Goal: Task Accomplishment & Management: Manage account settings

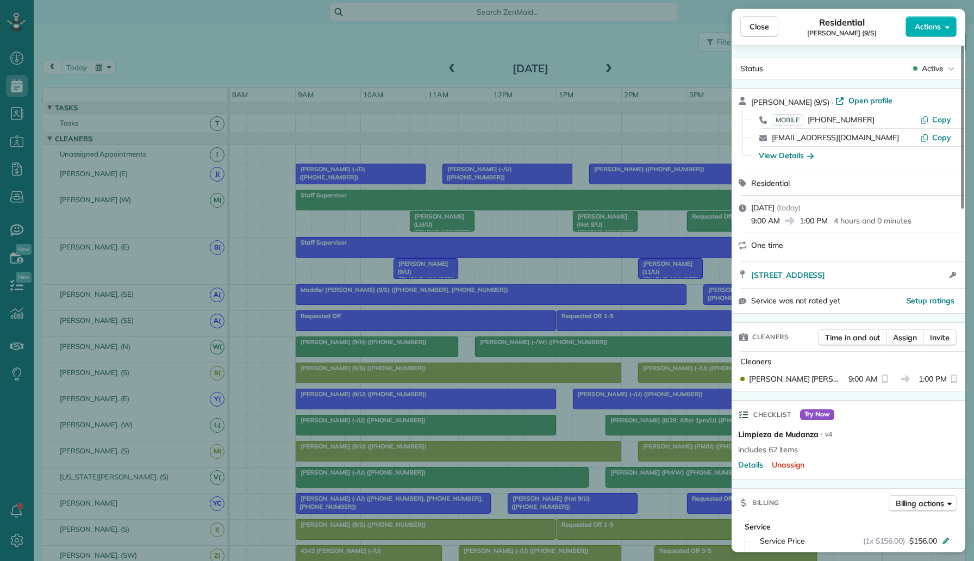
scroll to position [382, 0]
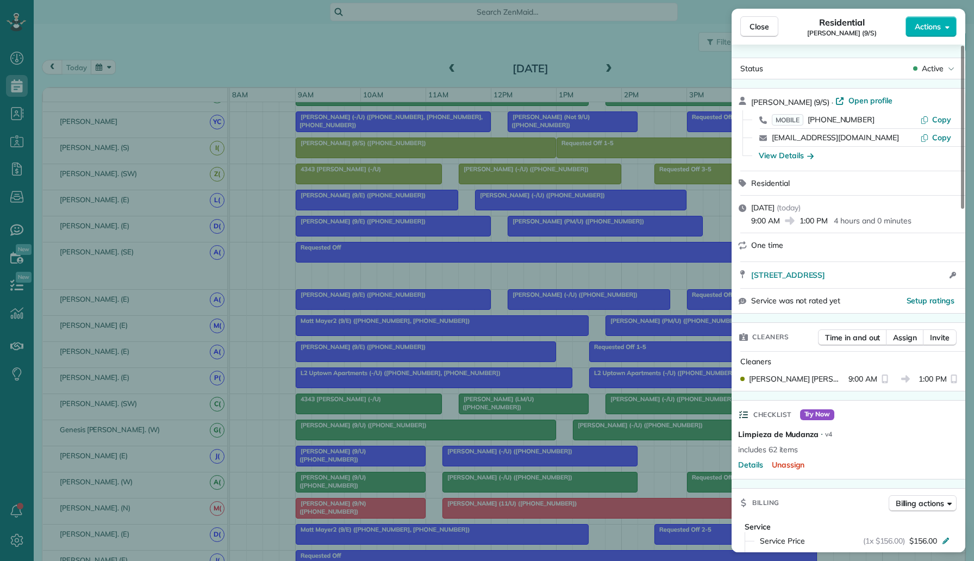
click at [263, 30] on div "Close Residential Keiunna Davis (9/S) Actions Status Active Keiunna Davis (9/S)…" at bounding box center [487, 280] width 974 height 561
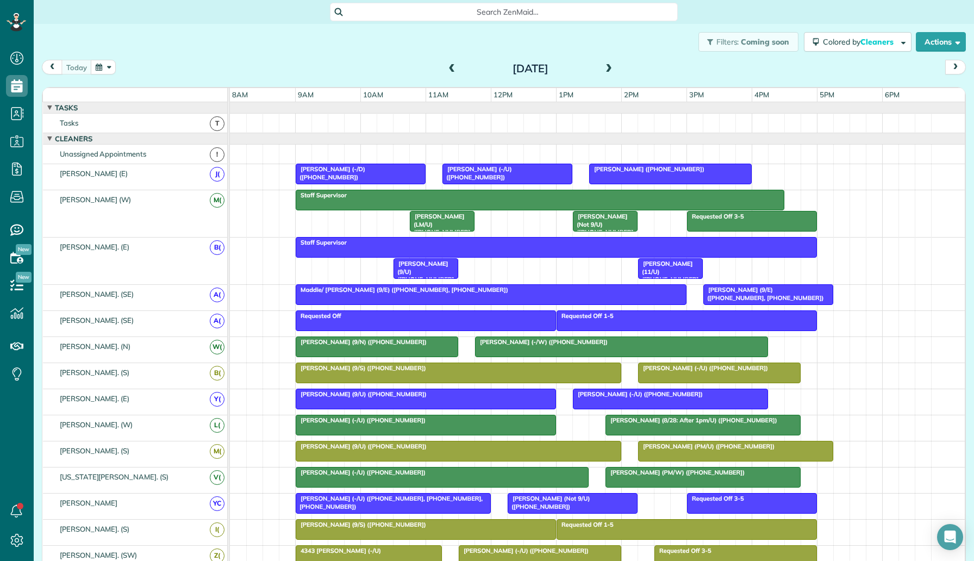
click at [662, 171] on span "Megan Shipman (+12147949890)" at bounding box center [647, 169] width 116 height 8
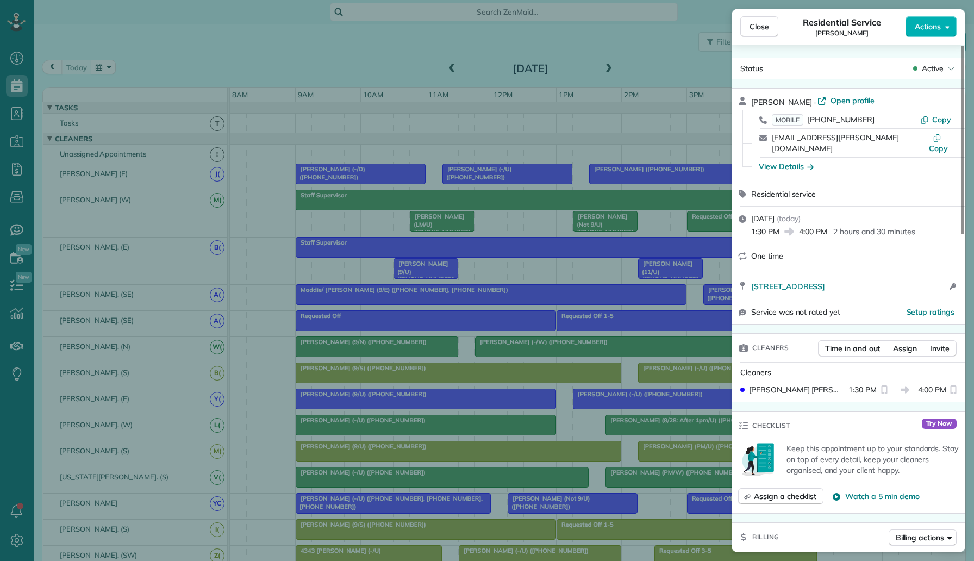
click at [585, 198] on div "Close Residential Service Megan Shipman Actions Status Active Megan Shipman · O…" at bounding box center [487, 280] width 974 height 561
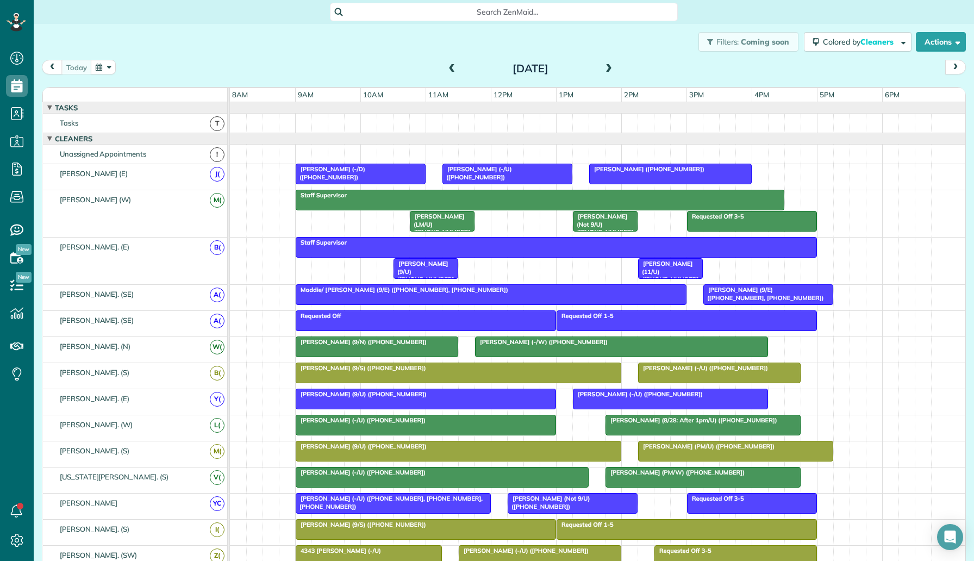
click at [646, 170] on span "[PERSON_NAME] ([PHONE_NUMBER])" at bounding box center [647, 169] width 116 height 8
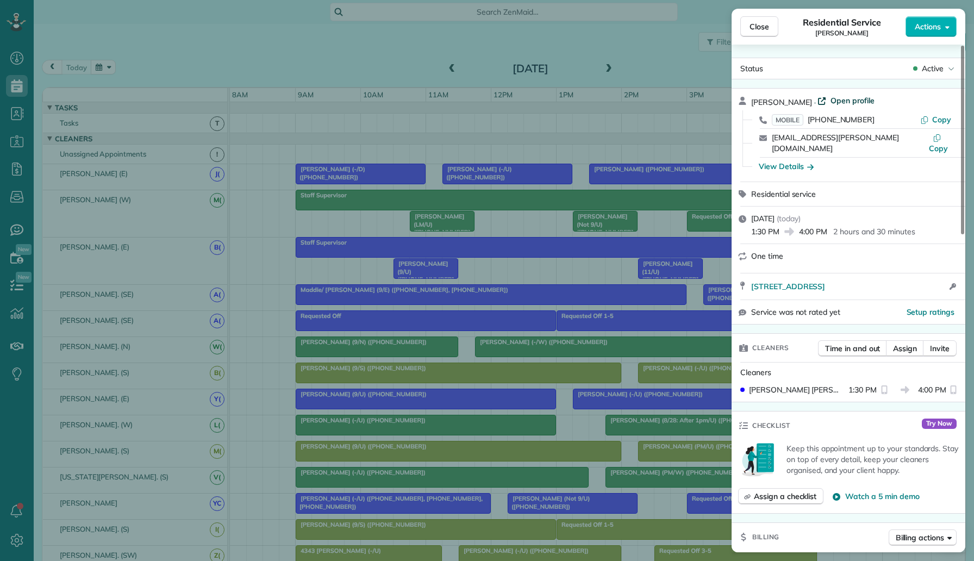
click at [853, 105] on span "Open profile" at bounding box center [853, 100] width 44 height 11
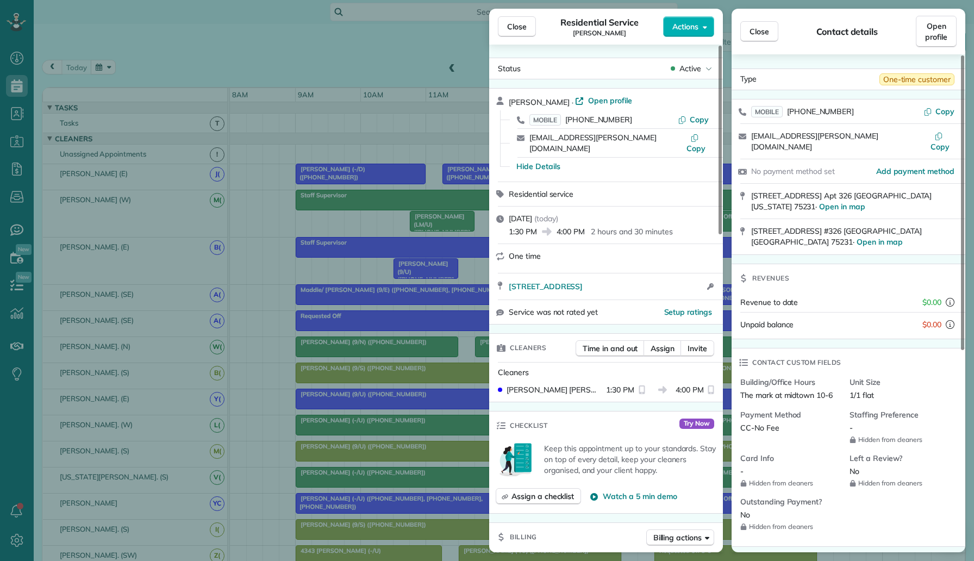
click at [250, 68] on div "Close Residential Service Megan Shipman Actions Status Active Megan Shipman · O…" at bounding box center [487, 280] width 974 height 561
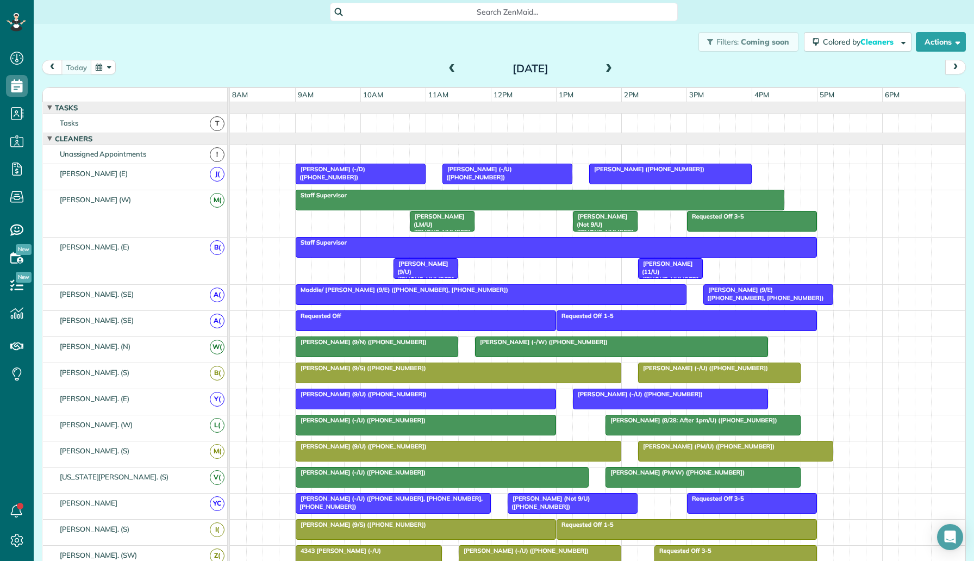
click at [544, 346] on div at bounding box center [622, 347] width 292 height 20
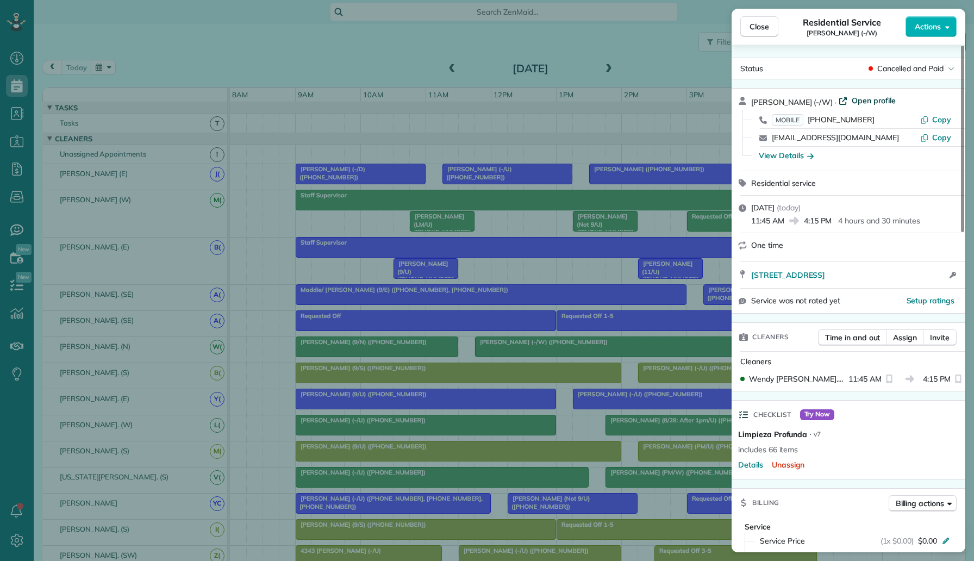
click at [852, 103] on span "Open profile" at bounding box center [874, 100] width 44 height 11
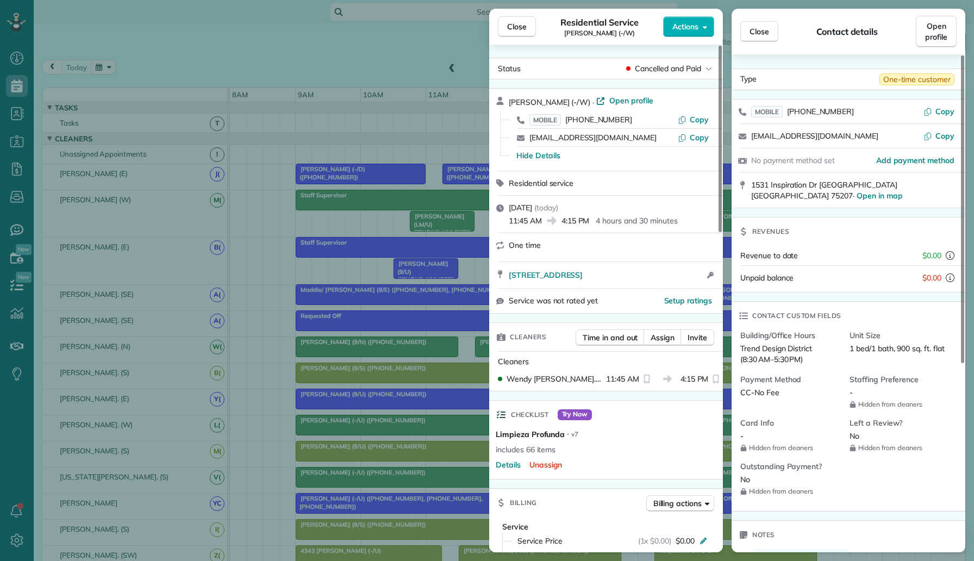
click at [340, 68] on div "Close Residential Service Shane Jones (-/W) Actions Status Cancelled and Paid S…" at bounding box center [487, 280] width 974 height 561
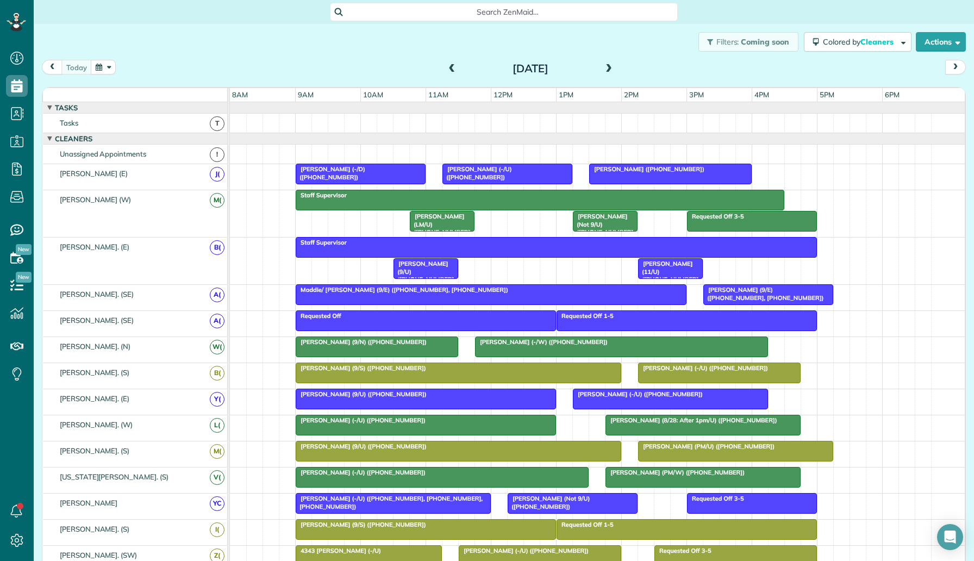
click at [608, 63] on span at bounding box center [609, 69] width 12 height 16
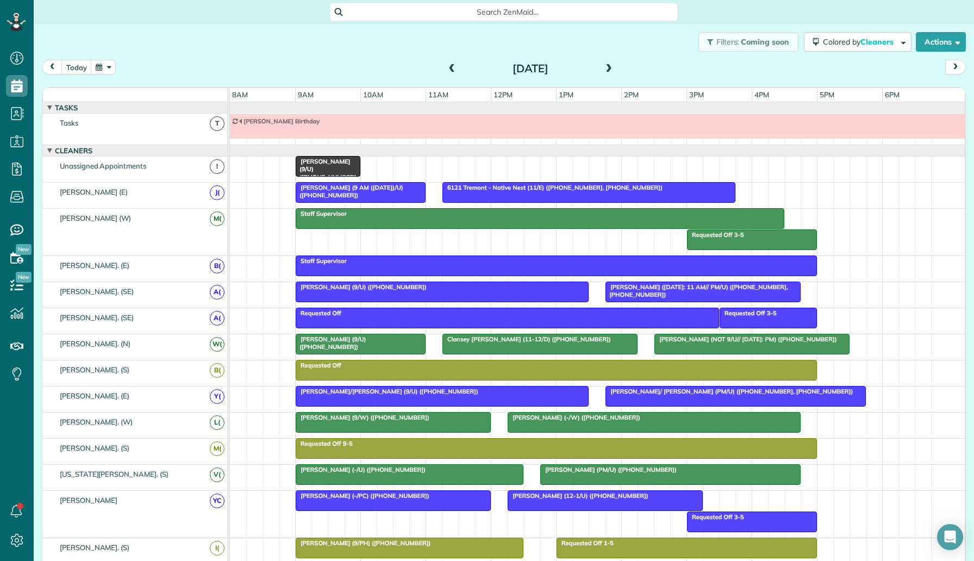
scroll to position [12, 0]
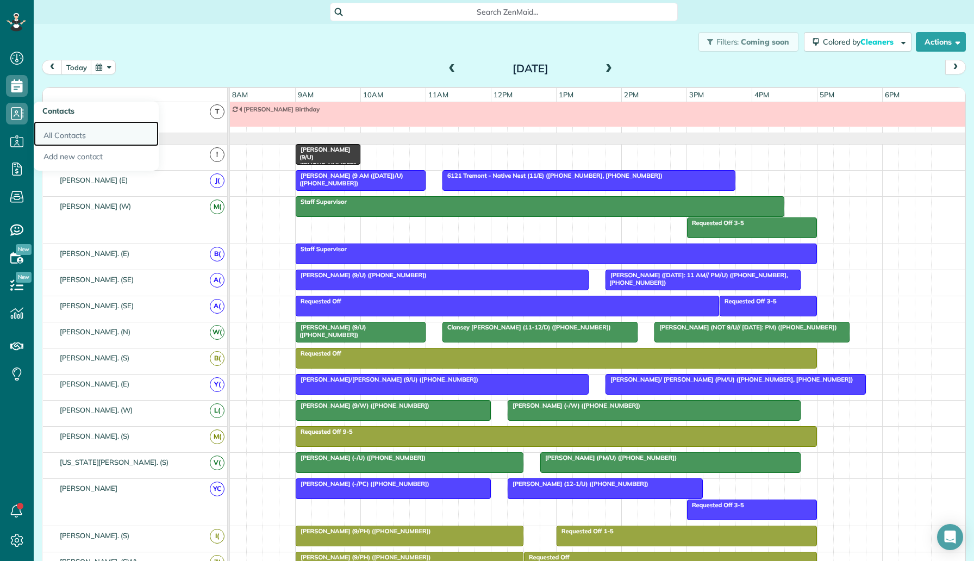
click at [61, 132] on link "All Contacts" at bounding box center [96, 133] width 125 height 25
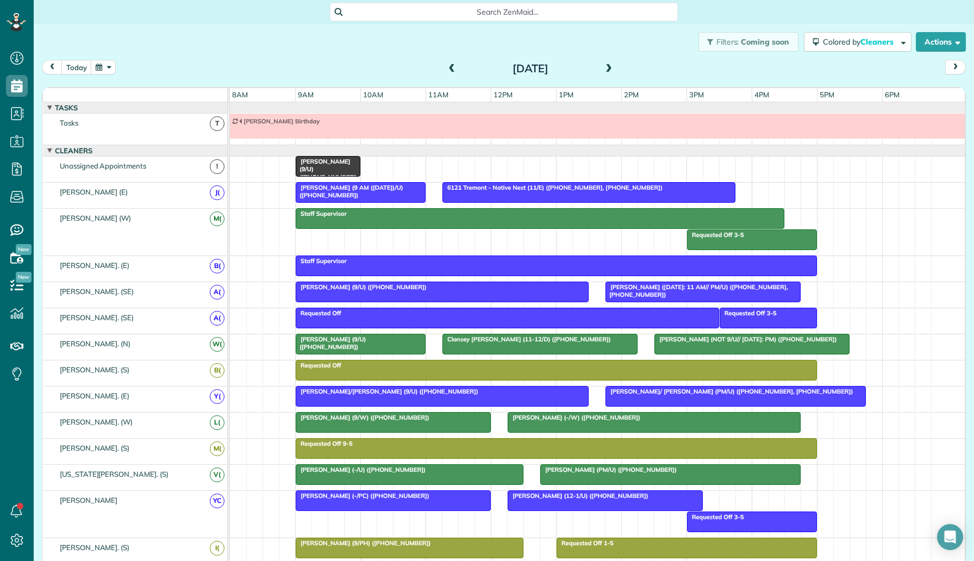
scroll to position [259, 0]
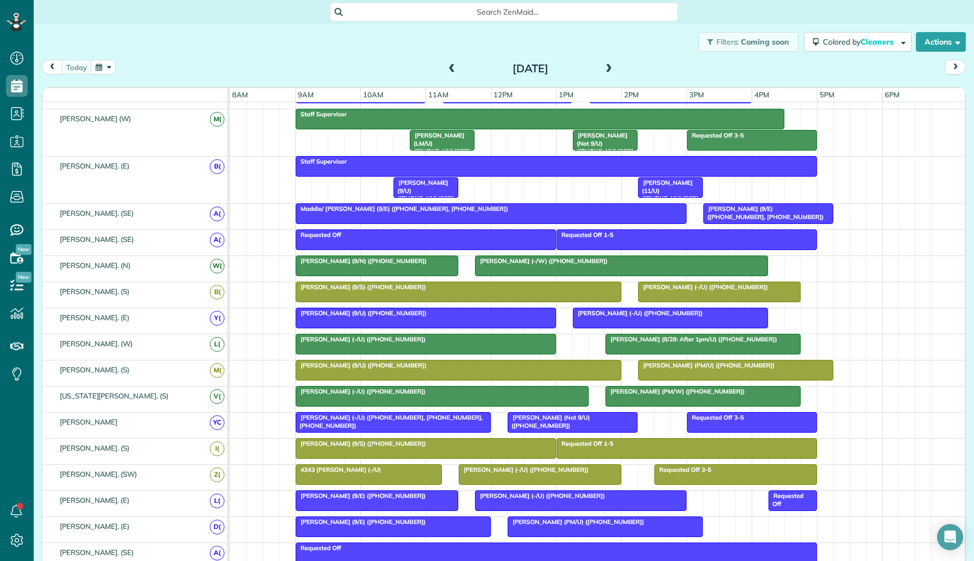
scroll to position [82, 0]
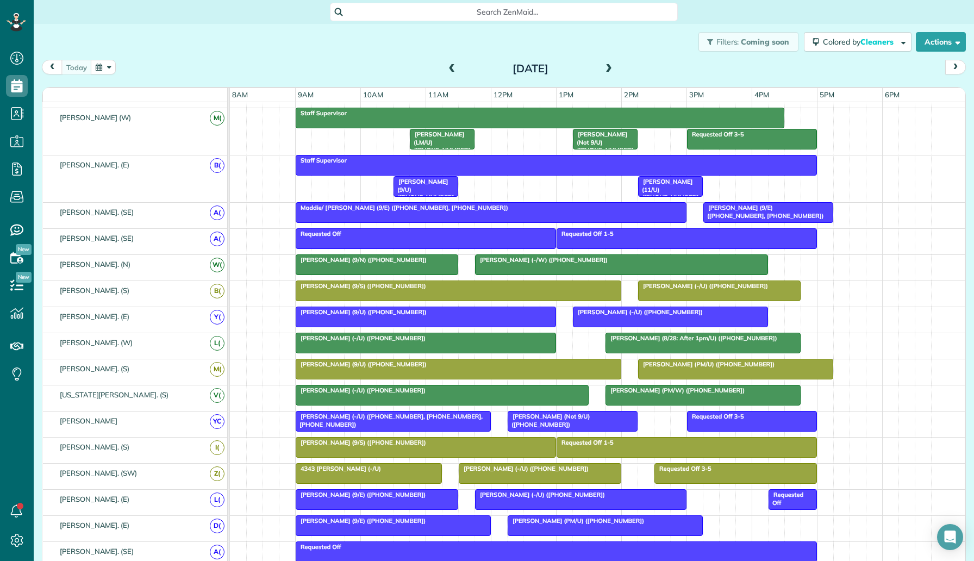
click at [613, 68] on span at bounding box center [609, 69] width 12 height 10
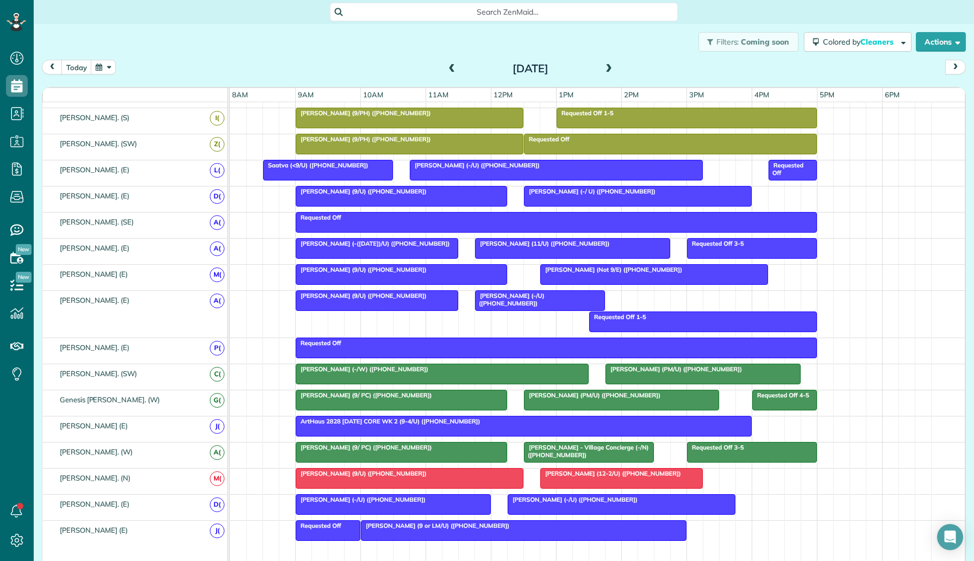
scroll to position [557, 0]
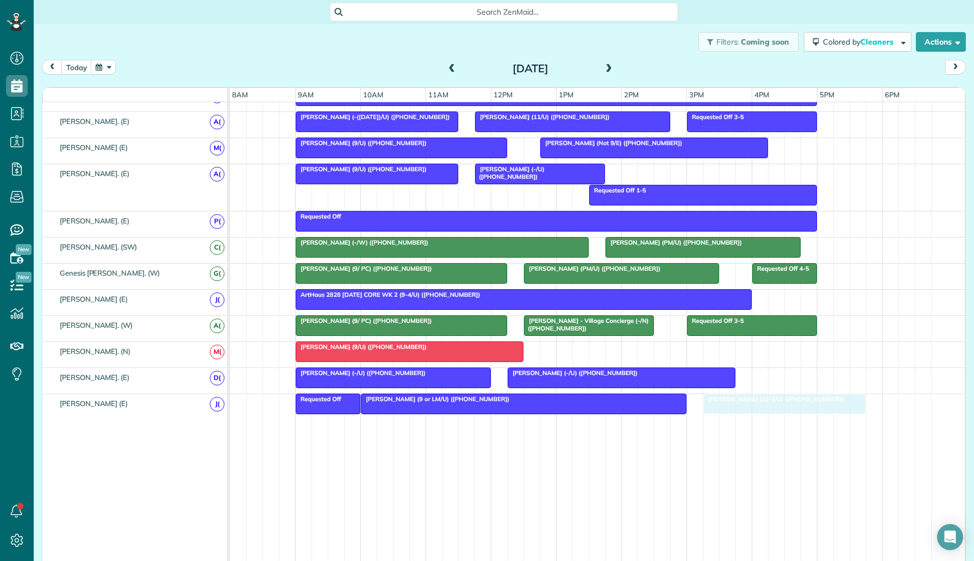
drag, startPoint x: 681, startPoint y: 355, endPoint x: 840, endPoint y: 401, distance: 165.7
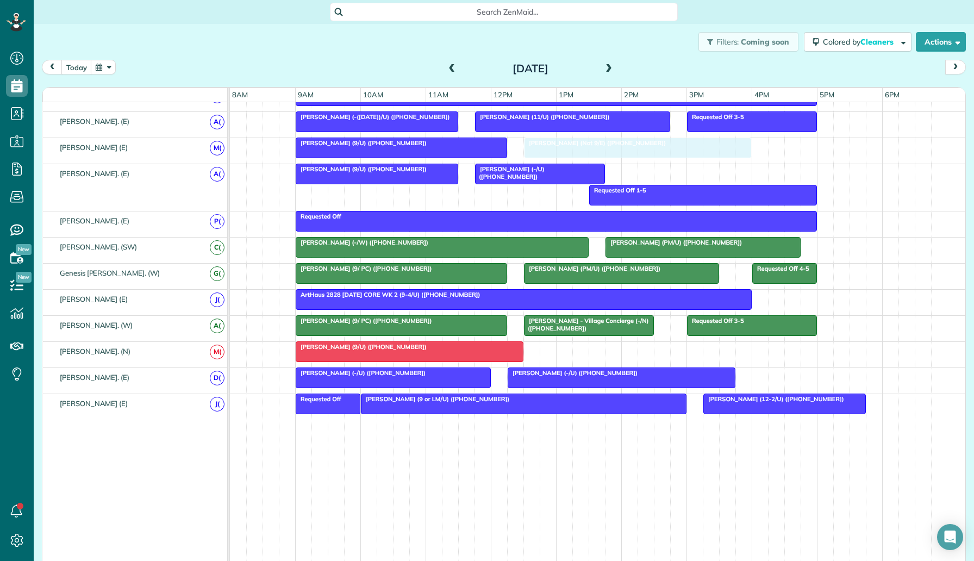
drag, startPoint x: 596, startPoint y: 147, endPoint x: 582, endPoint y: 149, distance: 14.8
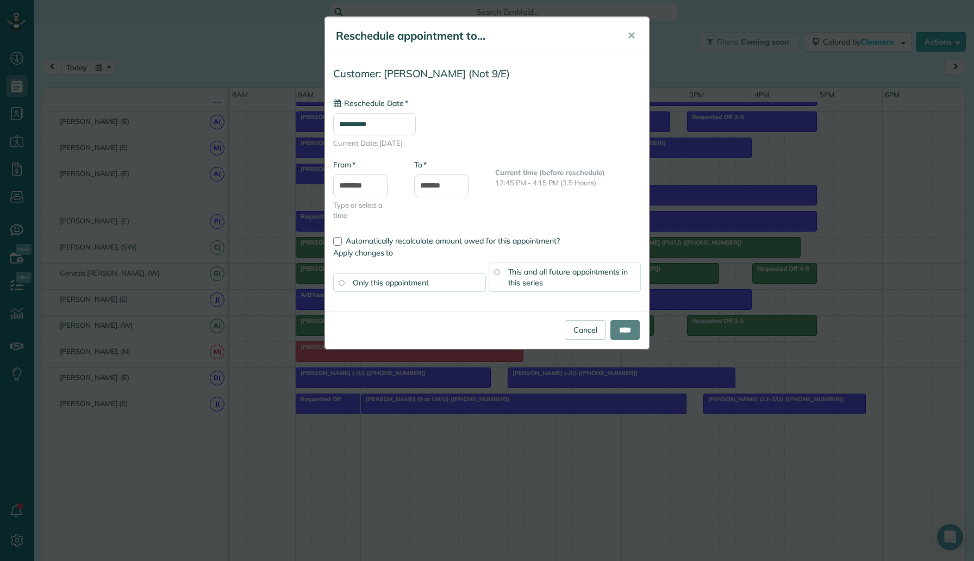
type input "**********"
click at [620, 329] on input "****" at bounding box center [624, 330] width 29 height 20
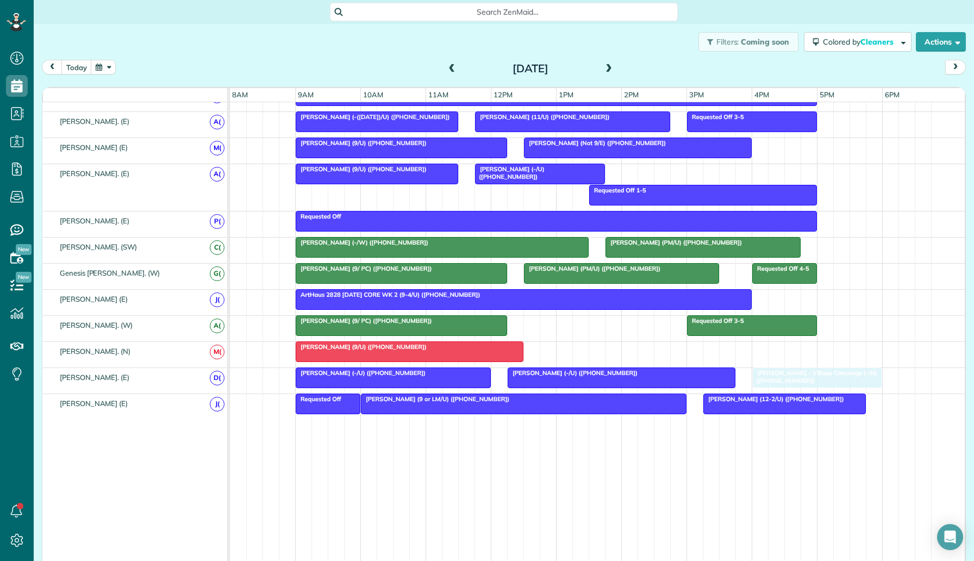
drag, startPoint x: 596, startPoint y: 326, endPoint x: 821, endPoint y: 371, distance: 229.4
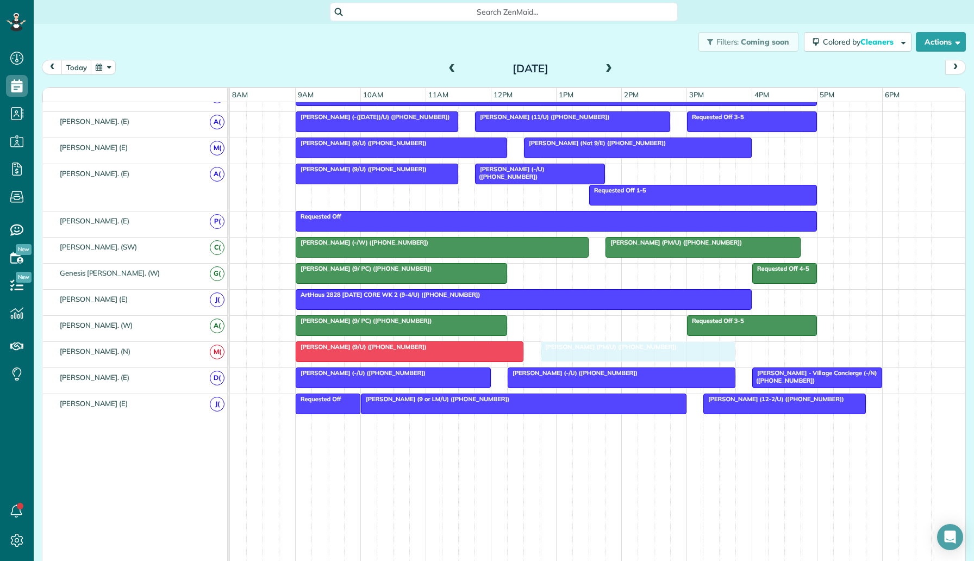
drag, startPoint x: 645, startPoint y: 266, endPoint x: 657, endPoint y: 346, distance: 80.3
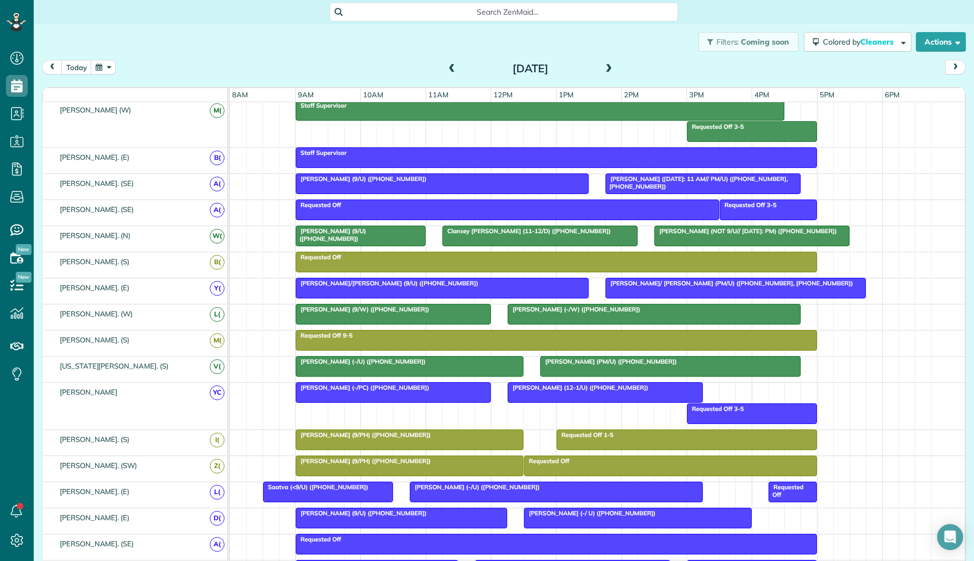
scroll to position [0, 0]
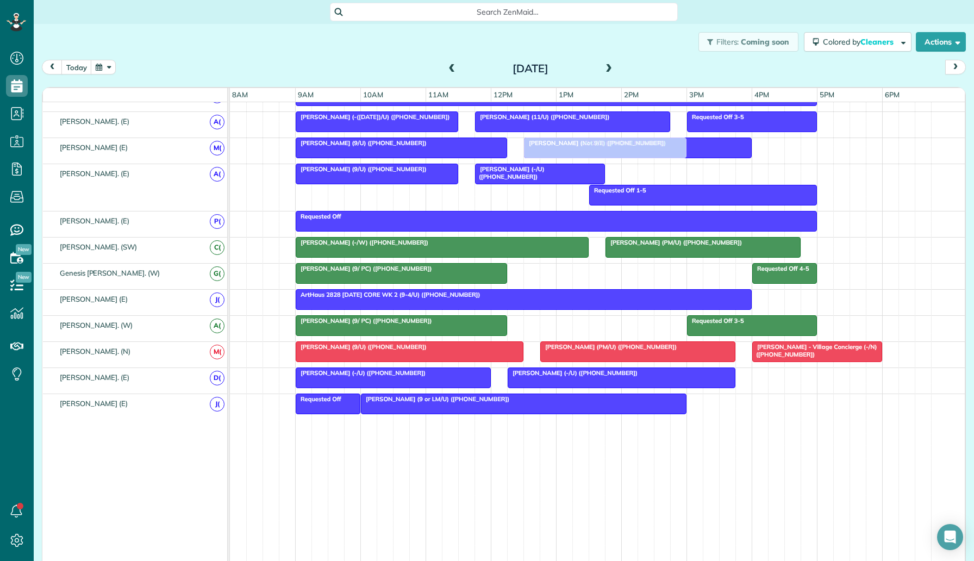
drag, startPoint x: 726, startPoint y: 401, endPoint x: 550, endPoint y: 153, distance: 303.6
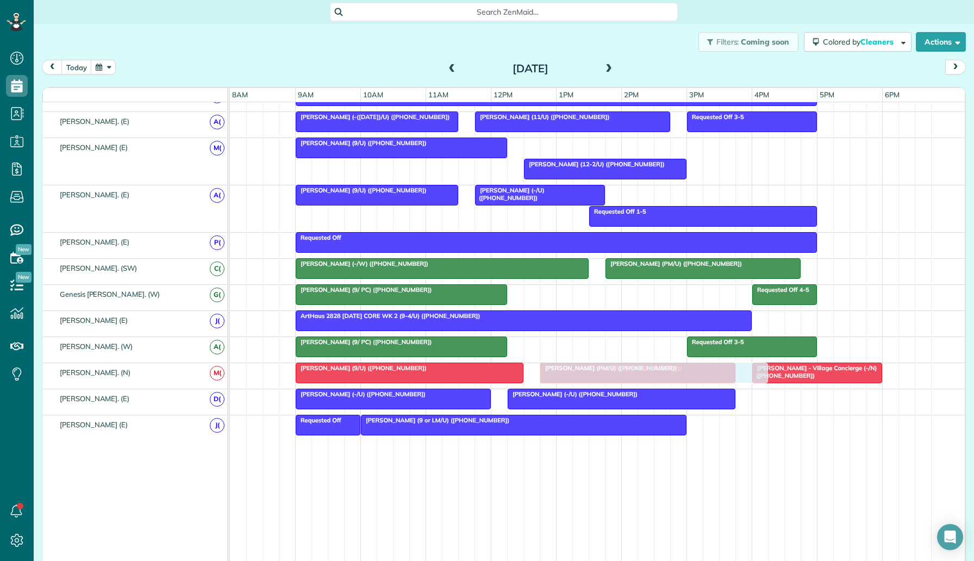
drag, startPoint x: 559, startPoint y: 151, endPoint x: 605, endPoint y: 366, distance: 220.2
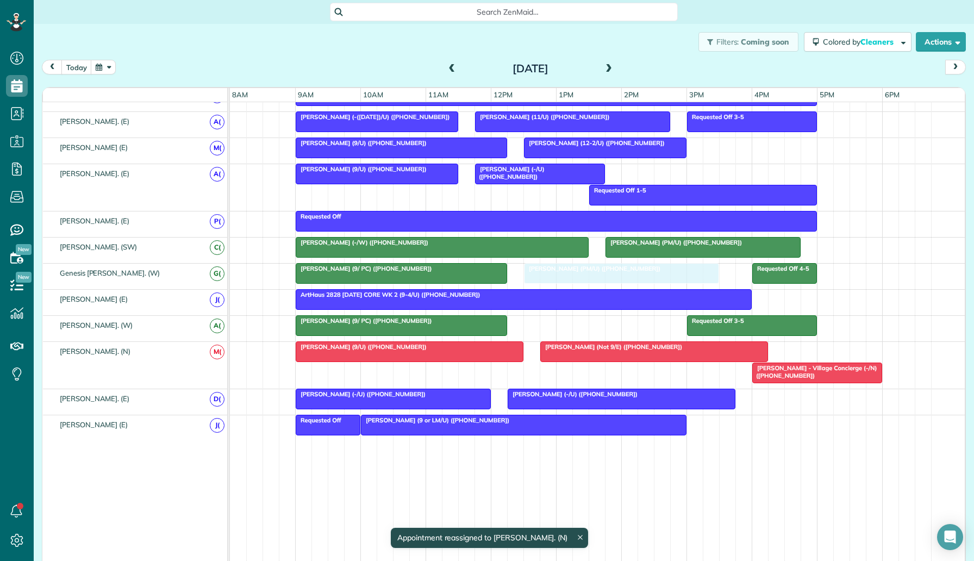
drag, startPoint x: 616, startPoint y: 369, endPoint x: 601, endPoint y: 274, distance: 95.7
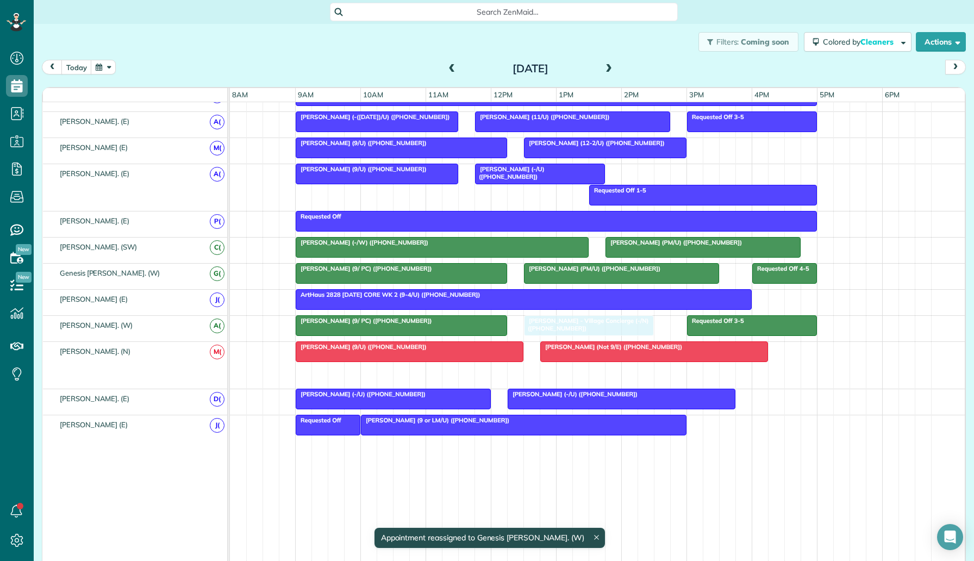
drag, startPoint x: 781, startPoint y: 371, endPoint x: 548, endPoint y: 323, distance: 238.2
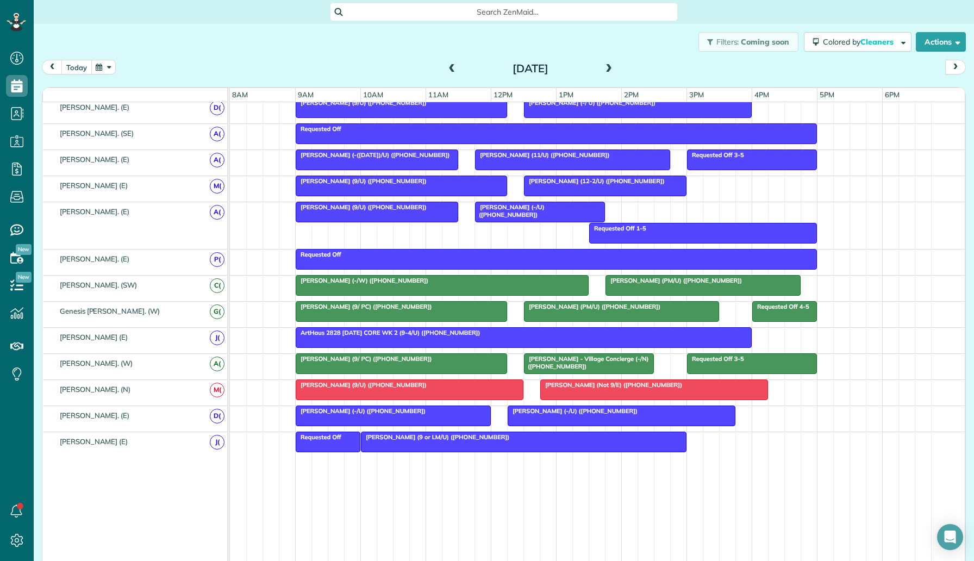
click at [86, 65] on button "today" at bounding box center [76, 67] width 30 height 15
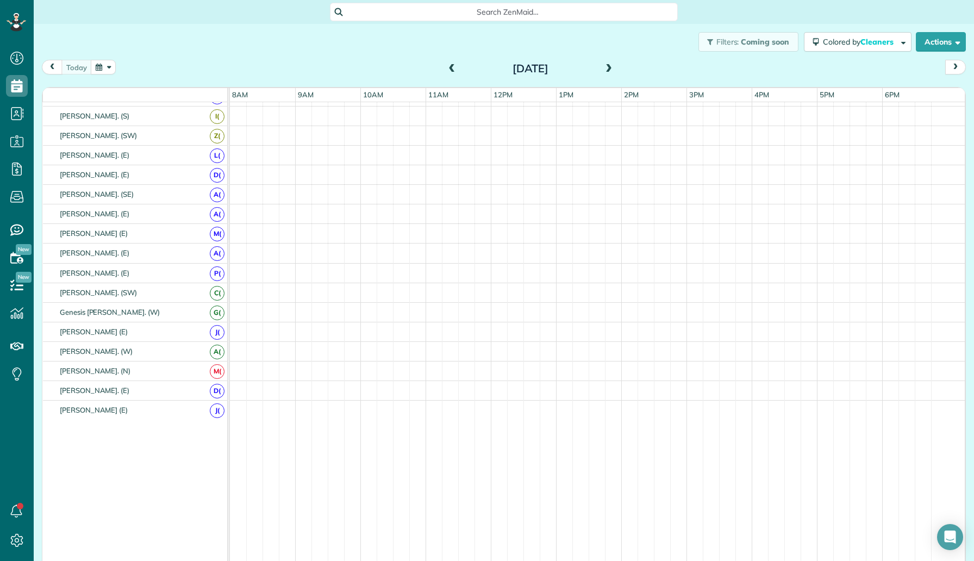
scroll to position [413, 0]
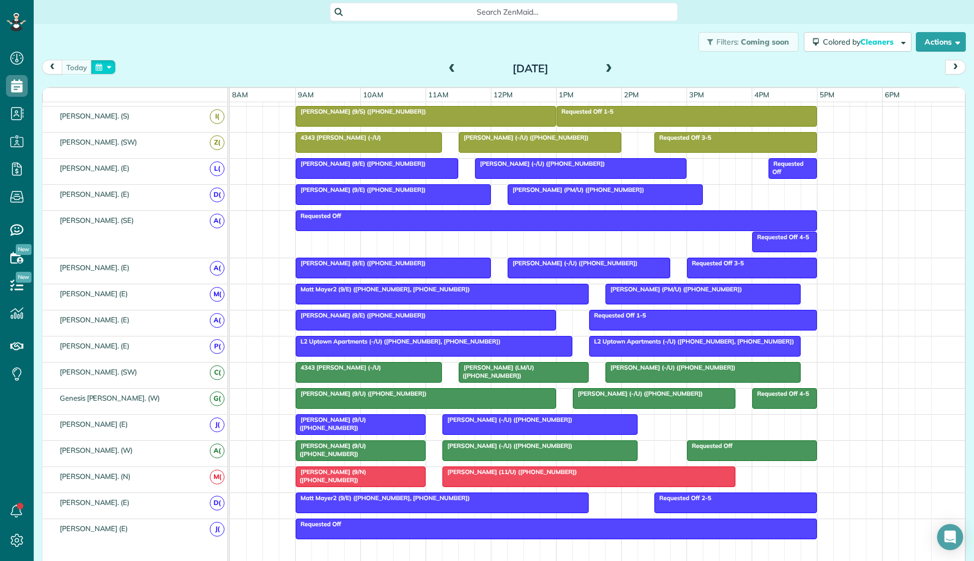
click at [99, 63] on button "button" at bounding box center [103, 67] width 25 height 15
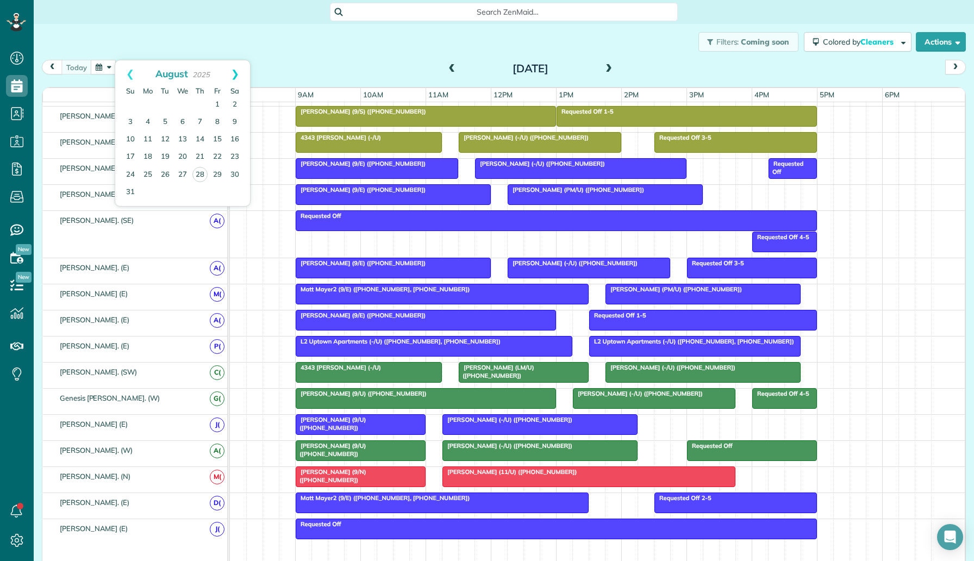
click at [239, 70] on link "Next" at bounding box center [235, 73] width 30 height 27
click at [184, 103] on link "3" at bounding box center [182, 104] width 17 height 17
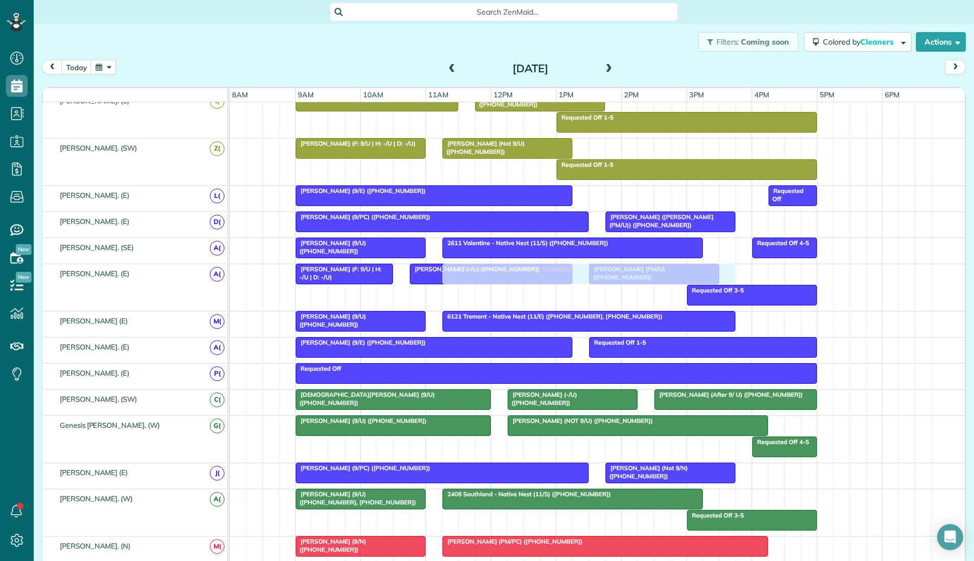
scroll to position [489, 0]
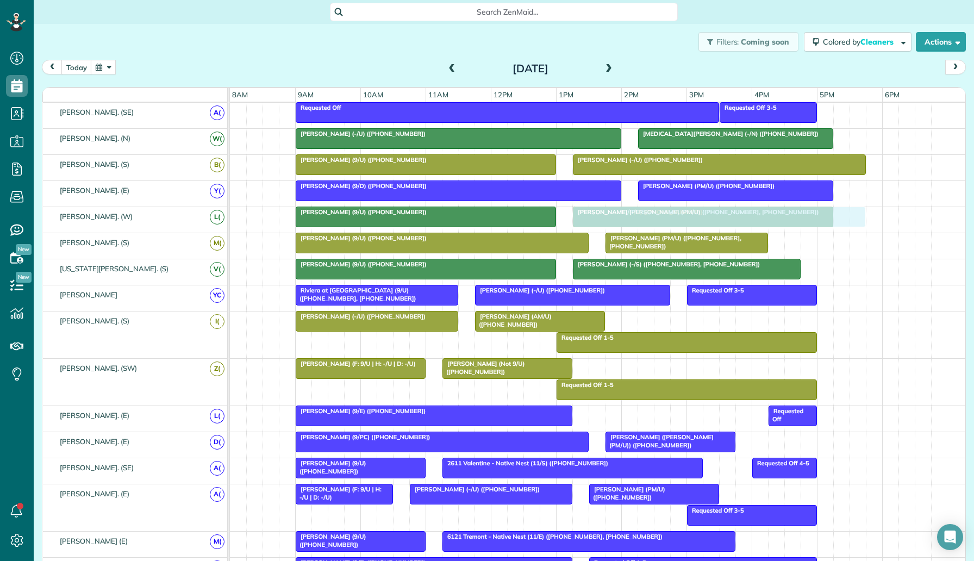
drag, startPoint x: 525, startPoint y: 158, endPoint x: 647, endPoint y: 226, distance: 139.9
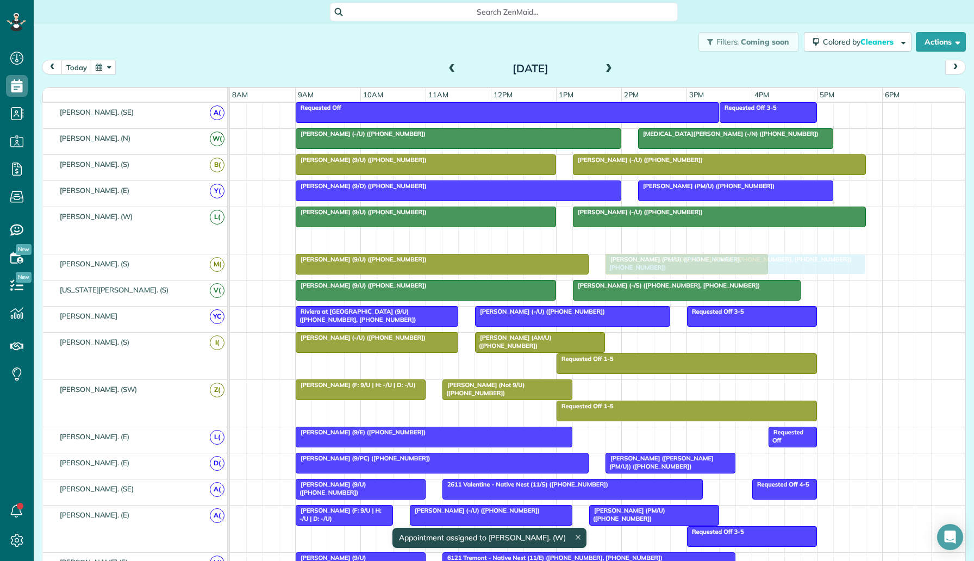
drag, startPoint x: 653, startPoint y: 233, endPoint x: 677, endPoint y: 264, distance: 39.6
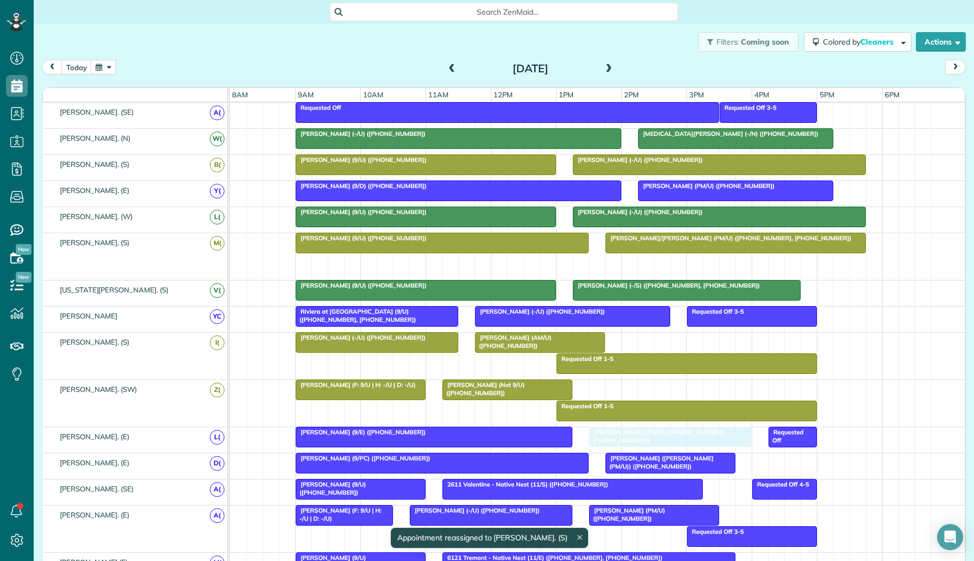
drag, startPoint x: 672, startPoint y: 267, endPoint x: 650, endPoint y: 440, distance: 174.3
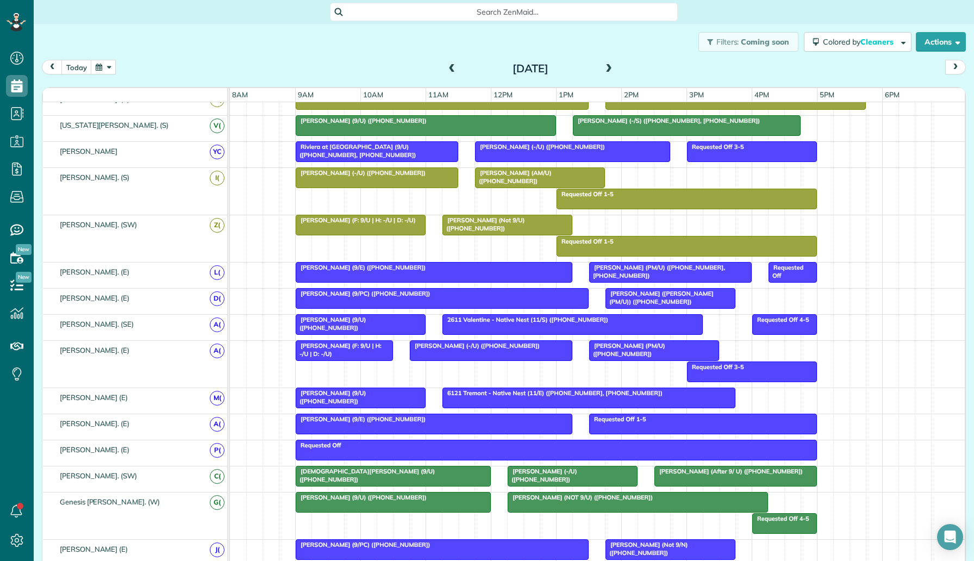
scroll to position [608, 0]
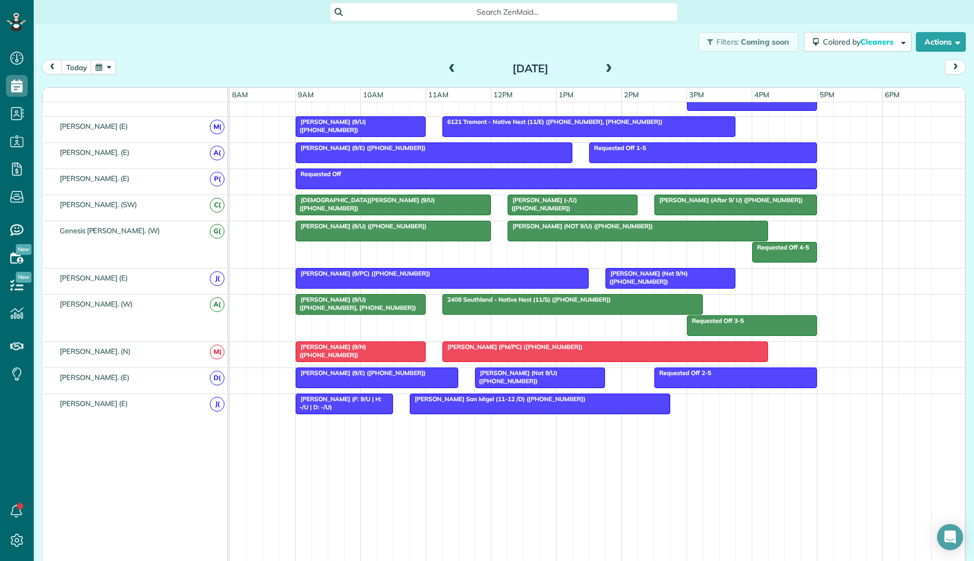
click at [610, 76] on span at bounding box center [609, 69] width 12 height 16
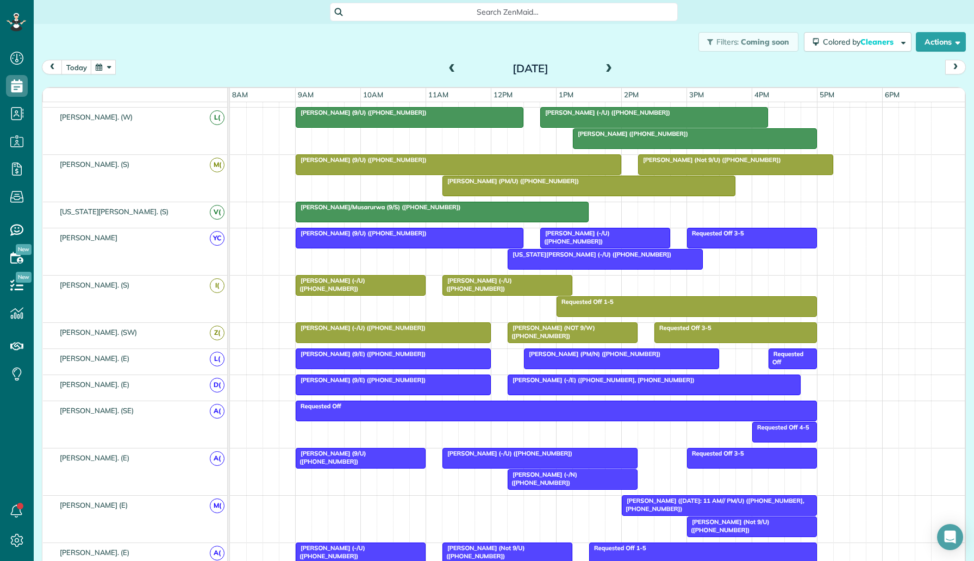
scroll to position [462, 0]
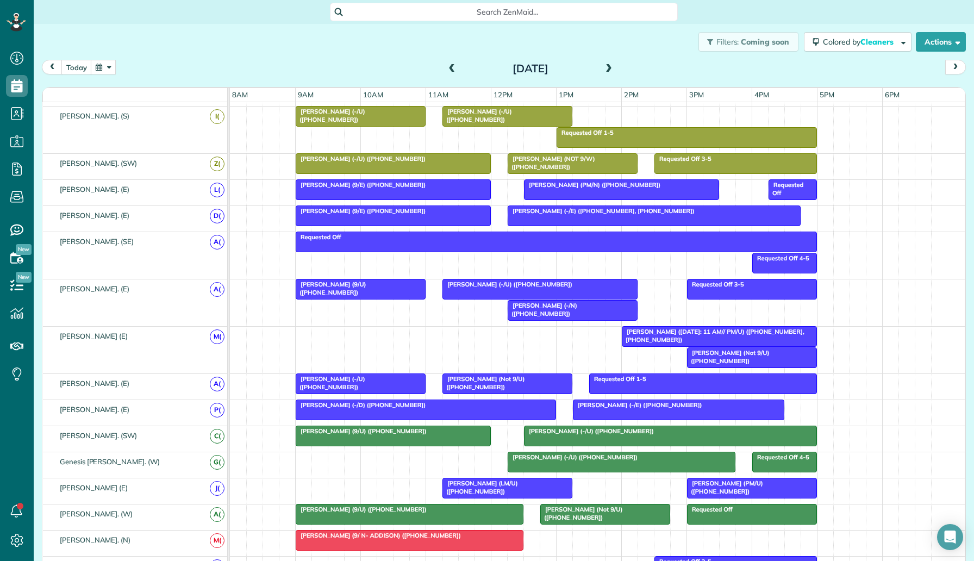
click at [610, 76] on span at bounding box center [609, 69] width 12 height 16
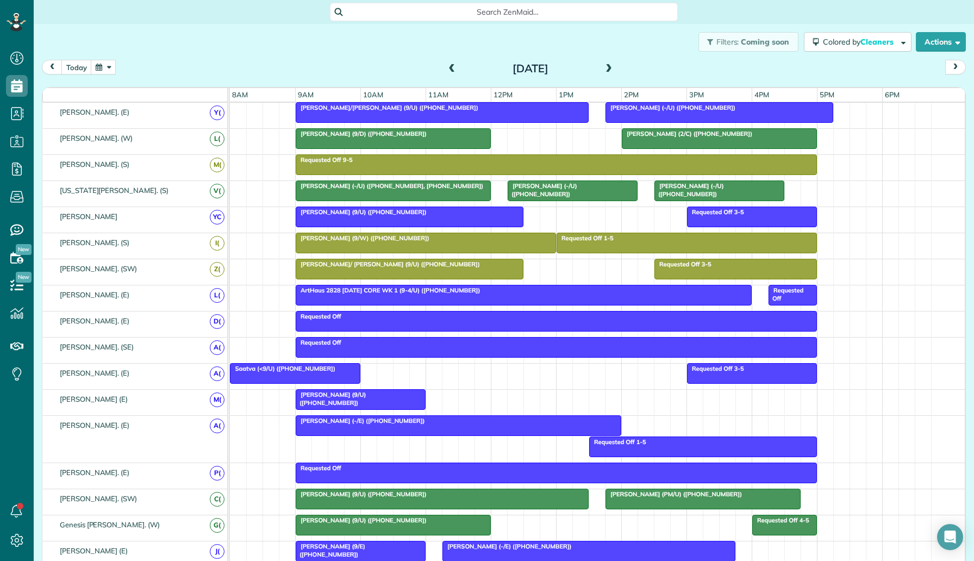
scroll to position [420, 0]
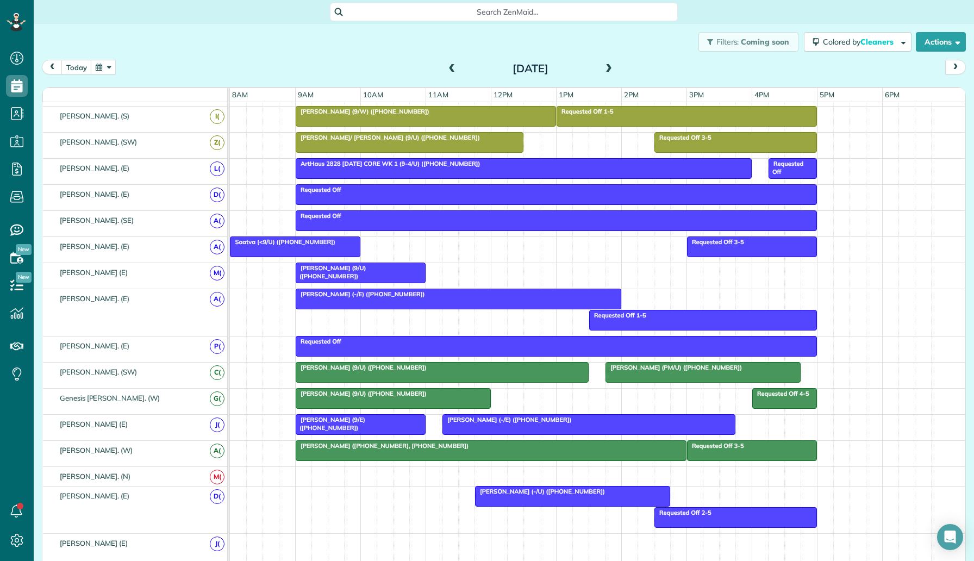
click at [453, 69] on span at bounding box center [452, 69] width 12 height 10
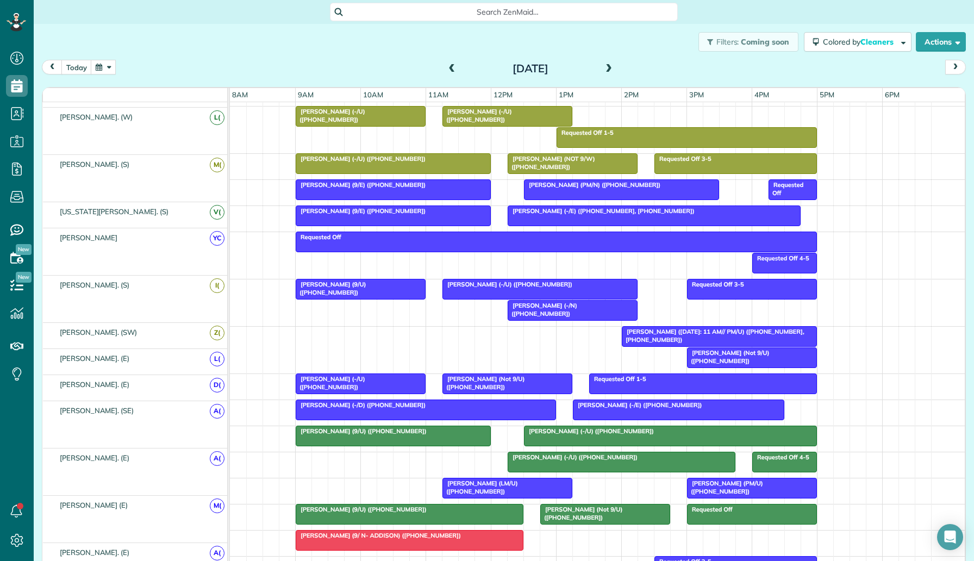
scroll to position [462, 0]
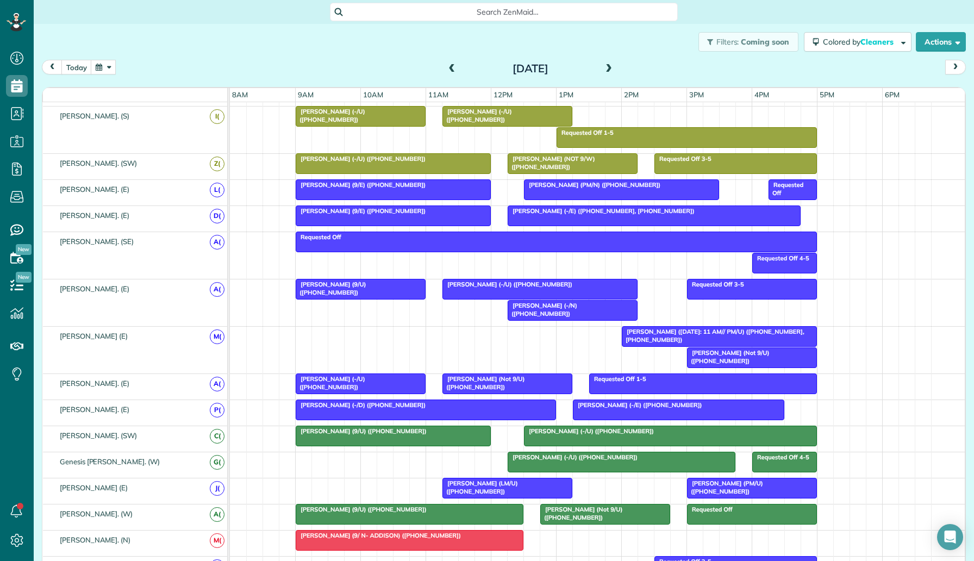
click at [453, 69] on span at bounding box center [452, 69] width 12 height 10
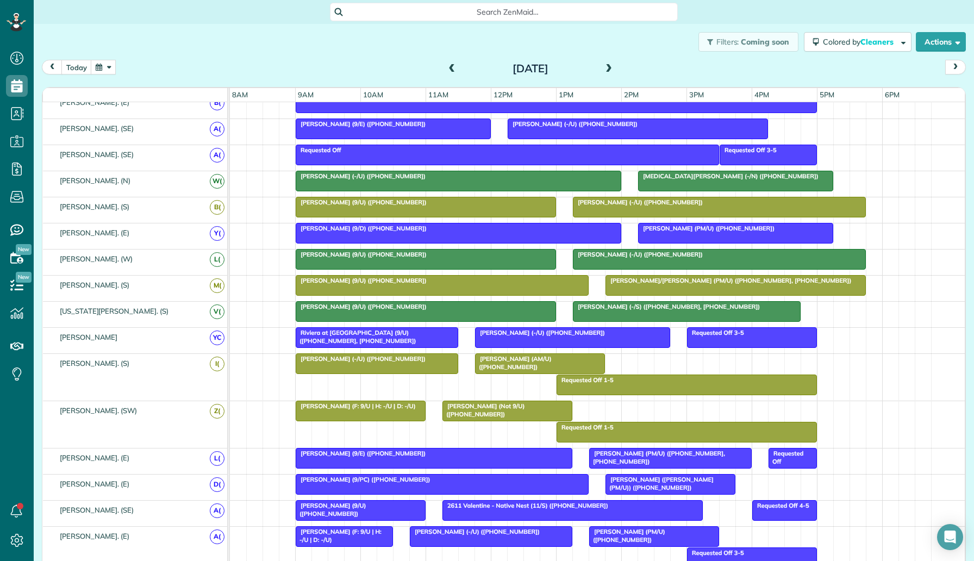
scroll to position [160, 0]
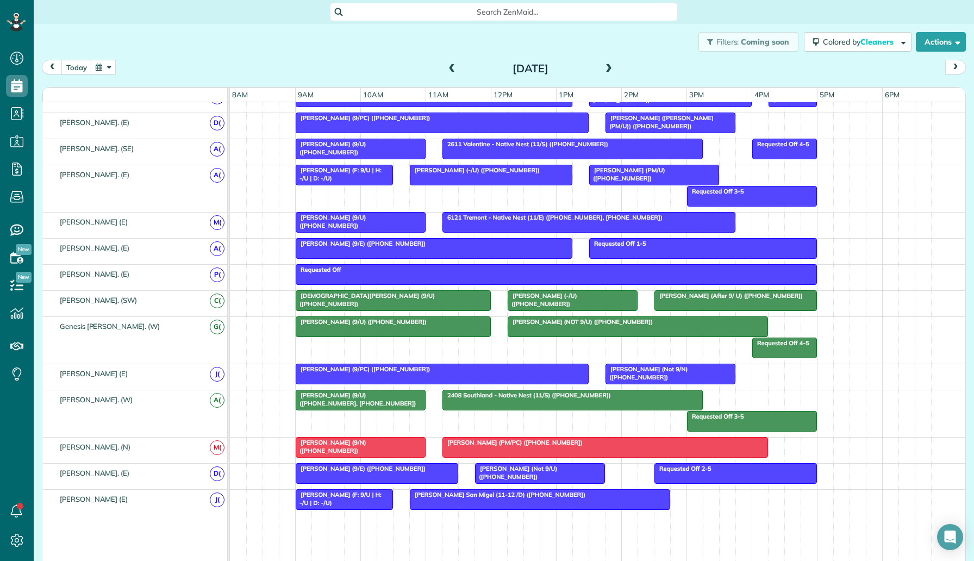
click at [607, 68] on span at bounding box center [609, 69] width 12 height 10
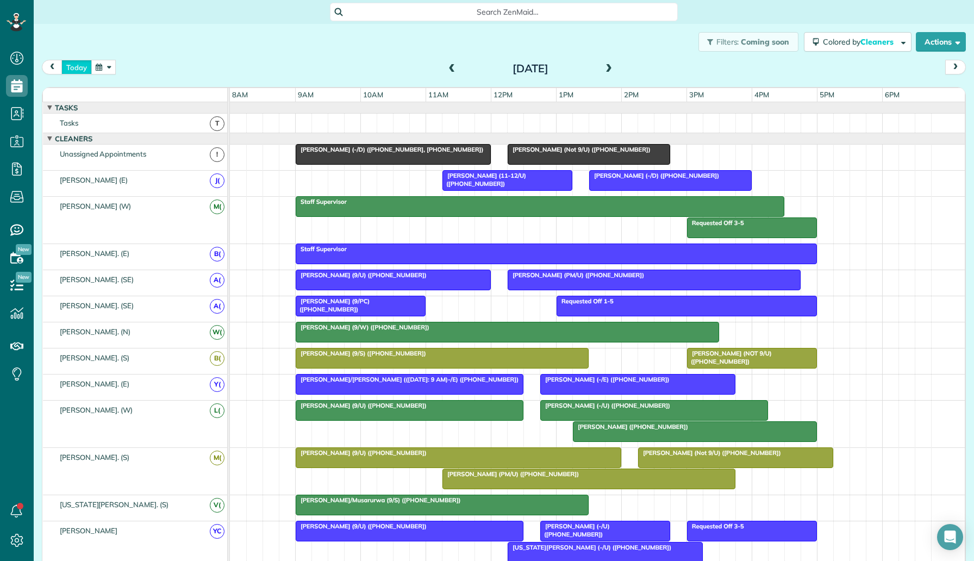
click at [79, 70] on button "today" at bounding box center [76, 67] width 30 height 15
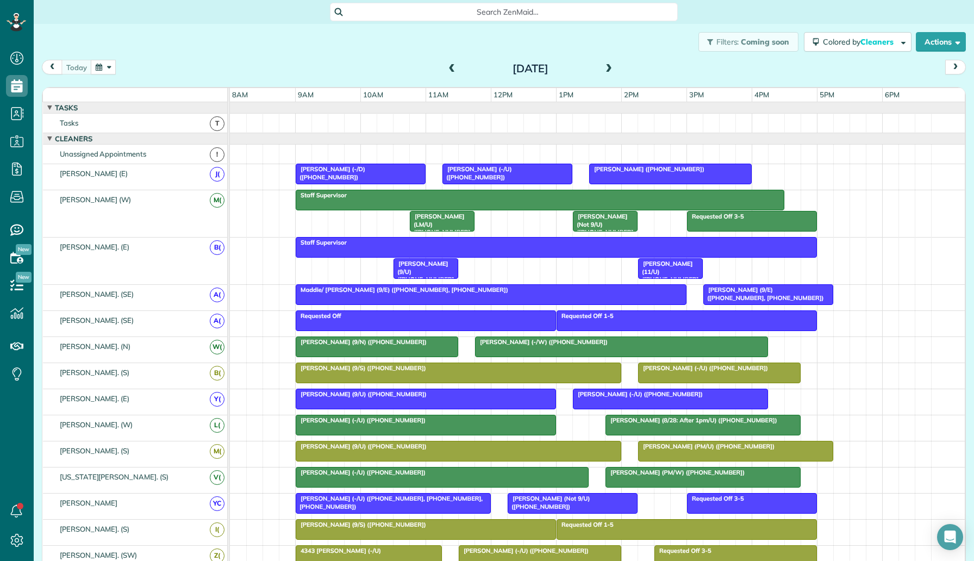
click at [613, 65] on span at bounding box center [609, 69] width 12 height 10
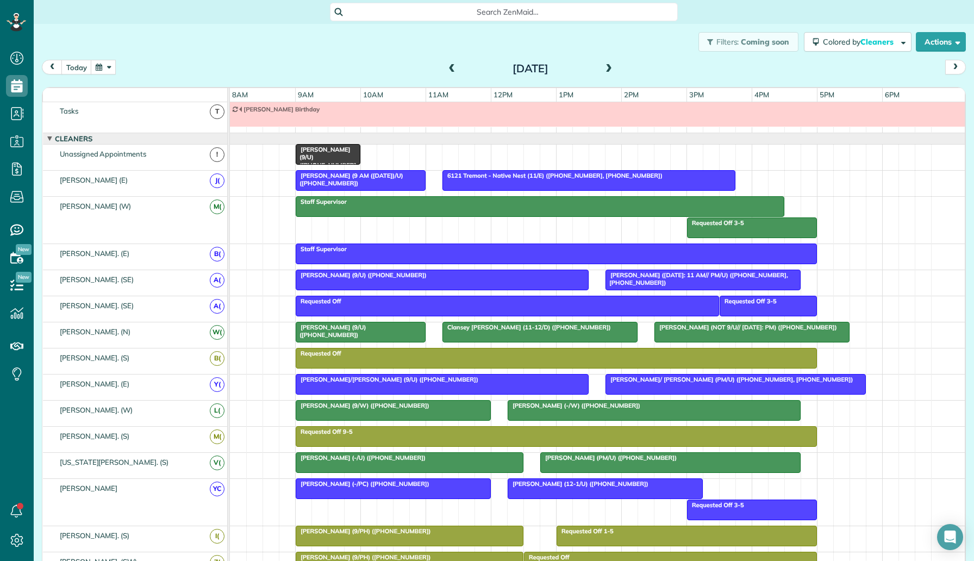
click at [100, 66] on button "button" at bounding box center [103, 67] width 25 height 15
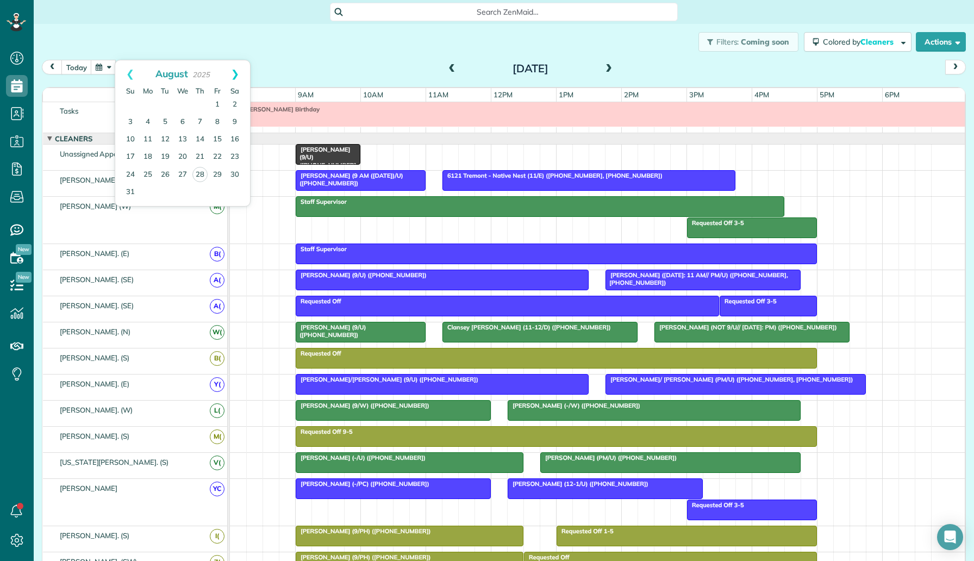
click at [239, 69] on link "Next" at bounding box center [235, 73] width 30 height 27
click at [199, 110] on link "4" at bounding box center [199, 104] width 17 height 17
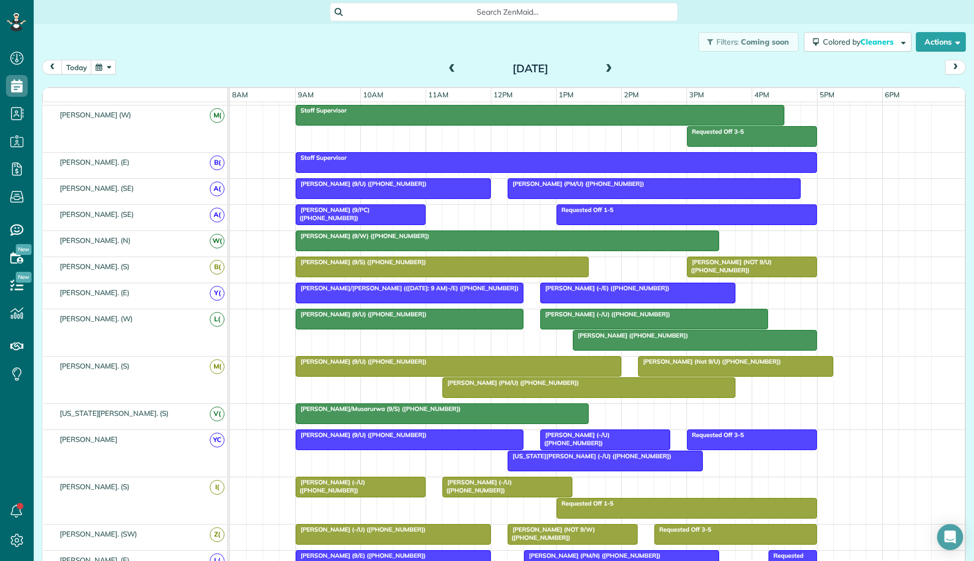
scroll to position [0, 0]
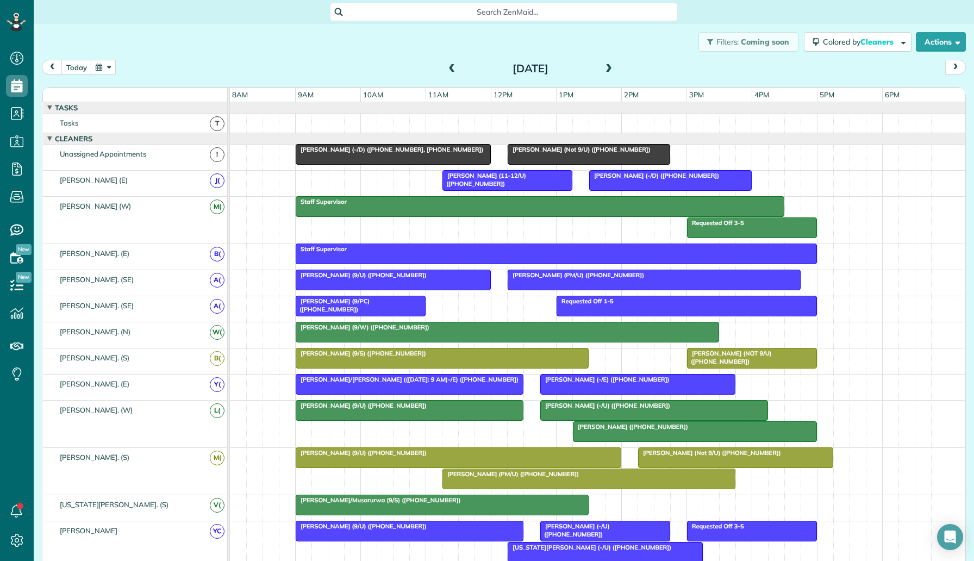
click at [709, 152] on div "Steven Manning (-/D) (+17373330212, +12149345210) David Erwin (Not 9/U) (+17132…" at bounding box center [597, 158] width 735 height 26
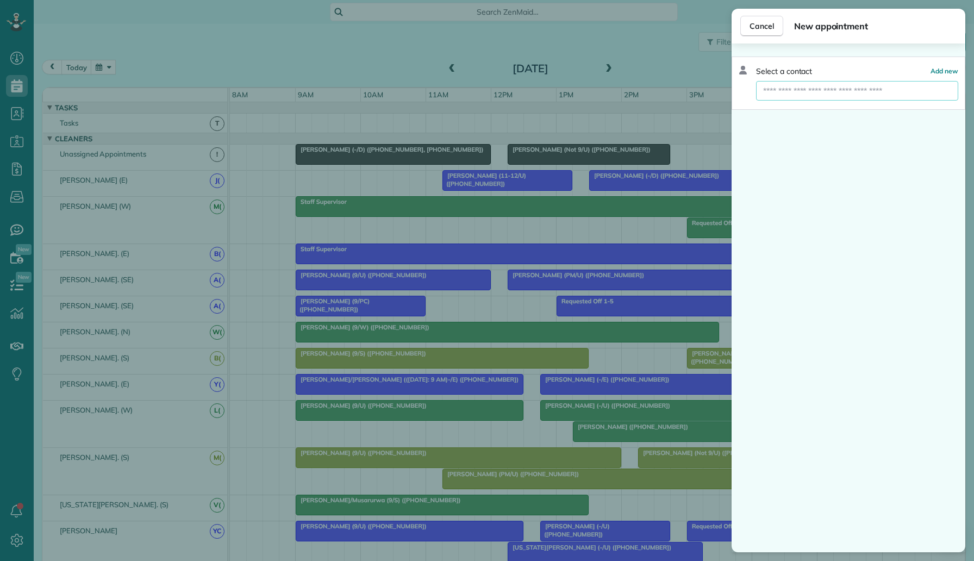
click at [828, 88] on input "text" at bounding box center [857, 91] width 202 height 20
type input "*****"
click at [836, 113] on span "Elizabeth Riddl e (-/N)" at bounding box center [821, 110] width 104 height 10
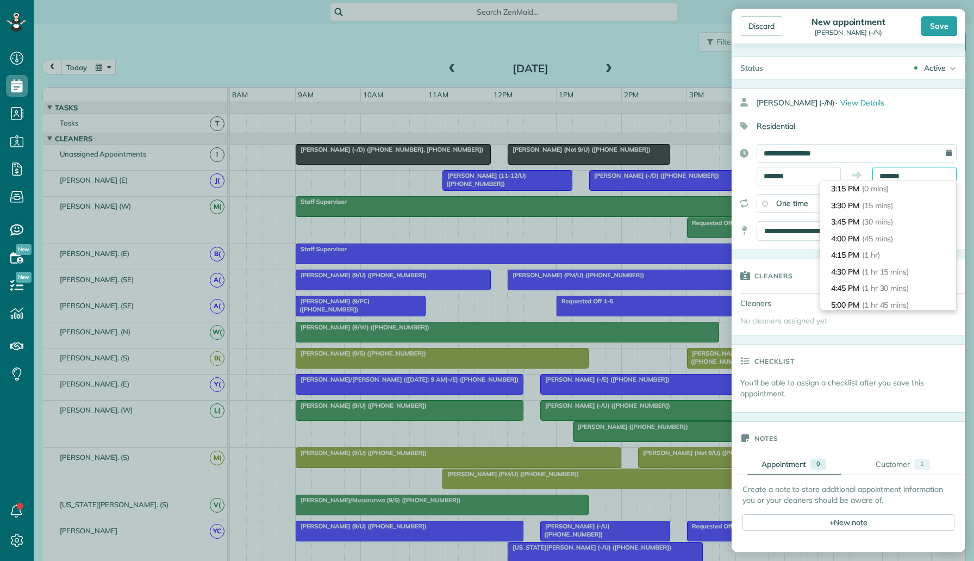
click at [897, 176] on input "*******" at bounding box center [914, 176] width 84 height 18
type input "*******"
click at [885, 269] on span "(4 hrs 30 mins)" at bounding box center [888, 271] width 53 height 10
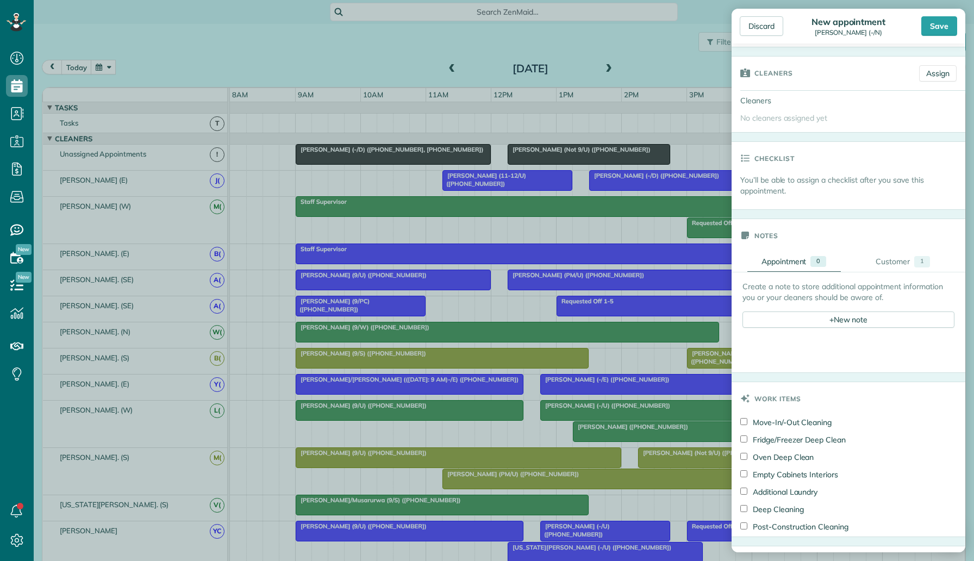
scroll to position [344, 0]
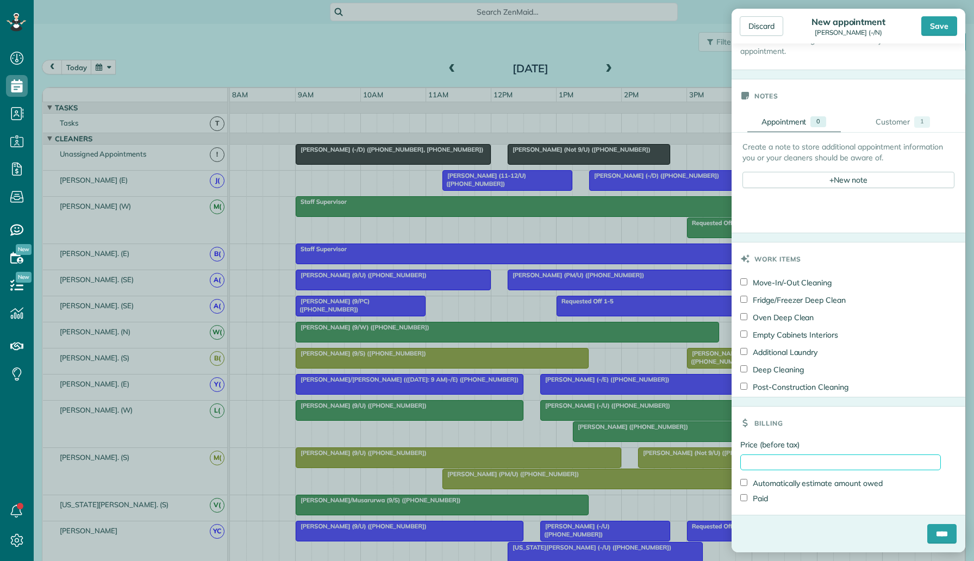
click at [772, 465] on input "Price (before tax)" at bounding box center [840, 462] width 201 height 16
click at [813, 172] on div "+ New note" at bounding box center [849, 180] width 212 height 16
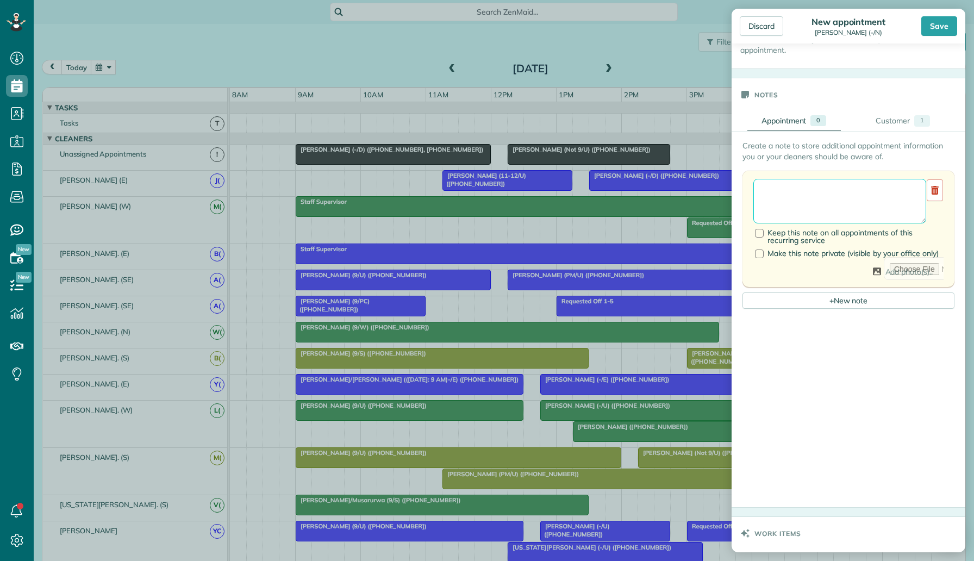
click at [798, 204] on textarea at bounding box center [839, 201] width 173 height 45
paste textarea "**********"
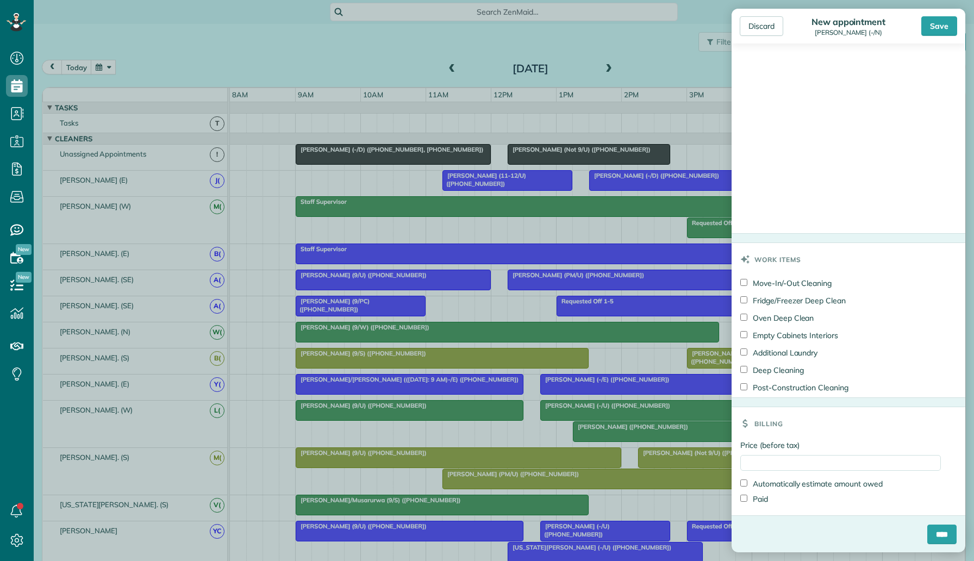
scroll to position [619, 0]
type textarea "**********"
click at [770, 471] on div "Price (before tax) Automatically estimate amount owed Paid" at bounding box center [849, 477] width 234 height 76
click at [771, 462] on input "Price (before tax)" at bounding box center [840, 462] width 201 height 16
type input "***"
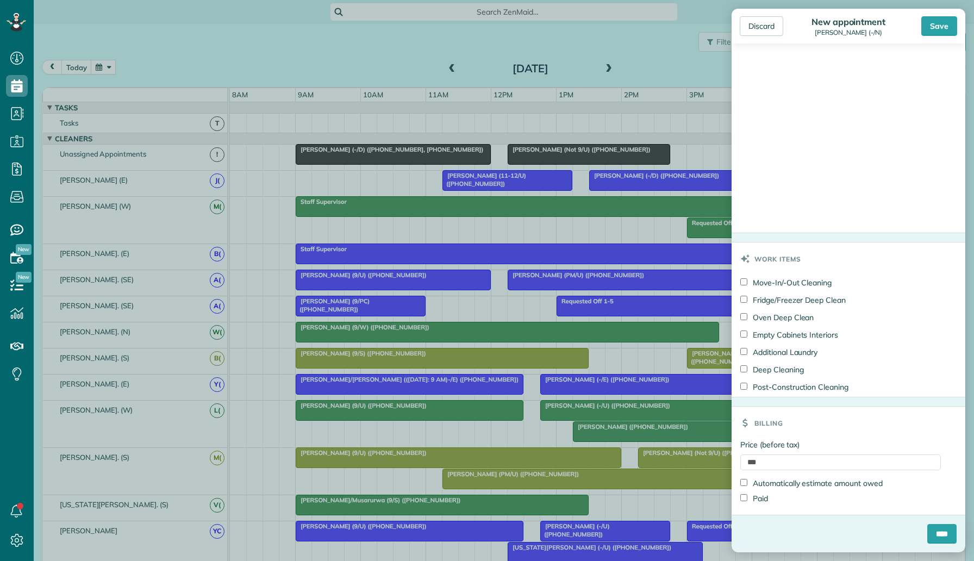
click at [832, 422] on div "Billing" at bounding box center [849, 423] width 234 height 33
click at [937, 527] on input "****" at bounding box center [941, 534] width 29 height 20
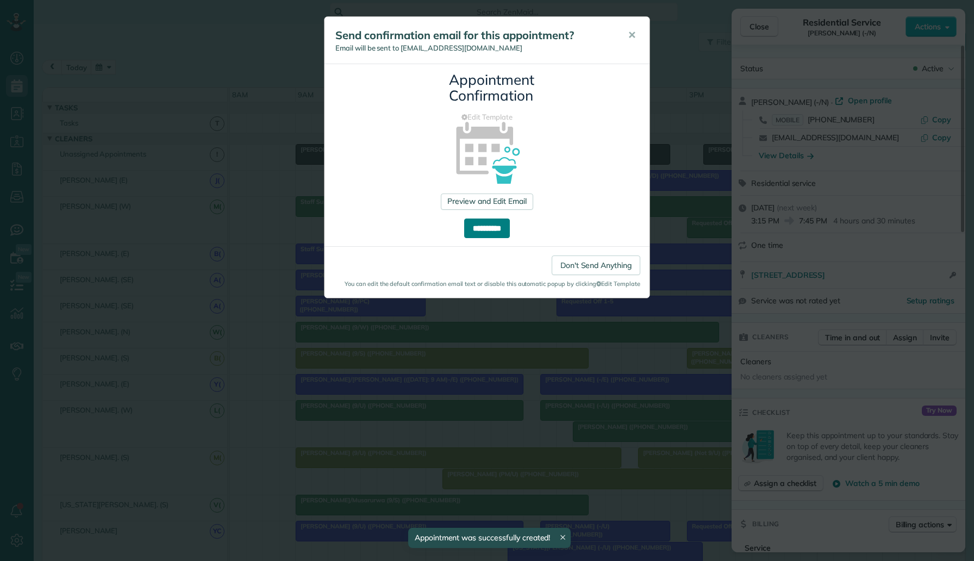
click at [491, 225] on input "**********" at bounding box center [487, 229] width 46 height 20
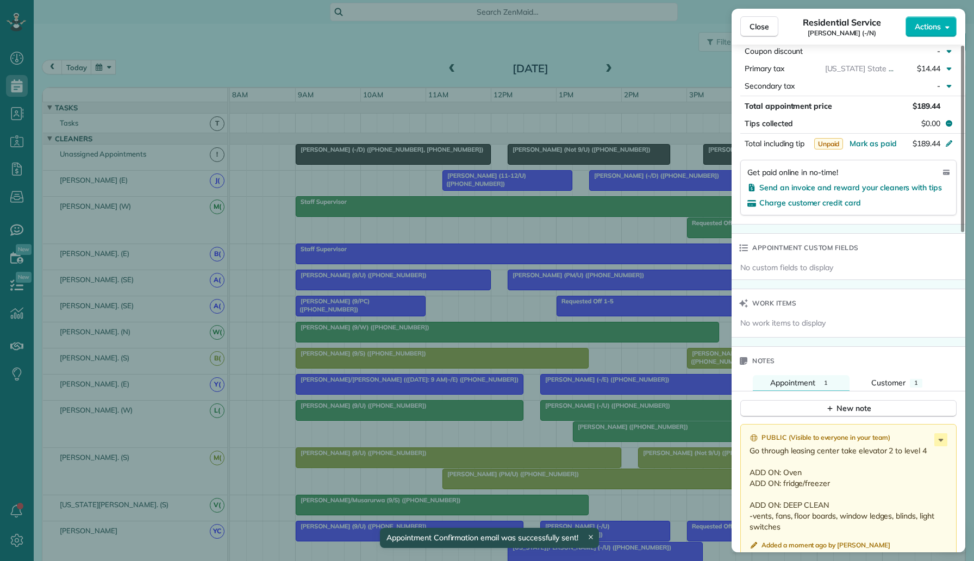
scroll to position [339, 0]
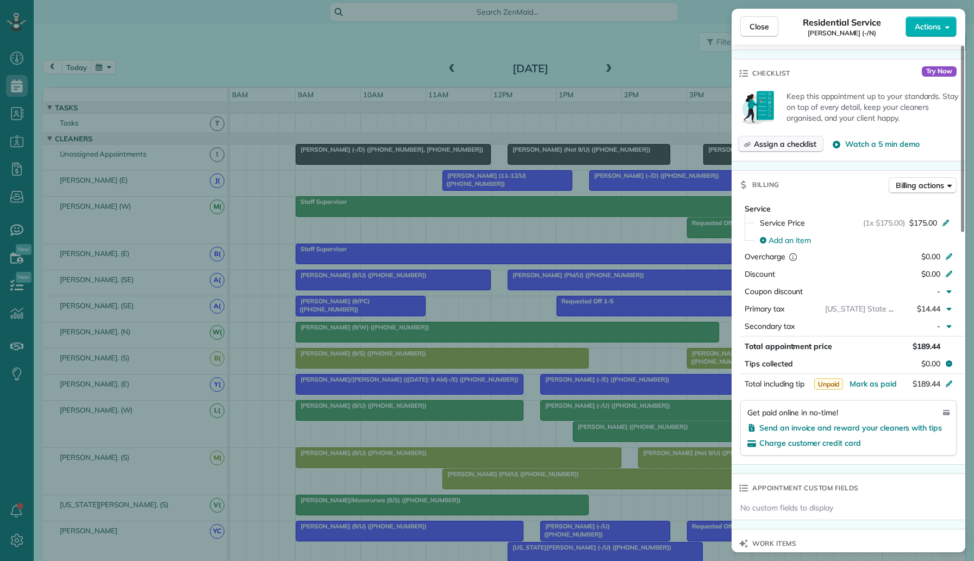
click at [793, 142] on span "Assign a checklist" at bounding box center [785, 144] width 63 height 11
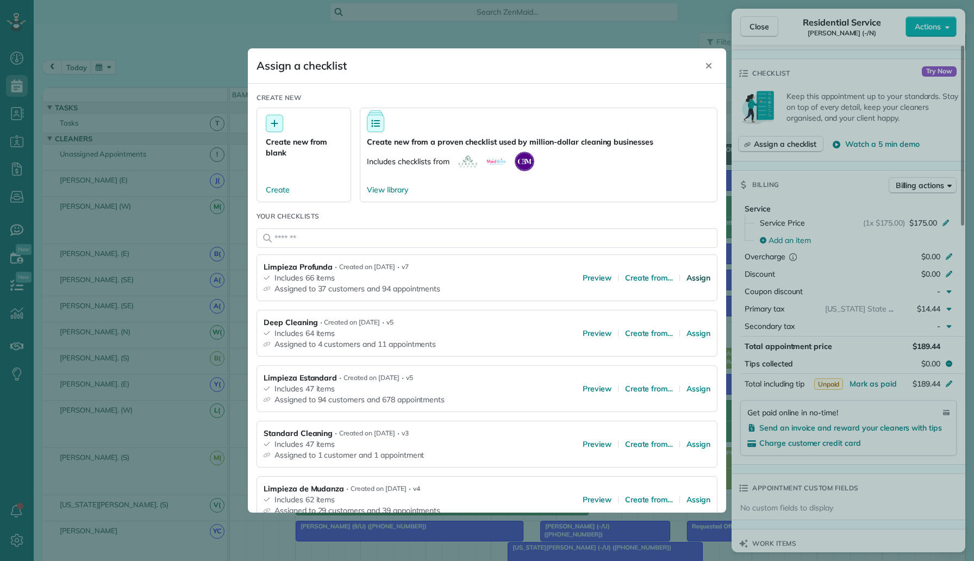
click at [697, 276] on span "Assign" at bounding box center [699, 277] width 24 height 11
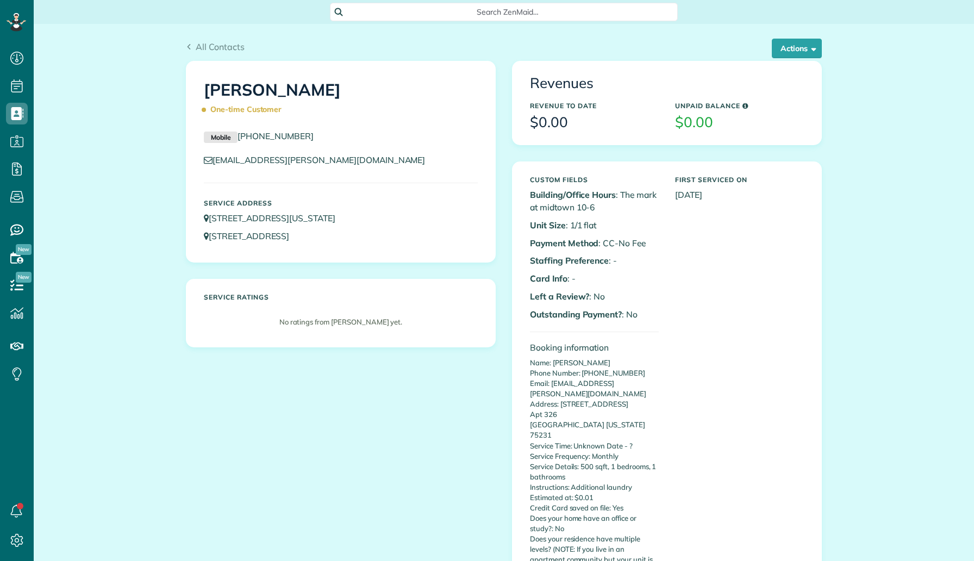
scroll to position [5, 5]
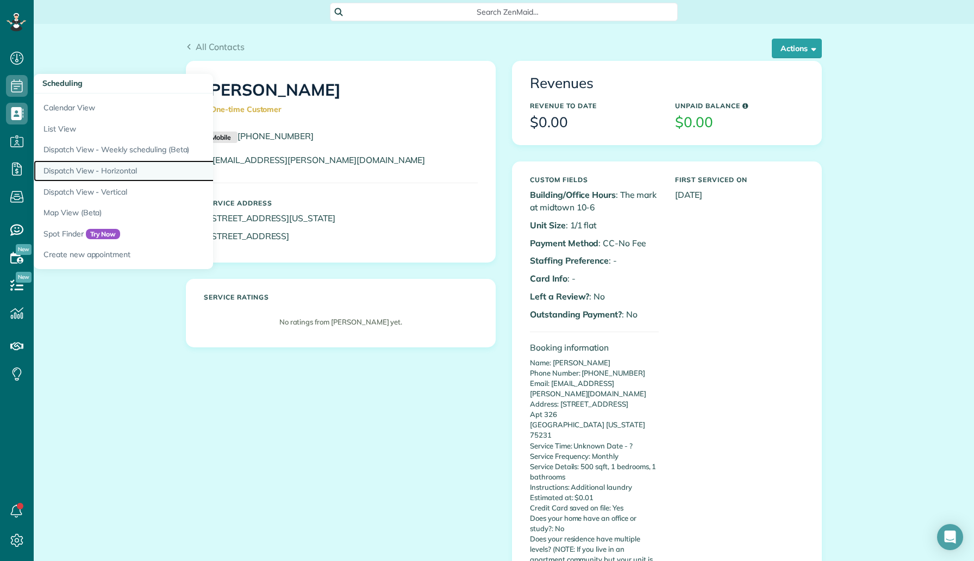
click at [109, 163] on link "Dispatch View - Horizontal" at bounding box center [170, 170] width 272 height 21
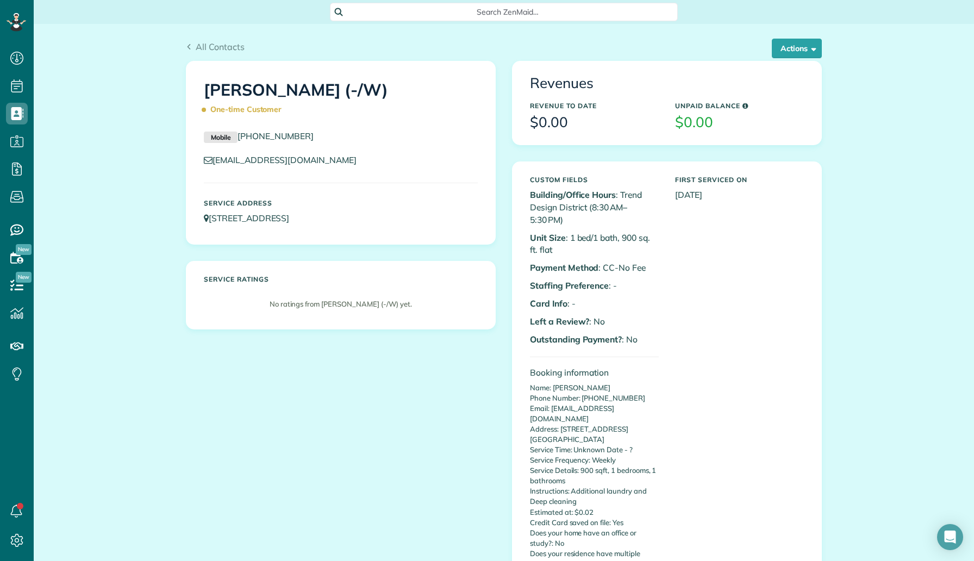
scroll to position [282, 0]
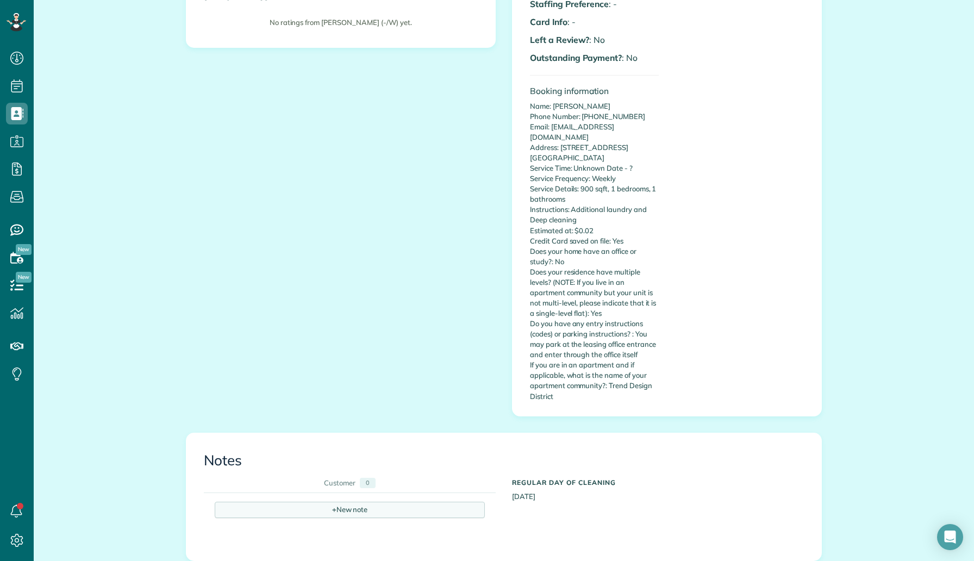
click at [345, 502] on div "+ New note" at bounding box center [350, 510] width 270 height 16
click at [344, 502] on div at bounding box center [349, 565] width 269 height 126
click at [344, 510] on textarea at bounding box center [349, 529] width 253 height 38
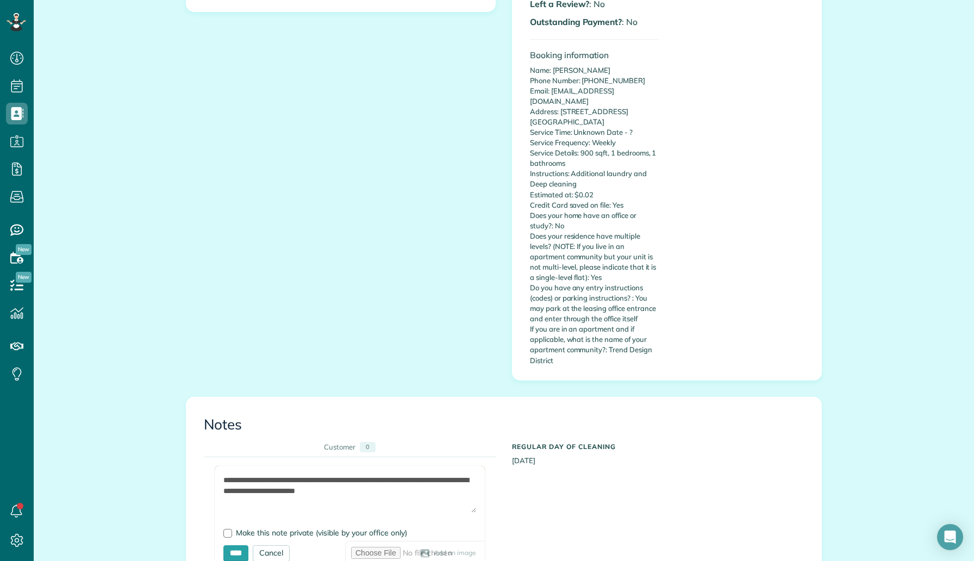
scroll to position [318, 0]
type textarea "**********"
click at [307, 527] on span "Make this note private (visible by your office only)" at bounding box center [321, 532] width 171 height 10
click at [236, 545] on input "****" at bounding box center [235, 553] width 25 height 16
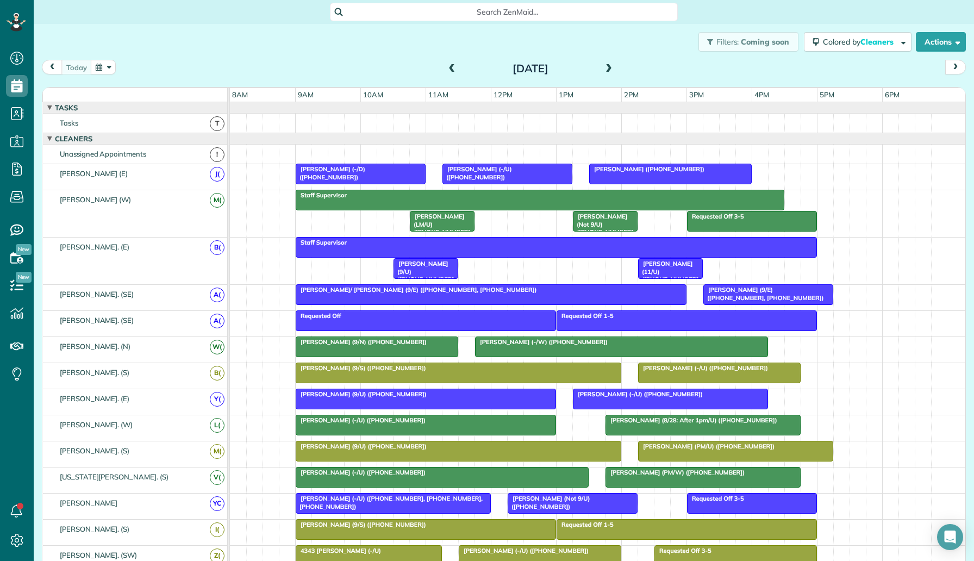
scroll to position [561, 34]
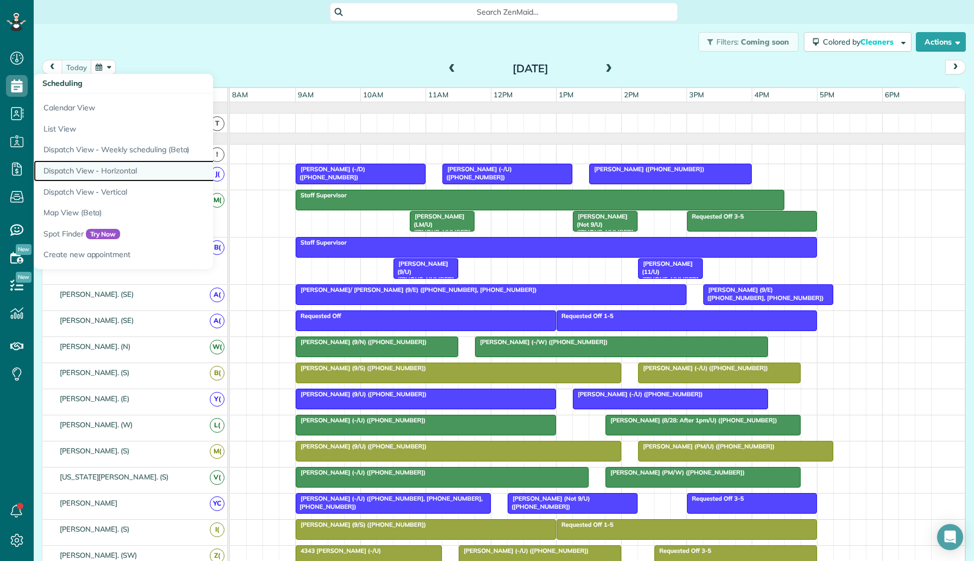
click at [109, 166] on link "Dispatch View - Horizontal" at bounding box center [170, 170] width 272 height 21
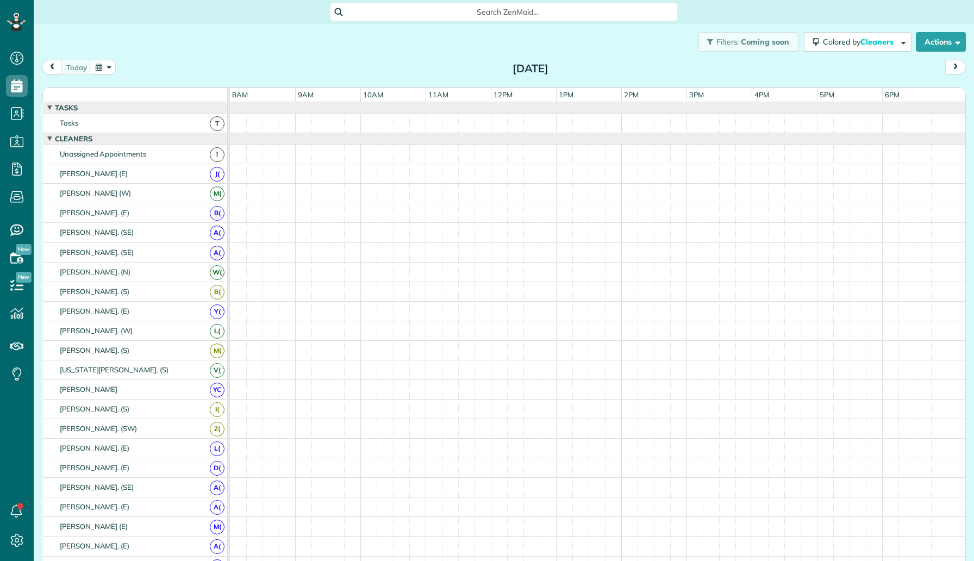
scroll to position [5, 5]
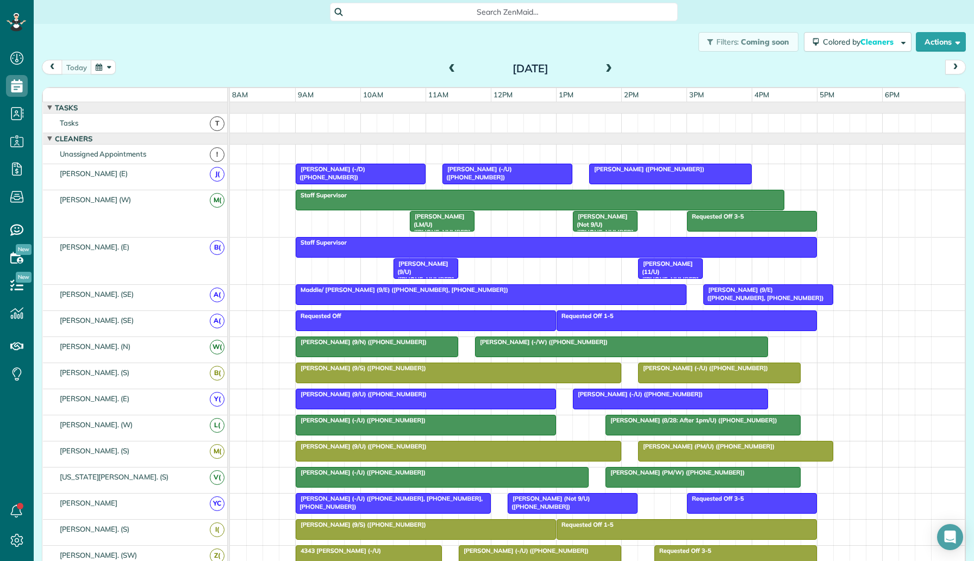
click at [609, 69] on span at bounding box center [609, 69] width 12 height 10
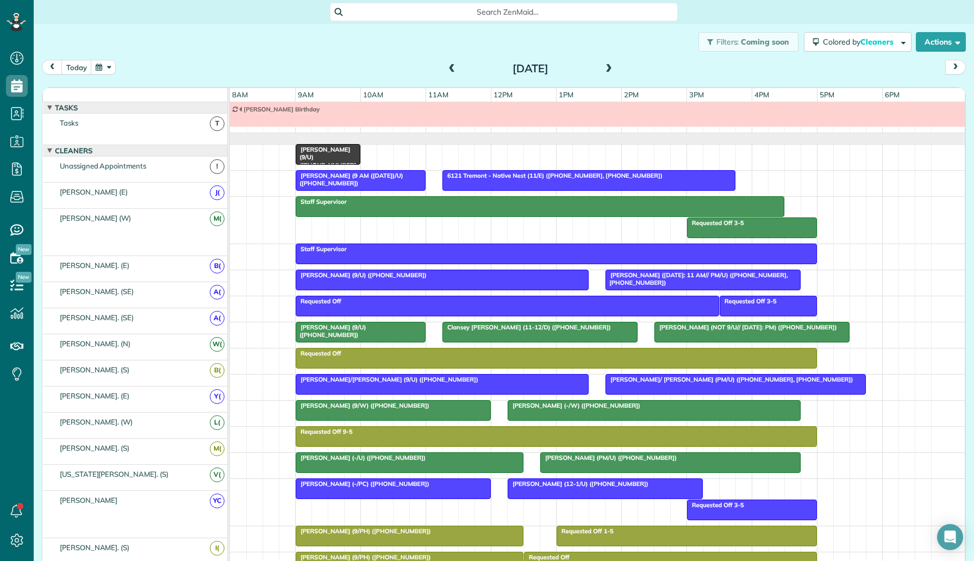
scroll to position [12, 0]
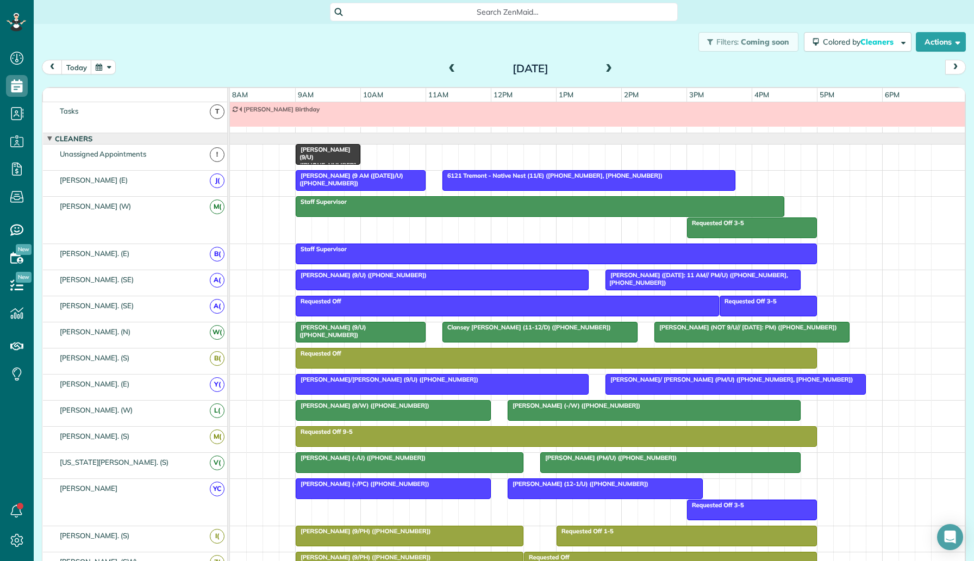
click at [609, 69] on span at bounding box center [609, 69] width 12 height 10
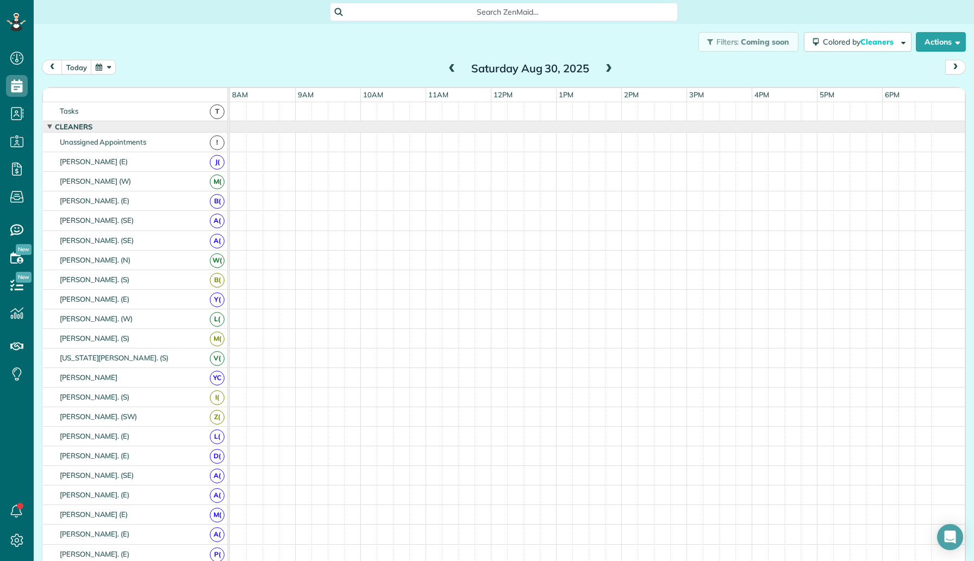
scroll to position [0, 0]
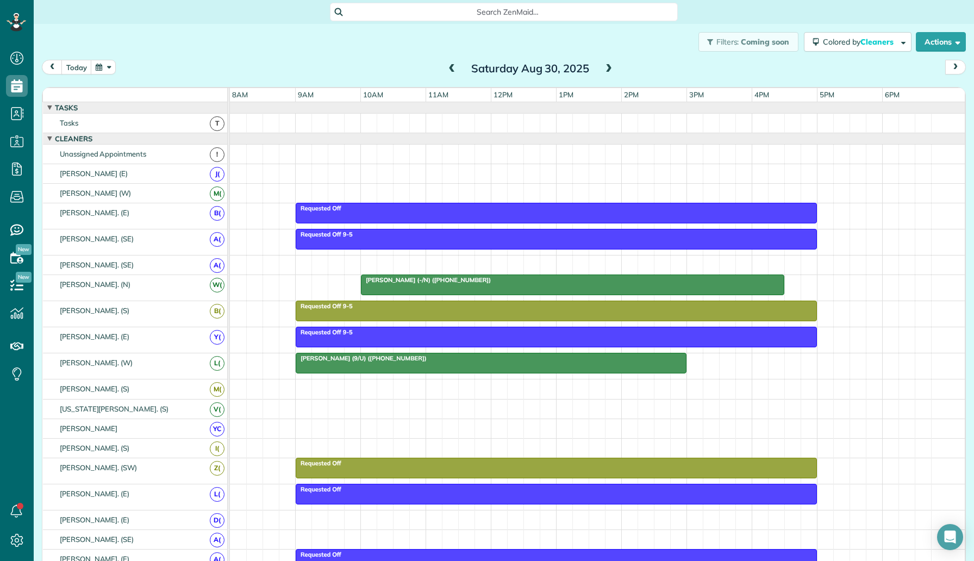
click at [609, 69] on span at bounding box center [609, 69] width 12 height 10
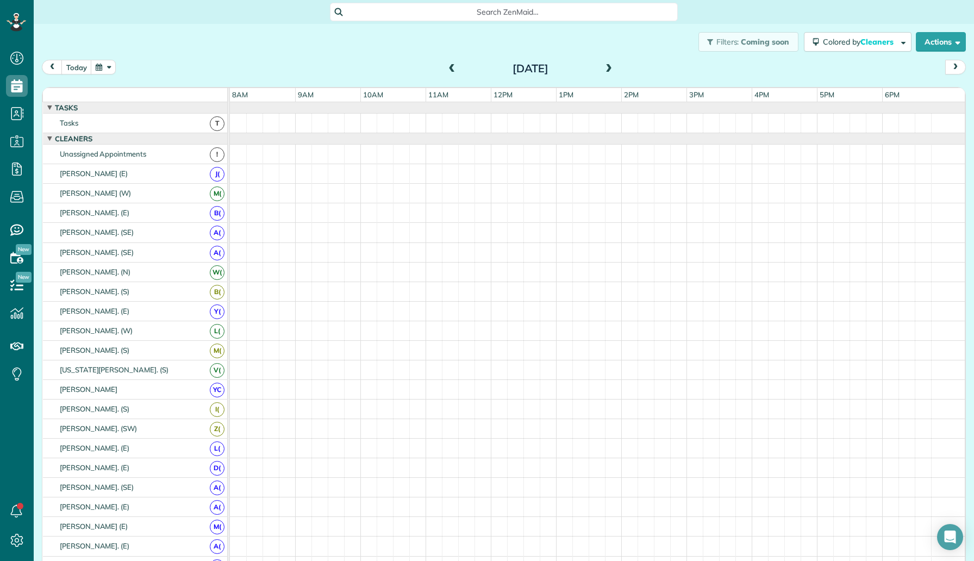
click at [609, 69] on span at bounding box center [609, 69] width 12 height 10
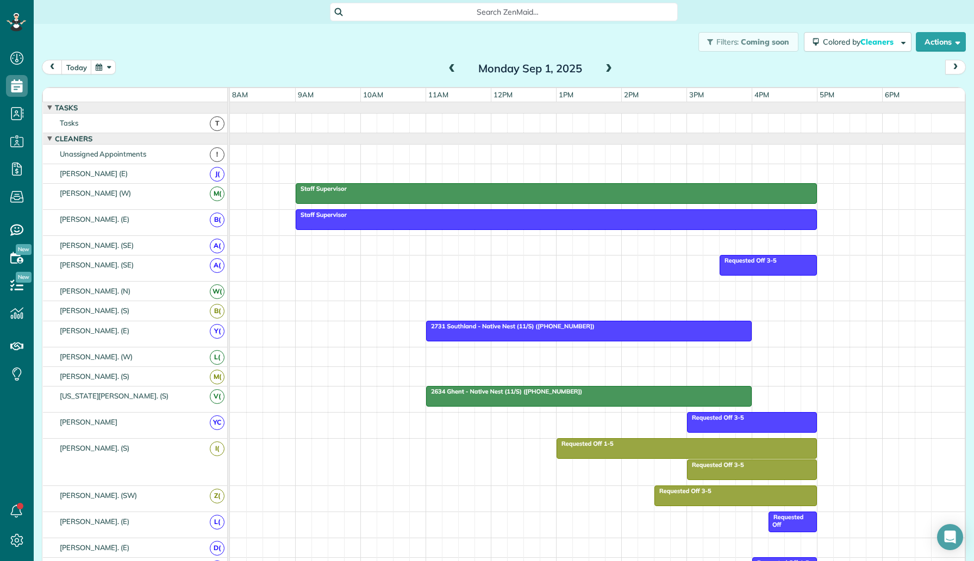
click at [609, 69] on span at bounding box center [609, 69] width 12 height 10
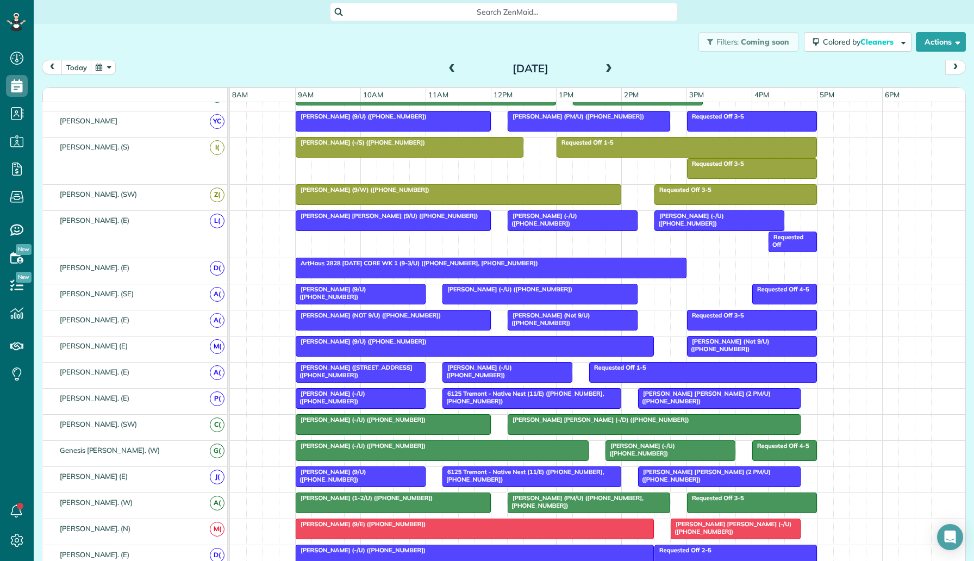
scroll to position [578, 0]
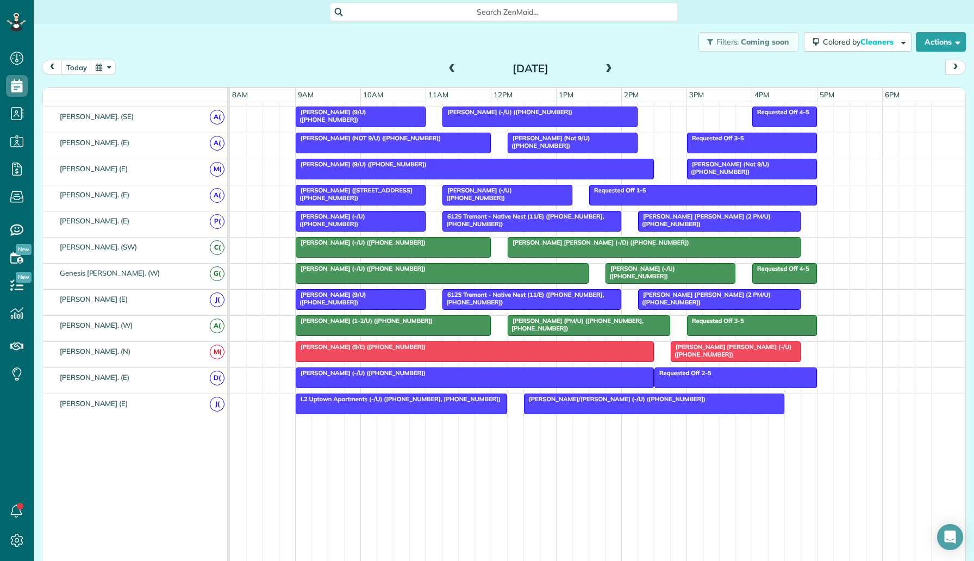
click at [586, 397] on span "Jorge Massare/Somers (-/U) (+12145294580)" at bounding box center [614, 399] width 183 height 8
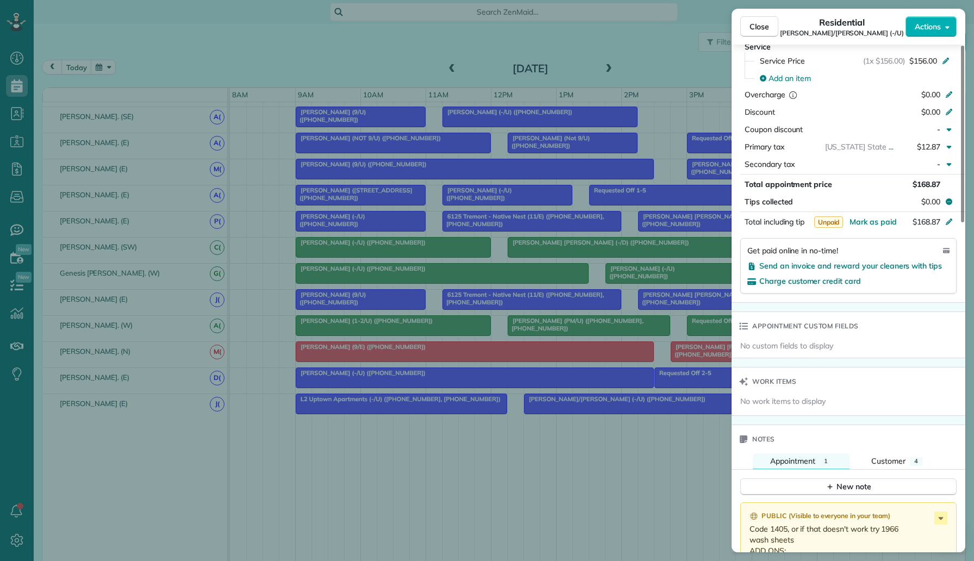
scroll to position [322, 0]
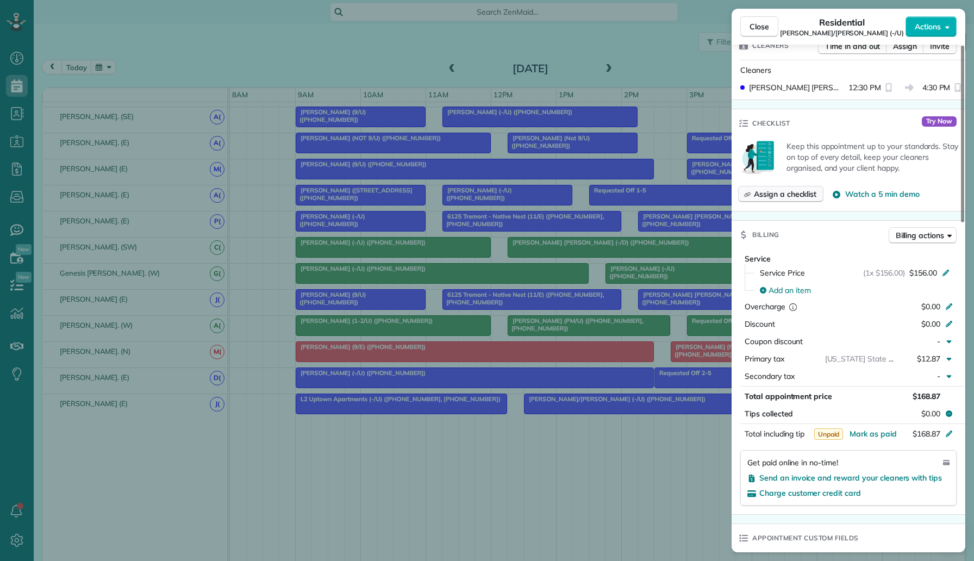
click at [803, 197] on span "Assign a checklist" at bounding box center [785, 194] width 63 height 11
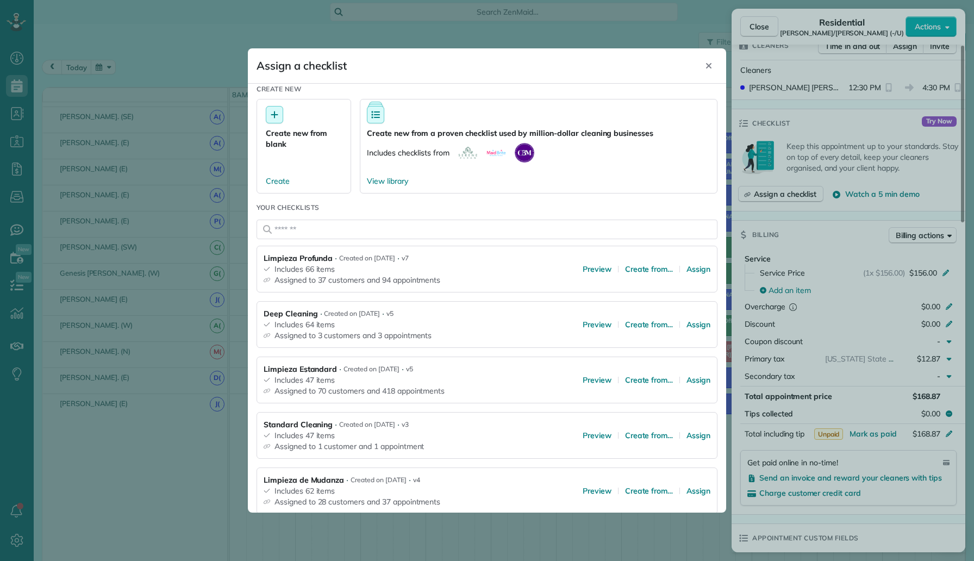
scroll to position [10, 0]
click at [696, 376] on span "Assign" at bounding box center [699, 378] width 24 height 11
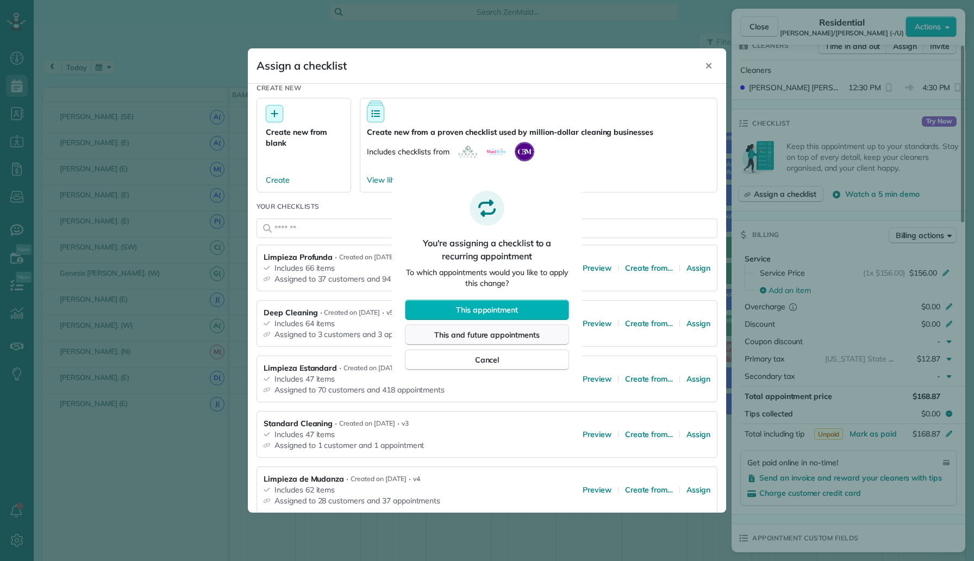
click at [516, 334] on span "This and future appointments" at bounding box center [486, 334] width 105 height 11
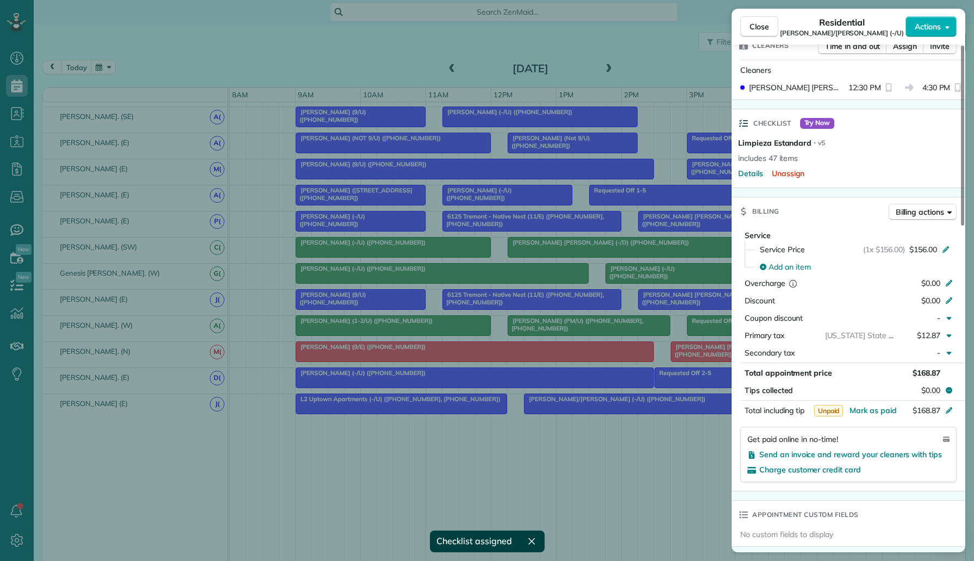
click at [416, 447] on div "Close Residential Jorge Massare/Somers (-/U) Actions Status Active Jorge Massar…" at bounding box center [487, 280] width 974 height 561
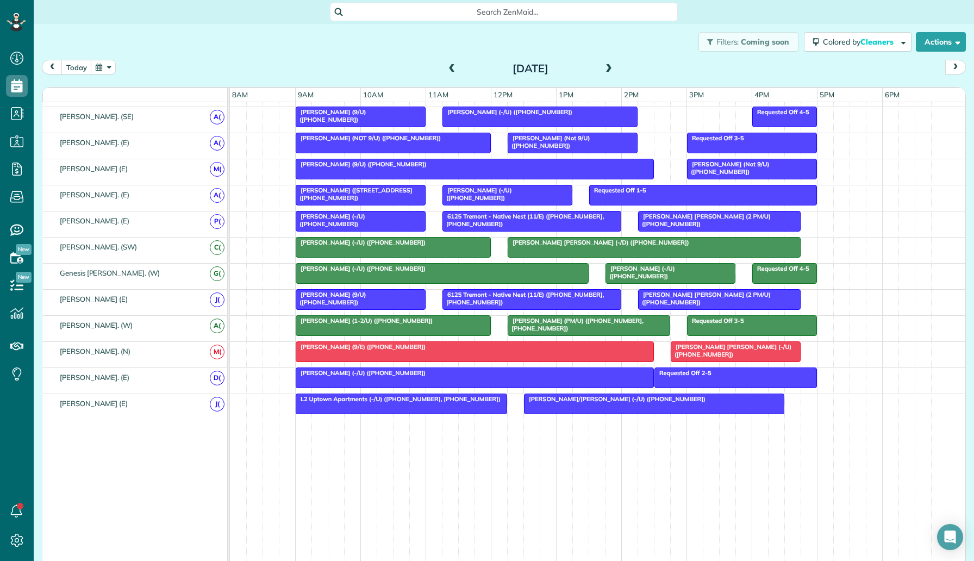
click at [433, 403] on div at bounding box center [401, 404] width 210 height 20
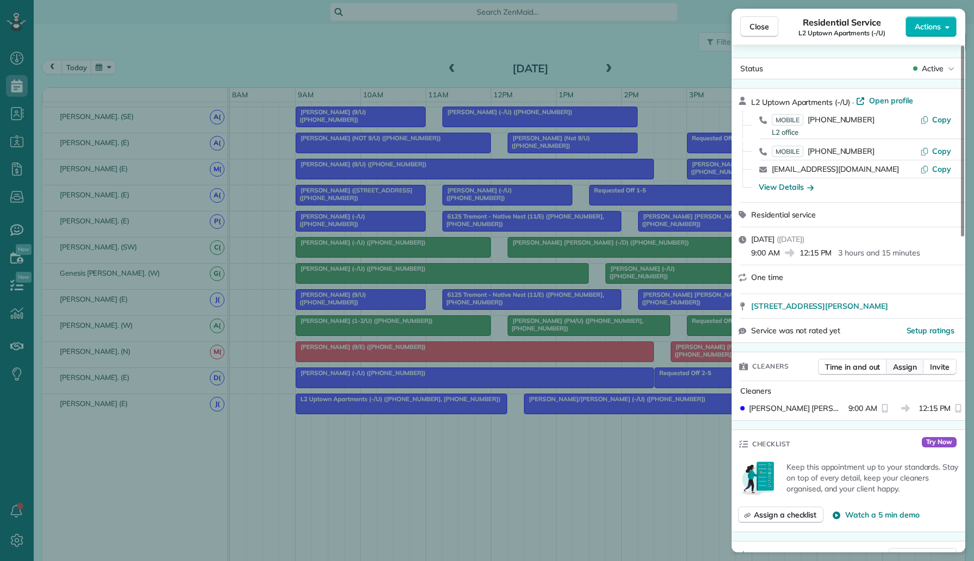
click at [907, 369] on span "Assign" at bounding box center [905, 366] width 24 height 11
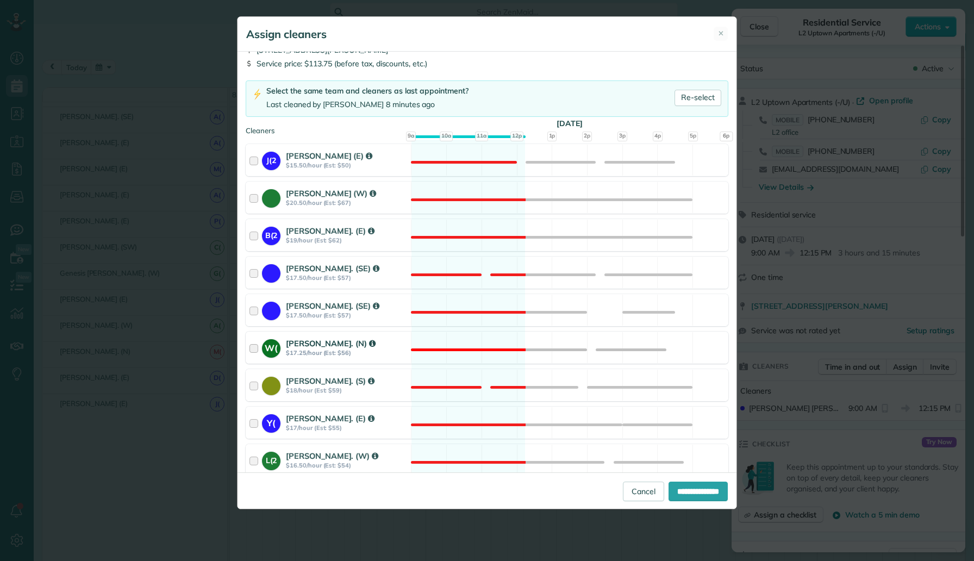
scroll to position [43, 0]
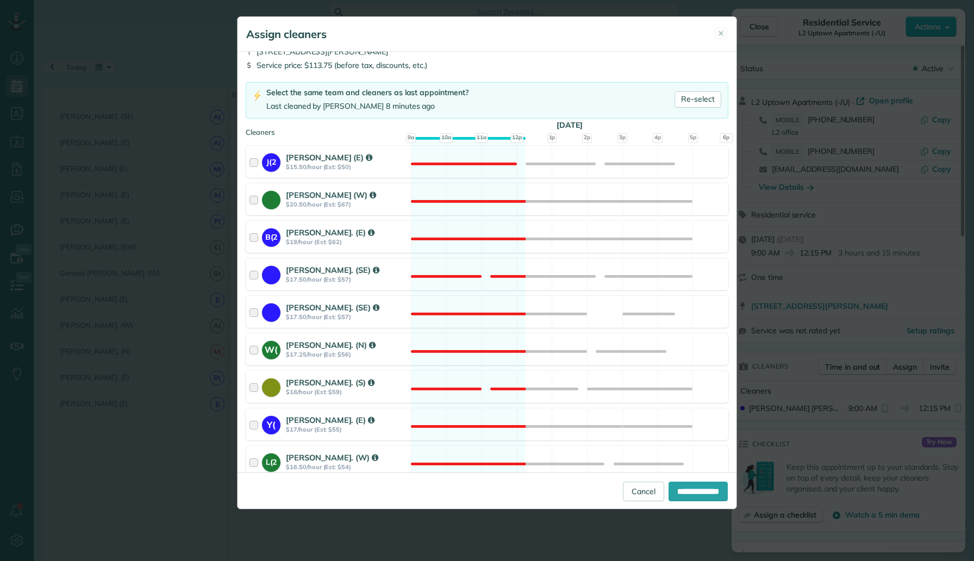
click at [563, 534] on div "Assign cleaners ✕ Cleaning for L2 Uptown Apartments (-/U) Tue, Sep 02 - 9:00 AM…" at bounding box center [487, 280] width 974 height 561
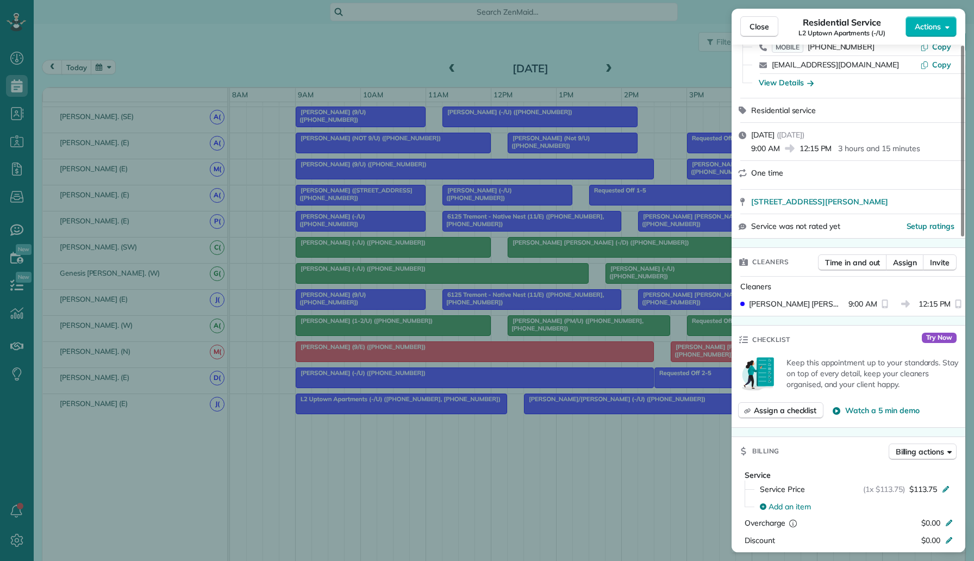
scroll to position [142, 0]
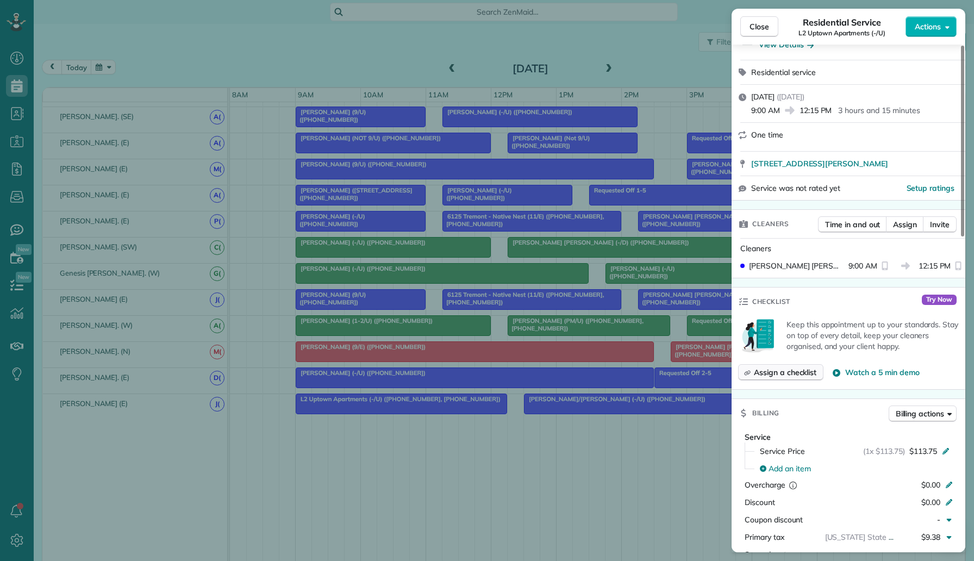
click at [790, 375] on span "Assign a checklist" at bounding box center [785, 372] width 63 height 11
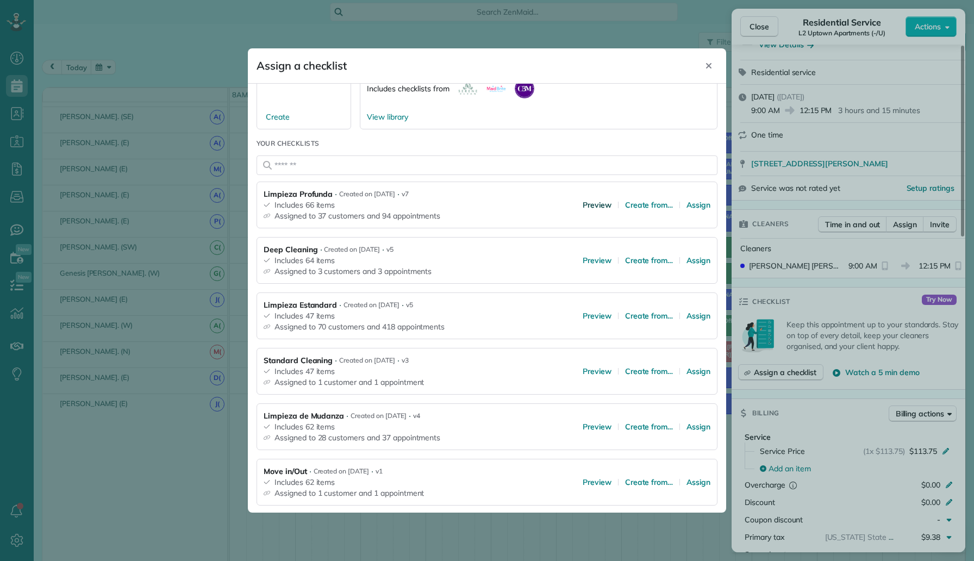
scroll to position [94, 0]
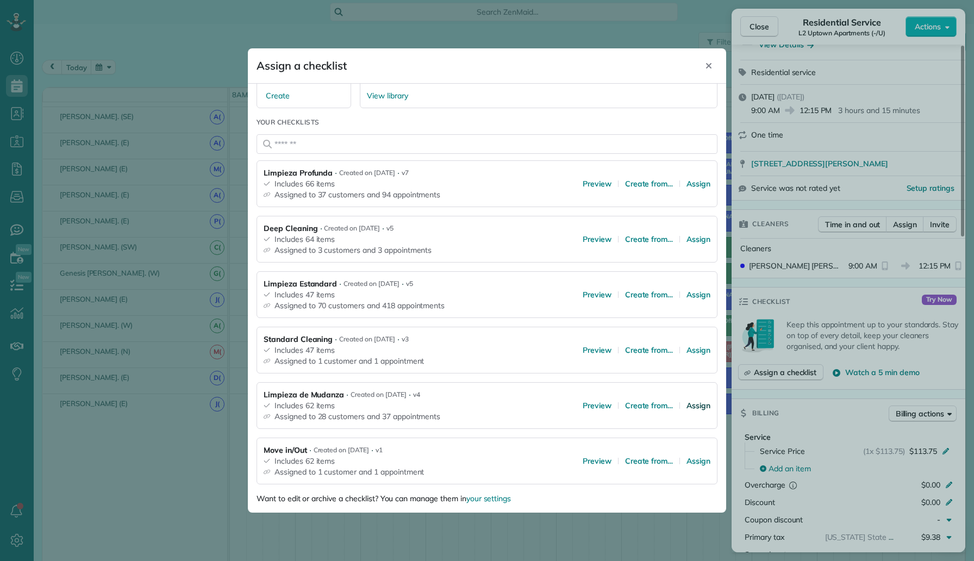
click at [695, 405] on span "Assign" at bounding box center [699, 405] width 24 height 11
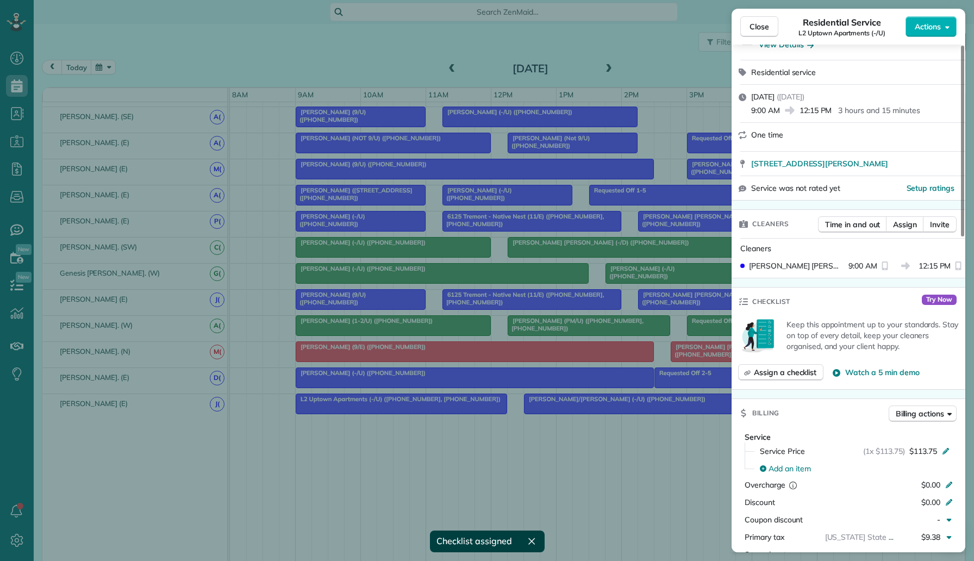
click at [631, 458] on div "Close Residential Service L2 Uptown Apartments (-/U) Actions Status Active L2 U…" at bounding box center [487, 280] width 974 height 561
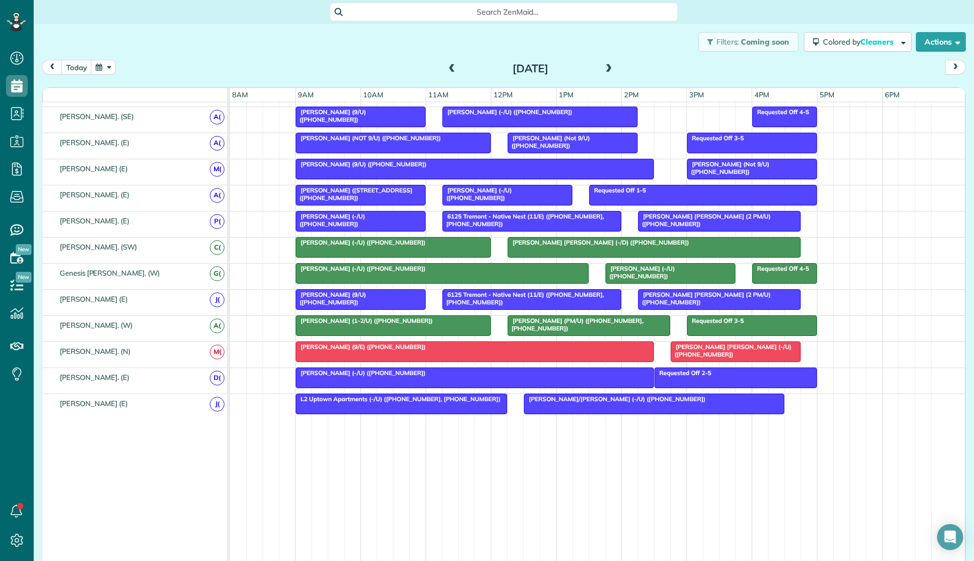
click at [622, 381] on div at bounding box center [474, 378] width 357 height 20
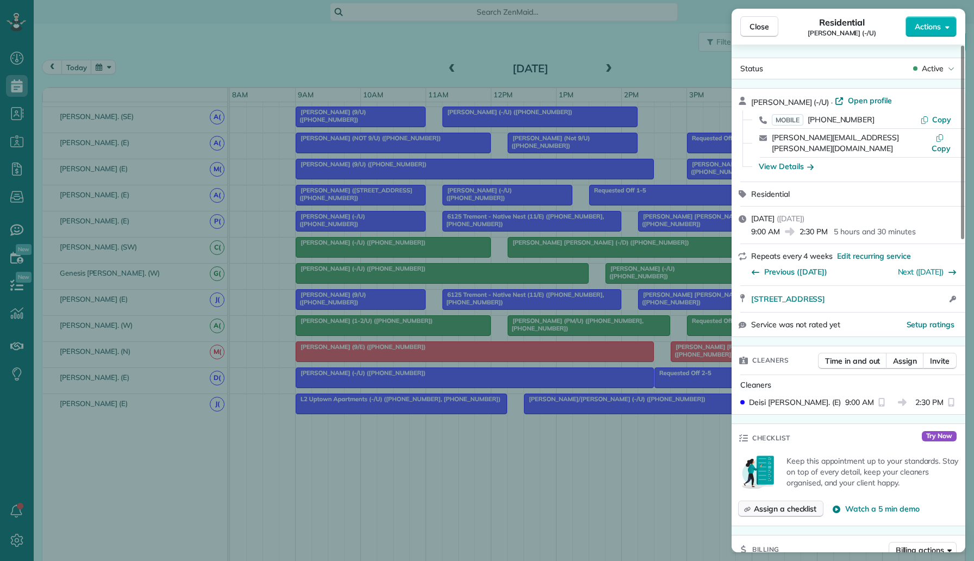
click at [784, 503] on span "Assign a checklist" at bounding box center [785, 508] width 63 height 11
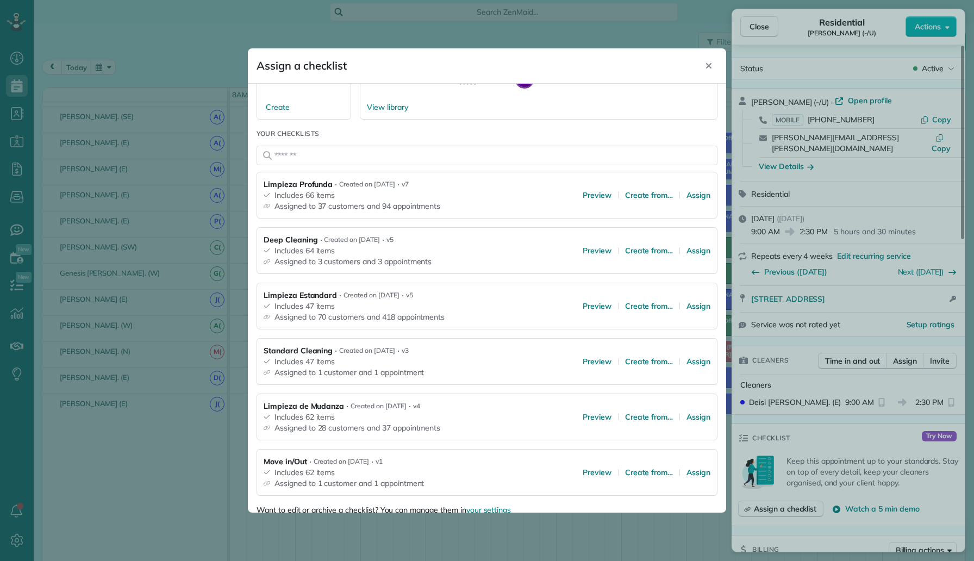
scroll to position [94, 0]
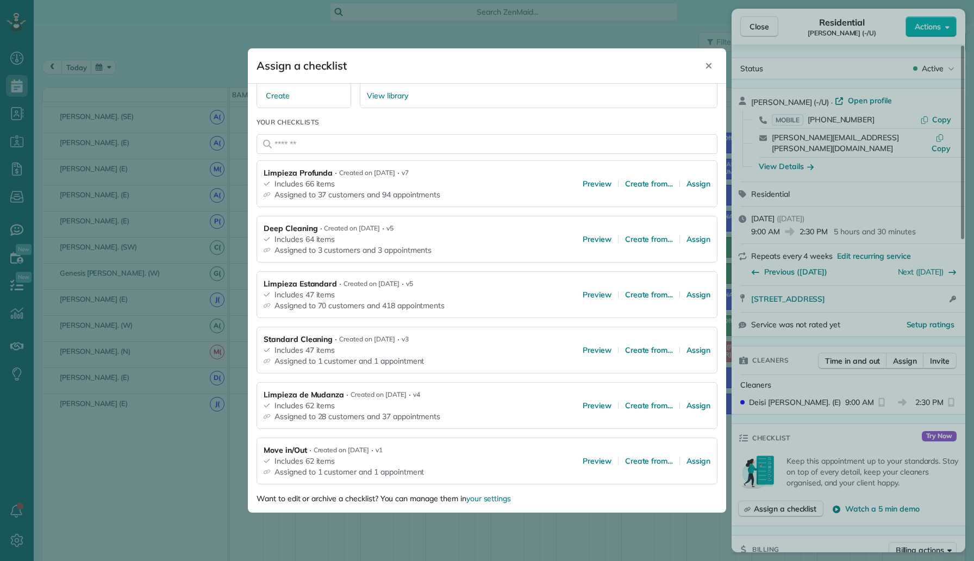
click at [698, 300] on div "Limpieza Estandard ⋅ Created on 07/28/25 ⋅ v5 Includes 47 items Assigned to 70 …" at bounding box center [487, 294] width 461 height 47
click at [700, 292] on span "Assign" at bounding box center [699, 294] width 24 height 11
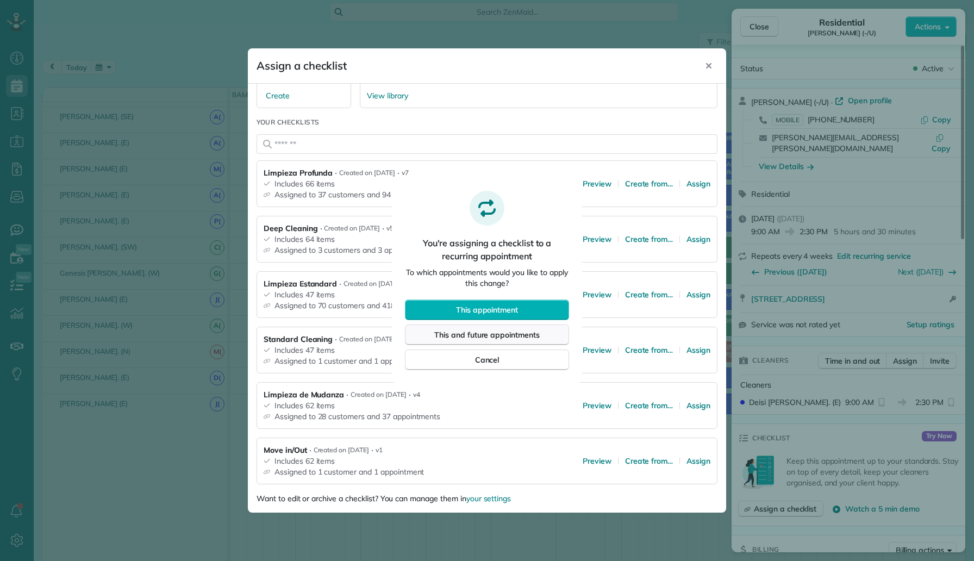
click at [527, 335] on span "This and future appointments" at bounding box center [486, 334] width 105 height 11
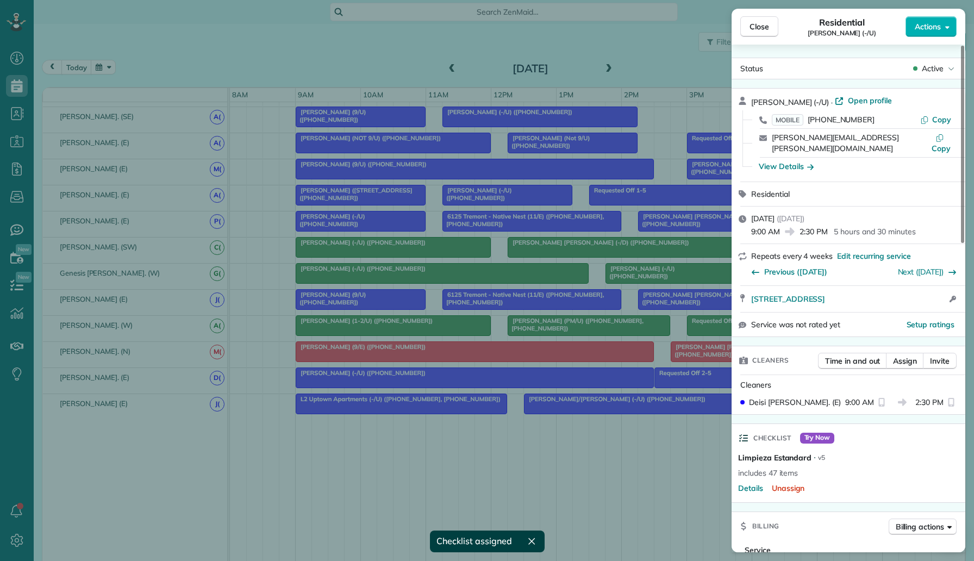
scroll to position [794, 0]
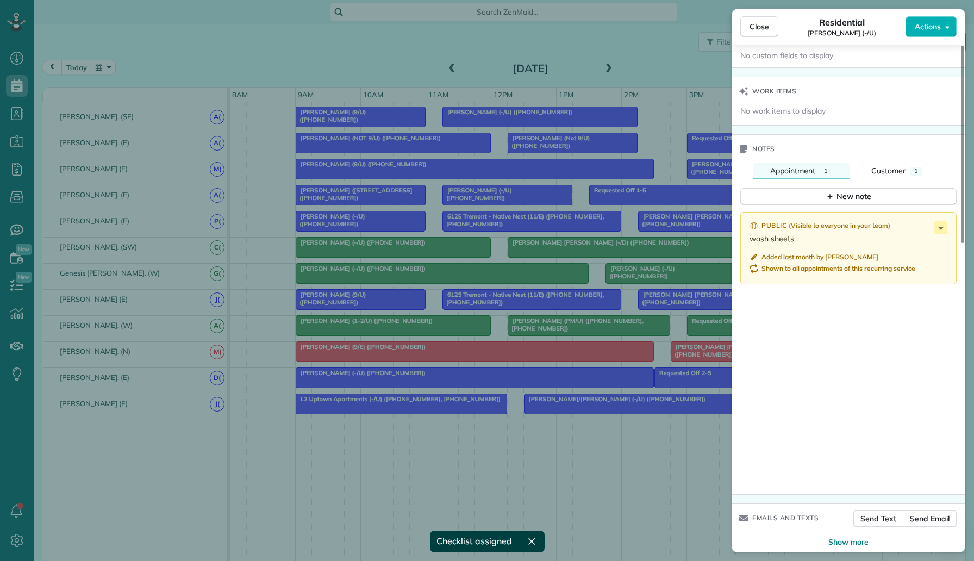
click at [557, 464] on div "Close Residential Jaimie Long (-/U) Actions Status Active Jaimie Long (-/U) · O…" at bounding box center [487, 280] width 974 height 561
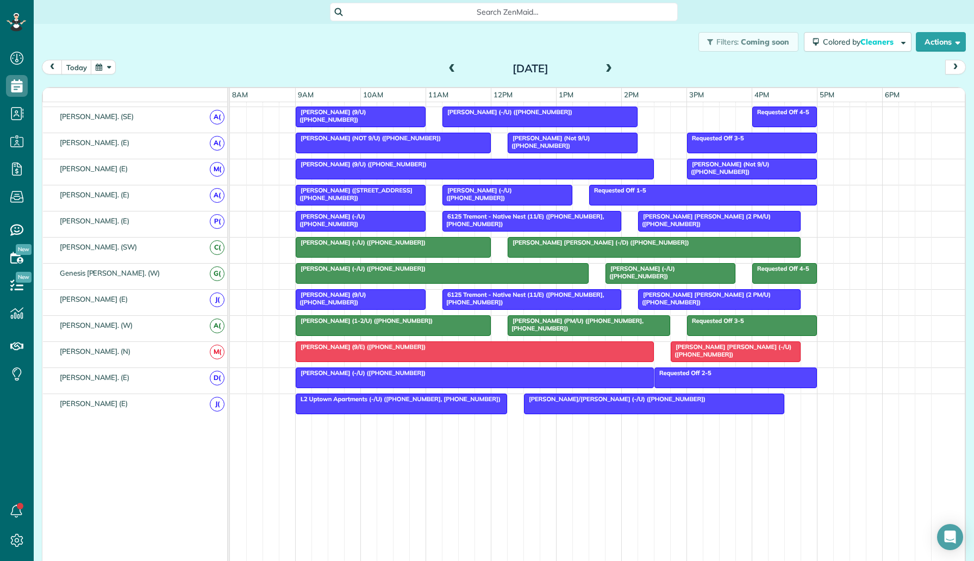
click at [579, 350] on div "Tatum Lowe (9/E) (+18067892294)" at bounding box center [475, 347] width 352 height 8
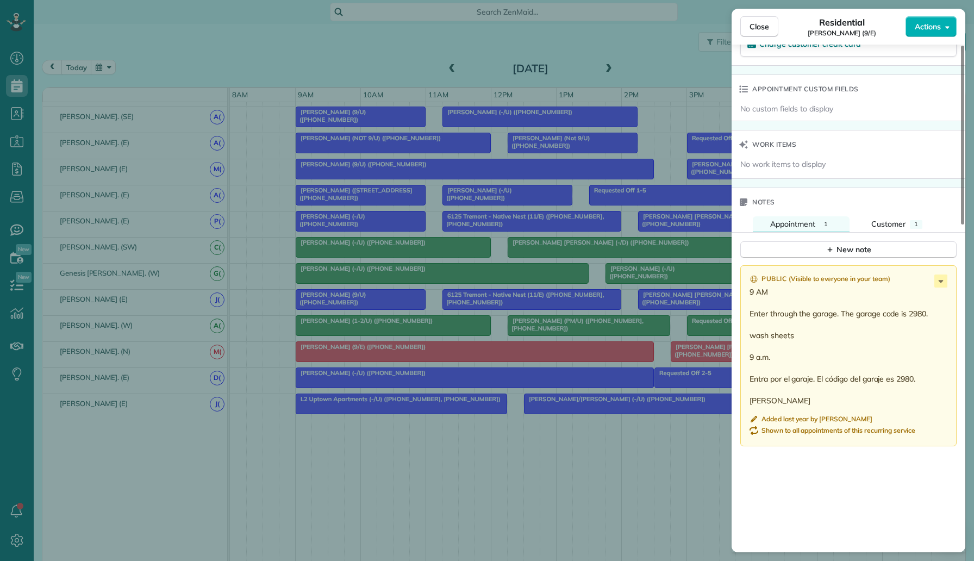
scroll to position [266, 0]
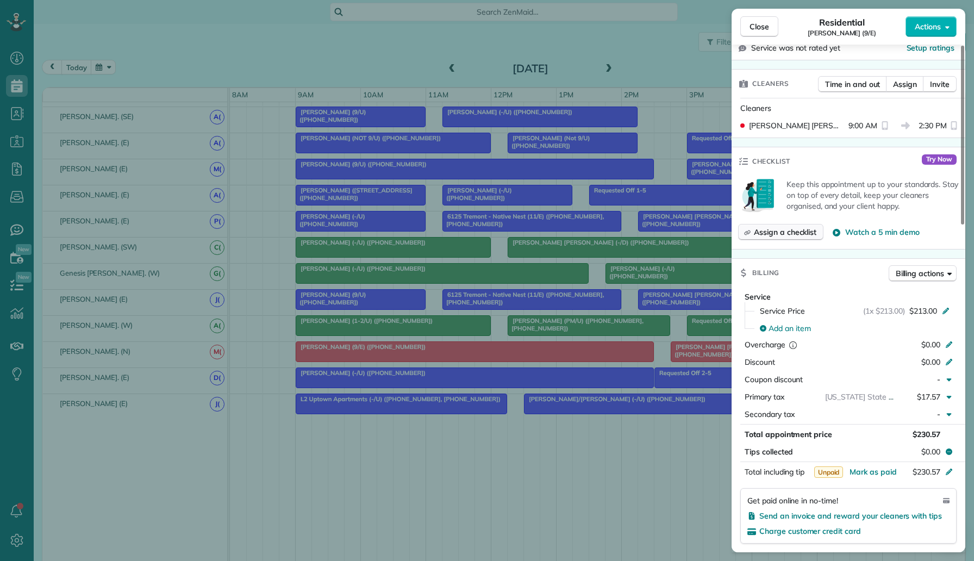
click at [806, 232] on span "Assign a checklist" at bounding box center [785, 232] width 63 height 11
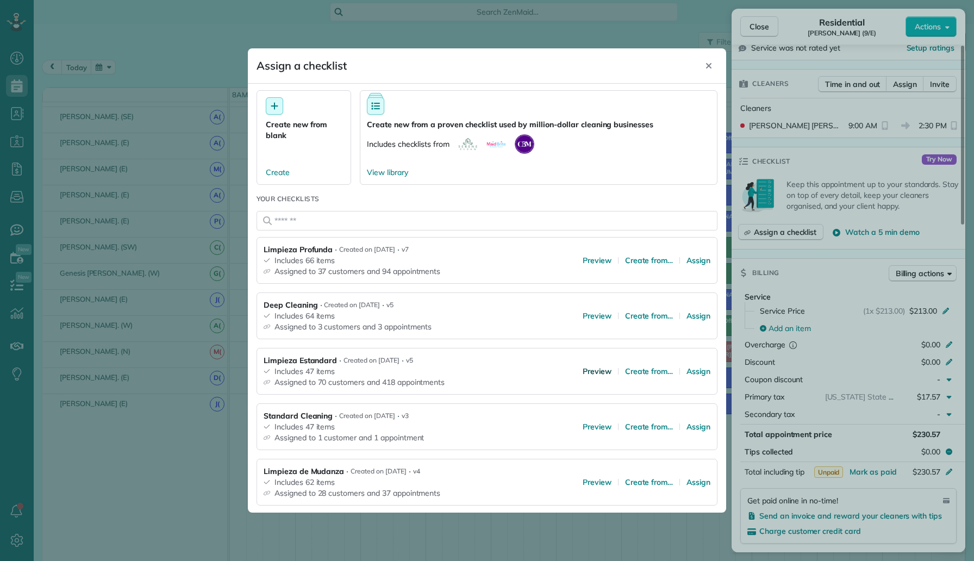
scroll to position [19, 0]
click at [701, 367] on span "Assign" at bounding box center [699, 369] width 24 height 11
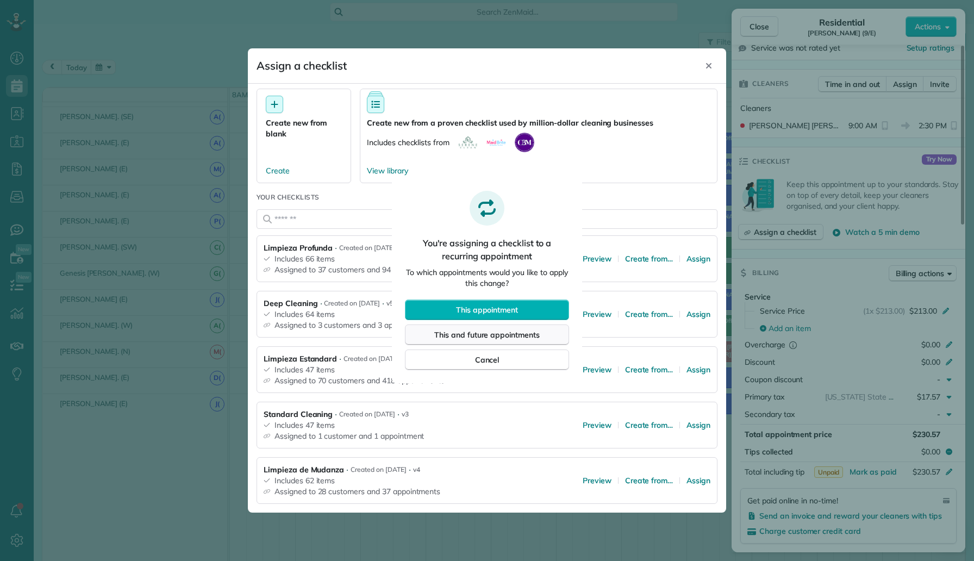
click at [548, 338] on button "This and future appointments" at bounding box center [487, 335] width 164 height 21
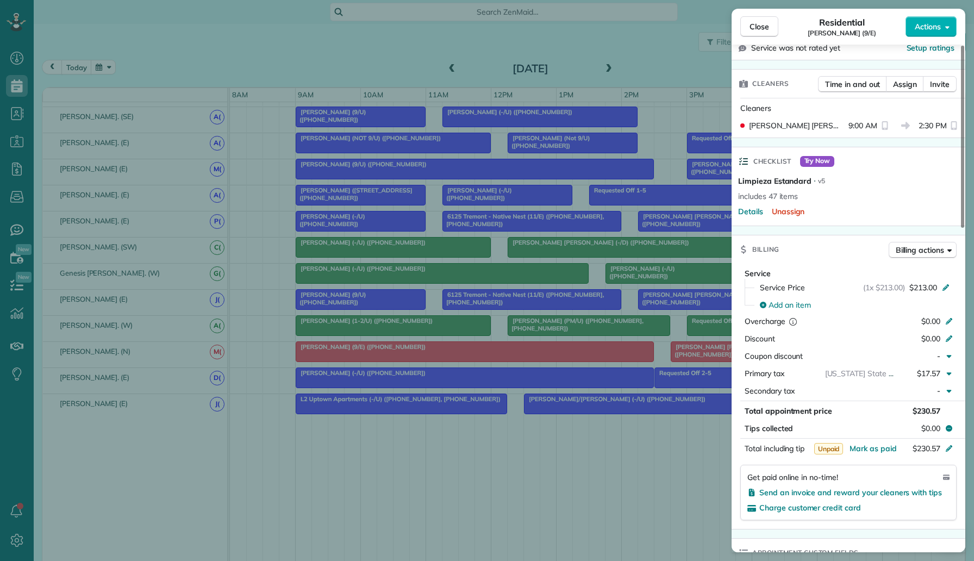
click at [682, 350] on div "Close Residential Tatum Lowe (9/E) Actions Status Active Tatum Lowe (9/E) · Ope…" at bounding box center [487, 280] width 974 height 561
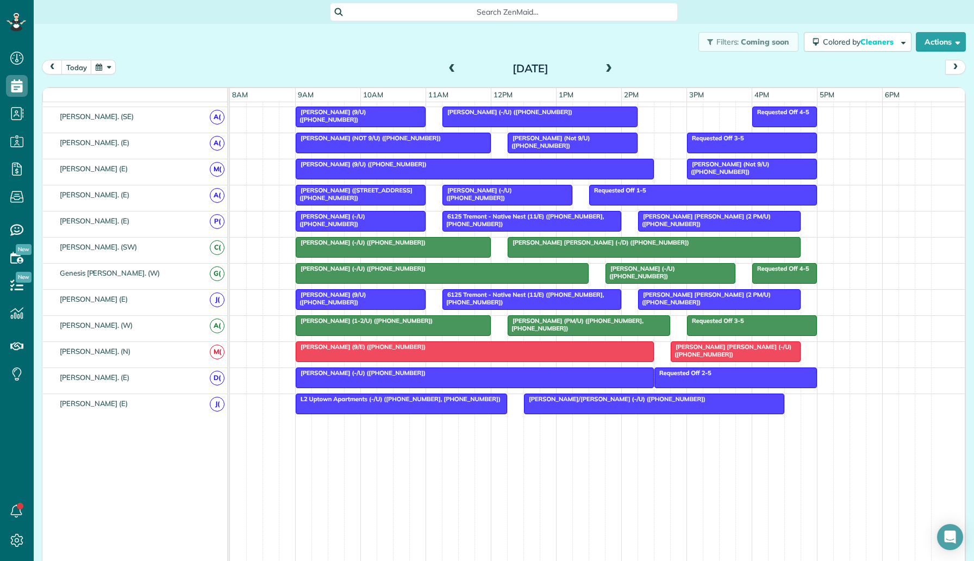
click at [697, 351] on div at bounding box center [735, 352] width 129 height 20
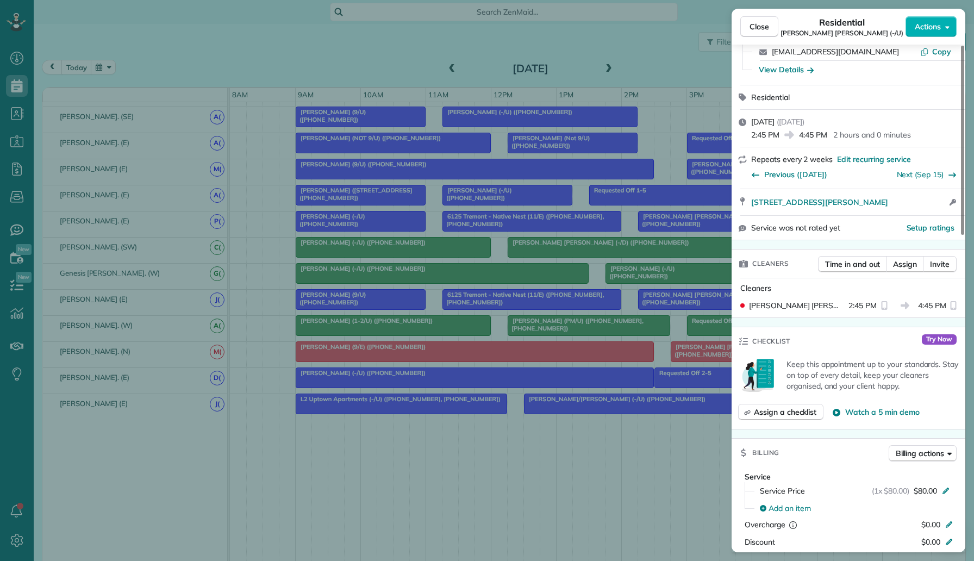
scroll to position [114, 0]
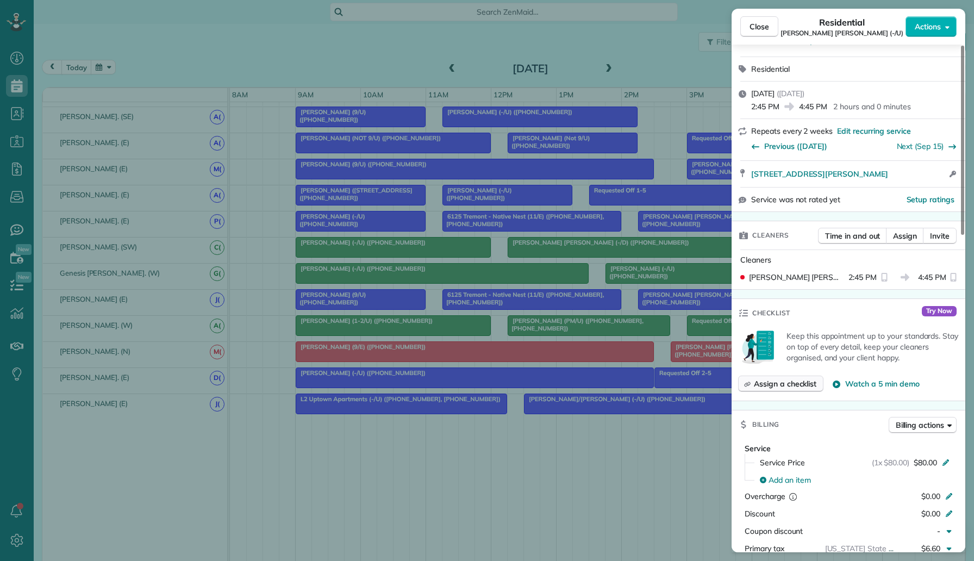
click at [800, 388] on span "Assign a checklist" at bounding box center [785, 383] width 63 height 11
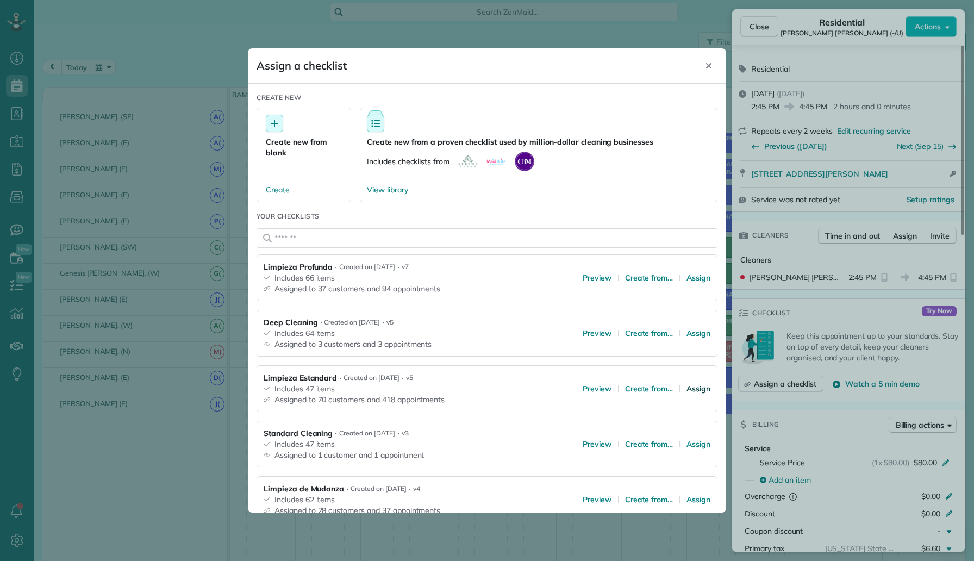
click at [700, 388] on span "Assign" at bounding box center [699, 388] width 24 height 11
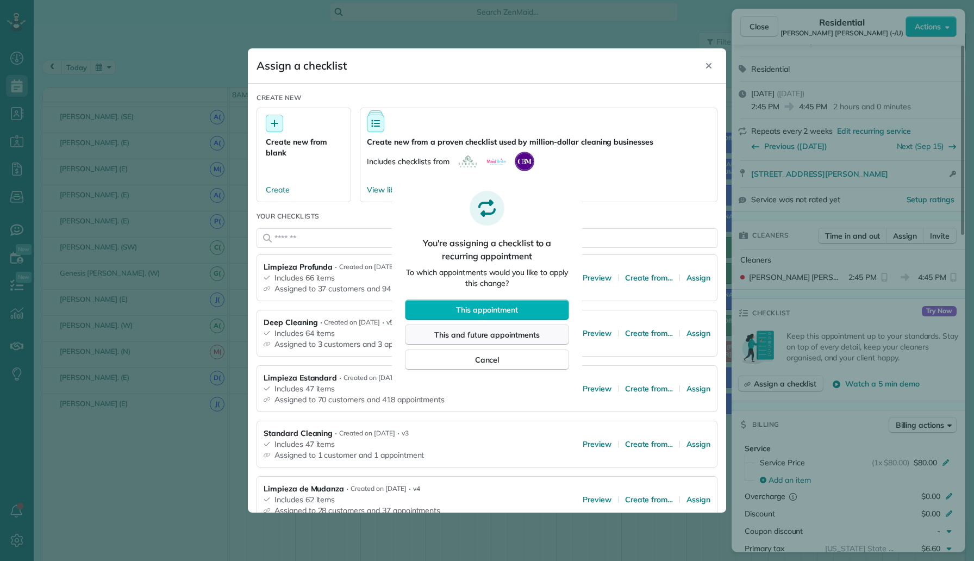
click at [540, 338] on button "This and future appointments" at bounding box center [487, 335] width 164 height 21
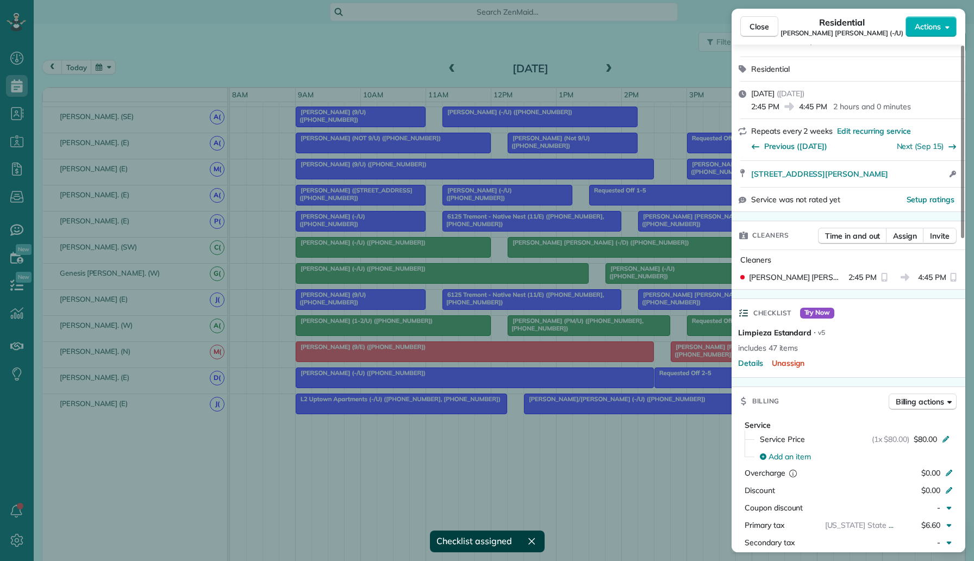
click at [540, 341] on div "Close Residential Jean Baptiste (-/U) Actions Status Active Jean Baptiste (-/U)…" at bounding box center [487, 280] width 974 height 561
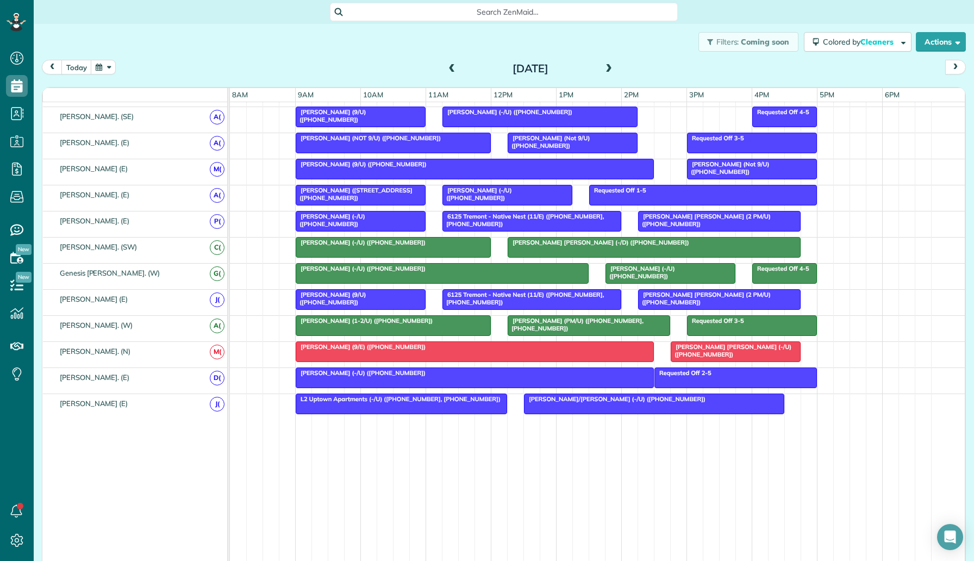
click at [587, 321] on span "Bella Dinardo (PM/U) (+12144494242, +19729742582)" at bounding box center [575, 324] width 136 height 15
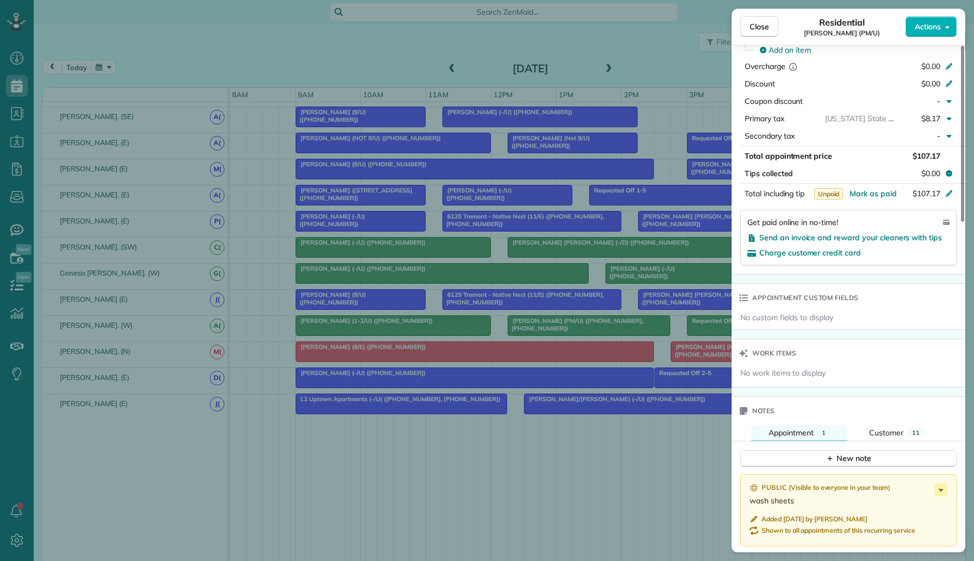
scroll to position [308, 0]
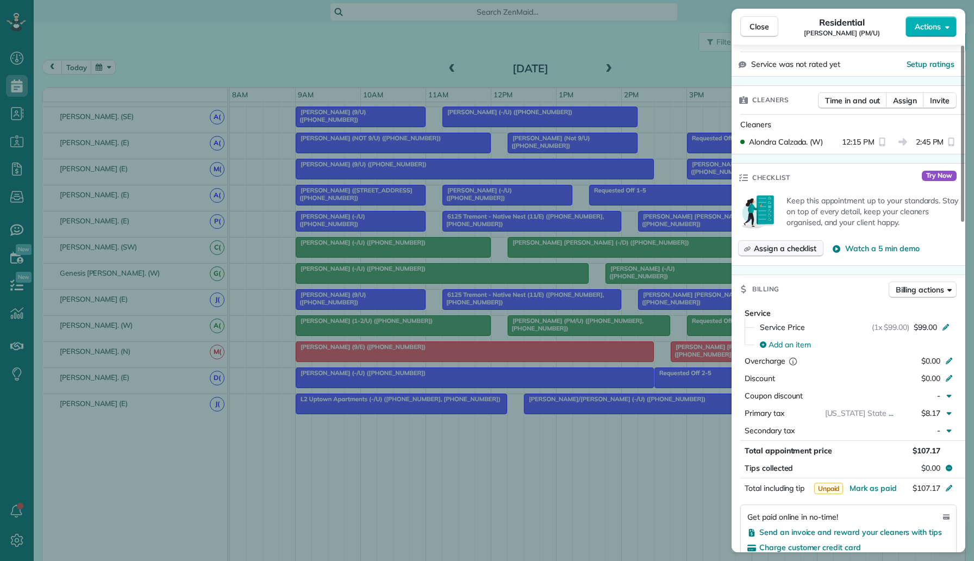
click at [803, 244] on span "Assign a checklist" at bounding box center [785, 248] width 63 height 11
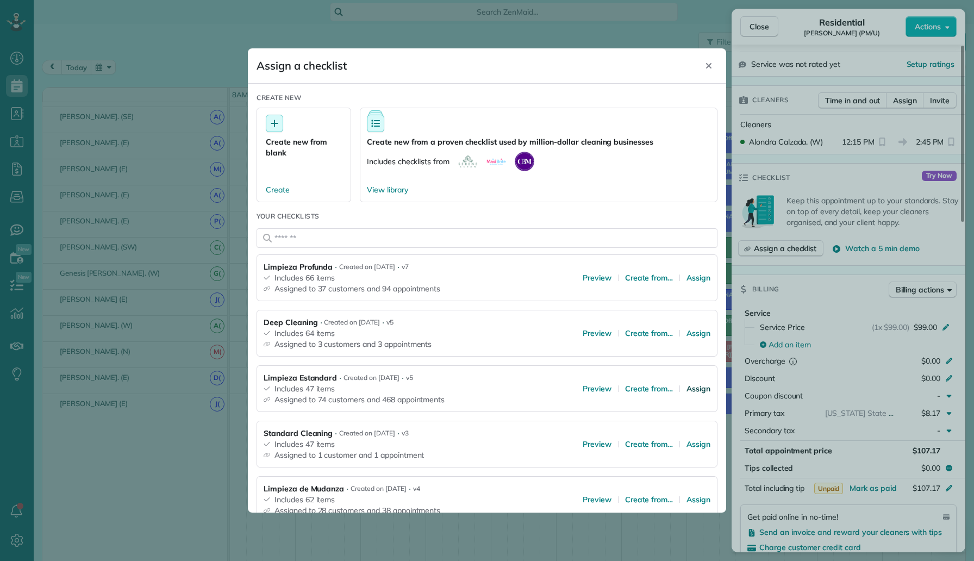
click at [692, 390] on span "Assign" at bounding box center [699, 388] width 24 height 11
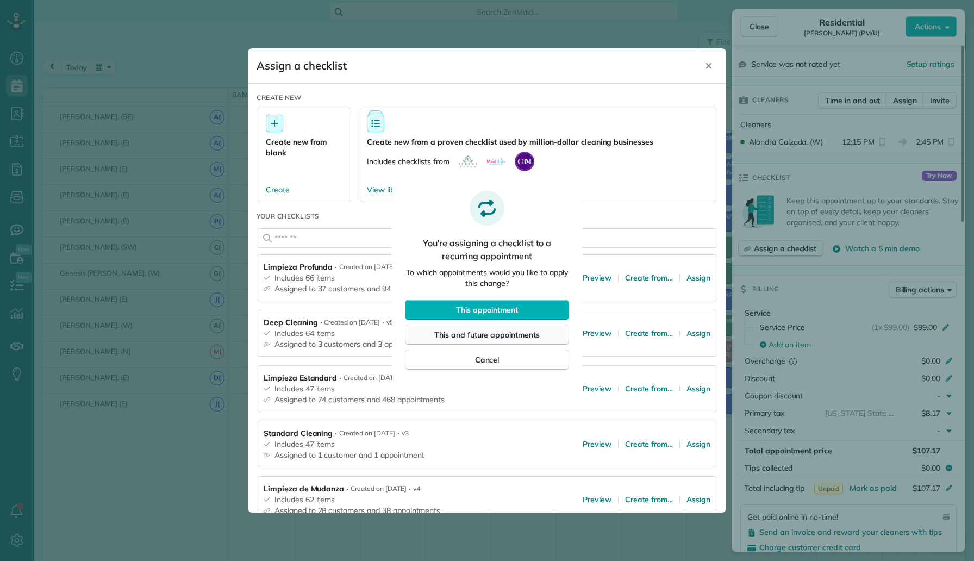
click at [522, 332] on span "This and future appointments" at bounding box center [486, 334] width 105 height 11
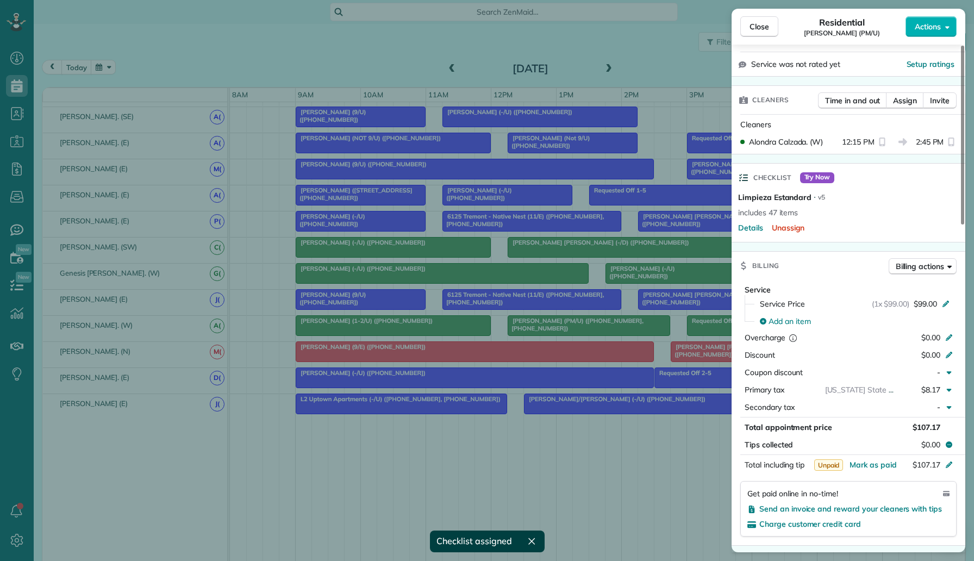
click at [527, 365] on div "Close Residential Bella Dinardo (PM/U) Actions Status Active Bella Dinardo (PM/…" at bounding box center [487, 280] width 974 height 561
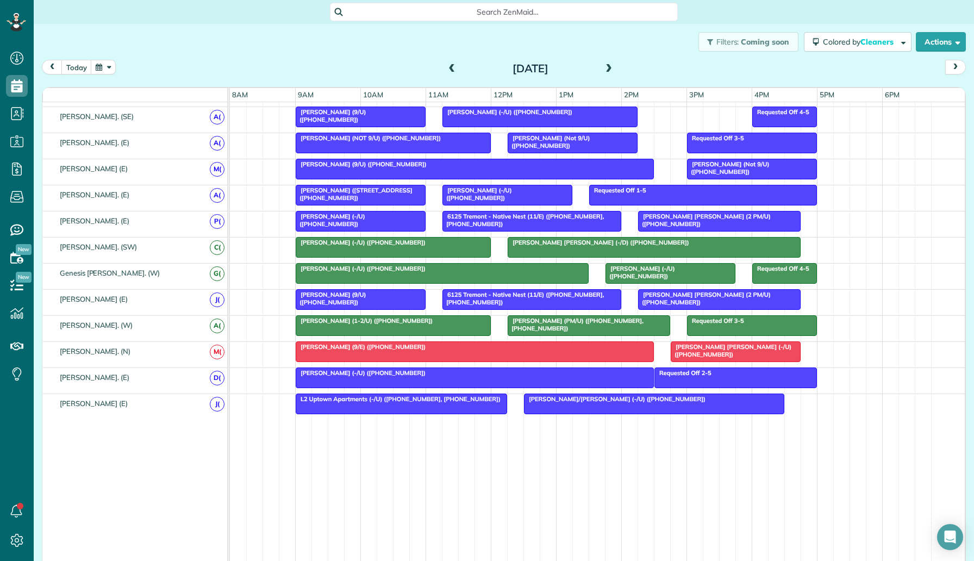
click at [471, 323] on div "Michael Kim (1-2/U) (+19724003787)" at bounding box center [393, 321] width 189 height 8
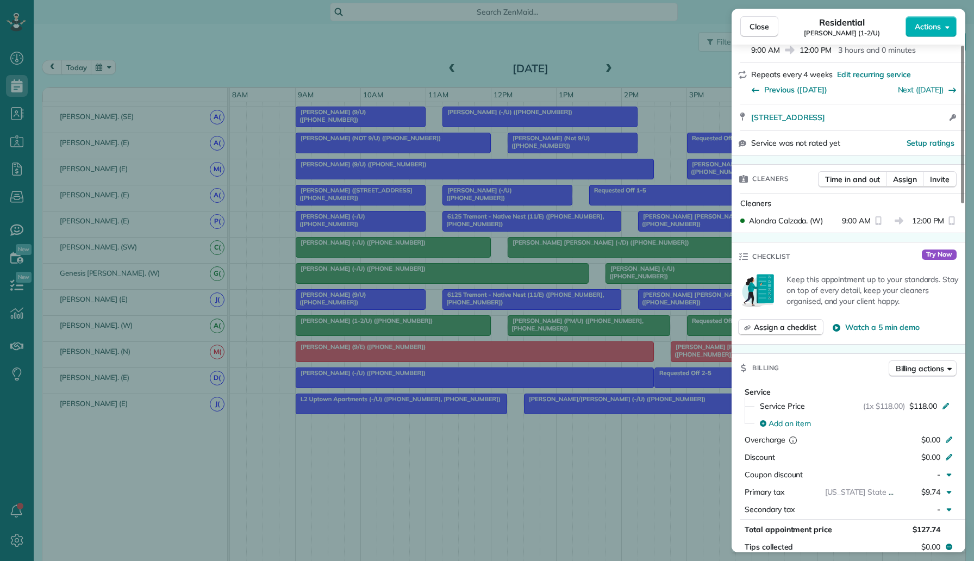
scroll to position [145, 0]
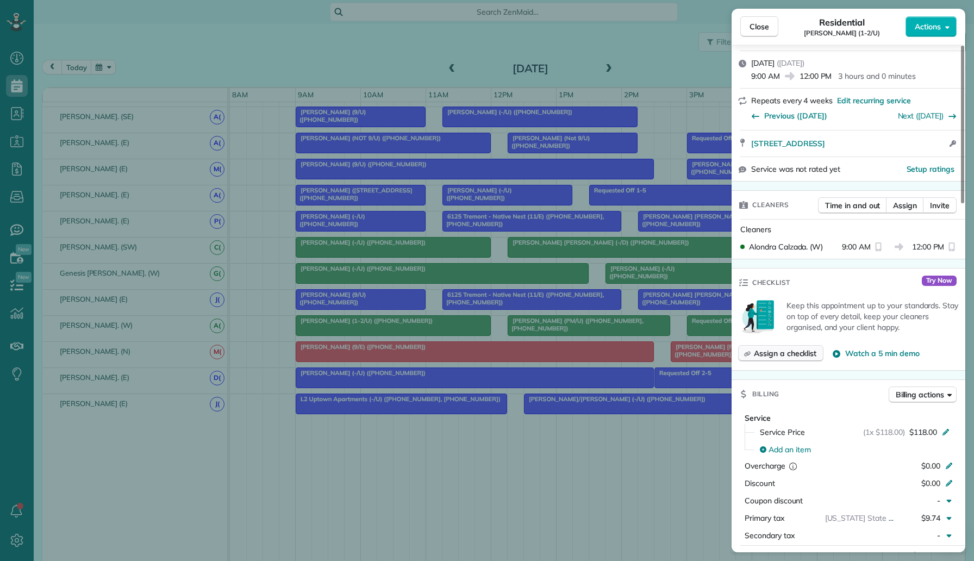
click at [790, 353] on span "Assign a checklist" at bounding box center [785, 353] width 63 height 11
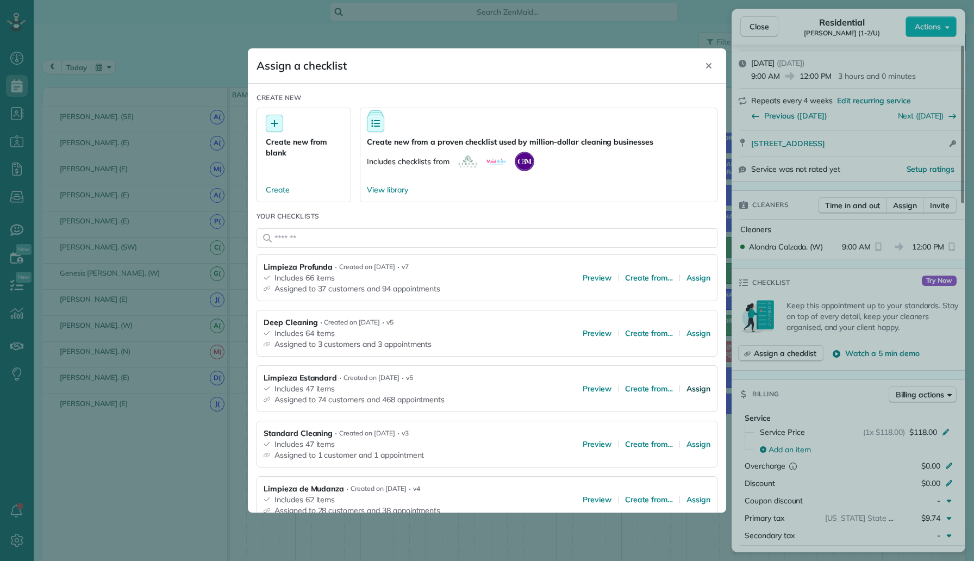
click at [697, 389] on span "Assign" at bounding box center [699, 388] width 24 height 11
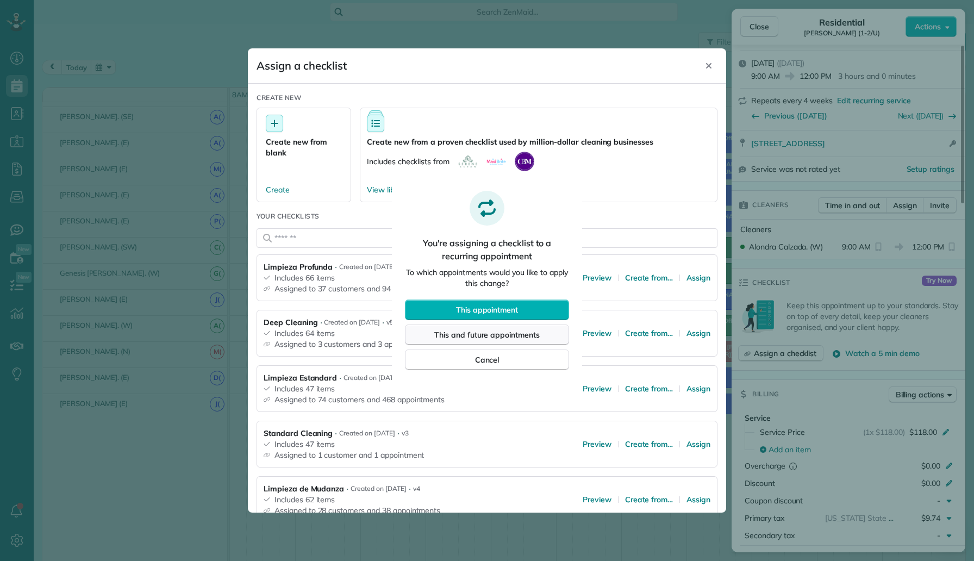
click at [529, 333] on span "This and future appointments" at bounding box center [486, 334] width 105 height 11
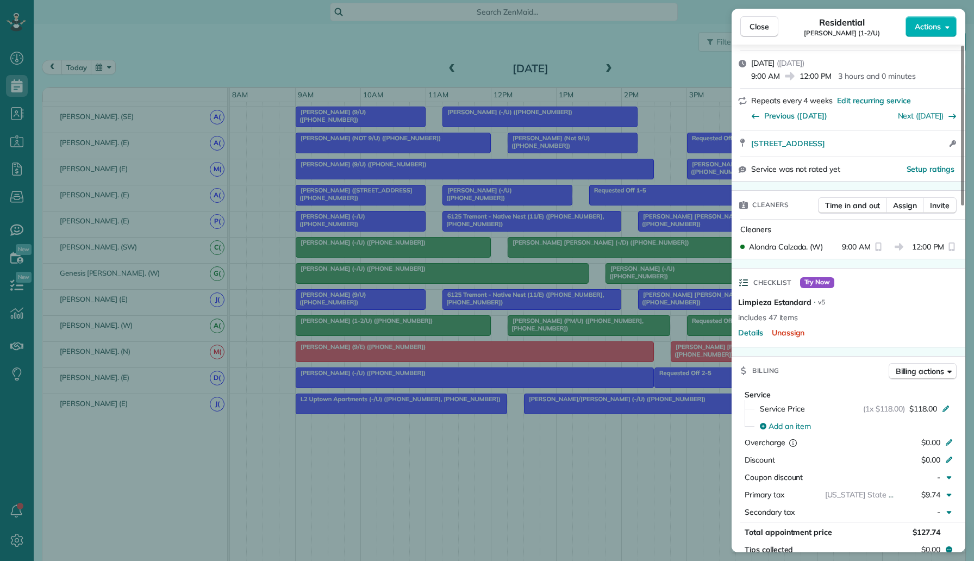
click at [529, 333] on div "Close Residential Michael Kim (1-2/U) Actions Status Active Michael Kim (1-2/U)…" at bounding box center [487, 280] width 974 height 561
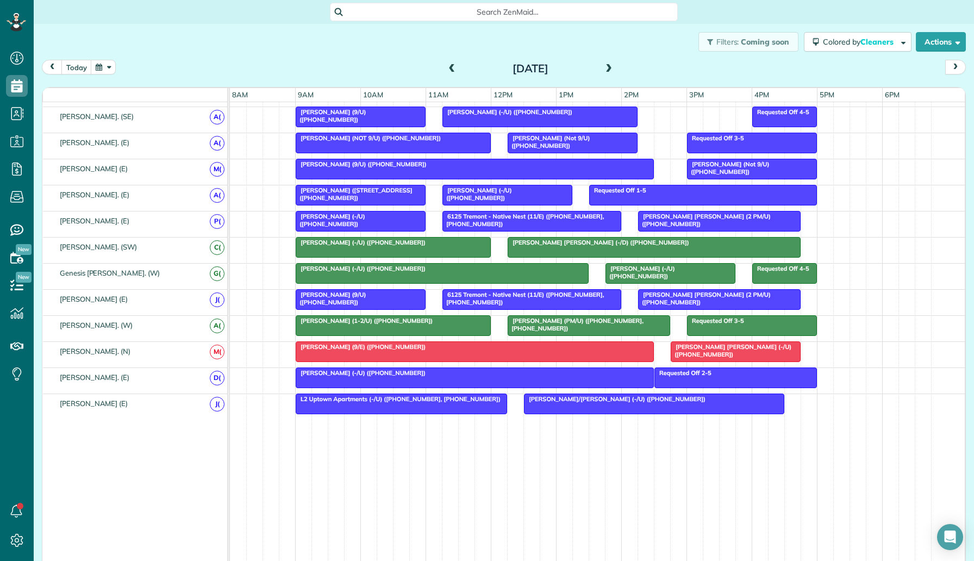
click at [670, 299] on div at bounding box center [719, 300] width 161 height 20
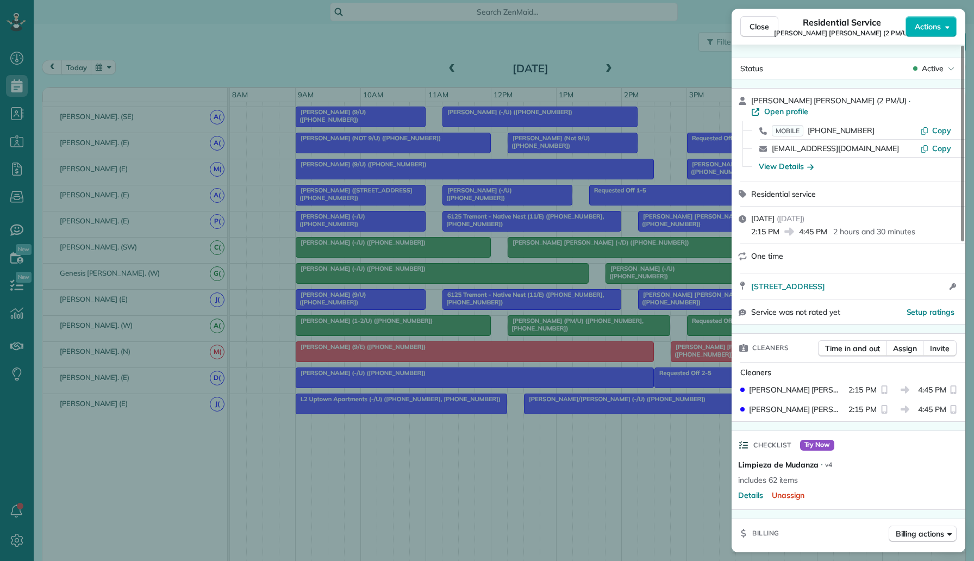
click at [603, 473] on div "Close Residential Service Holden Holmes (2 PM/U) Actions Status Active Holden H…" at bounding box center [487, 280] width 974 height 561
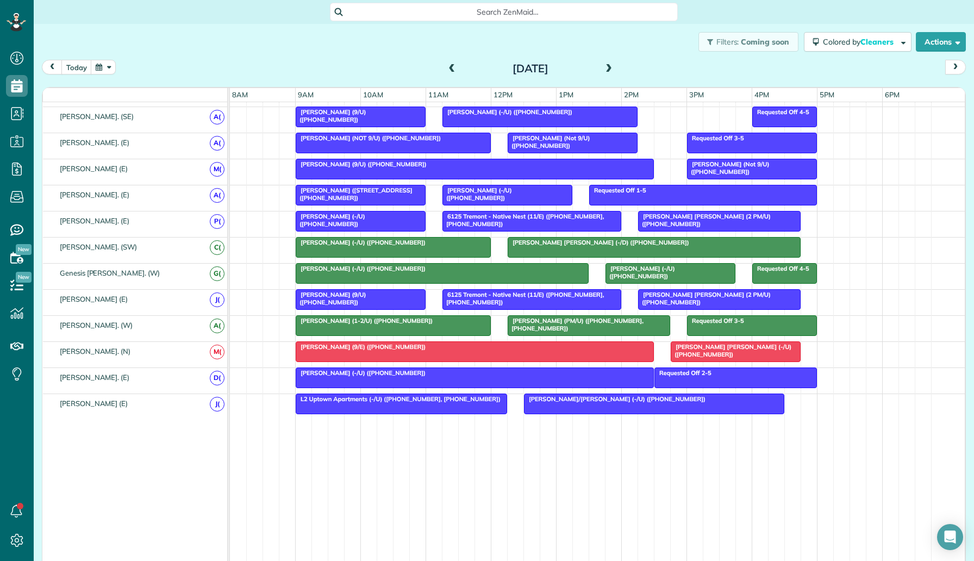
click at [406, 302] on div at bounding box center [360, 300] width 129 height 20
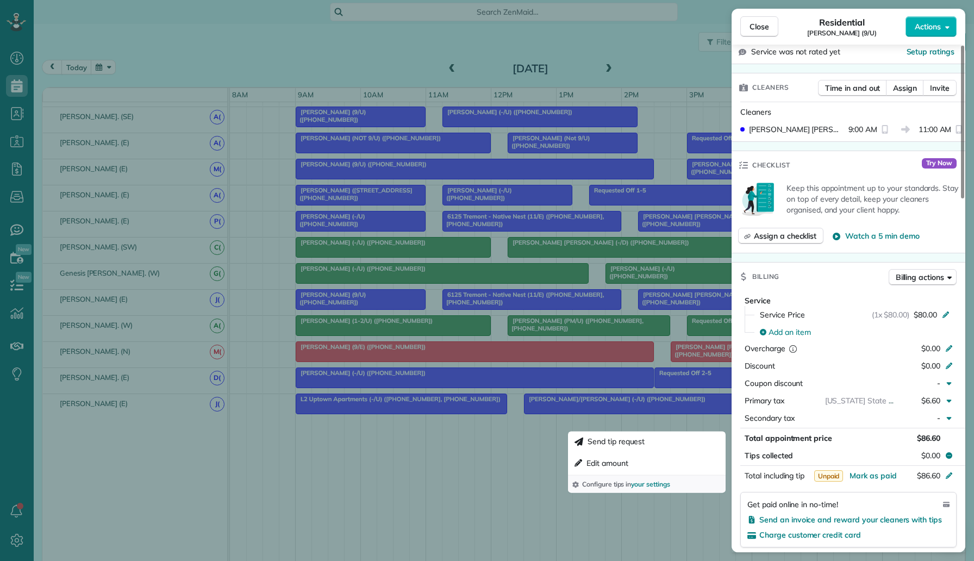
scroll to position [254, 0]
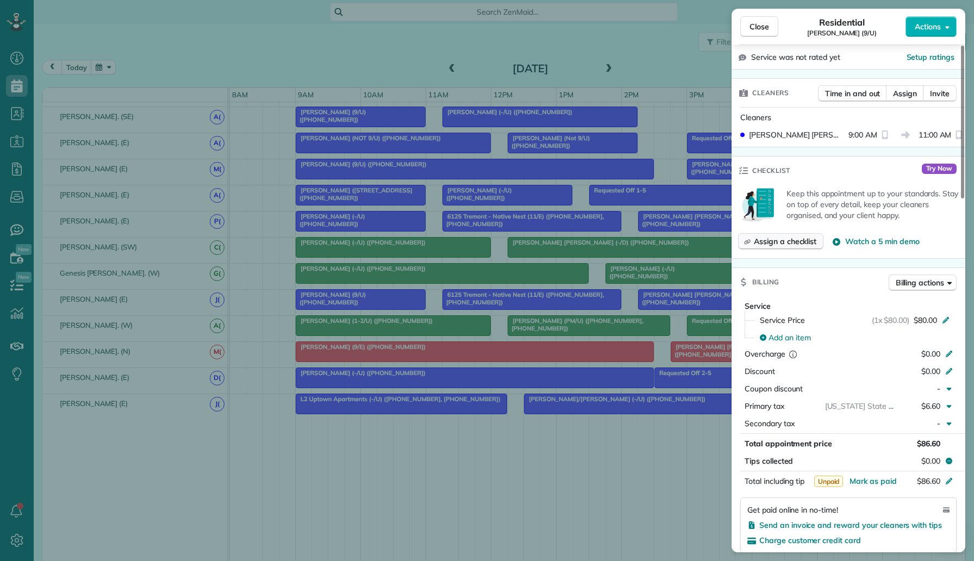
click at [807, 242] on span "Assign a checklist" at bounding box center [785, 241] width 63 height 11
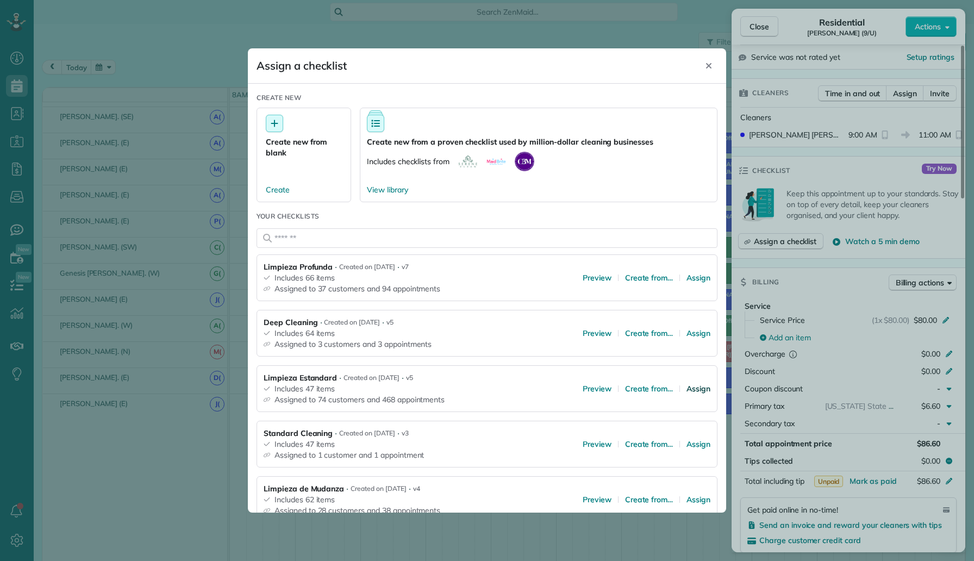
click at [696, 388] on span "Assign" at bounding box center [699, 388] width 24 height 11
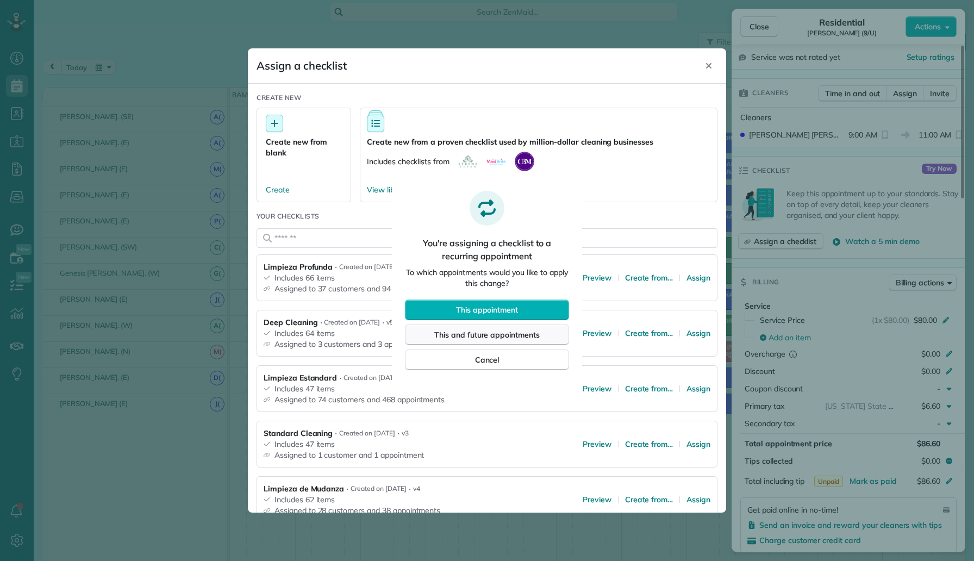
click at [529, 334] on span "This and future appointments" at bounding box center [486, 334] width 105 height 11
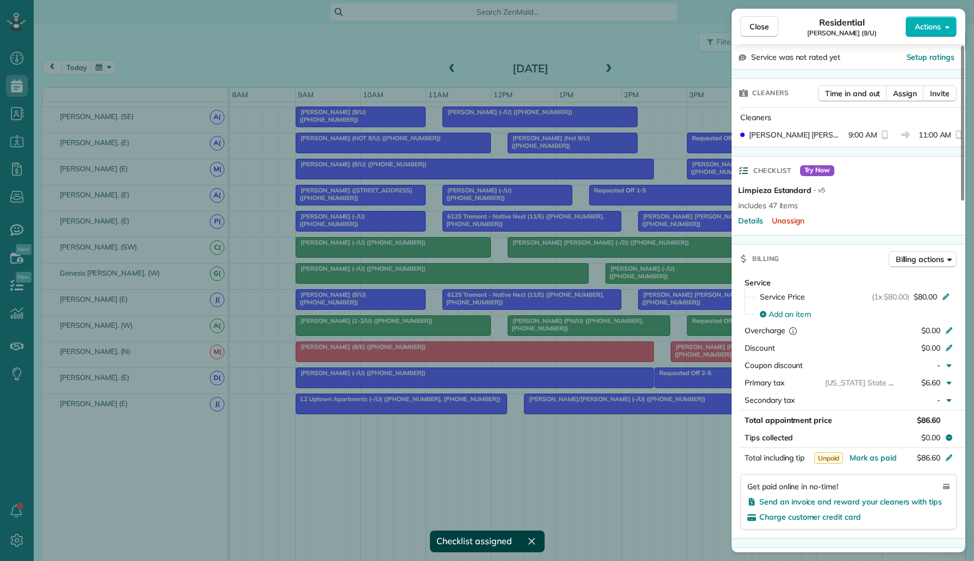
click at [510, 330] on div "Close Residential Steve Lancaster (9/U) Actions Status Active Steve Lancaster (…" at bounding box center [487, 280] width 974 height 561
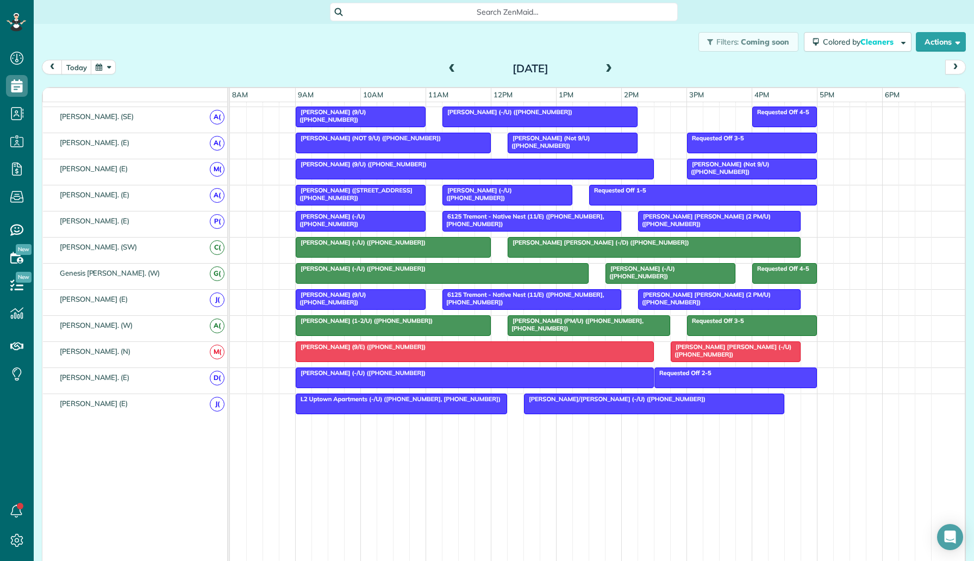
click at [641, 277] on div at bounding box center [670, 274] width 129 height 20
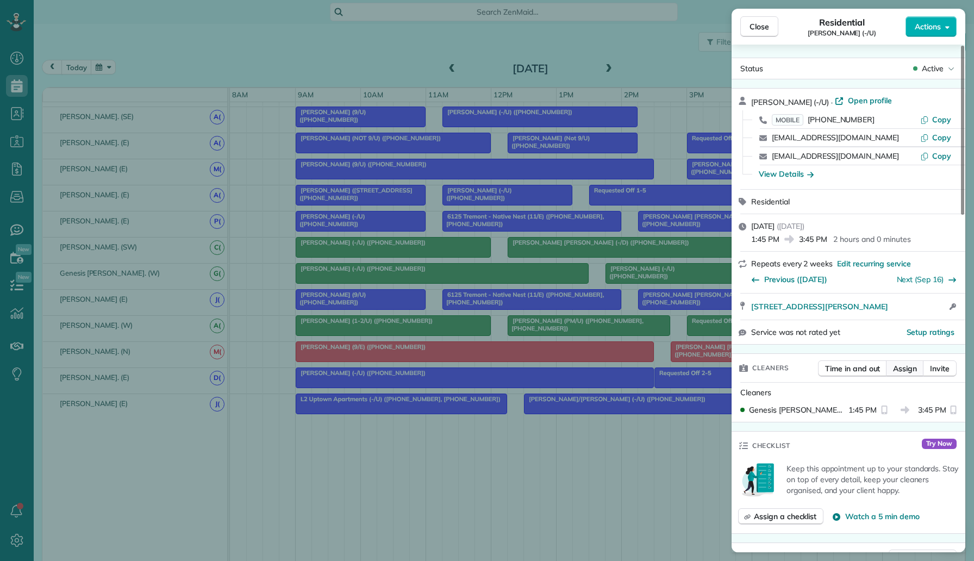
click at [907, 370] on span "Assign" at bounding box center [905, 368] width 24 height 11
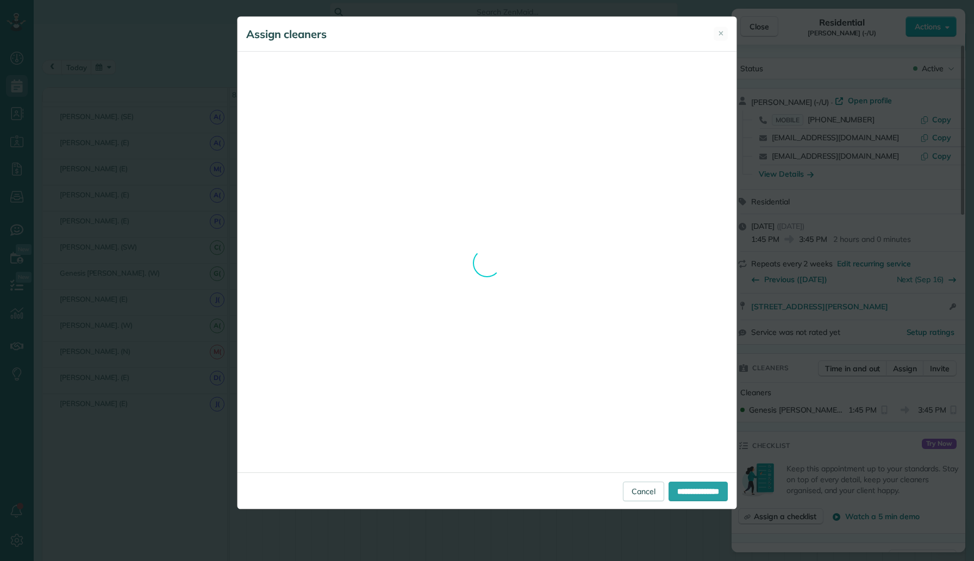
click at [774, 291] on div "Assign cleaners ✕ Cleaning for L2 Uptown Apartments (-/U) Tue, Sep 02 - 9:00 AM…" at bounding box center [487, 280] width 974 height 561
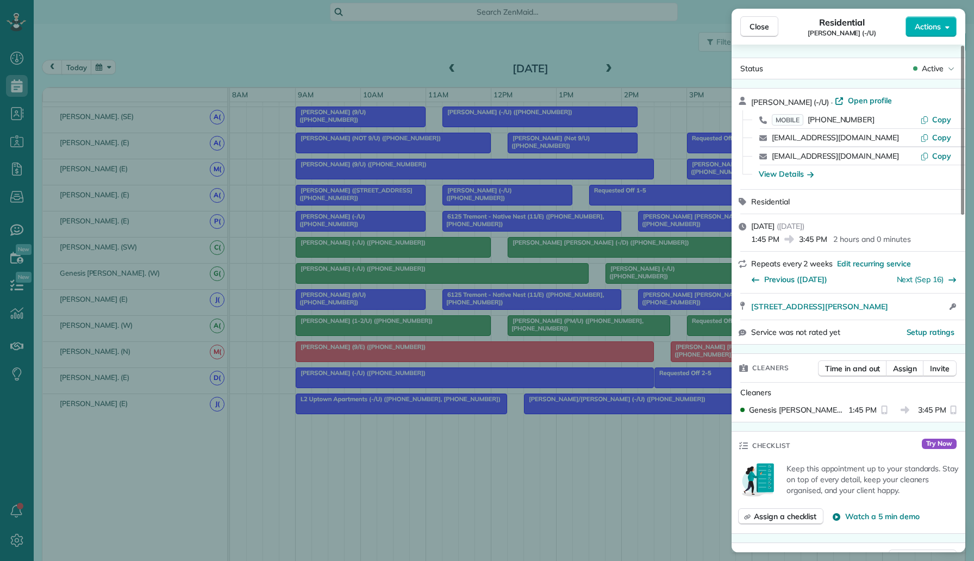
click at [376, 240] on div "Close Residential Jordan Hames (-/U) Actions Status Active Jordan Hames (-/U) ·…" at bounding box center [487, 280] width 974 height 561
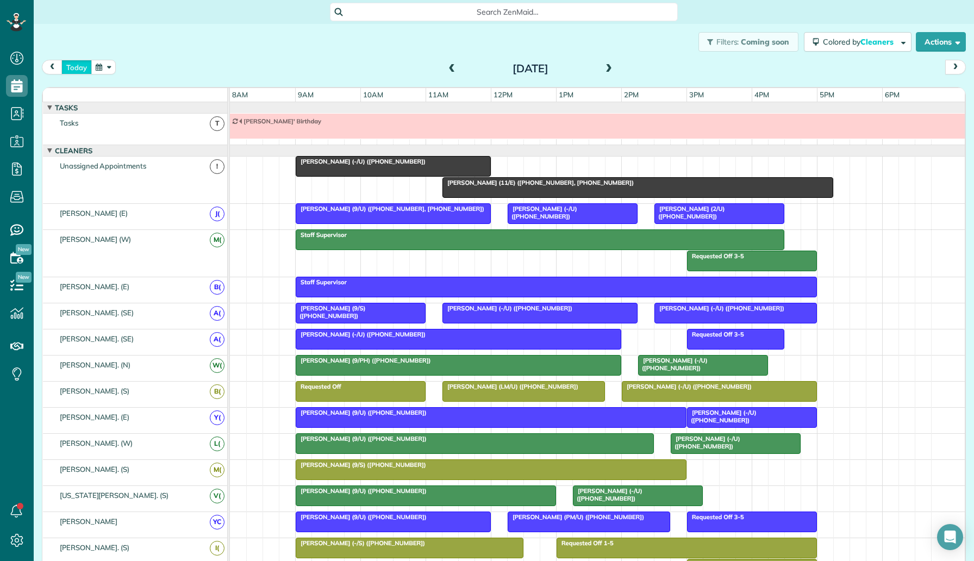
click at [84, 65] on button "today" at bounding box center [76, 67] width 30 height 15
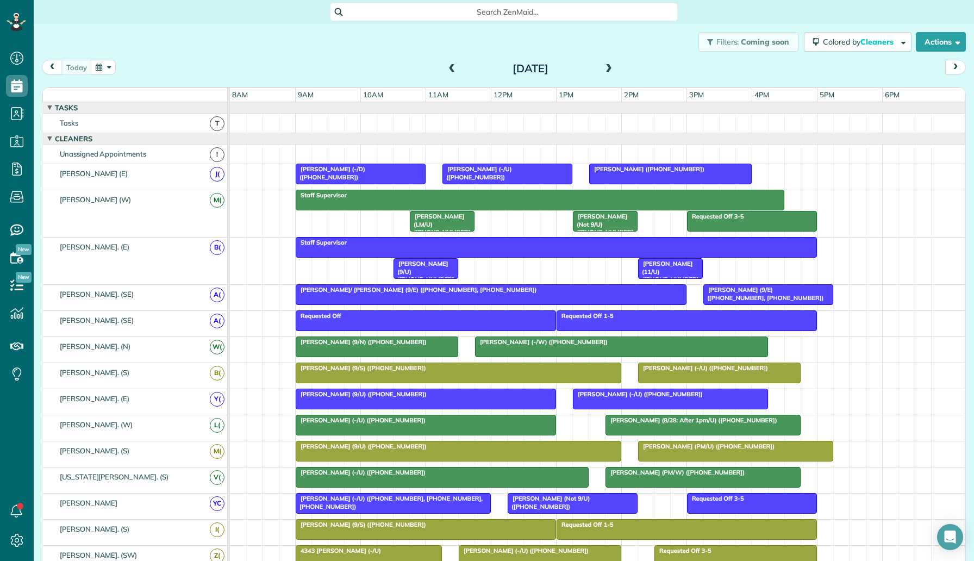
click at [104, 66] on button "button" at bounding box center [103, 67] width 25 height 15
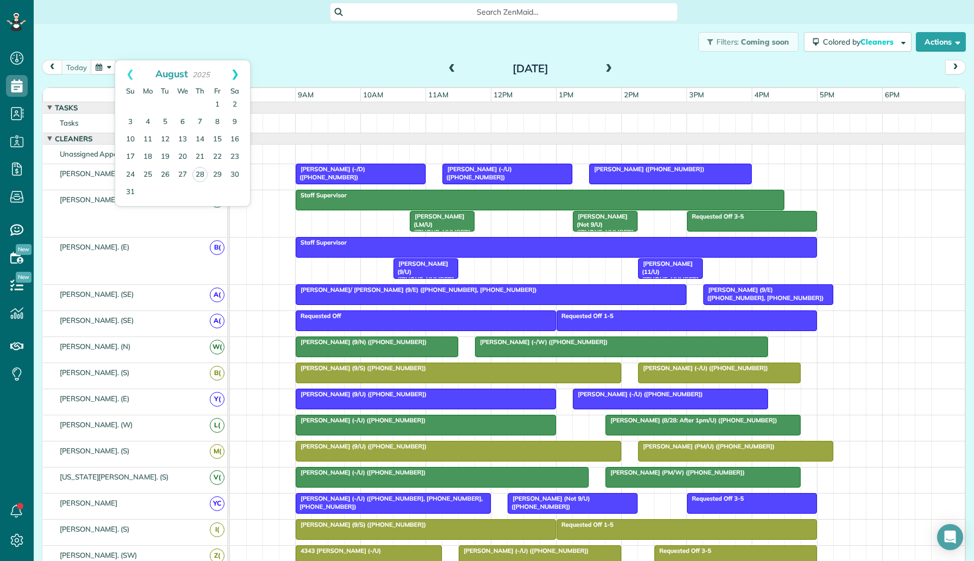
click at [236, 72] on link "Next" at bounding box center [235, 73] width 30 height 27
click at [164, 101] on link "2" at bounding box center [165, 104] width 17 height 17
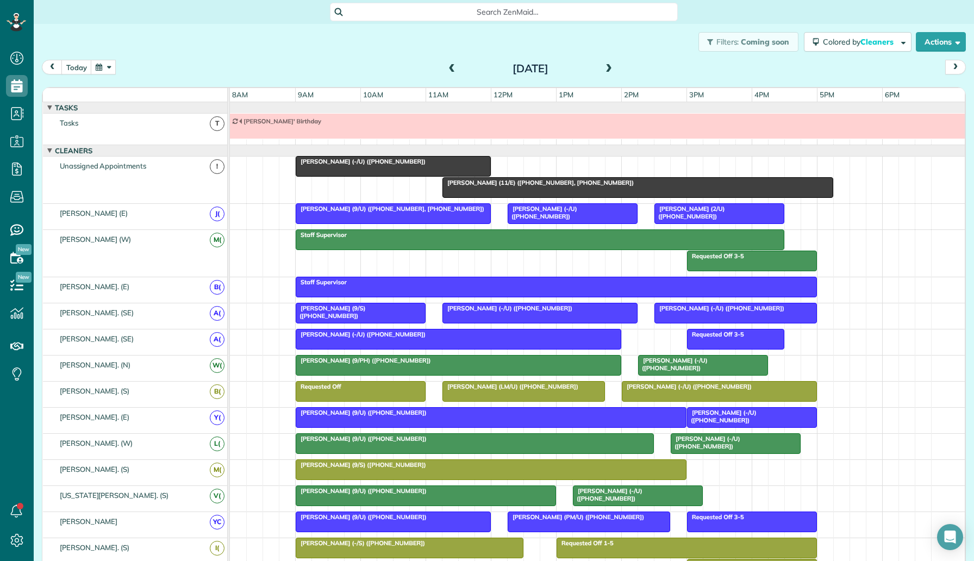
scroll to position [12, 0]
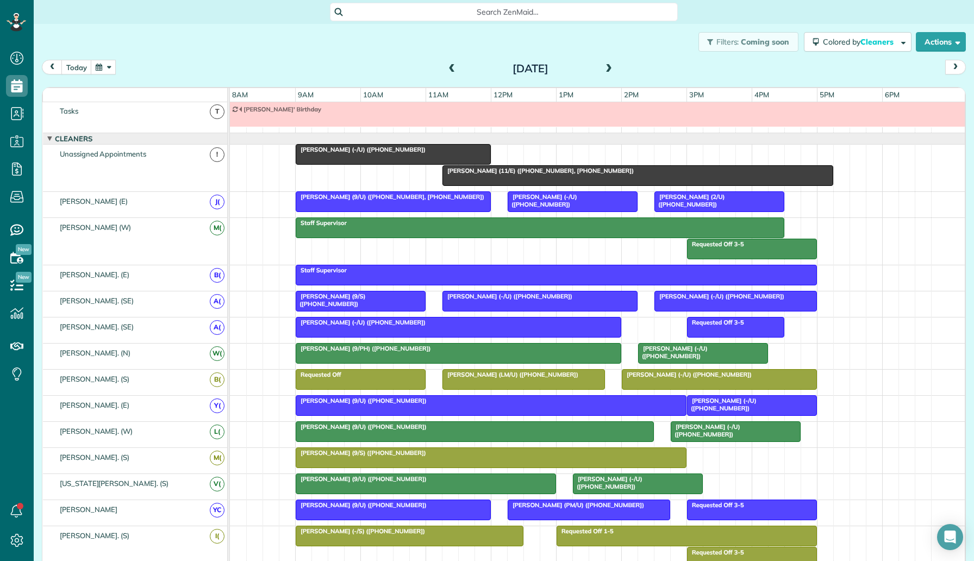
click at [402, 152] on span "Carmen Smith (-/U) (+12148786160)" at bounding box center [360, 150] width 131 height 8
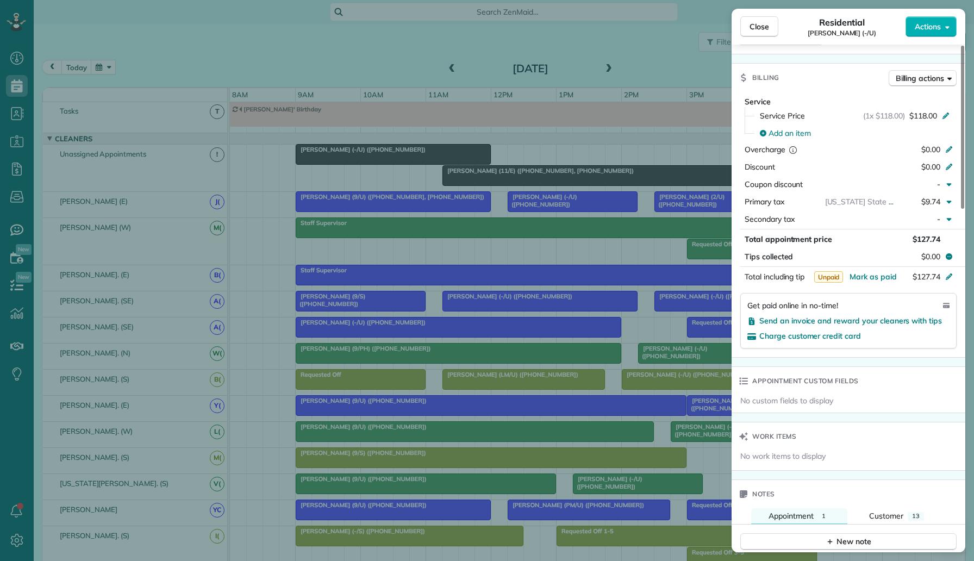
scroll to position [289, 0]
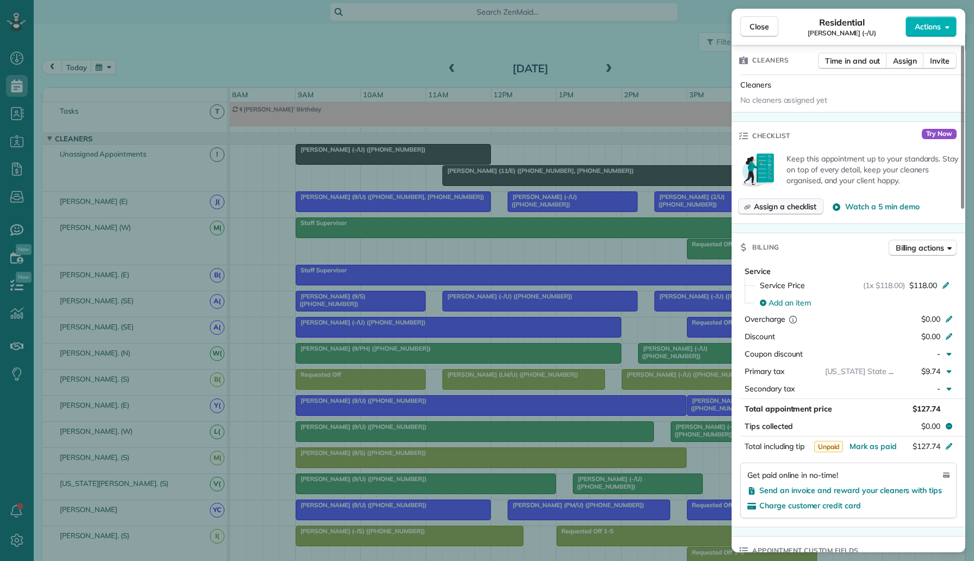
click at [796, 209] on span "Assign a checklist" at bounding box center [785, 206] width 63 height 11
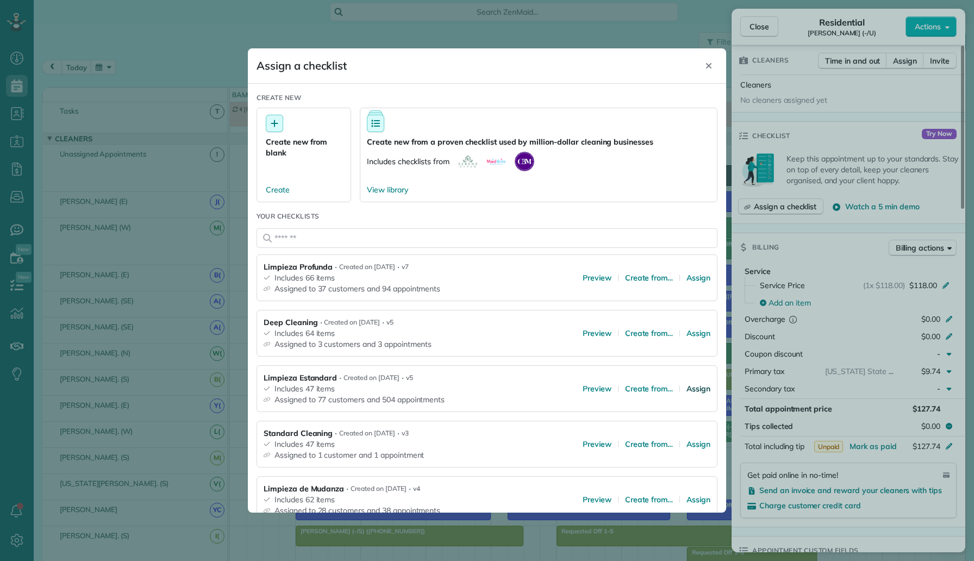
click at [690, 385] on span "Assign" at bounding box center [699, 388] width 24 height 11
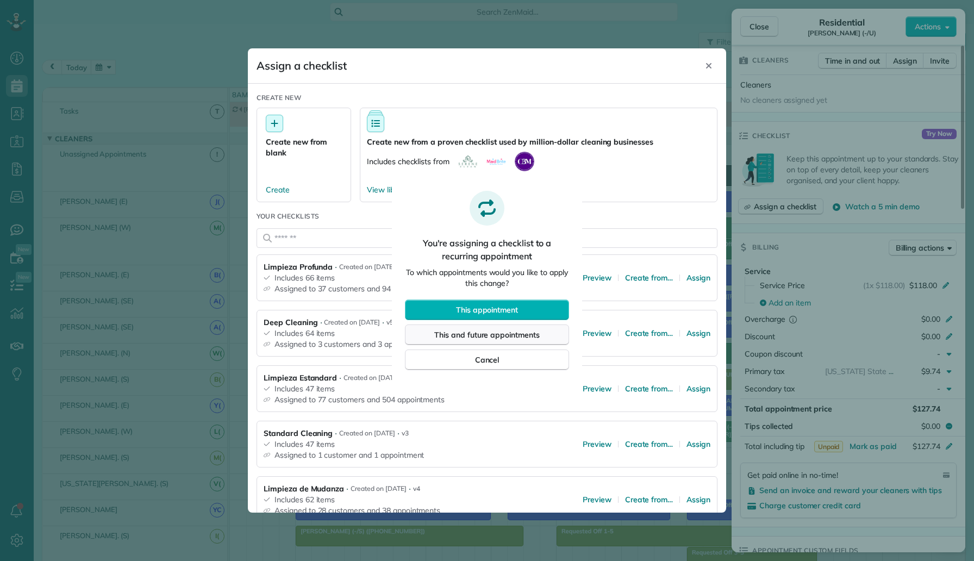
click at [514, 337] on span "This and future appointments" at bounding box center [486, 334] width 105 height 11
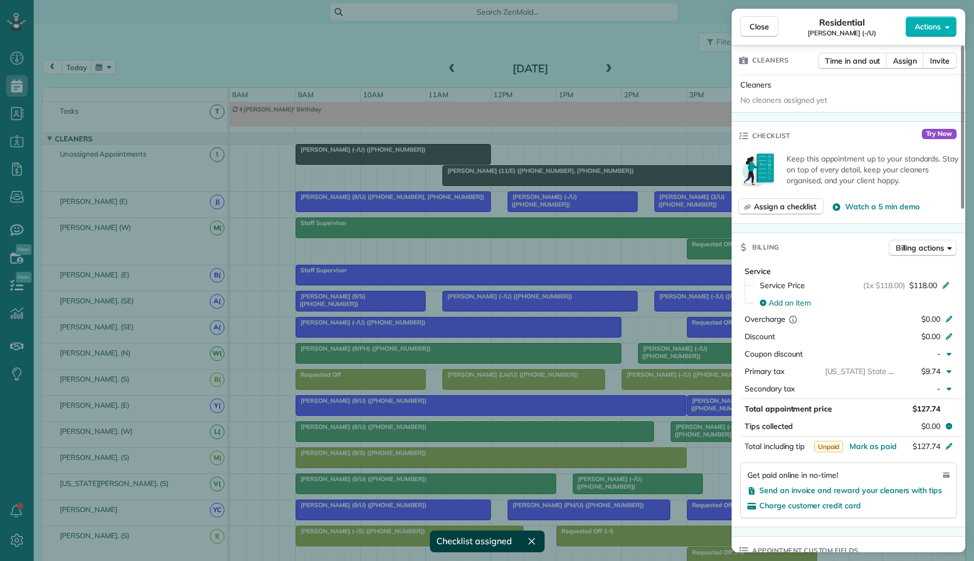
click at [538, 223] on div "Close Residential Carmen Smith (-/U) Actions Status Active Carmen Smith (-/U) ·…" at bounding box center [487, 280] width 974 height 561
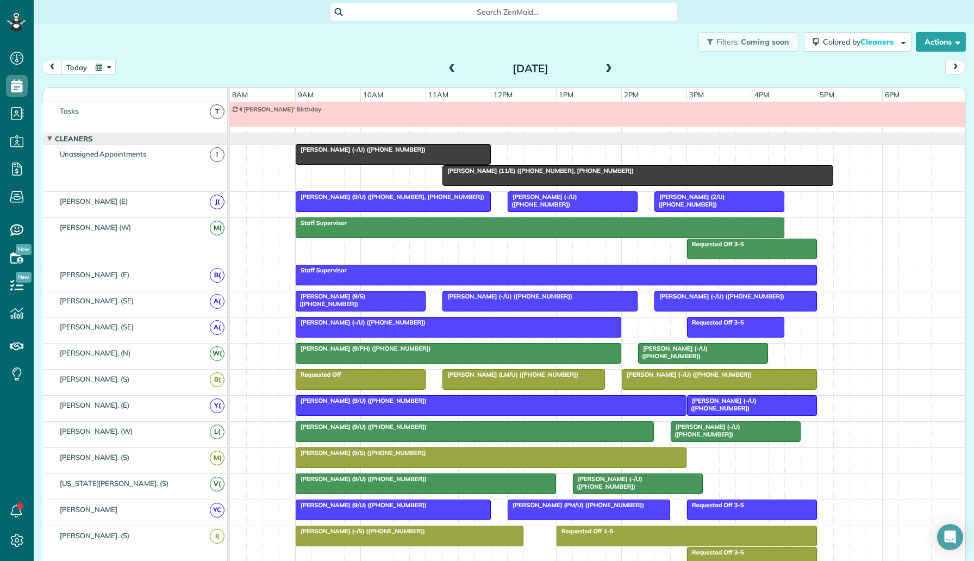
click at [556, 175] on div at bounding box center [638, 176] width 390 height 20
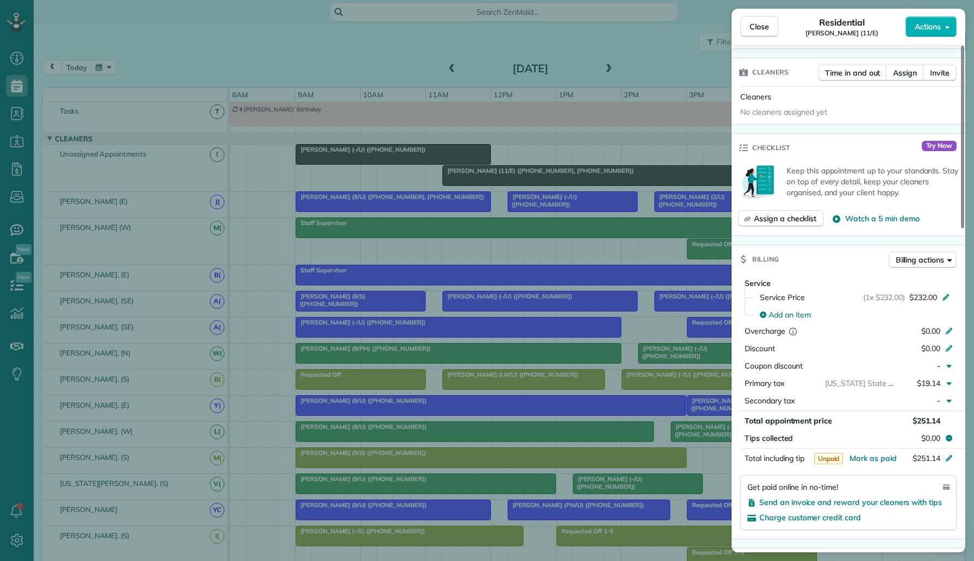
scroll to position [292, 0]
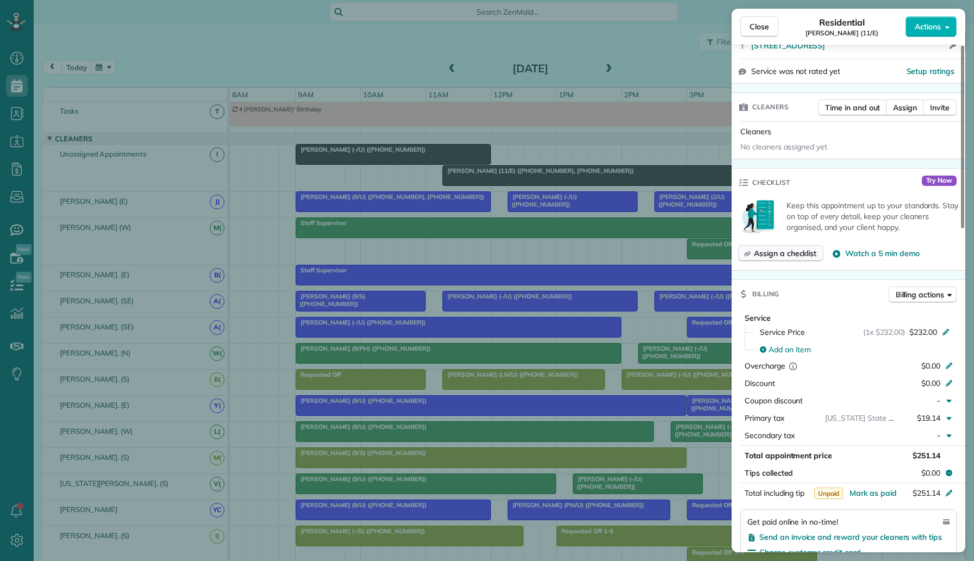
click at [783, 248] on span "Assign a checklist" at bounding box center [785, 253] width 63 height 11
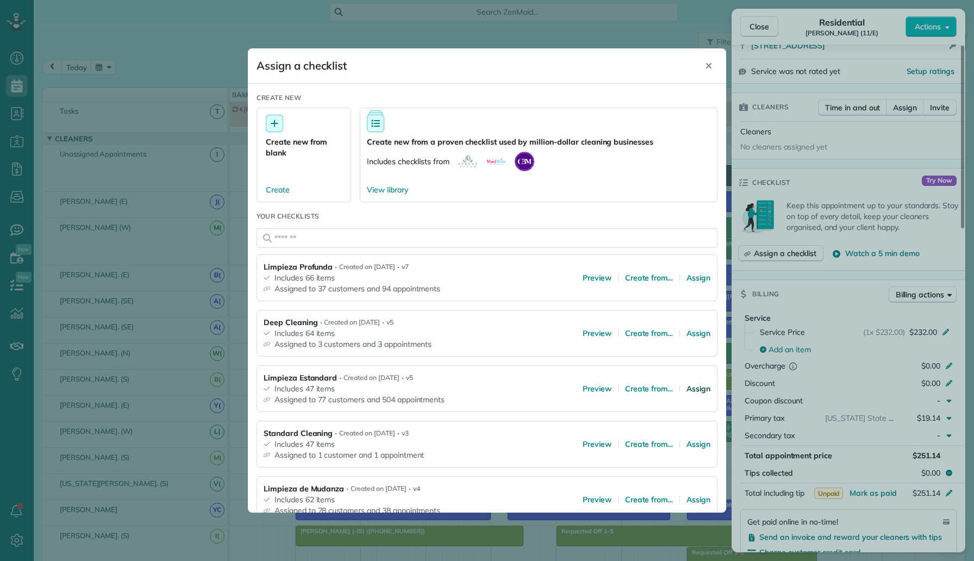
click at [697, 386] on span "Assign" at bounding box center [699, 388] width 24 height 11
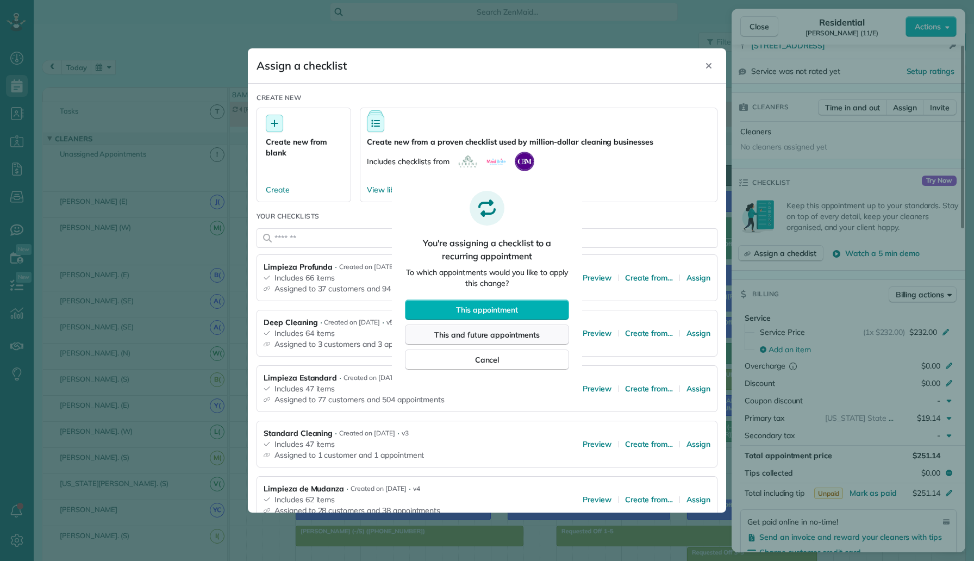
click at [523, 334] on span "This and future appointments" at bounding box center [486, 334] width 105 height 11
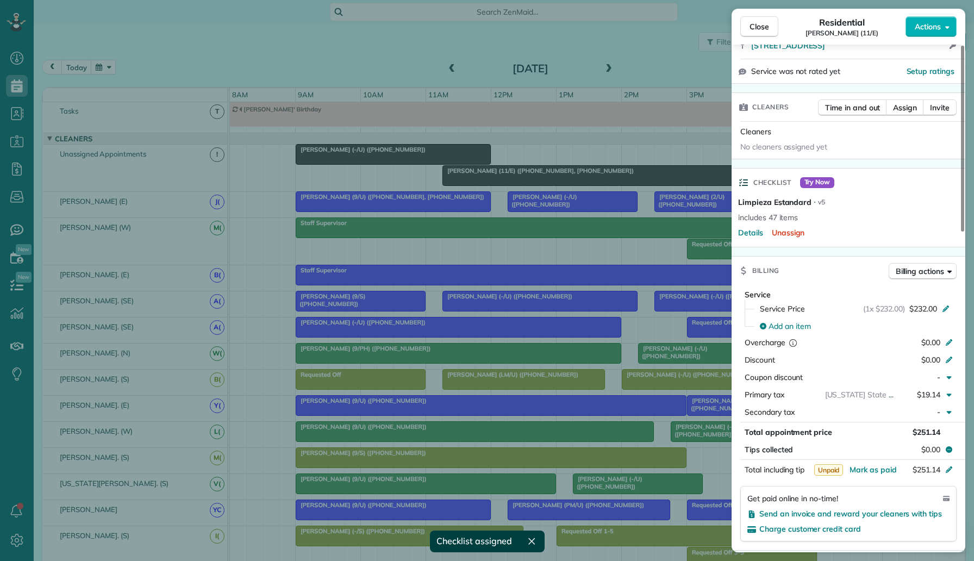
click at [512, 262] on div "Close Residential Otto Aratow (11/E) Actions Status Active Otto Aratow (11/E) ·…" at bounding box center [487, 280] width 974 height 561
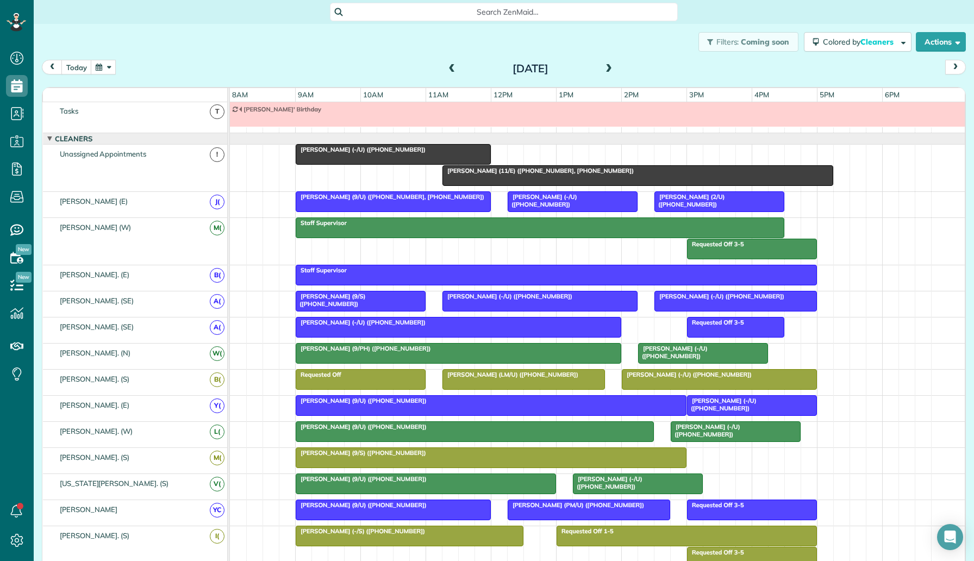
click at [414, 199] on span "Jason Fowler (9/U) (+16785248679, +16464181550)" at bounding box center [390, 197] width 190 height 8
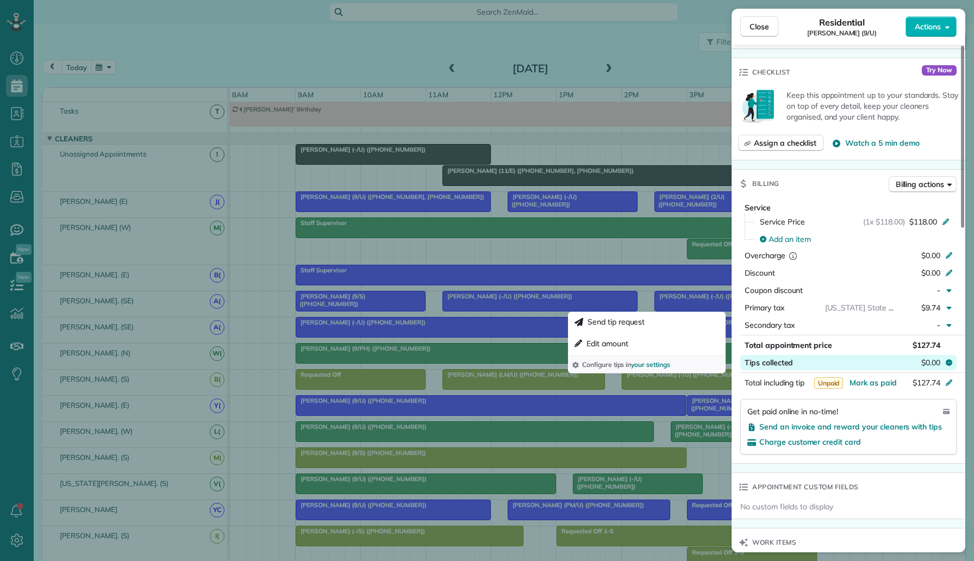
scroll to position [390, 0]
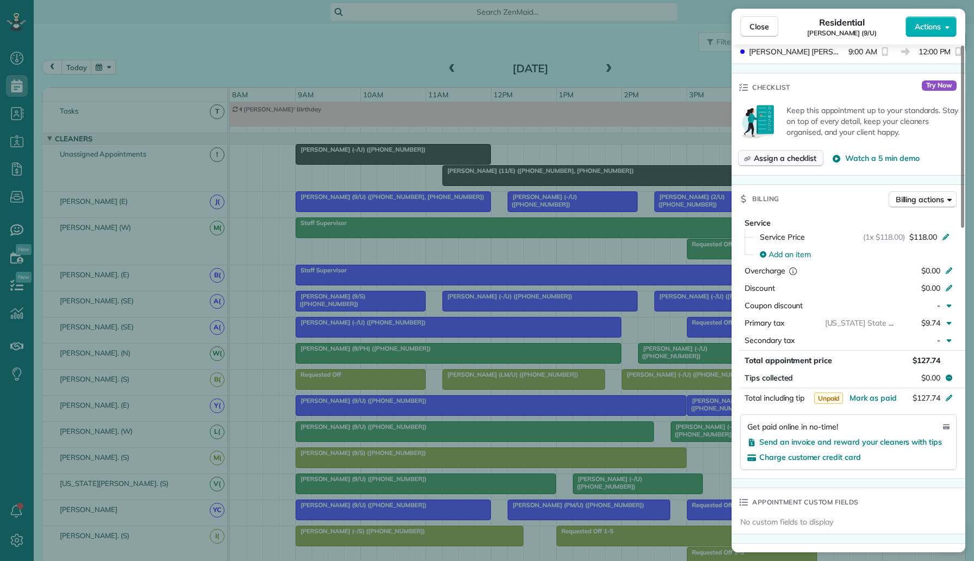
click at [803, 153] on span "Assign a checklist" at bounding box center [785, 158] width 63 height 11
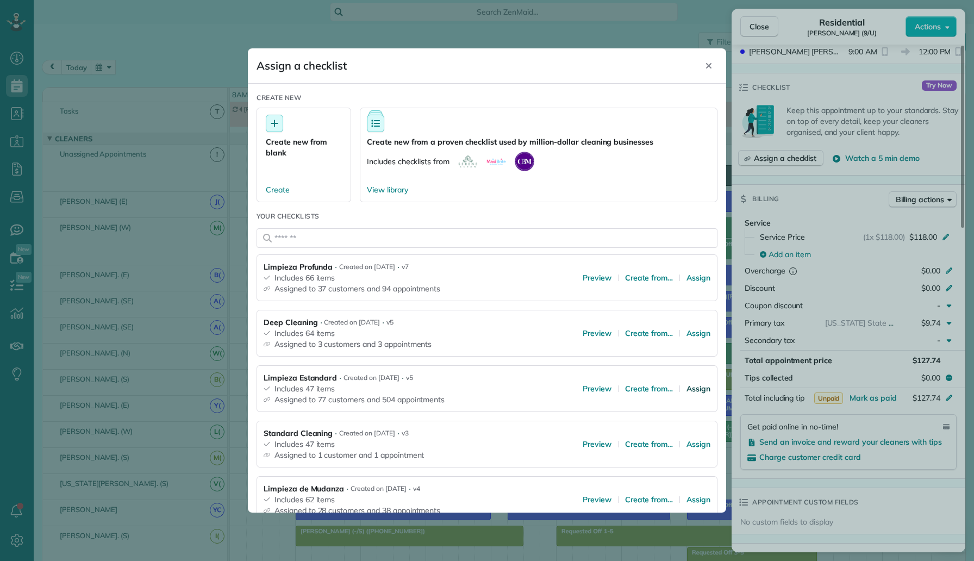
click at [697, 392] on span "Assign" at bounding box center [699, 388] width 24 height 11
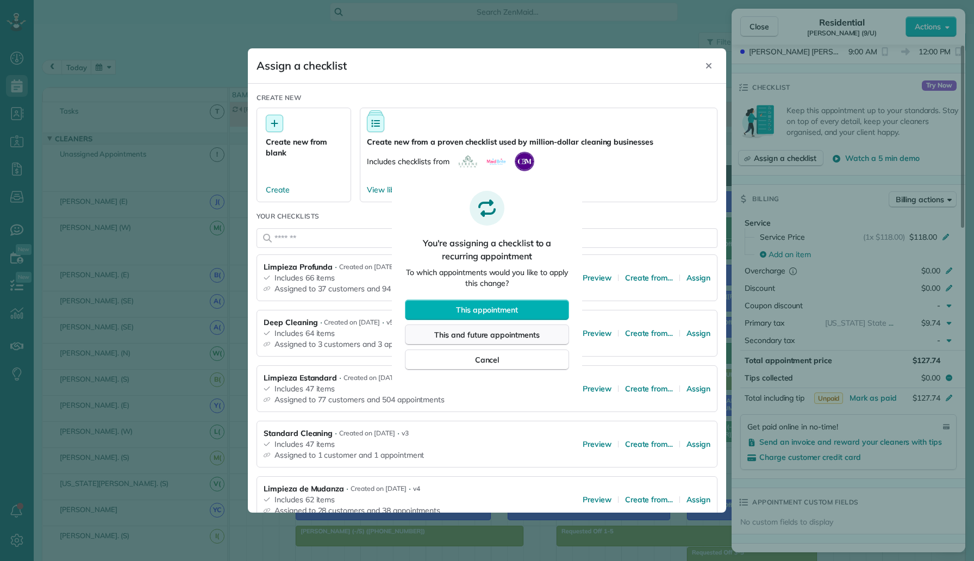
click at [551, 331] on button "This and future appointments" at bounding box center [487, 335] width 164 height 21
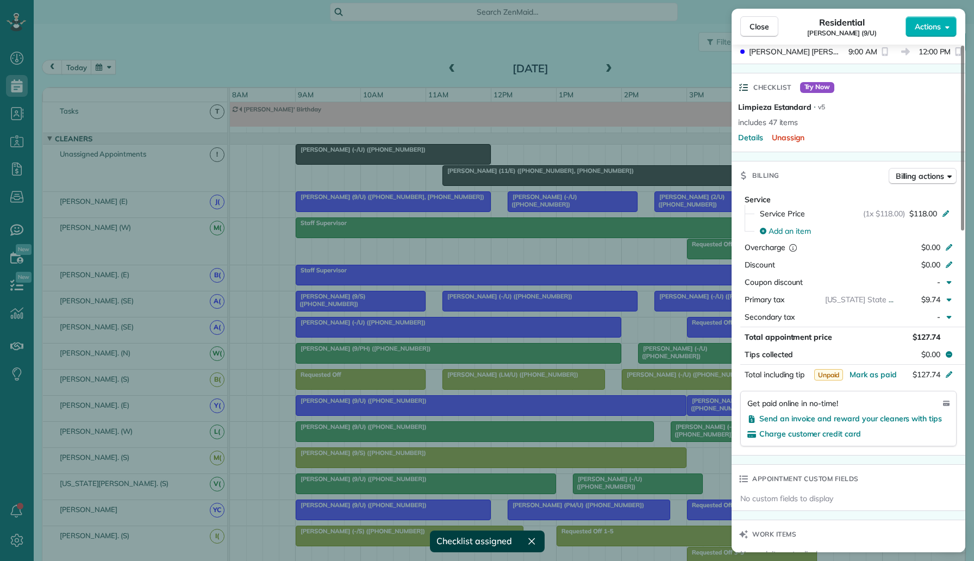
click at [471, 258] on div "Close Residential Jason Fowler (9/U) Actions Status Active Jason Fowler (9/U) ·…" at bounding box center [487, 280] width 974 height 561
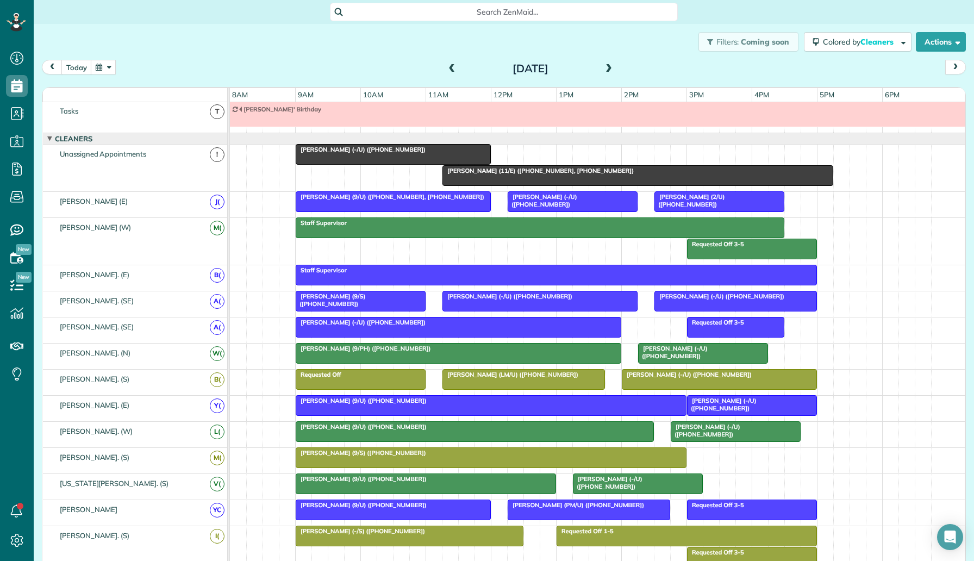
click at [567, 196] on span "Cameron Carr (-/U) (+19369007880)" at bounding box center [542, 200] width 70 height 15
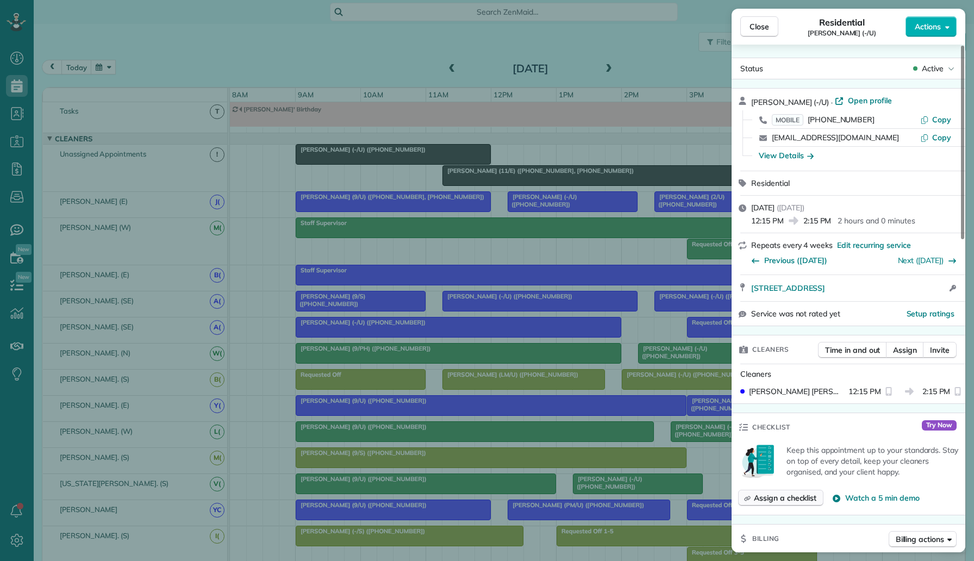
click at [777, 500] on span "Assign a checklist" at bounding box center [785, 497] width 63 height 11
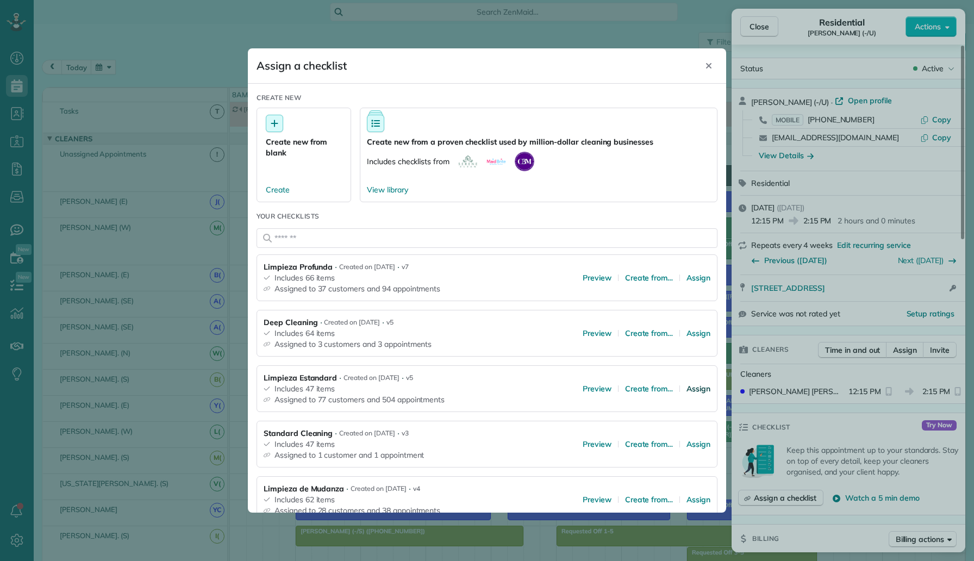
click at [694, 392] on span "Assign" at bounding box center [699, 388] width 24 height 11
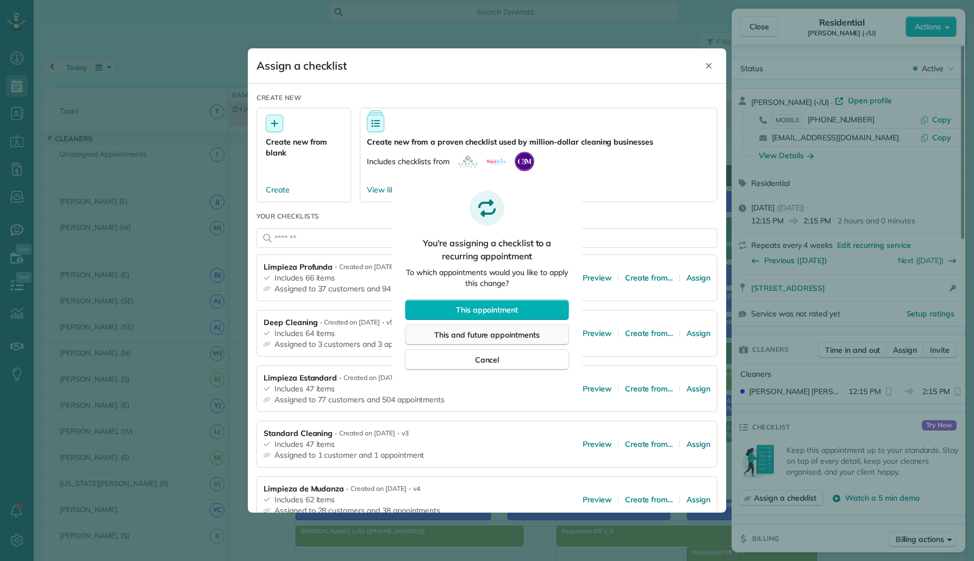
click at [553, 341] on button "This and future appointments" at bounding box center [487, 335] width 164 height 21
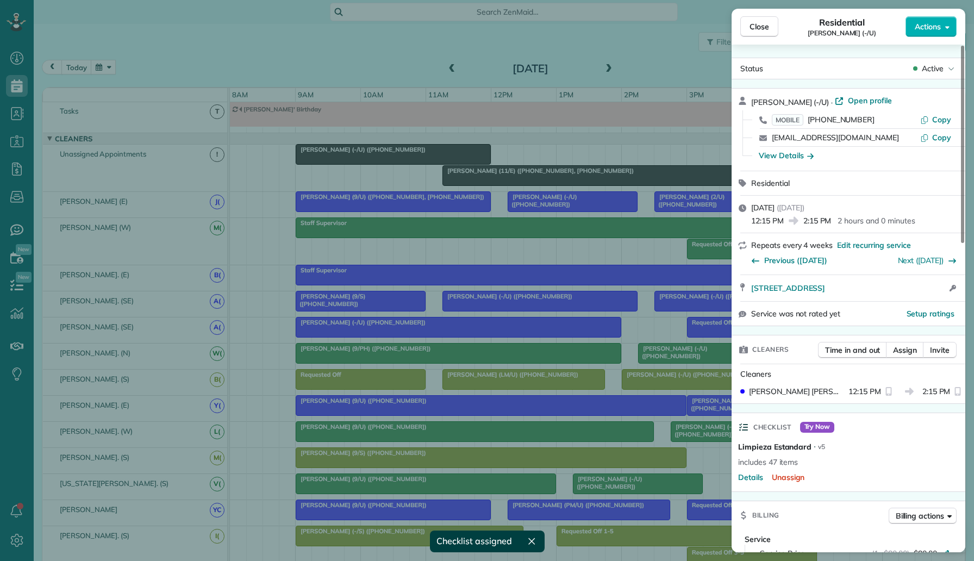
click at [615, 267] on div "Close Residential Cameron Carr (-/U) Actions Status Active Cameron Carr (-/U) ·…" at bounding box center [487, 280] width 974 height 561
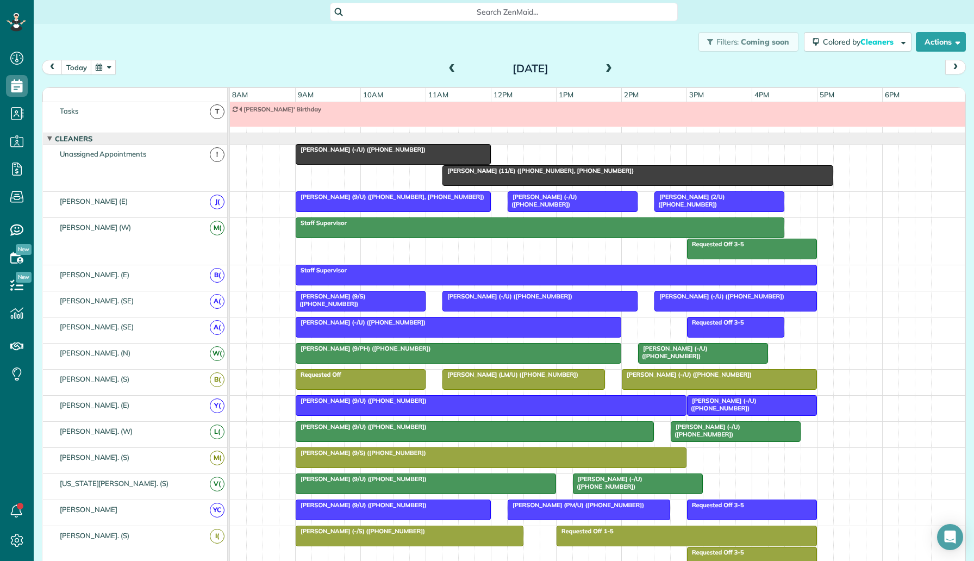
click at [696, 205] on div at bounding box center [719, 202] width 129 height 20
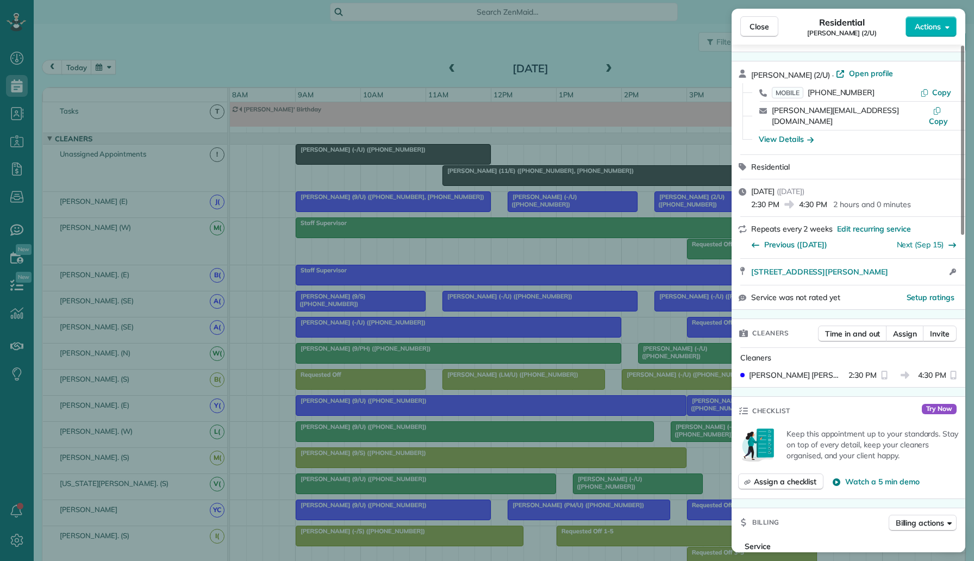
scroll to position [32, 0]
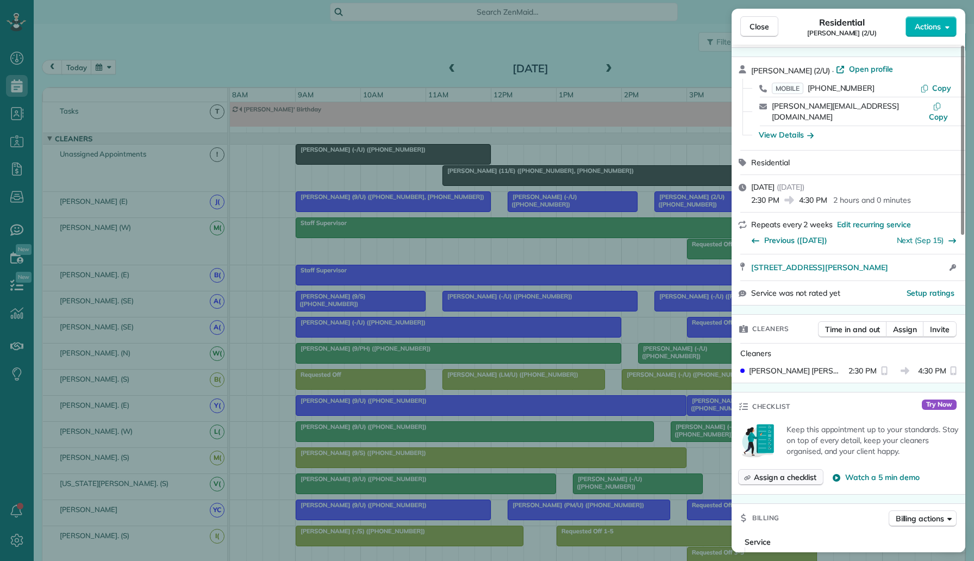
click at [807, 472] on span "Assign a checklist" at bounding box center [785, 477] width 63 height 11
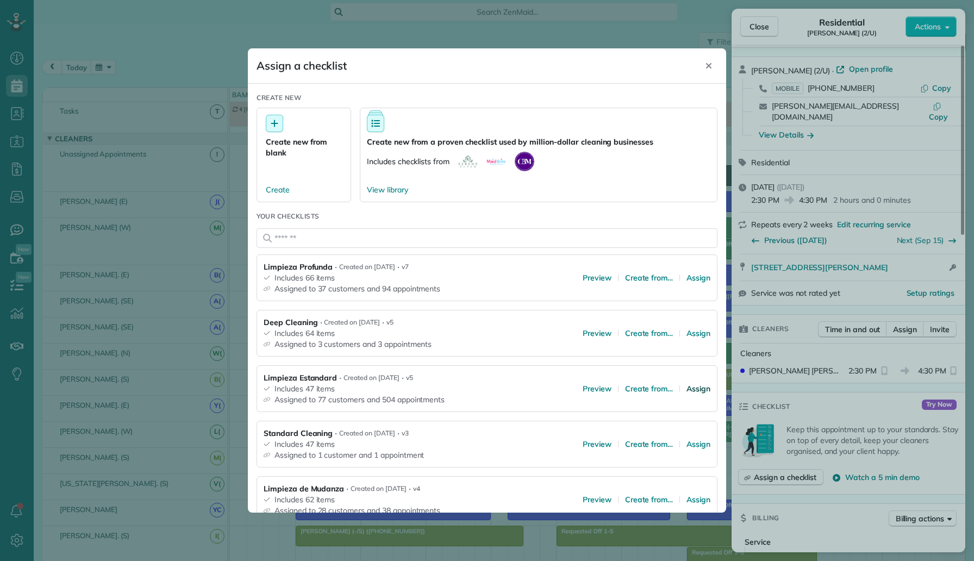
click at [698, 390] on span "Assign" at bounding box center [699, 388] width 24 height 11
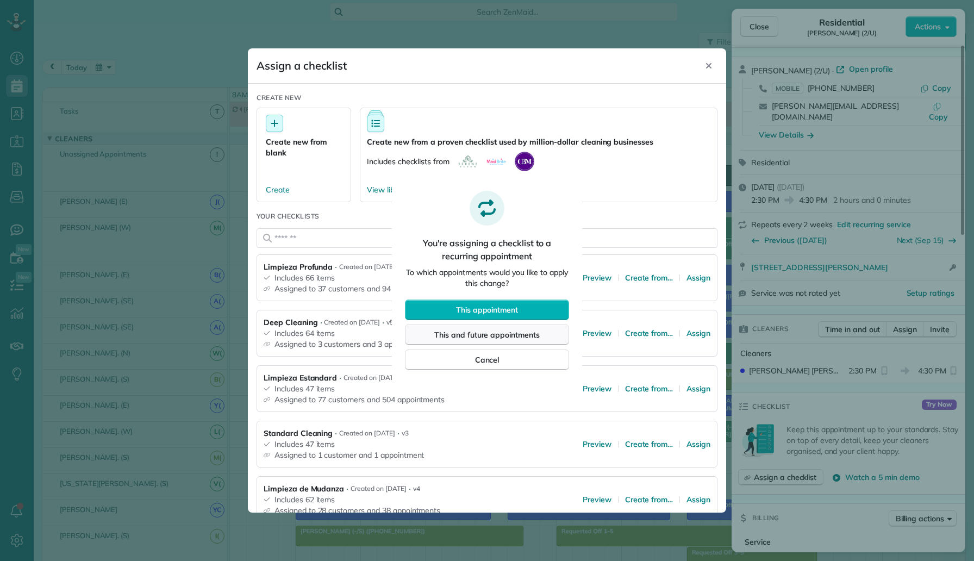
click at [537, 333] on span "This and future appointments" at bounding box center [486, 334] width 105 height 11
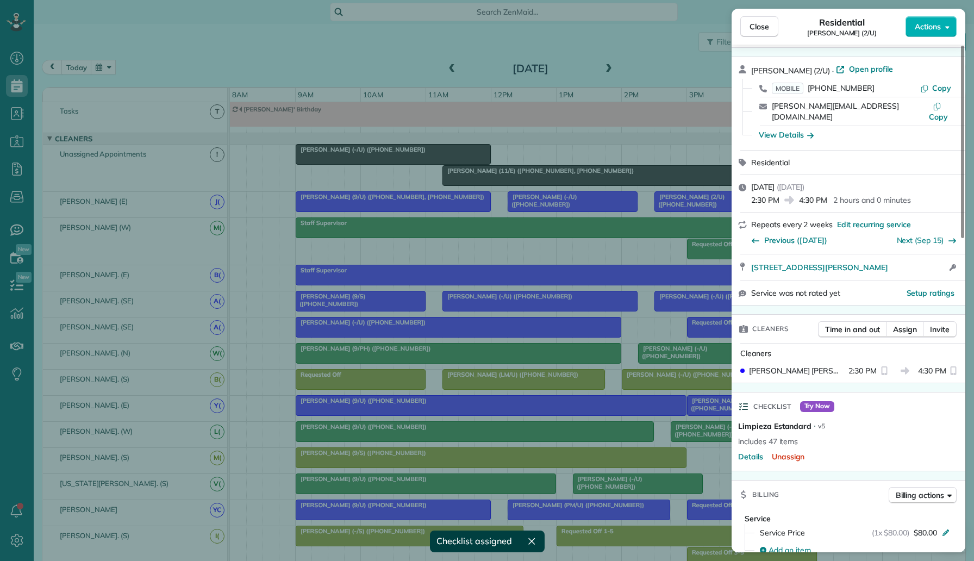
click at [564, 261] on div "Close Residential Coleen Kinney (2/U) Actions Status Active Coleen Kinney (2/U)…" at bounding box center [487, 280] width 974 height 561
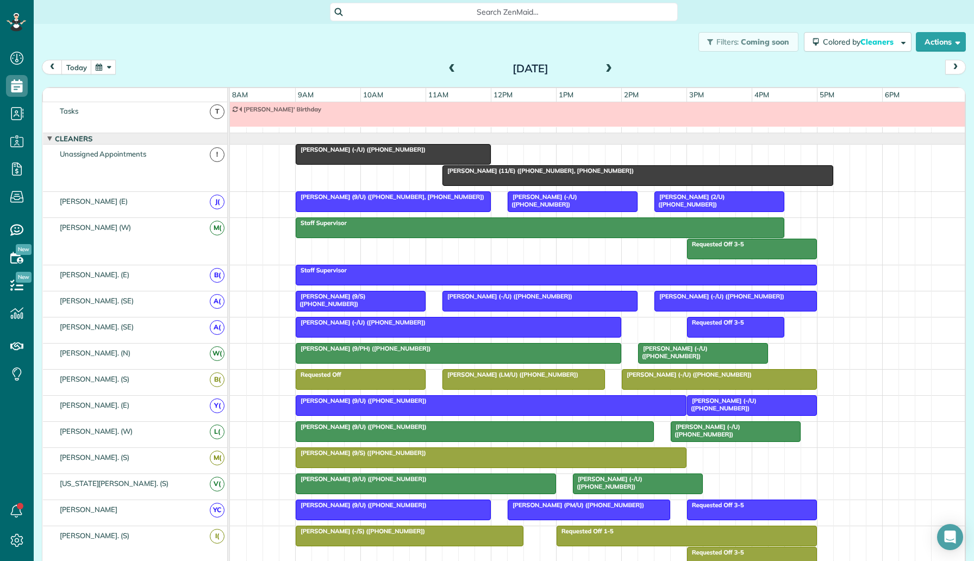
click at [365, 294] on span "Sarah Gleason (9/S) (+18327555345)" at bounding box center [330, 299] width 70 height 15
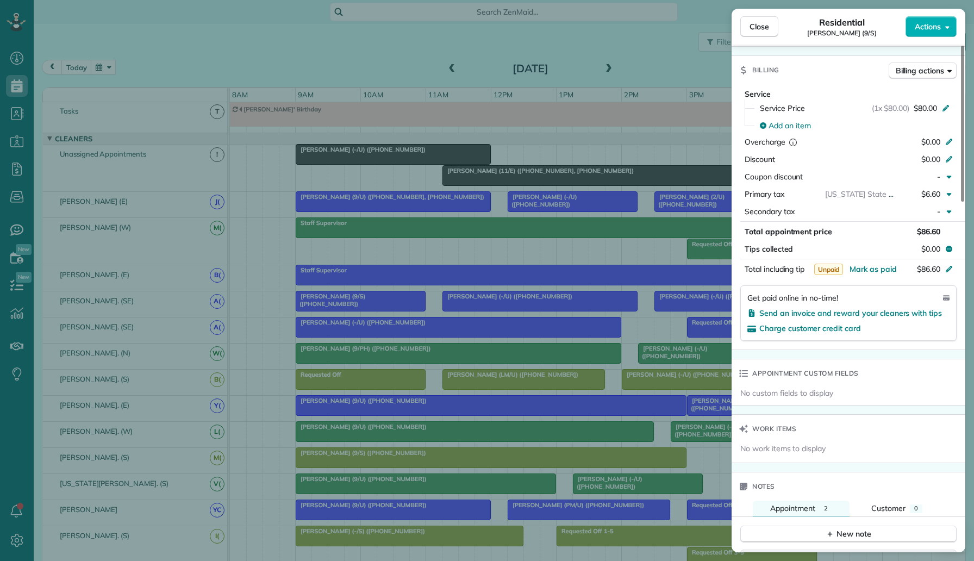
scroll to position [55, 0]
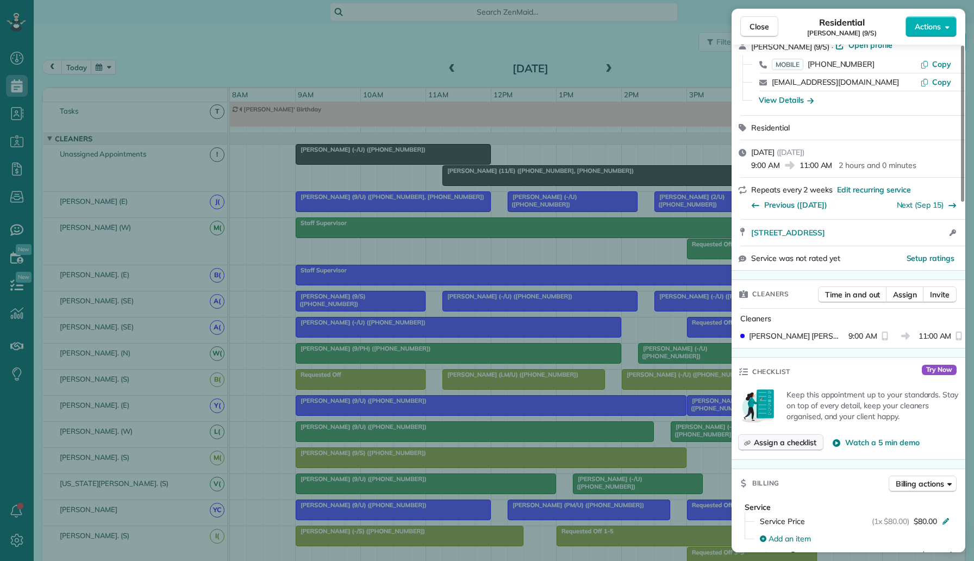
click at [776, 444] on span "Assign a checklist" at bounding box center [785, 442] width 63 height 11
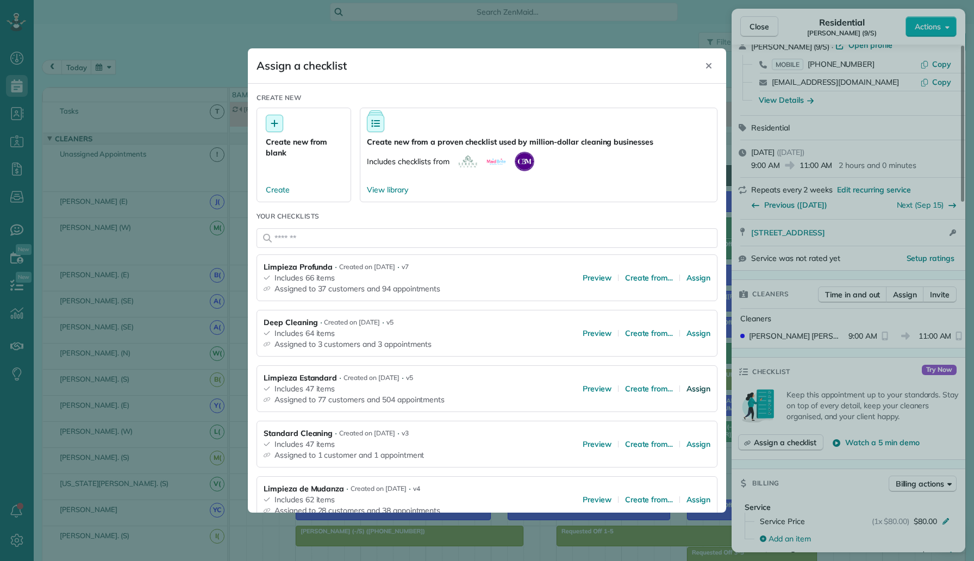
click at [701, 392] on span "Assign" at bounding box center [699, 388] width 24 height 11
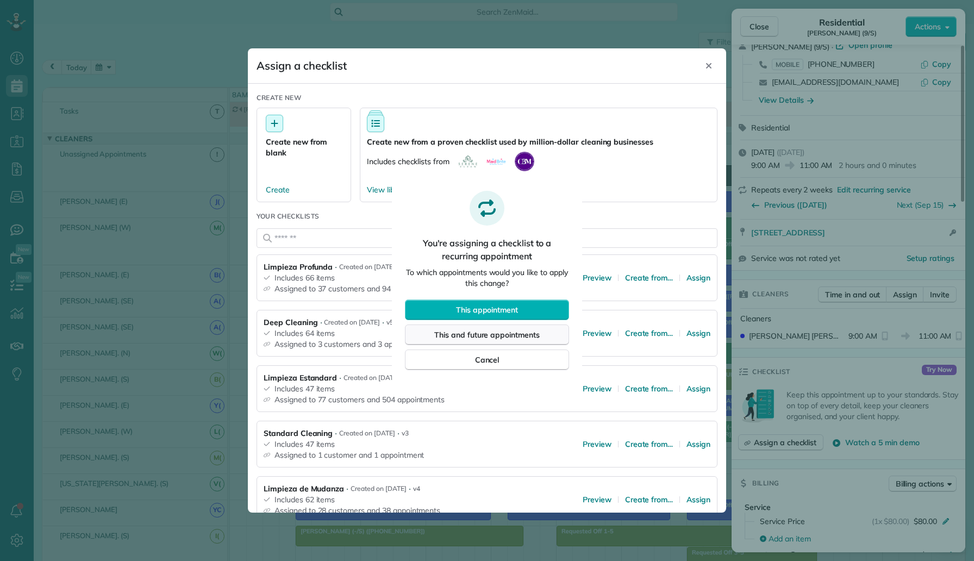
click at [548, 329] on button "This and future appointments" at bounding box center [487, 335] width 164 height 21
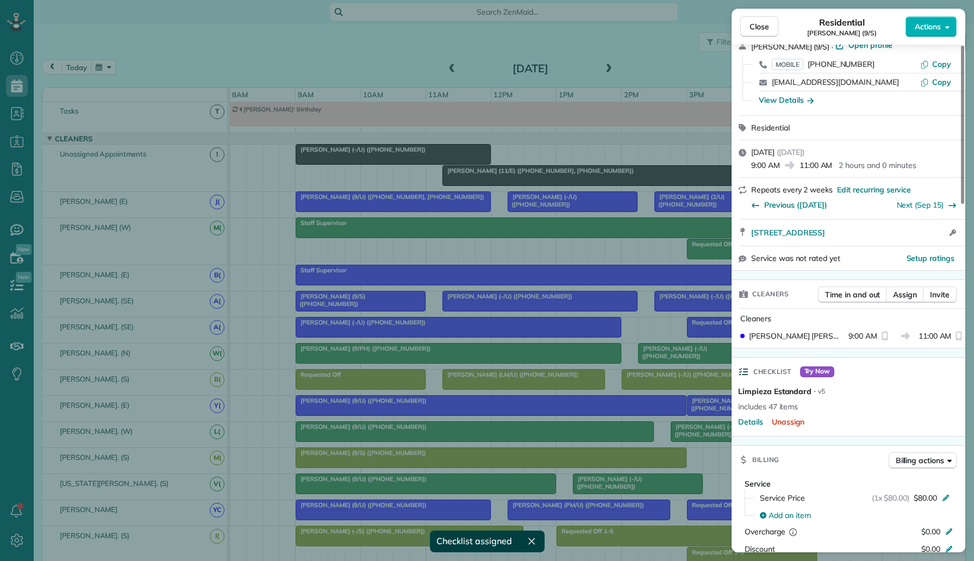
click at [558, 283] on div "Close Residential Sarah Gleason (9/S) Actions Status Active Sarah Gleason (9/S)…" at bounding box center [487, 280] width 974 height 561
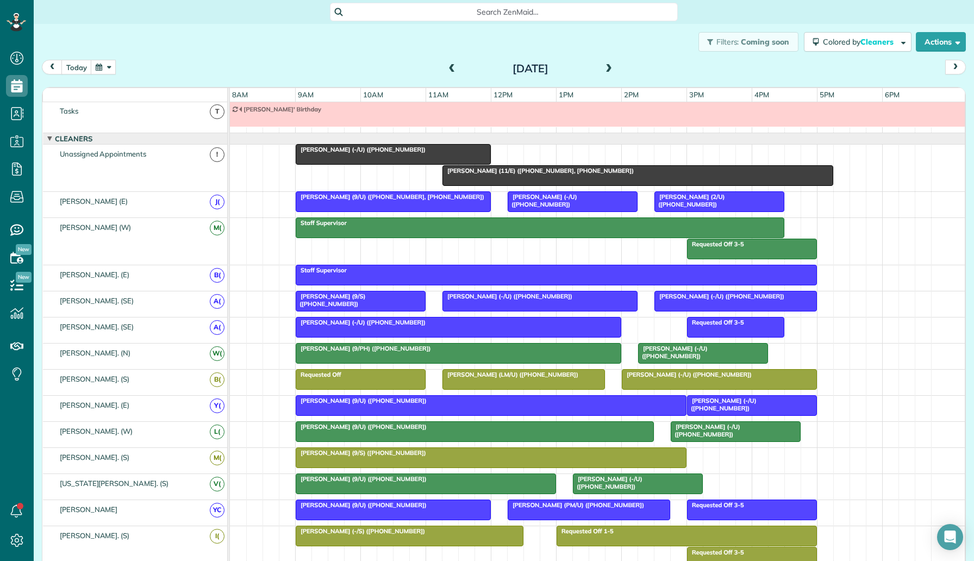
click at [544, 298] on div "Mike Hayes (-/U) (+12147088235)" at bounding box center [540, 296] width 189 height 8
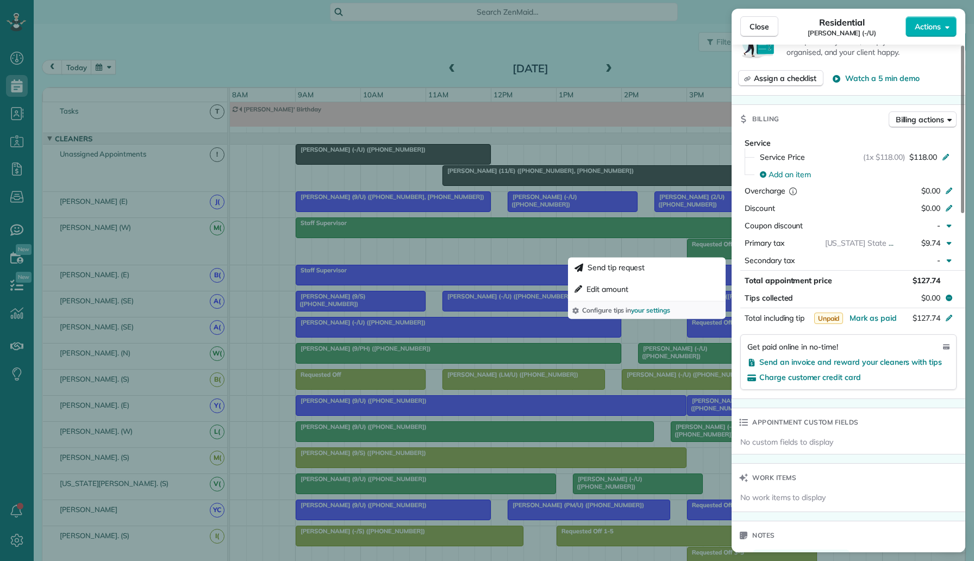
scroll to position [248, 0]
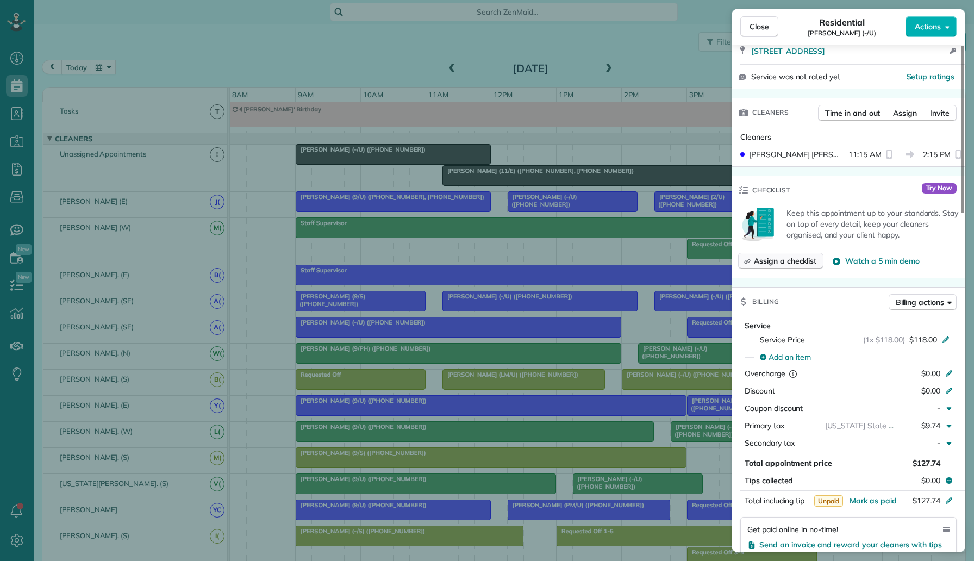
click at [804, 255] on span "Assign a checklist" at bounding box center [785, 260] width 63 height 11
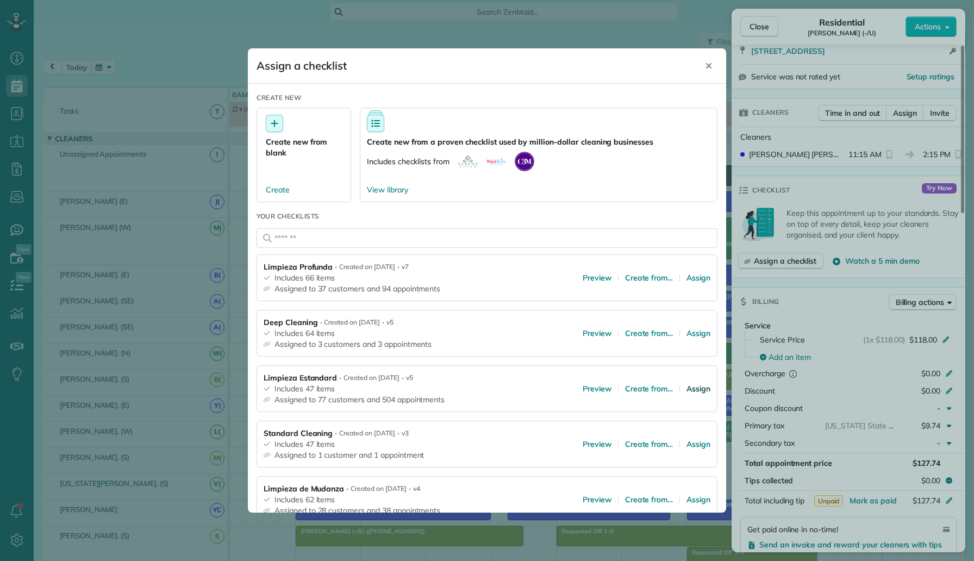
click at [694, 388] on span "Assign" at bounding box center [699, 388] width 24 height 11
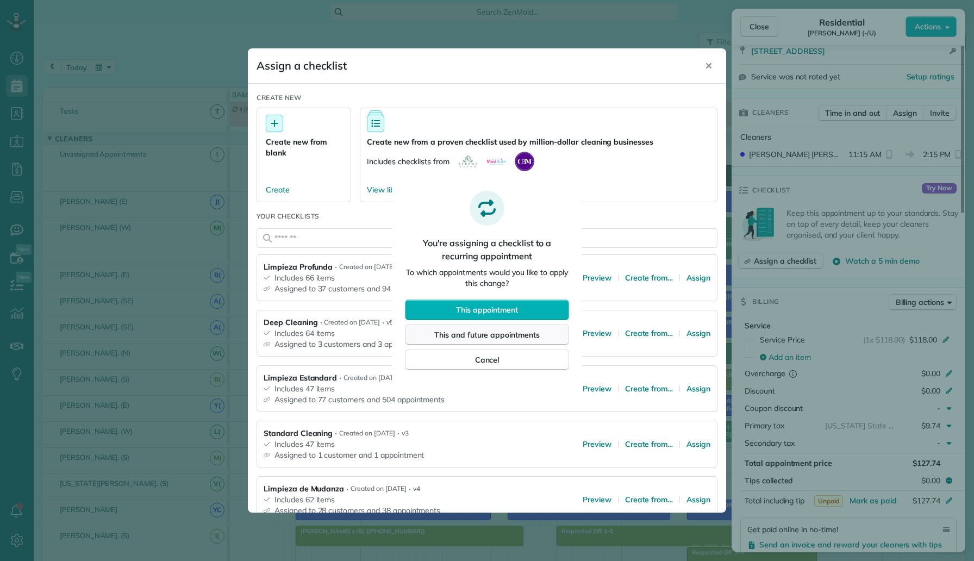
click at [545, 329] on button "This and future appointments" at bounding box center [487, 335] width 164 height 21
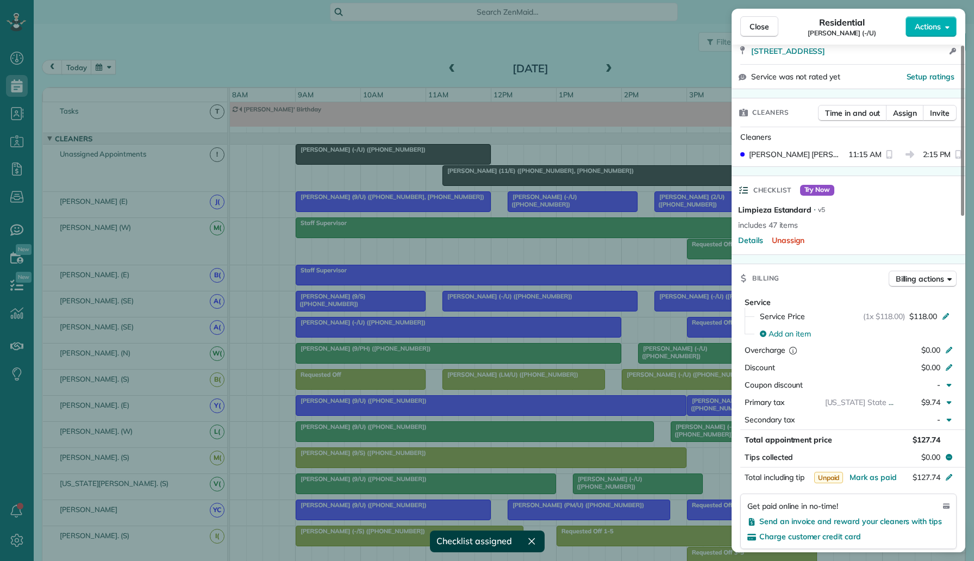
click at [561, 296] on div "Close Residential Mike Hayes (-/U) Actions Status Active Mike Hayes (-/U) · Ope…" at bounding box center [487, 280] width 974 height 561
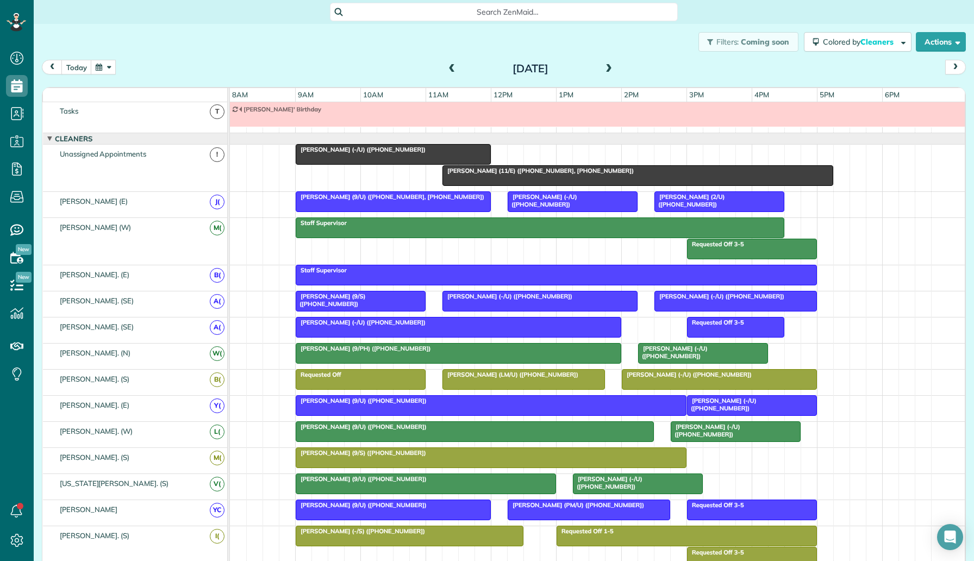
click at [692, 306] on div at bounding box center [735, 301] width 161 height 20
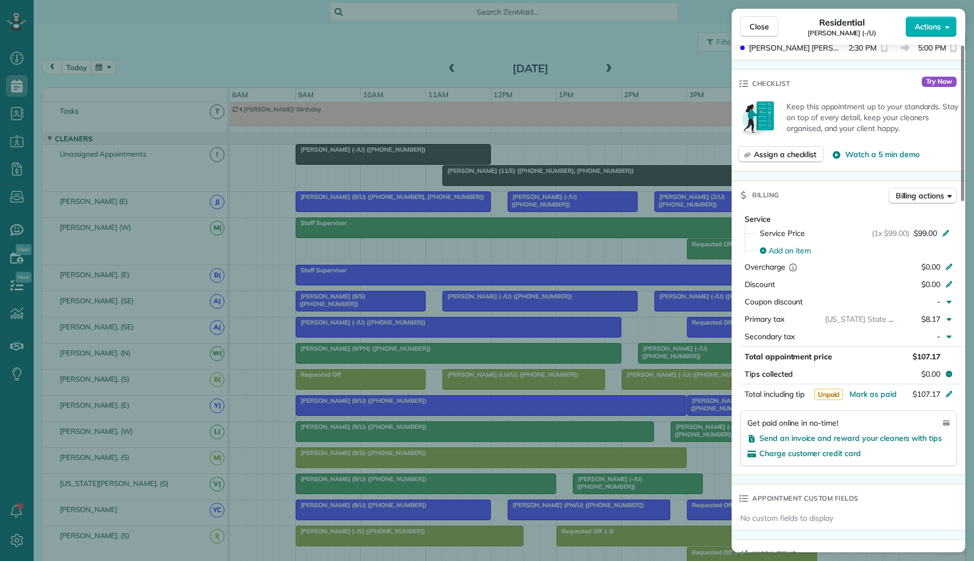
scroll to position [324, 0]
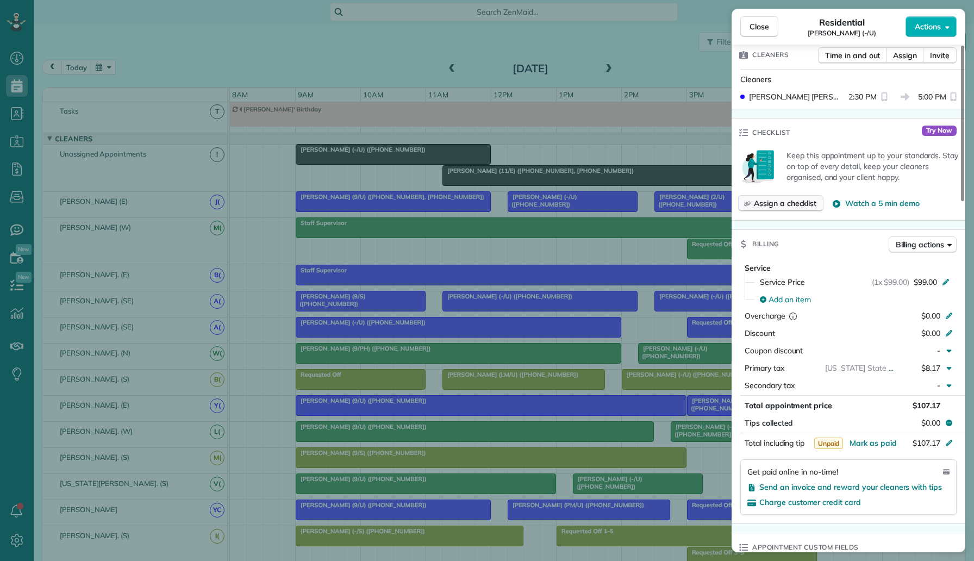
click at [803, 198] on span "Assign a checklist" at bounding box center [785, 203] width 63 height 11
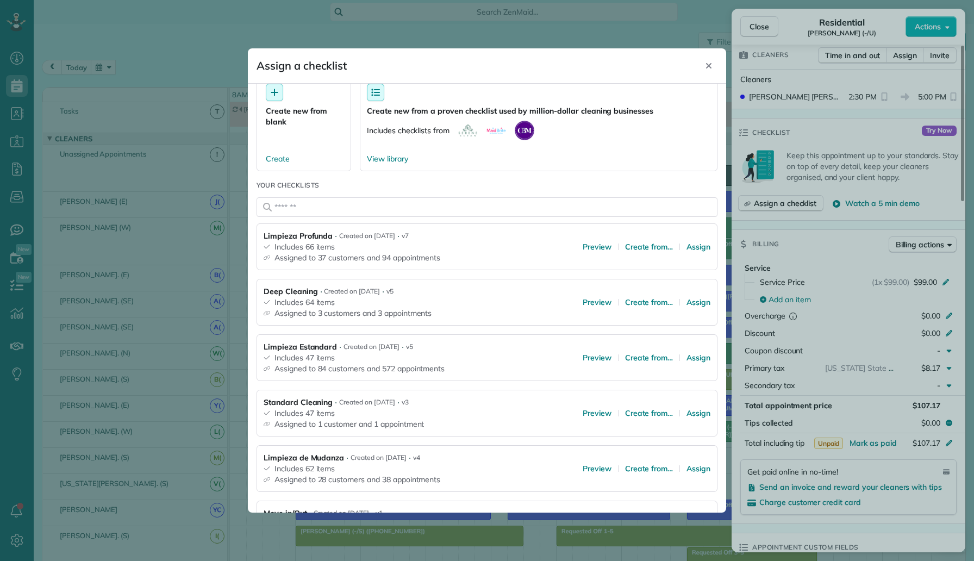
scroll to position [32, 0]
click at [701, 355] on span "Assign" at bounding box center [699, 356] width 24 height 11
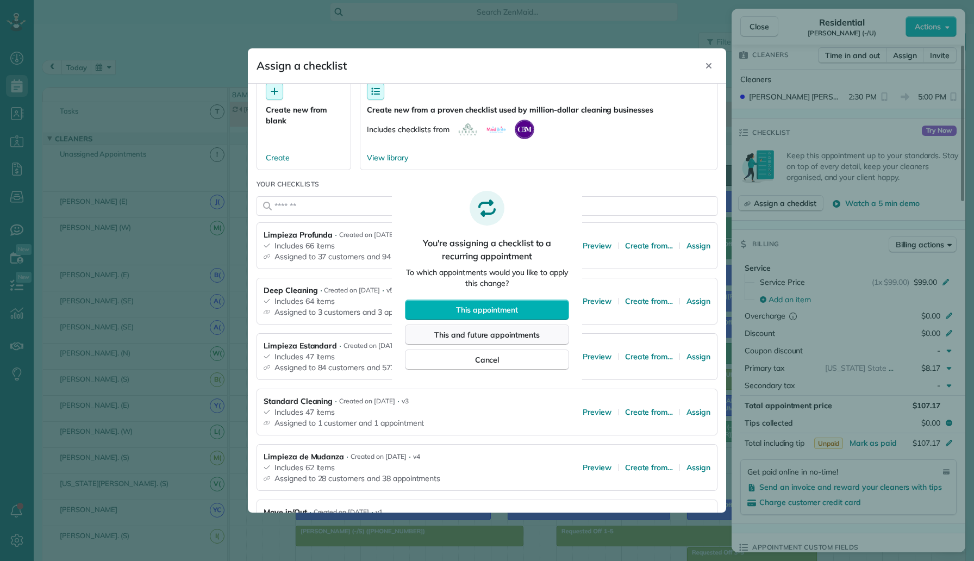
click at [550, 338] on button "This and future appointments" at bounding box center [487, 335] width 164 height 21
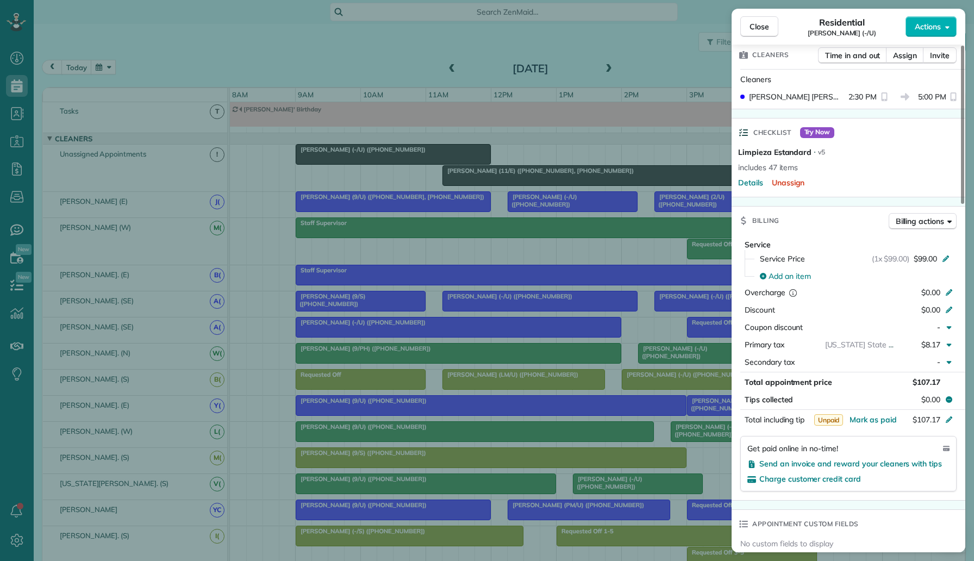
click at [592, 248] on div "Close Residential Teri Galvez (-/U) Actions Status Active Teri Galvez (-/U) · O…" at bounding box center [487, 280] width 974 height 561
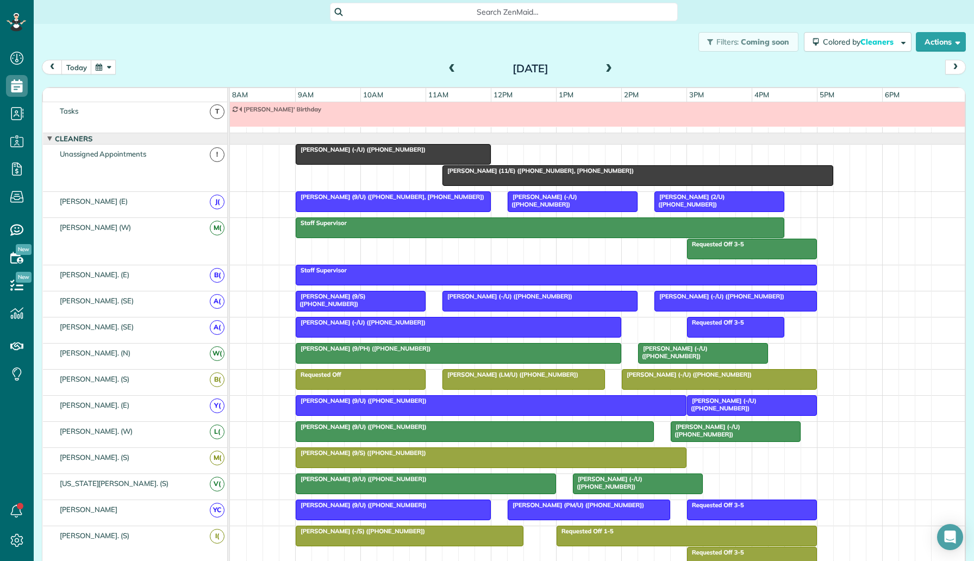
click at [528, 326] on div at bounding box center [458, 327] width 325 height 20
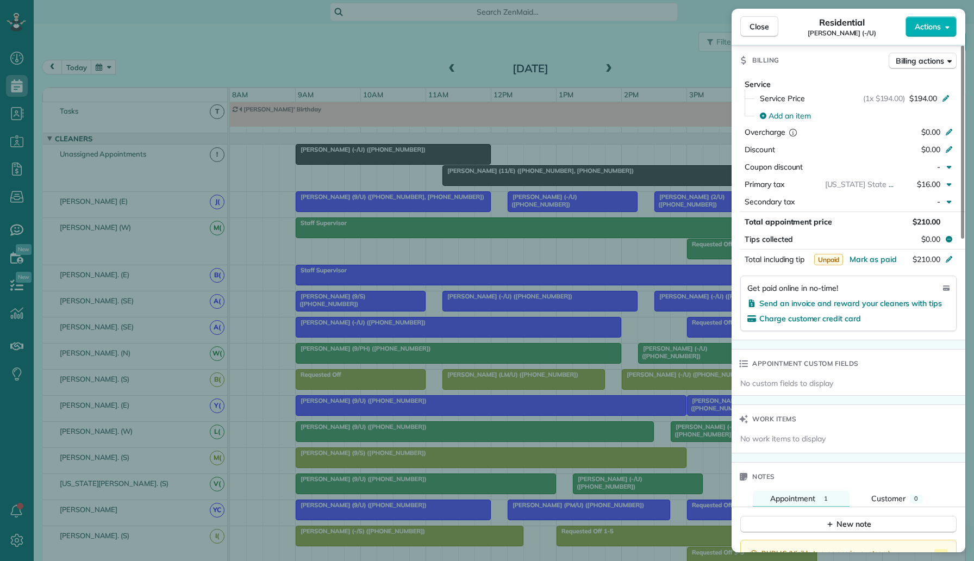
scroll to position [83, 0]
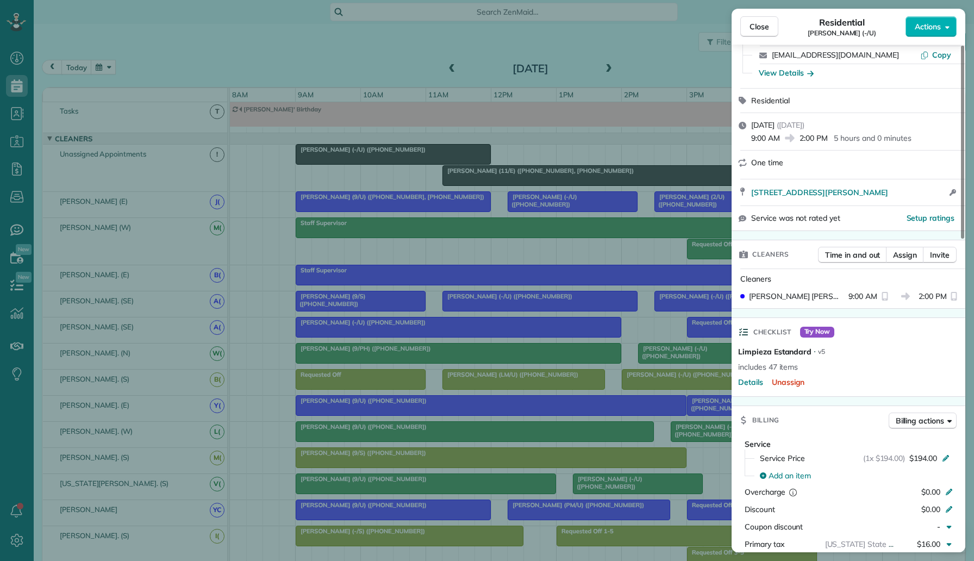
click at [588, 326] on div "Close Residential Jasmine Moody (-/U) Actions Status Active Jasmine Moody (-/U)…" at bounding box center [487, 280] width 974 height 561
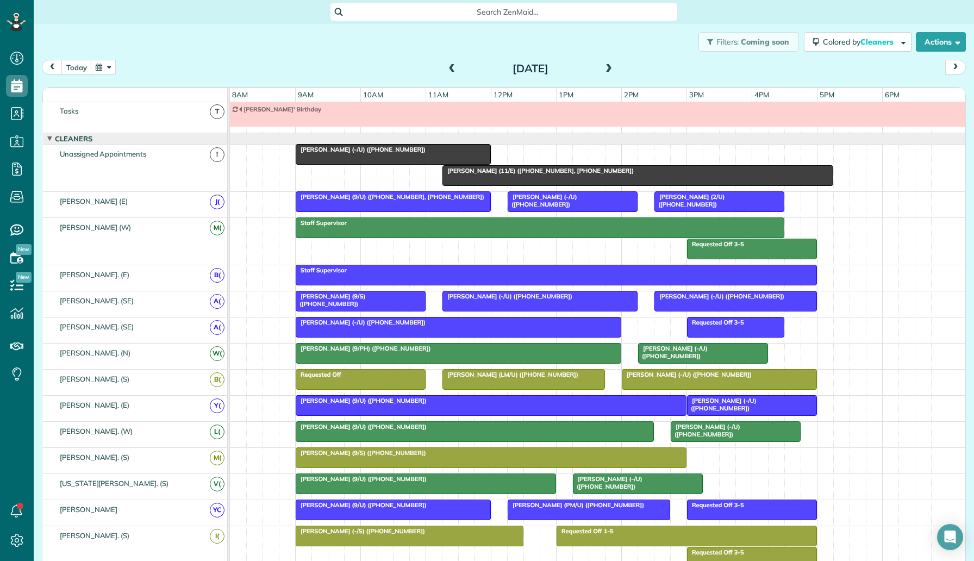
click at [522, 360] on div at bounding box center [458, 354] width 325 height 20
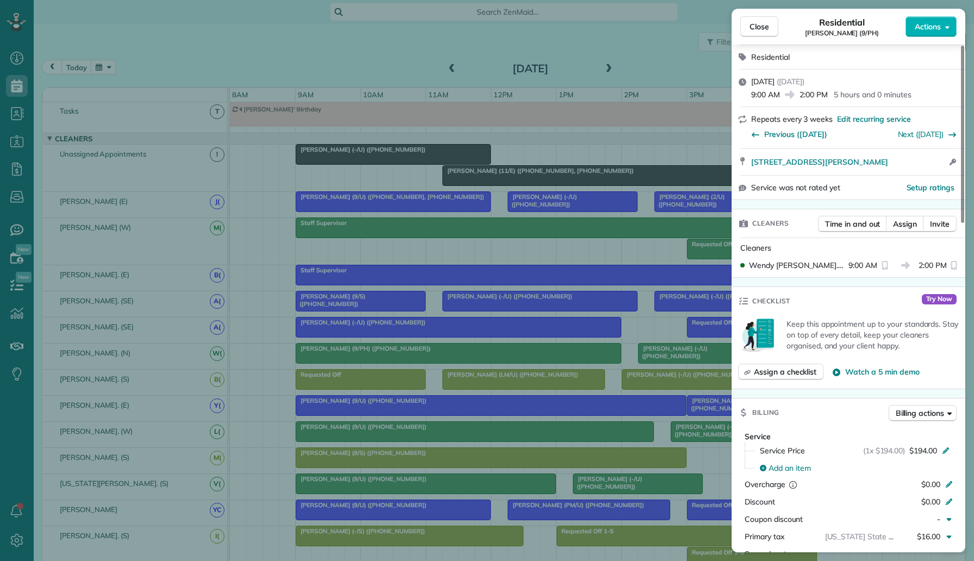
scroll to position [294, 0]
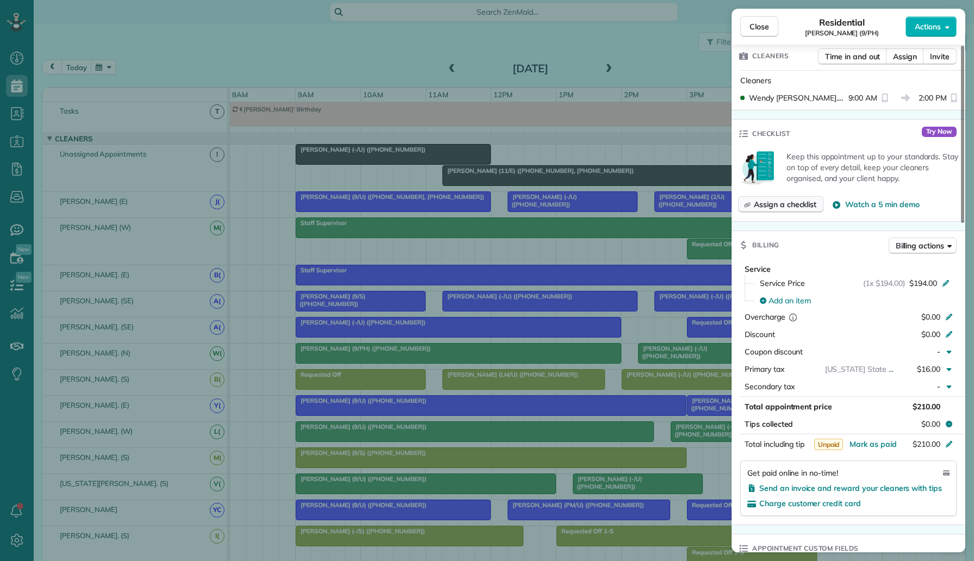
click at [794, 207] on span "Assign a checklist" at bounding box center [785, 204] width 63 height 11
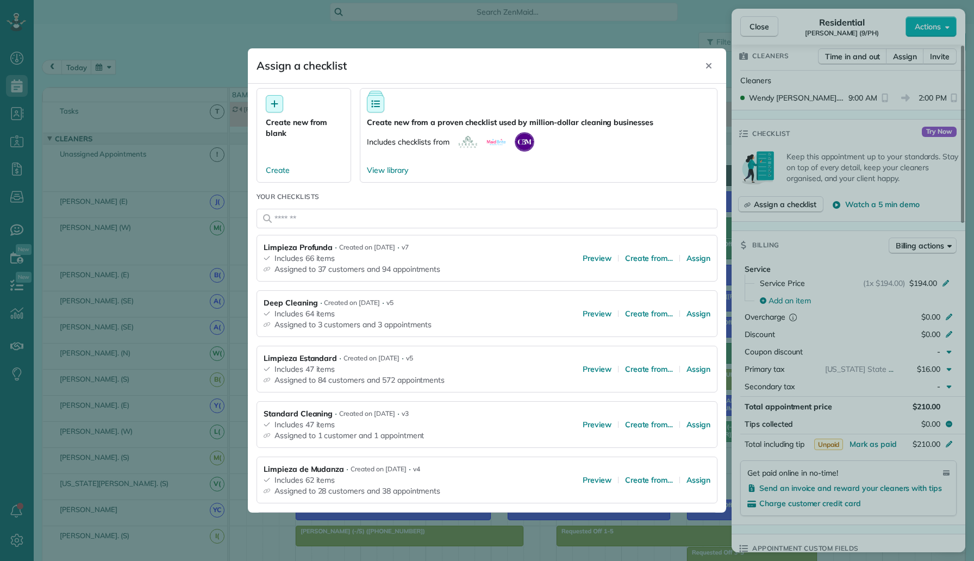
scroll to position [21, 0]
click at [698, 371] on span "Assign" at bounding box center [699, 368] width 24 height 11
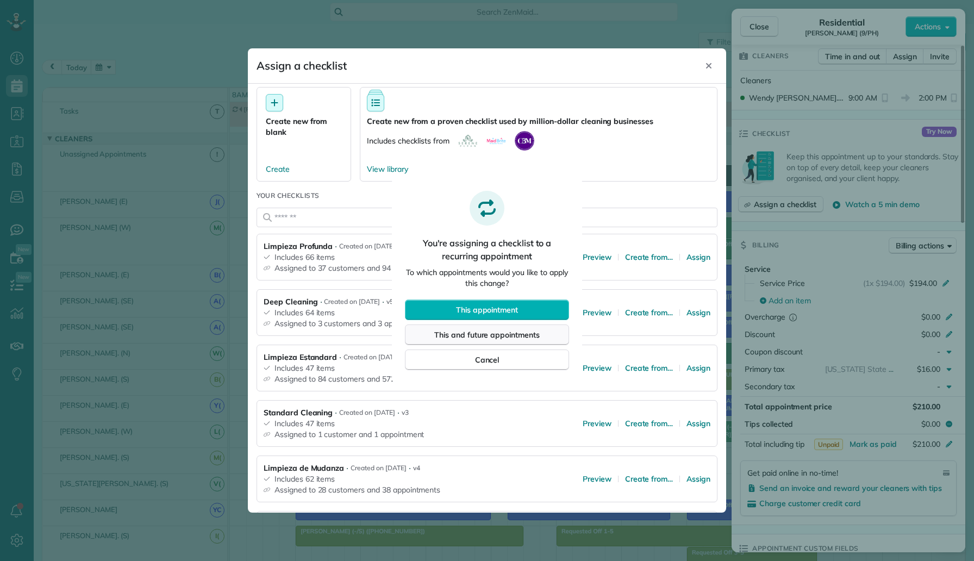
click at [518, 338] on span "This and future appointments" at bounding box center [486, 334] width 105 height 11
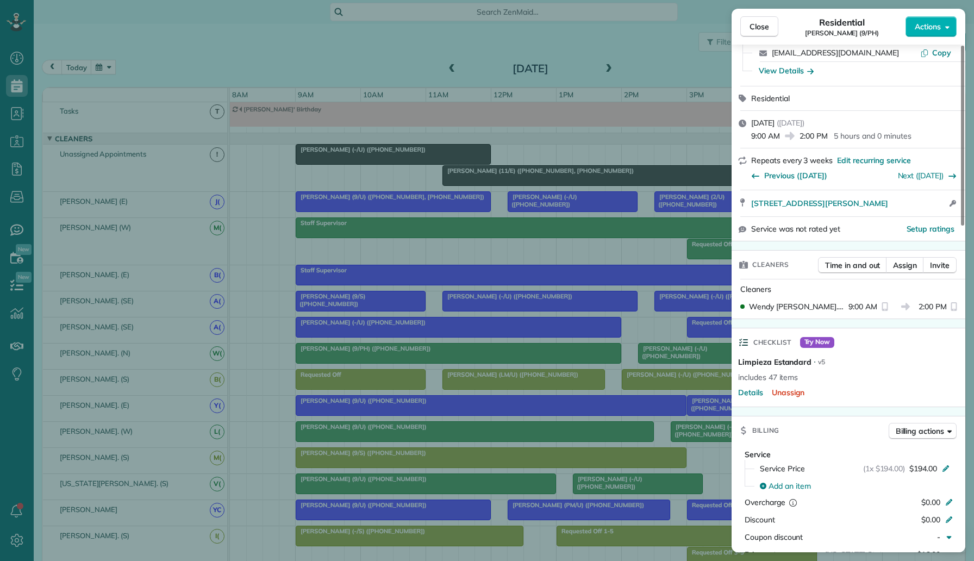
scroll to position [88, 0]
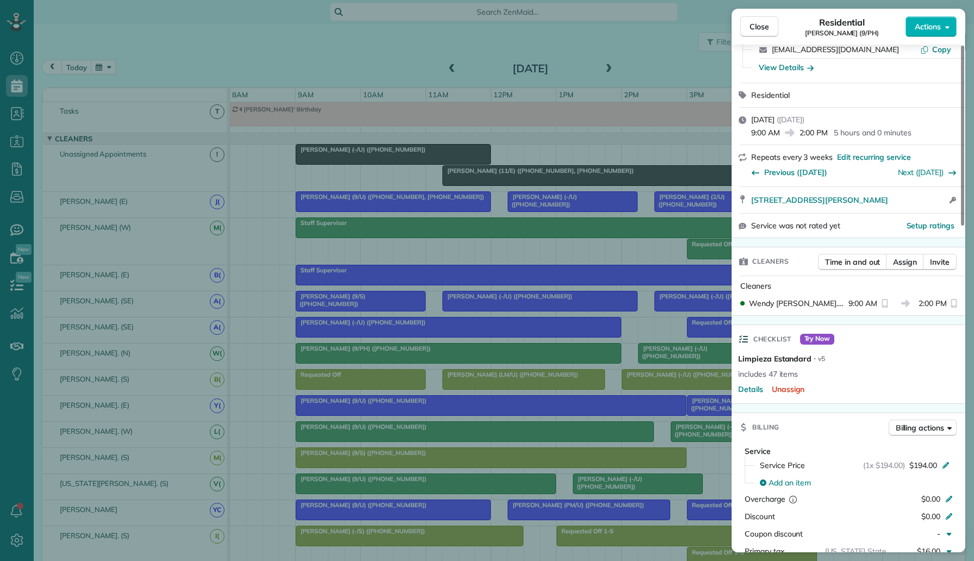
click at [619, 387] on div "Close Residential Peggy Cardillo (9/PH) Actions Status Active Peggy Cardillo (9…" at bounding box center [487, 280] width 974 height 561
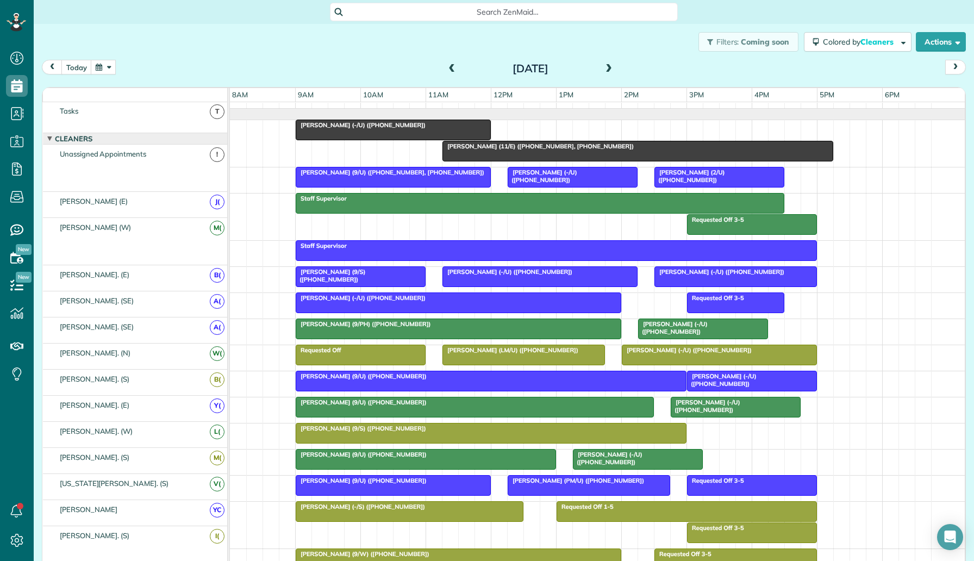
scroll to position [40, 0]
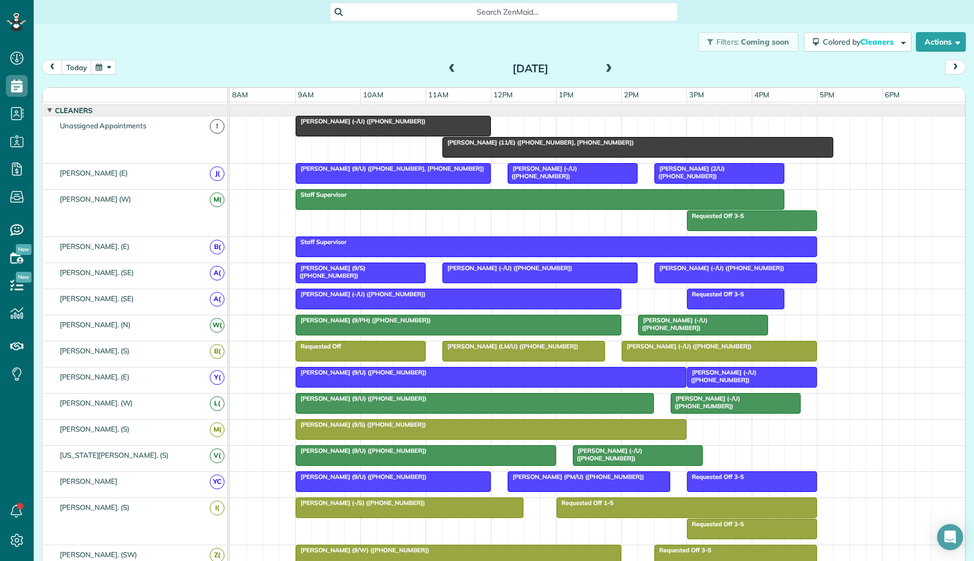
click at [691, 320] on span "Clayton Crosswell (-/U) (+17138582655)" at bounding box center [673, 323] width 70 height 15
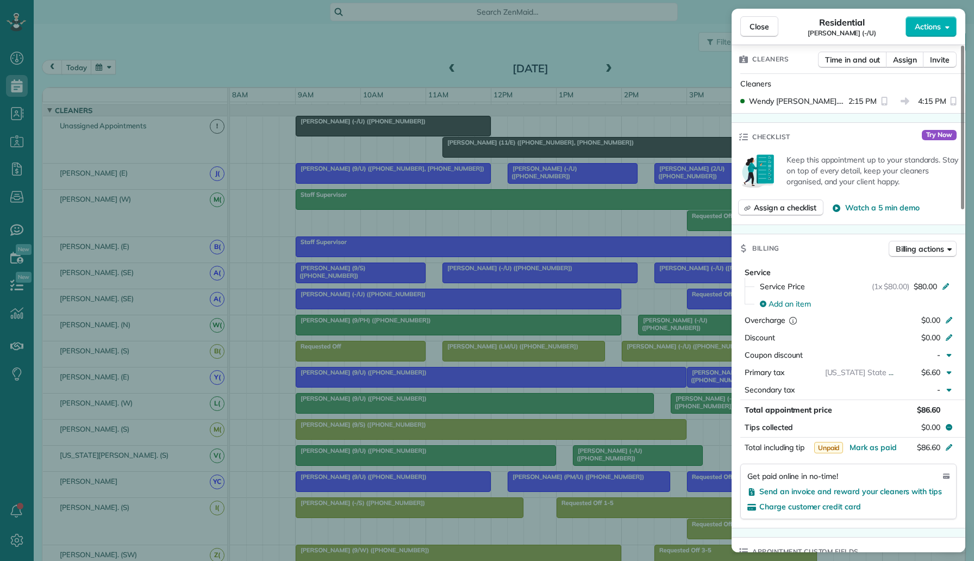
scroll to position [172, 0]
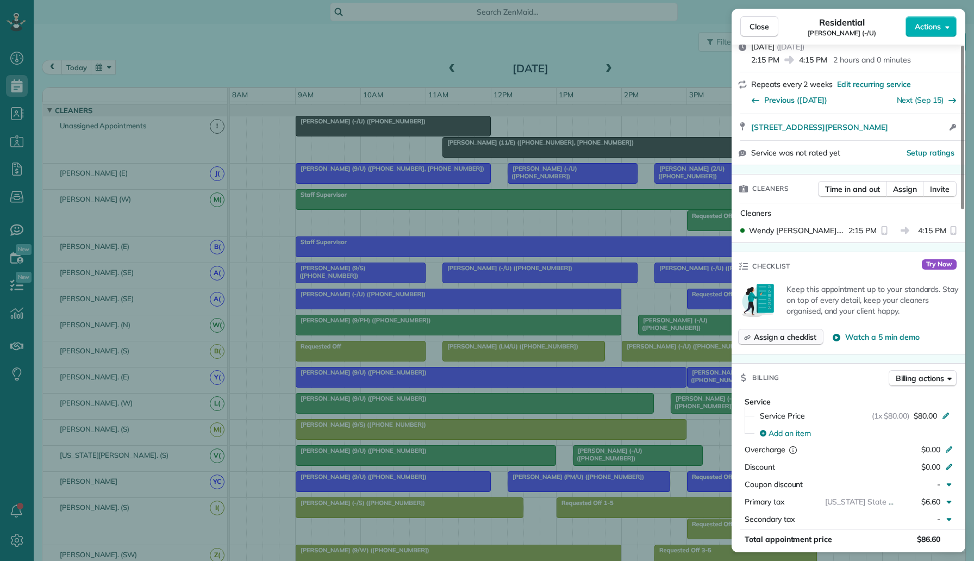
click at [801, 332] on span "Assign a checklist" at bounding box center [785, 337] width 63 height 11
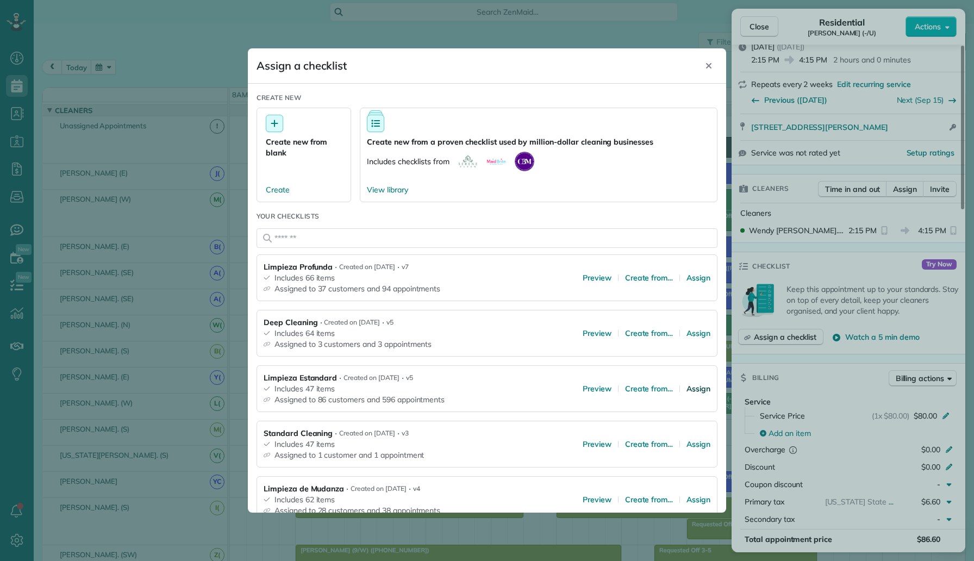
click at [696, 389] on span "Assign" at bounding box center [699, 388] width 24 height 11
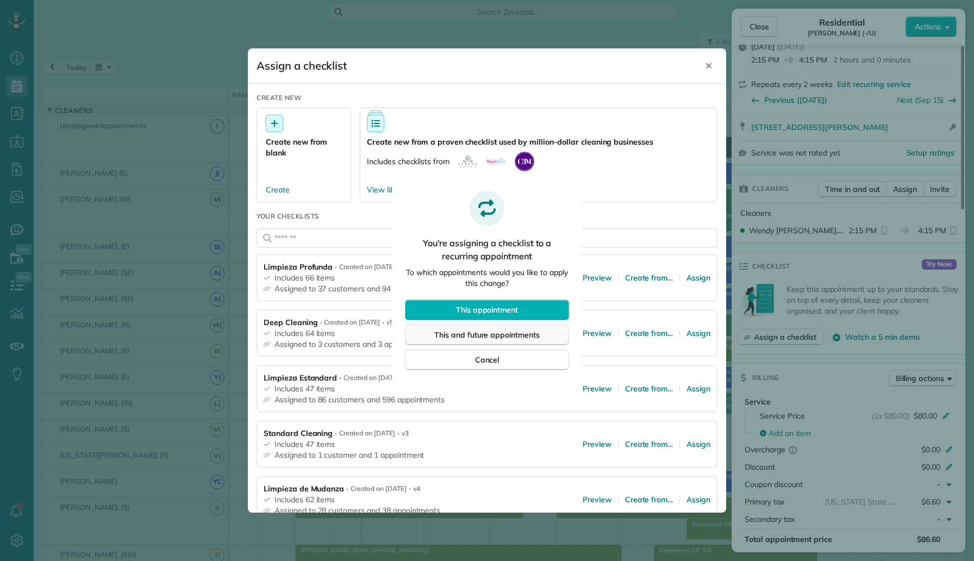
click at [523, 334] on span "This and future appointments" at bounding box center [486, 334] width 105 height 11
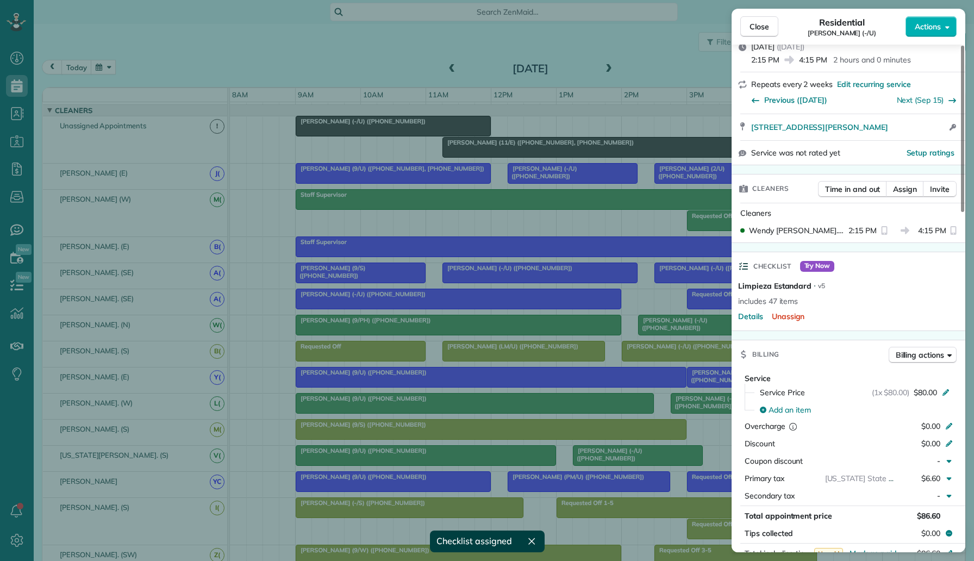
click at [552, 363] on div "Close Residential Clayton Crosswell (-/U) Actions Status Active Clayton Crosswe…" at bounding box center [487, 280] width 974 height 561
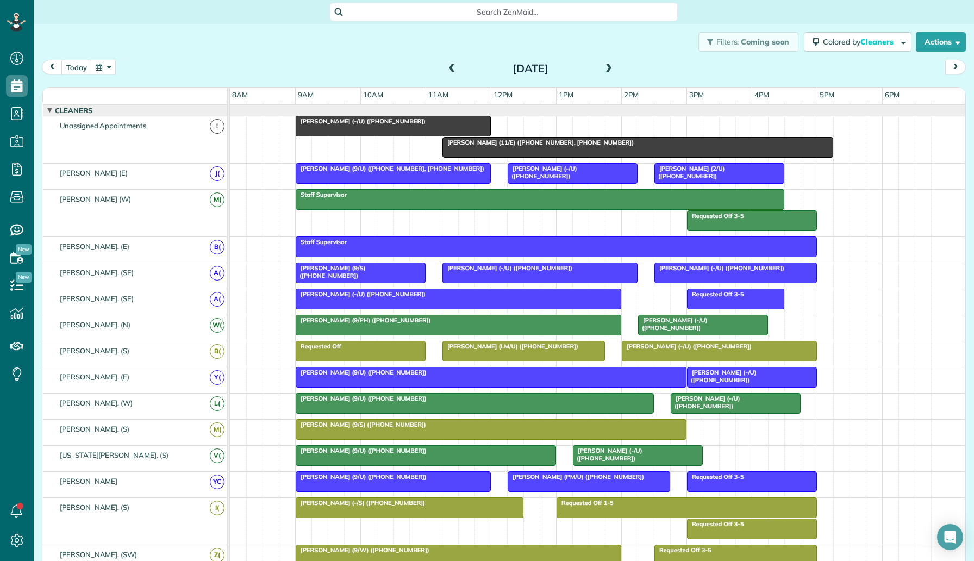
click at [486, 352] on div at bounding box center [523, 351] width 161 height 20
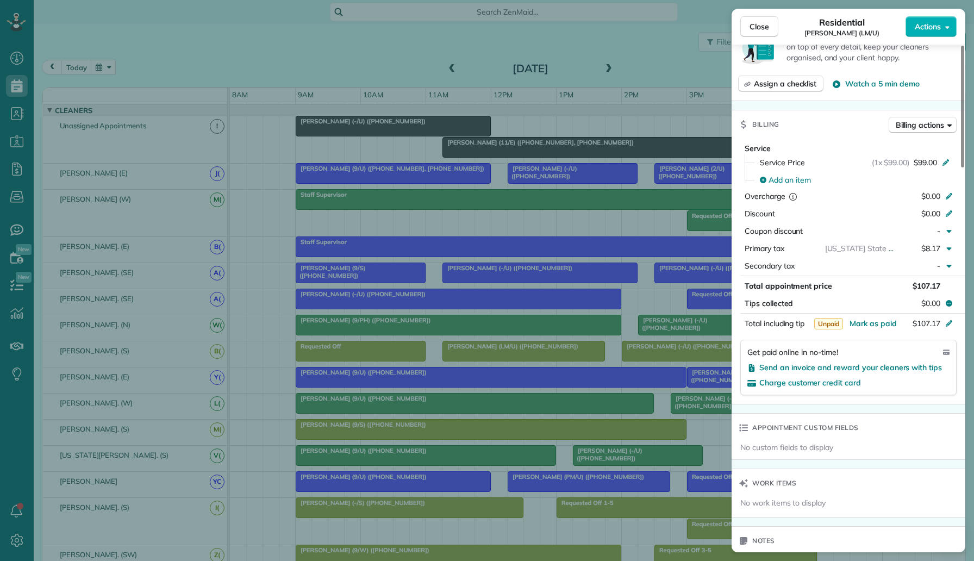
scroll to position [140, 0]
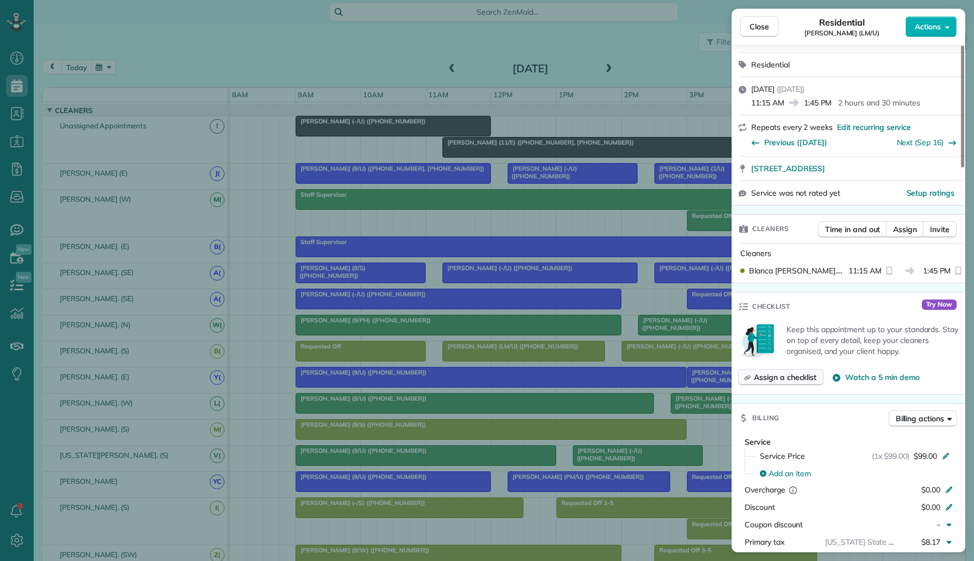
click at [795, 372] on span "Assign a checklist" at bounding box center [785, 377] width 63 height 11
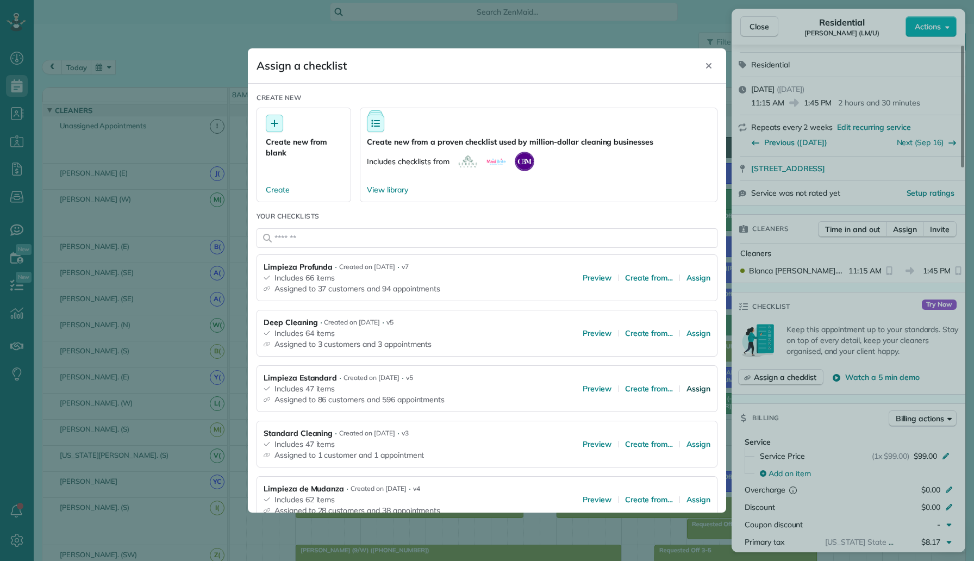
click at [697, 385] on span "Assign" at bounding box center [699, 388] width 24 height 11
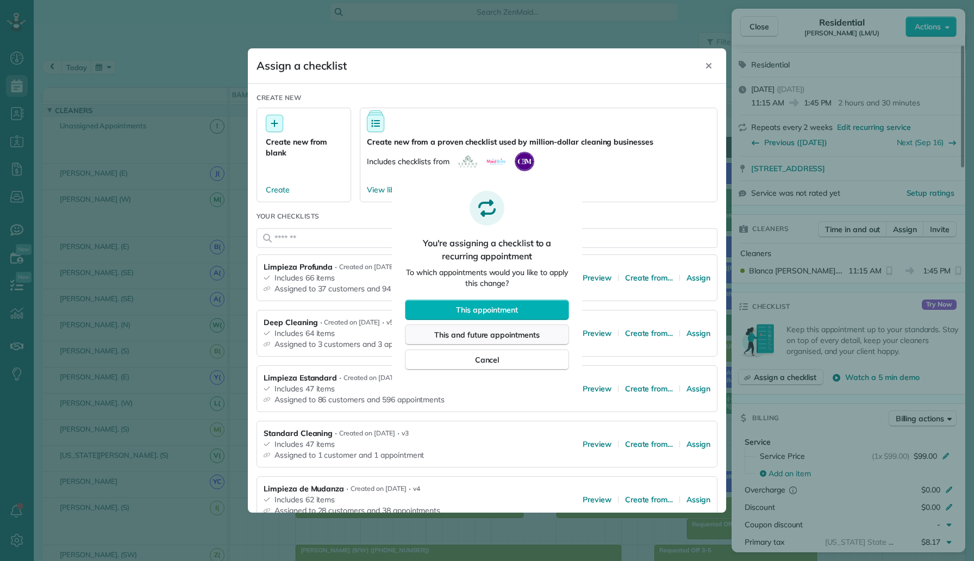
click at [507, 338] on span "This and future appointments" at bounding box center [486, 334] width 105 height 11
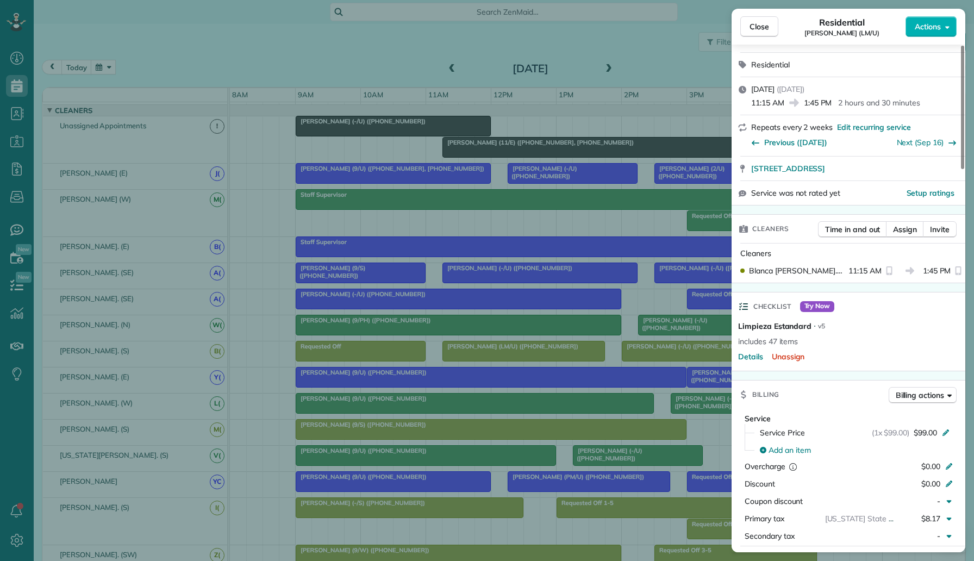
click at [500, 405] on div "Close Residential Brandon Ray (LM/U) Actions Status Active Brandon Ray (LM/U) ·…" at bounding box center [487, 280] width 974 height 561
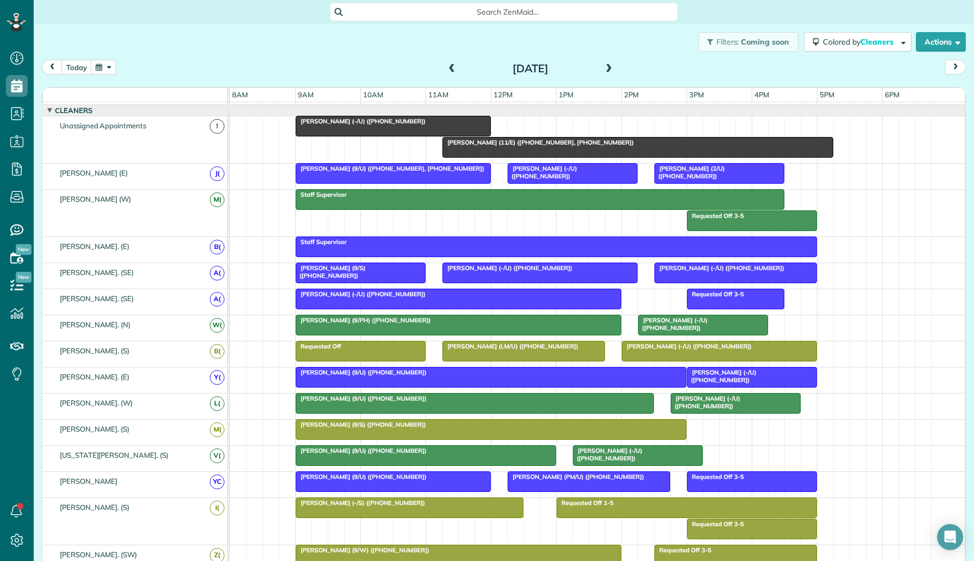
click at [706, 348] on span "Brett Martinsen (-/U) (+12147178525)" at bounding box center [686, 346] width 131 height 8
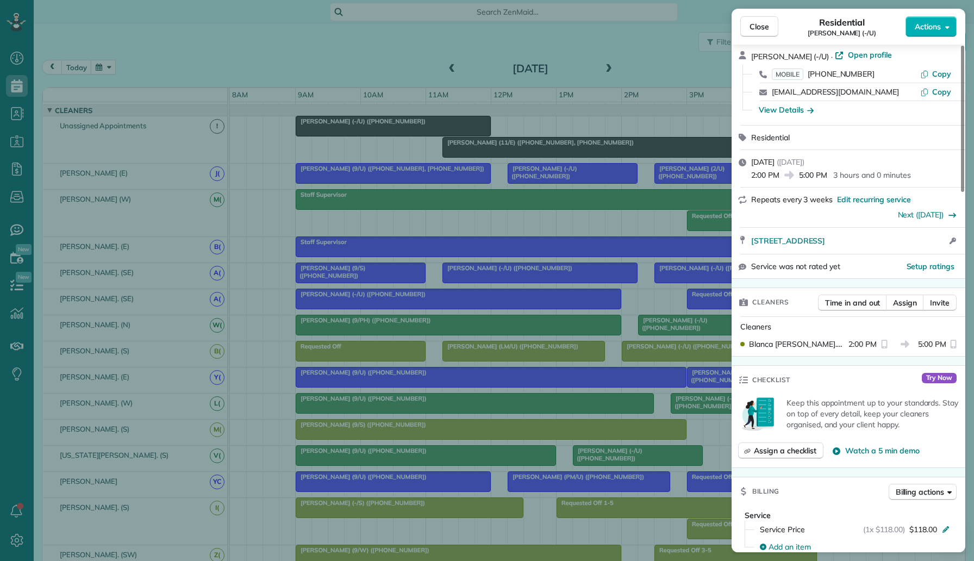
scroll to position [49, 0]
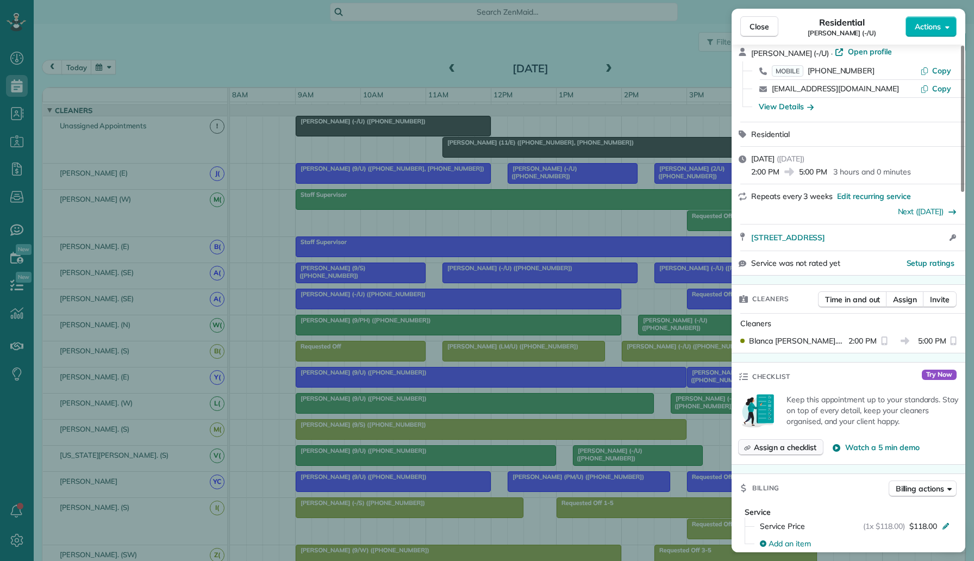
click at [789, 445] on span "Assign a checklist" at bounding box center [785, 447] width 63 height 11
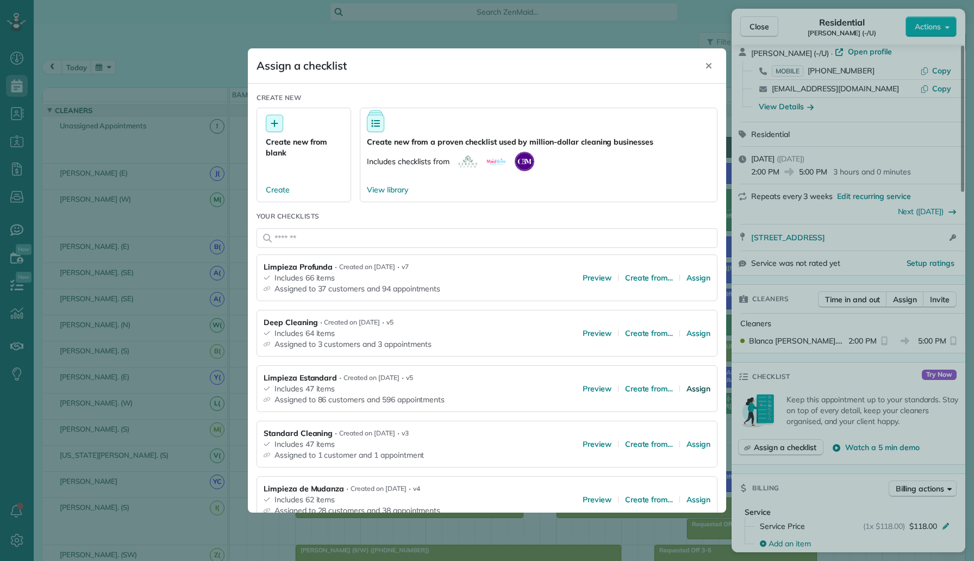
click at [694, 389] on span "Assign" at bounding box center [699, 388] width 24 height 11
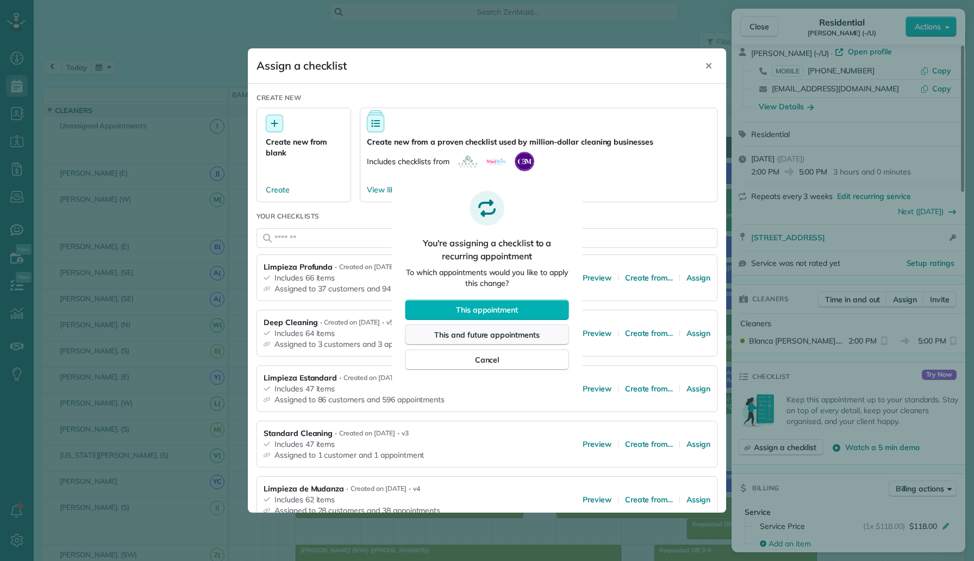
click at [539, 335] on span "This and future appointments" at bounding box center [486, 334] width 105 height 11
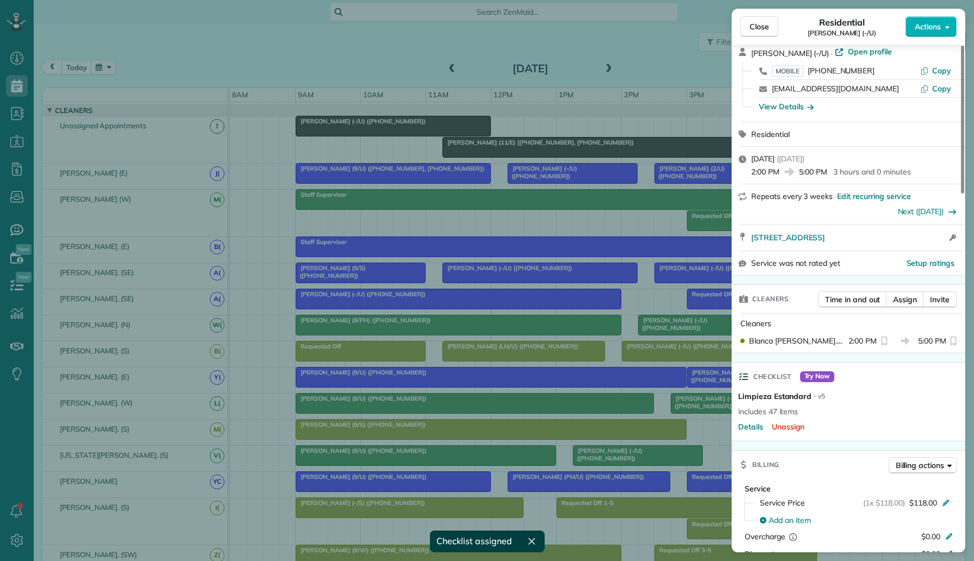
click at [587, 380] on div "Close Residential Brett Martinsen (-/U) Actions Status Active Brett Martinsen (…" at bounding box center [487, 280] width 974 height 561
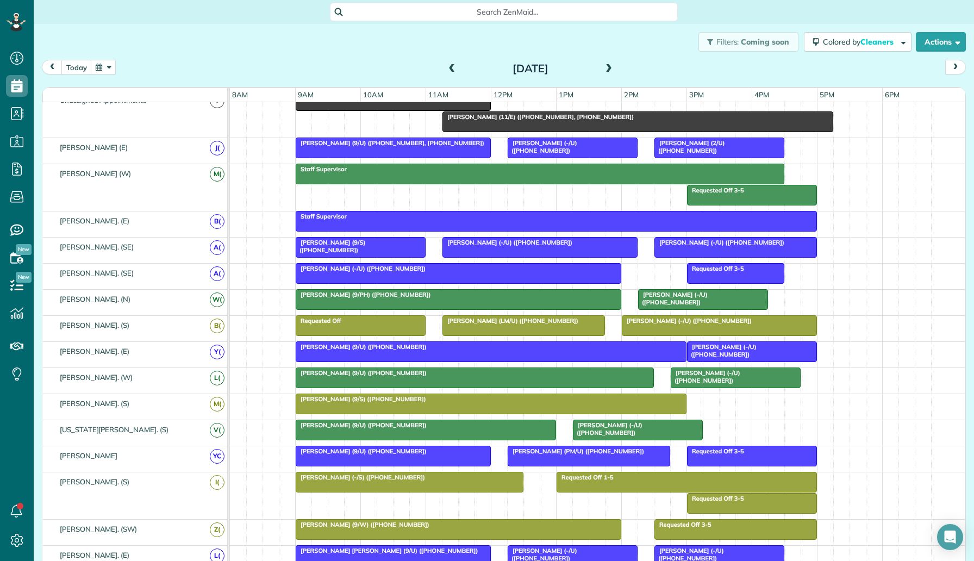
scroll to position [66, 0]
click at [556, 347] on div "Cindy Kozmetsky (9/U) (+15124223522)" at bounding box center [491, 346] width 384 height 8
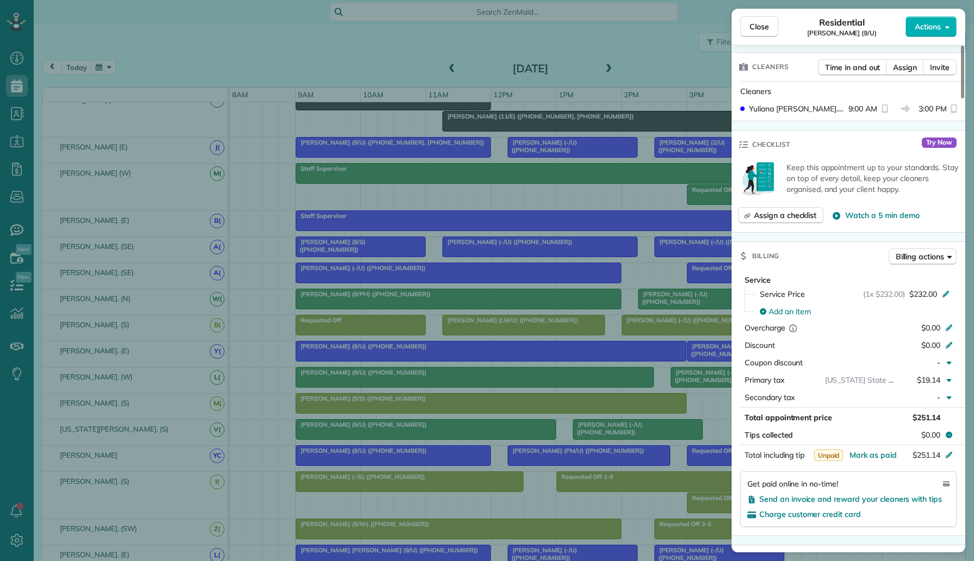
scroll to position [315, 0]
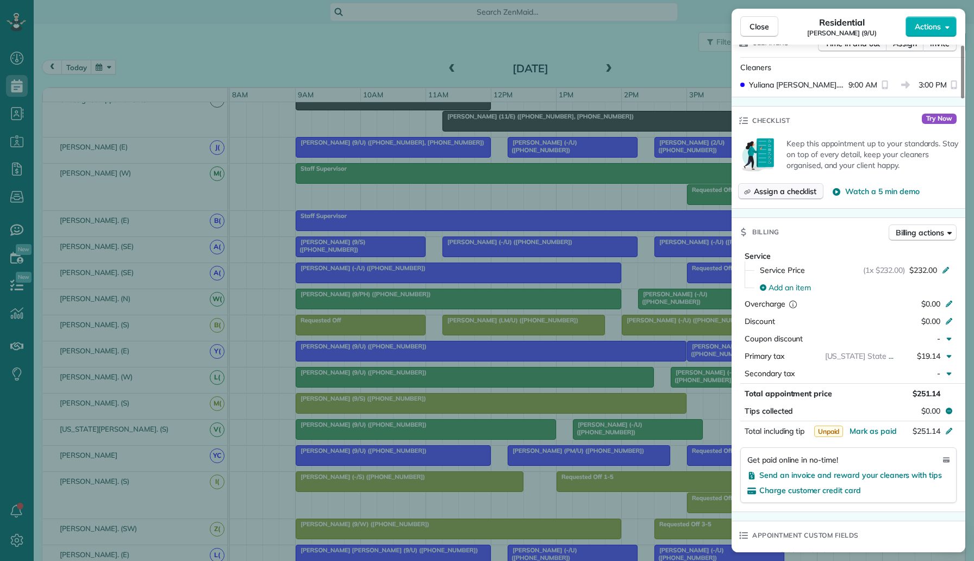
click at [798, 186] on span "Assign a checklist" at bounding box center [785, 191] width 63 height 11
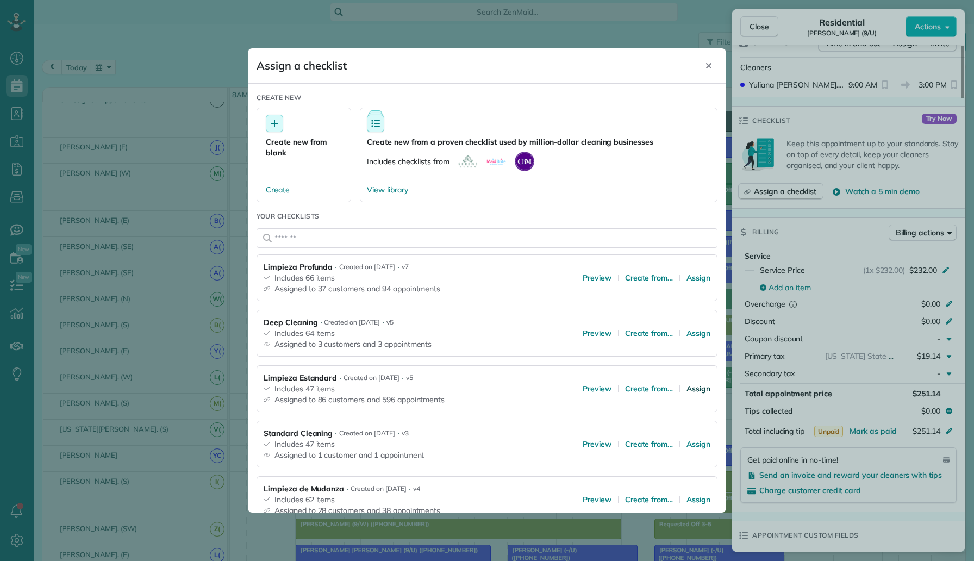
click at [694, 389] on span "Assign" at bounding box center [699, 388] width 24 height 11
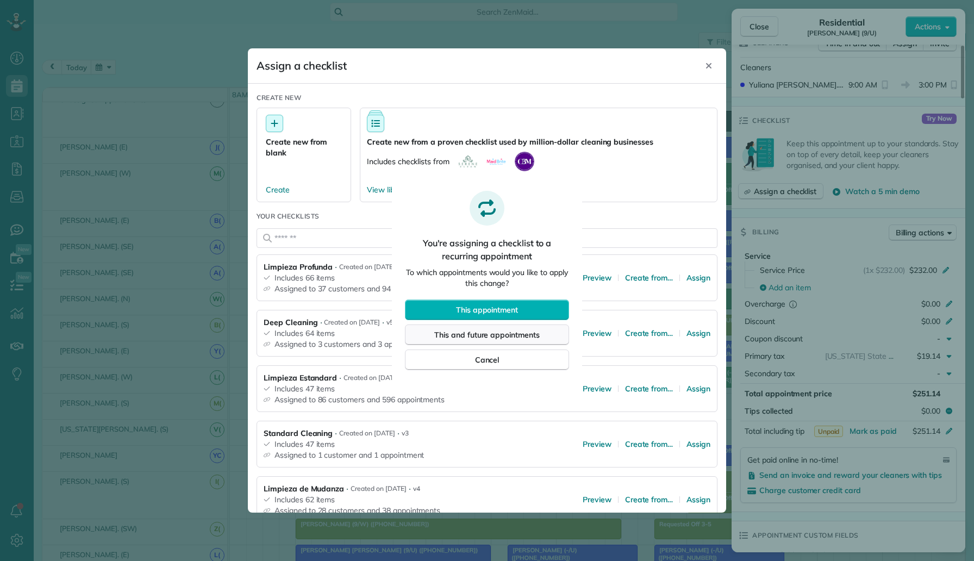
click at [537, 336] on span "This and future appointments" at bounding box center [486, 334] width 105 height 11
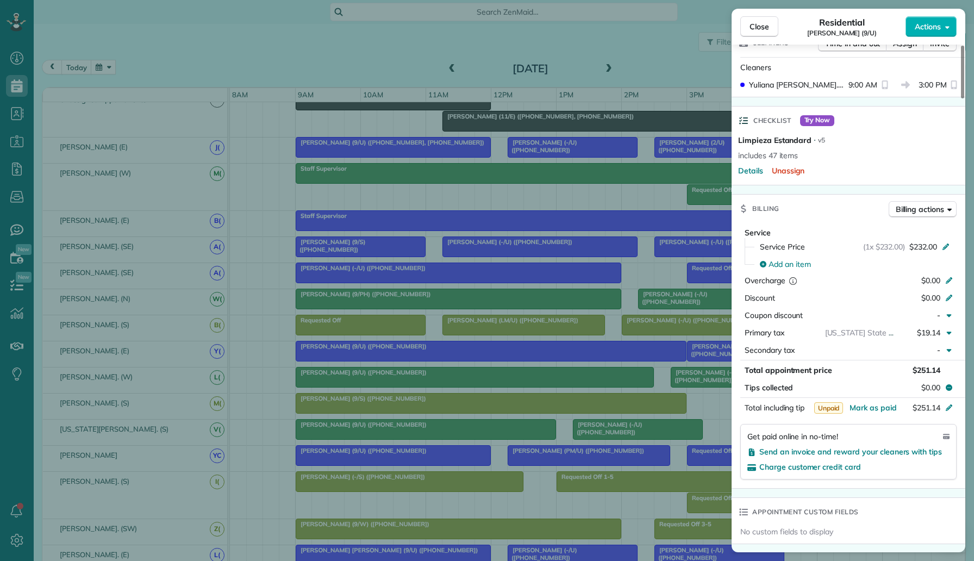
click at [498, 373] on div "Close Residential Cindy Kozmetsky (9/U) Actions Status Active Cindy Kozmetsky (…" at bounding box center [487, 280] width 974 height 561
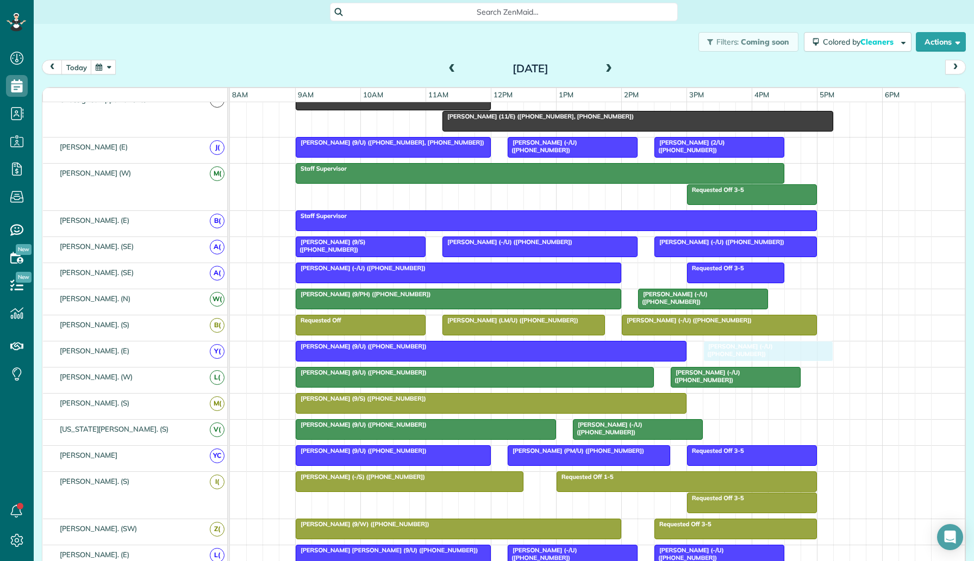
drag, startPoint x: 726, startPoint y: 347, endPoint x: 738, endPoint y: 347, distance: 12.5
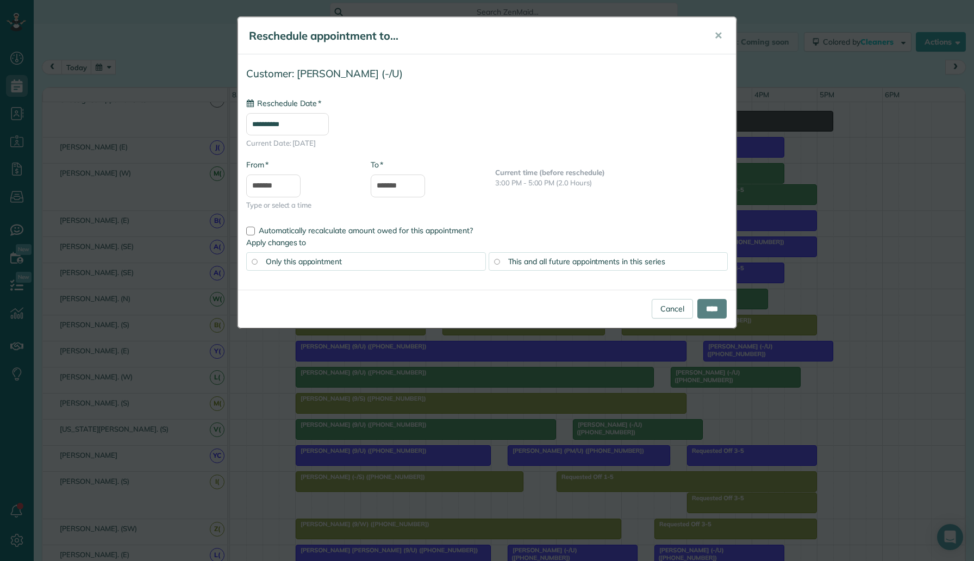
type input "**********"
click at [707, 303] on input "****" at bounding box center [711, 309] width 29 height 20
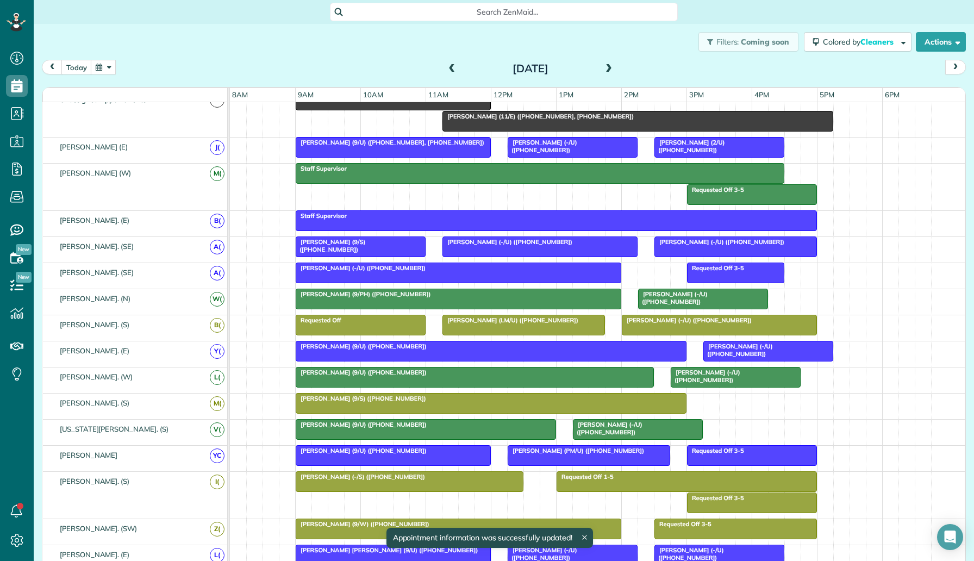
click at [732, 350] on span "Duncan Bates (-/U) (+19048139240)" at bounding box center [738, 349] width 70 height 15
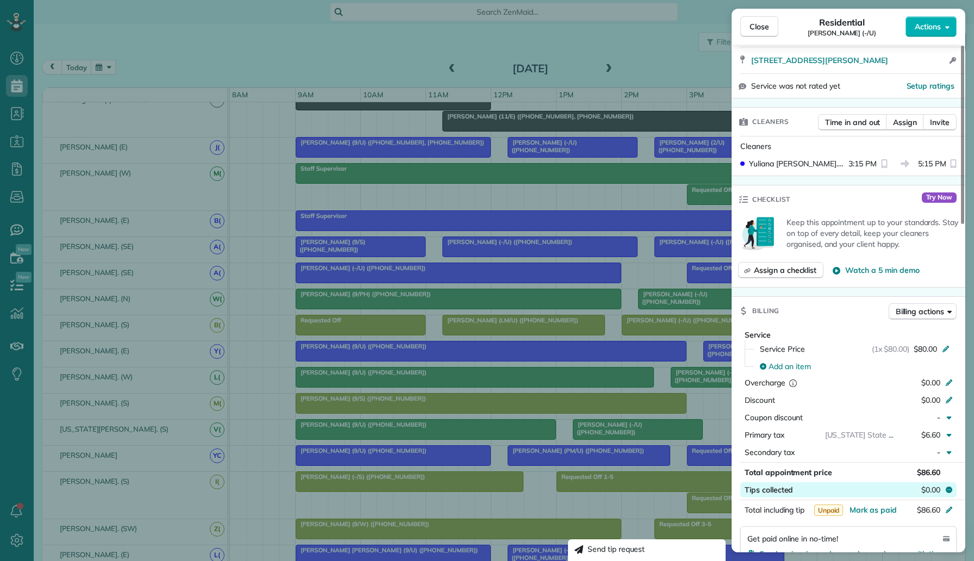
scroll to position [34, 0]
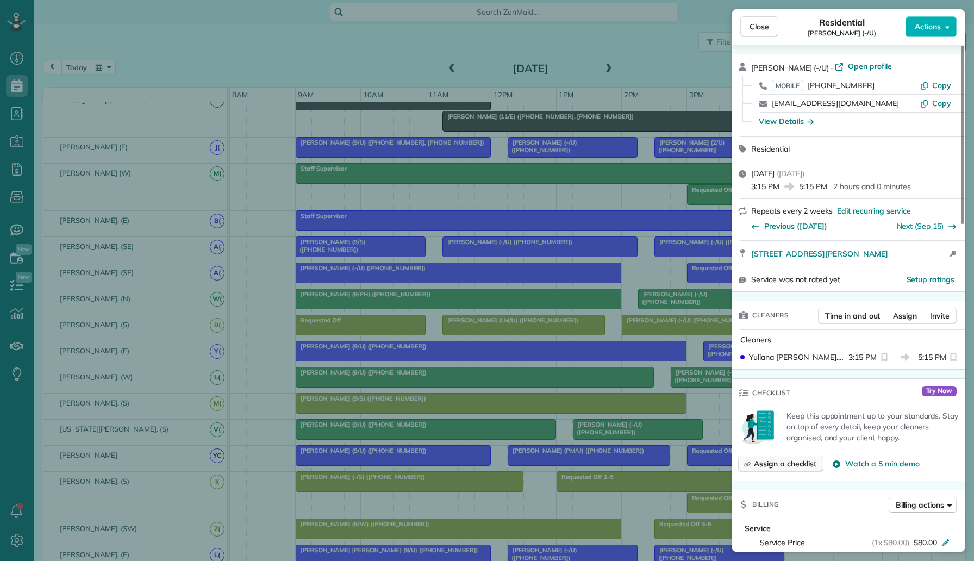
click at [771, 464] on span "Assign a checklist" at bounding box center [785, 463] width 63 height 11
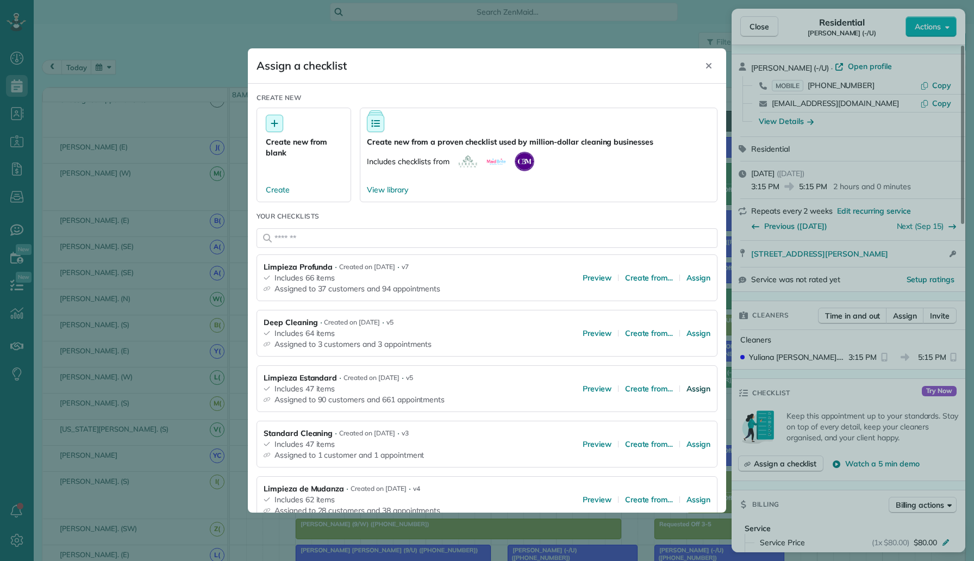
click at [696, 390] on span "Assign" at bounding box center [699, 388] width 24 height 11
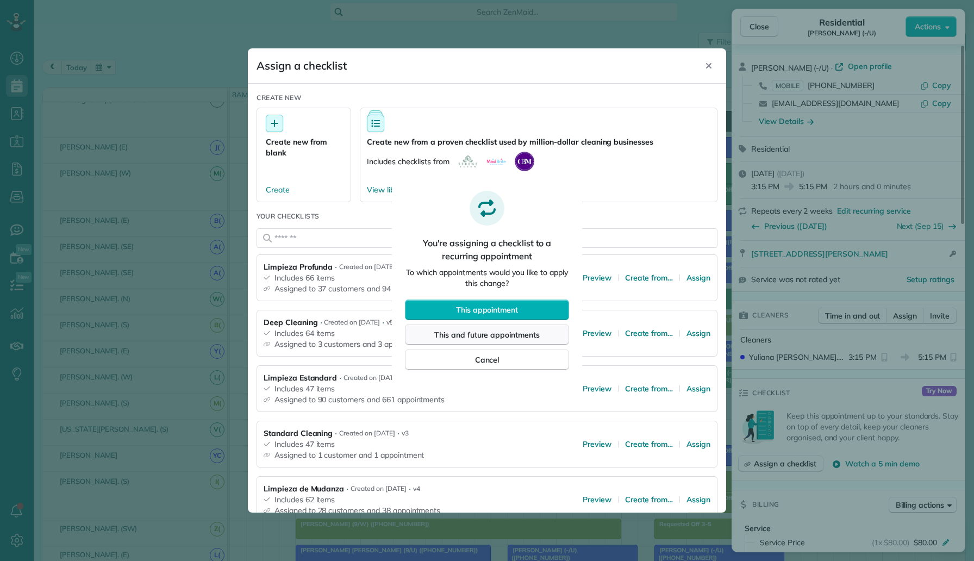
click at [492, 332] on span "This and future appointments" at bounding box center [486, 334] width 105 height 11
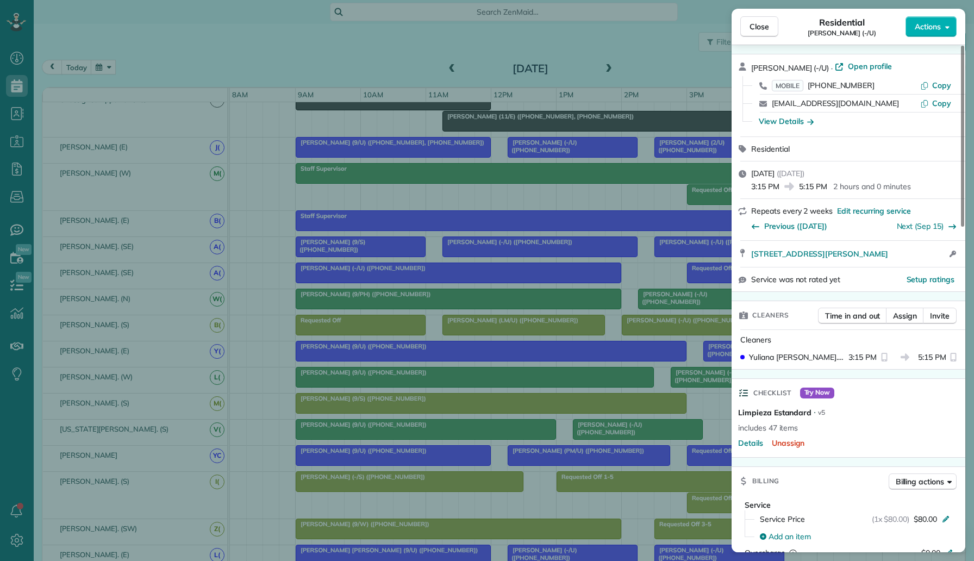
click at [397, 133] on div "Close Residential Duncan Bates (-/U) Actions Status Active Duncan Bates (-/U) ·…" at bounding box center [487, 280] width 974 height 561
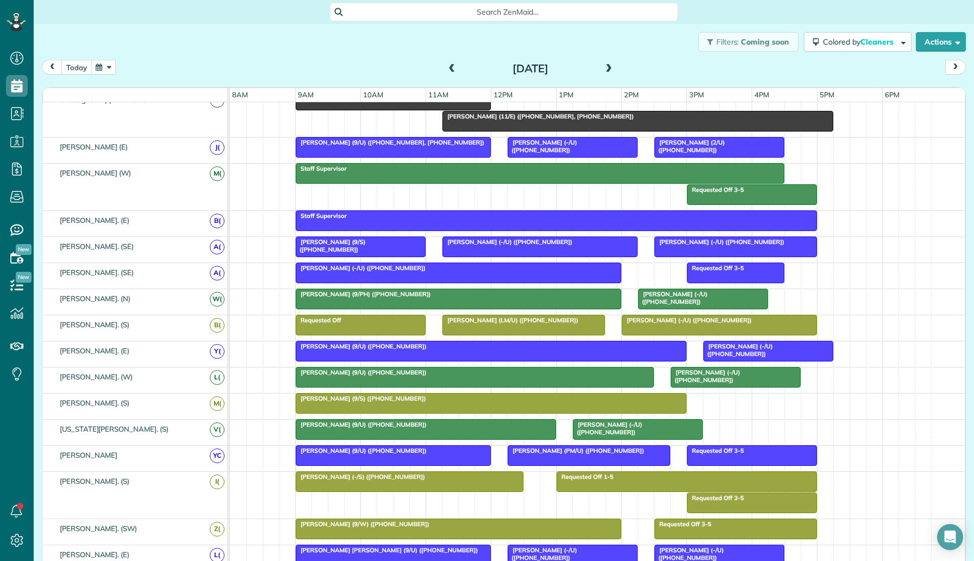
click at [71, 71] on button "today" at bounding box center [76, 67] width 30 height 15
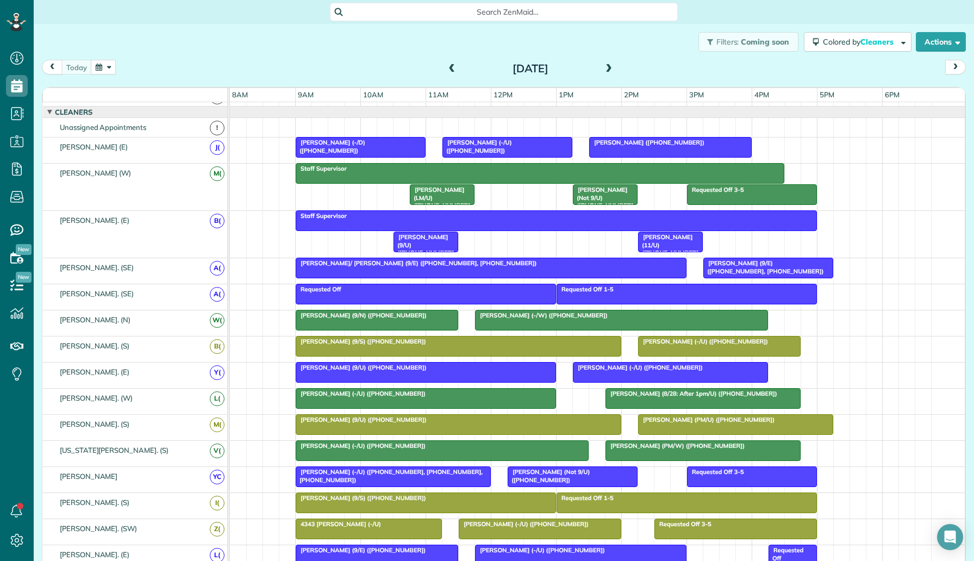
scroll to position [481, 0]
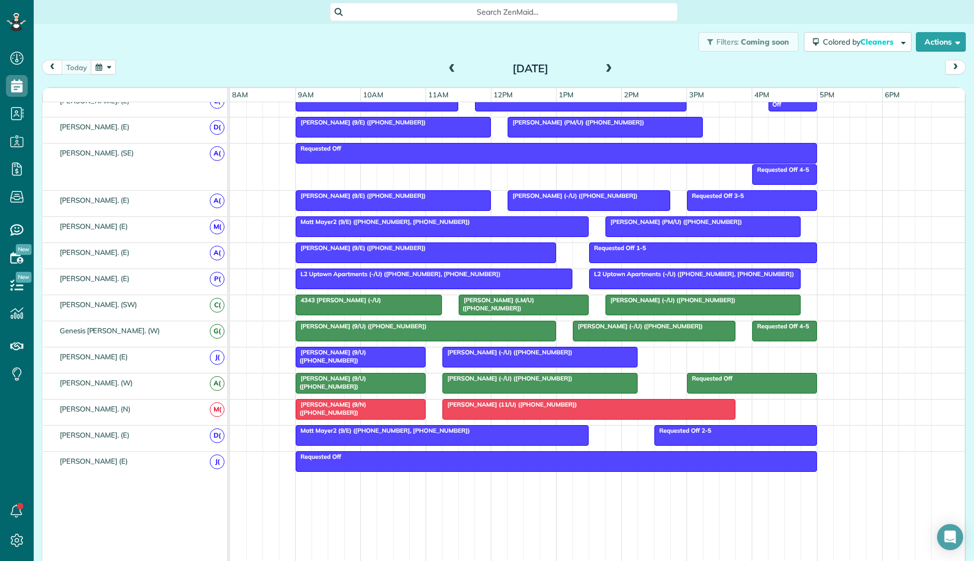
click at [610, 70] on span at bounding box center [609, 69] width 12 height 10
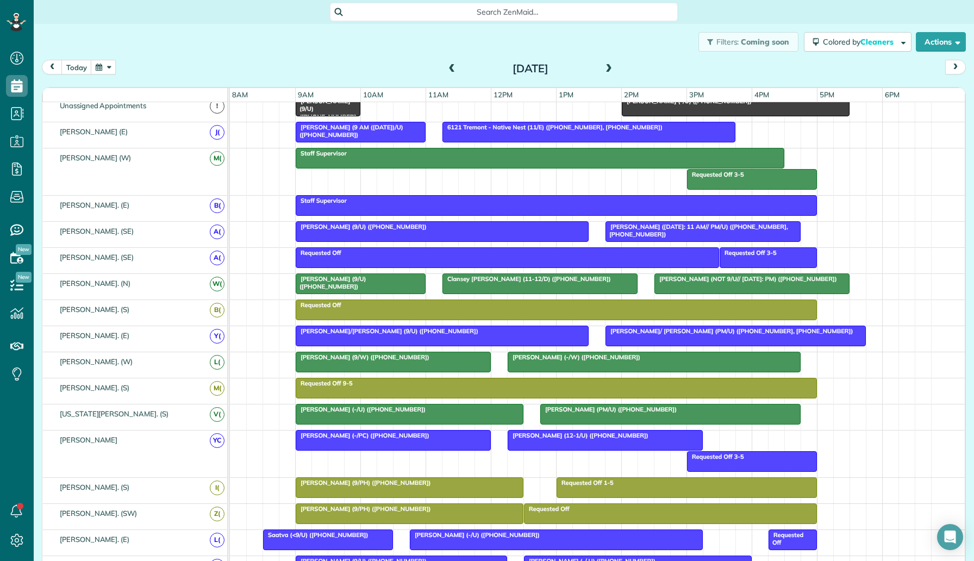
scroll to position [0, 0]
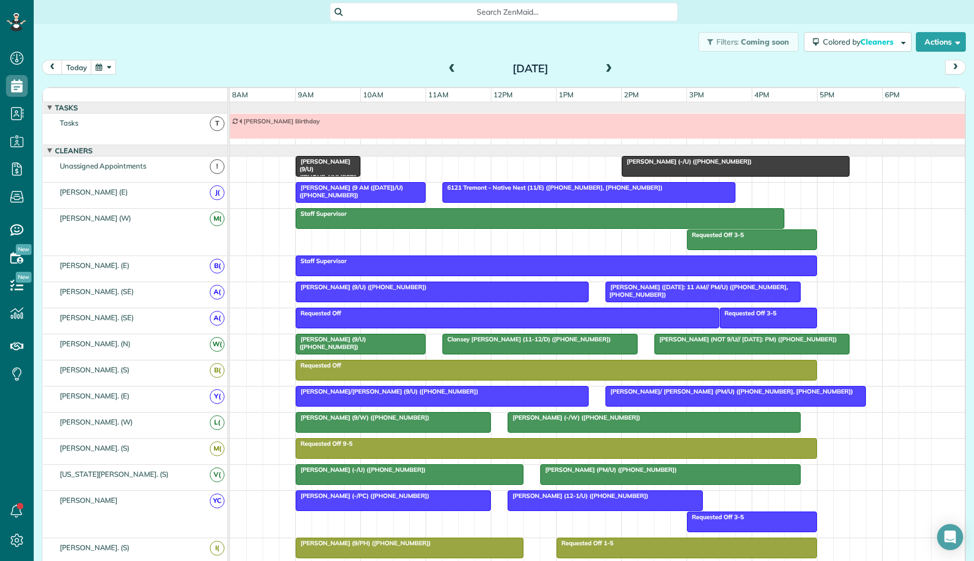
click at [719, 166] on div at bounding box center [735, 167] width 227 height 20
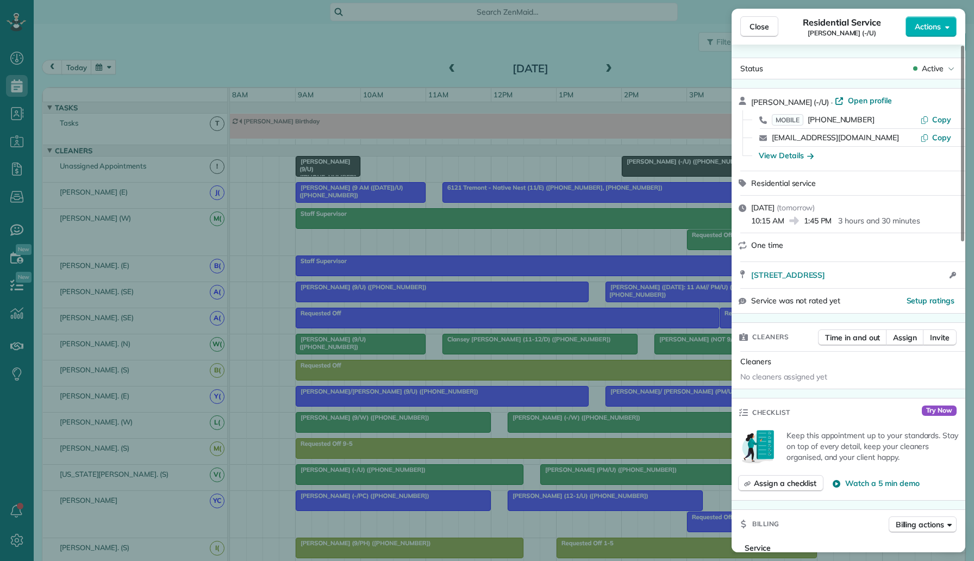
scroll to position [802, 0]
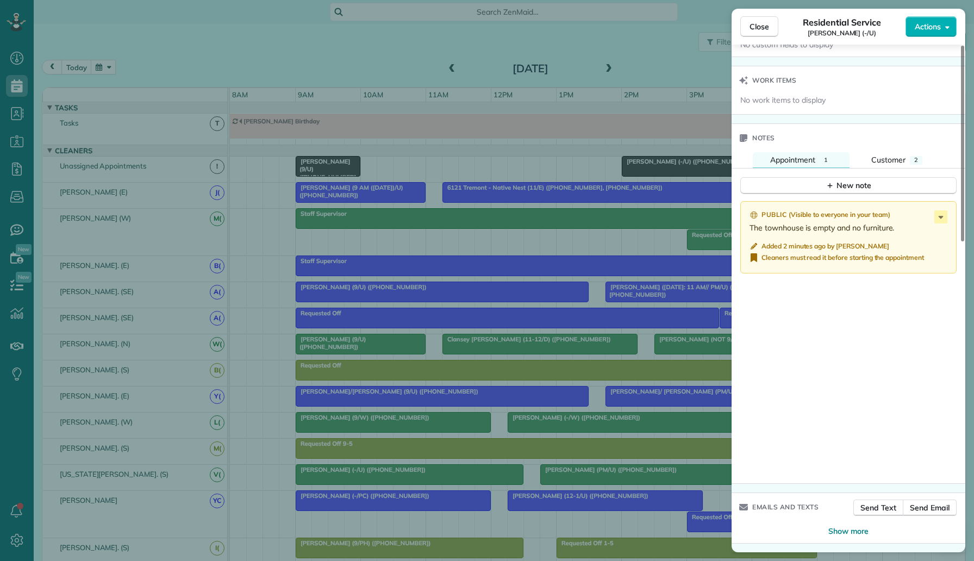
click at [645, 313] on div "Close Residential Service Suraj Maraboyina (-/U) Actions Status Active Suraj Ma…" at bounding box center [487, 280] width 974 height 561
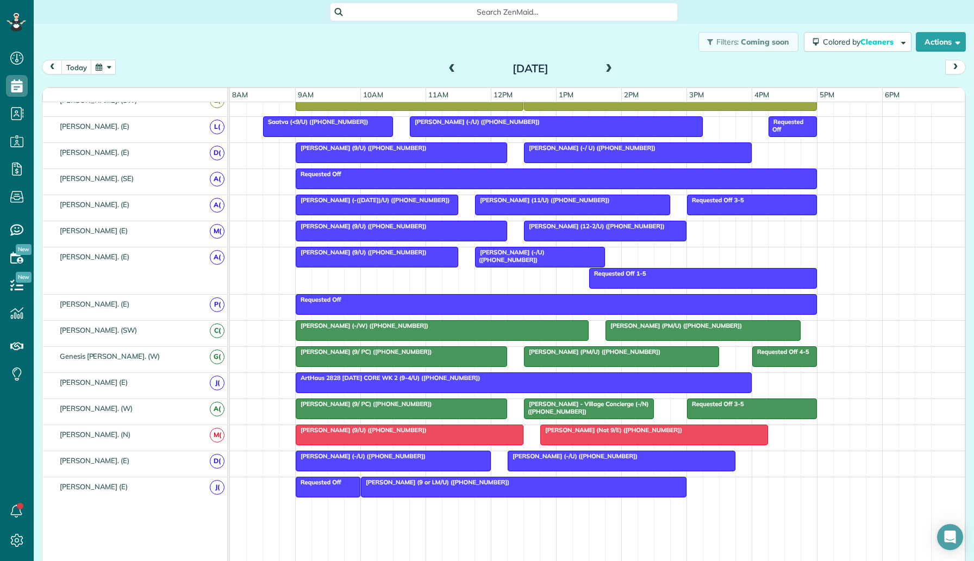
scroll to position [548, 0]
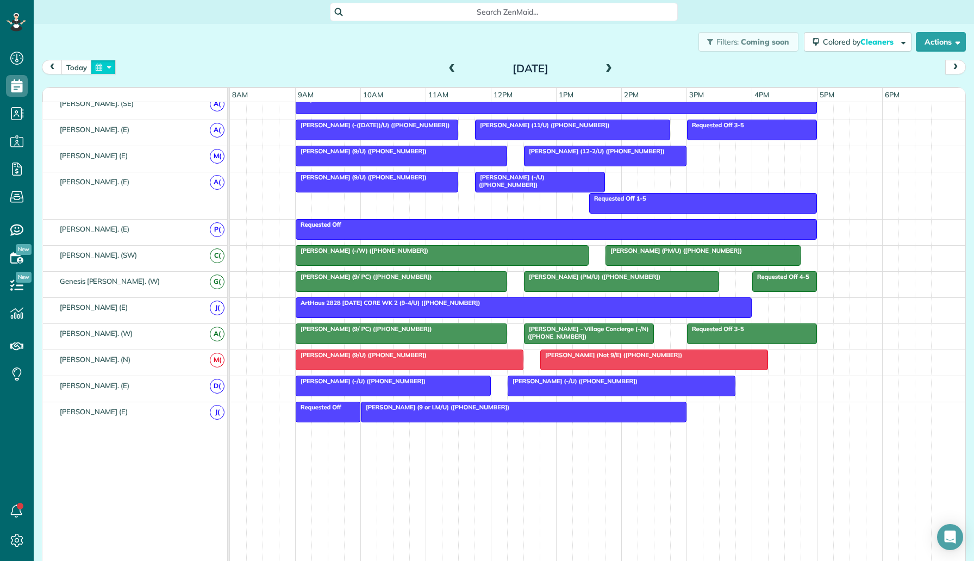
click at [96, 71] on button "button" at bounding box center [103, 67] width 25 height 15
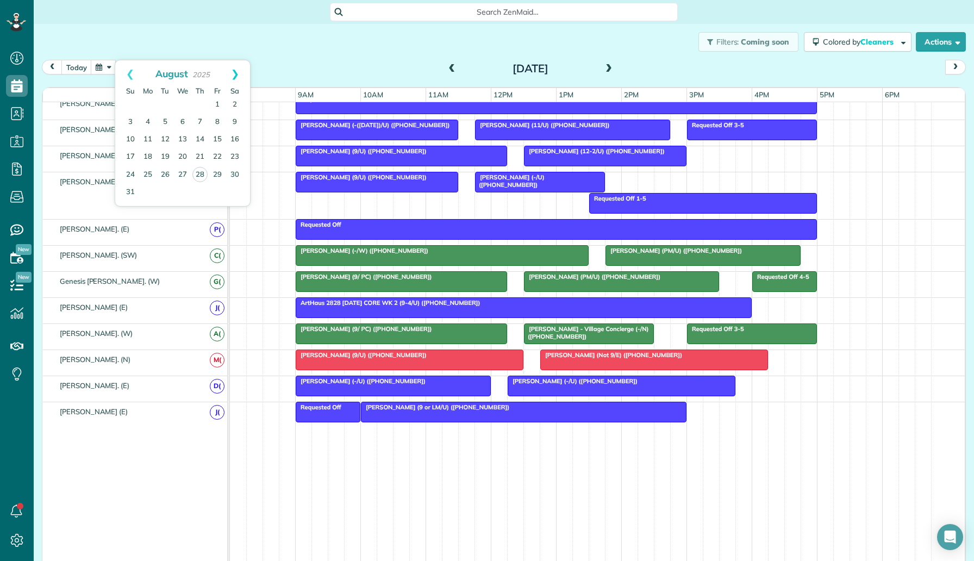
click at [234, 76] on link "Next" at bounding box center [235, 73] width 30 height 27
click at [180, 103] on link "3" at bounding box center [182, 104] width 17 height 17
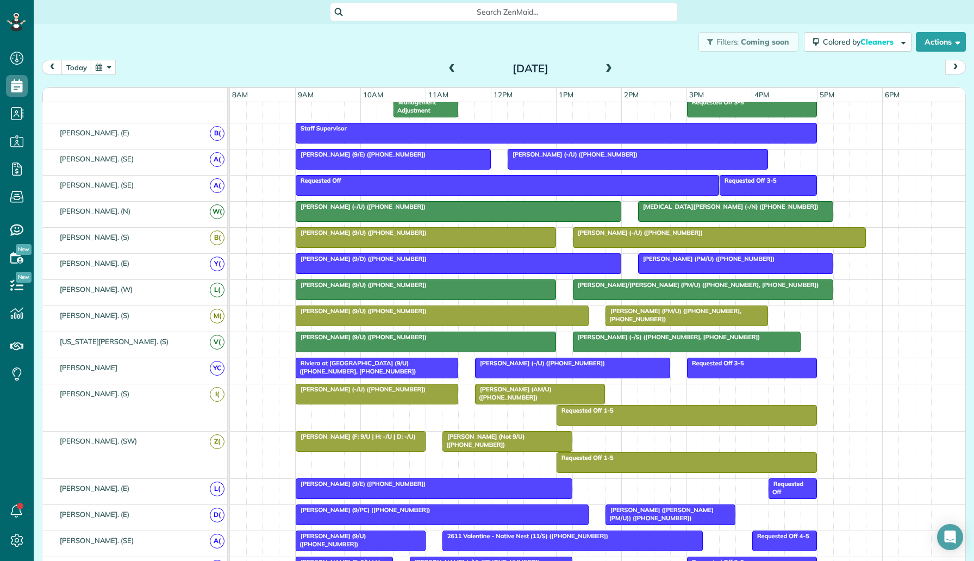
scroll to position [0, 0]
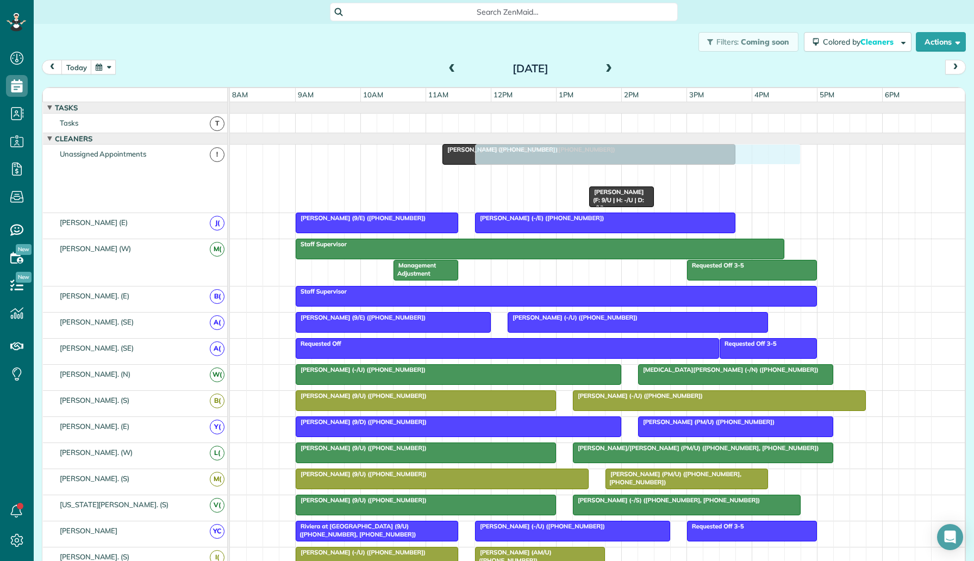
drag, startPoint x: 559, startPoint y: 170, endPoint x: 535, endPoint y: 192, distance: 32.7
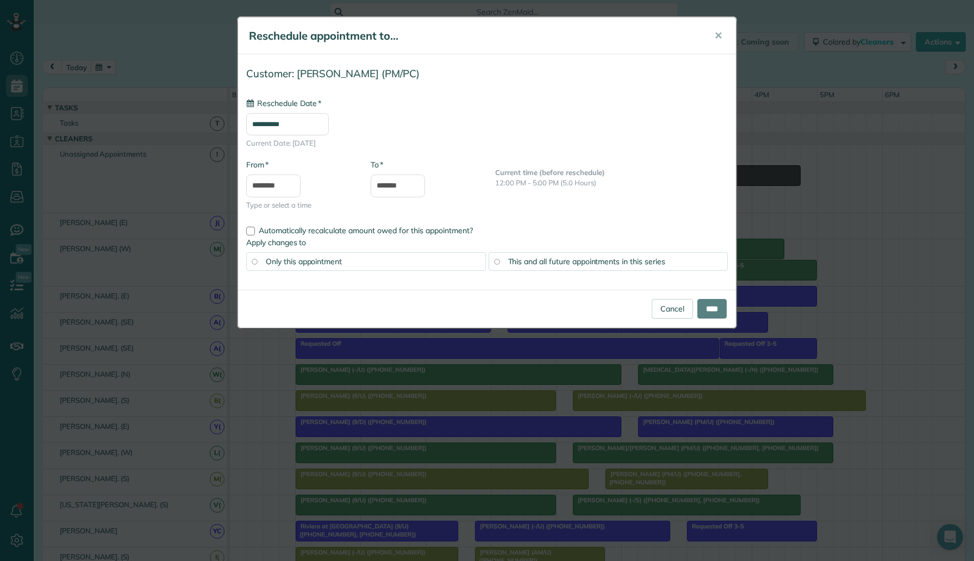
type input "**********"
click at [457, 396] on div "**********" at bounding box center [487, 280] width 974 height 561
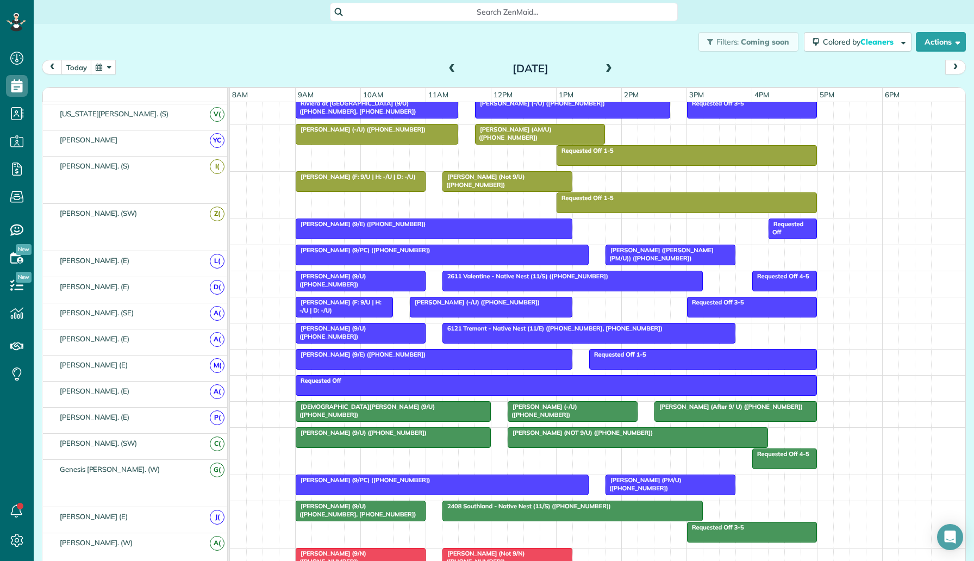
scroll to position [449, 0]
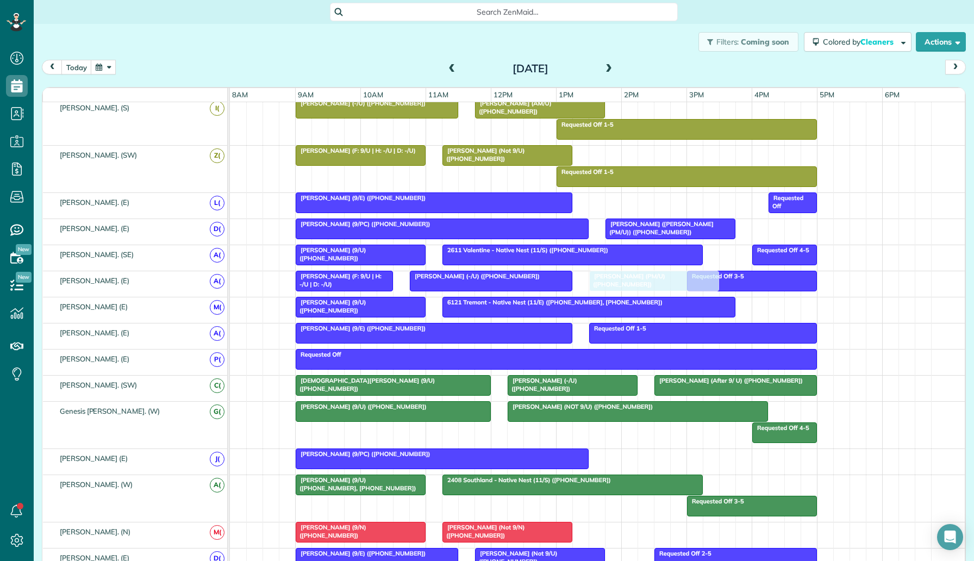
drag, startPoint x: 648, startPoint y: 453, endPoint x: 639, endPoint y: 279, distance: 174.8
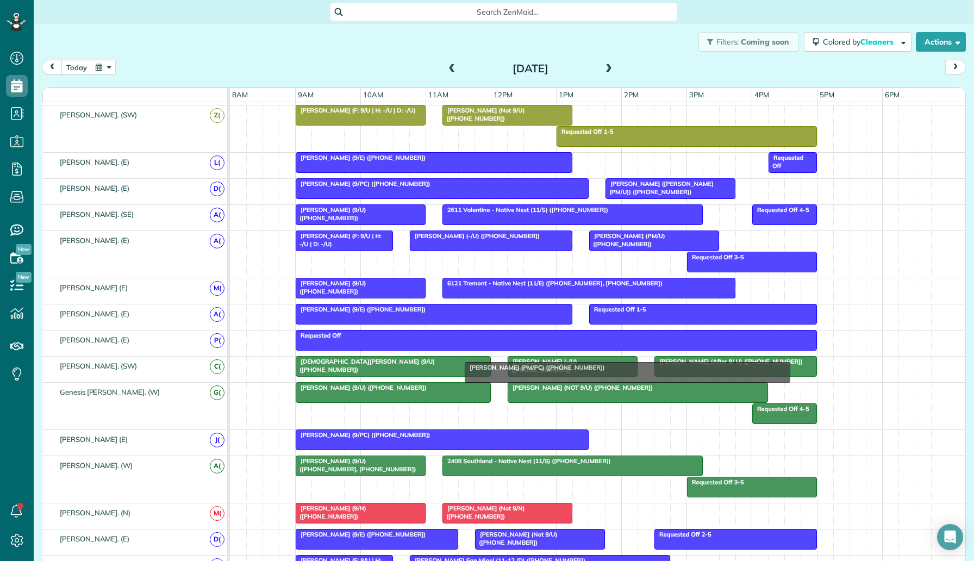
scroll to position [544, 0]
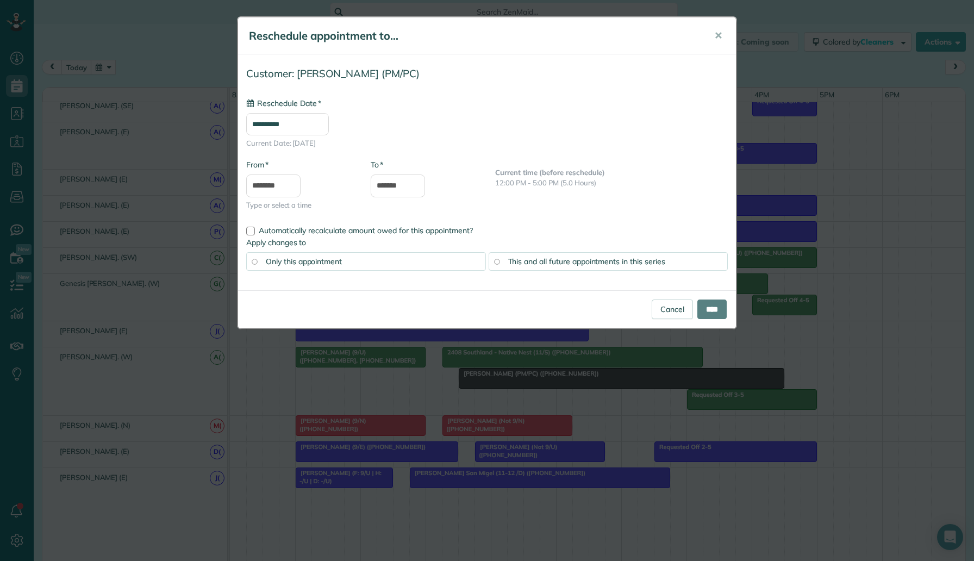
drag, startPoint x: 621, startPoint y: 173, endPoint x: 590, endPoint y: 403, distance: 232.5
type input "**********"
click at [590, 403] on div "**********" at bounding box center [487, 280] width 974 height 561
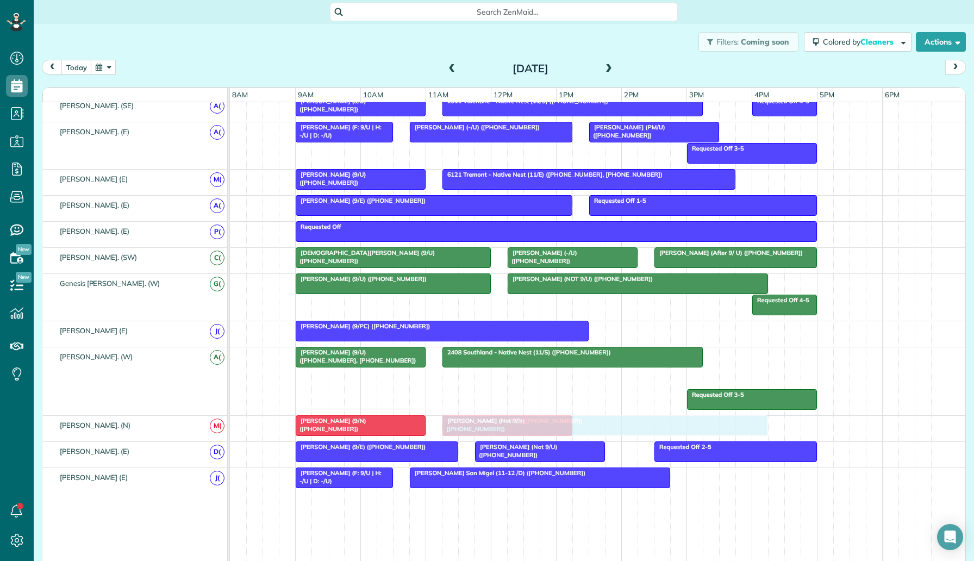
drag, startPoint x: 588, startPoint y: 383, endPoint x: 576, endPoint y: 421, distance: 40.1
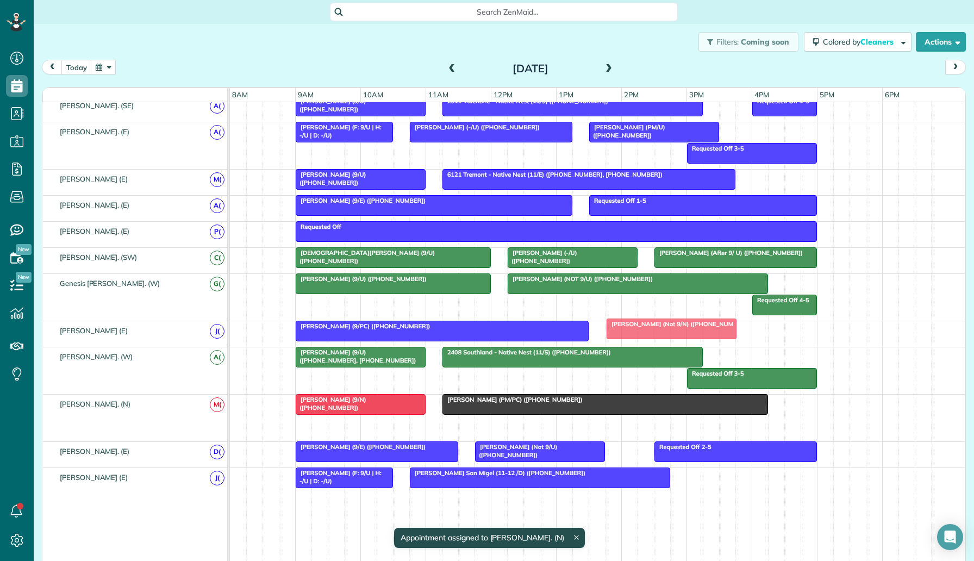
drag, startPoint x: 537, startPoint y: 429, endPoint x: 698, endPoint y: 330, distance: 188.6
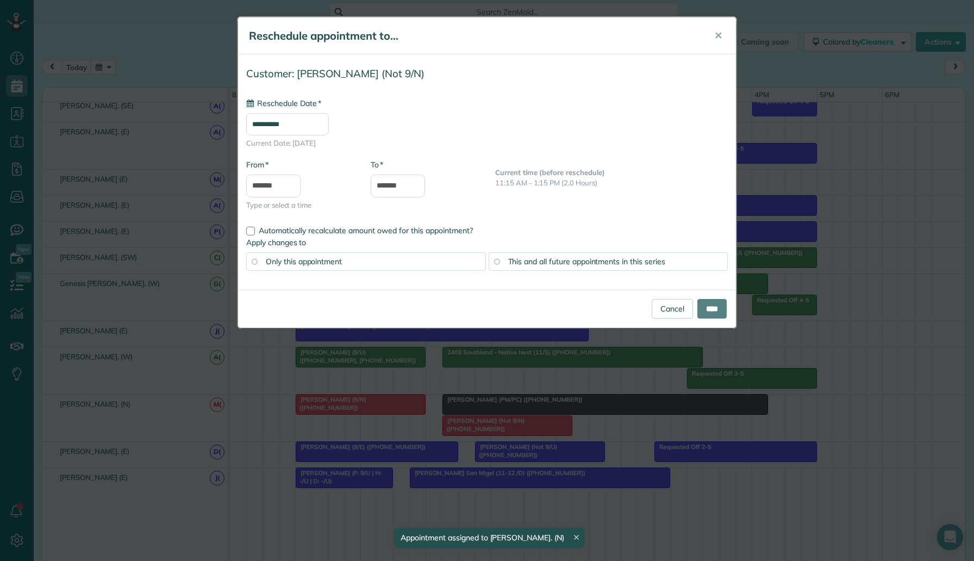
click at [641, 447] on div "**********" at bounding box center [487, 280] width 974 height 561
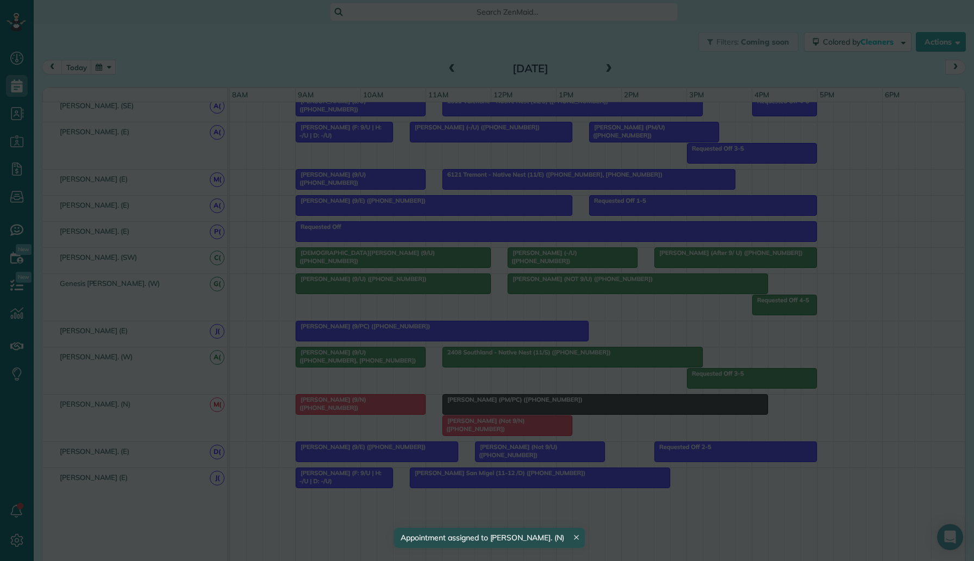
type input "**********"
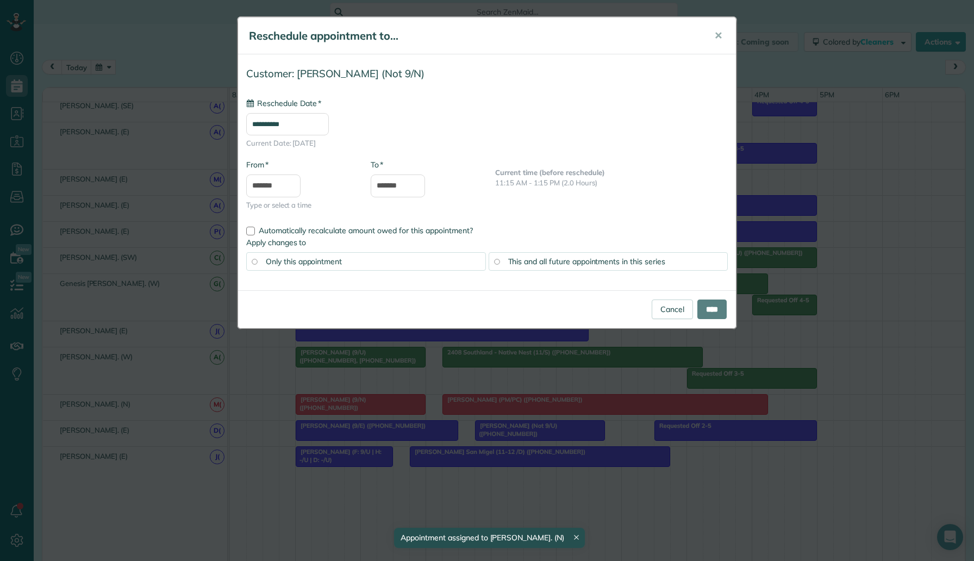
drag, startPoint x: 538, startPoint y: 427, endPoint x: 690, endPoint y: 332, distance: 179.9
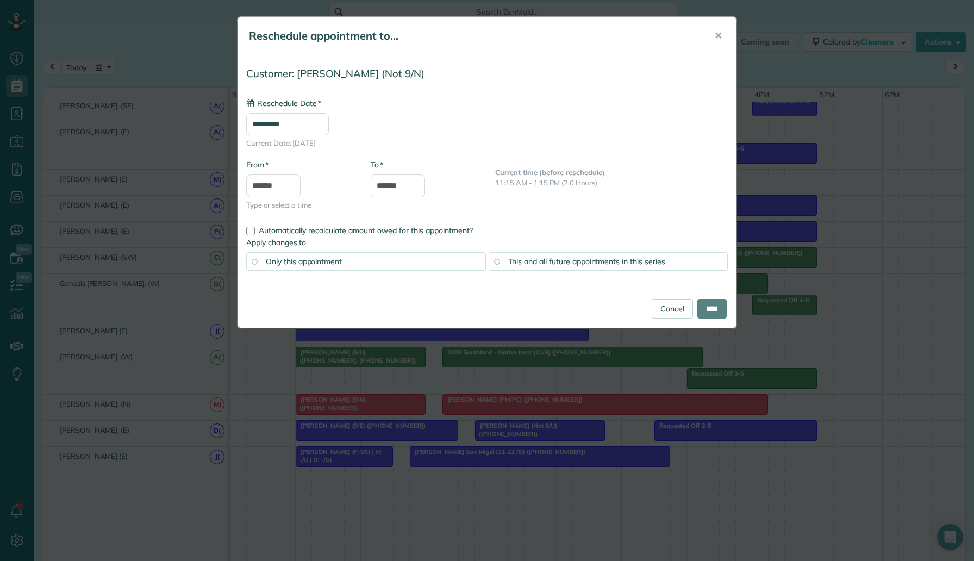
type input "**********"
click at [674, 361] on div "**********" at bounding box center [487, 280] width 974 height 561
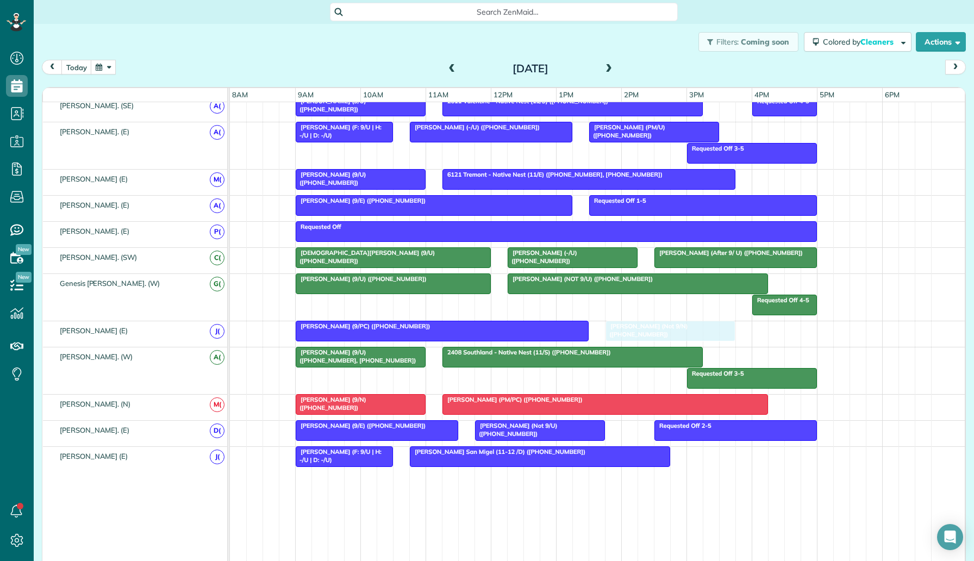
drag, startPoint x: 658, startPoint y: 308, endPoint x: 672, endPoint y: 330, distance: 27.1
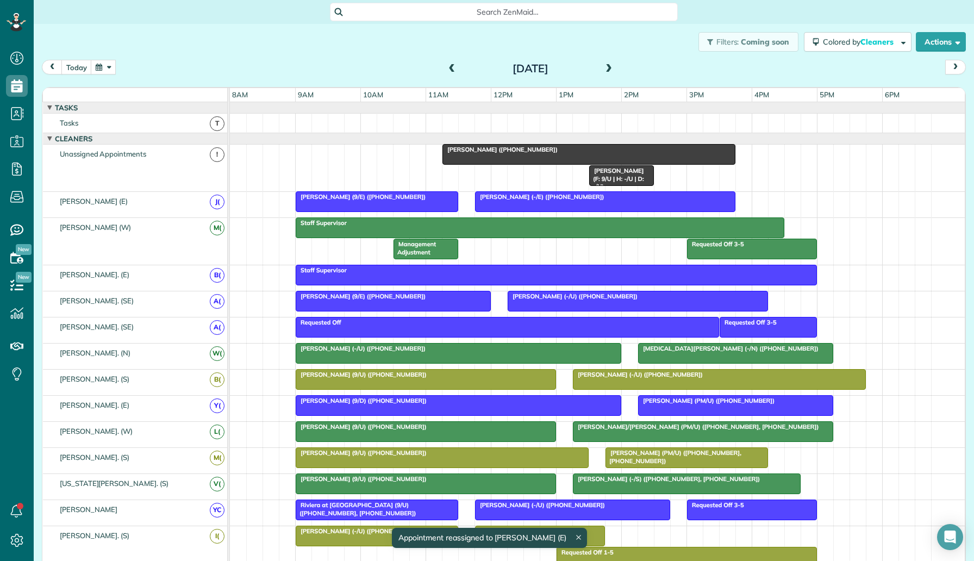
click at [575, 149] on div "Rachel Raymer (+18475072875)" at bounding box center [589, 150] width 286 height 8
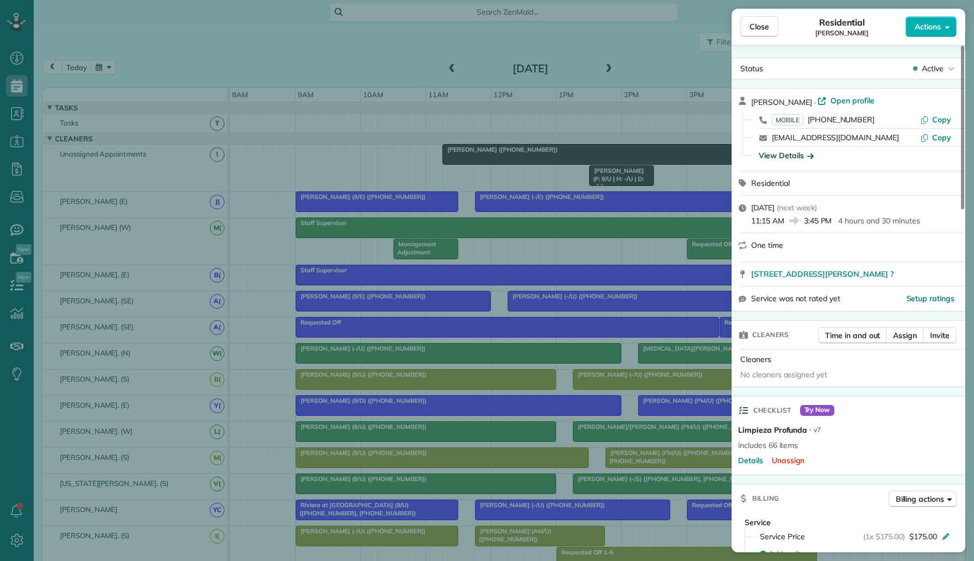
click at [787, 156] on div "View Details" at bounding box center [786, 155] width 55 height 11
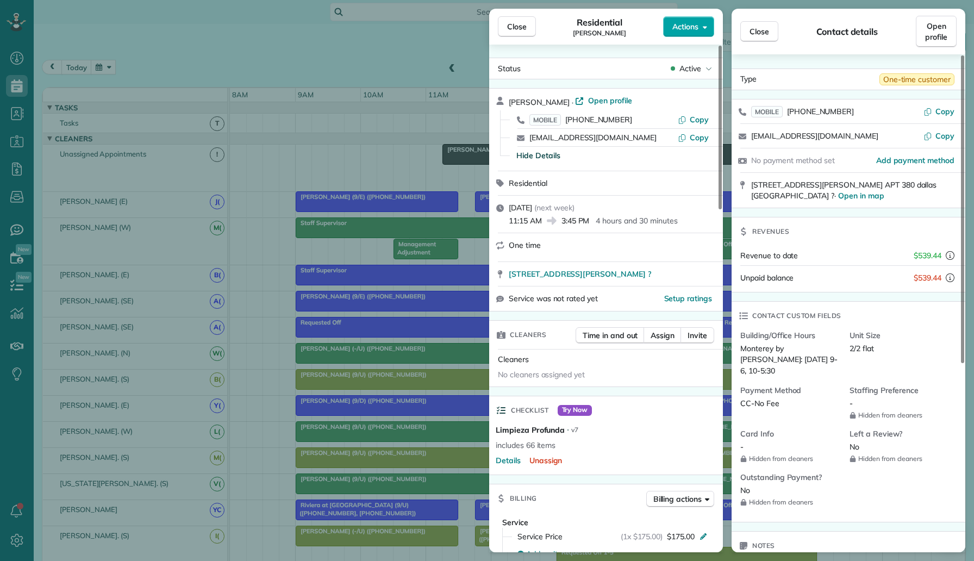
click at [690, 30] on span "Actions" at bounding box center [685, 26] width 26 height 11
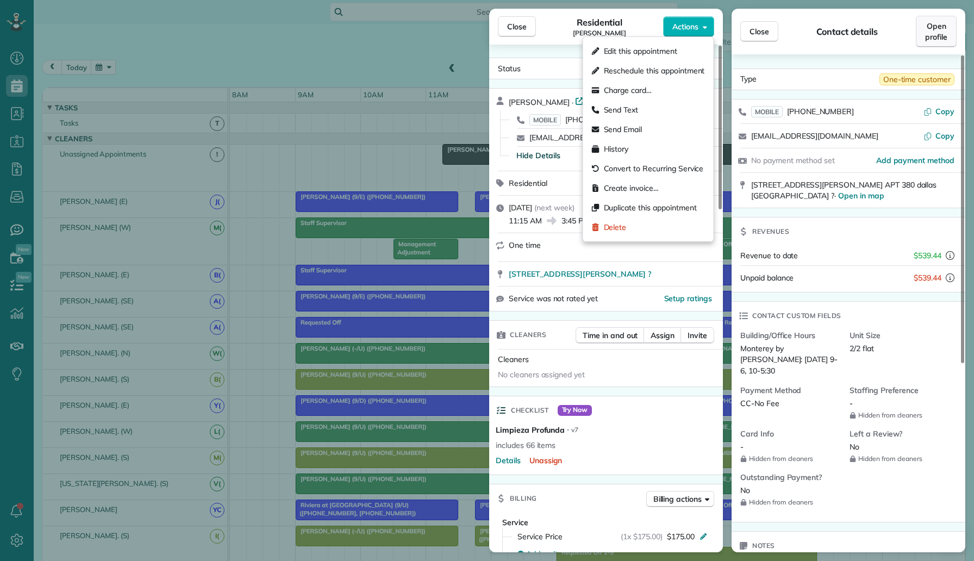
click at [934, 34] on span "Open profile" at bounding box center [936, 32] width 22 height 22
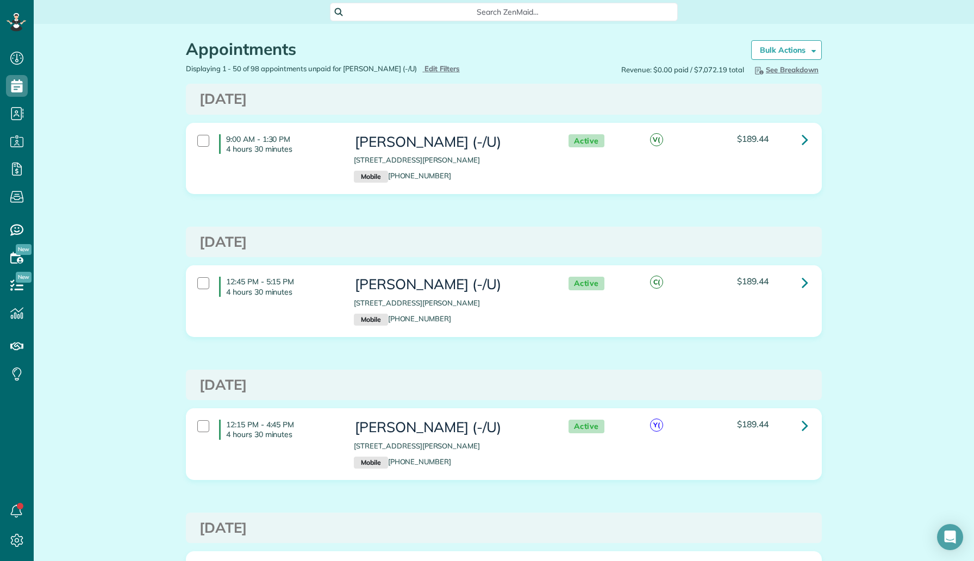
scroll to position [5, 5]
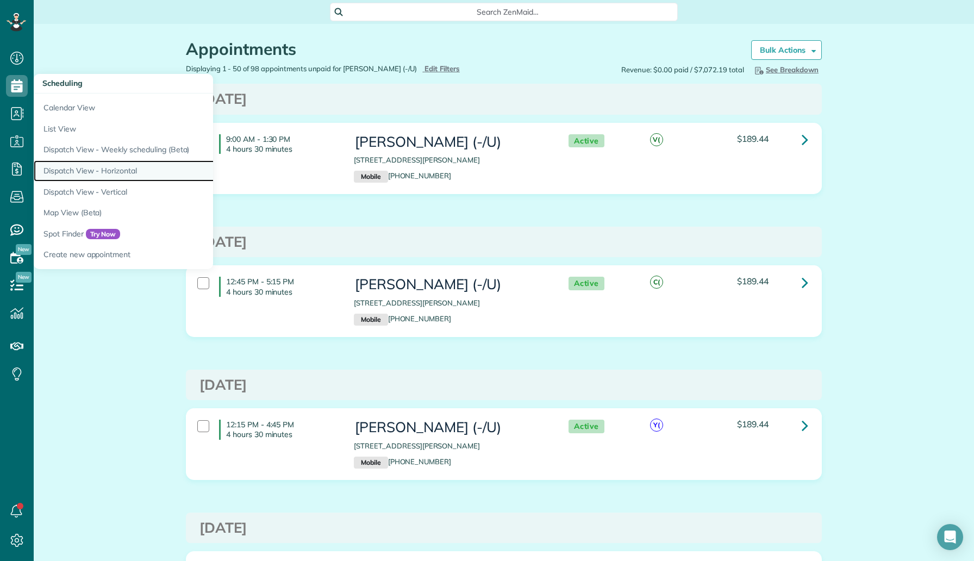
click at [92, 174] on link "Dispatch View - Horizontal" at bounding box center [170, 170] width 272 height 21
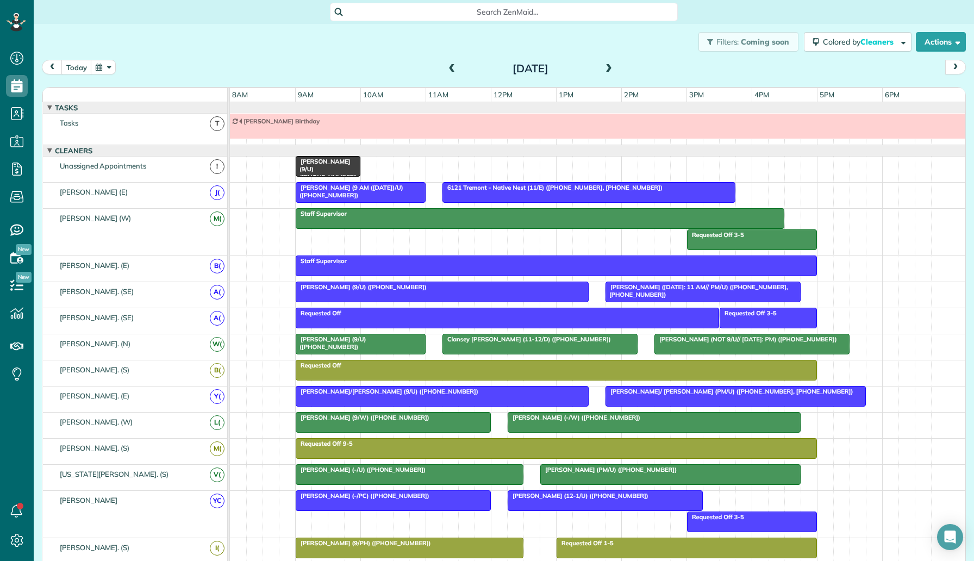
scroll to position [12, 0]
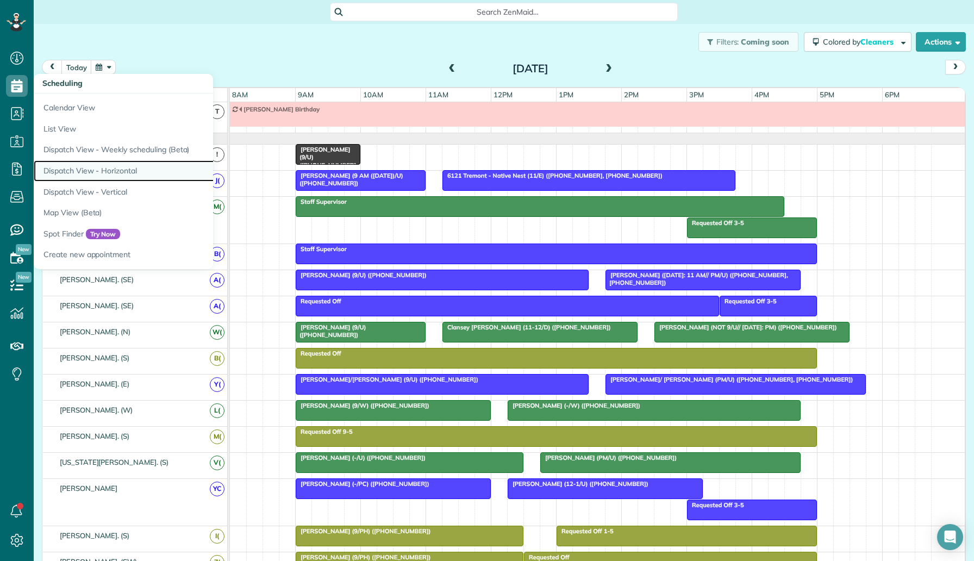
click at [96, 166] on link "Dispatch View - Horizontal" at bounding box center [170, 170] width 272 height 21
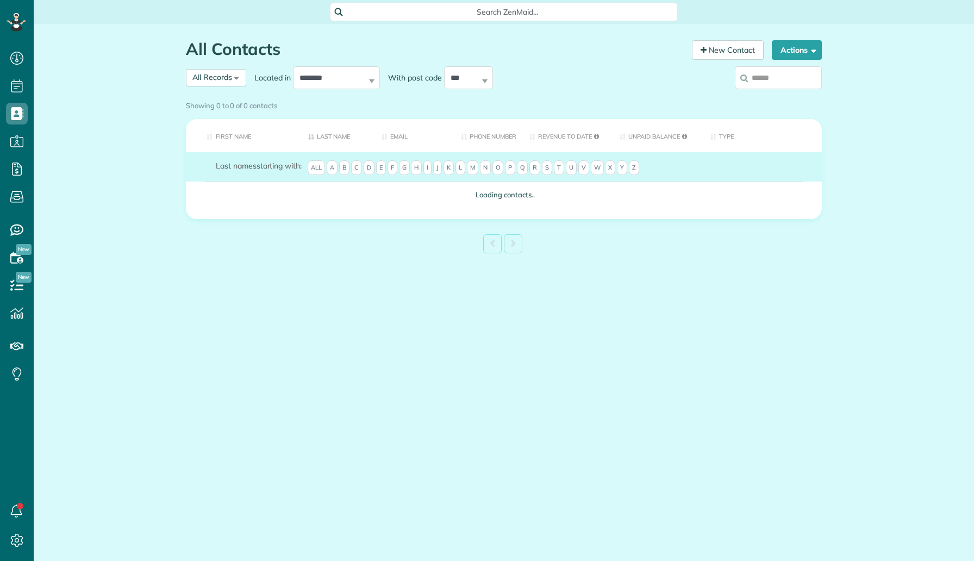
scroll to position [5, 5]
click at [790, 96] on div "Showing 0 to 0 of 0 contacts" at bounding box center [504, 105] width 652 height 19
click at [788, 96] on div "Showing 0 to 0 of 0 contacts" at bounding box center [504, 103] width 636 height 15
click at [781, 96] on div "Showing 0 to 0 of 0 contacts" at bounding box center [504, 103] width 636 height 15
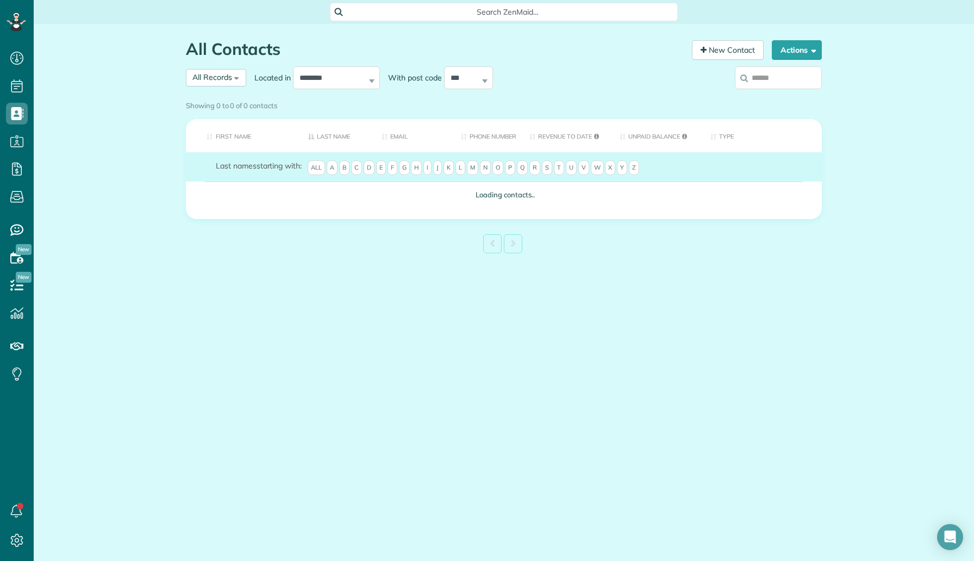
click at [782, 96] on div "Showing 0 to 0 of 0 contacts" at bounding box center [504, 105] width 652 height 19
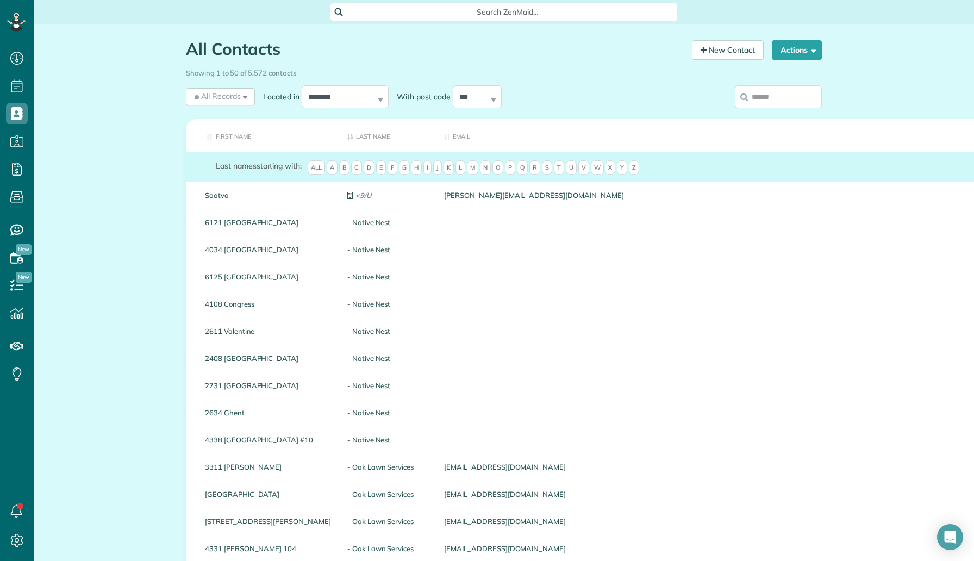
click at [777, 89] on input "search" at bounding box center [778, 96] width 87 height 23
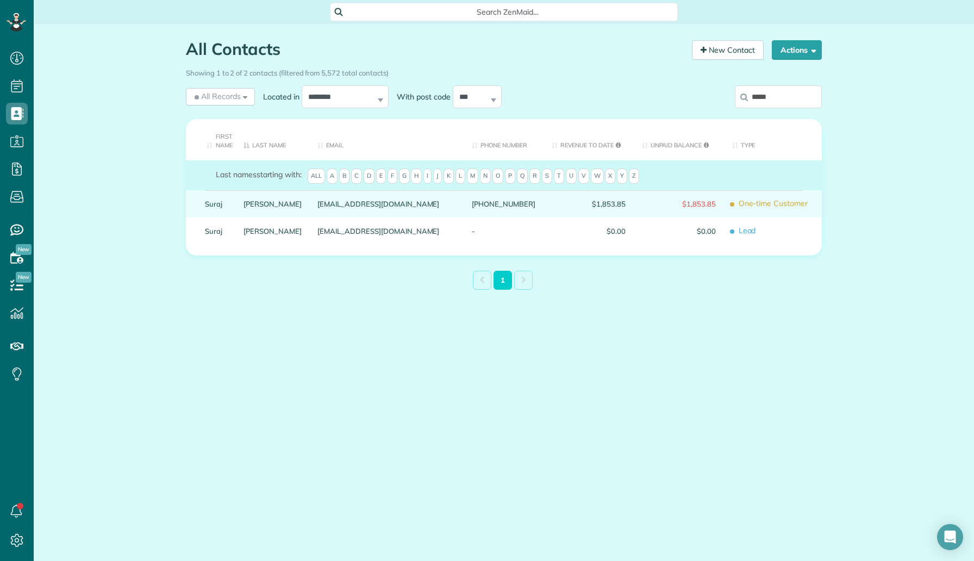
type input "*****"
click at [271, 202] on link "Maraboyina" at bounding box center [273, 204] width 58 height 8
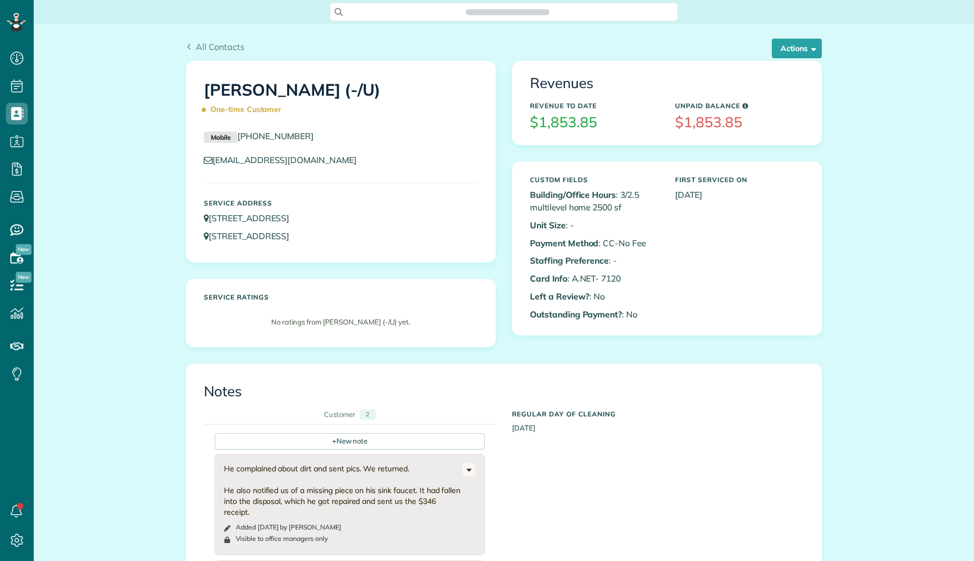
scroll to position [5, 5]
click at [797, 41] on button "Actions" at bounding box center [797, 49] width 50 height 20
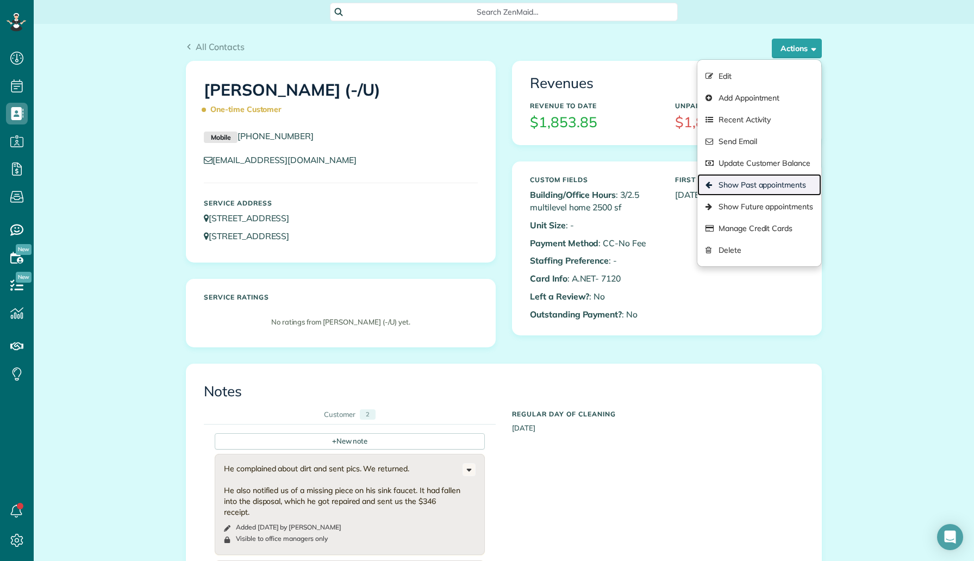
click at [715, 188] on link "Show Past appointments" at bounding box center [759, 185] width 124 height 22
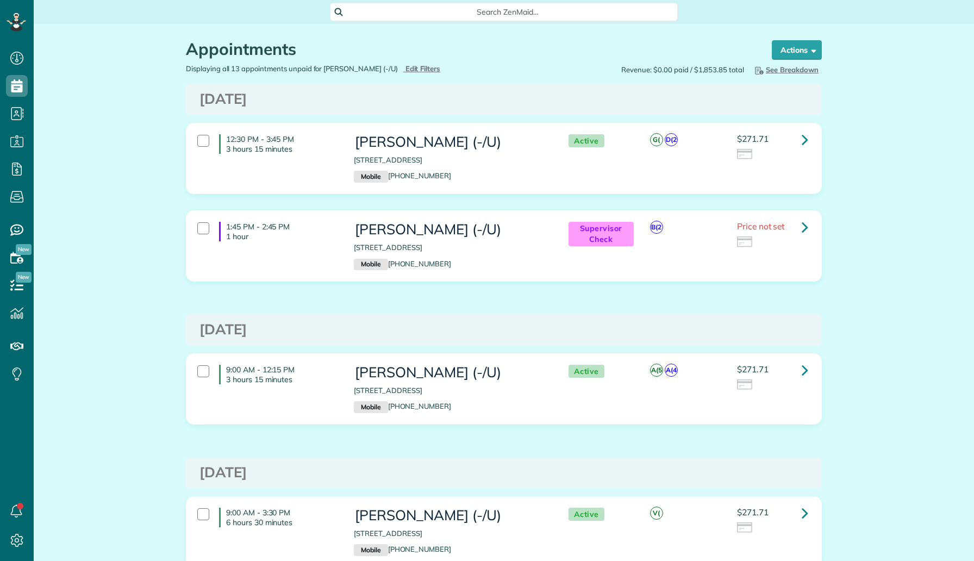
scroll to position [5, 5]
click at [796, 141] on link at bounding box center [805, 140] width 22 height 22
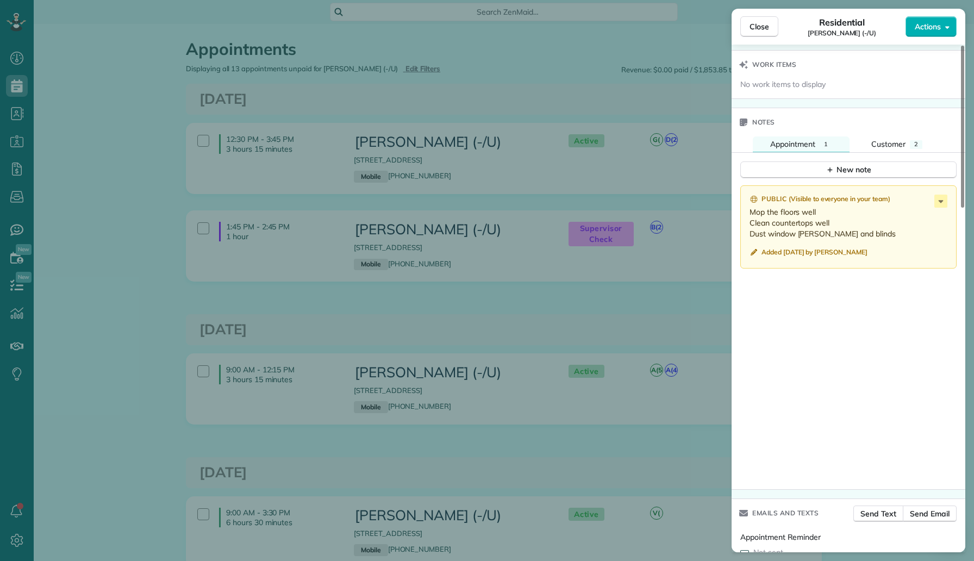
scroll to position [883, 0]
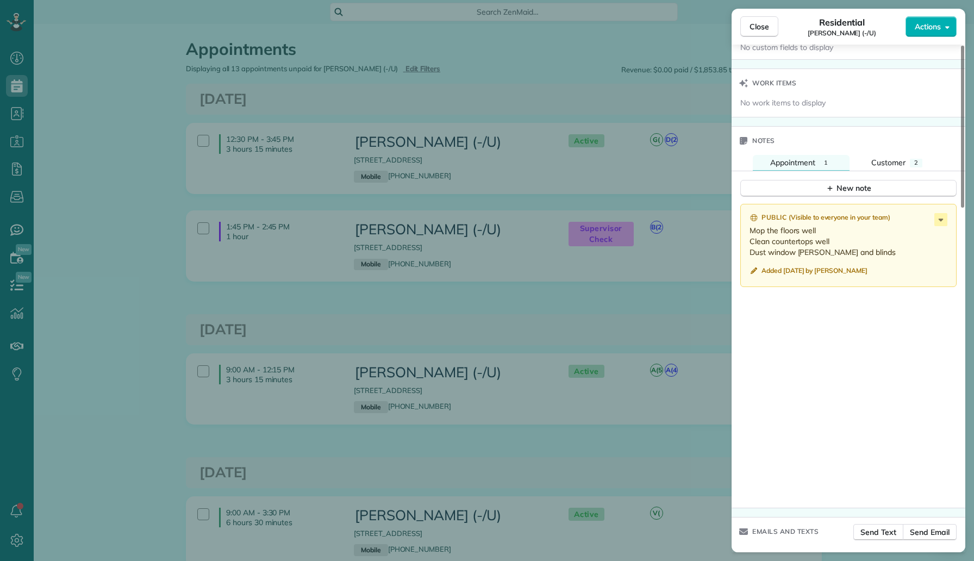
click at [410, 118] on div "Close Residential Suraj Maraboyina (-/U) Actions This appointment is linked to …" at bounding box center [487, 280] width 974 height 561
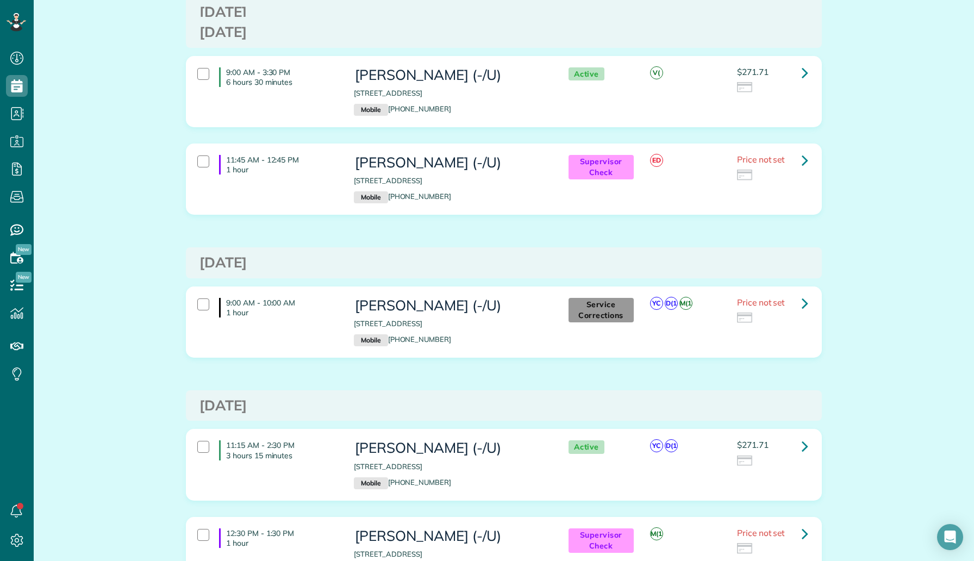
scroll to position [643, 0]
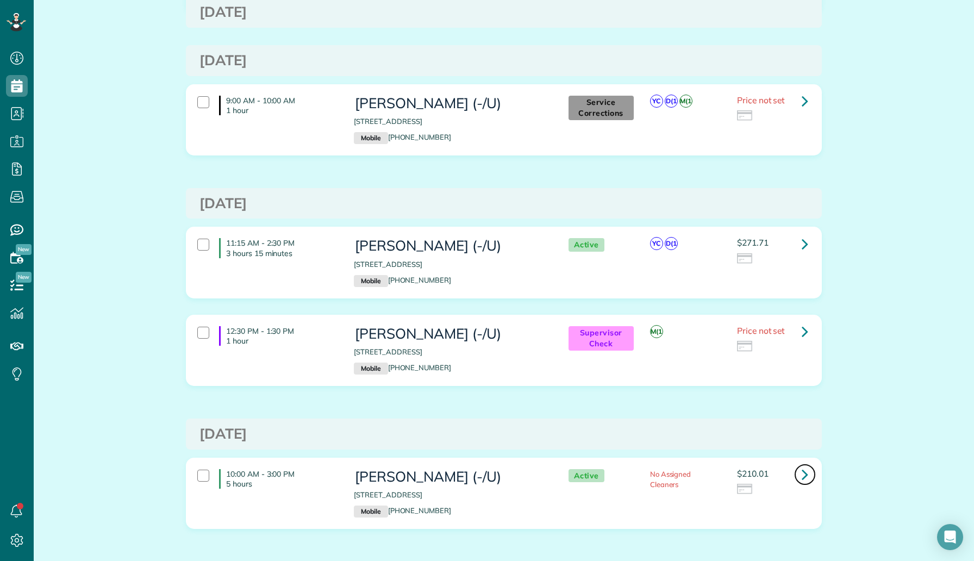
click at [804, 471] on icon at bounding box center [805, 474] width 7 height 19
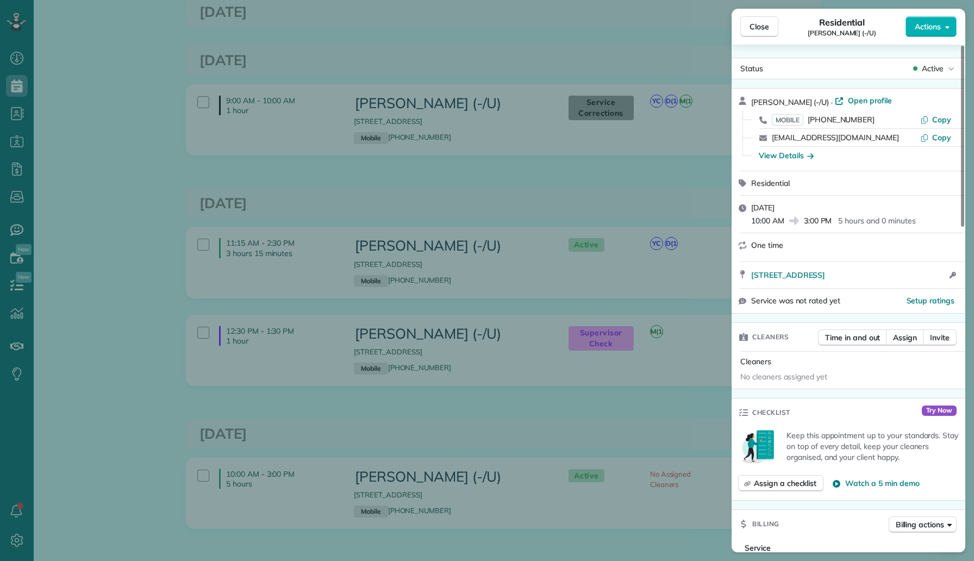
click at [663, 419] on div "Close Residential Suraj Maraboyina (-/U) Actions Status Active Suraj Maraboyina…" at bounding box center [487, 280] width 974 height 561
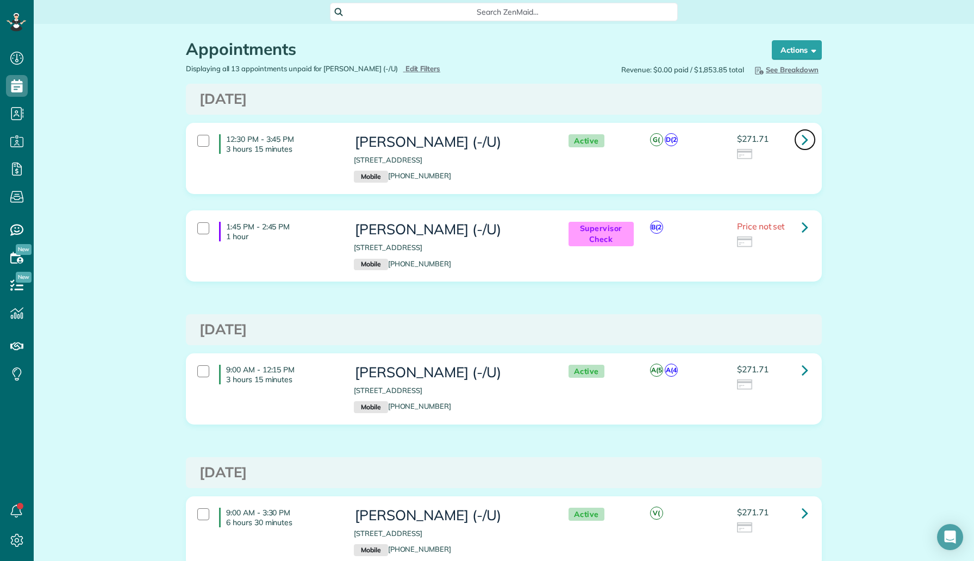
click at [807, 138] on icon at bounding box center [805, 139] width 7 height 19
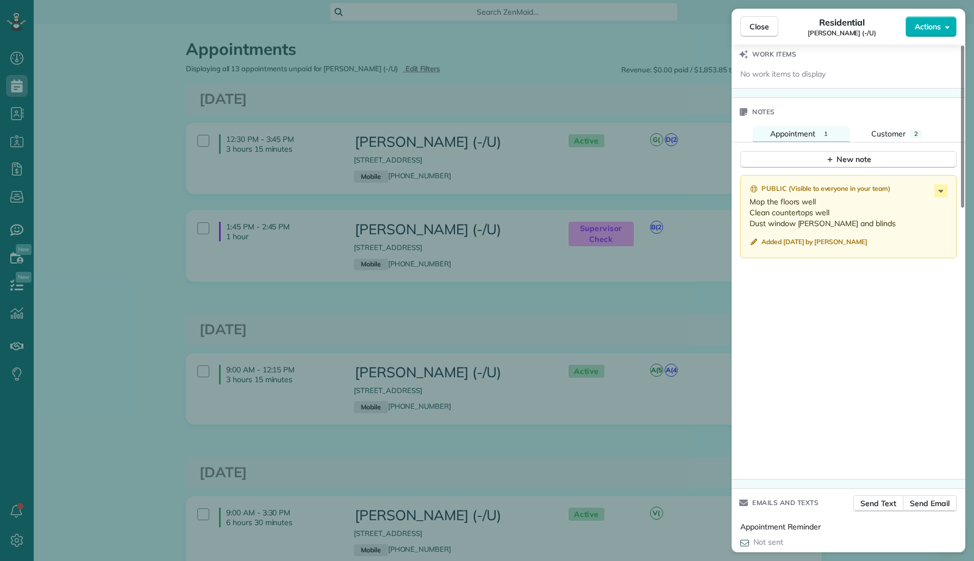
scroll to position [980, 0]
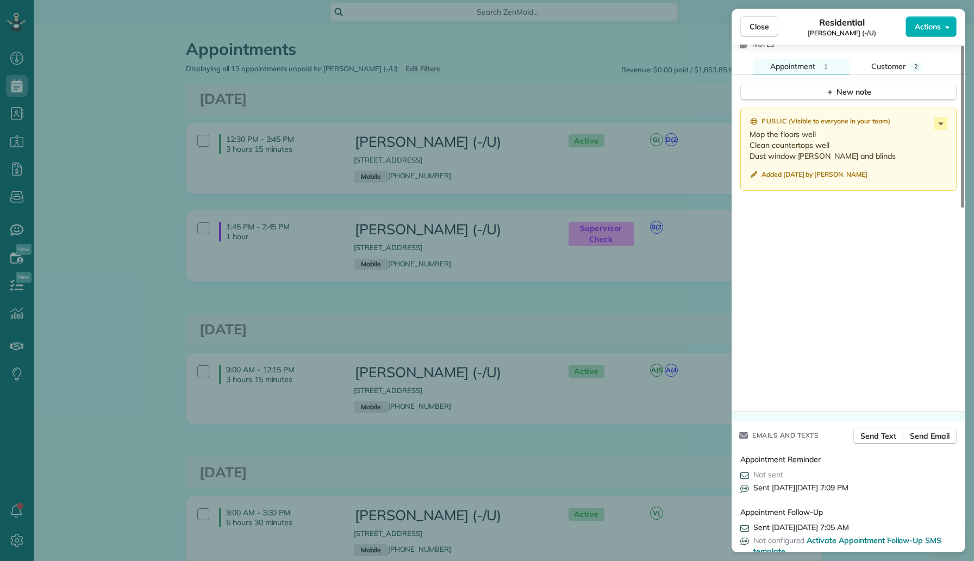
click at [656, 307] on div "Close Residential Suraj Maraboyina (-/U) Actions This appointment is linked to …" at bounding box center [487, 280] width 974 height 561
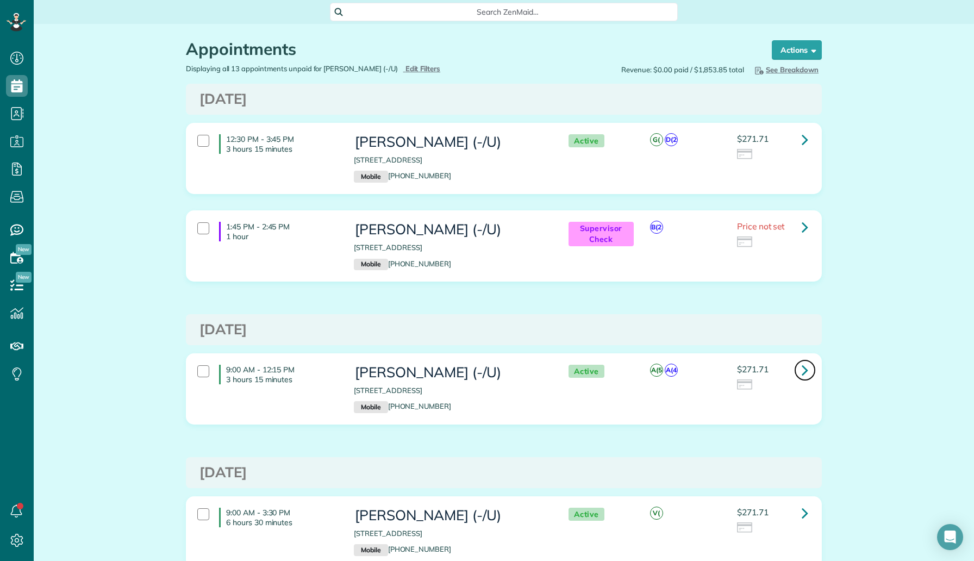
click at [805, 372] on icon at bounding box center [805, 369] width 7 height 19
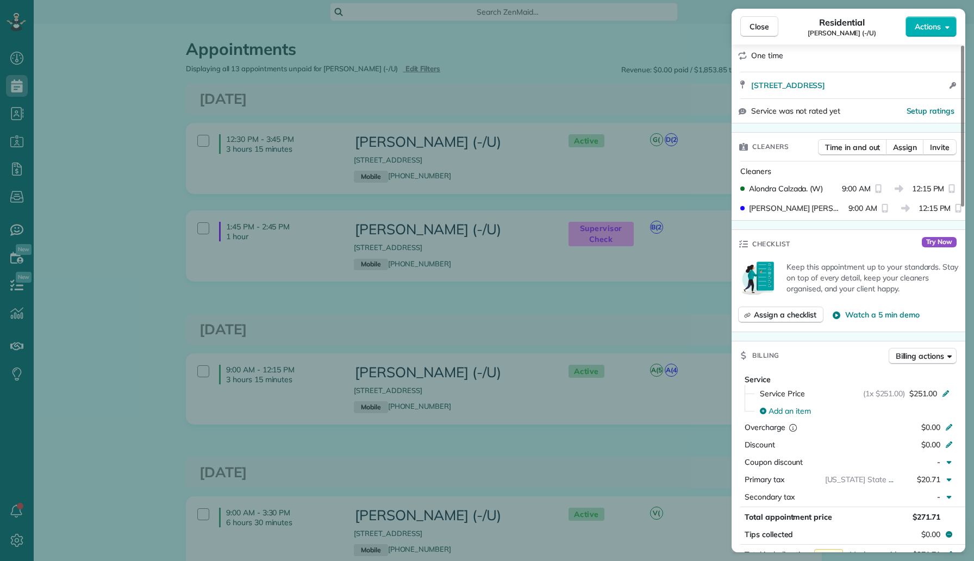
scroll to position [761, 0]
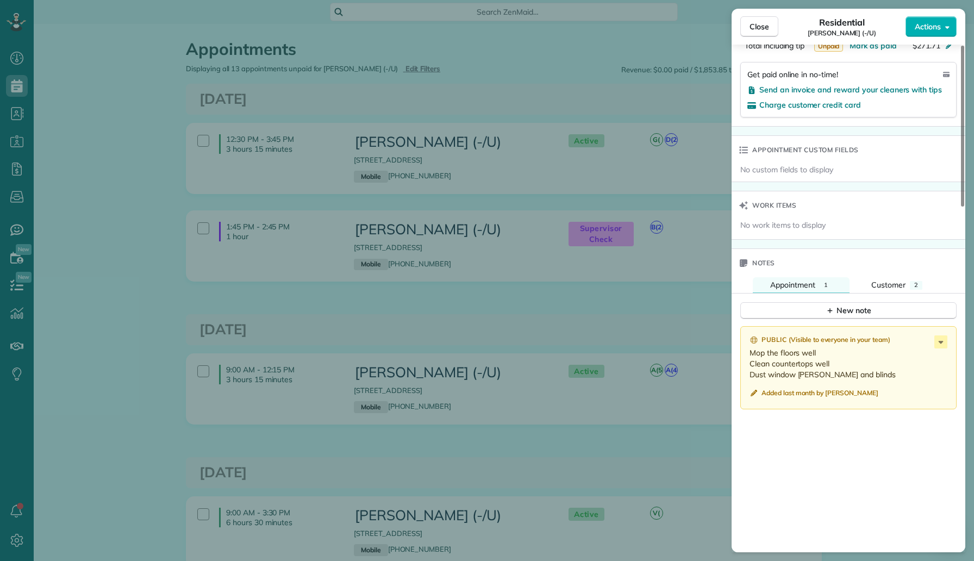
click at [713, 420] on div "Close Residential Suraj Maraboyina (-/U) Actions This appointment is linked to …" at bounding box center [487, 280] width 974 height 561
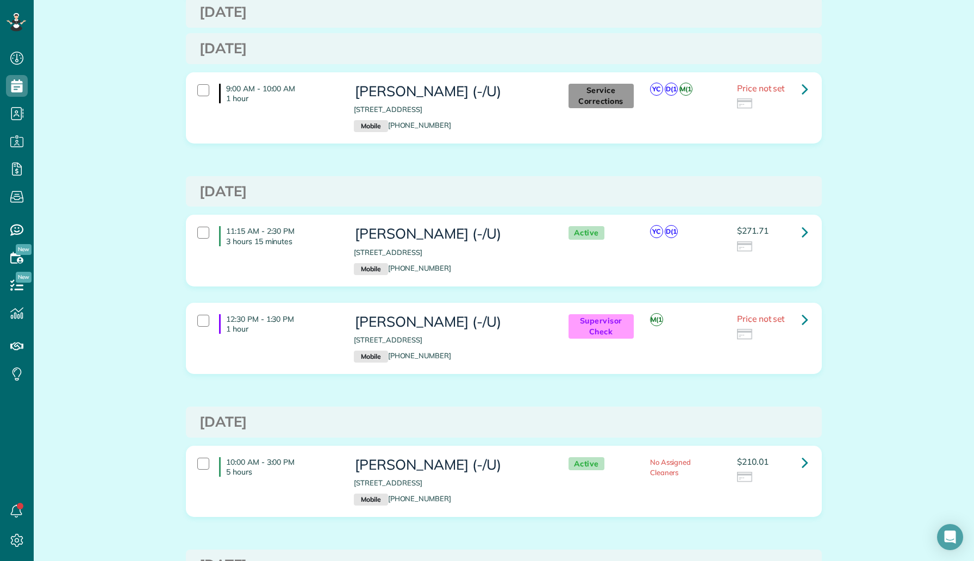
scroll to position [766, 0]
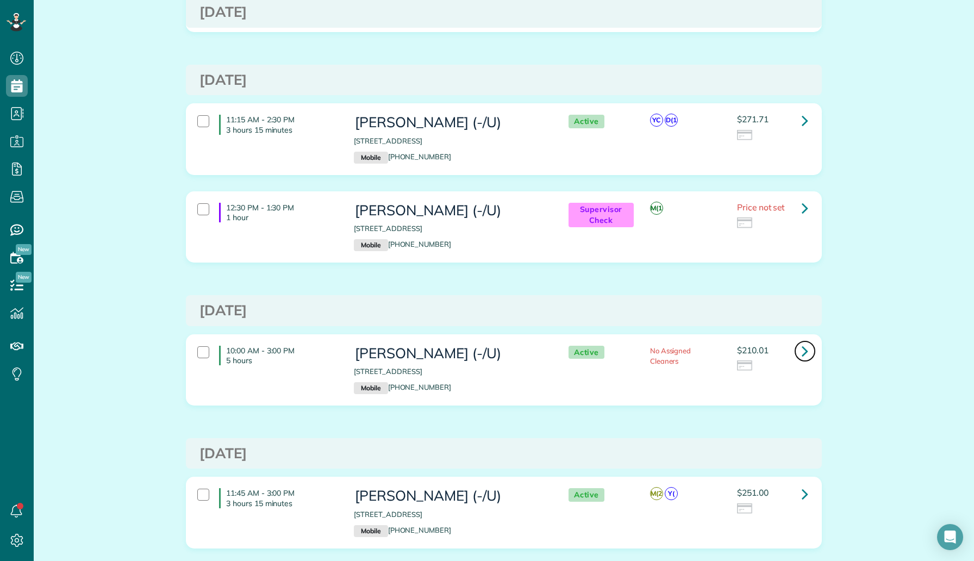
click at [802, 352] on icon at bounding box center [805, 350] width 7 height 19
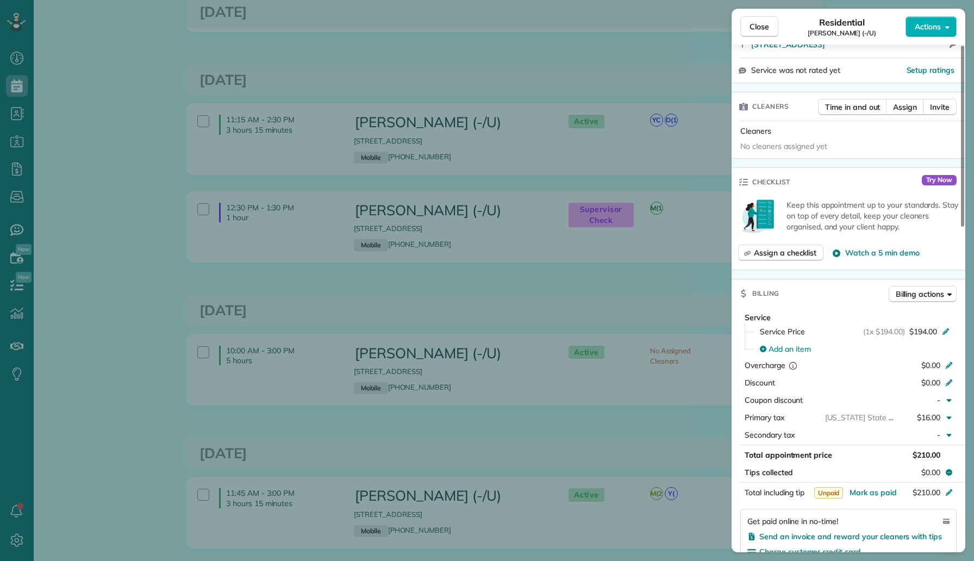
scroll to position [592, 0]
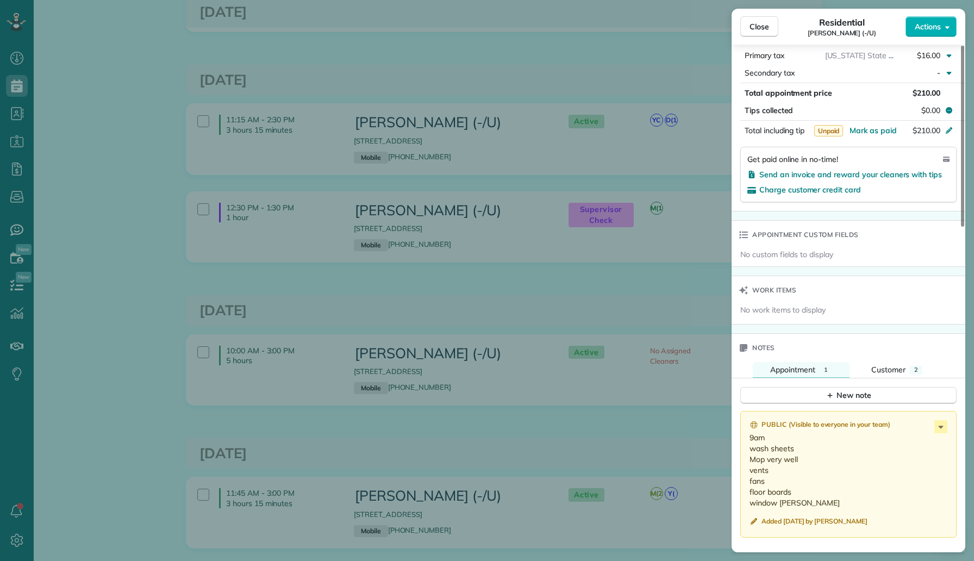
click at [646, 457] on div "Close Residential Suraj Maraboyina (-/U) Actions Status Active Suraj Maraboyina…" at bounding box center [487, 280] width 974 height 561
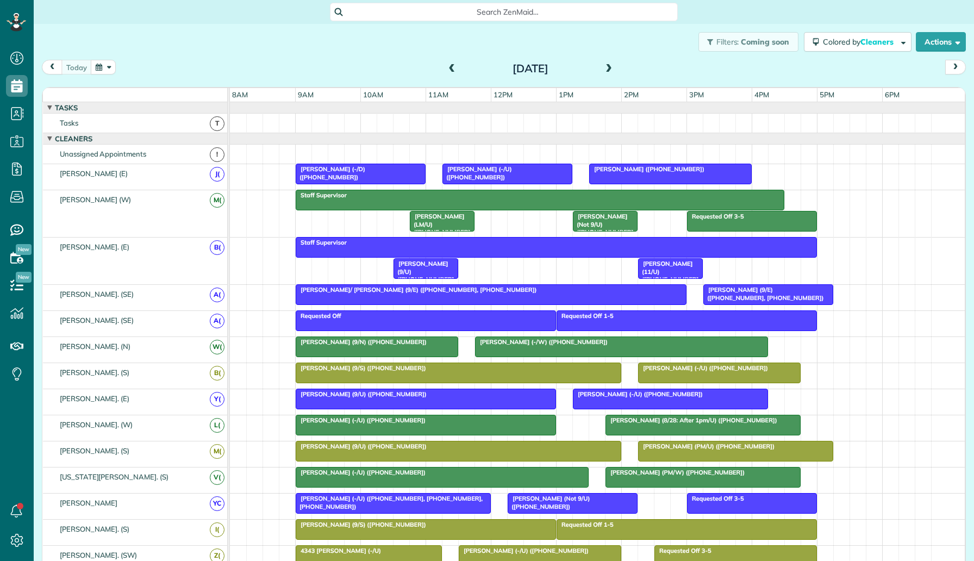
scroll to position [5, 5]
click at [99, 67] on button "button" at bounding box center [103, 67] width 25 height 15
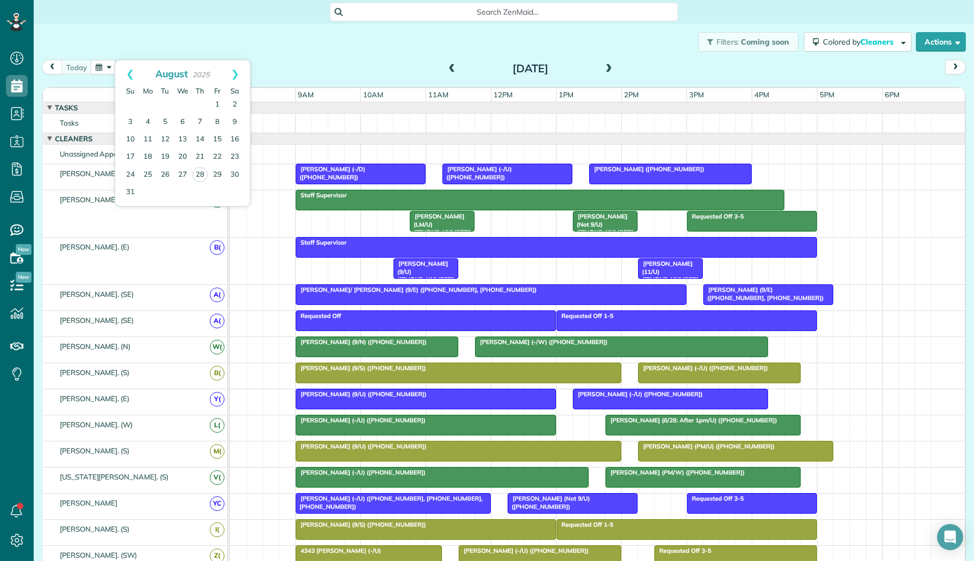
click at [608, 63] on span at bounding box center [609, 69] width 12 height 16
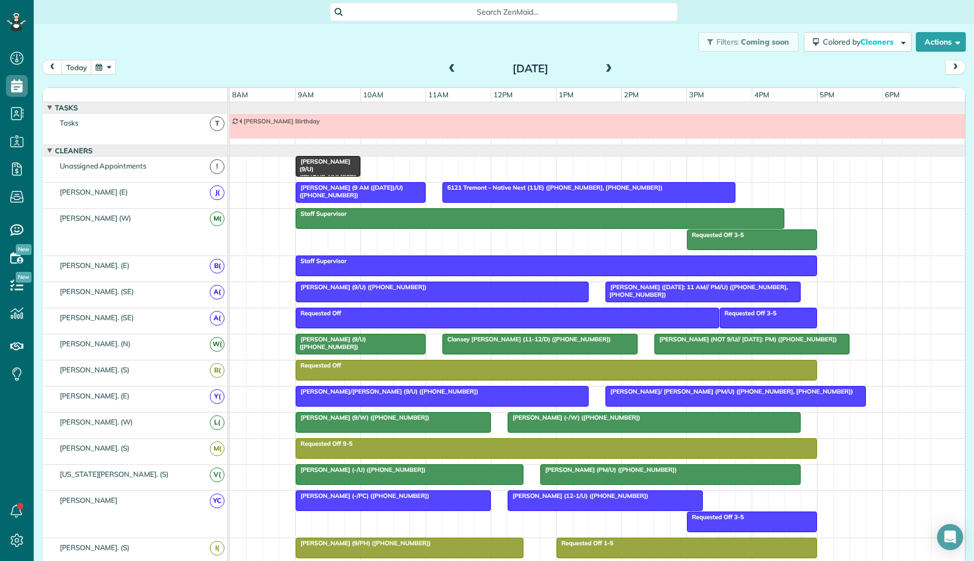
scroll to position [12, 0]
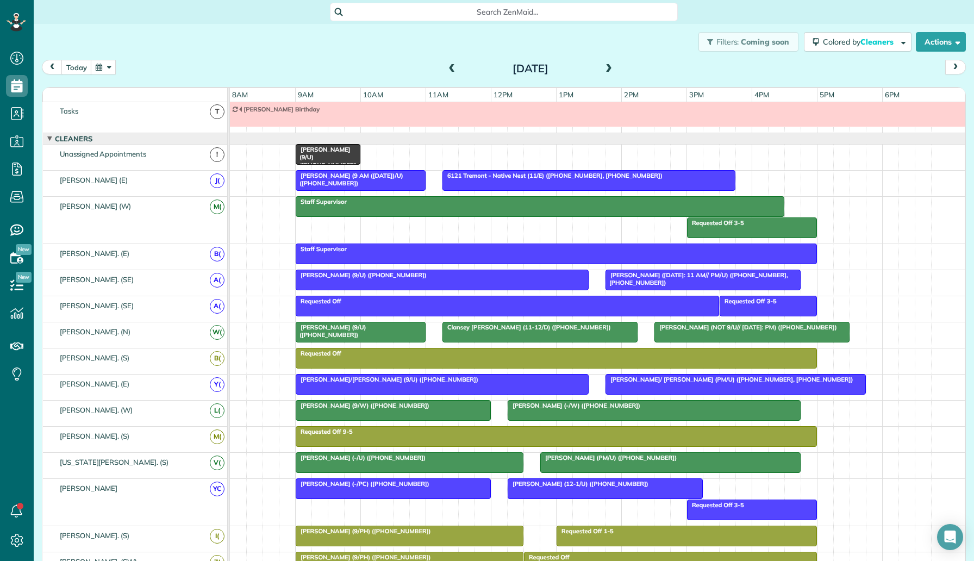
click at [103, 64] on button "button" at bounding box center [103, 67] width 25 height 15
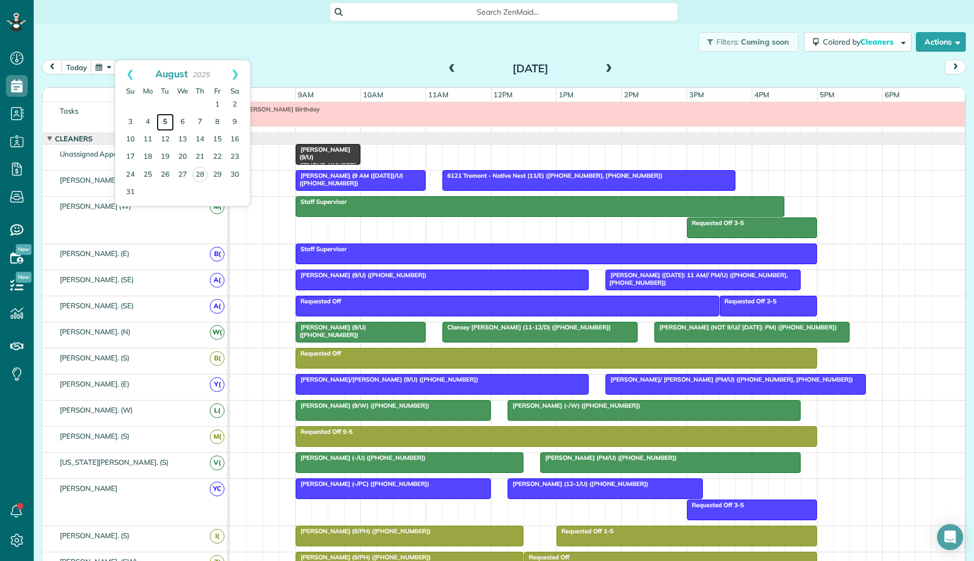
click at [161, 124] on link "5" at bounding box center [165, 122] width 17 height 17
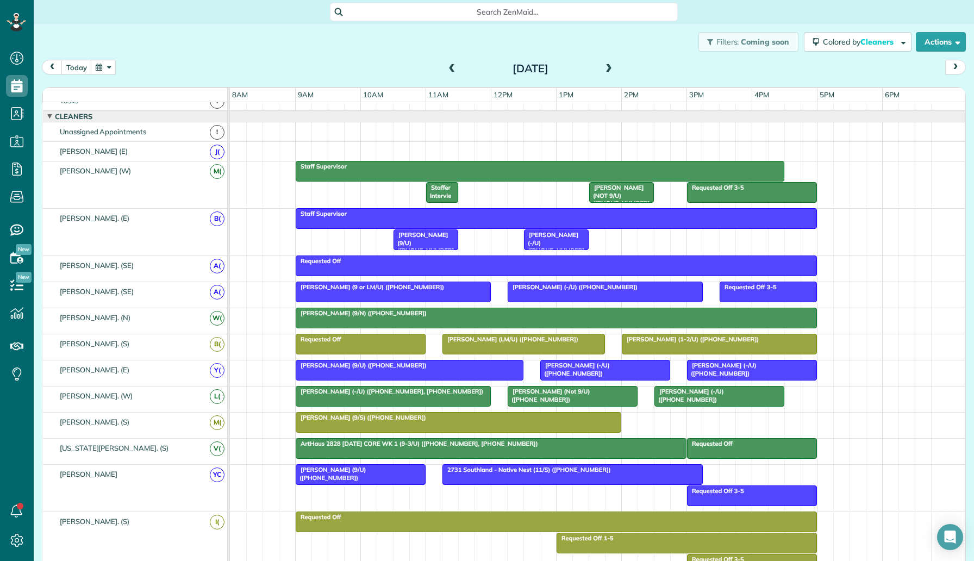
scroll to position [0, 0]
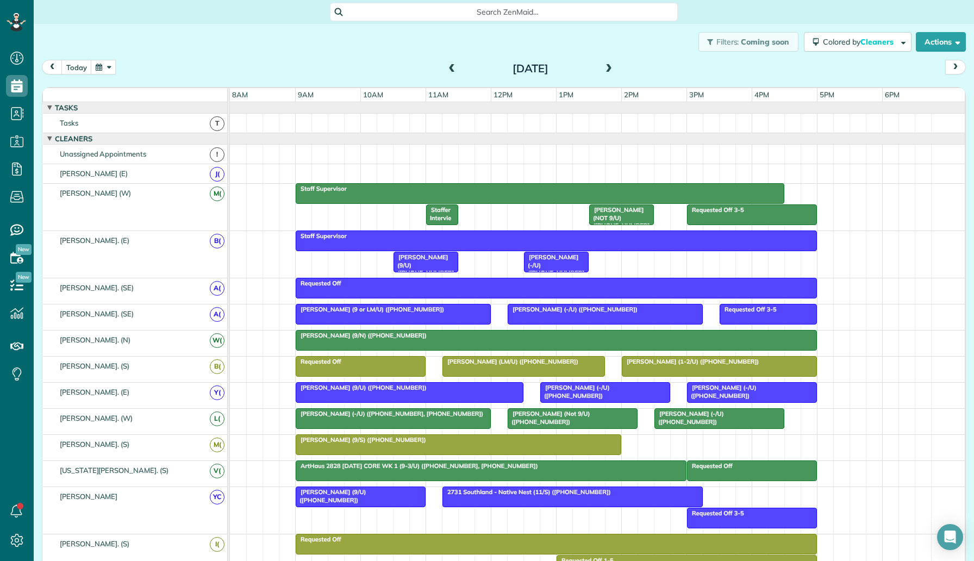
click at [604, 71] on span at bounding box center [609, 69] width 12 height 10
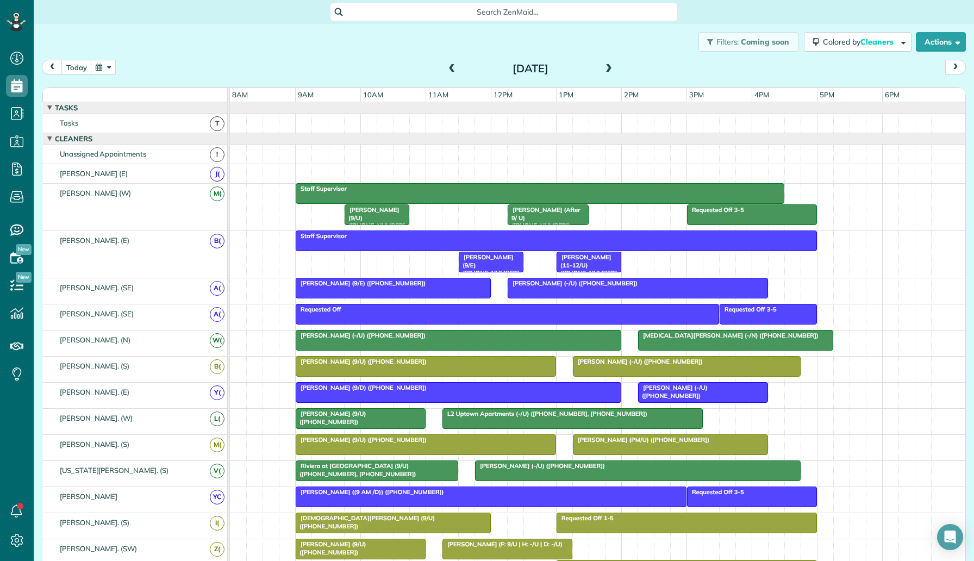
click at [373, 261] on div "Staff Supervisor [PERSON_NAME] (9/E) ([PHONE_NUMBER]) [PERSON_NAME] (11-12/U) (…" at bounding box center [597, 254] width 735 height 47
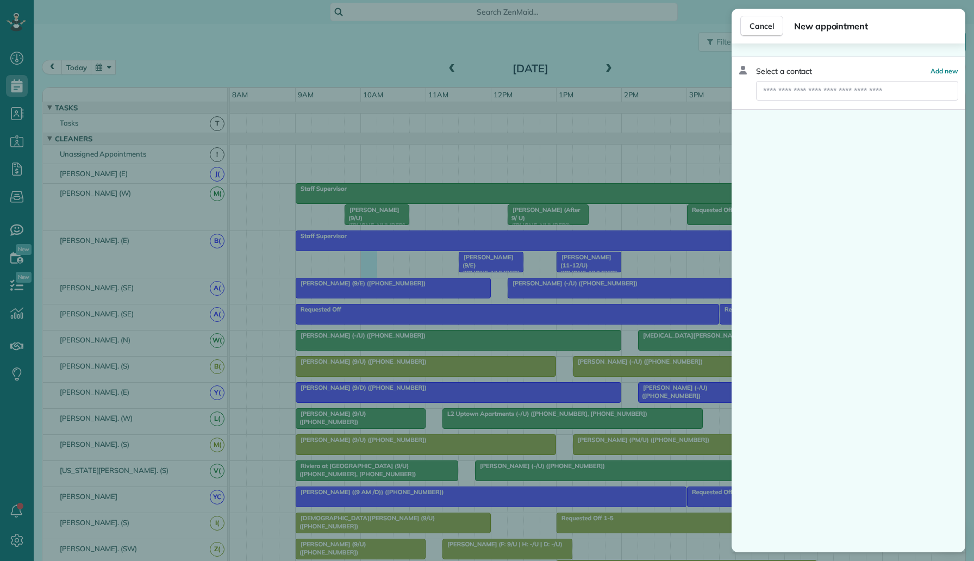
click at [648, 257] on div "Cancel New appointment Select a contact Add new" at bounding box center [487, 280] width 974 height 561
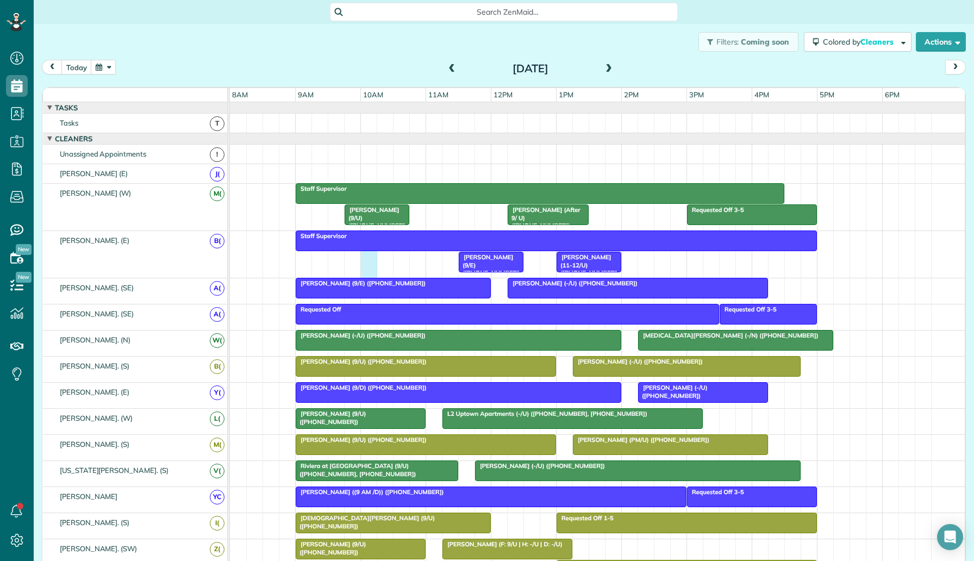
click at [369, 258] on div "Staff Supervisor Dewayne Jennings (9/E) (+19034567411) Angela Rosenberg (11-12/…" at bounding box center [597, 254] width 735 height 47
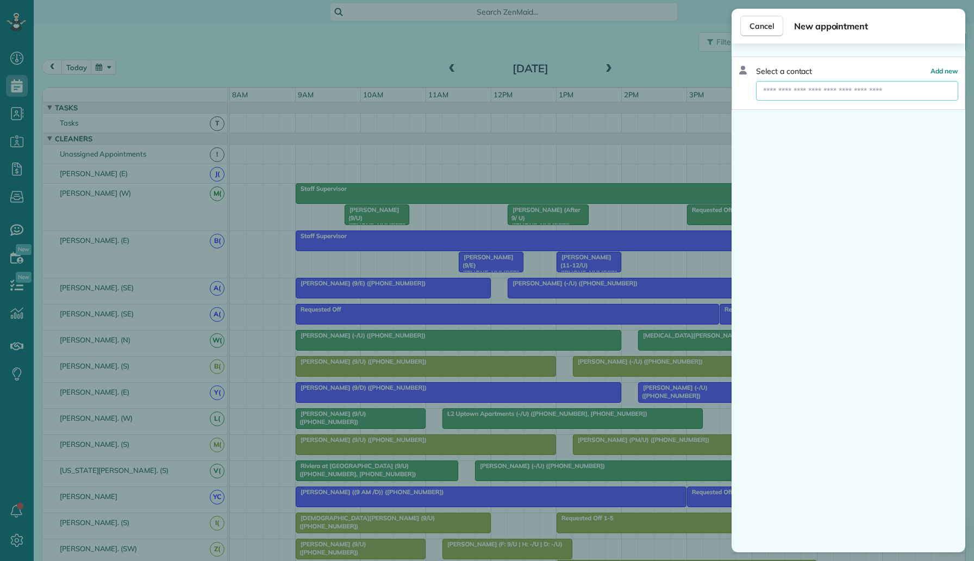
click at [815, 88] on input "text" at bounding box center [857, 91] width 202 height 20
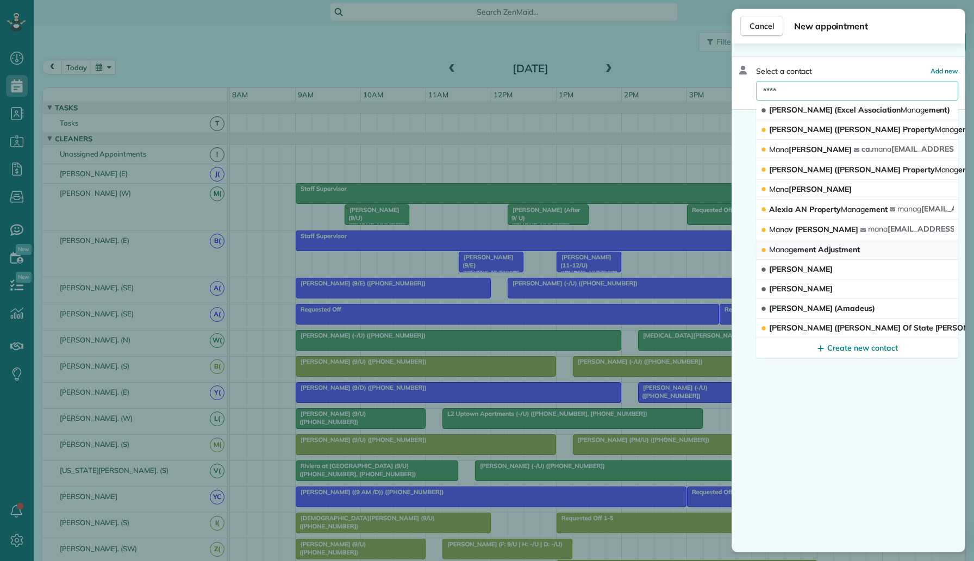
type input "****"
click at [809, 244] on button "Mana g ement Adjustment" at bounding box center [857, 250] width 202 height 20
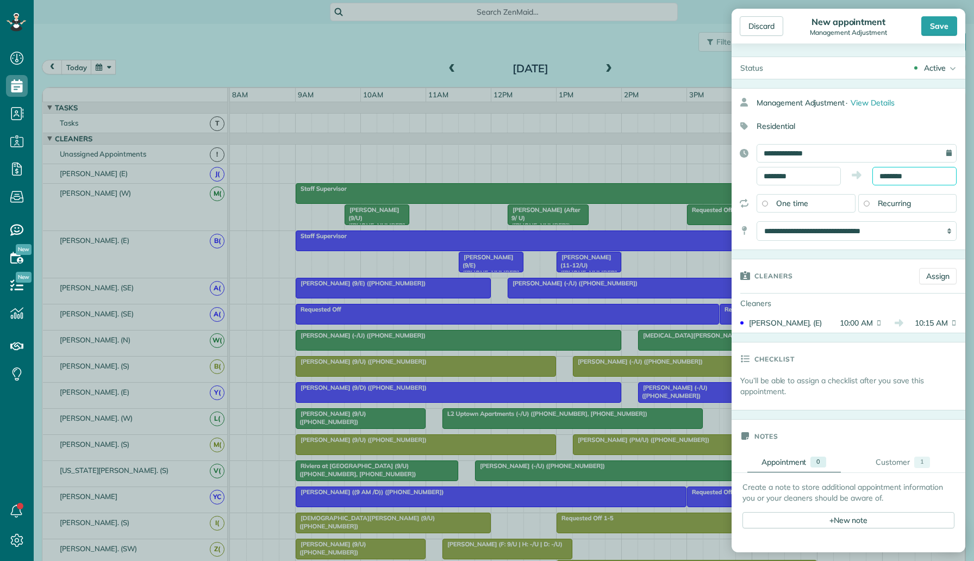
click at [903, 174] on input "********" at bounding box center [914, 176] width 84 height 18
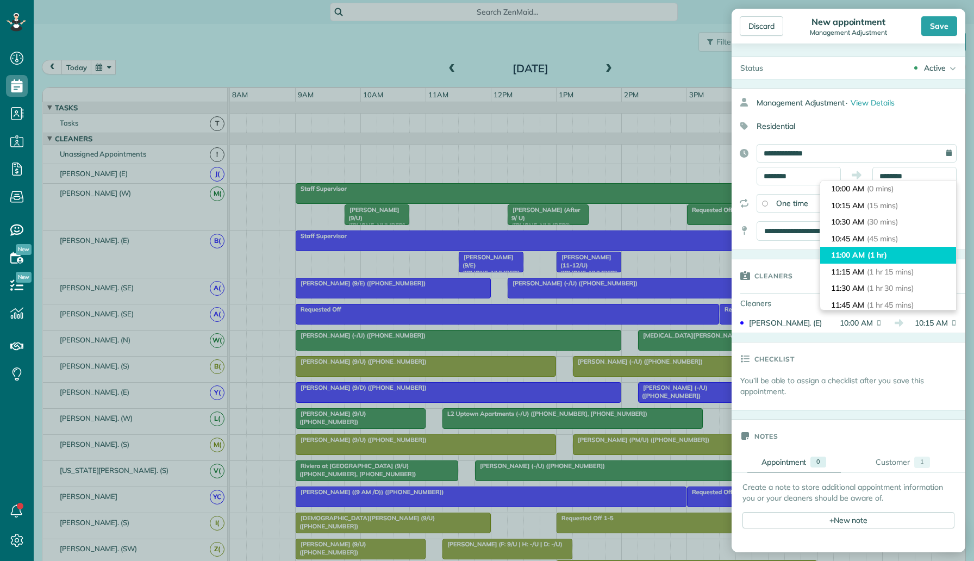
type input "********"
click at [883, 247] on li "11:00 AM (1 hr)" at bounding box center [888, 255] width 136 height 17
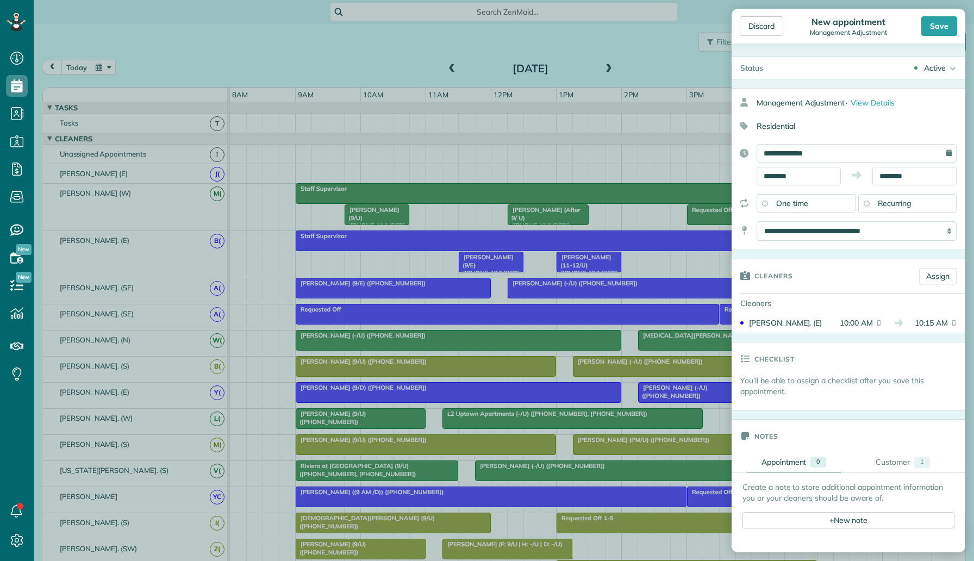
click at [936, 66] on div "Active" at bounding box center [935, 68] width 22 height 11
click at [918, 210] on div "Supervisor Check" at bounding box center [920, 214] width 60 height 8
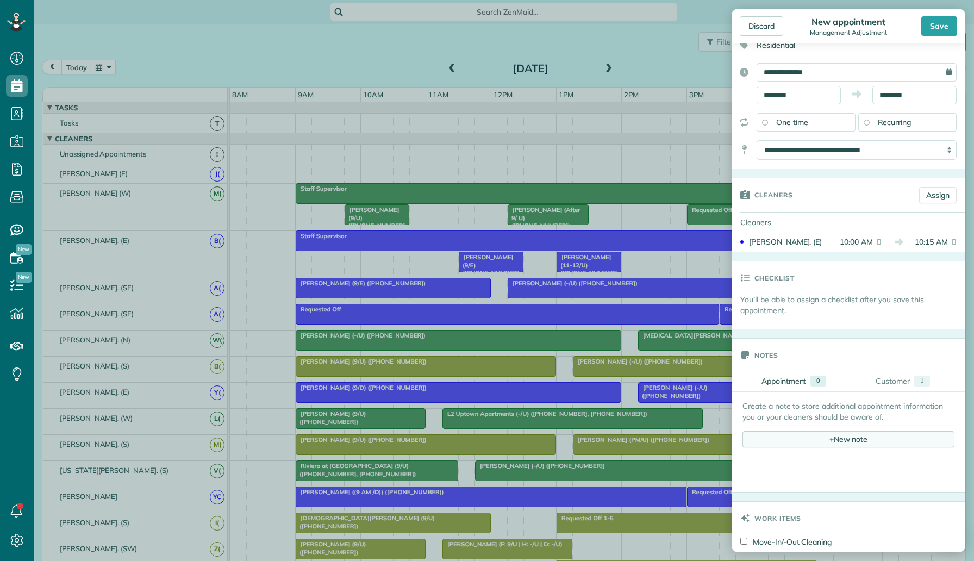
click at [819, 445] on div "+ New note" at bounding box center [849, 439] width 212 height 16
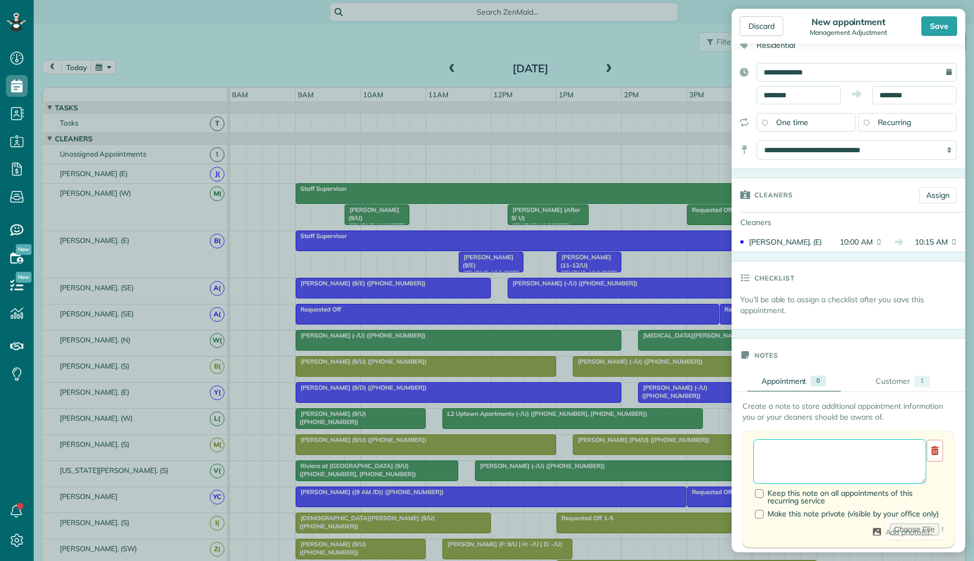
click at [806, 457] on textarea at bounding box center [839, 461] width 173 height 45
paste textarea "**********"
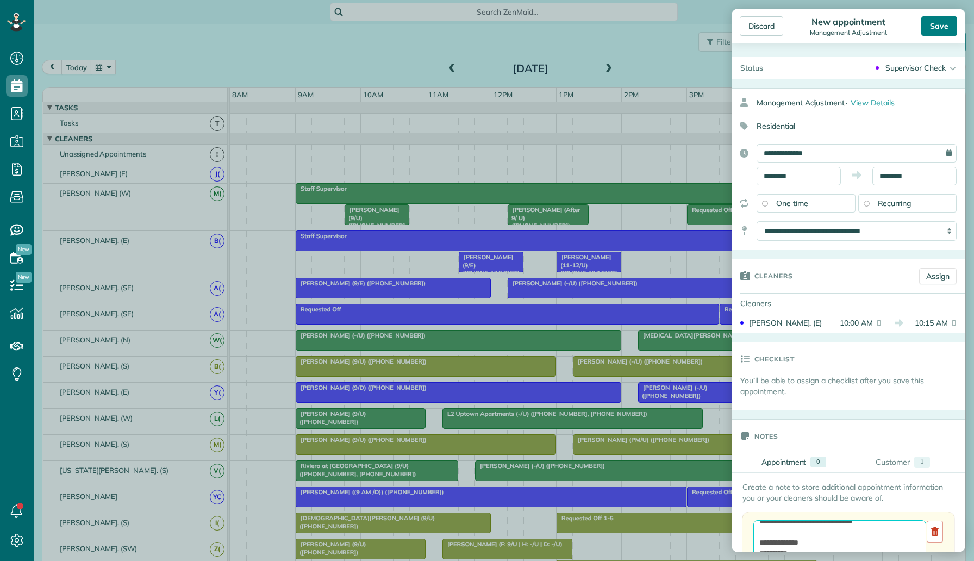
type textarea "**********"
click at [931, 27] on div "Save" at bounding box center [939, 26] width 36 height 20
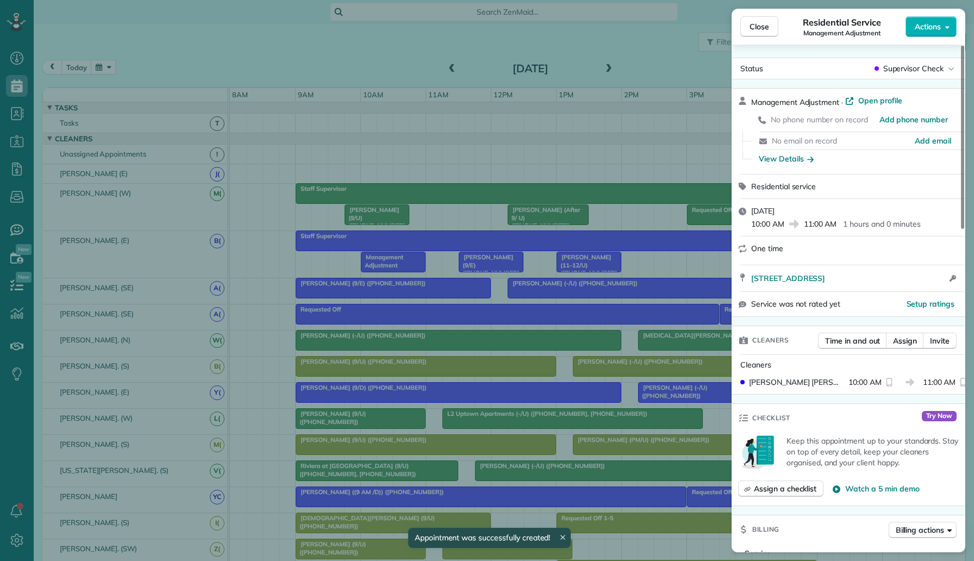
click at [453, 351] on div "Close Residential Service Management Adjustment Actions Status Supervisor Check…" at bounding box center [487, 280] width 974 height 561
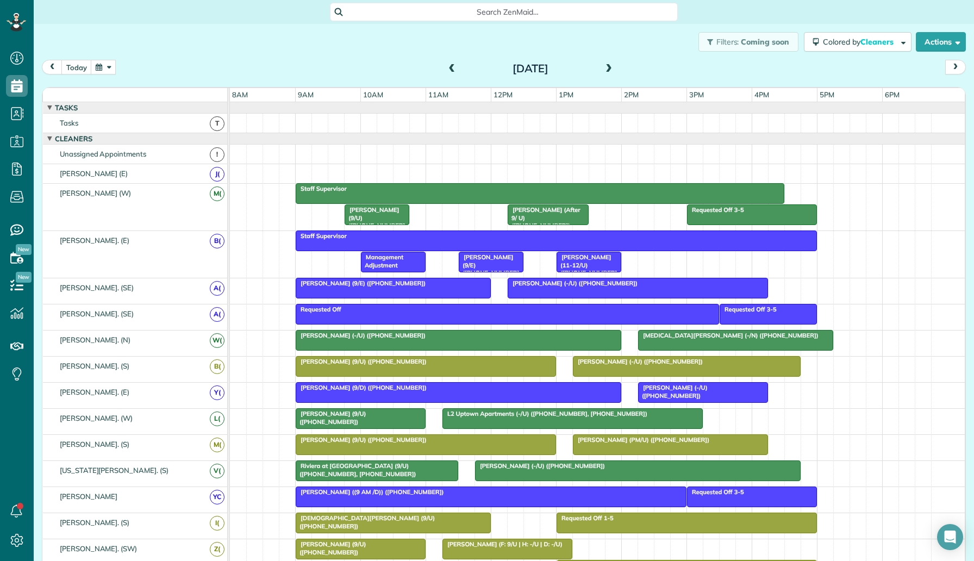
click at [398, 256] on span "Management Adjustment" at bounding box center [381, 260] width 43 height 15
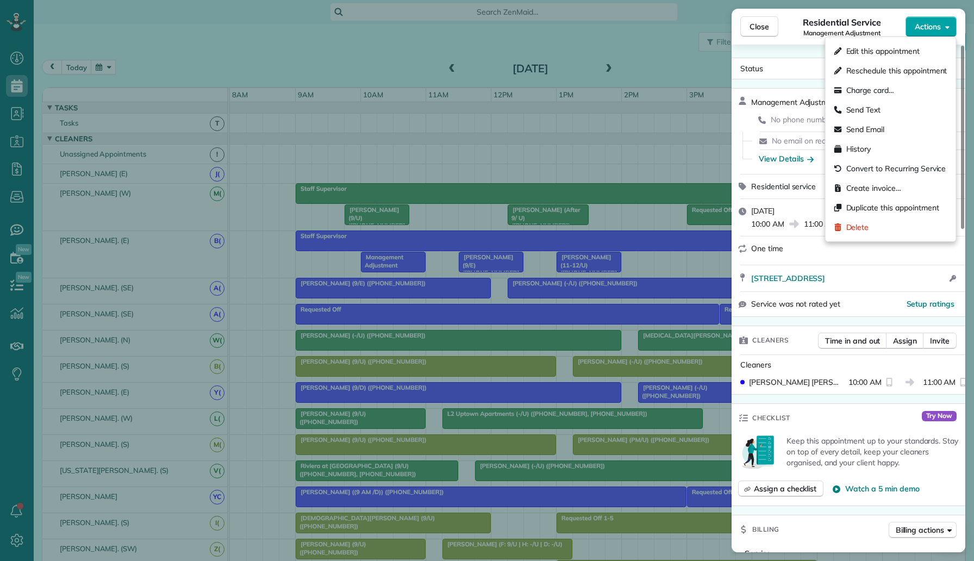
click at [928, 28] on span "Actions" at bounding box center [928, 26] width 26 height 11
click at [894, 53] on span "Edit this appointment" at bounding box center [882, 51] width 73 height 11
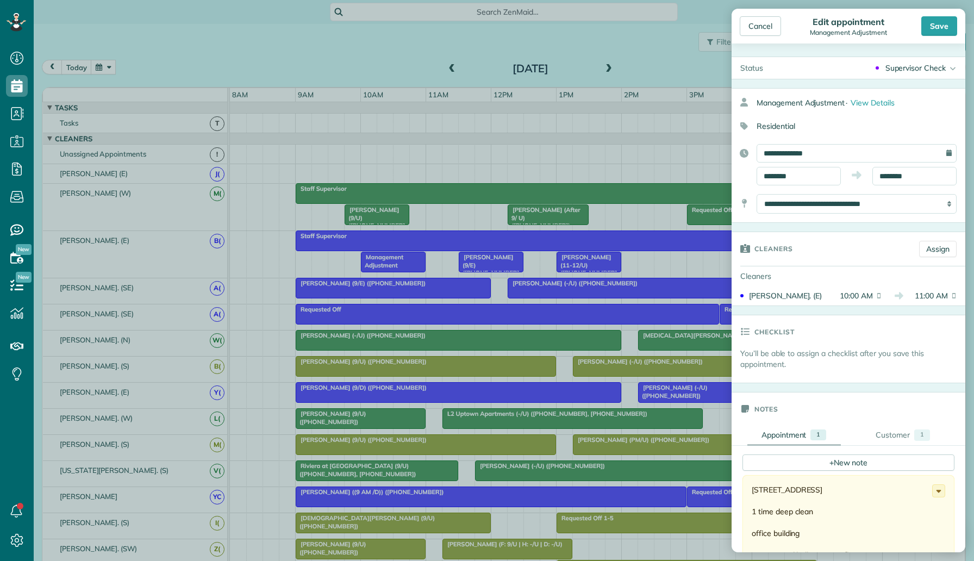
click at [838, 142] on div "**********" at bounding box center [849, 155] width 234 height 135
click at [831, 156] on input "**********" at bounding box center [857, 153] width 200 height 18
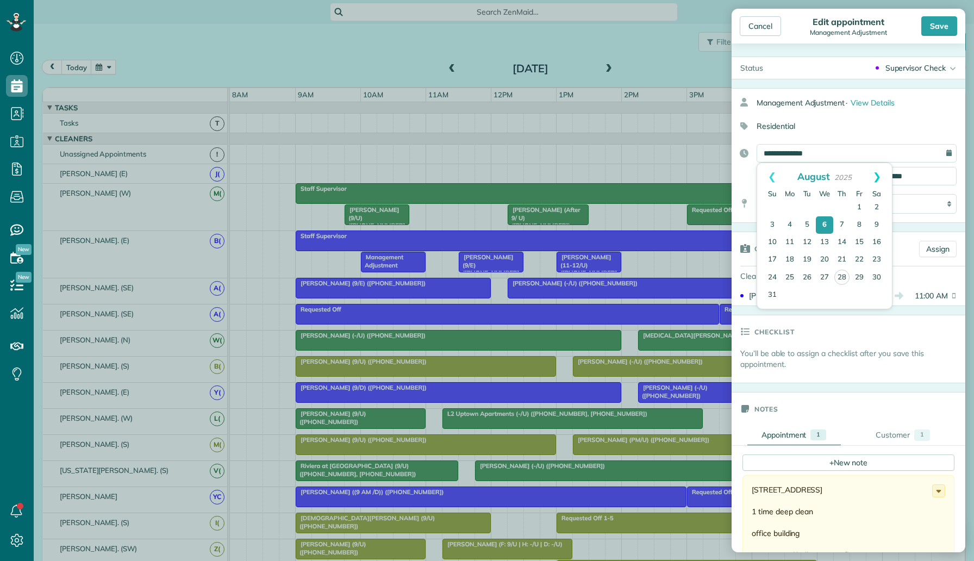
click at [878, 176] on link "Next" at bounding box center [877, 176] width 30 height 27
click at [825, 210] on link "3" at bounding box center [824, 207] width 17 height 17
type input "**********"
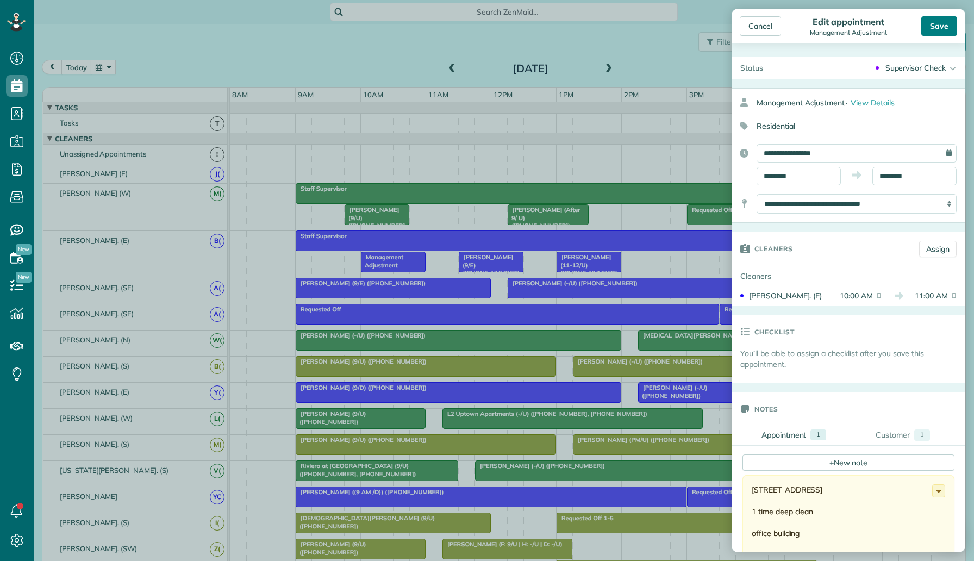
click at [940, 26] on div "Save" at bounding box center [939, 26] width 36 height 20
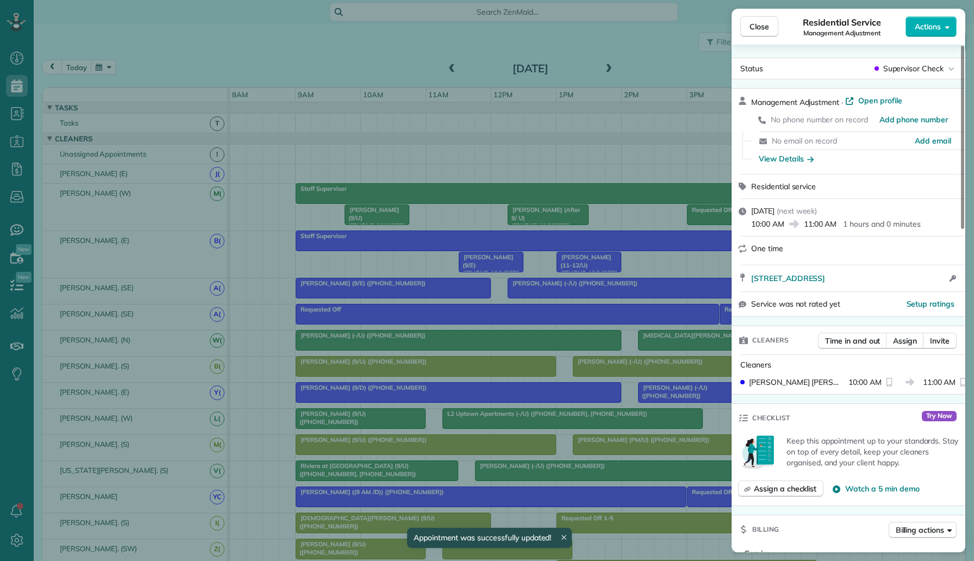
click at [598, 163] on div "Close Residential Service Management Adjustment Actions Status Supervisor Check…" at bounding box center [487, 280] width 974 height 561
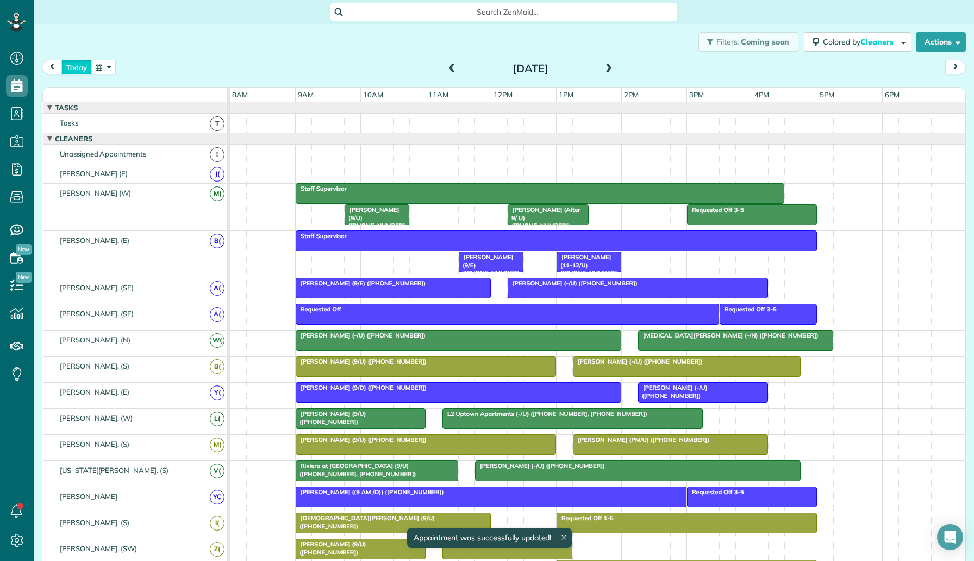
click at [82, 66] on button "today" at bounding box center [76, 67] width 30 height 15
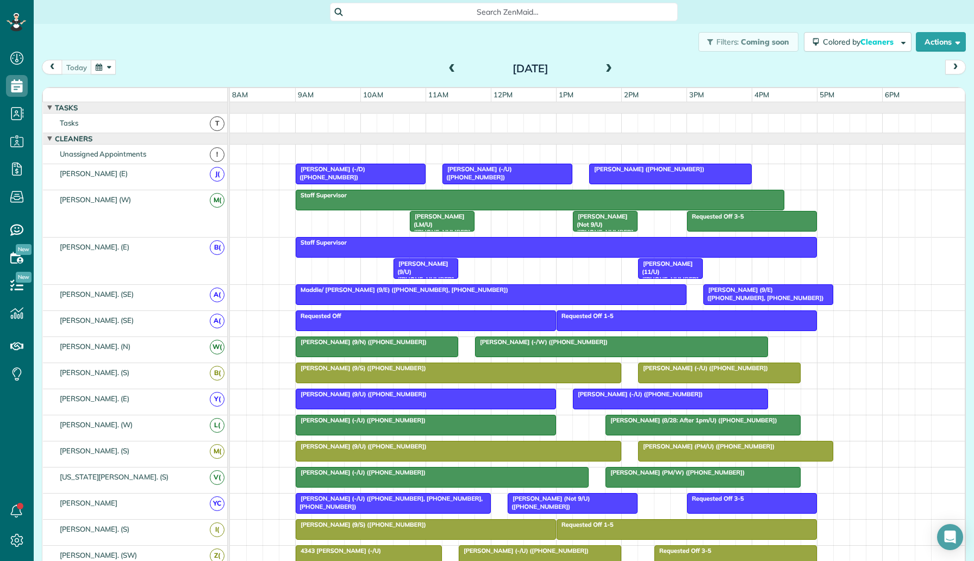
click at [98, 66] on button "button" at bounding box center [103, 67] width 25 height 15
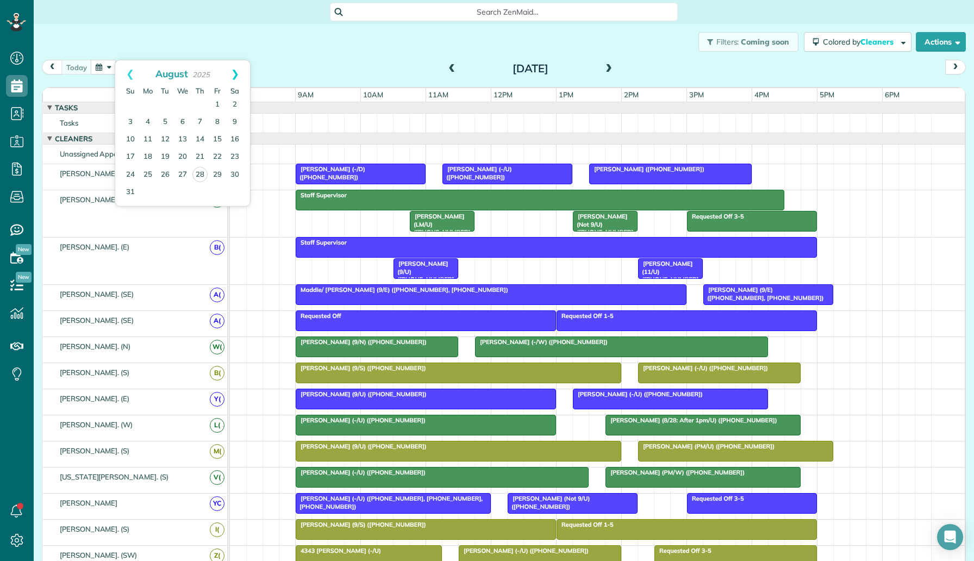
click at [242, 75] on link "Next" at bounding box center [235, 73] width 30 height 27
click at [184, 105] on link "3" at bounding box center [182, 104] width 17 height 17
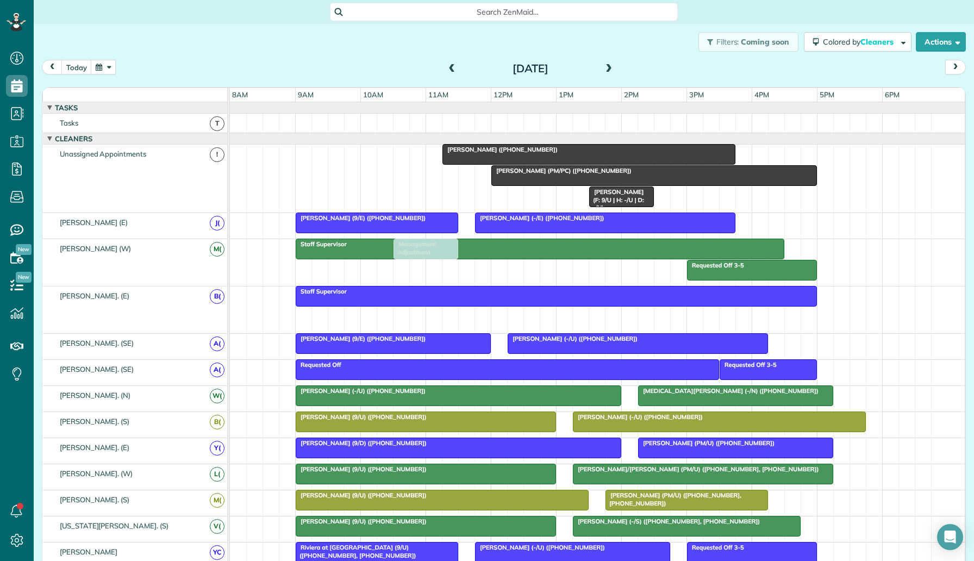
drag, startPoint x: 403, startPoint y: 312, endPoint x: 440, endPoint y: 274, distance: 53.4
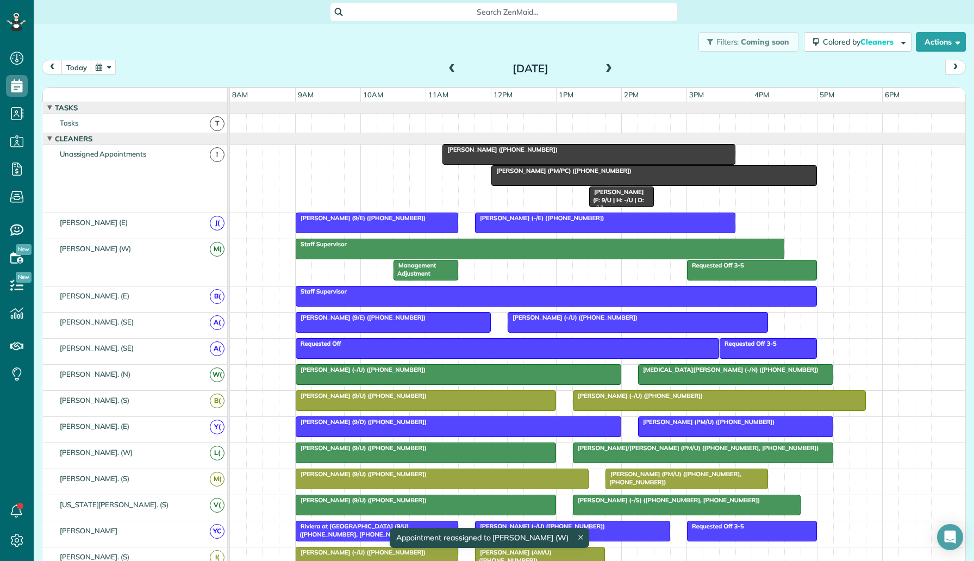
click at [440, 274] on div "Management Adjustment" at bounding box center [426, 269] width 58 height 16
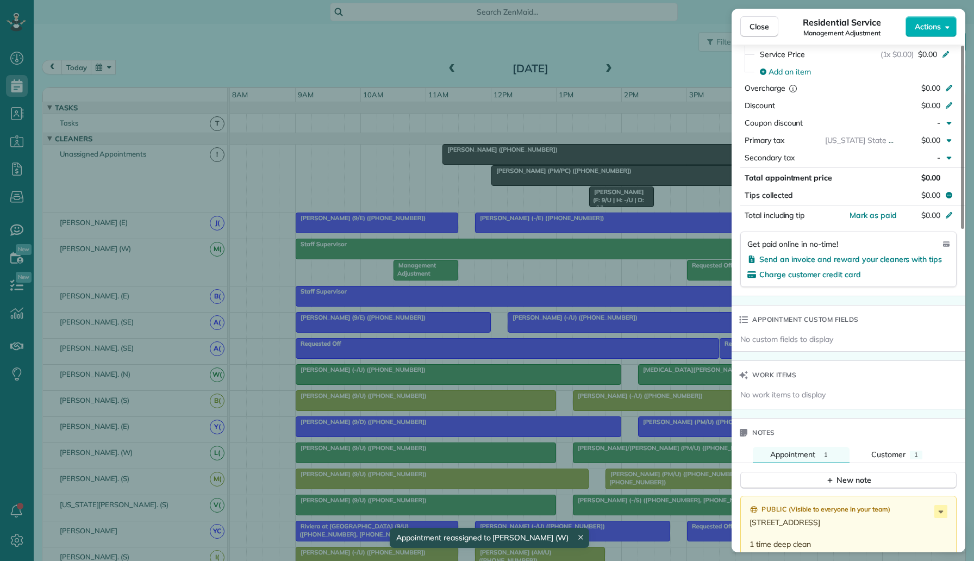
scroll to position [675, 0]
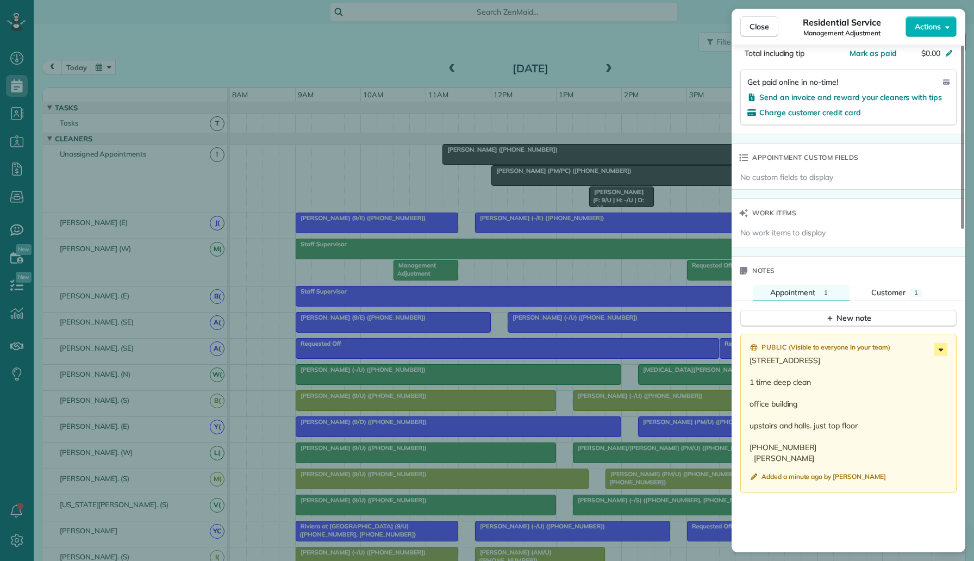
click at [940, 350] on icon at bounding box center [941, 349] width 5 height 3
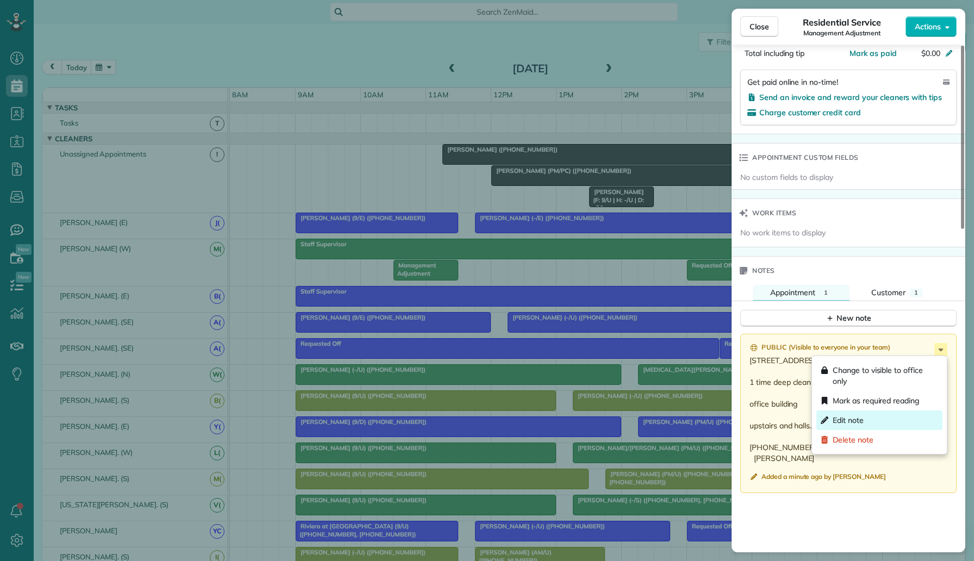
click at [873, 416] on div "Edit note" at bounding box center [879, 420] width 126 height 20
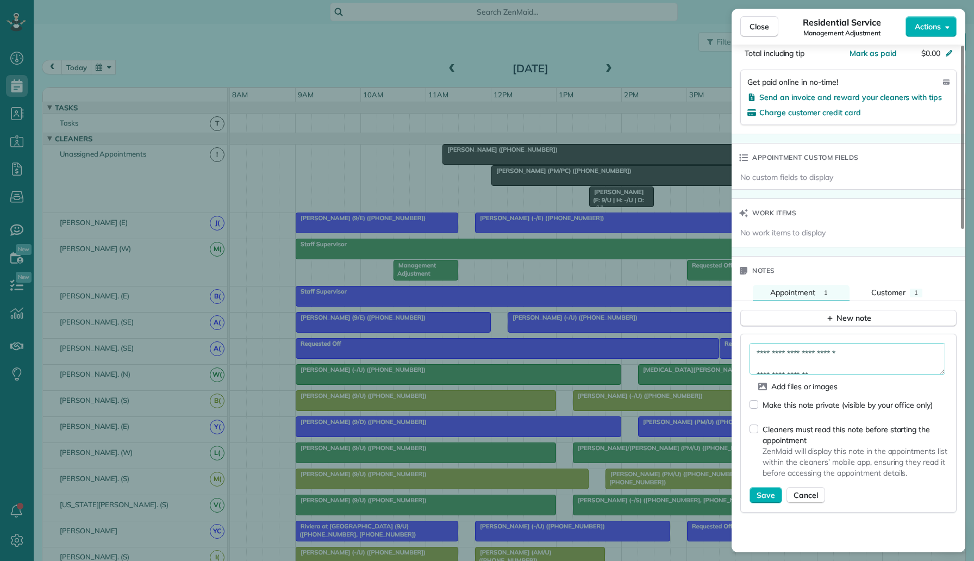
click at [755, 354] on textarea "**********" at bounding box center [848, 359] width 196 height 32
click at [763, 358] on textarea "**********" at bounding box center [848, 359] width 196 height 32
click at [761, 350] on textarea "**********" at bounding box center [848, 359] width 196 height 32
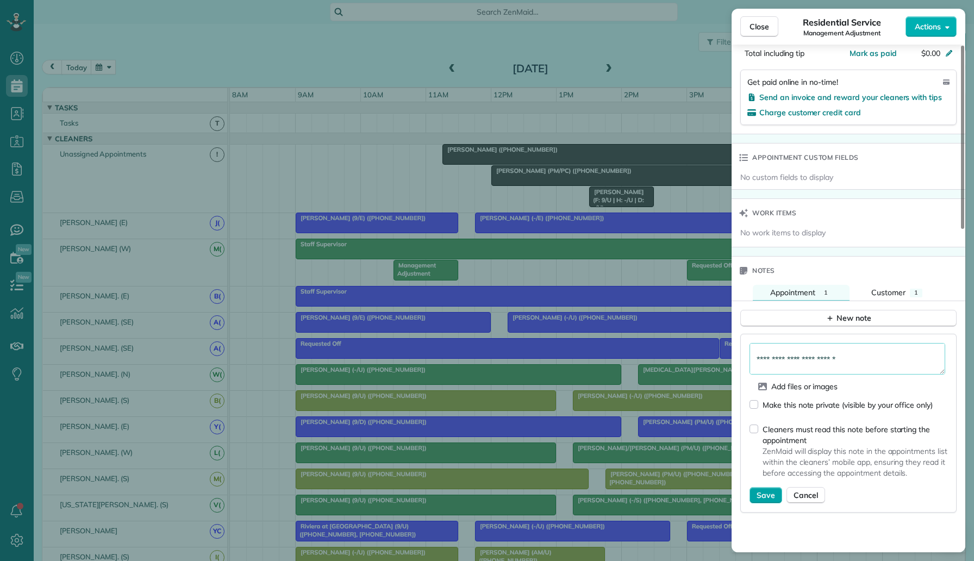
type textarea "**********"
click at [757, 501] on span "Save" at bounding box center [766, 495] width 18 height 11
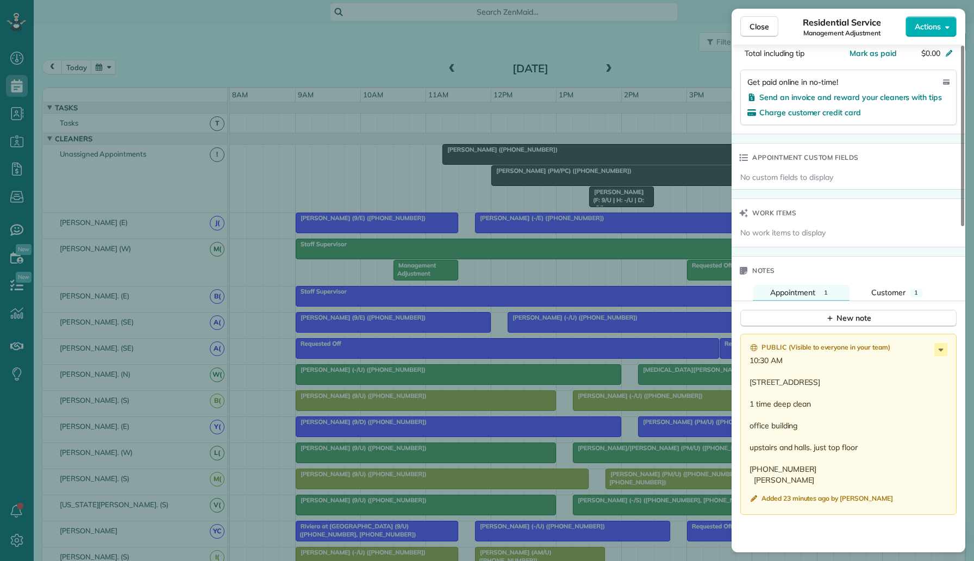
click at [196, 30] on div "Close Residential Service Management Adjustment Actions Status Supervisor Check…" at bounding box center [487, 280] width 974 height 561
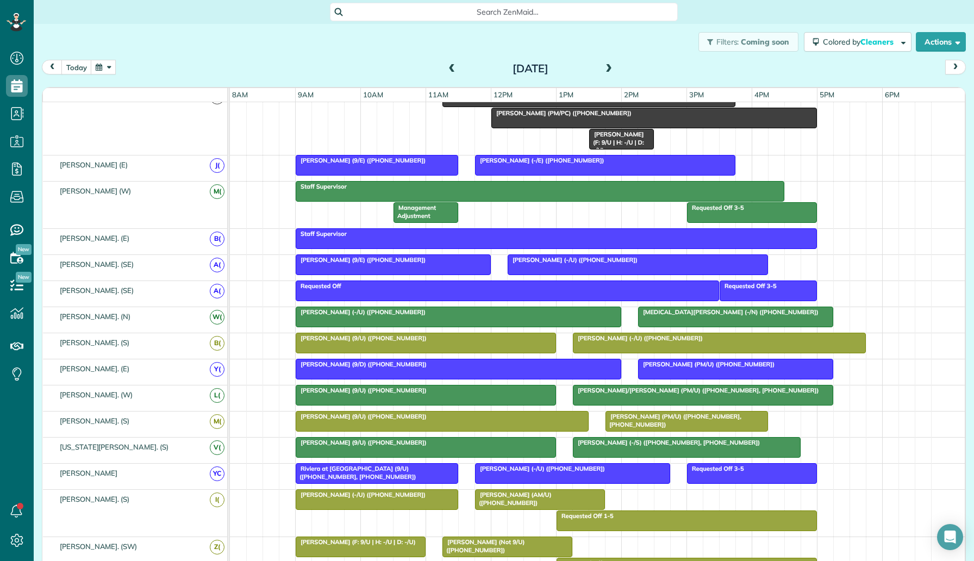
scroll to position [124, 0]
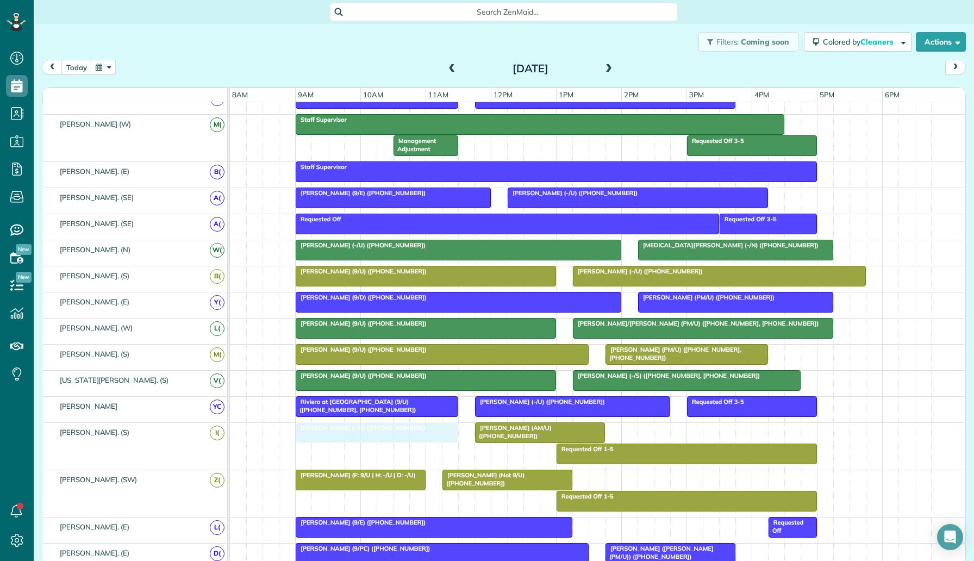
drag, startPoint x: 362, startPoint y: 432, endPoint x: 360, endPoint y: 440, distance: 8.3
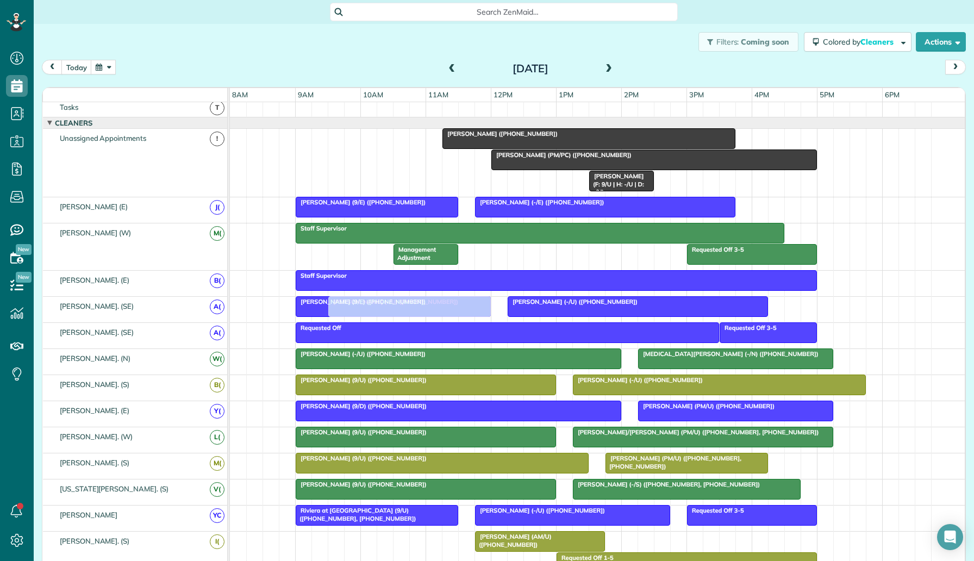
scroll to position [0, 0]
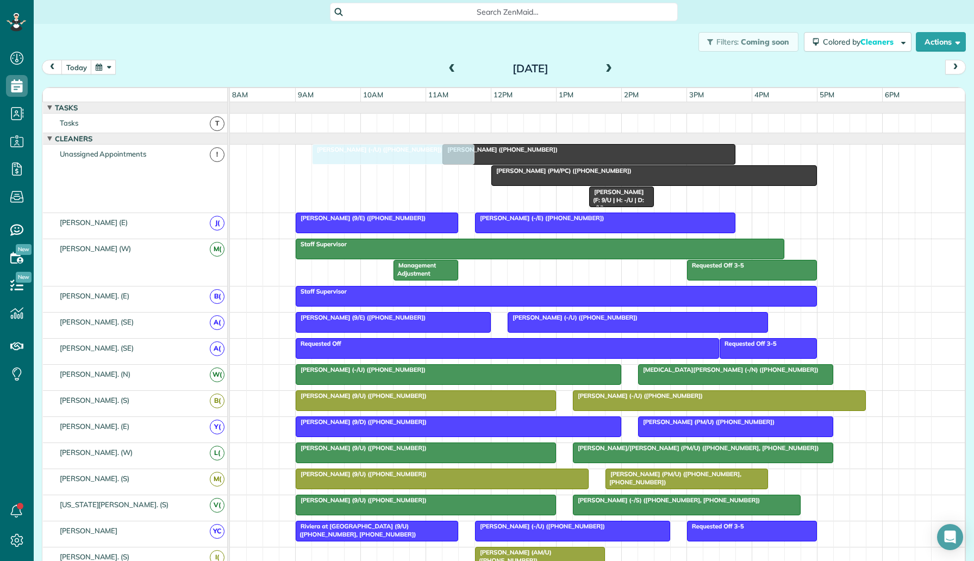
drag, startPoint x: 366, startPoint y: 438, endPoint x: 383, endPoint y: 194, distance: 244.6
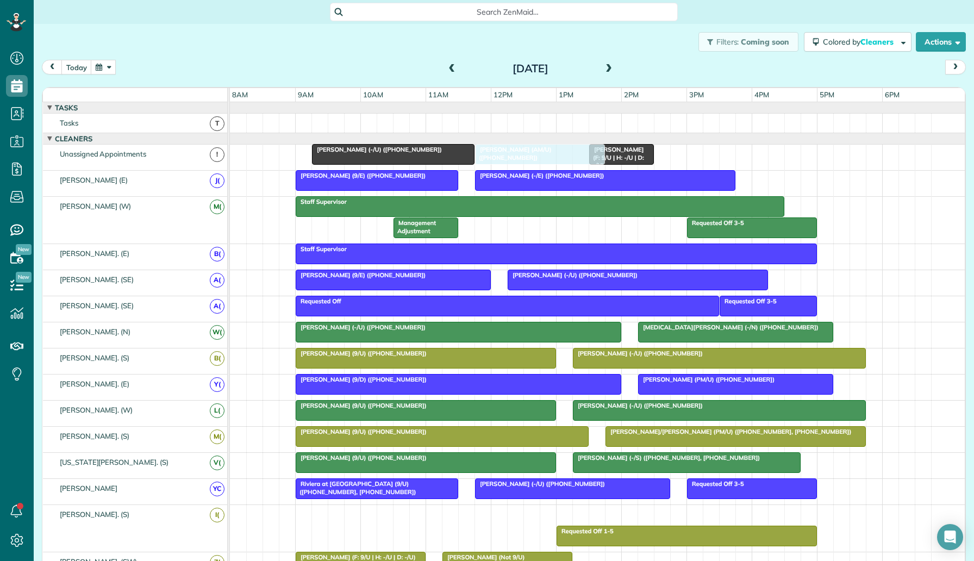
drag, startPoint x: 531, startPoint y: 185, endPoint x: 533, endPoint y: 159, distance: 25.6
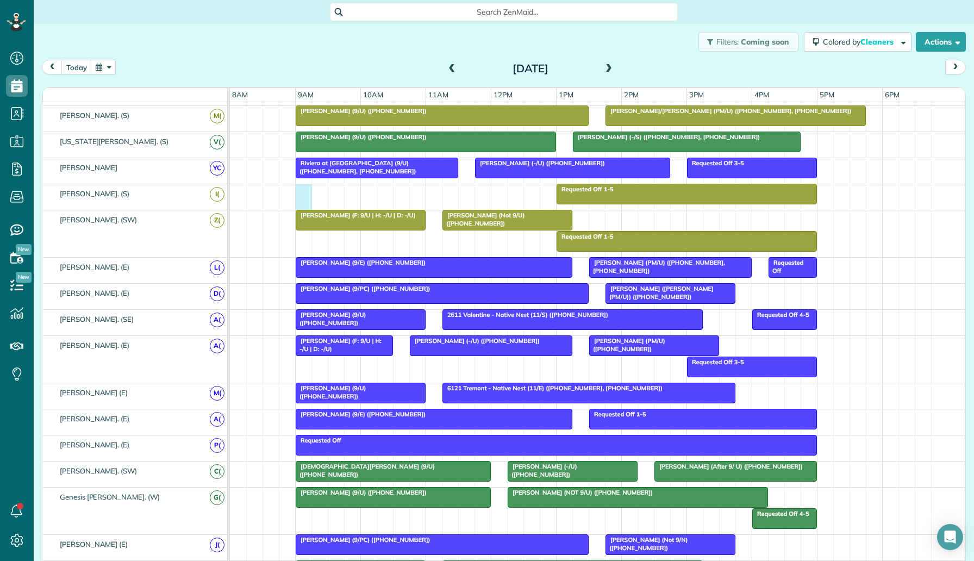
click at [309, 197] on div "Requested Off 1-5" at bounding box center [597, 197] width 735 height 26
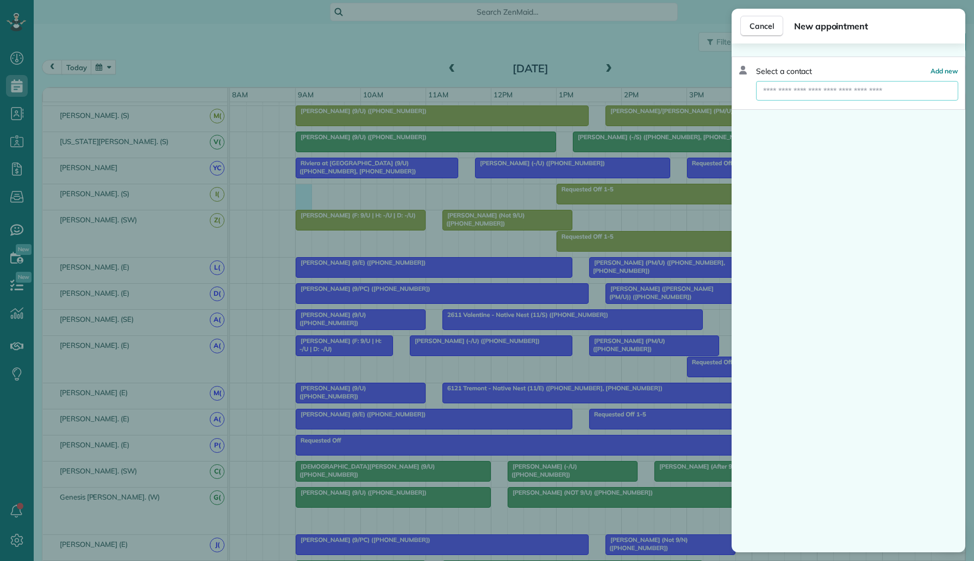
click at [809, 99] on input "text" at bounding box center [857, 91] width 202 height 20
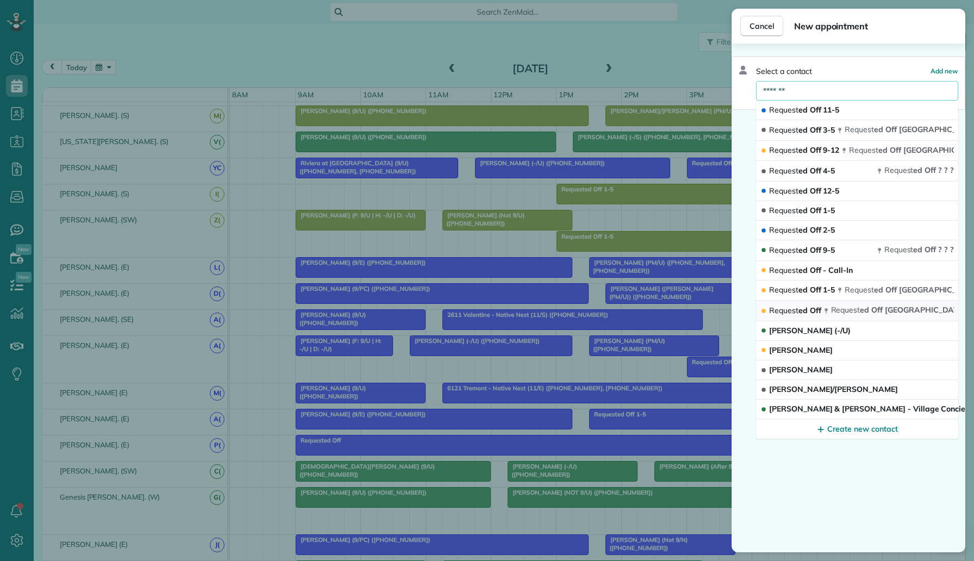
type input "*******"
click at [797, 316] on div "Request ed Off" at bounding box center [791, 310] width 63 height 11
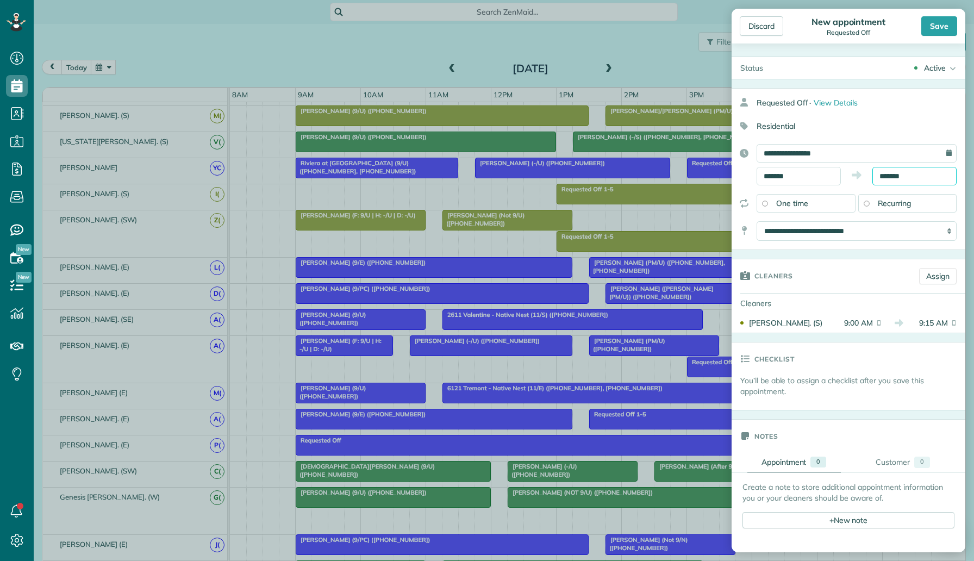
click at [910, 183] on body "Dashboard Scheduling Calendar View List View Dispatch View - Weekly scheduling …" at bounding box center [487, 280] width 974 height 561
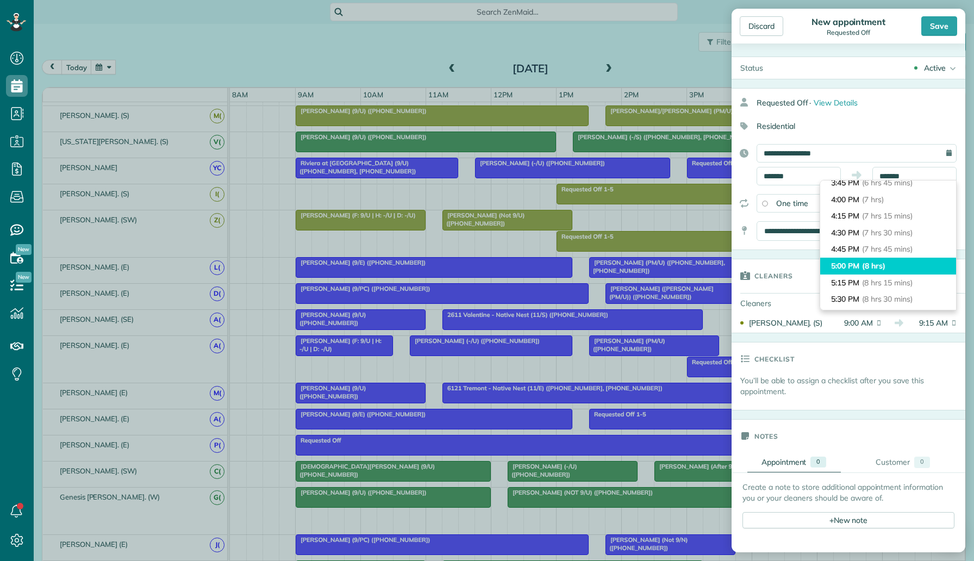
type input "*******"
click at [894, 268] on li "5:00 PM (8 hrs)" at bounding box center [888, 266] width 136 height 17
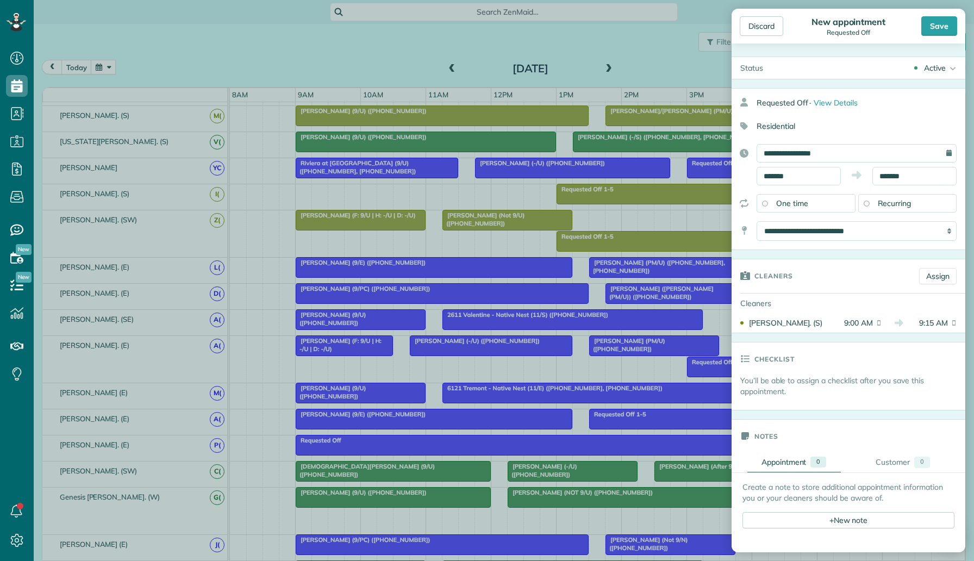
click at [935, 65] on div "Active" at bounding box center [935, 68] width 22 height 11
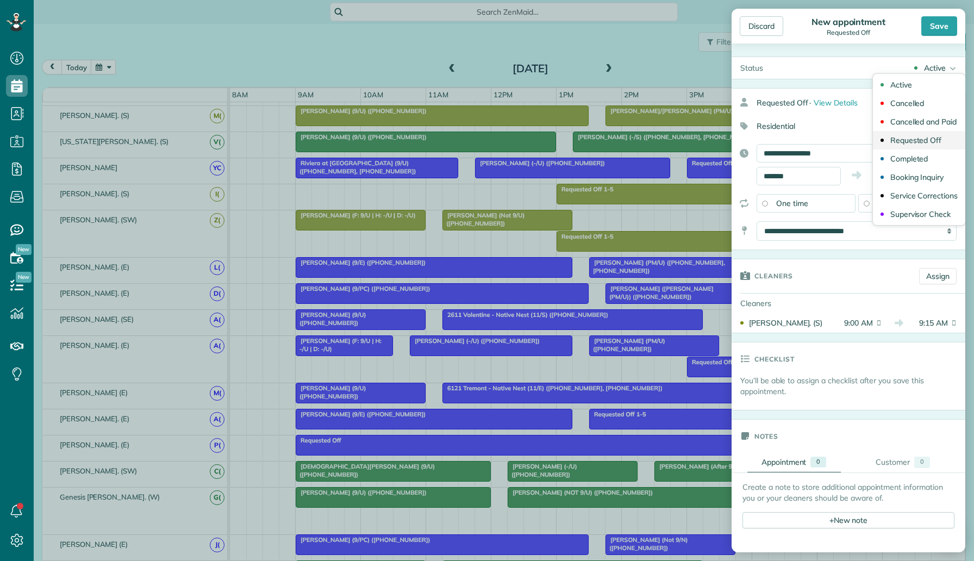
click at [922, 143] on div "Requested Off" at bounding box center [916, 140] width 52 height 8
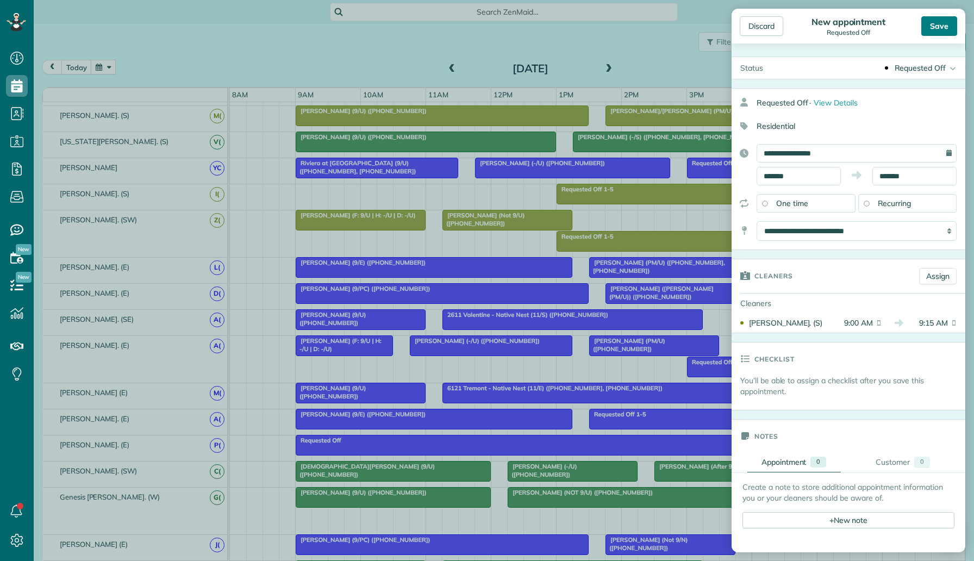
click at [941, 32] on div "Save" at bounding box center [939, 26] width 36 height 20
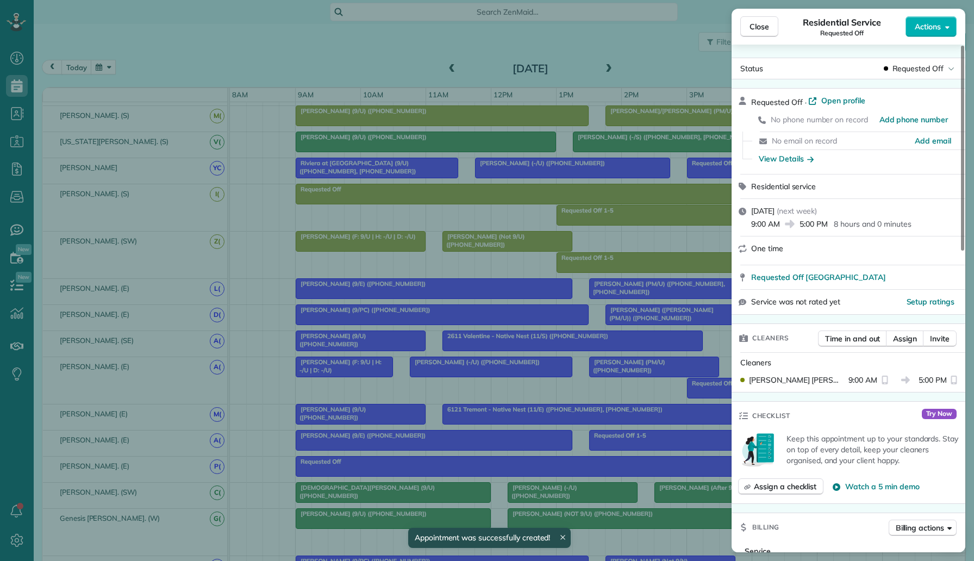
click at [652, 63] on div "Close Residential Service Requested Off Actions Status Requested Off Requested …" at bounding box center [487, 280] width 974 height 561
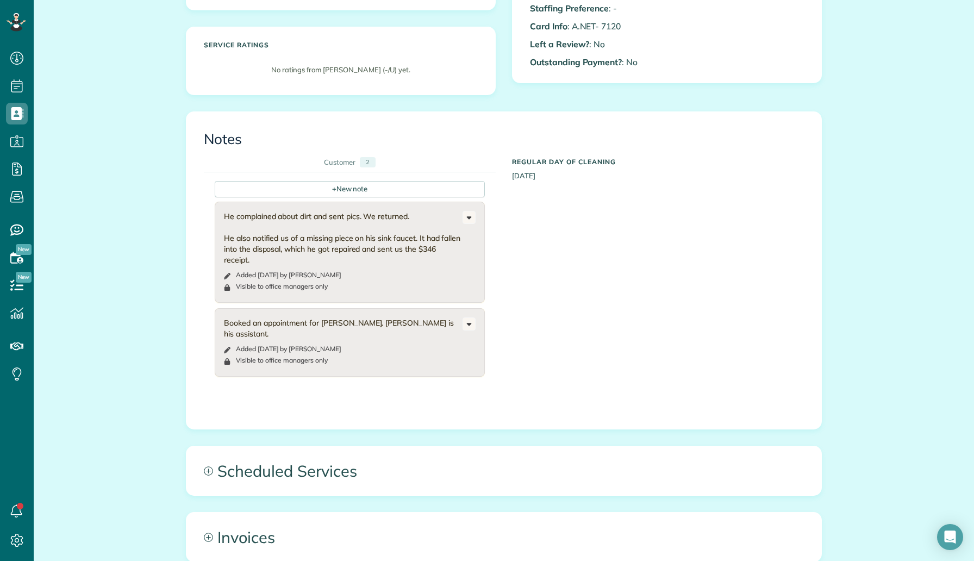
scroll to position [267, 0]
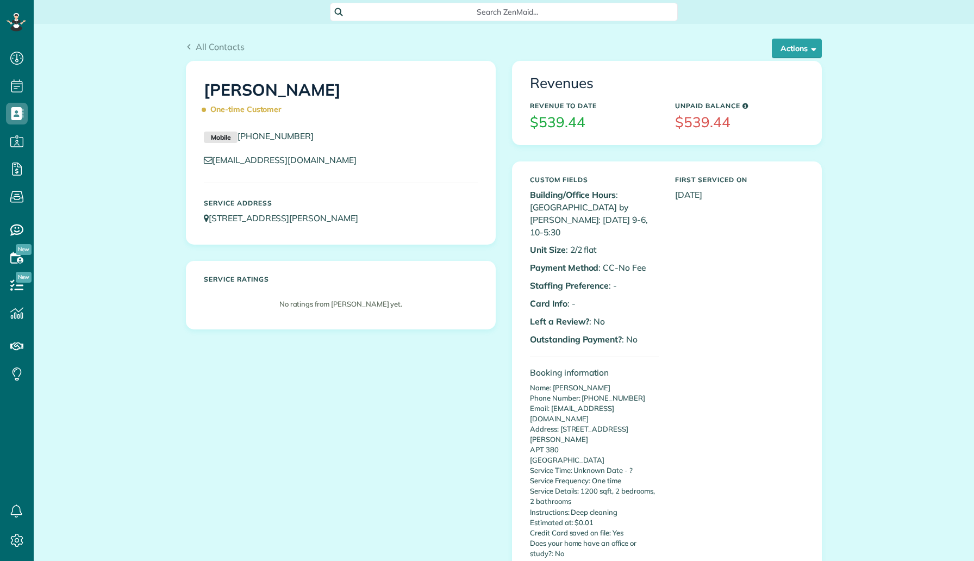
scroll to position [5, 5]
click at [782, 48] on button "Actions" at bounding box center [797, 49] width 50 height 20
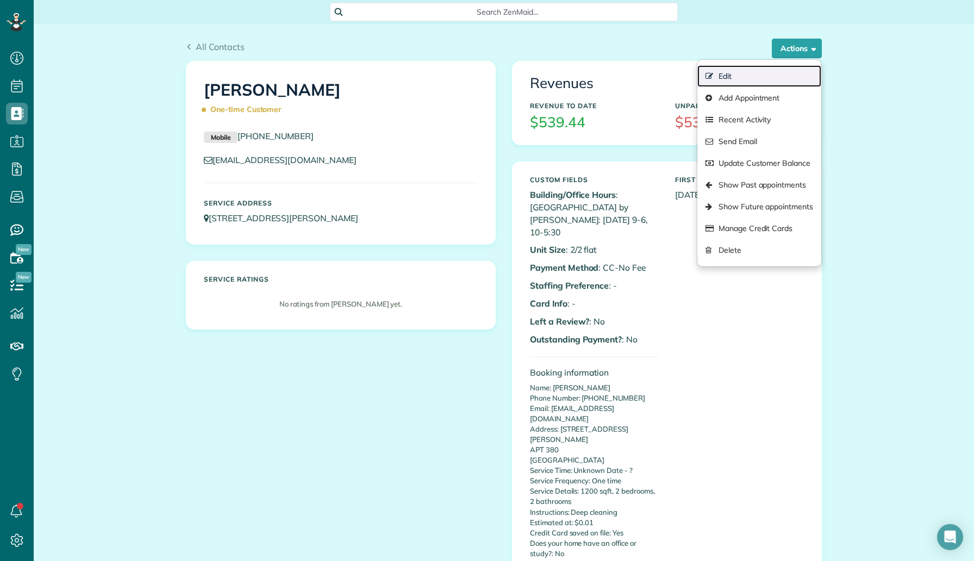
click at [734, 75] on link "Edit" at bounding box center [759, 76] width 124 height 22
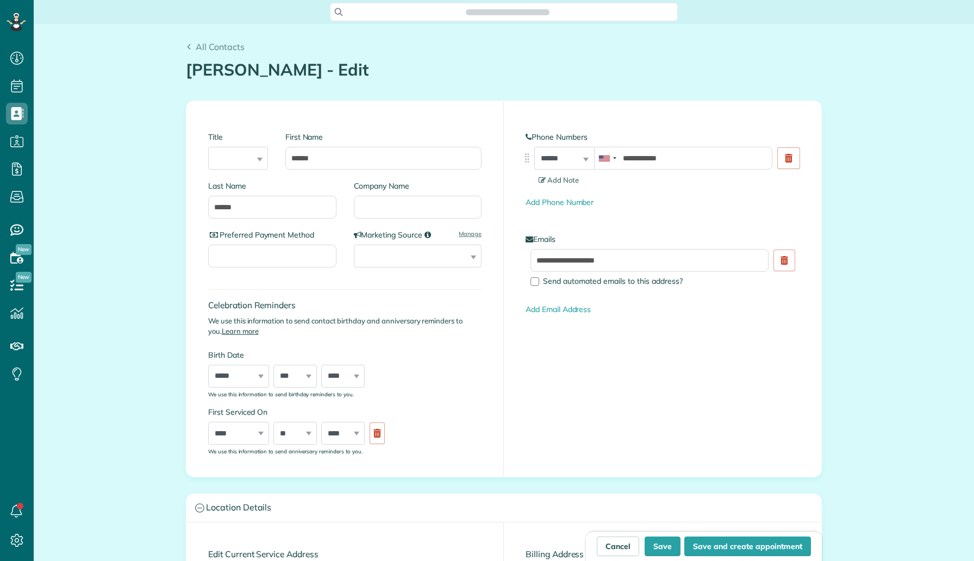
type input "**********"
click at [396, 205] on input "Company Name" at bounding box center [418, 207] width 128 height 23
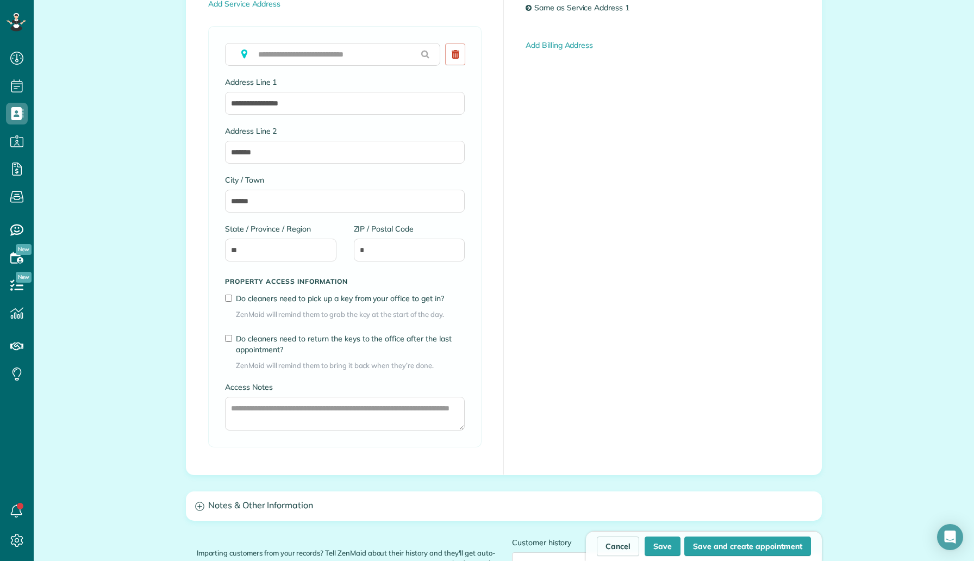
scroll to position [722, 0]
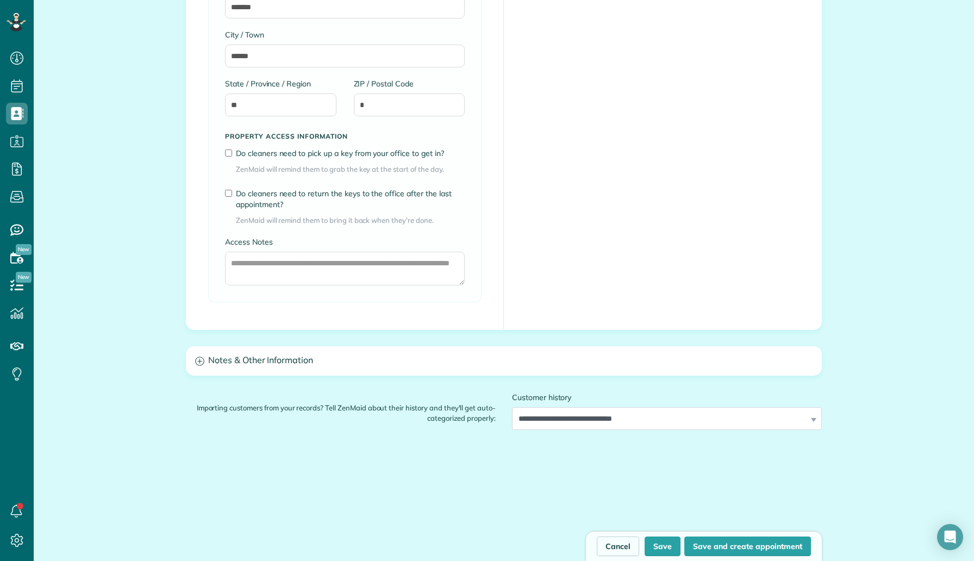
type input "***"
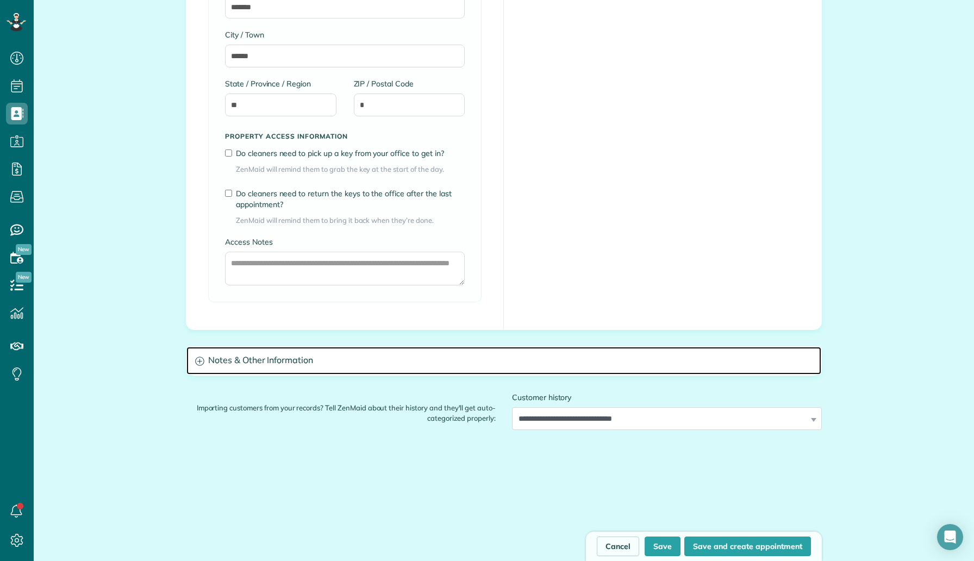
click at [309, 361] on h3 "Notes & Other Information" at bounding box center [503, 361] width 635 height 28
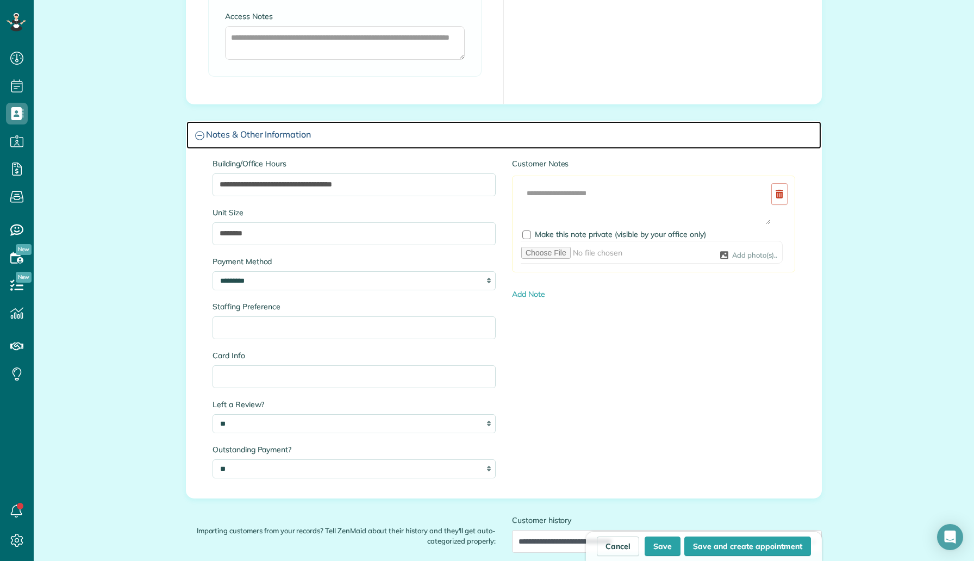
scroll to position [1083, 0]
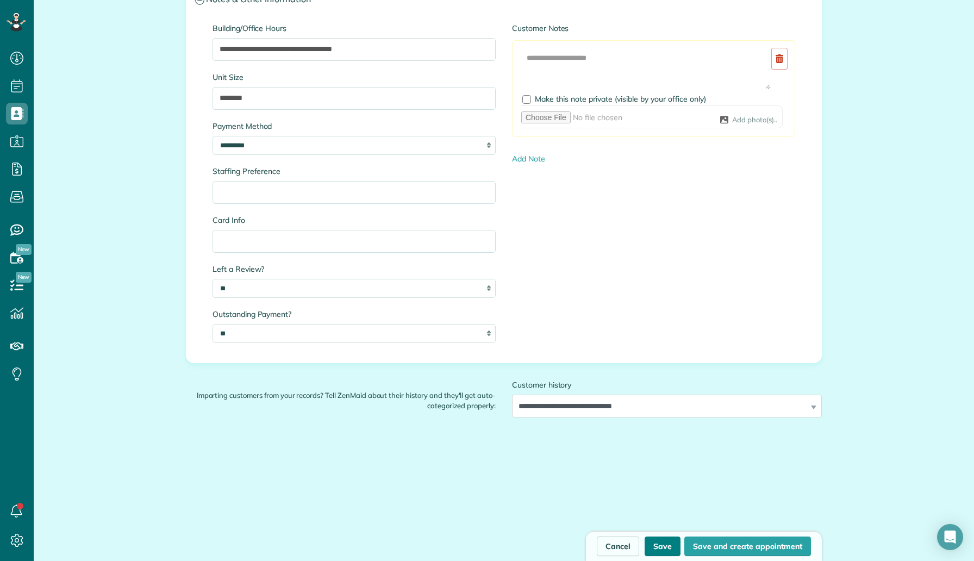
click at [668, 538] on button "Save" at bounding box center [663, 547] width 36 height 20
type input "**********"
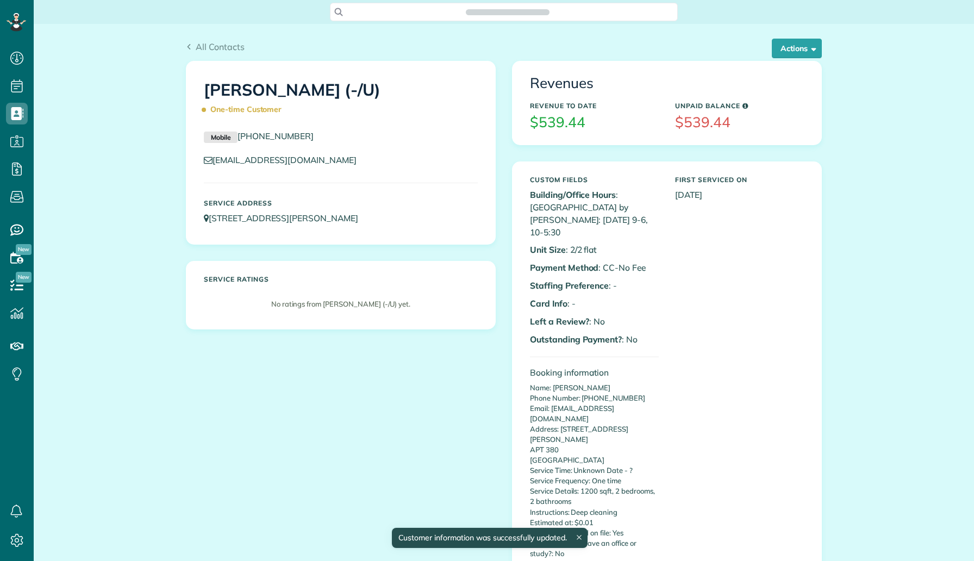
scroll to position [5, 5]
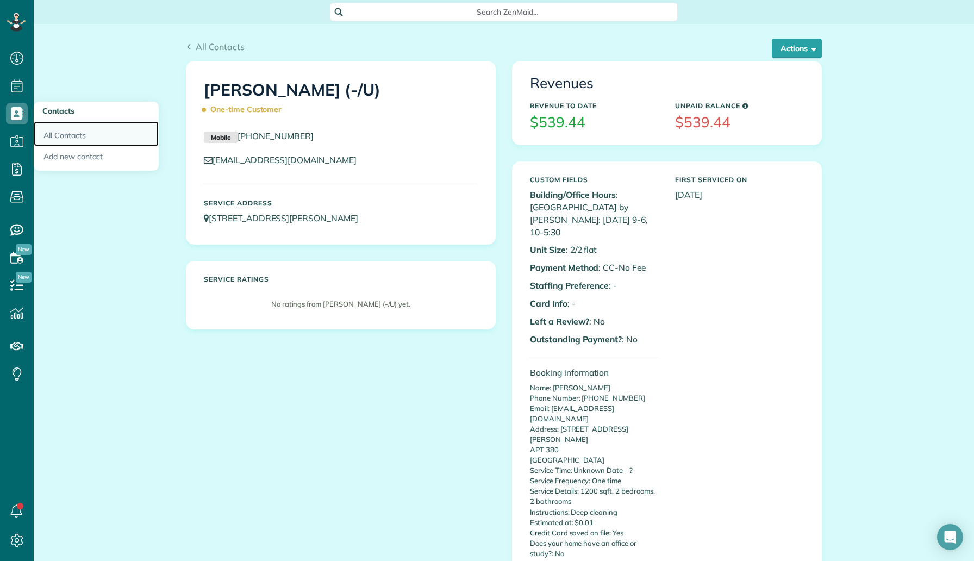
click at [77, 142] on link "All Contacts" at bounding box center [96, 133] width 125 height 25
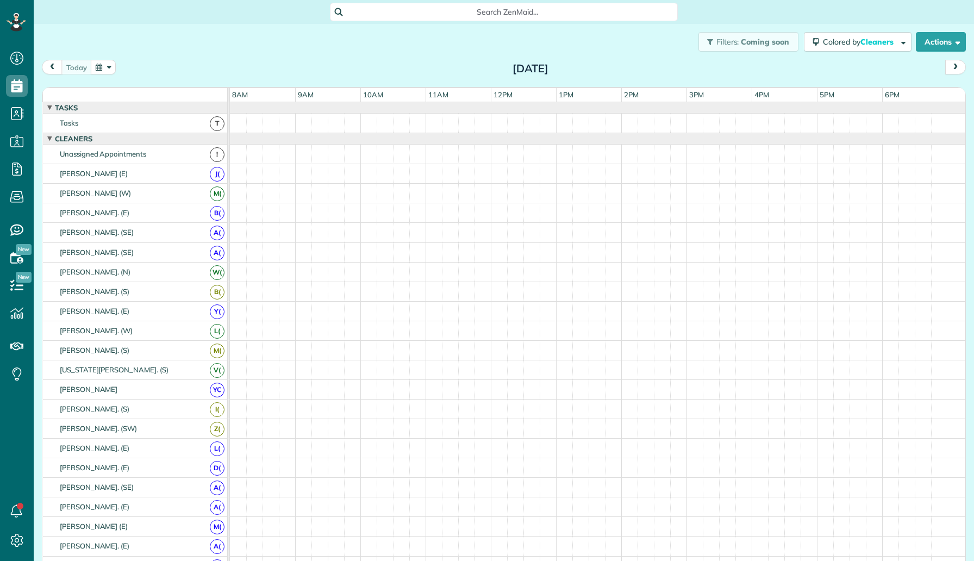
scroll to position [5, 5]
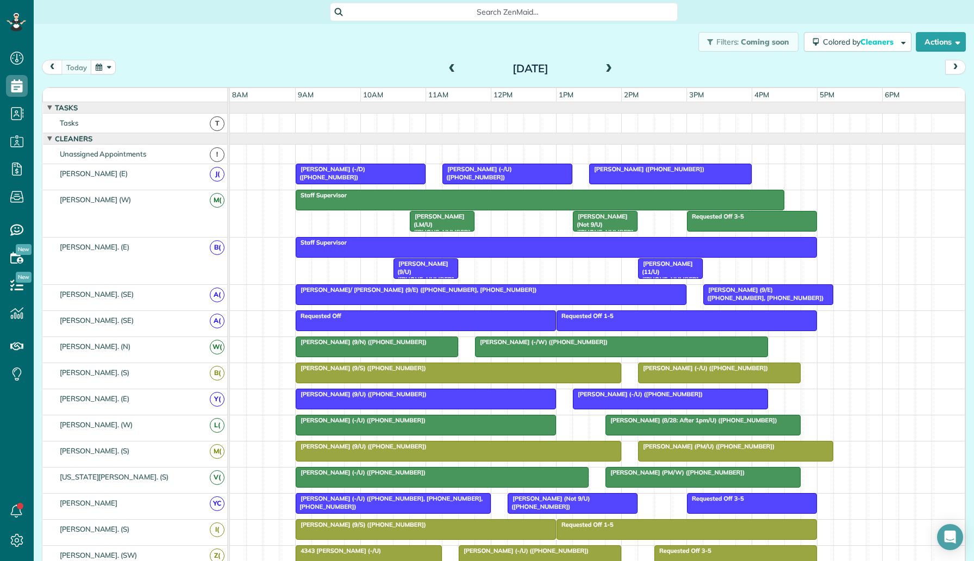
click at [99, 66] on button "button" at bounding box center [103, 67] width 25 height 15
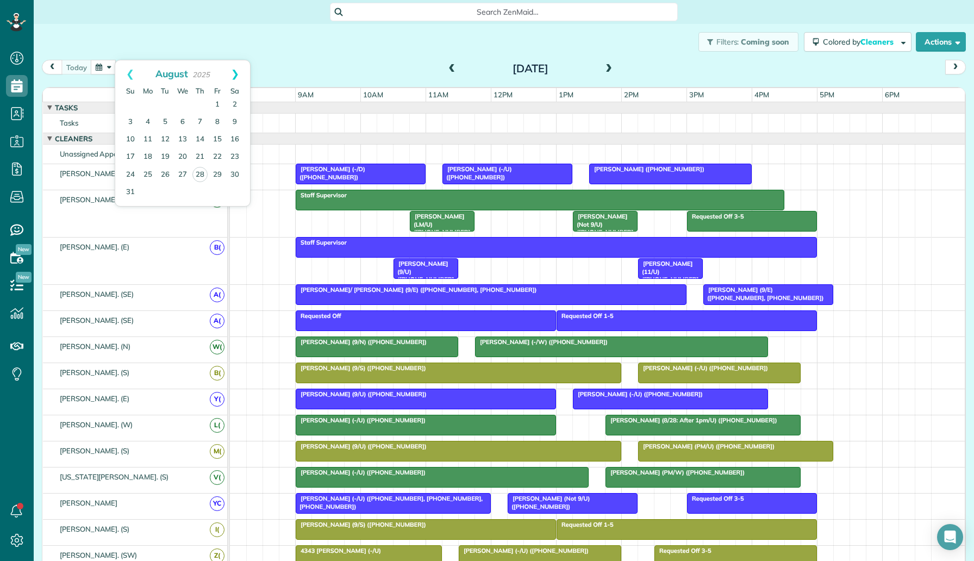
click at [233, 77] on link "Next" at bounding box center [235, 73] width 30 height 27
click at [179, 105] on link "3" at bounding box center [182, 104] width 17 height 17
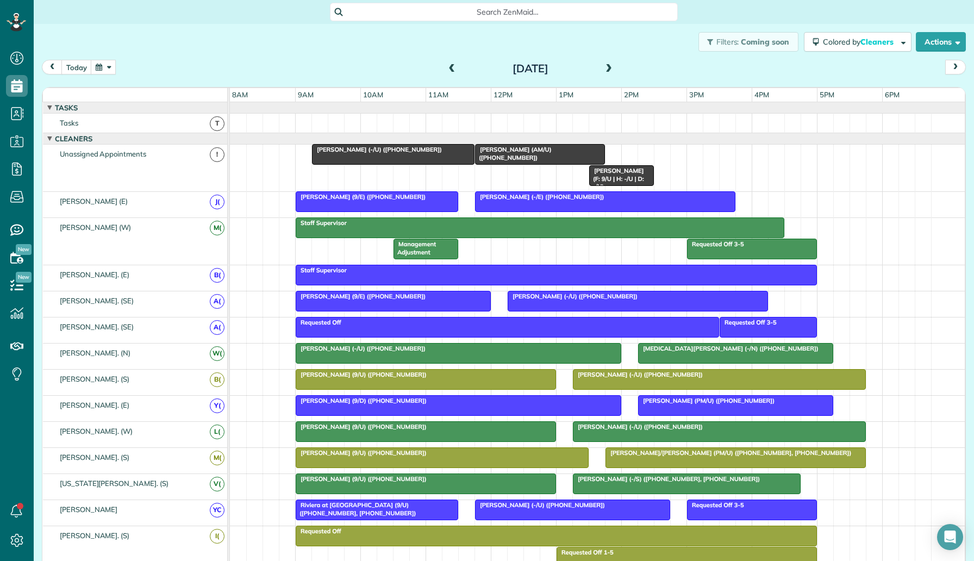
click at [419, 246] on span "Management Adjustment" at bounding box center [414, 247] width 43 height 15
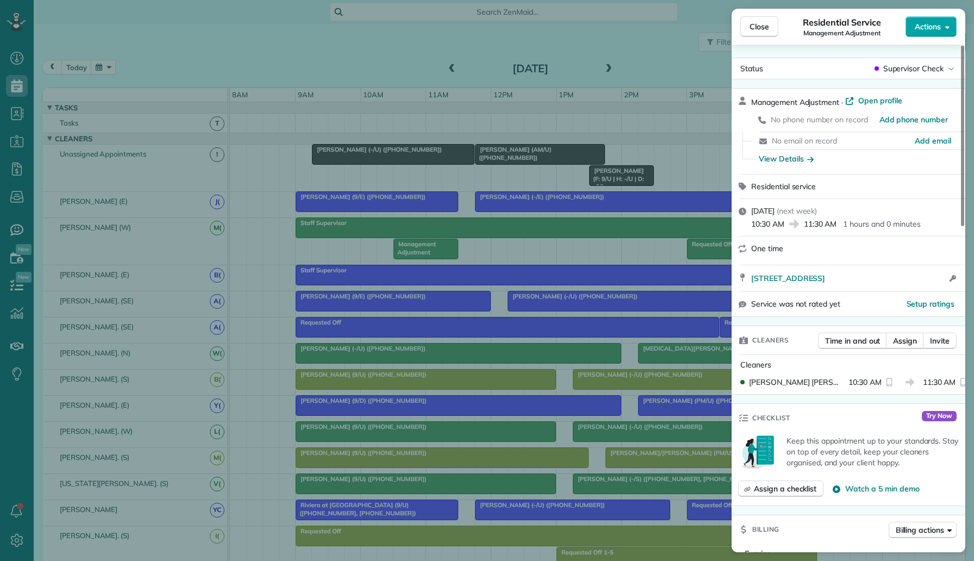
click at [936, 24] on span "Actions" at bounding box center [928, 26] width 26 height 11
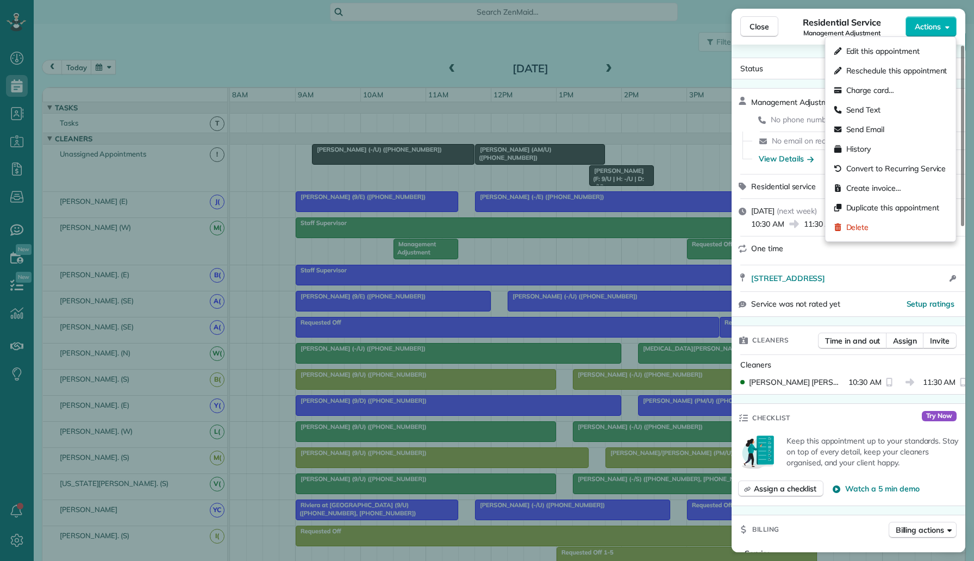
click at [795, 51] on div "Status Supervisor Check Management Adjustment · Open profile No phone number on…" at bounding box center [849, 299] width 234 height 508
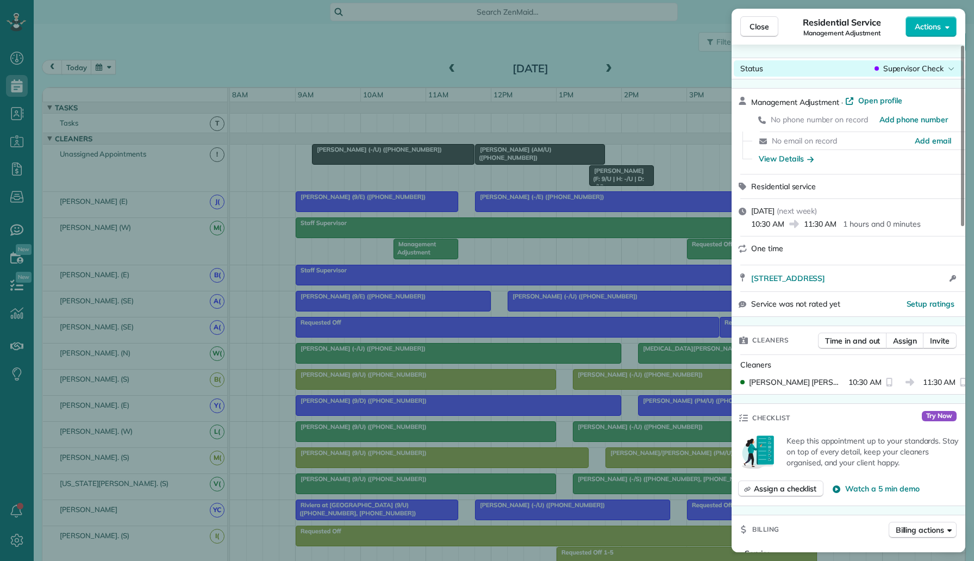
click at [907, 67] on span "Supervisor Check" at bounding box center [913, 68] width 60 height 11
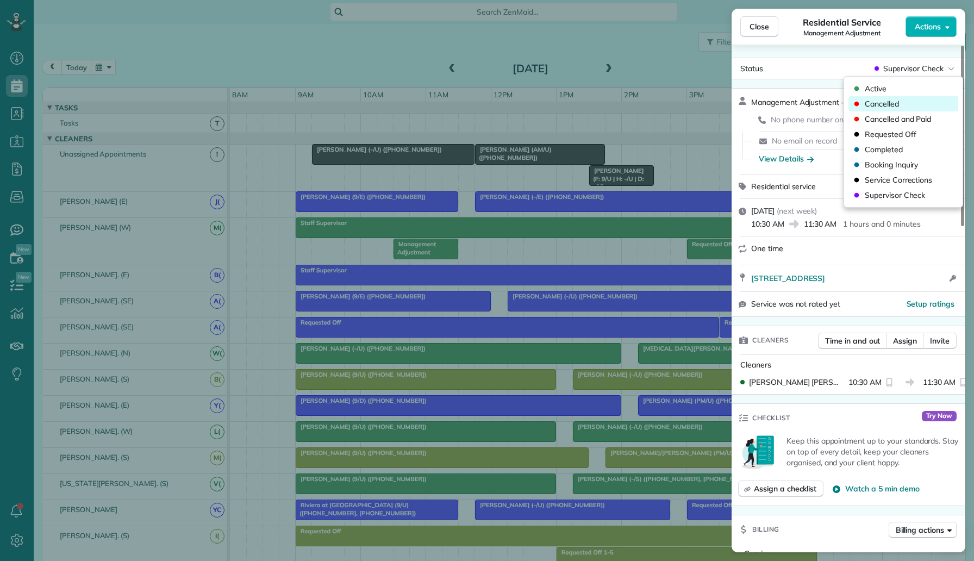
click at [905, 102] on div "Cancelled" at bounding box center [904, 103] width 110 height 15
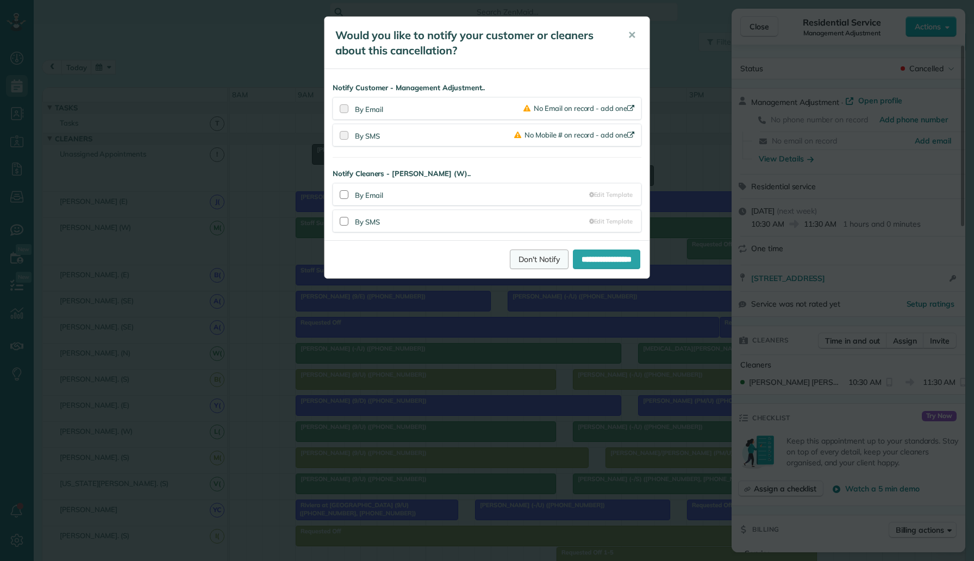
click at [524, 260] on link "Don't Notify" at bounding box center [539, 260] width 59 height 20
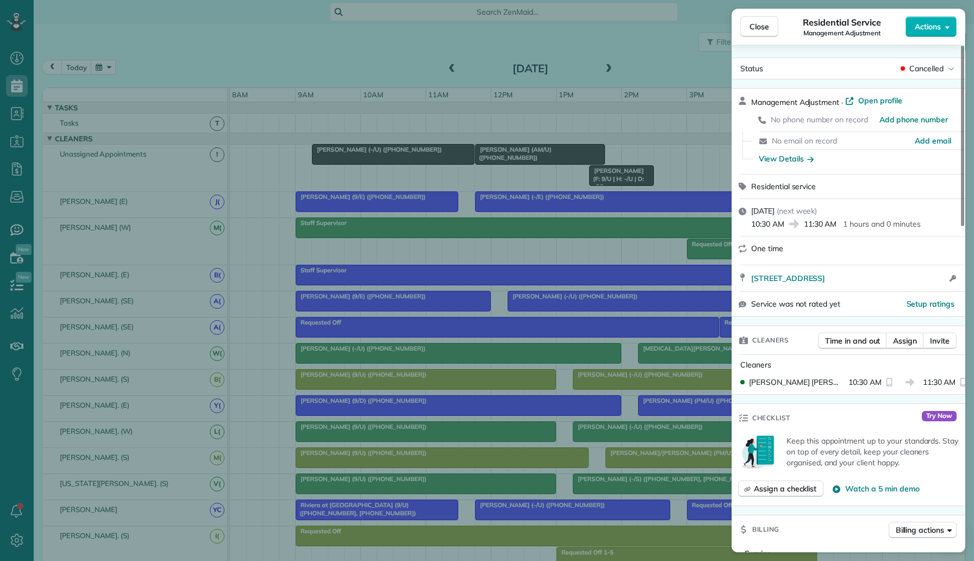
click at [609, 72] on div "Close Residential Service Management Adjustment Actions Status Cancelled Manage…" at bounding box center [487, 280] width 974 height 561
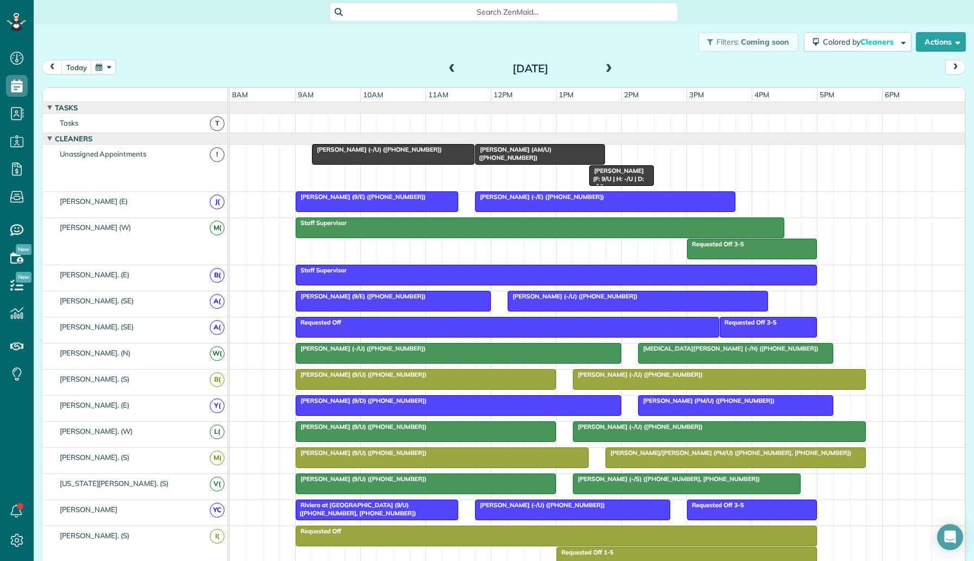
click at [608, 66] on span at bounding box center [609, 69] width 12 height 10
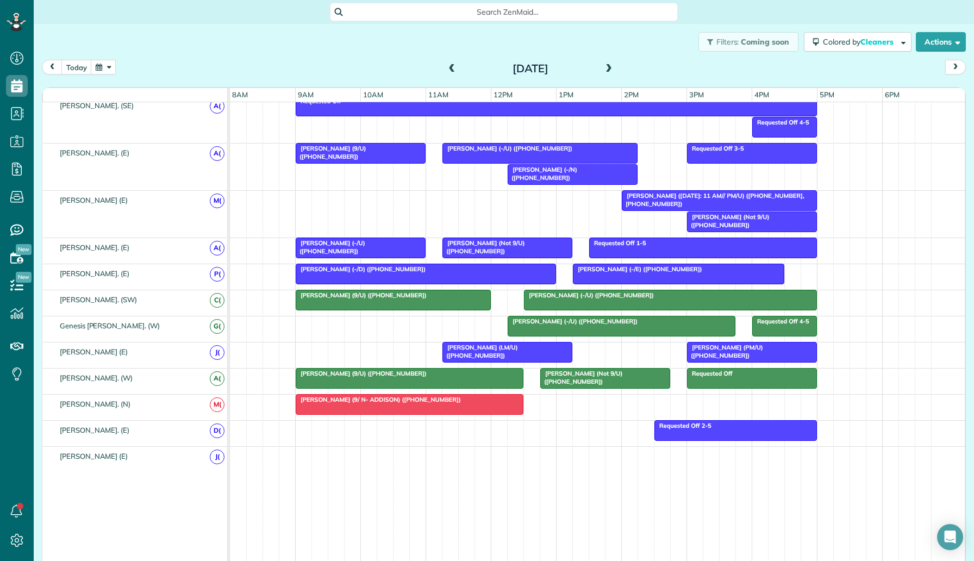
scroll to position [644, 0]
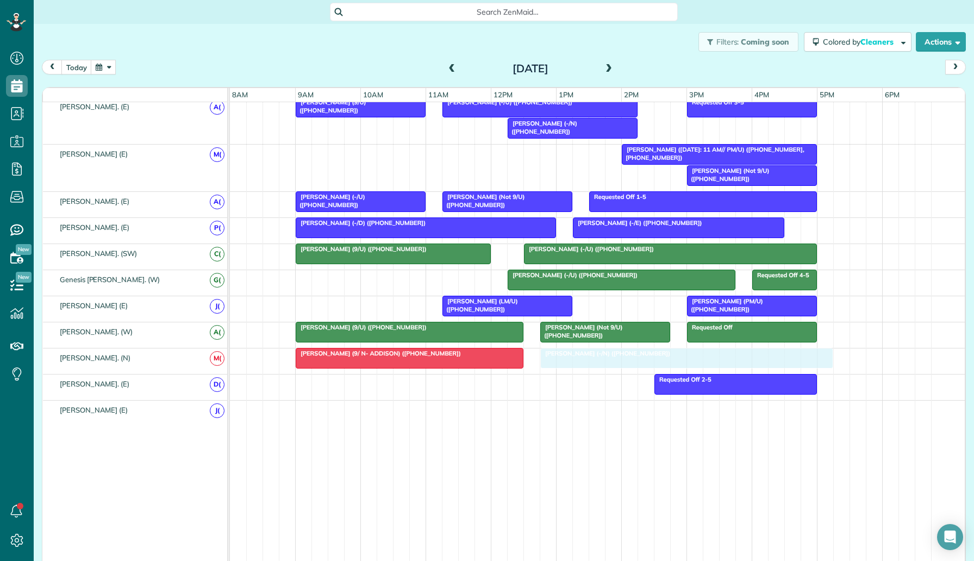
drag, startPoint x: 758, startPoint y: 149, endPoint x: 594, endPoint y: 352, distance: 261.2
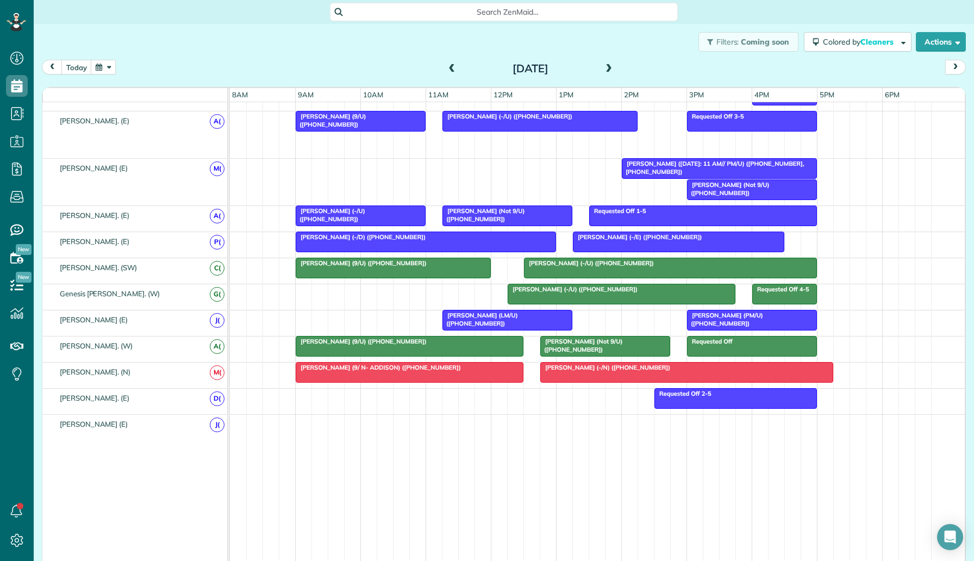
scroll to position [0, 0]
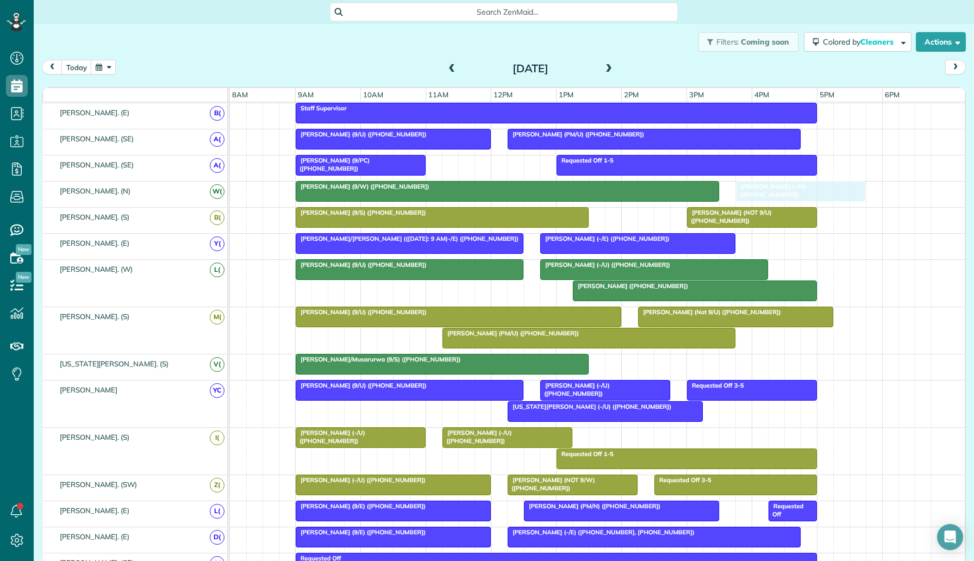
drag, startPoint x: 590, startPoint y: 138, endPoint x: 814, endPoint y: 186, distance: 229.1
click at [103, 70] on button "button" at bounding box center [103, 67] width 25 height 15
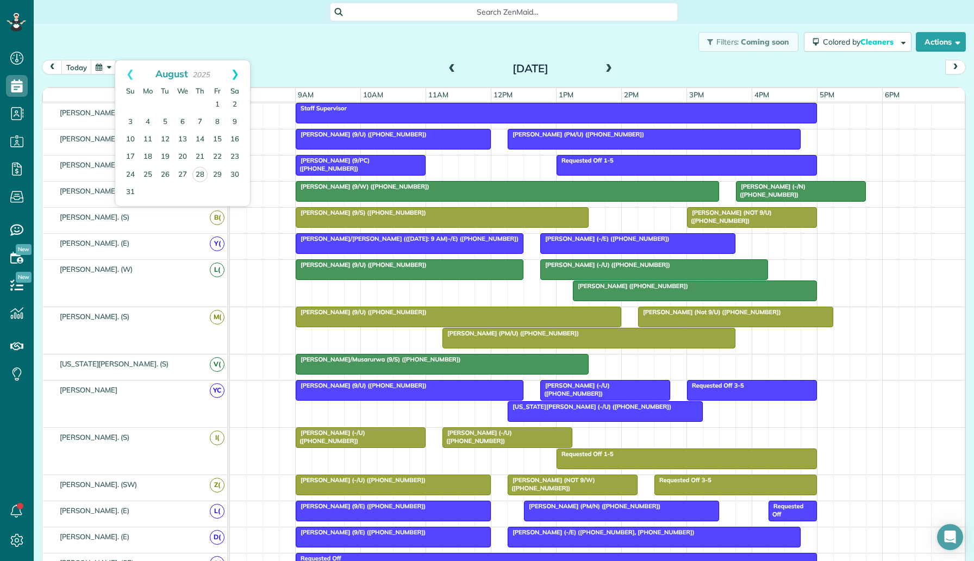
click at [240, 70] on link "Next" at bounding box center [235, 73] width 30 height 27
click at [183, 105] on link "3" at bounding box center [182, 104] width 17 height 17
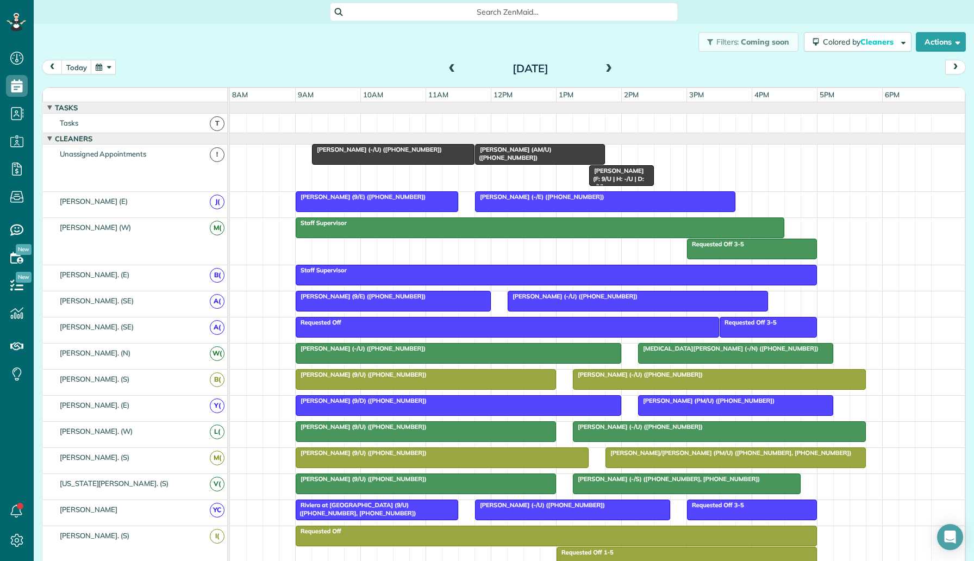
click at [608, 72] on span at bounding box center [609, 69] width 12 height 10
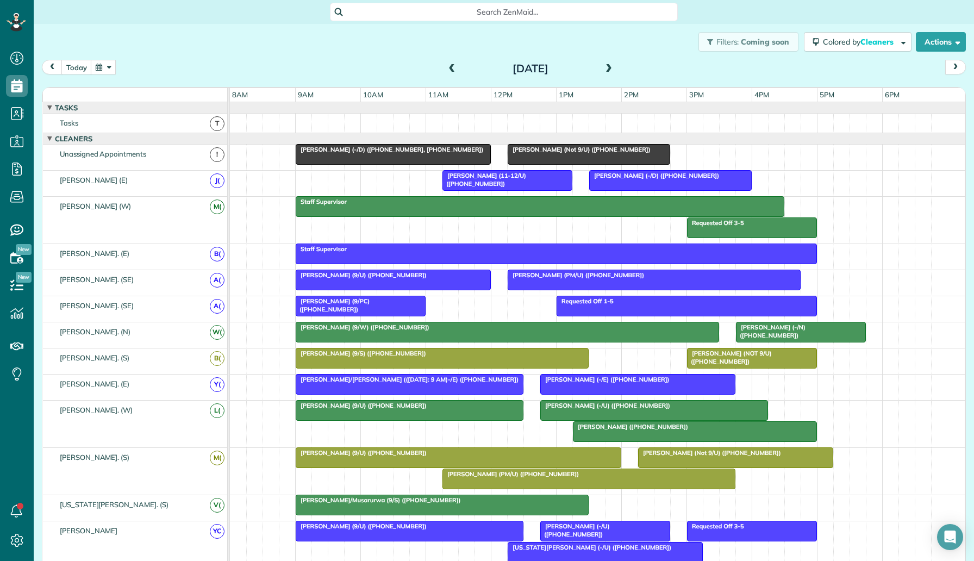
scroll to position [360, 0]
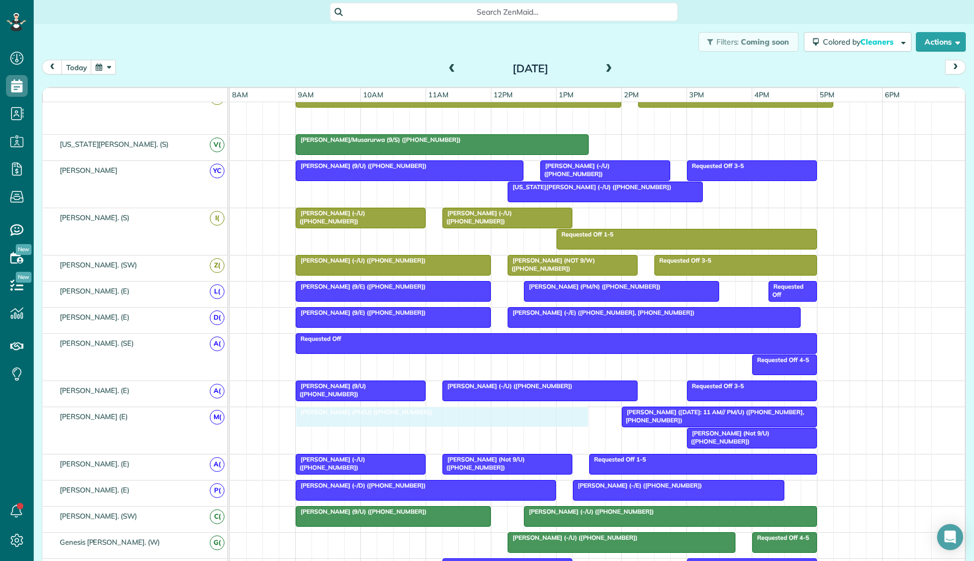
drag, startPoint x: 567, startPoint y: 119, endPoint x: 420, endPoint y: 429, distance: 343.3
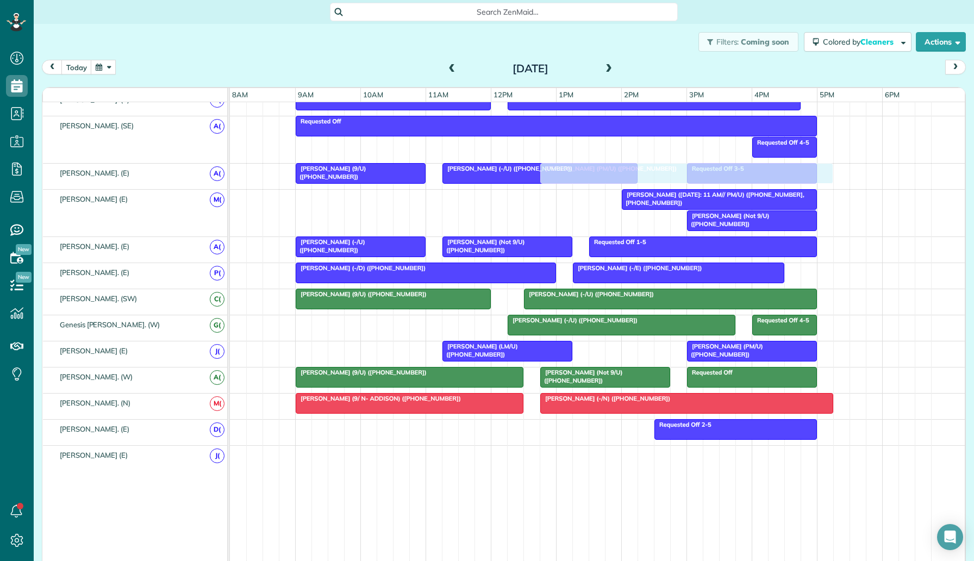
scroll to position [602, 0]
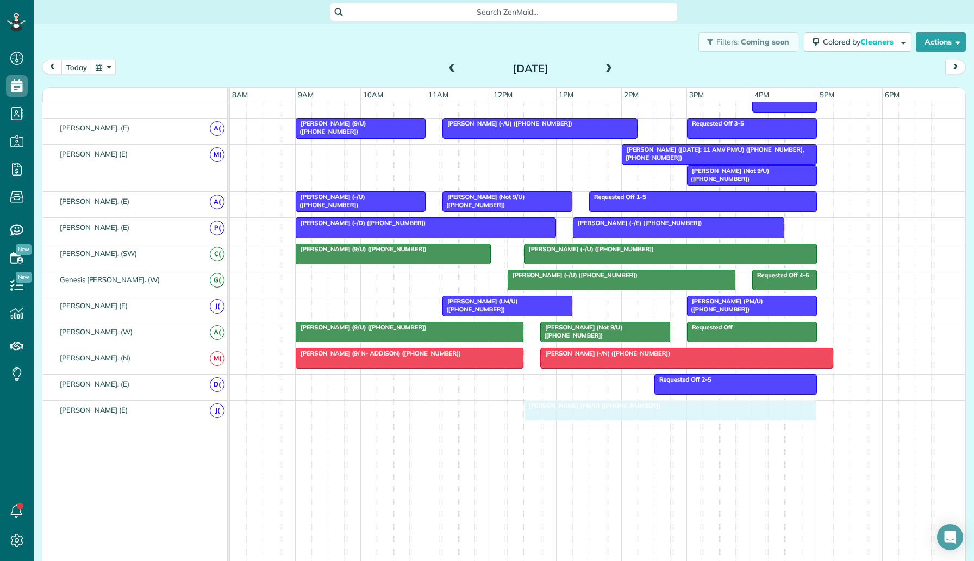
drag, startPoint x: 452, startPoint y: 415, endPoint x: 675, endPoint y: 413, distance: 222.9
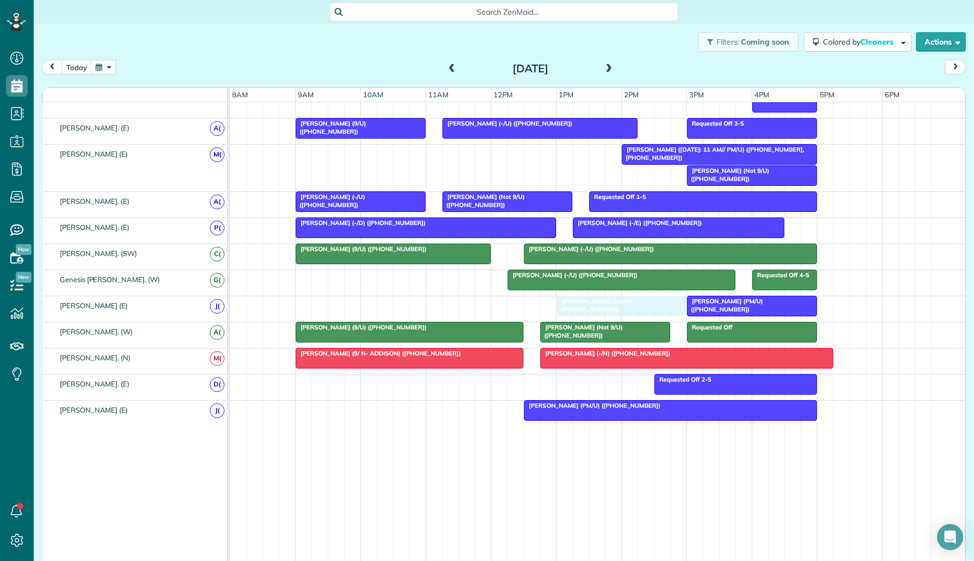
drag, startPoint x: 533, startPoint y: 305, endPoint x: 641, endPoint y: 311, distance: 108.3
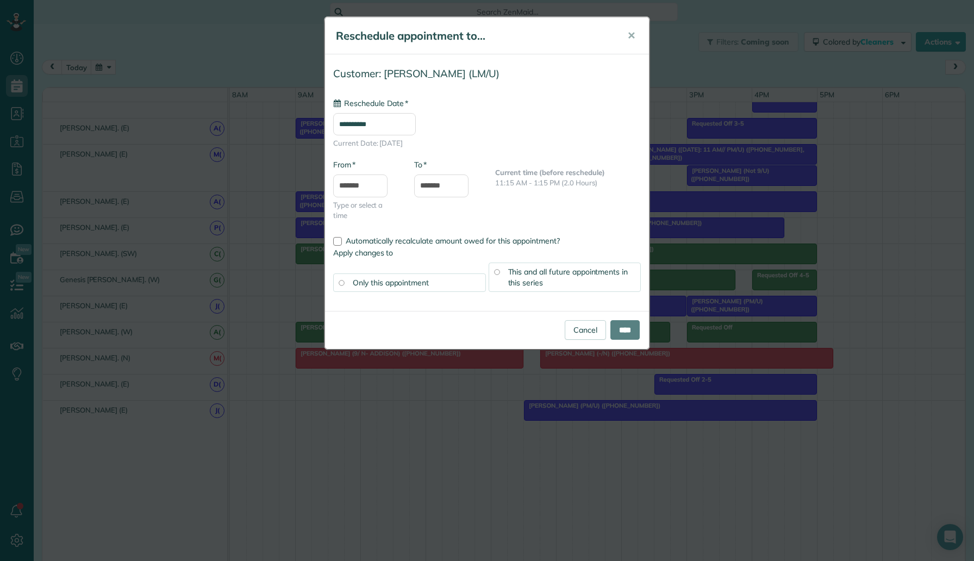
type input "**********"
click at [615, 332] on input "****" at bounding box center [624, 330] width 29 height 20
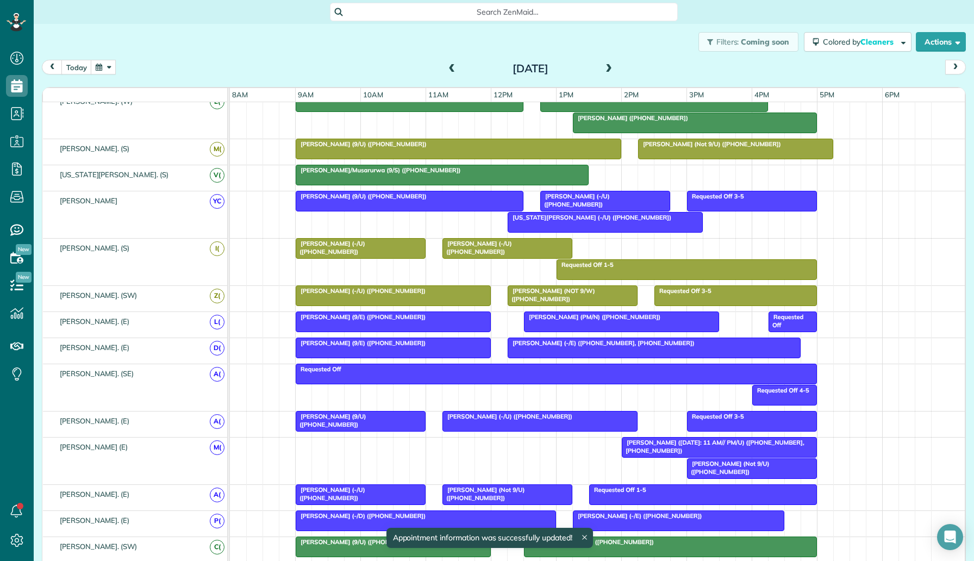
scroll to position [165, 0]
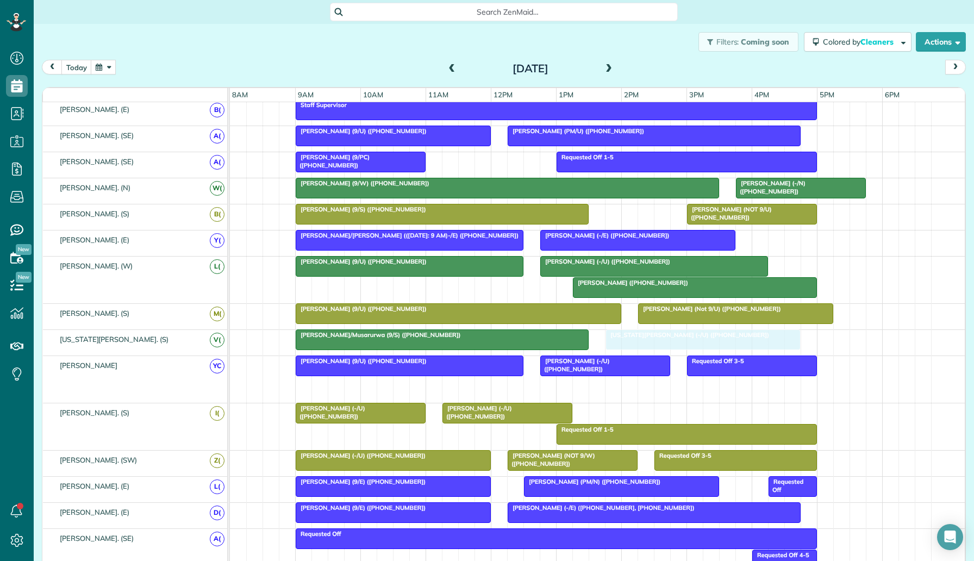
drag, startPoint x: 610, startPoint y: 394, endPoint x: 708, endPoint y: 345, distance: 109.6
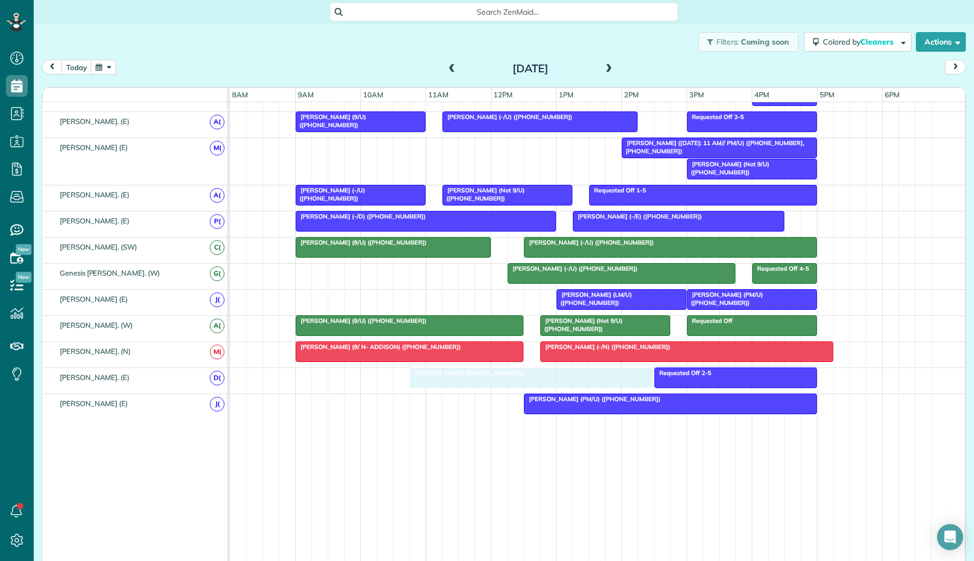
drag, startPoint x: 700, startPoint y: 288, endPoint x: 530, endPoint y: 392, distance: 199.6
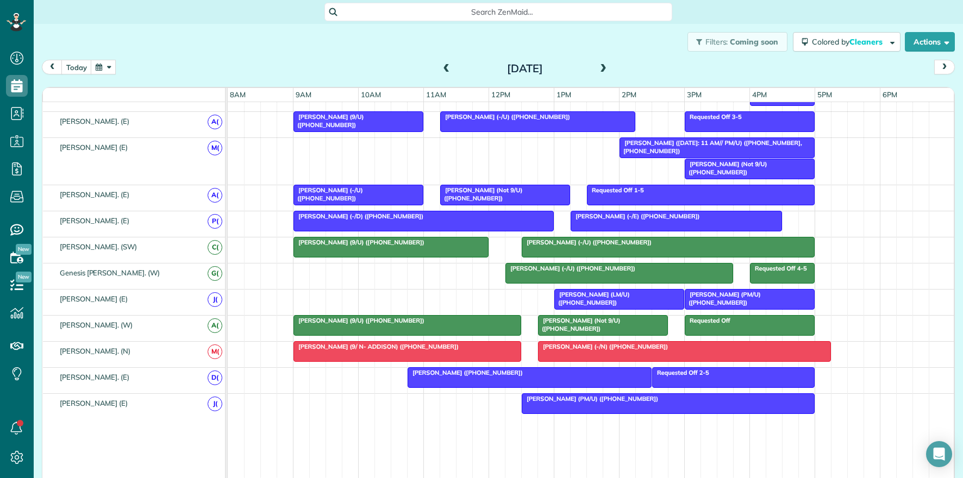
scroll to position [478, 34]
click at [81, 66] on button "today" at bounding box center [76, 67] width 30 height 15
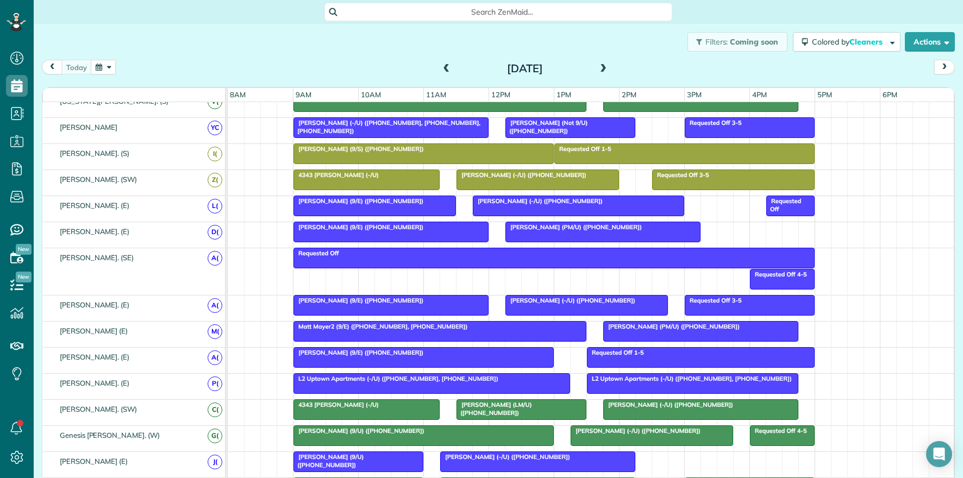
scroll to position [550, 0]
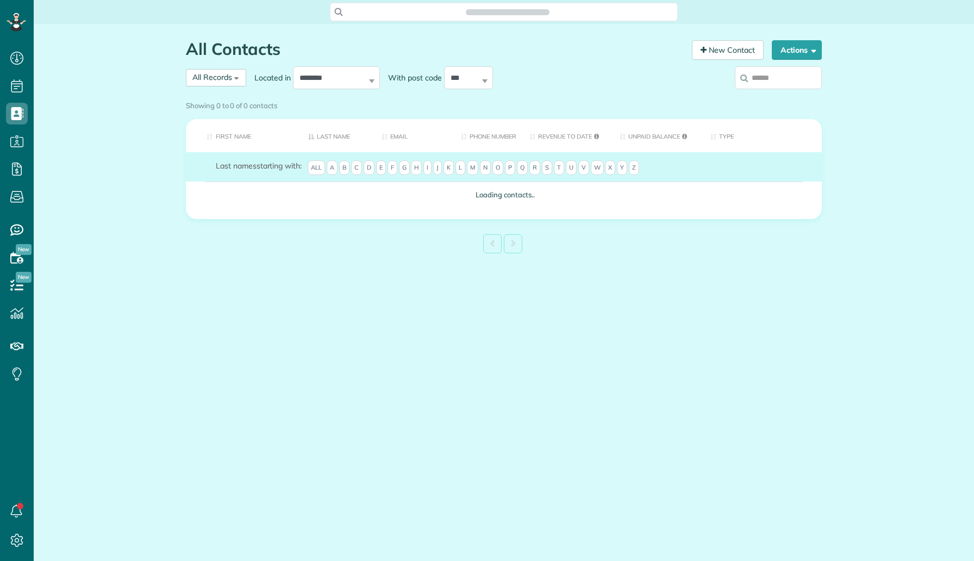
scroll to position [5, 5]
click at [793, 81] on input "search" at bounding box center [778, 77] width 87 height 23
type input "******"
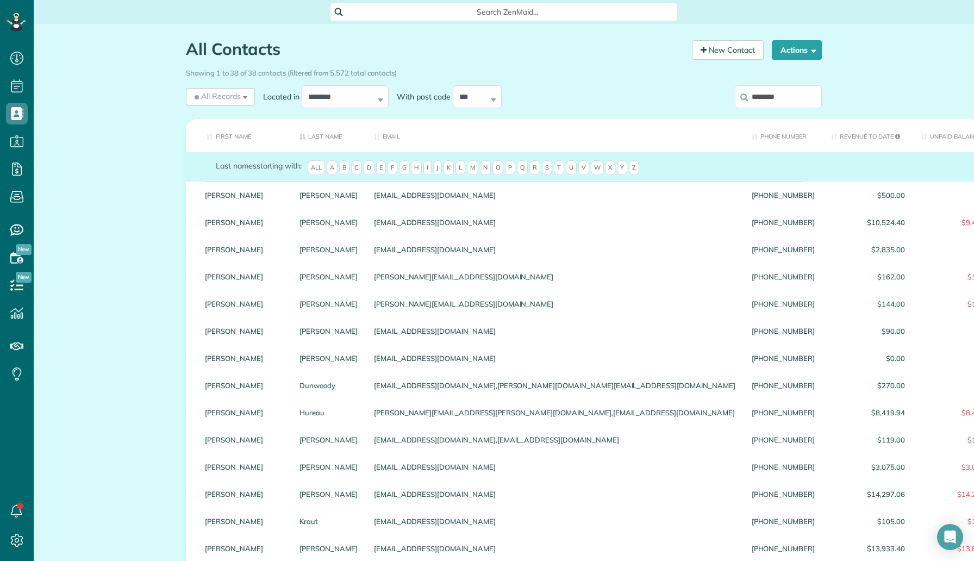
click at [796, 99] on input "********" at bounding box center [778, 96] width 87 height 23
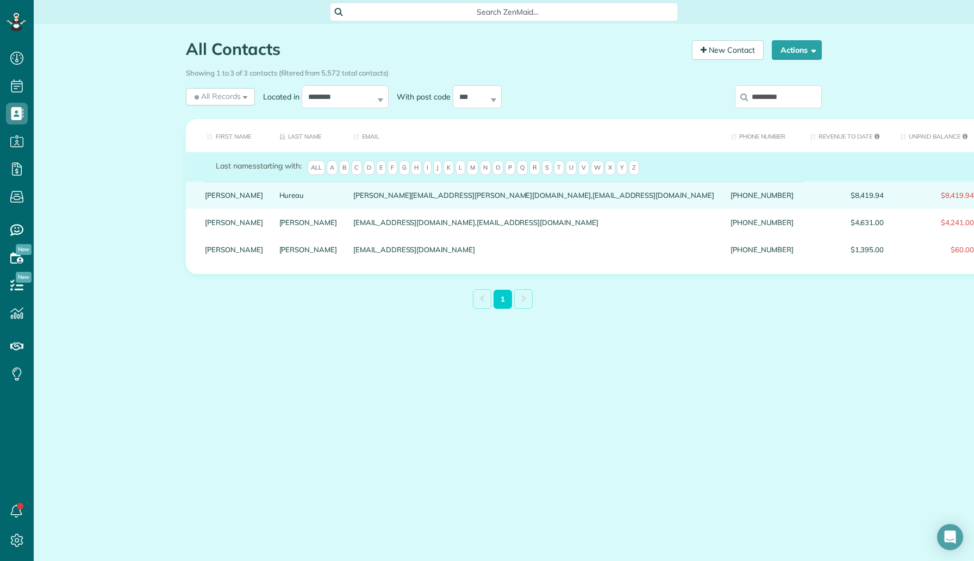
type input "*********"
click at [279, 199] on link "Hureau" at bounding box center [308, 195] width 58 height 8
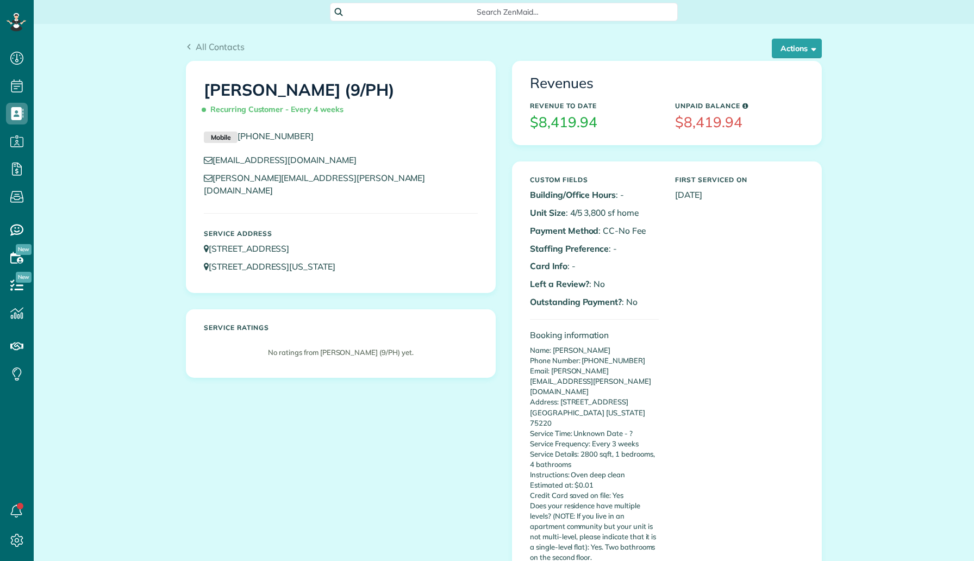
scroll to position [5, 5]
click at [785, 58] on button "Actions" at bounding box center [797, 49] width 50 height 20
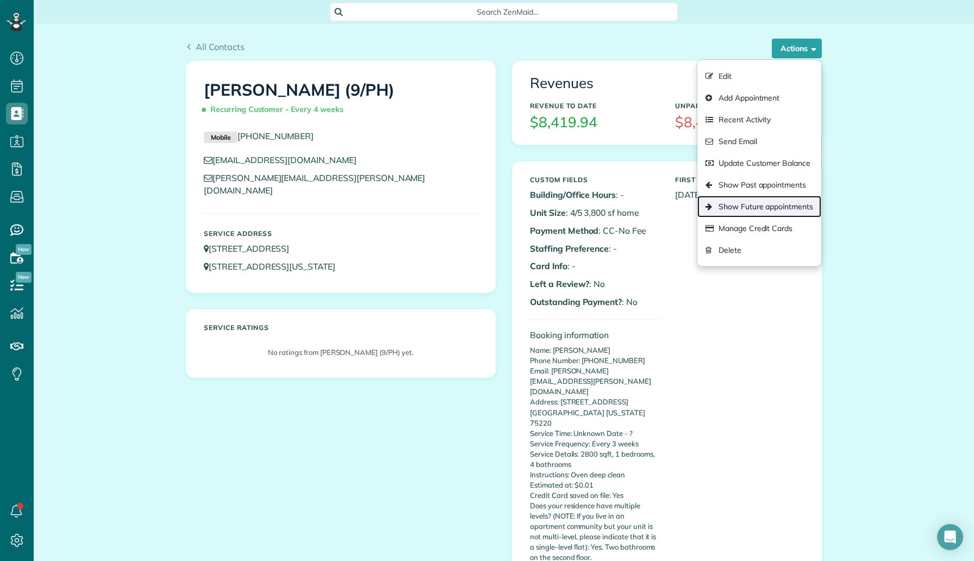
click at [774, 208] on link "Show Future appointments" at bounding box center [759, 207] width 124 height 22
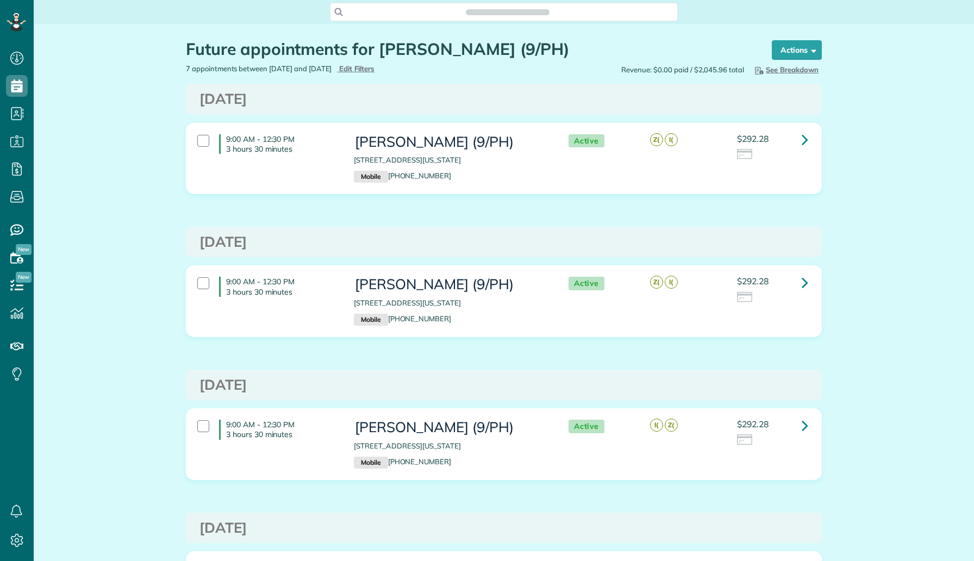
scroll to position [5, 5]
click at [808, 141] on icon at bounding box center [805, 139] width 7 height 19
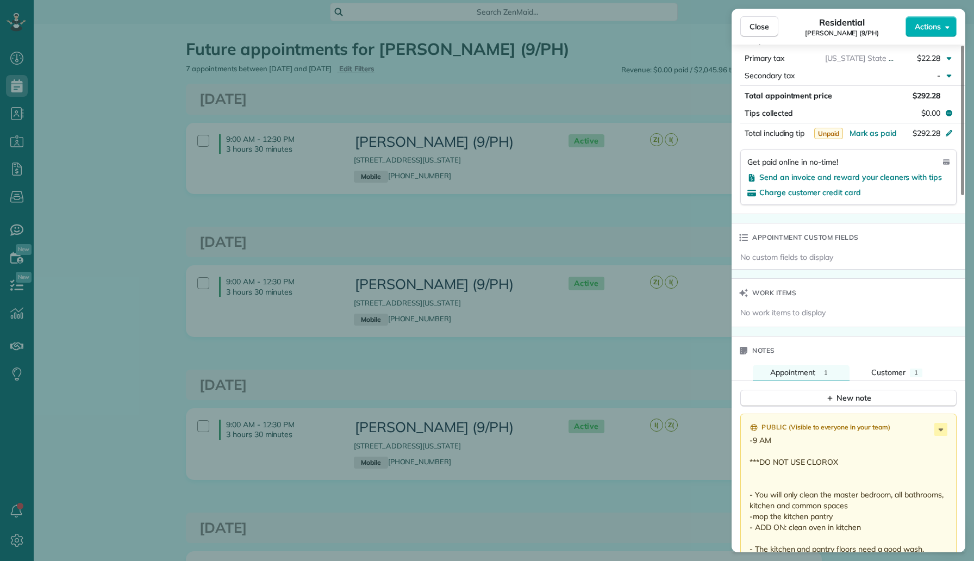
scroll to position [511, 0]
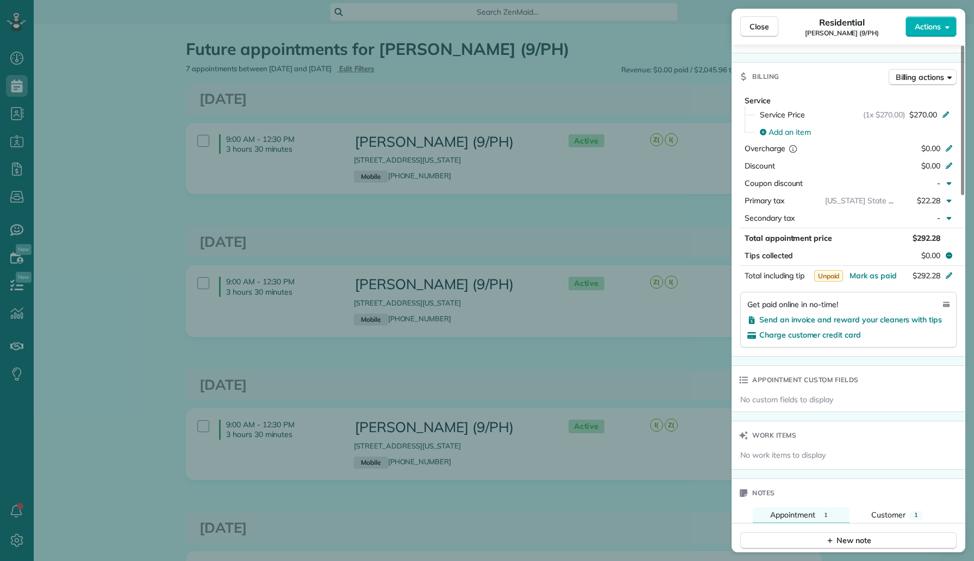
click at [606, 234] on div "Close Residential [PERSON_NAME] (9/PH) Actions Status Active [PERSON_NAME] (9/P…" at bounding box center [487, 280] width 974 height 561
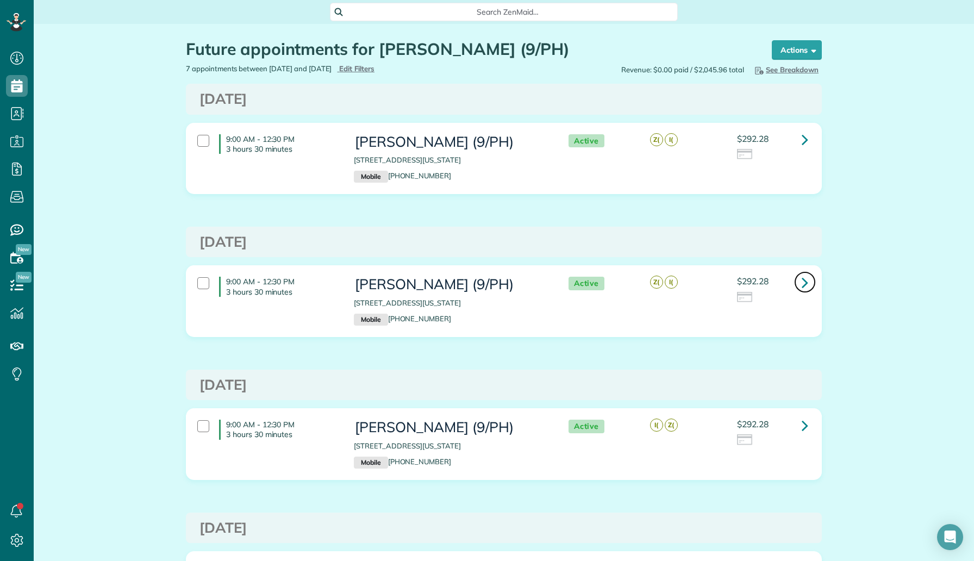
click at [810, 284] on link at bounding box center [805, 282] width 22 height 22
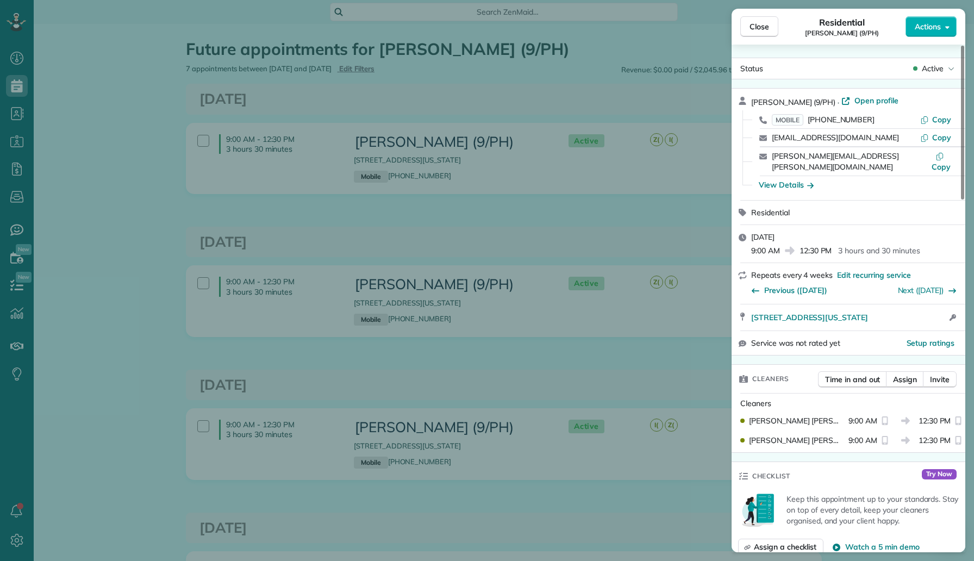
scroll to position [130, 0]
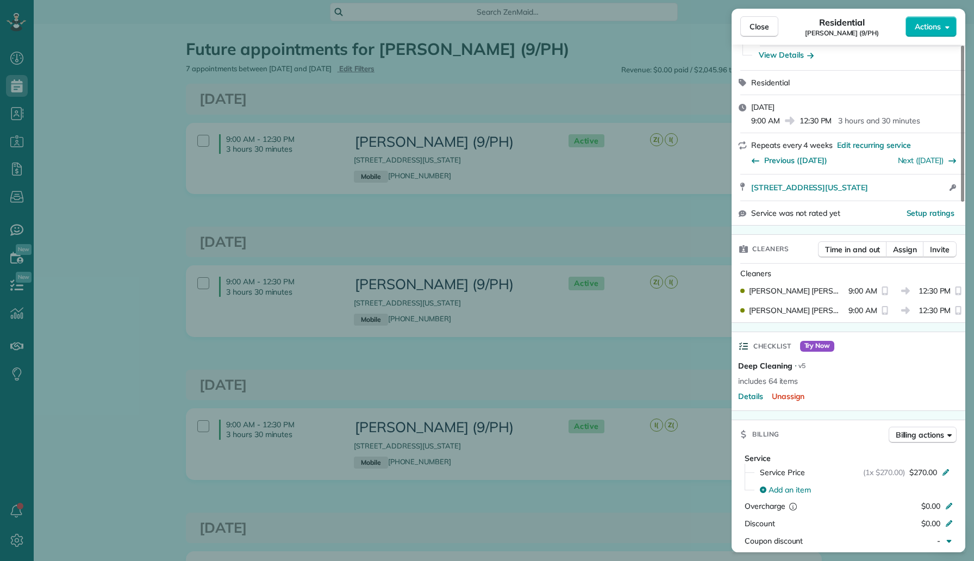
click at [195, 105] on div "Close Residential [PERSON_NAME] (9/PH) Actions Status Active [PERSON_NAME] (9/P…" at bounding box center [487, 280] width 974 height 561
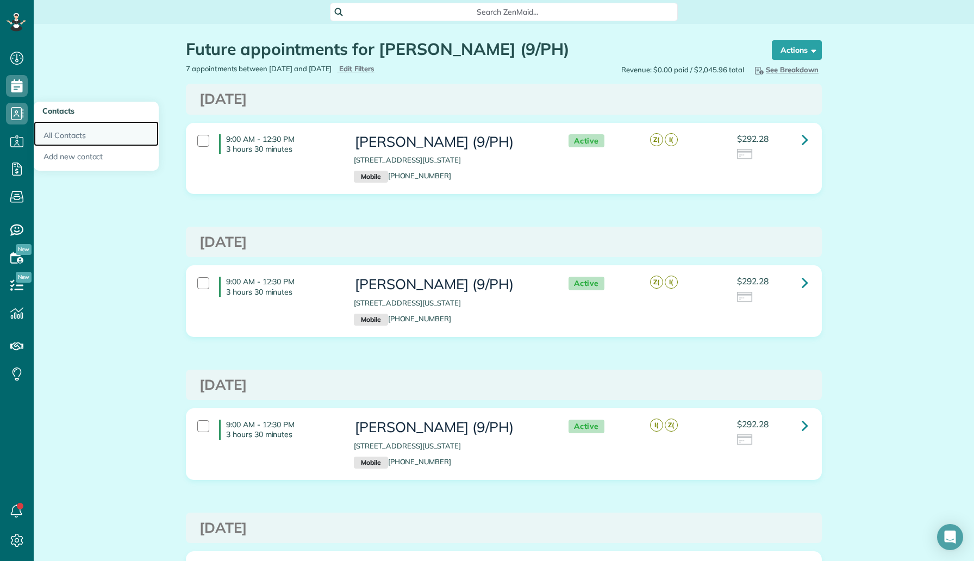
click at [73, 133] on link "All Contacts" at bounding box center [96, 133] width 125 height 25
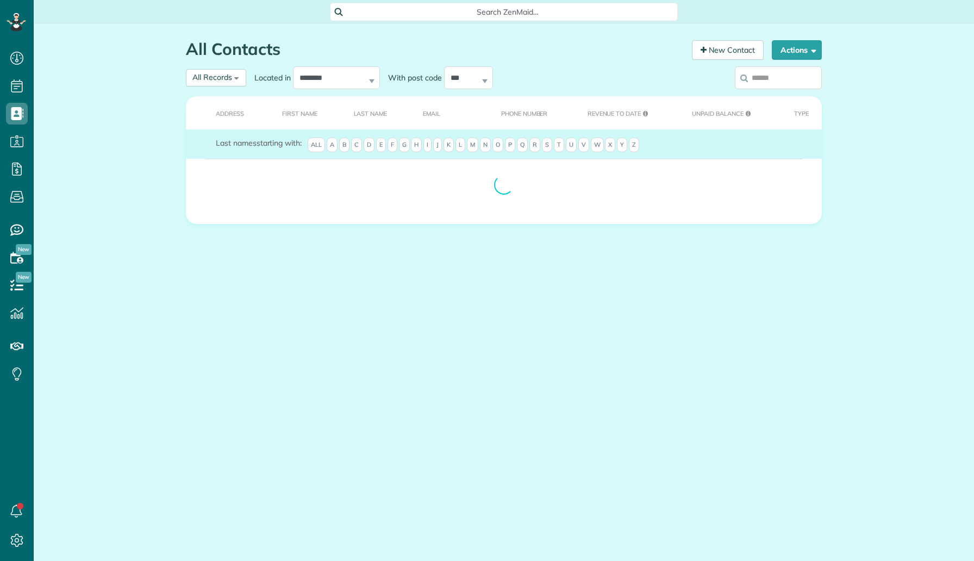
scroll to position [5, 5]
click at [771, 77] on input "search" at bounding box center [778, 77] width 87 height 23
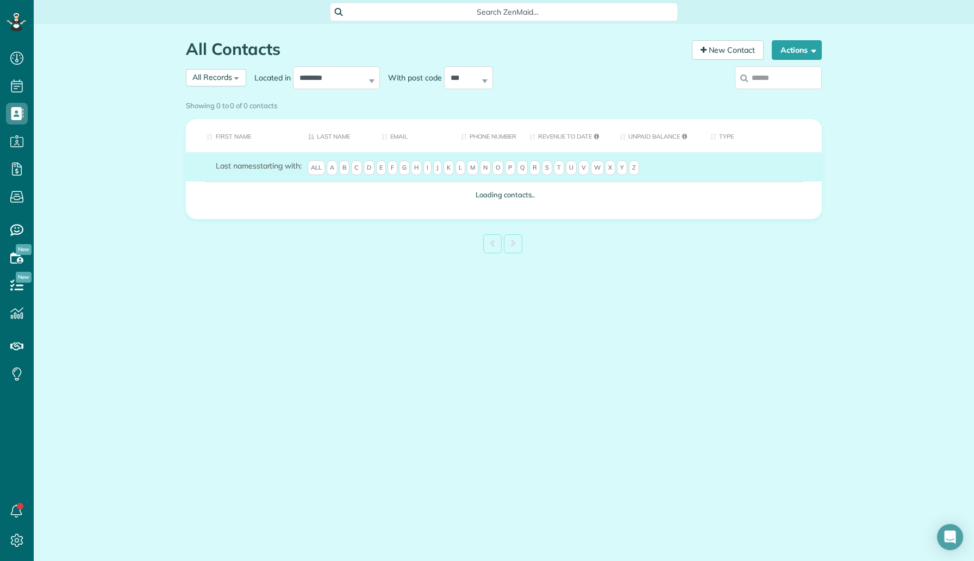
paste input "**********"
click at [770, 85] on input "**********" at bounding box center [778, 77] width 87 height 23
type input "**********"
click at [779, 83] on label "**********" at bounding box center [778, 78] width 87 height 28
click at [779, 83] on input "**********" at bounding box center [778, 77] width 87 height 23
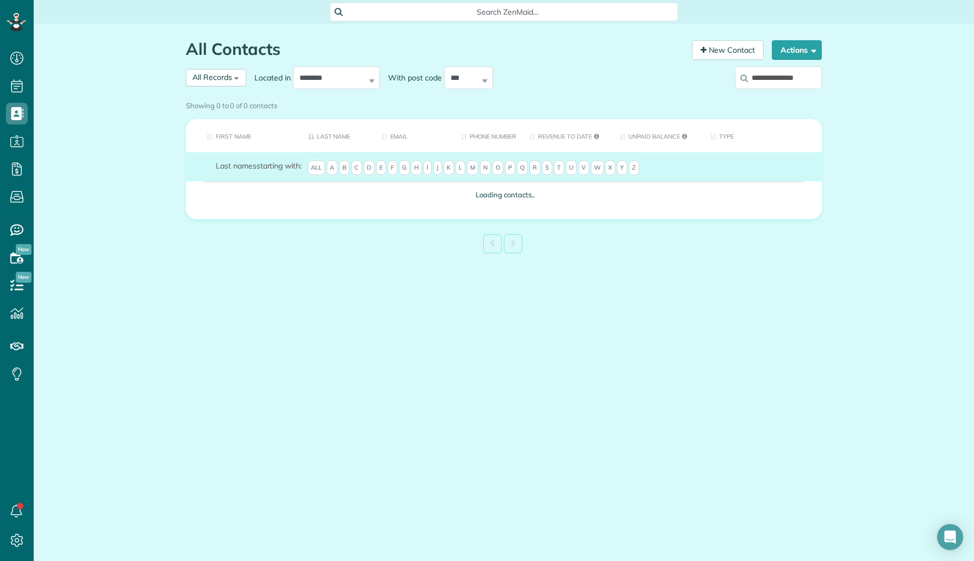
click at [795, 83] on label "**********" at bounding box center [778, 78] width 87 height 28
click at [795, 83] on input "**********" at bounding box center [778, 77] width 87 height 23
click at [798, 96] on div "Showing 0 to 0 of 0 contacts" at bounding box center [504, 103] width 636 height 15
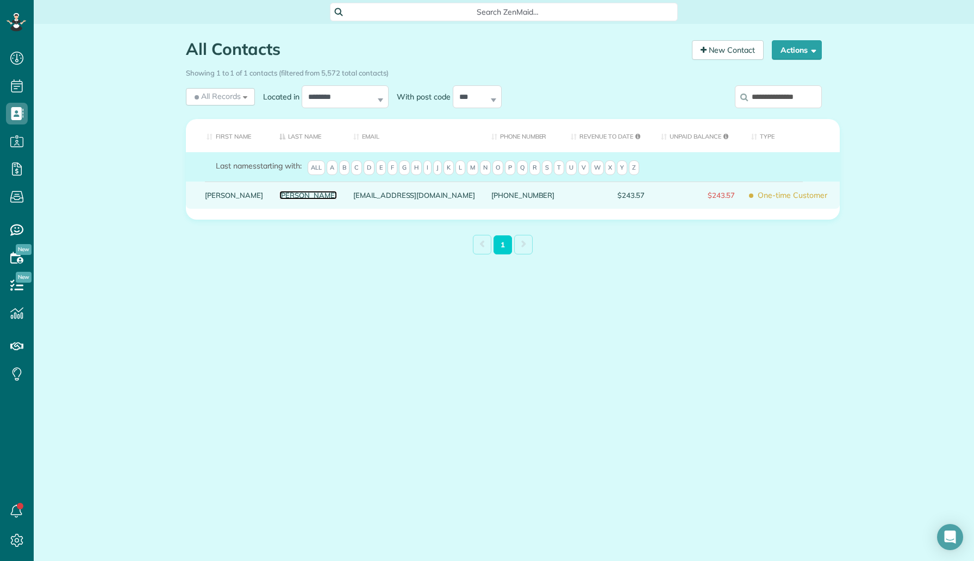
click at [279, 199] on link "[PERSON_NAME]" at bounding box center [308, 195] width 58 height 8
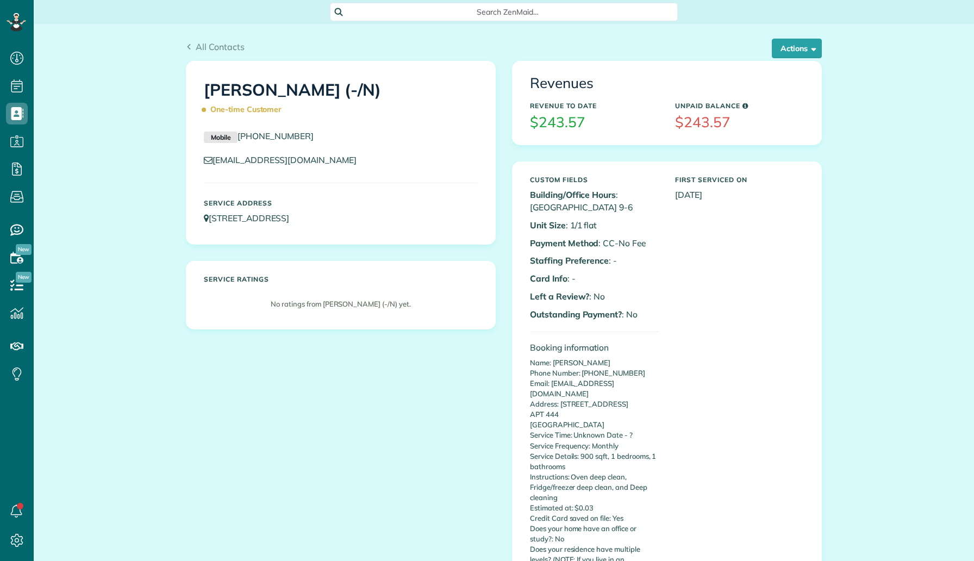
scroll to position [5, 5]
click at [802, 49] on button "Actions" at bounding box center [797, 49] width 50 height 20
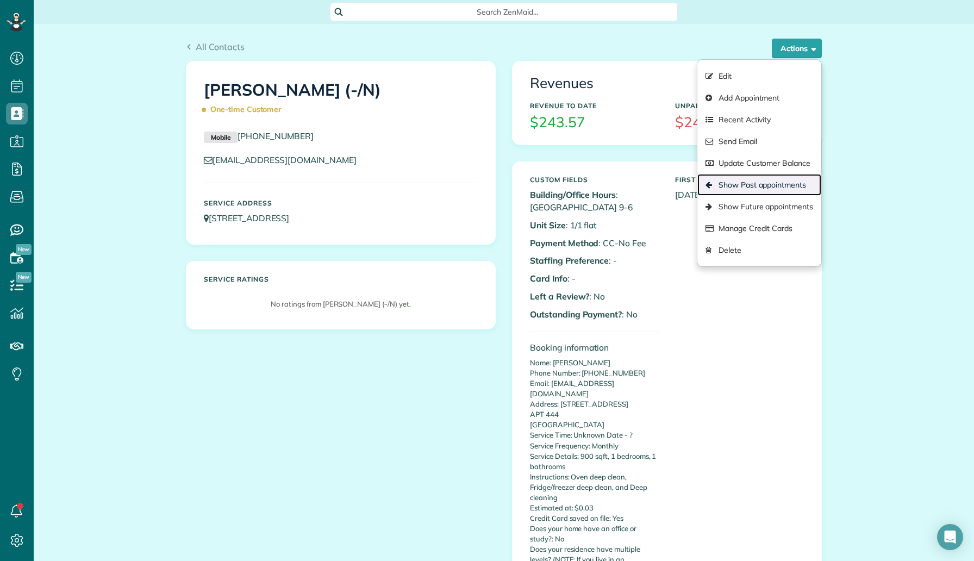
click at [769, 189] on link "Show Past appointments" at bounding box center [759, 185] width 124 height 22
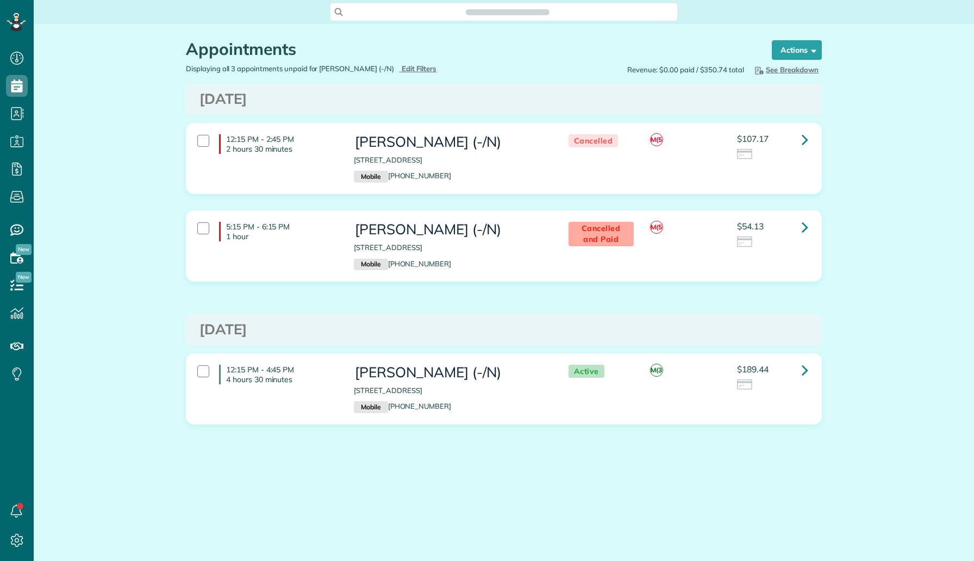
scroll to position [5, 5]
click at [810, 369] on link at bounding box center [805, 370] width 22 height 22
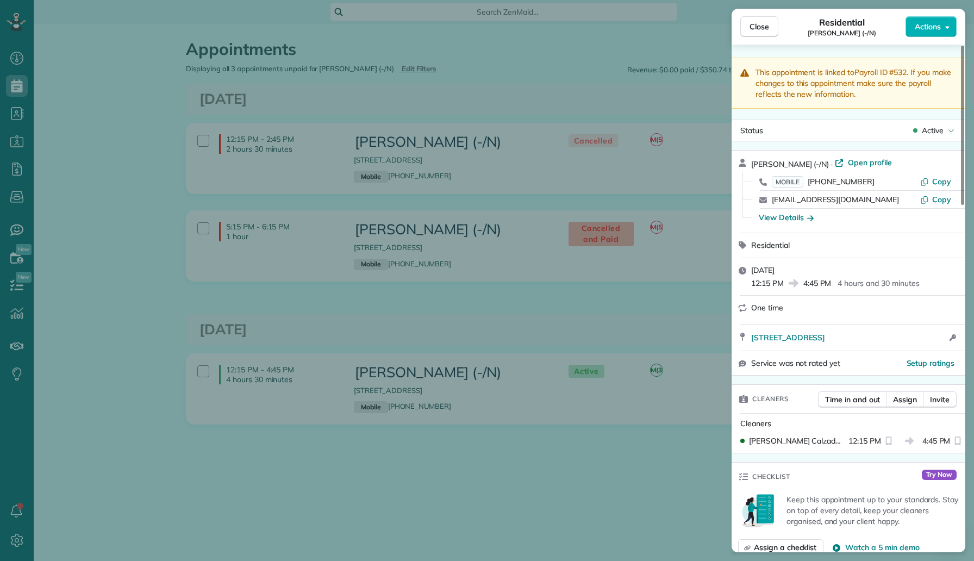
click at [622, 437] on div "Close Residential [PERSON_NAME] (-/N) Actions This appointment is linked to Pay…" at bounding box center [487, 280] width 974 height 561
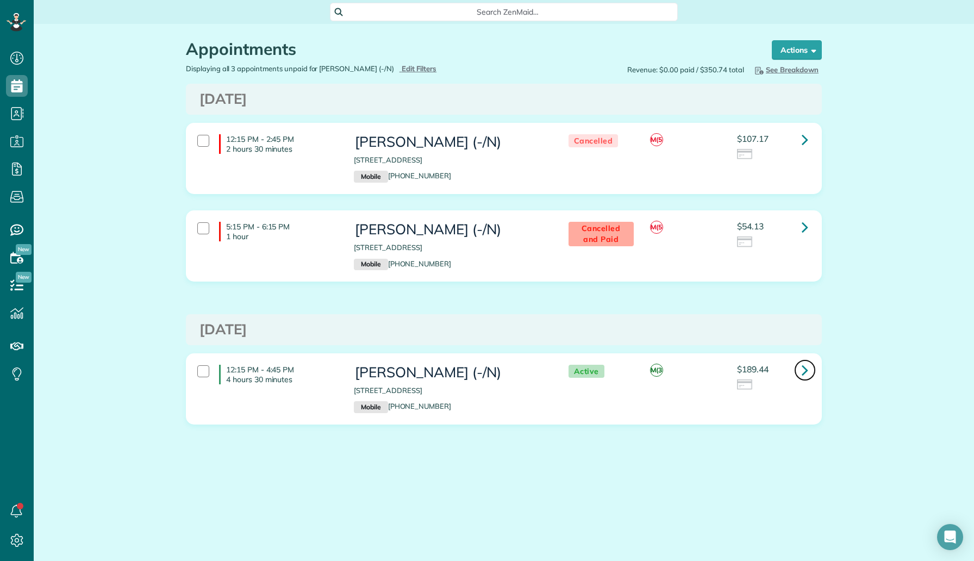
click at [810, 365] on link at bounding box center [805, 370] width 22 height 22
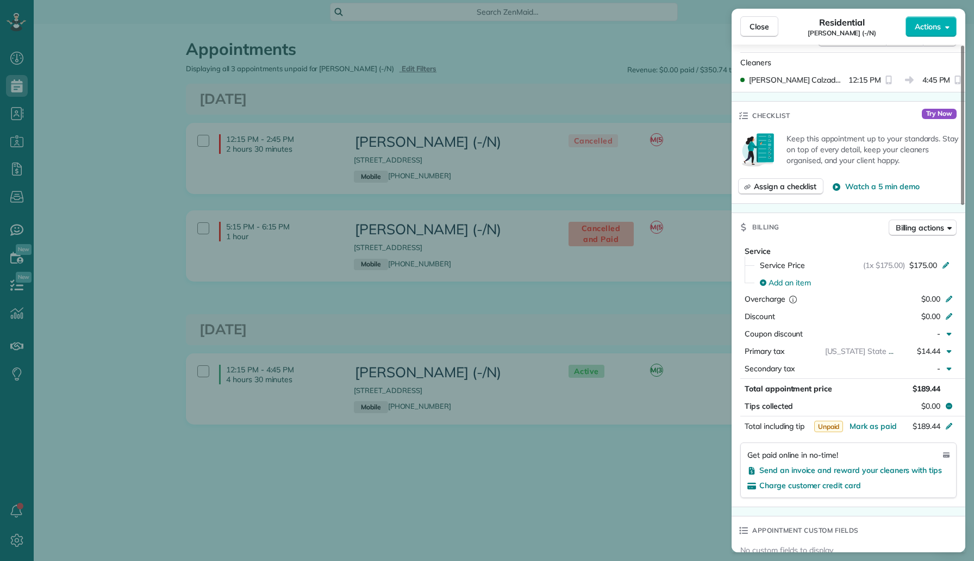
scroll to position [762, 0]
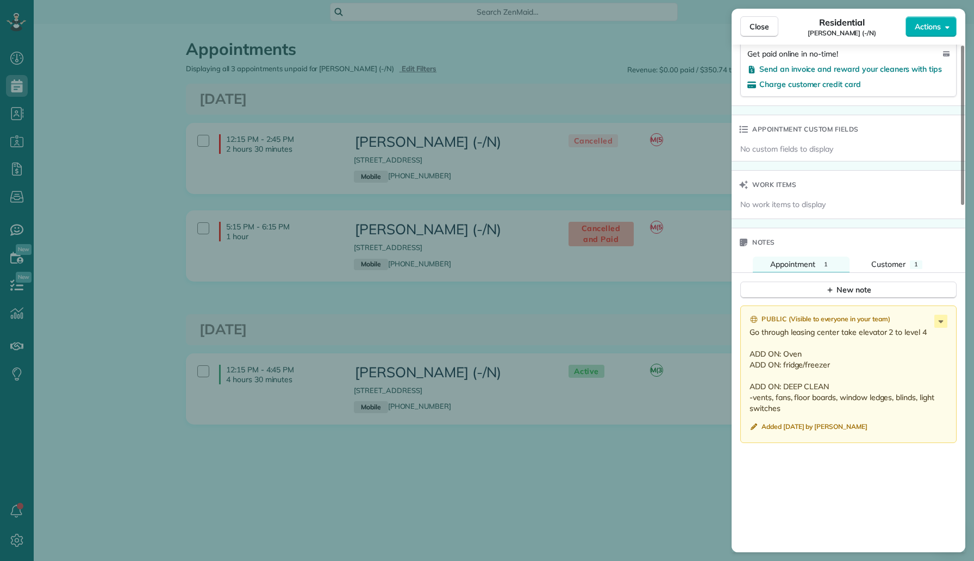
drag, startPoint x: 788, startPoint y: 408, endPoint x: 747, endPoint y: 329, distance: 88.5
click at [747, 329] on div "Public ( Visible to everyone in your team ) Go through leasing center take elev…" at bounding box center [848, 374] width 216 height 138
click at [354, 255] on div "Close Residential [PERSON_NAME] (-/N) Actions This appointment is linked to Pay…" at bounding box center [487, 280] width 974 height 561
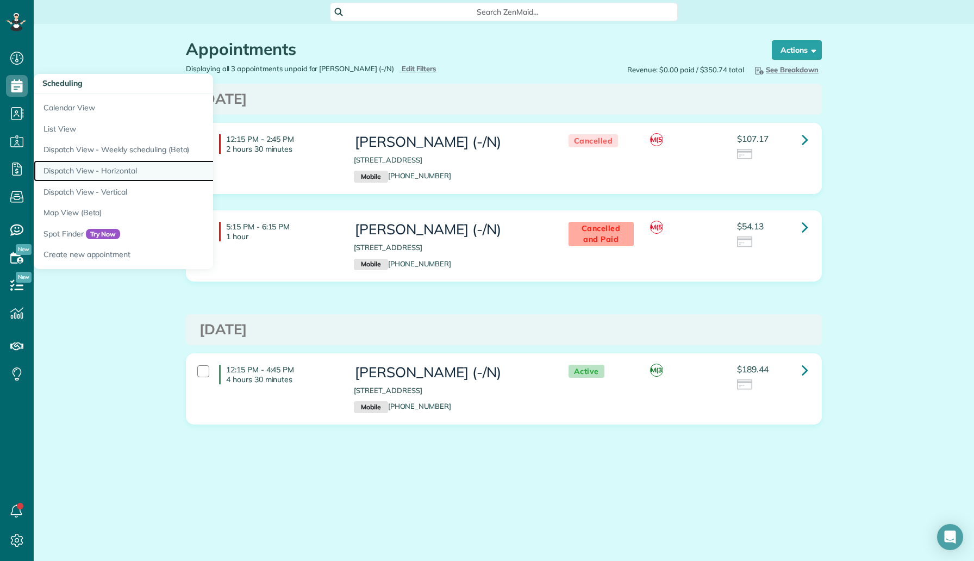
click at [92, 167] on link "Dispatch View - Horizontal" at bounding box center [170, 170] width 272 height 21
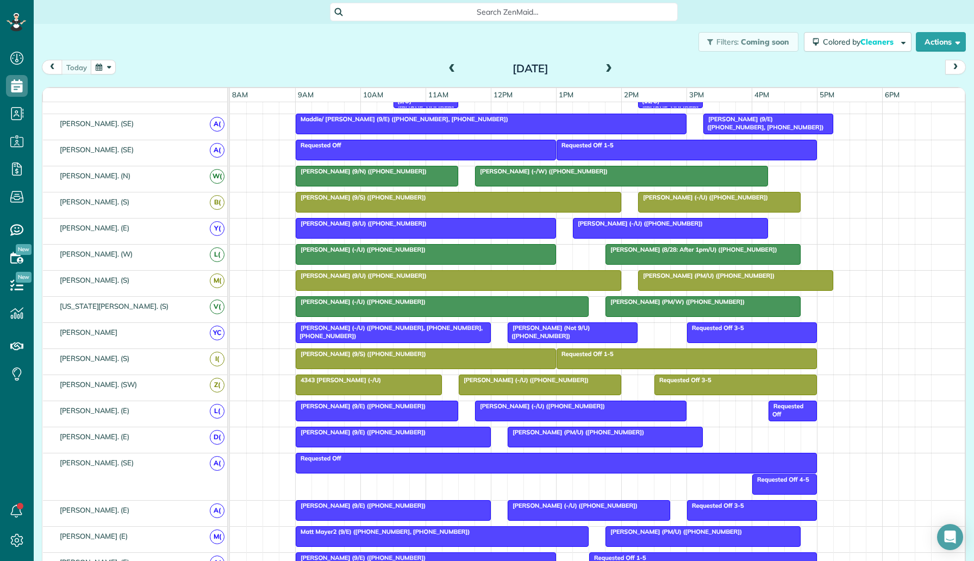
scroll to position [538, 0]
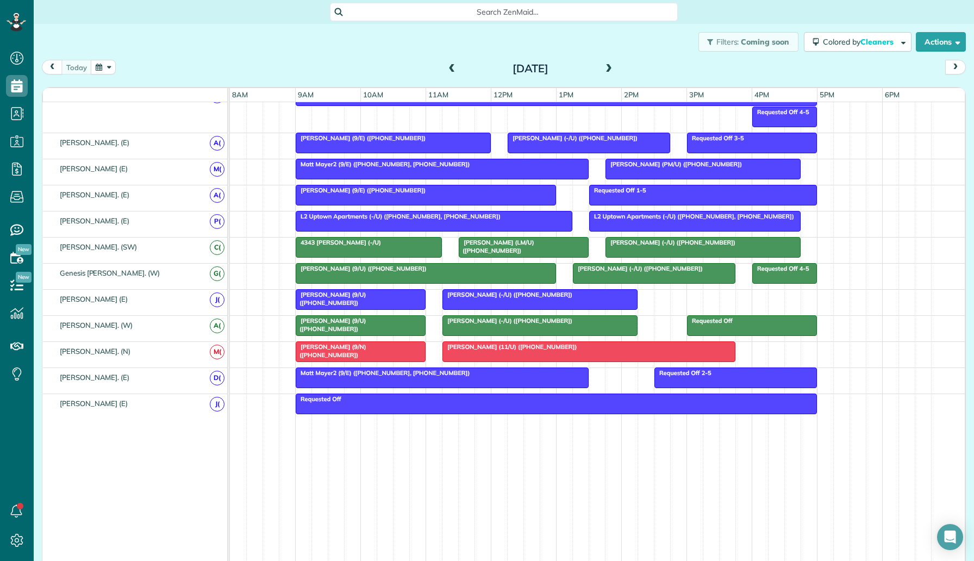
click at [534, 217] on div "L2 Uptown Apartments (-/U) ([PHONE_NUMBER], [PHONE_NUMBER])" at bounding box center [434, 217] width 270 height 8
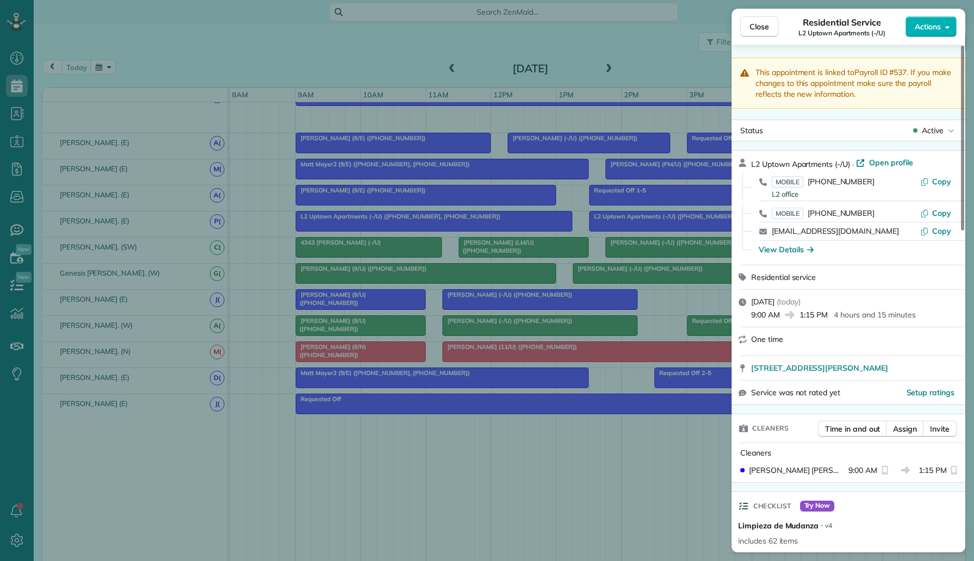
click at [657, 311] on div "Close Residential Service L2 Uptown Apartments (-/U) Actions This appointment i…" at bounding box center [487, 280] width 974 height 561
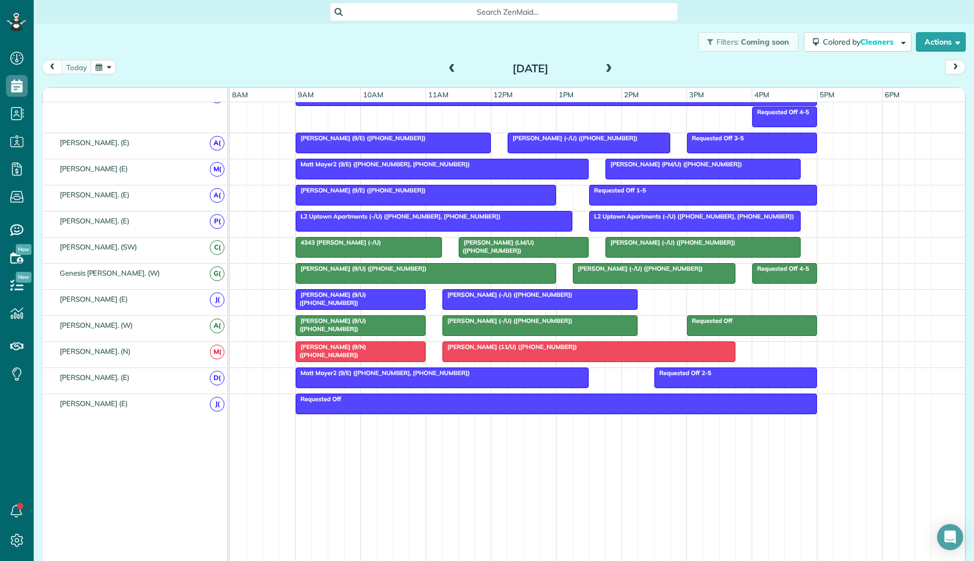
click at [666, 220] on span "L2 Uptown Apartments (-/U) (+12145778177, +14698956497)" at bounding box center [692, 217] width 206 height 8
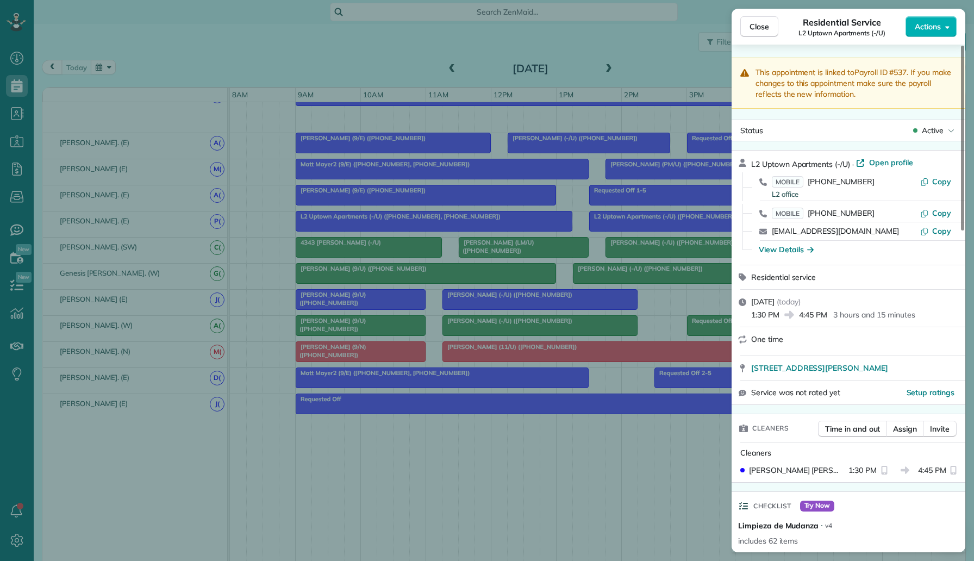
click at [196, 103] on div "Close Residential Service L2 Uptown Apartments (-/U) Actions This appointment i…" at bounding box center [487, 280] width 974 height 561
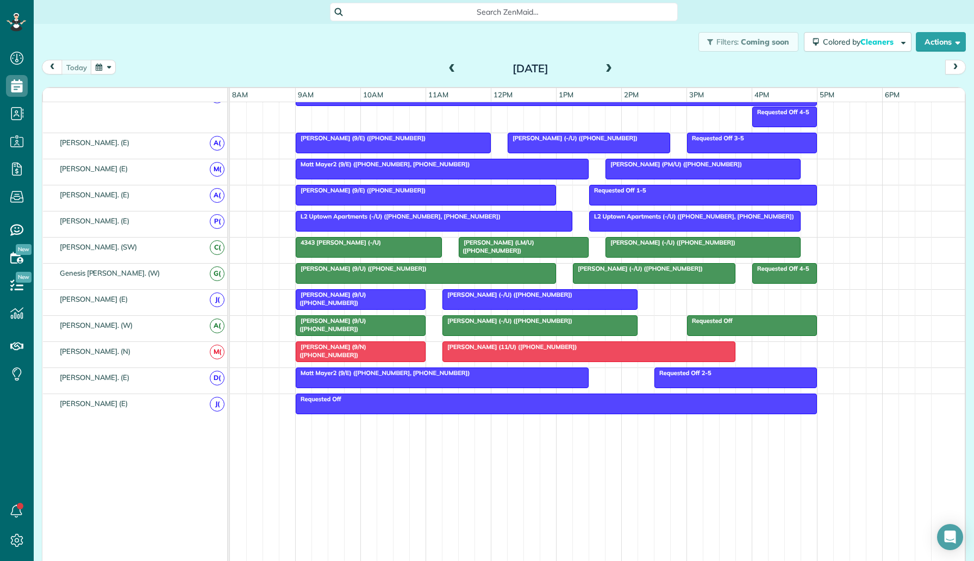
click at [261, 58] on div "Filters: Coming soon Colored by Cleaners Color by Cleaner Color by Team Color b…" at bounding box center [504, 42] width 940 height 36
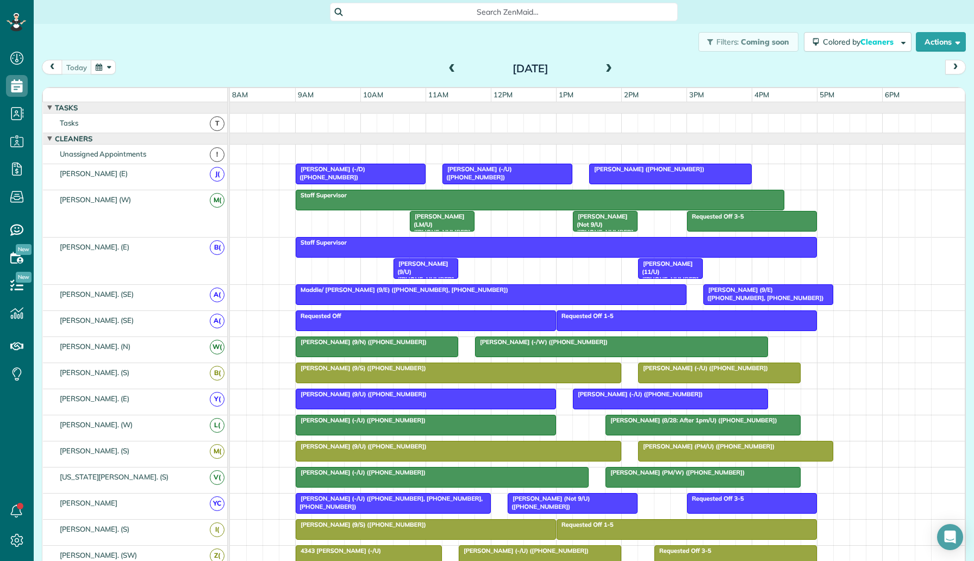
click at [606, 74] on span at bounding box center [609, 69] width 12 height 16
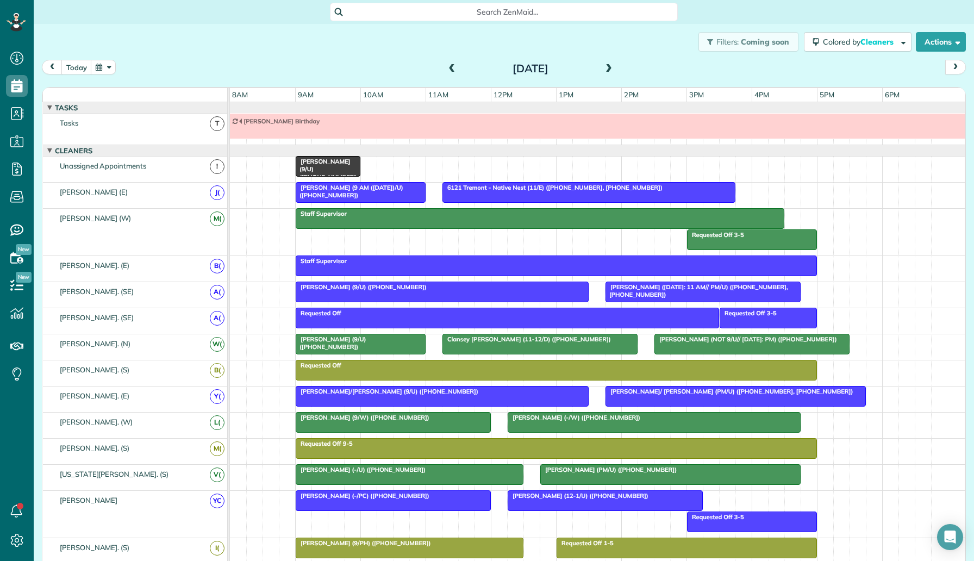
click at [327, 163] on span "Tiane Parris (9/U) (+15165196183)" at bounding box center [325, 173] width 61 height 31
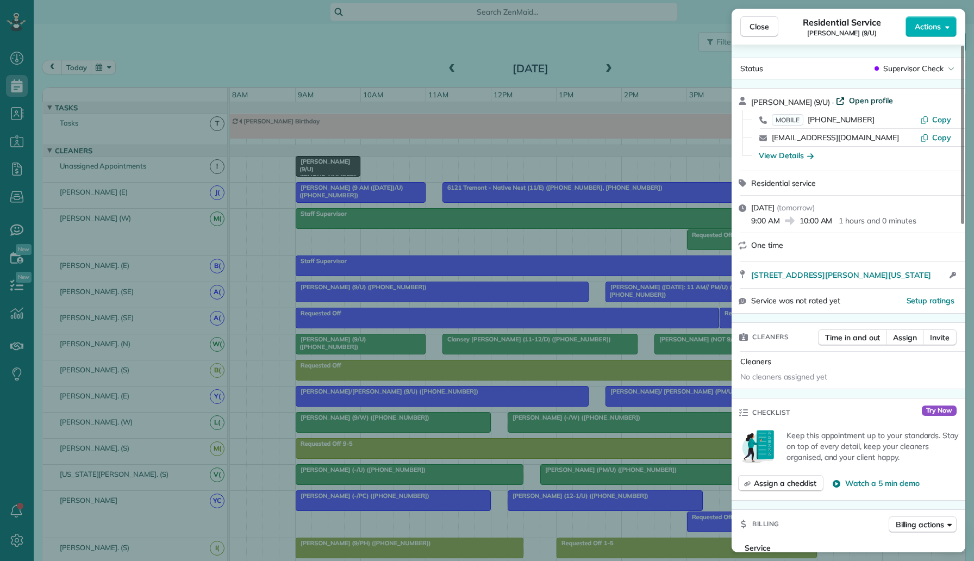
click at [849, 105] on span "Open profile" at bounding box center [871, 100] width 44 height 11
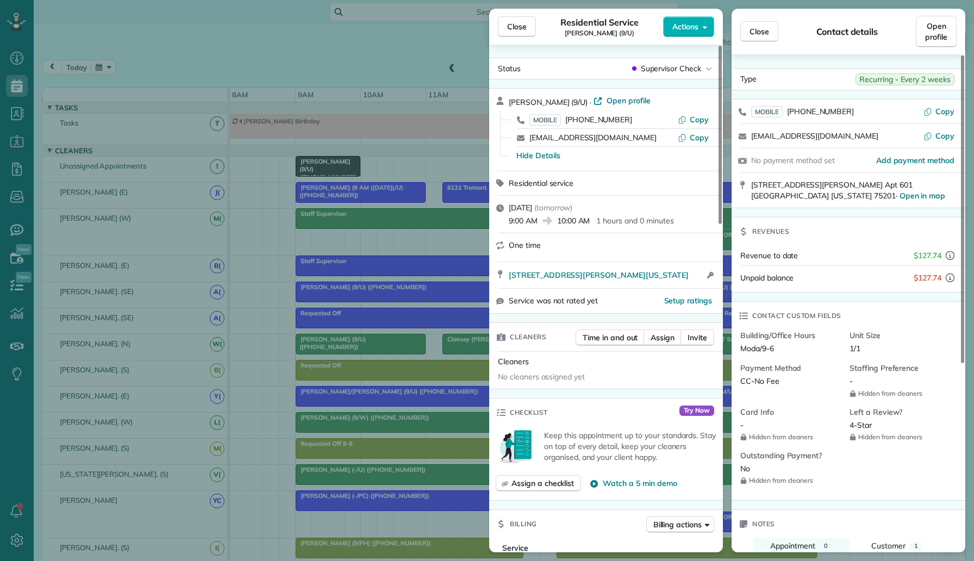
click at [362, 153] on div "Close Residential Service Tiane Parris (9/U) Actions Status Supervisor Check Ti…" at bounding box center [487, 280] width 974 height 561
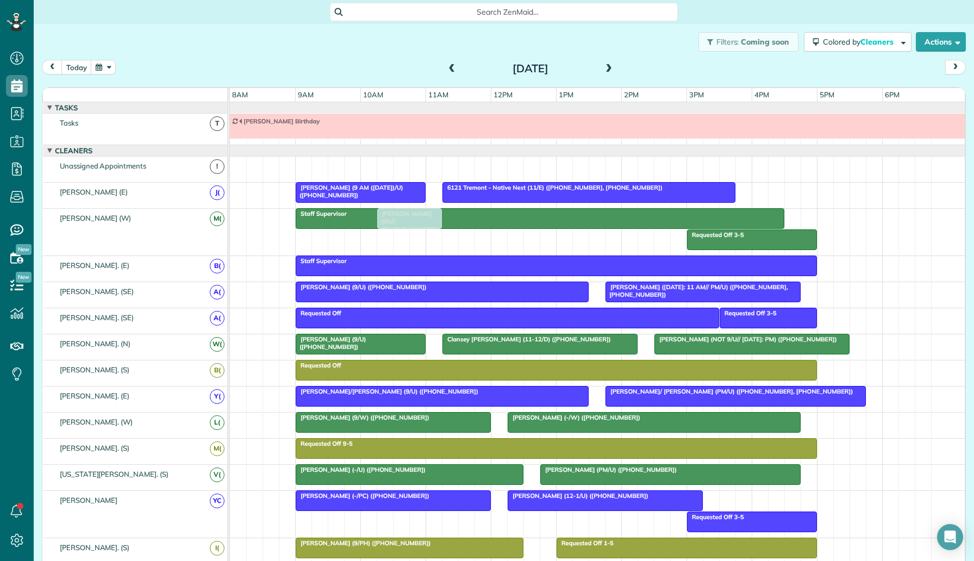
drag, startPoint x: 347, startPoint y: 160, endPoint x: 423, endPoint y: 232, distance: 104.6
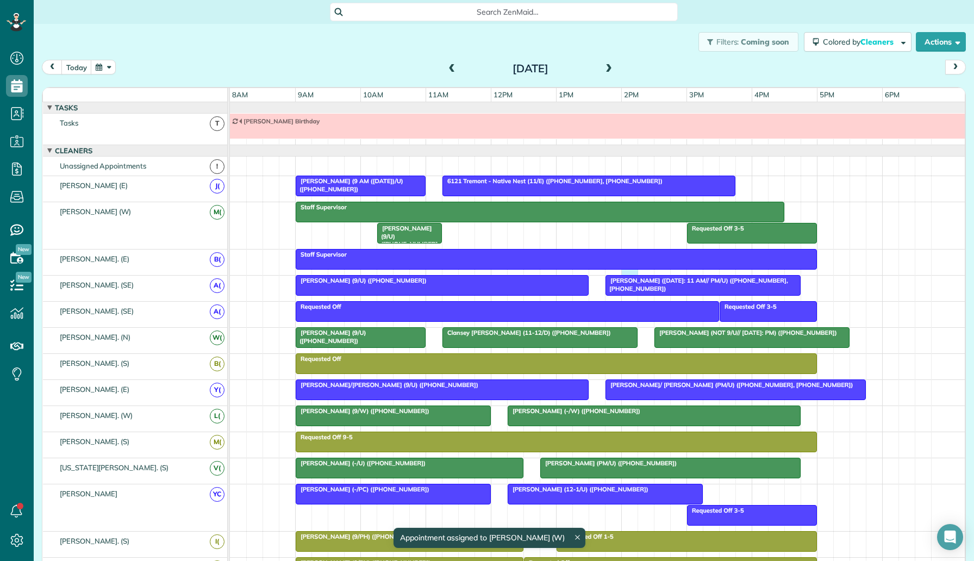
click at [633, 270] on div "Staff Supervisor" at bounding box center [597, 263] width 735 height 26
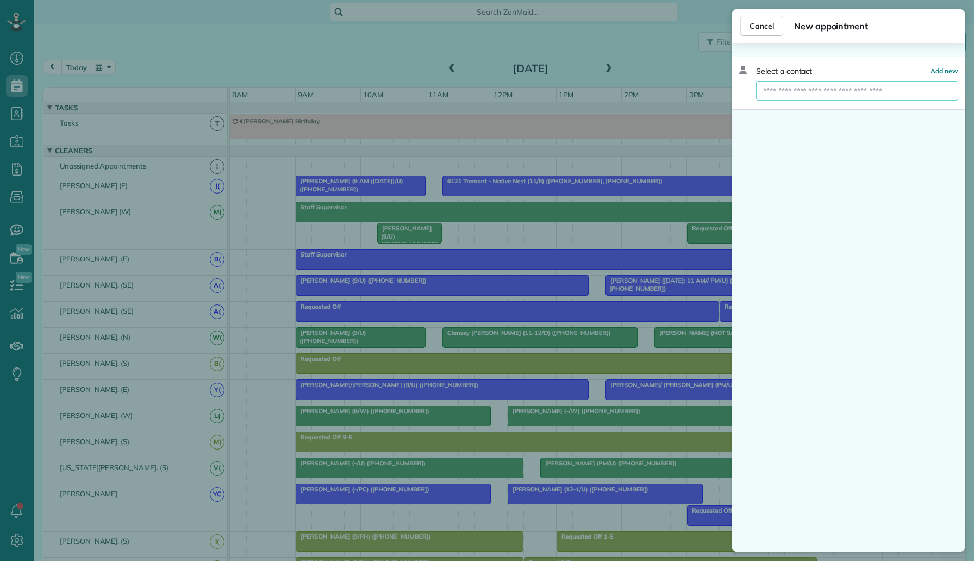
click at [822, 96] on input "text" at bounding box center [857, 91] width 202 height 20
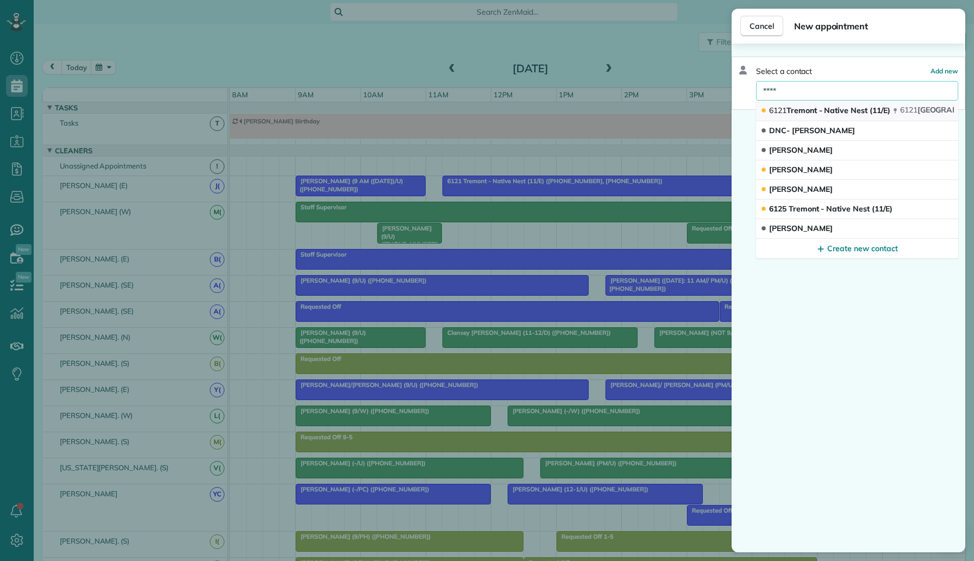
type input "****"
click at [833, 113] on span "6121 Tremont - Native Nest (11/E)" at bounding box center [829, 110] width 121 height 10
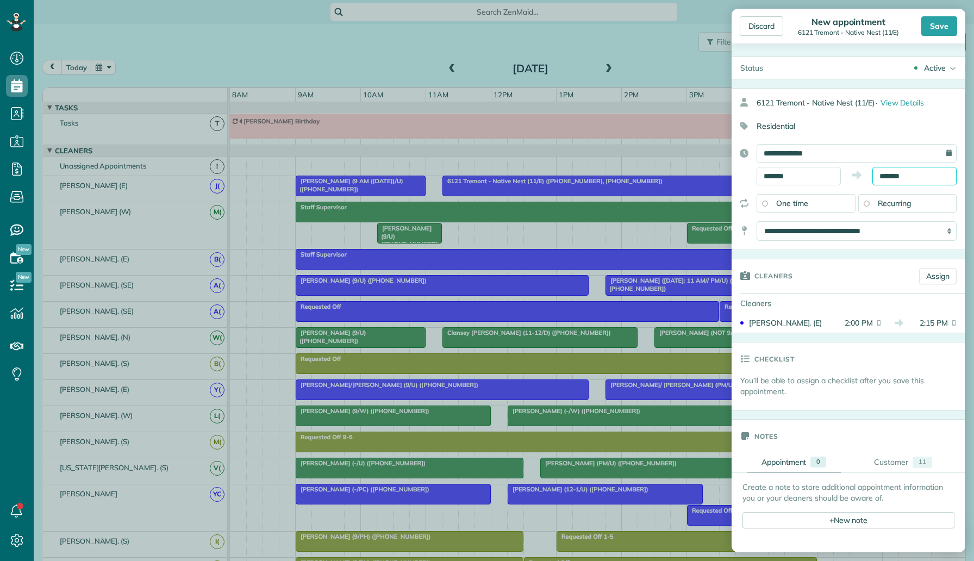
click at [902, 176] on input "*******" at bounding box center [914, 176] width 84 height 18
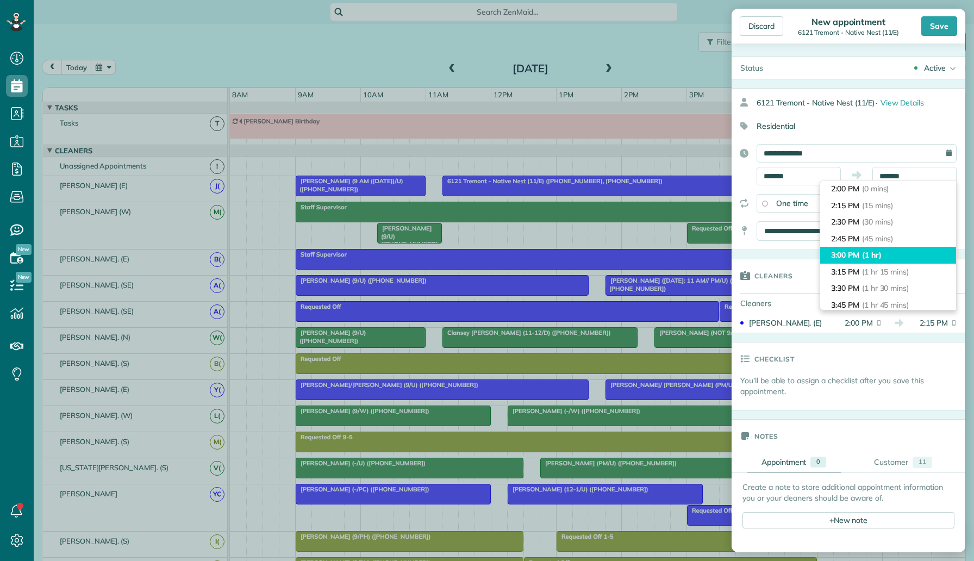
type input "*******"
click at [878, 251] on span "(1 hr)" at bounding box center [872, 255] width 20 height 10
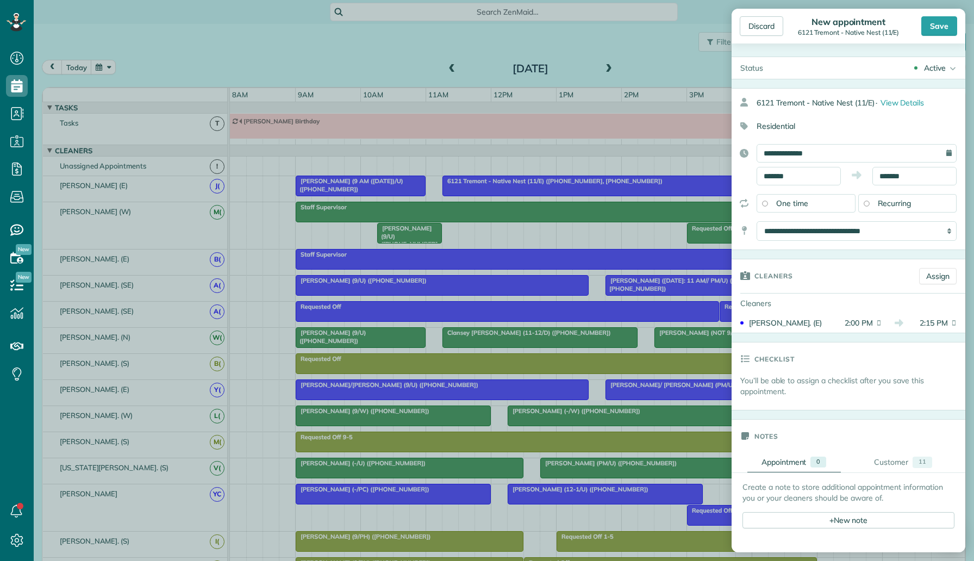
click at [934, 73] on div "Active Active Cancelled Cancelled and Paid Requested Off Completed" at bounding box center [869, 68] width 194 height 22
click at [921, 208] on link "Supervisor Check" at bounding box center [919, 214] width 92 height 18
click at [940, 23] on div "Save" at bounding box center [939, 26] width 36 height 20
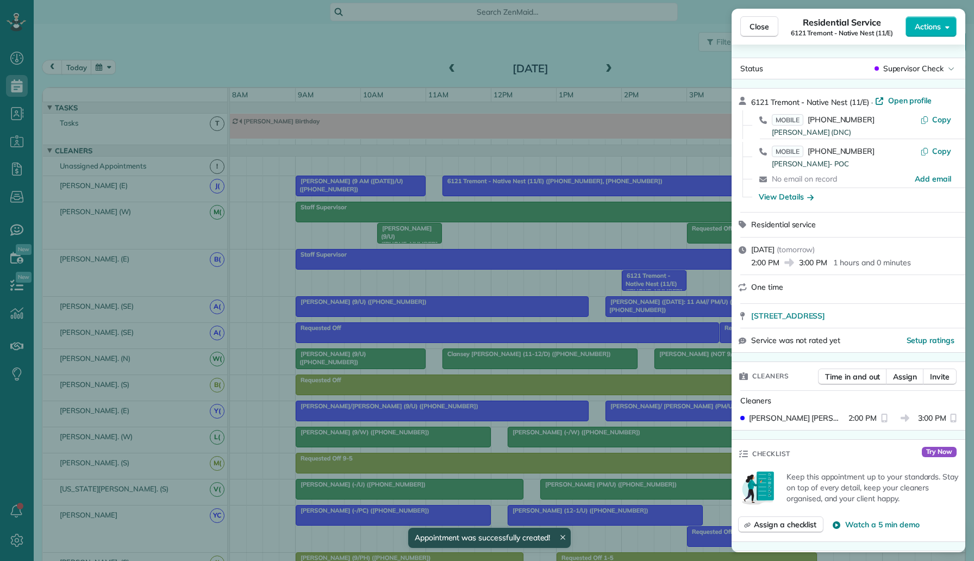
click at [585, 168] on div "Close Residential Service 6121 Tremont - Native Nest (11/E) Actions Status Supe…" at bounding box center [487, 280] width 974 height 561
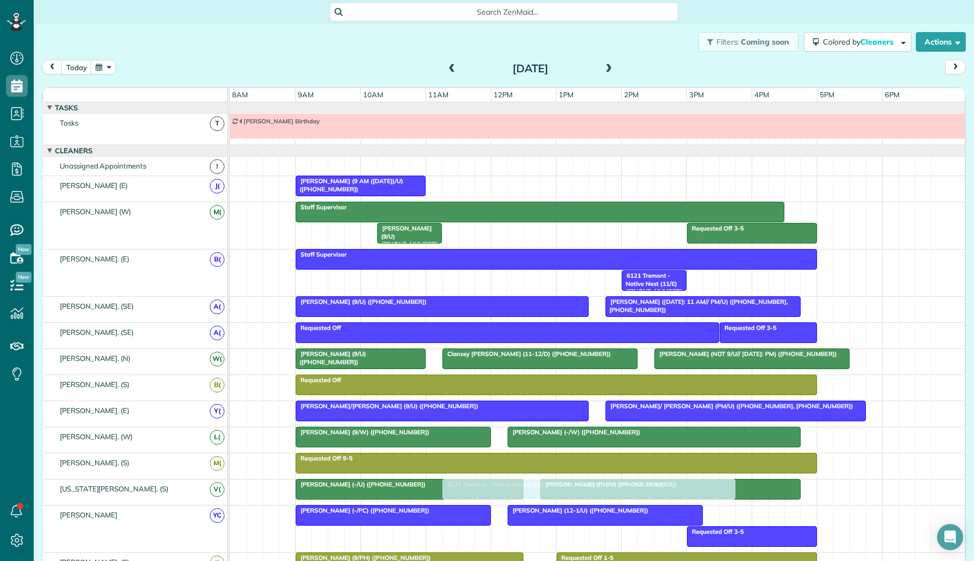
drag, startPoint x: 585, startPoint y: 182, endPoint x: 589, endPoint y: 478, distance: 295.7
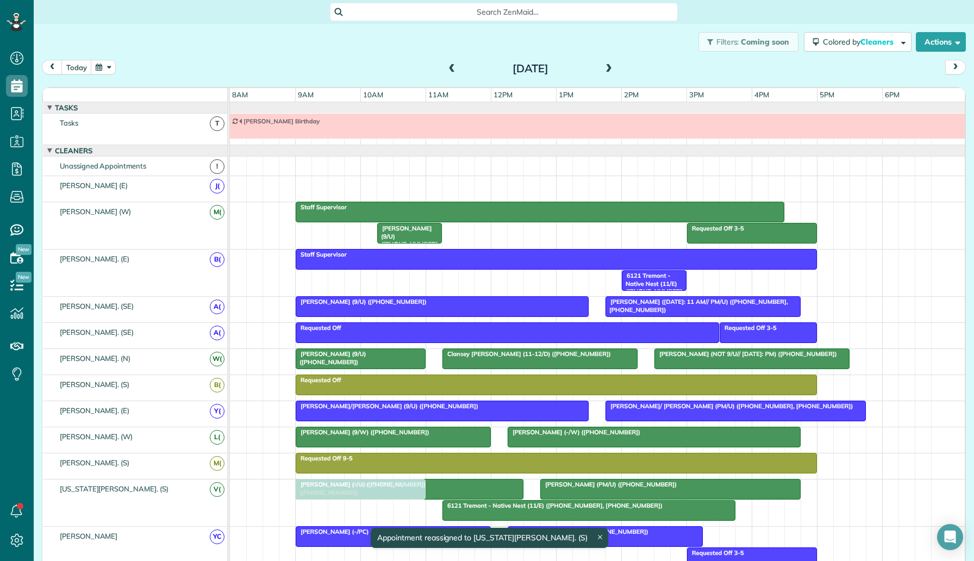
drag, startPoint x: 381, startPoint y: 185, endPoint x: 382, endPoint y: 485, distance: 299.5
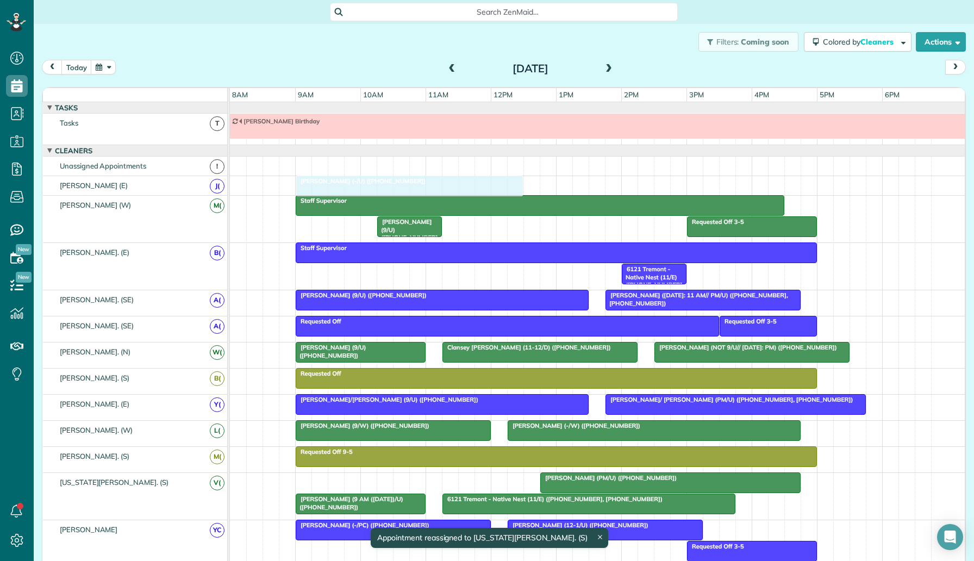
drag, startPoint x: 410, startPoint y: 487, endPoint x: 411, endPoint y: 189, distance: 298.4
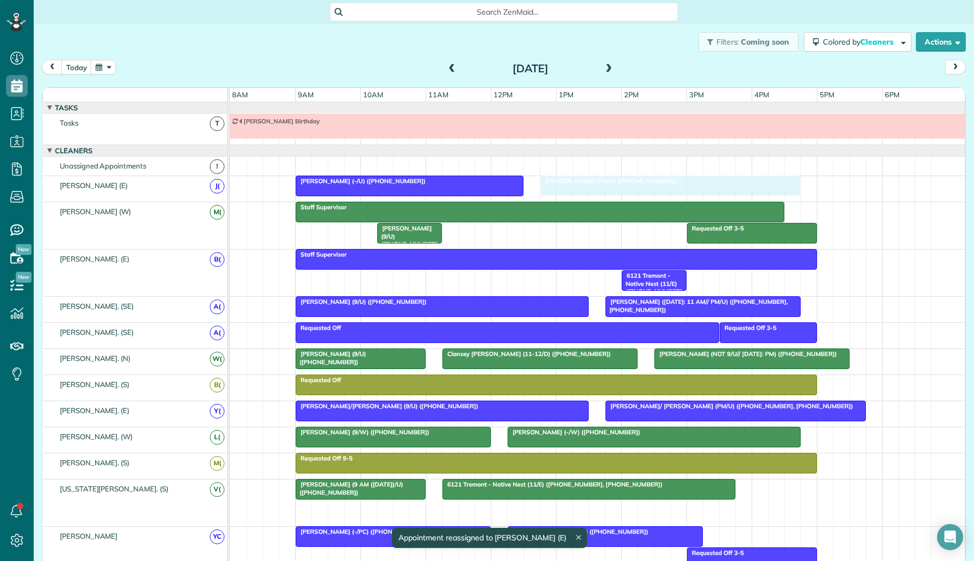
drag, startPoint x: 634, startPoint y: 506, endPoint x: 639, endPoint y: 192, distance: 313.1
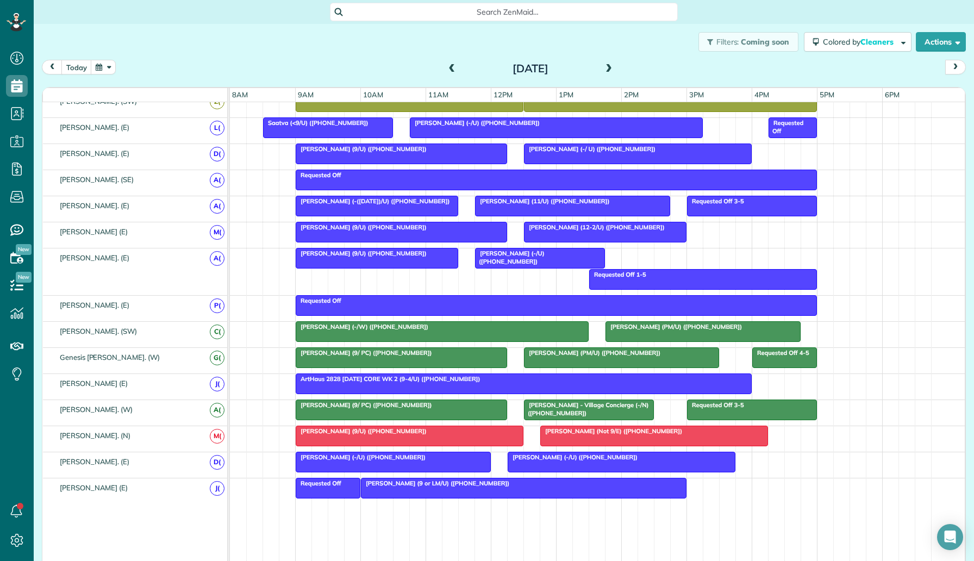
scroll to position [475, 0]
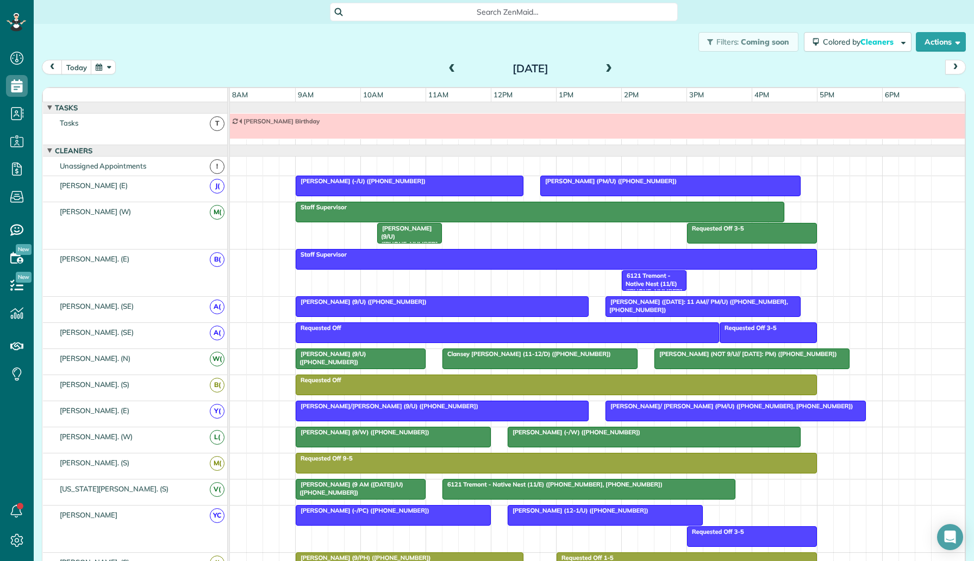
click at [598, 227] on div "Requested Off 3-5 Staff Supervisor Tiane Parris (9/U) (+15165196183)" at bounding box center [597, 225] width 735 height 47
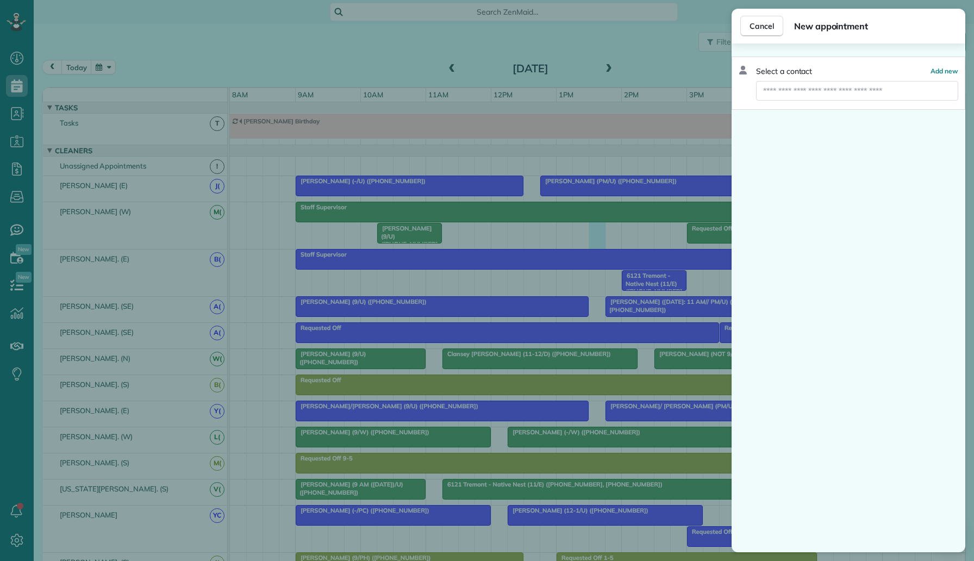
click at [600, 264] on div "Cancel New appointment Select a contact Add new" at bounding box center [487, 280] width 974 height 561
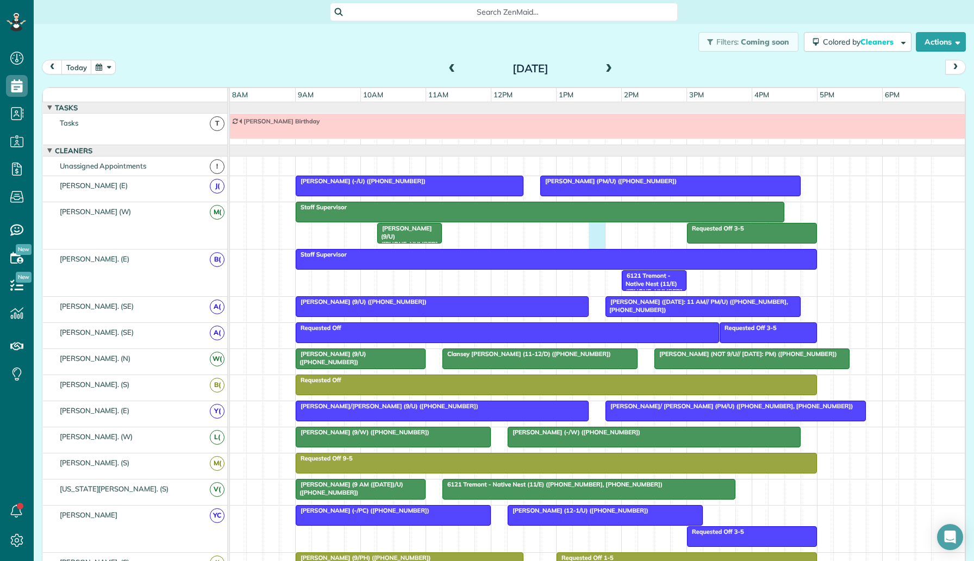
click at [596, 230] on div "Requested Off 3-5 Staff Supervisor Tiane Parris (9/U) (+15165196183)" at bounding box center [597, 225] width 735 height 47
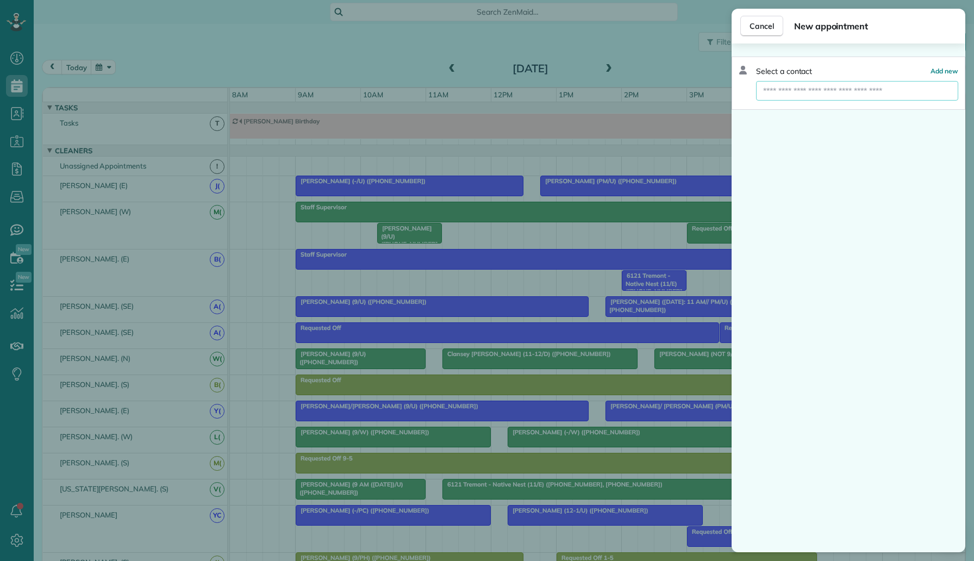
click at [796, 89] on input "text" at bounding box center [857, 91] width 202 height 20
type input "*****"
click at [826, 108] on span "Zachary Leard (9 or LM/U)" at bounding box center [851, 110] width 164 height 10
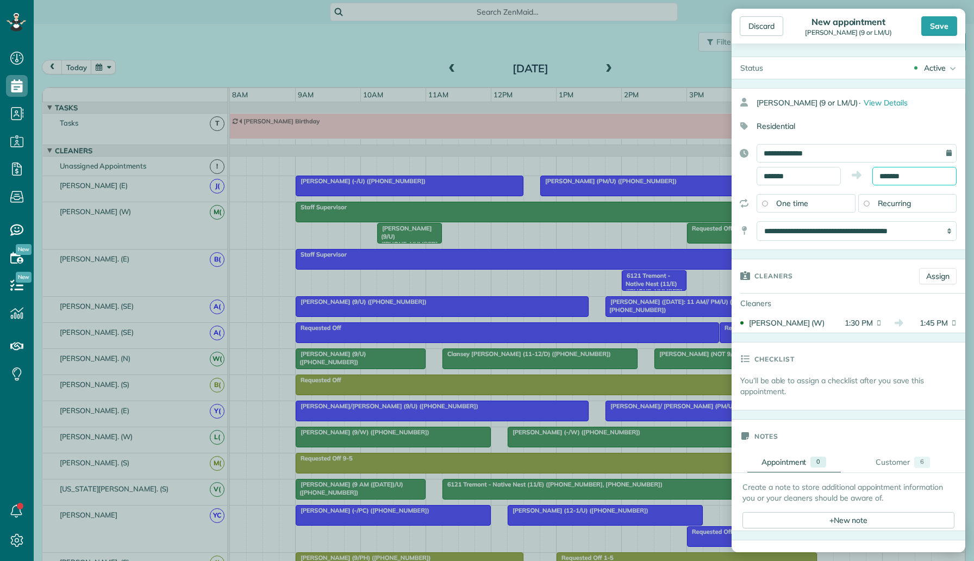
click at [889, 176] on input "*******" at bounding box center [914, 176] width 84 height 18
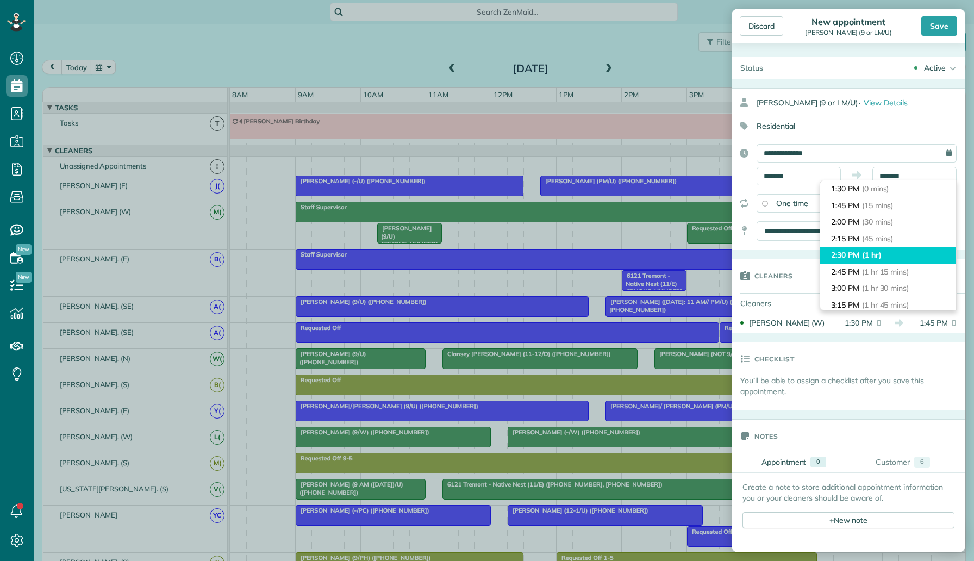
type input "*******"
click at [882, 258] on span "(1 hr)" at bounding box center [872, 255] width 20 height 10
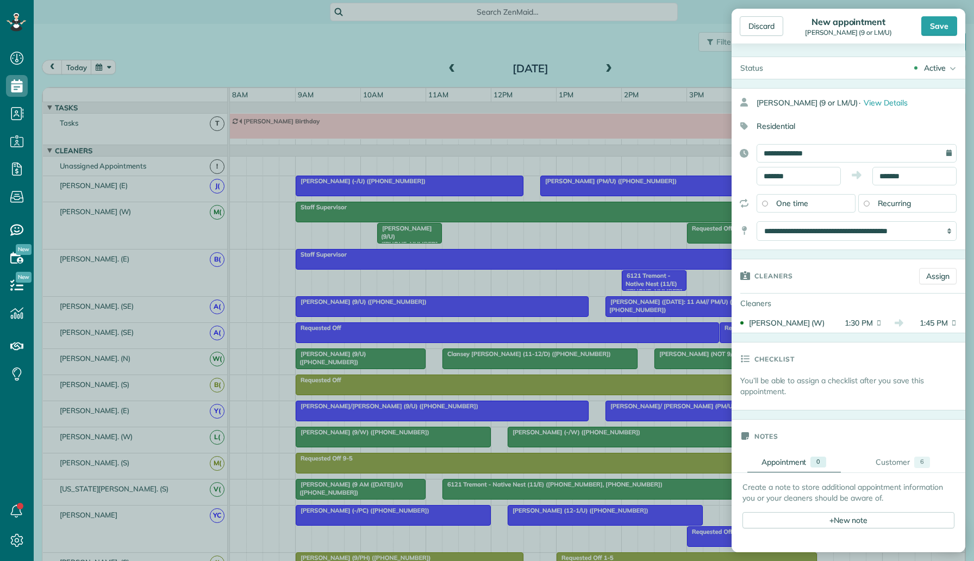
click at [942, 68] on div "Active" at bounding box center [935, 68] width 22 height 11
click at [933, 212] on div "Supervisor Check" at bounding box center [920, 214] width 60 height 8
click at [949, 23] on div "Save" at bounding box center [939, 26] width 36 height 20
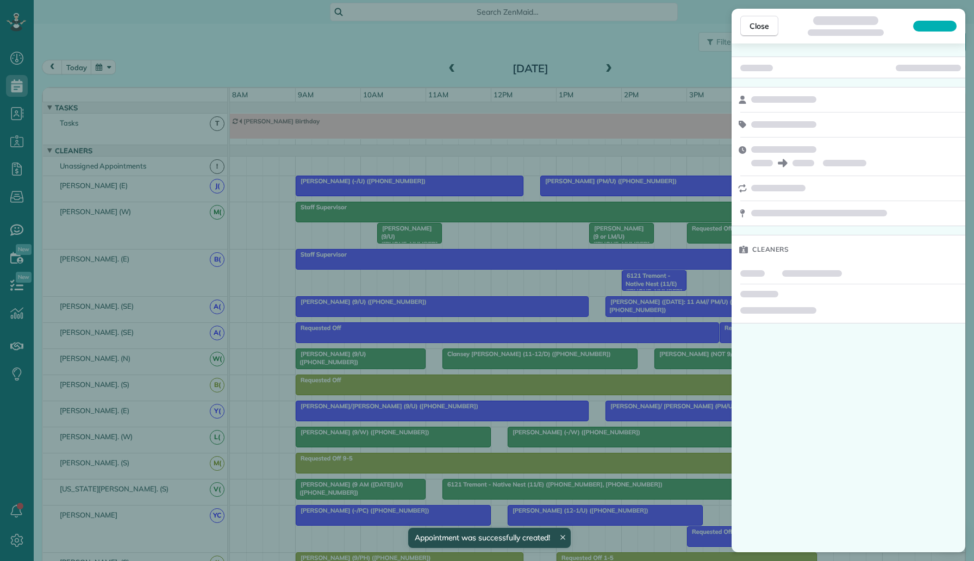
click at [619, 187] on div "Close Cleaners" at bounding box center [487, 280] width 974 height 561
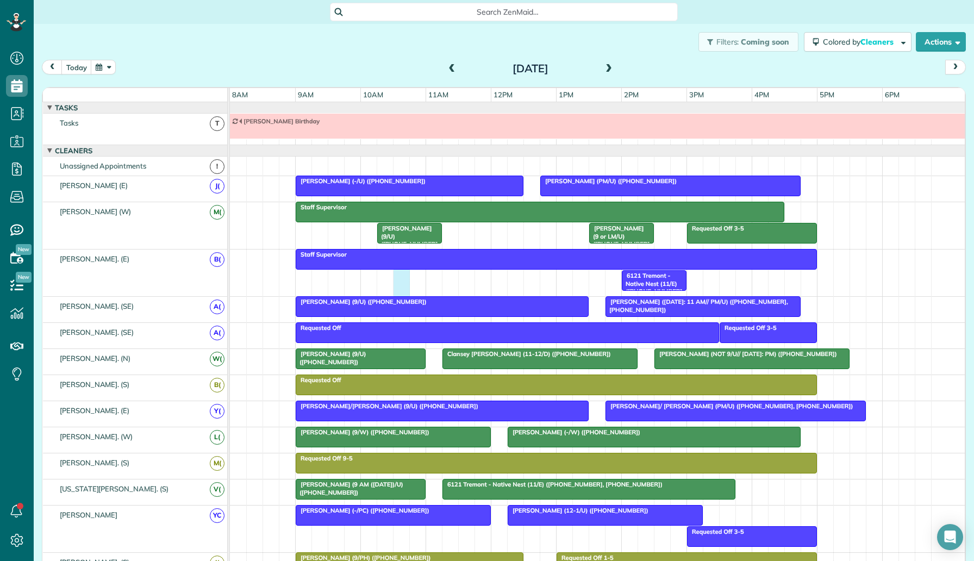
click at [395, 278] on div "Staff Supervisor 6121 Tremont - Native Nest (11/E) (+14692685812, +19406821867)" at bounding box center [597, 273] width 735 height 47
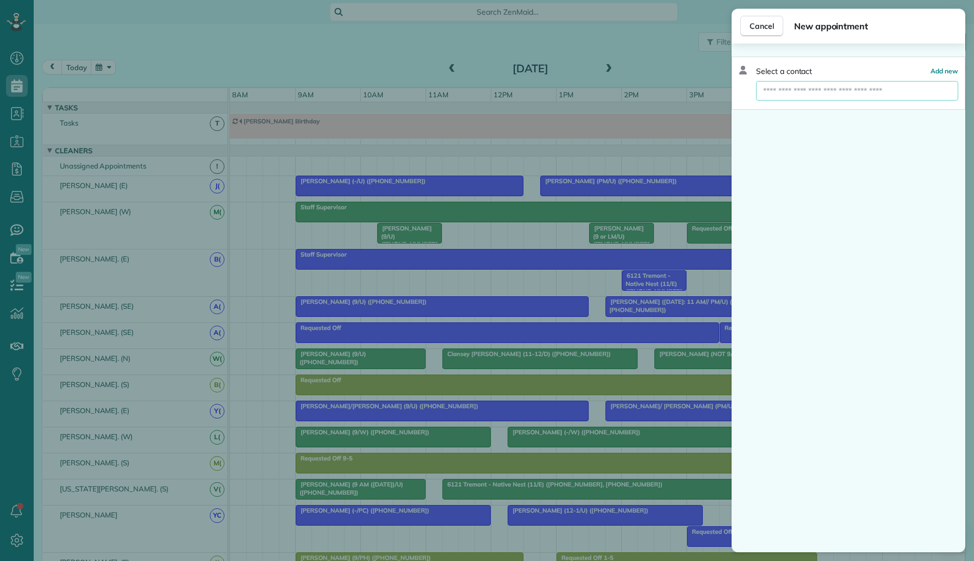
click at [810, 95] on input "text" at bounding box center [857, 91] width 202 height 20
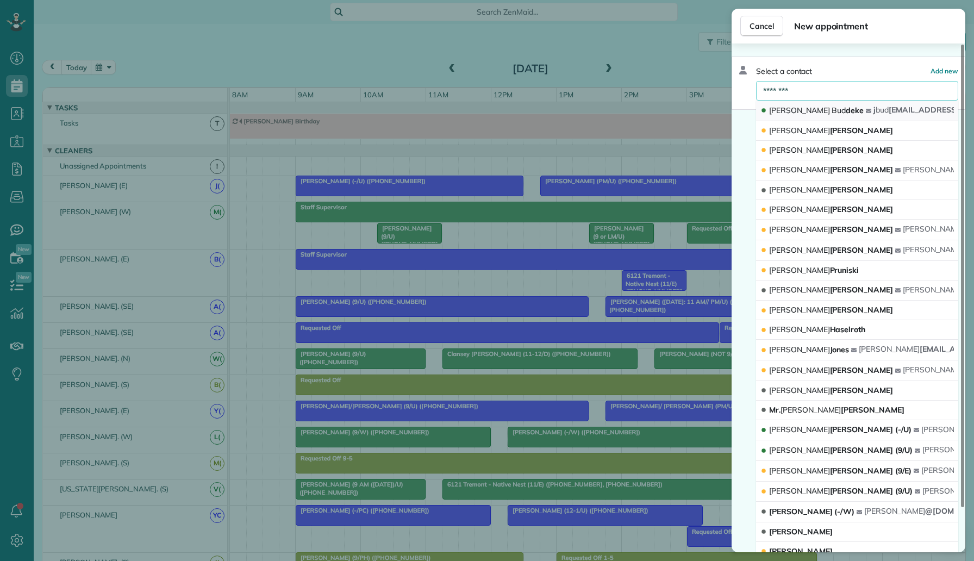
type input "********"
click at [852, 115] on button "Jeff Bud deke j bud deke@yahoo.com" at bounding box center [857, 111] width 202 height 21
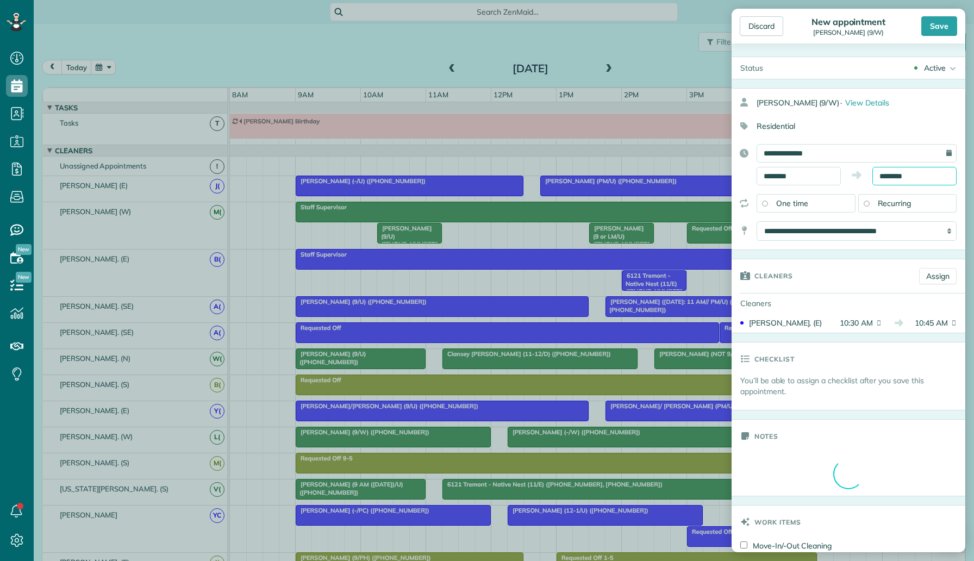
click at [912, 177] on input "********" at bounding box center [914, 176] width 84 height 18
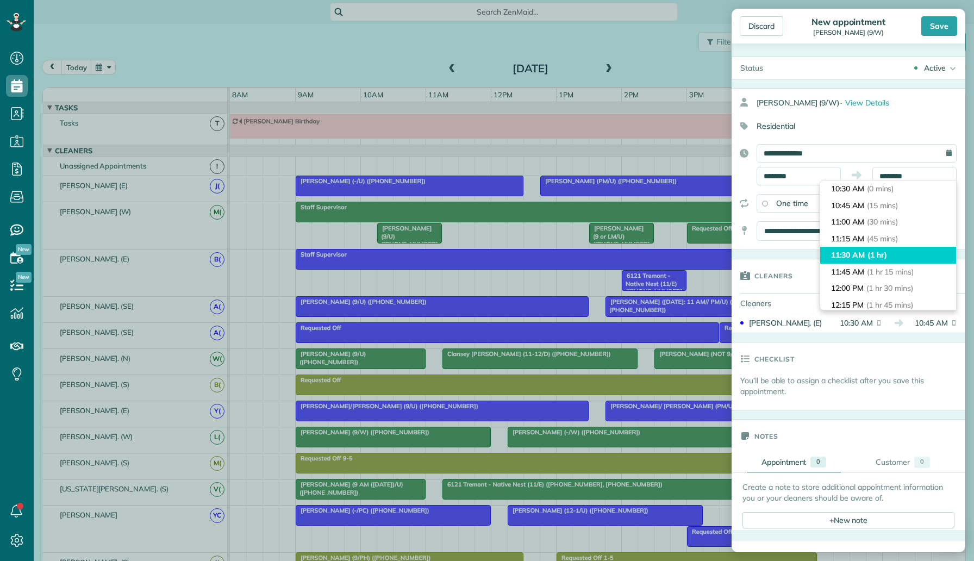
type input "********"
click at [887, 258] on span "(1 hr)" at bounding box center [878, 255] width 20 height 10
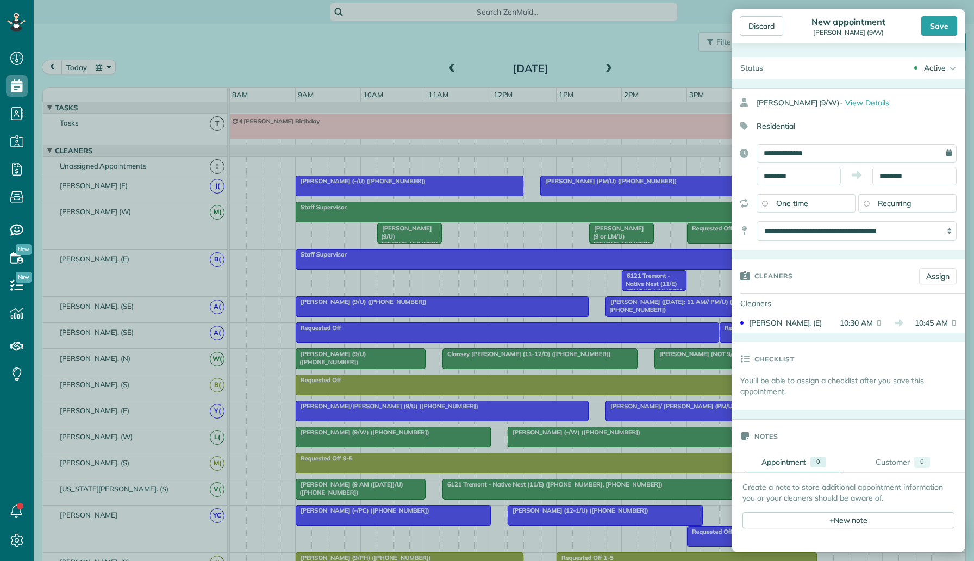
click at [935, 67] on div "Active" at bounding box center [935, 68] width 22 height 11
click at [919, 216] on div "Supervisor Check" at bounding box center [920, 214] width 60 height 8
click at [938, 26] on div "Save" at bounding box center [939, 26] width 36 height 20
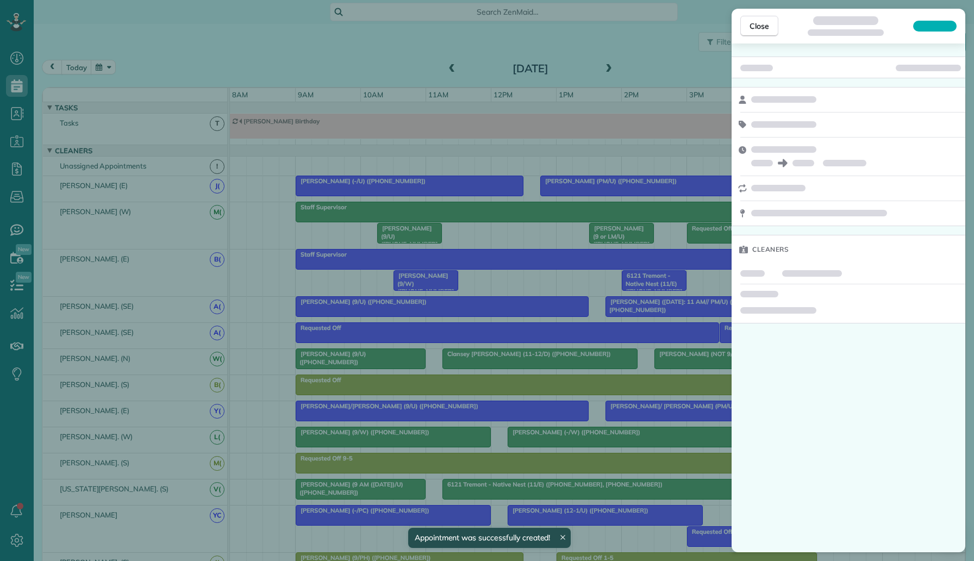
click at [632, 55] on div "Close Cleaners" at bounding box center [487, 280] width 974 height 561
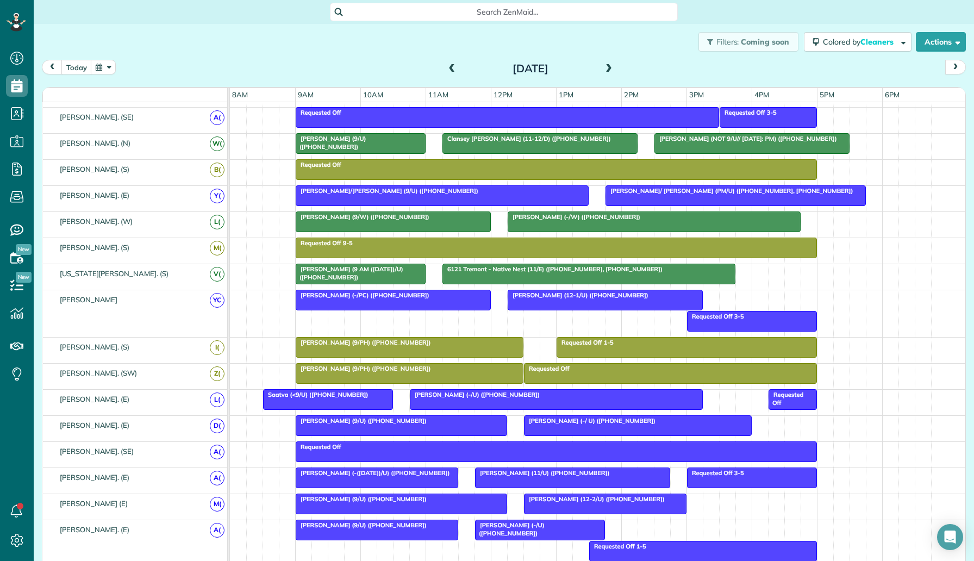
scroll to position [46, 0]
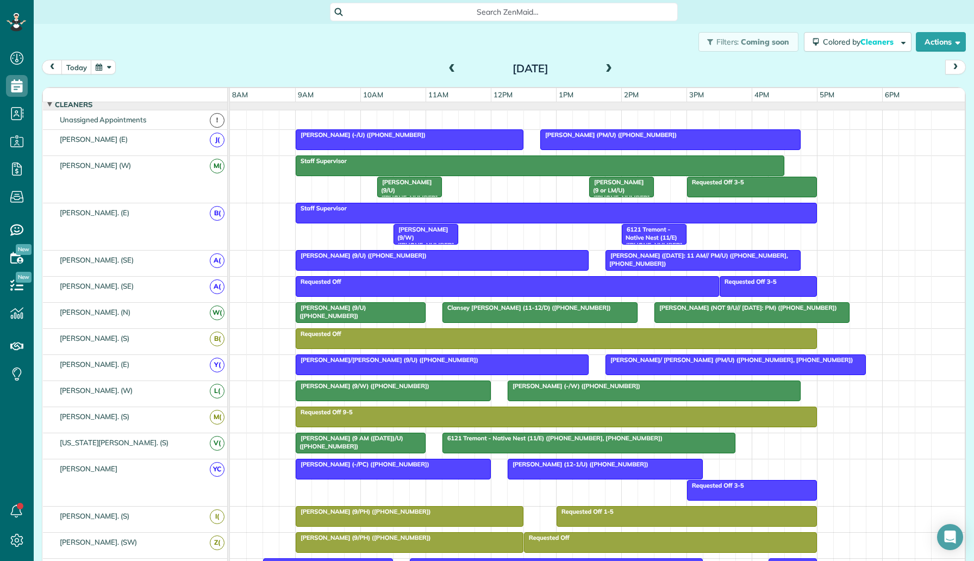
click at [606, 66] on span at bounding box center [609, 69] width 12 height 10
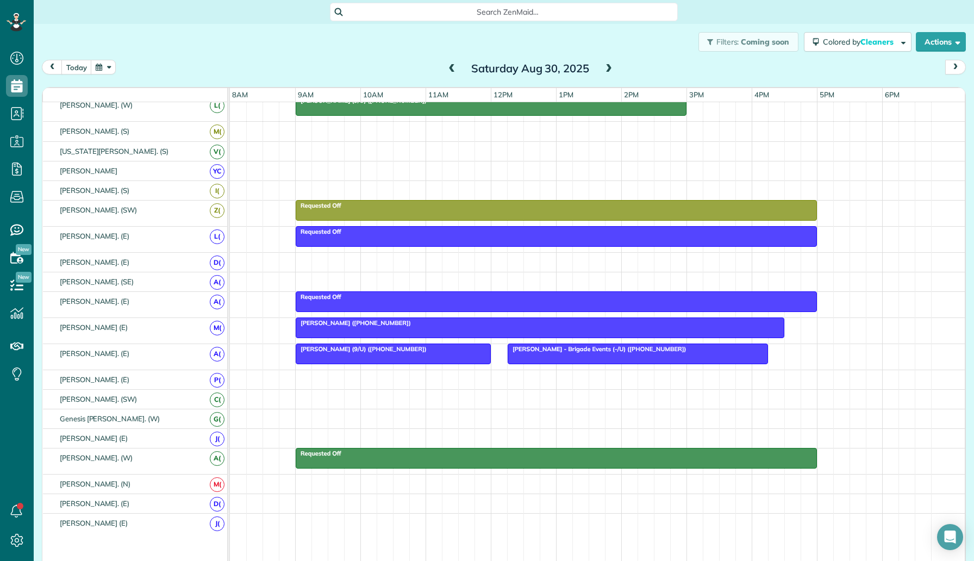
scroll to position [269, 0]
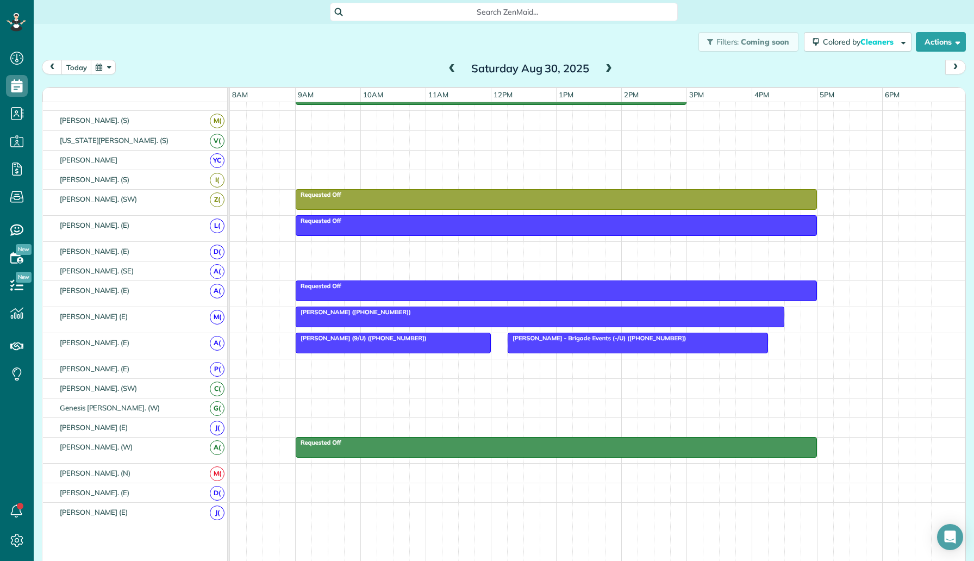
click at [607, 71] on span at bounding box center [609, 69] width 12 height 10
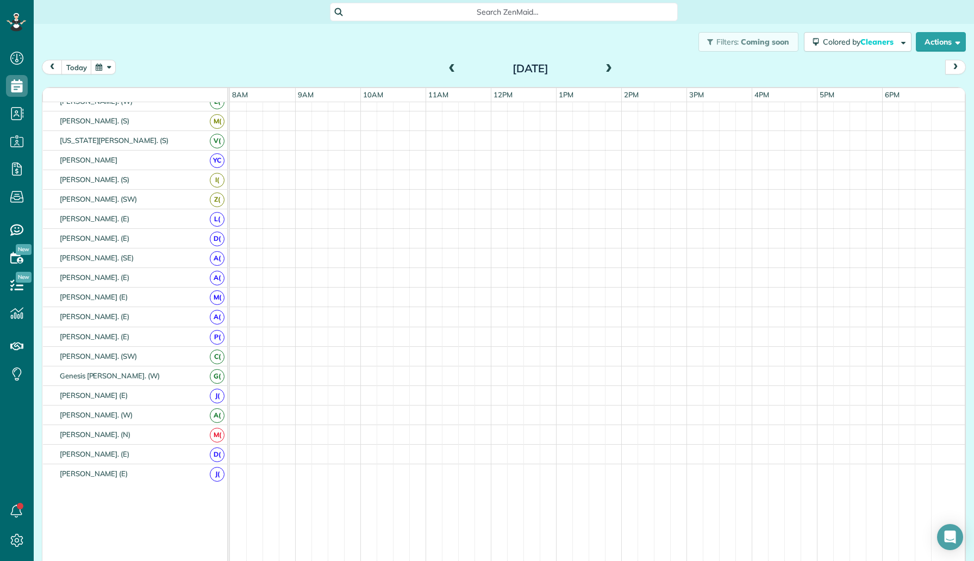
scroll to position [249, 0]
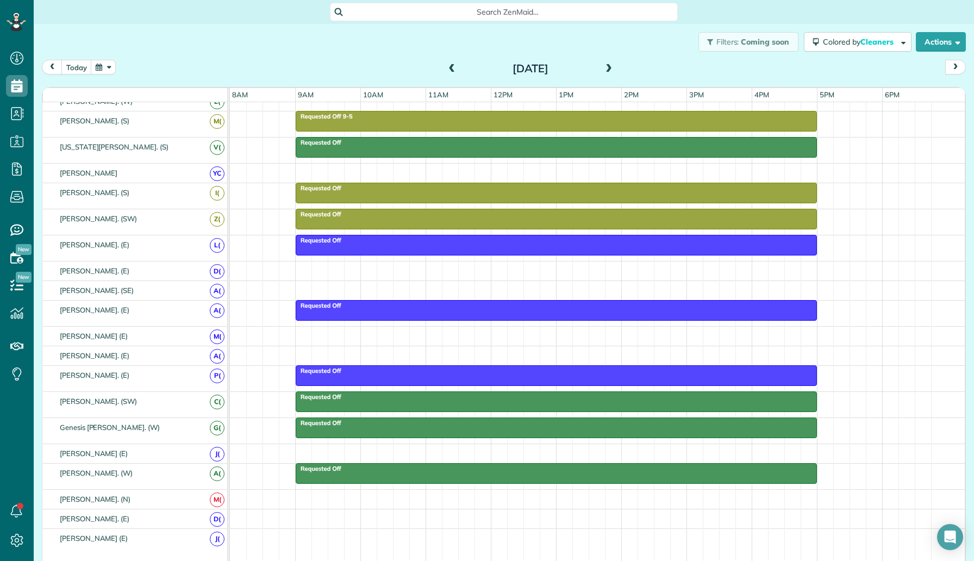
click at [607, 71] on span at bounding box center [609, 69] width 12 height 10
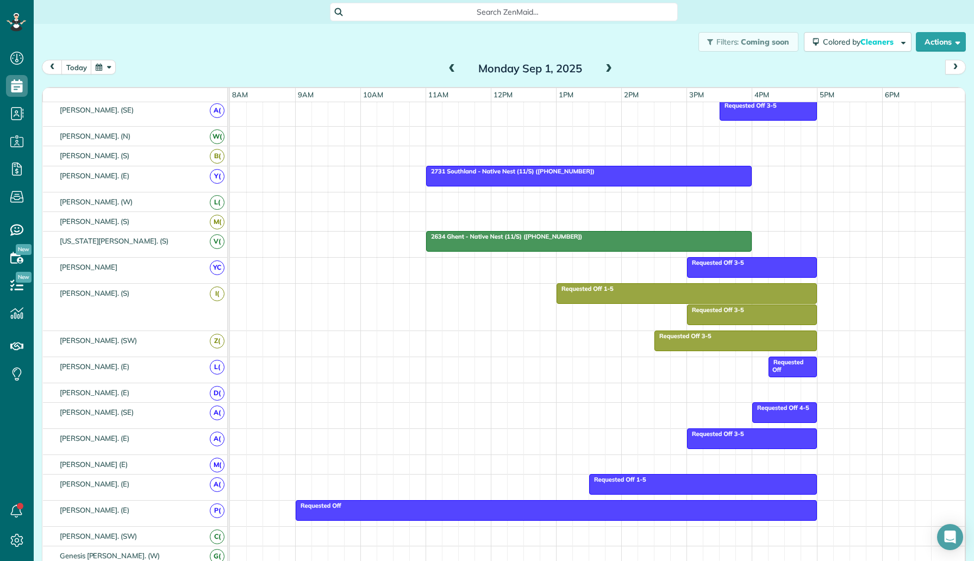
scroll to position [0, 0]
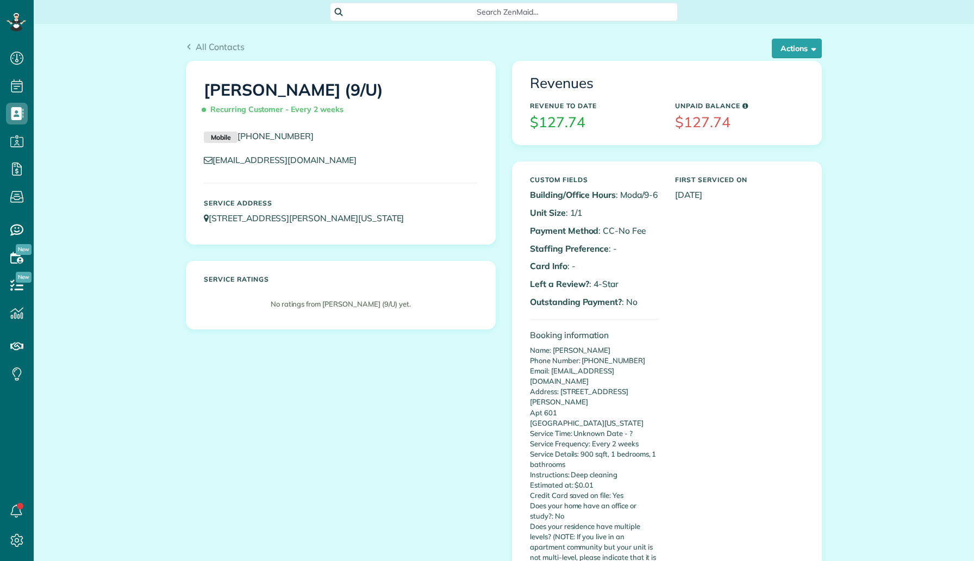
scroll to position [5, 5]
click at [799, 49] on button "Actions" at bounding box center [797, 49] width 50 height 20
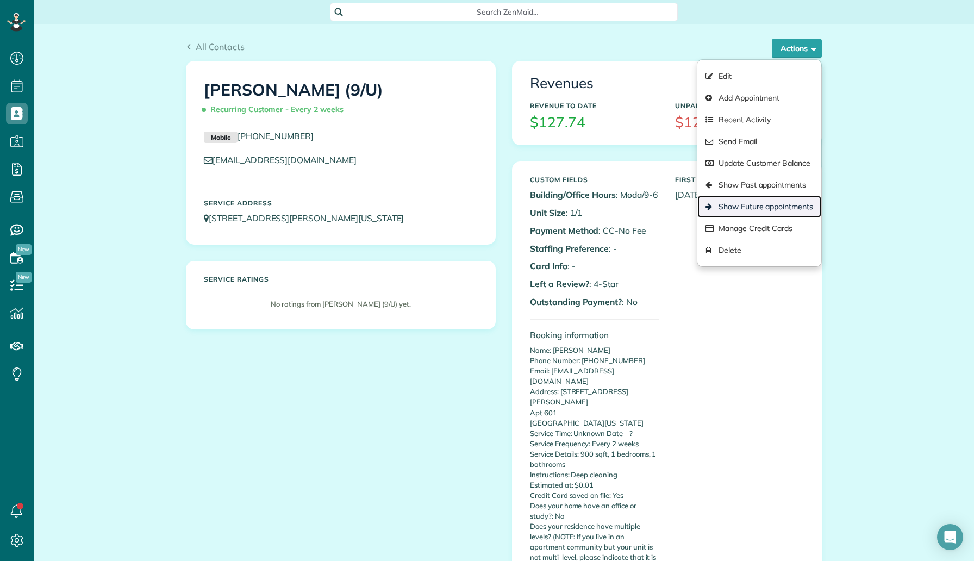
click at [766, 205] on link "Show Future appointments" at bounding box center [759, 207] width 124 height 22
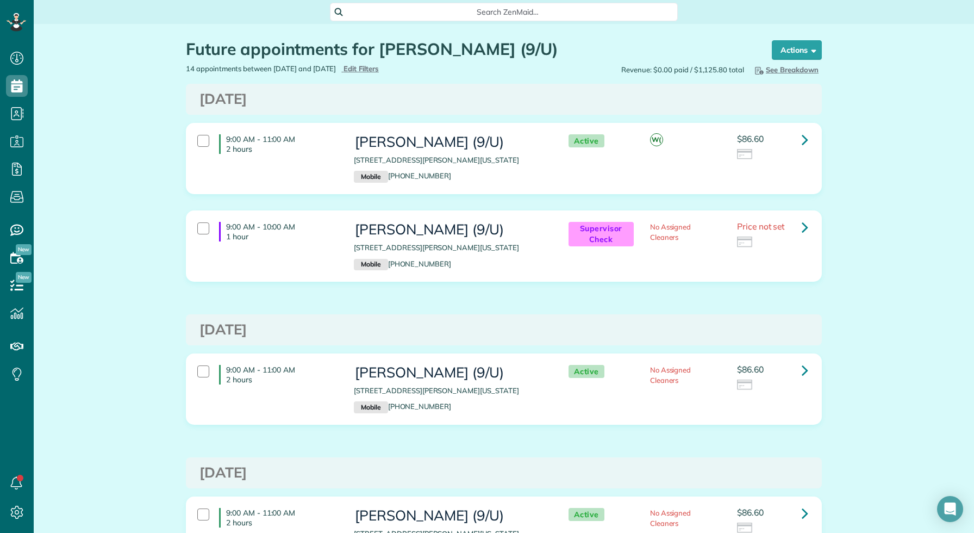
scroll to position [533, 34]
click at [222, 65] on div "14 appointments between [DATE] and [DATE] Hide Filters Edit Filters" at bounding box center [341, 69] width 326 height 10
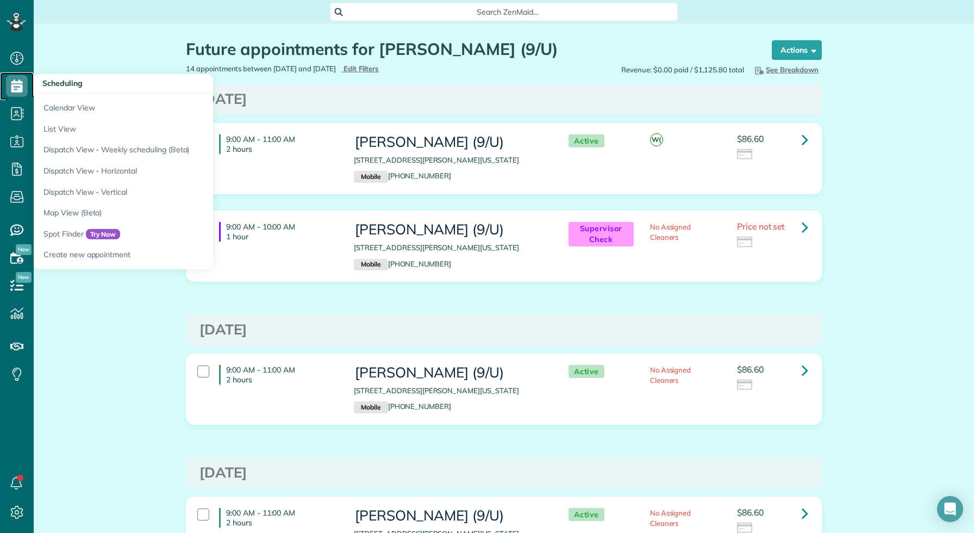
click at [18, 86] on icon at bounding box center [17, 86] width 22 height 22
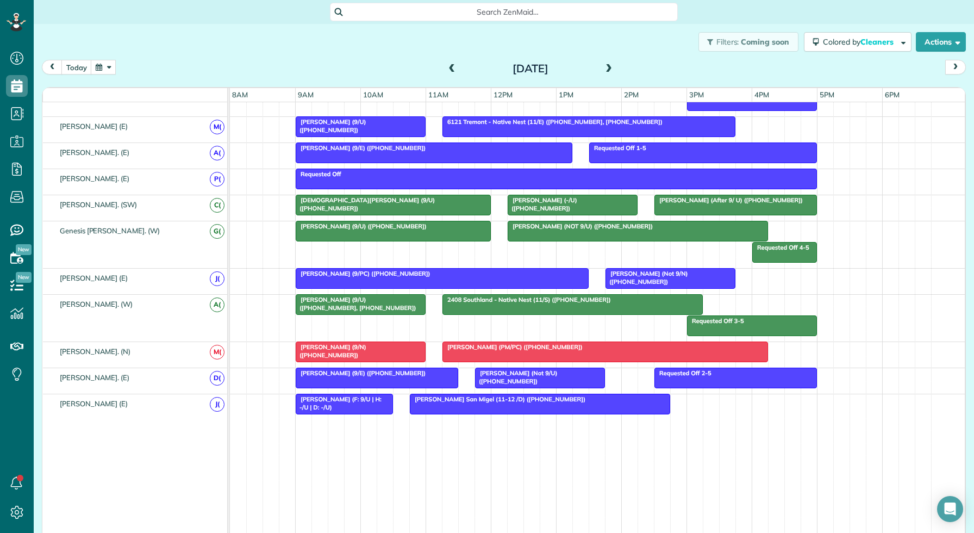
scroll to position [533, 34]
click at [72, 129] on link "All Contacts" at bounding box center [96, 133] width 125 height 25
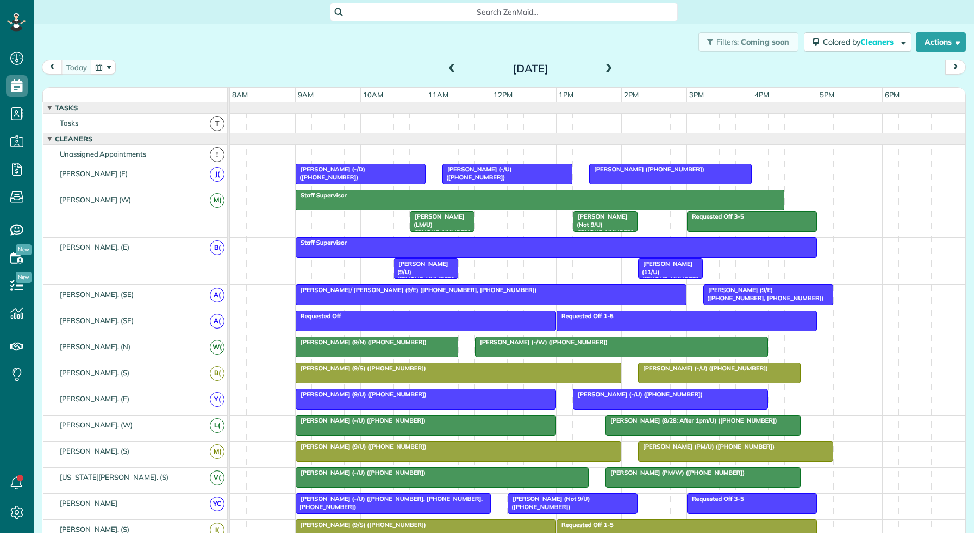
scroll to position [5, 5]
click at [103, 67] on button "button" at bounding box center [103, 67] width 25 height 15
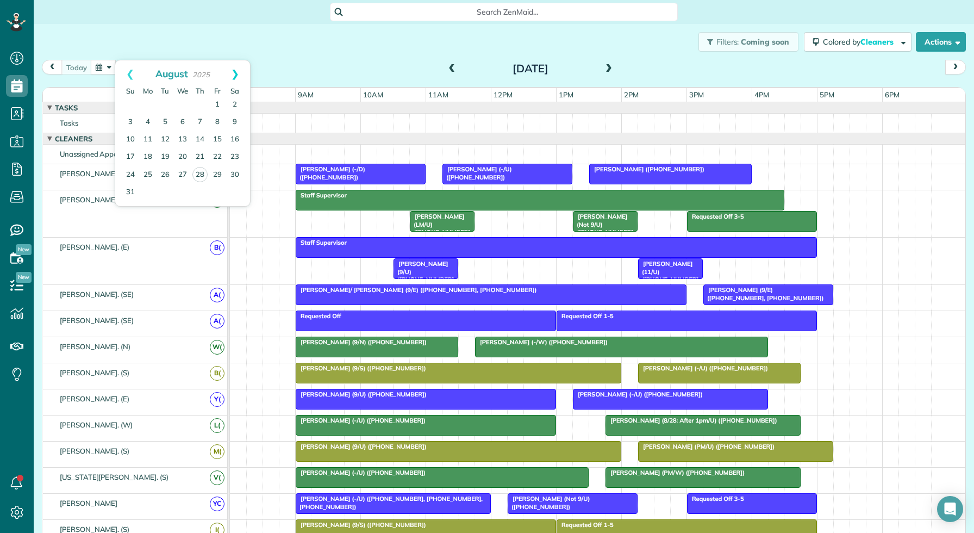
click at [235, 74] on link "Next" at bounding box center [235, 73] width 30 height 27
click at [203, 105] on link "4" at bounding box center [199, 104] width 17 height 17
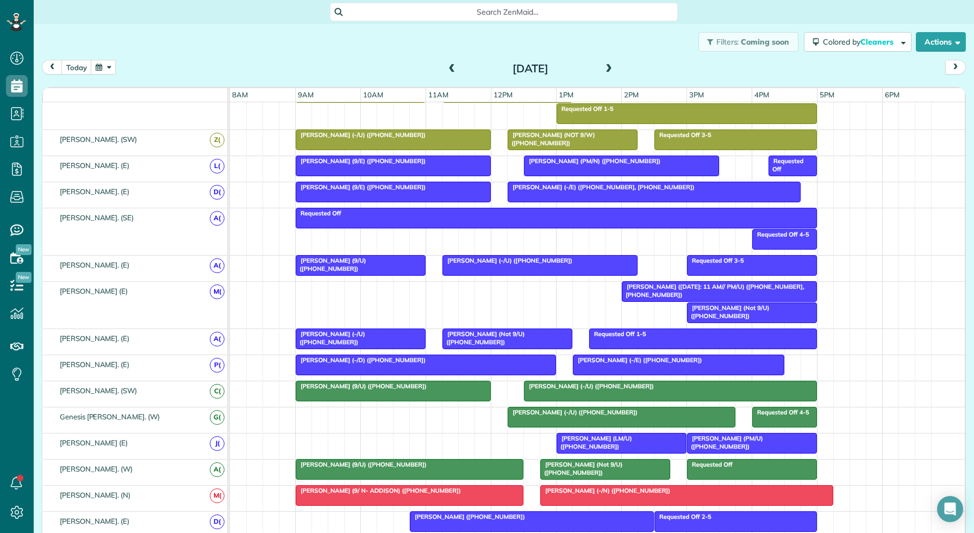
scroll to position [496, 0]
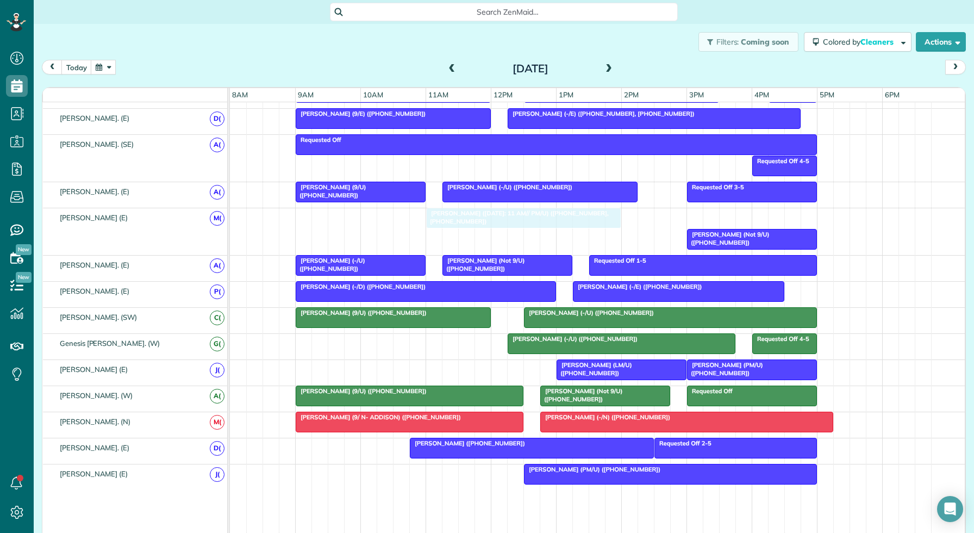
drag, startPoint x: 707, startPoint y: 215, endPoint x: 506, endPoint y: 230, distance: 202.3
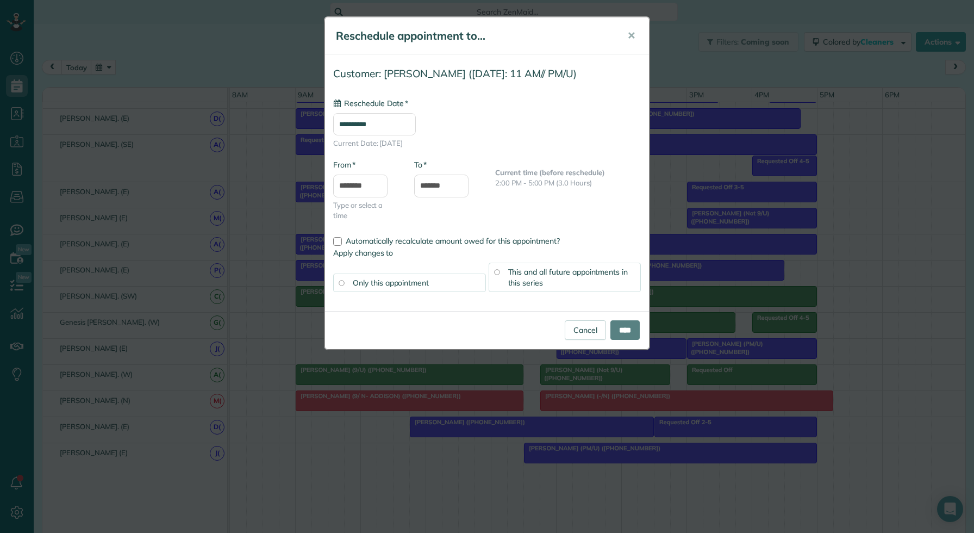
type input "**********"
click at [615, 335] on input "****" at bounding box center [624, 330] width 29 height 20
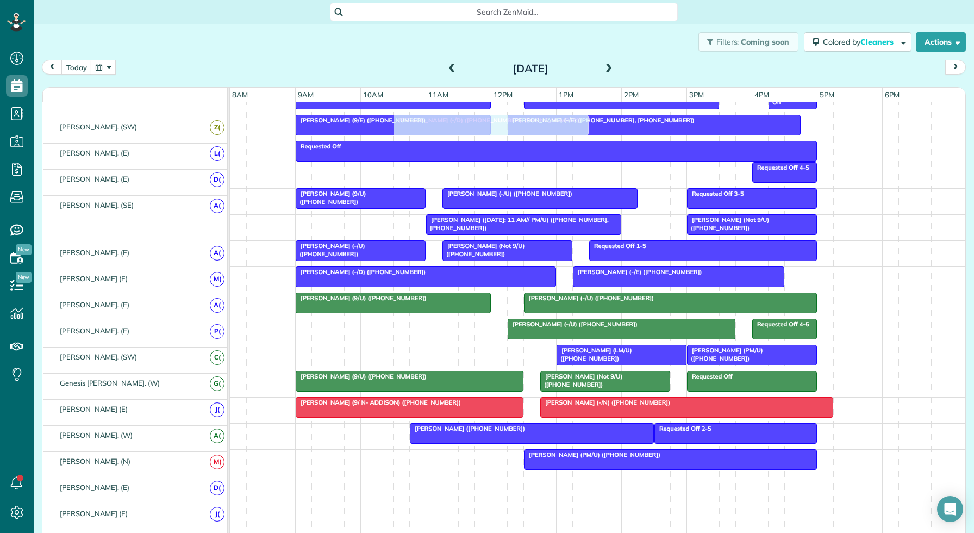
scroll to position [489, 0]
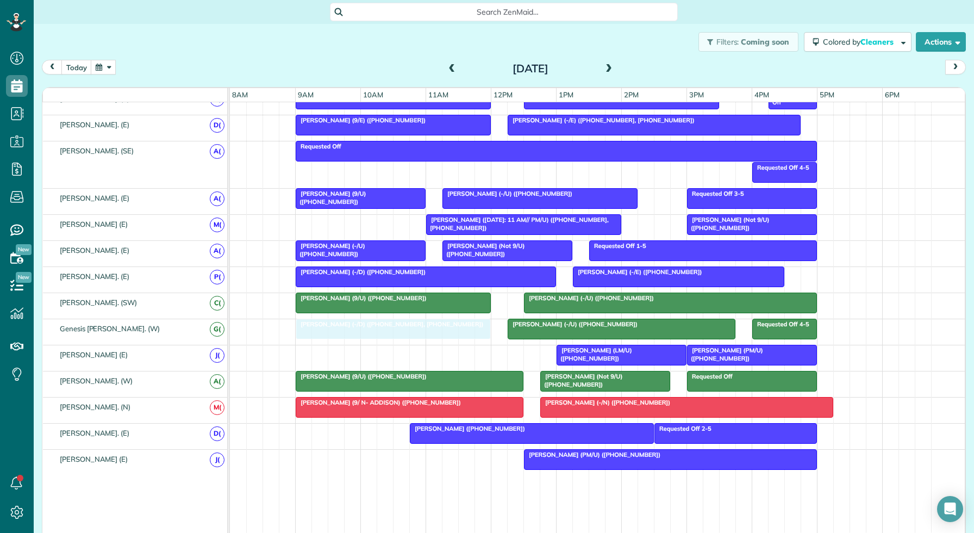
drag, startPoint x: 434, startPoint y: 151, endPoint x: 430, endPoint y: 335, distance: 184.9
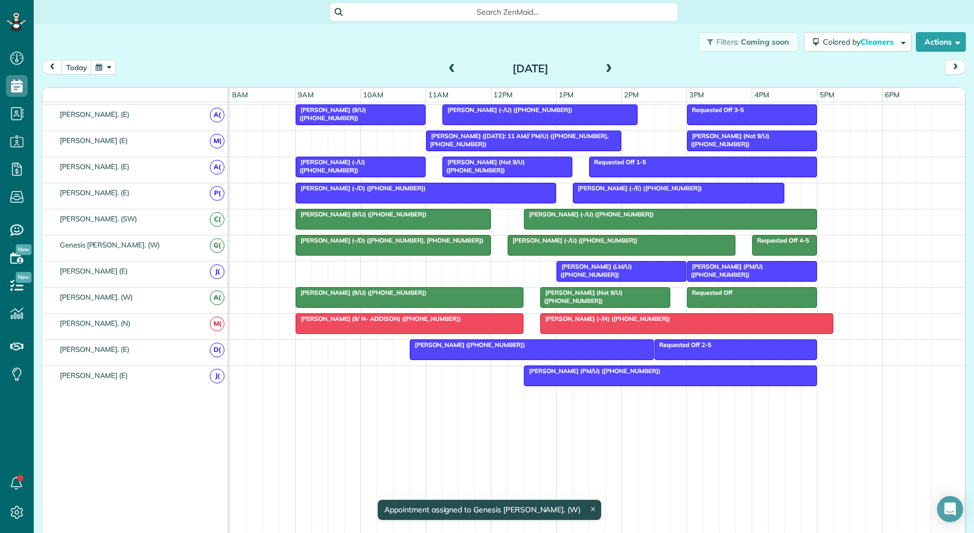
scroll to position [0, 0]
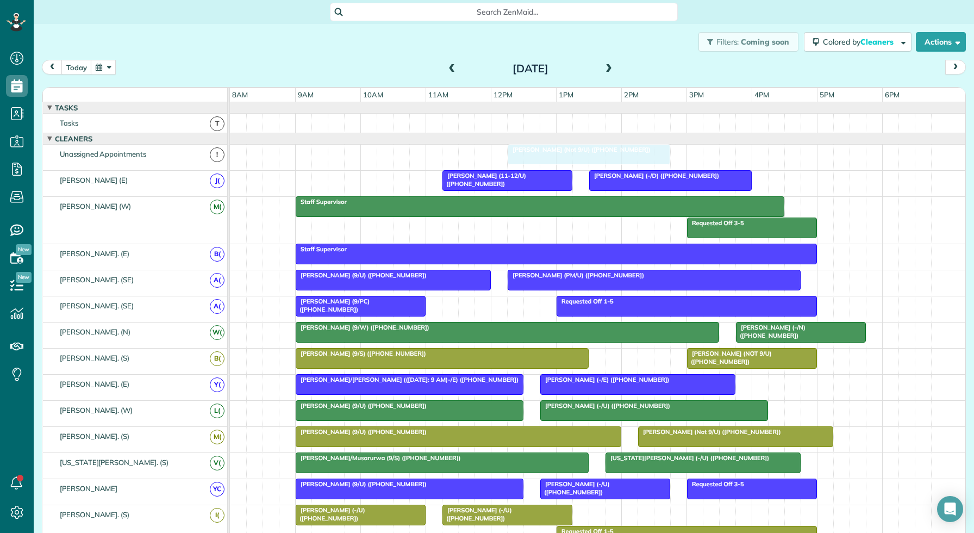
drag, startPoint x: 601, startPoint y: 149, endPoint x: 591, endPoint y: 195, distance: 46.8
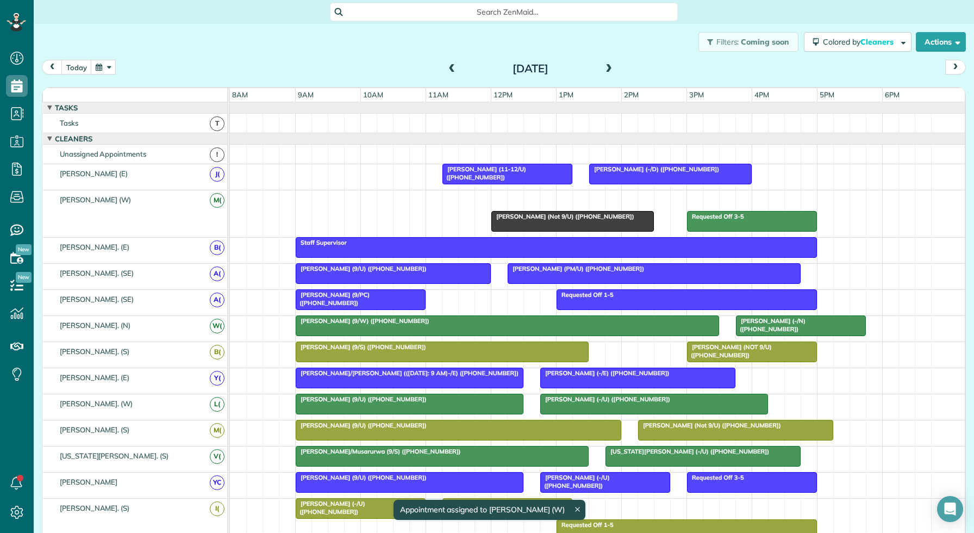
drag, startPoint x: 591, startPoint y: 199, endPoint x: 591, endPoint y: 233, distance: 33.7
click at [591, 233] on div "Requested Off 3-5 Staff Supervisor David Erwin (Not 9/U) (+17132023865)" at bounding box center [597, 213] width 735 height 47
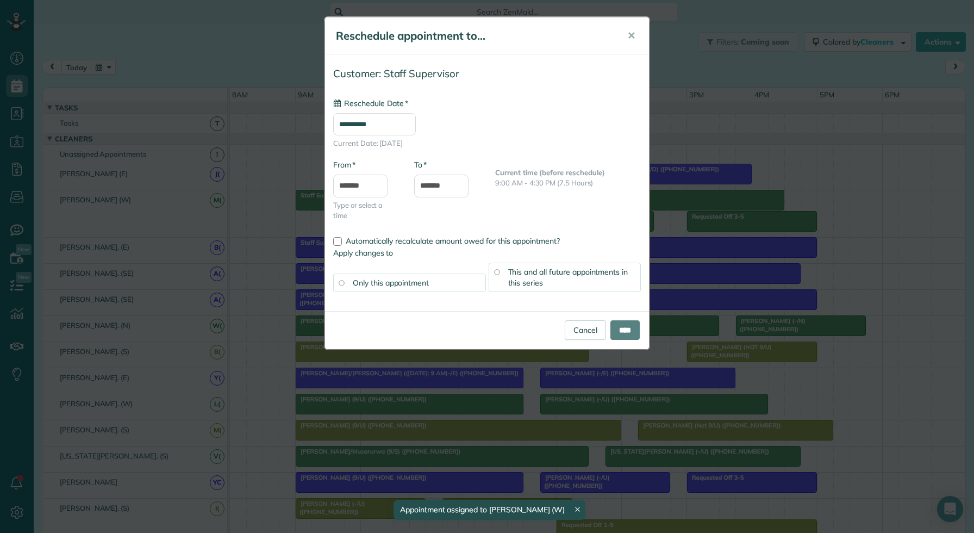
type input "**********"
click at [691, 263] on div "**********" at bounding box center [487, 266] width 974 height 533
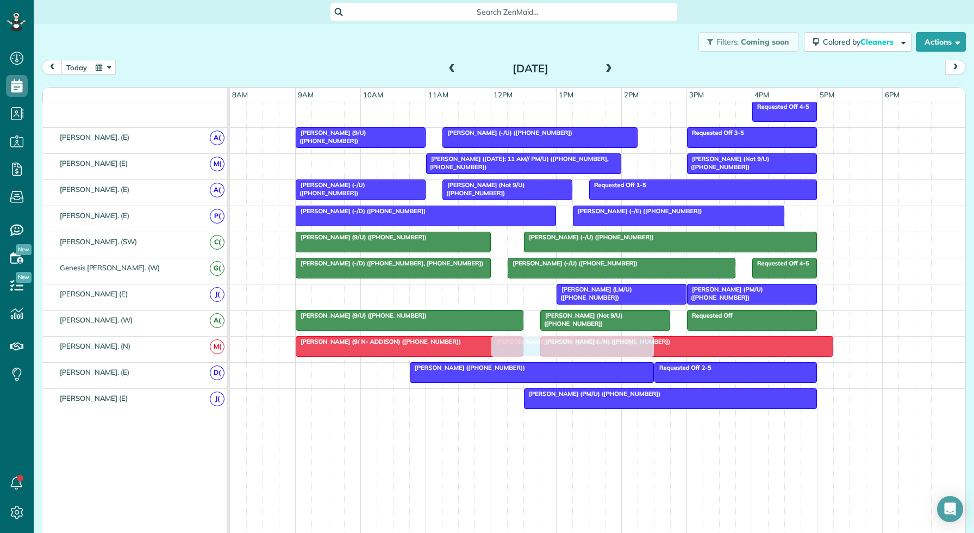
drag, startPoint x: 601, startPoint y: 221, endPoint x: 609, endPoint y: 280, distance: 59.7
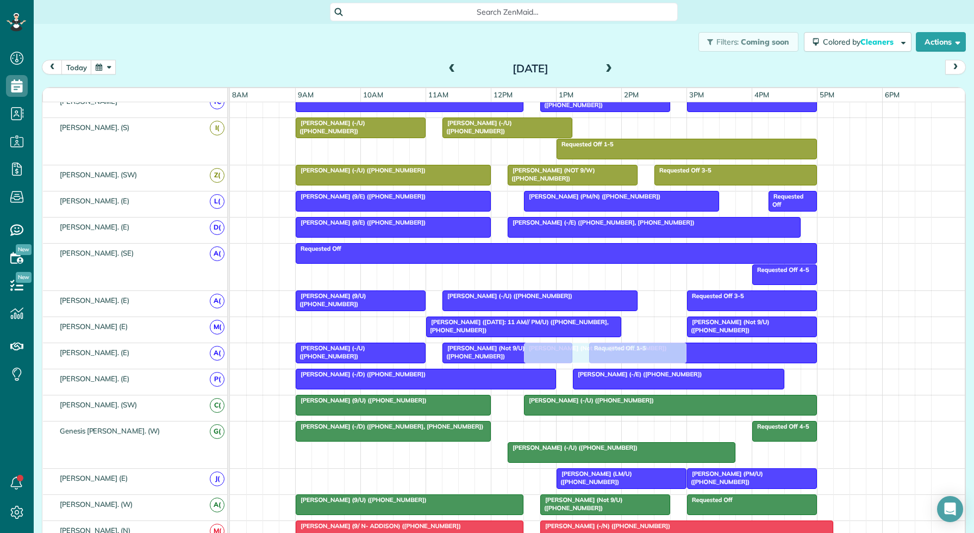
drag, startPoint x: 566, startPoint y: 428, endPoint x: 596, endPoint y: 352, distance: 81.8
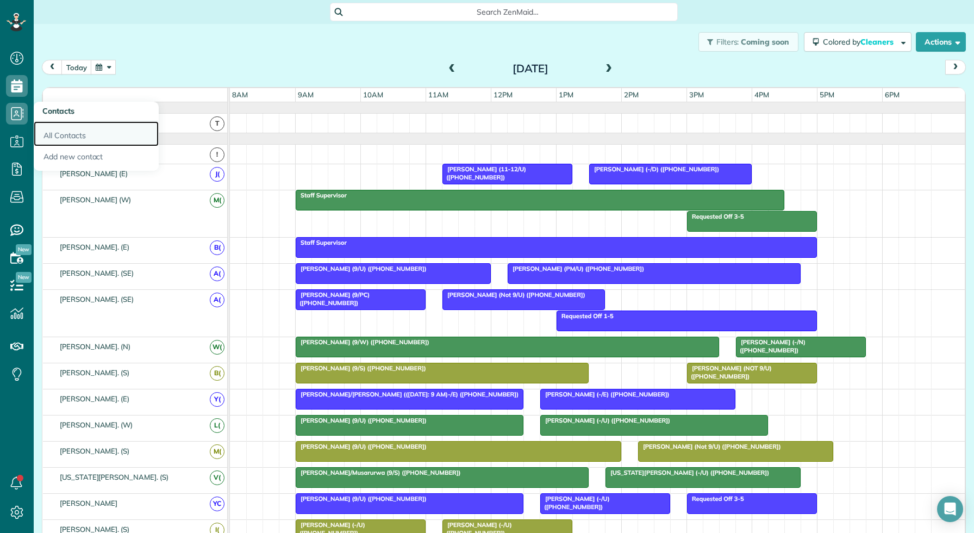
click at [80, 129] on link "All Contacts" at bounding box center [96, 133] width 125 height 25
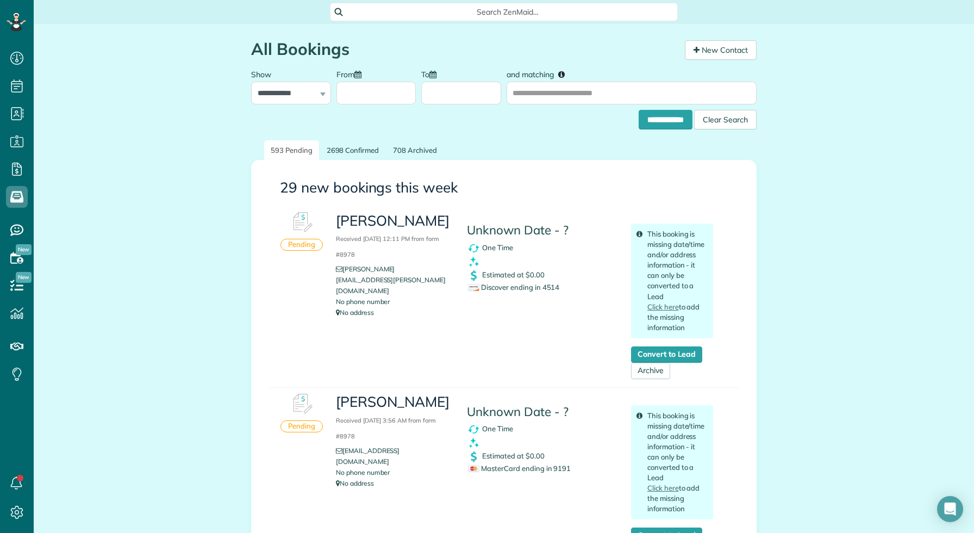
scroll to position [5, 5]
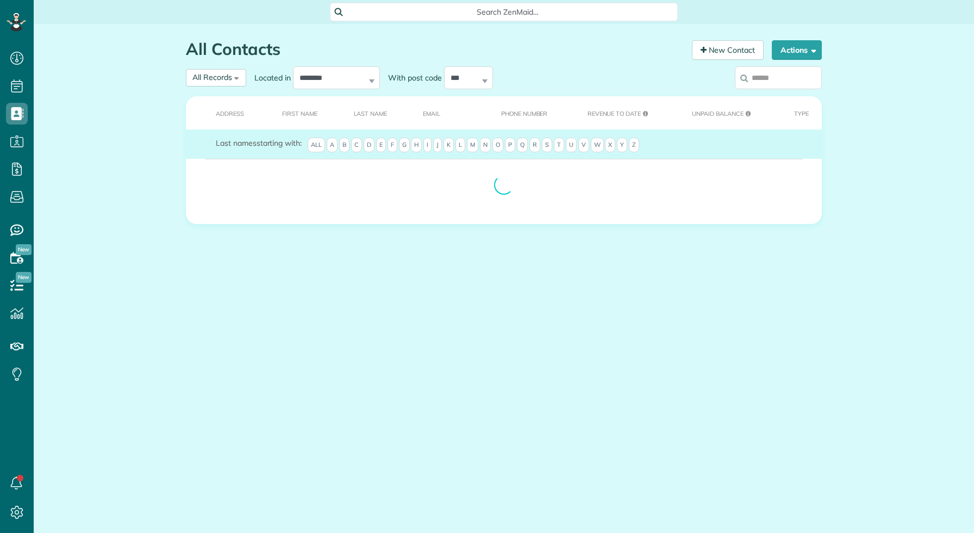
click at [757, 83] on input "search" at bounding box center [778, 77] width 87 height 23
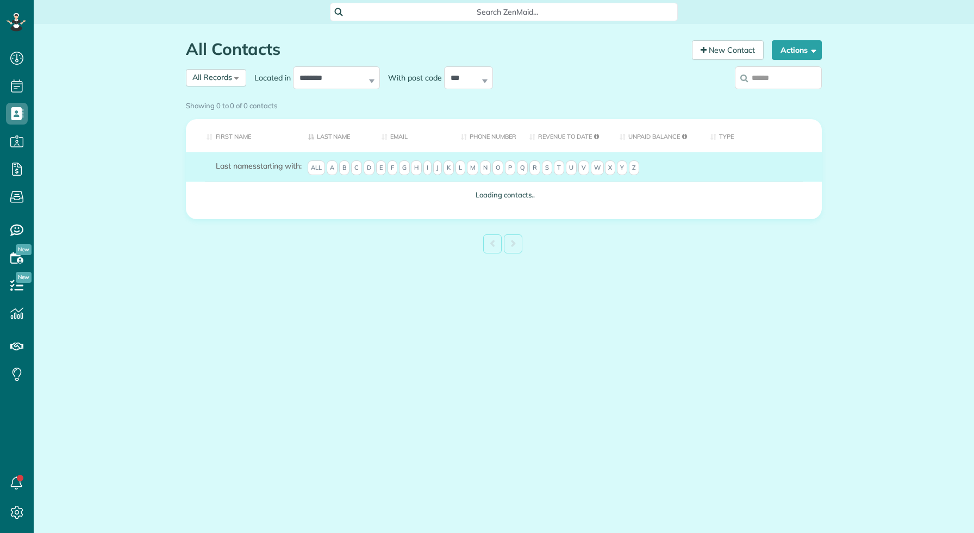
scroll to position [5, 5]
paste input "**********"
click at [774, 77] on input "**********" at bounding box center [778, 77] width 87 height 23
click at [797, 77] on input "**********" at bounding box center [778, 77] width 87 height 23
click at [805, 84] on input "**********" at bounding box center [778, 77] width 87 height 23
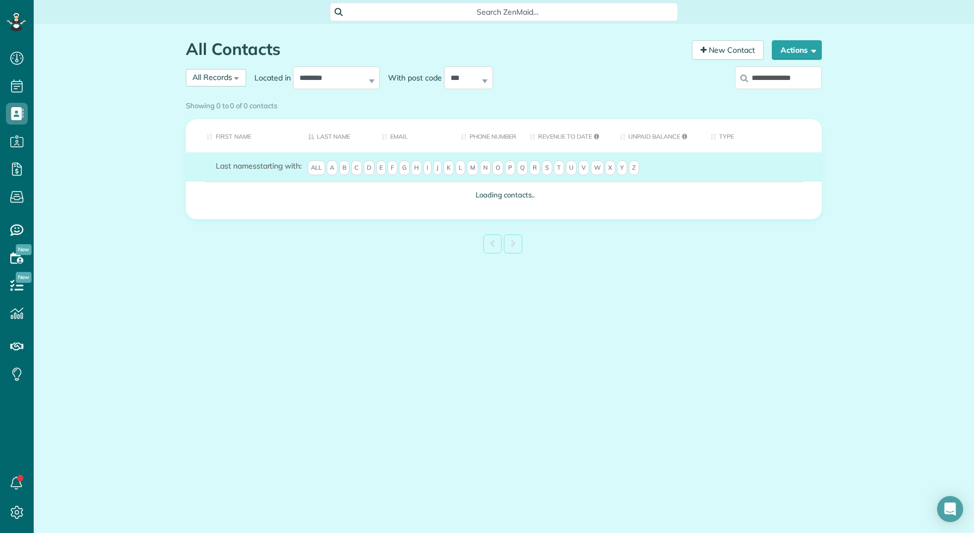
click at [802, 83] on input "**********" at bounding box center [778, 77] width 87 height 23
click at [800, 82] on input "**********" at bounding box center [778, 77] width 87 height 23
click at [785, 80] on input "**********" at bounding box center [778, 77] width 87 height 23
click at [774, 80] on input "**********" at bounding box center [778, 77] width 87 height 23
click at [768, 81] on input "**********" at bounding box center [778, 77] width 87 height 23
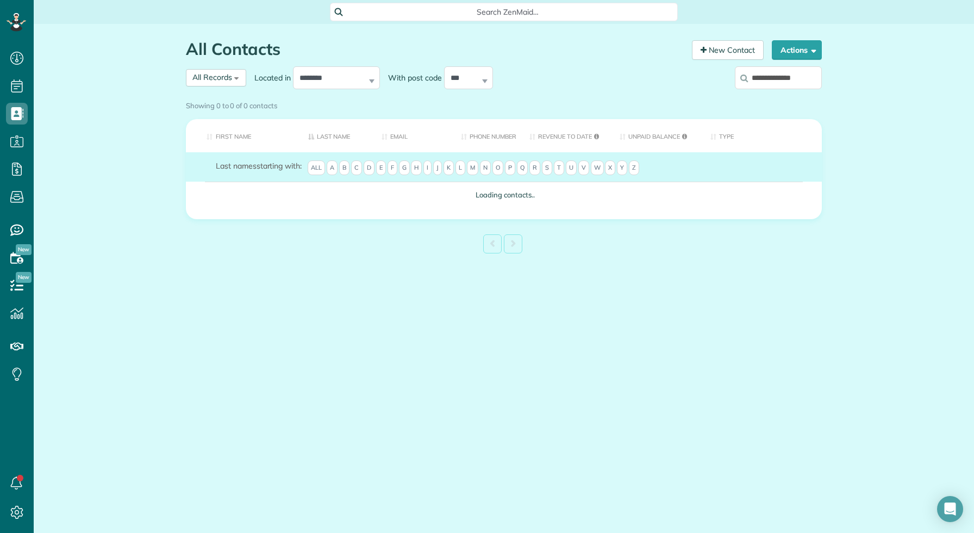
type input "**********"
click at [762, 96] on div "Showing 0 to 0 of 0 contacts" at bounding box center [504, 105] width 652 height 19
click at [779, 86] on input "**********" at bounding box center [778, 77] width 87 height 23
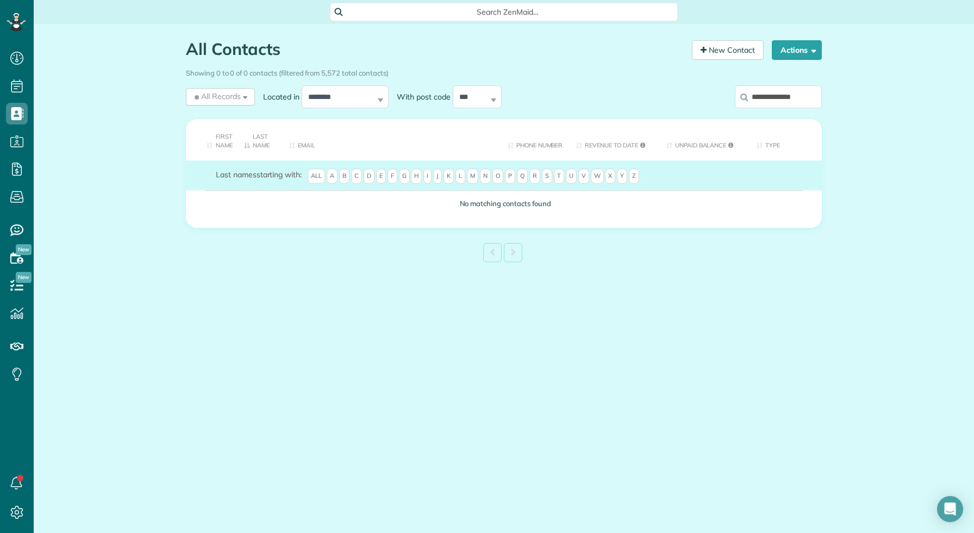
click at [777, 90] on input "**********" at bounding box center [778, 96] width 87 height 23
click at [793, 98] on input "**********" at bounding box center [778, 96] width 87 height 23
click at [812, 97] on input "**********" at bounding box center [778, 96] width 87 height 23
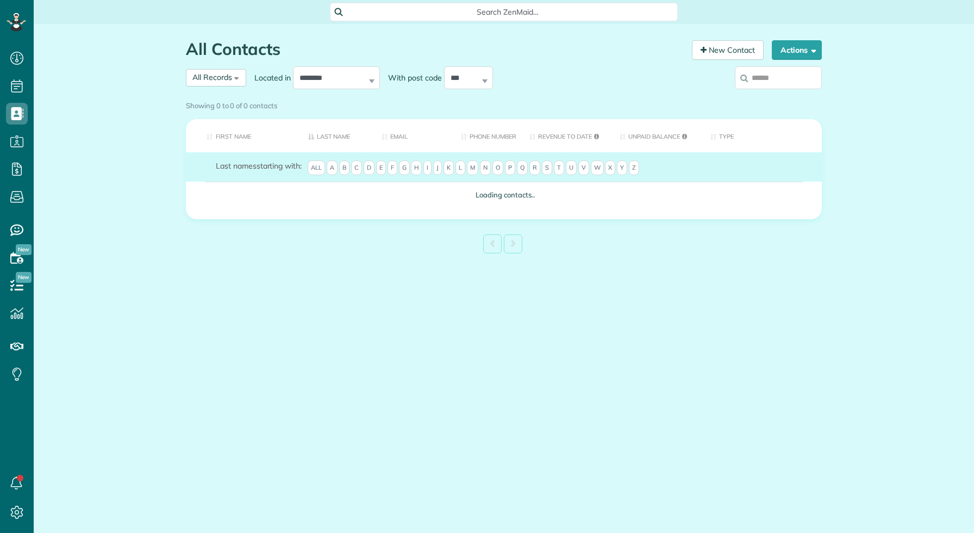
scroll to position [5, 5]
click at [753, 75] on input "search" at bounding box center [778, 77] width 87 height 23
type input "***"
click at [772, 96] on div "Showing 0 to 0 of 0 contacts" at bounding box center [504, 105] width 652 height 19
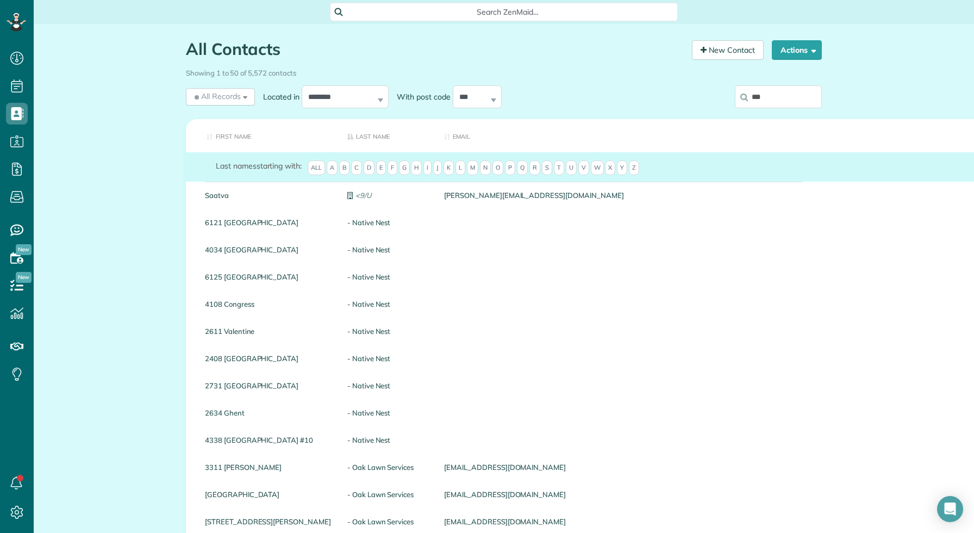
click at [780, 98] on input "***" at bounding box center [778, 96] width 87 height 23
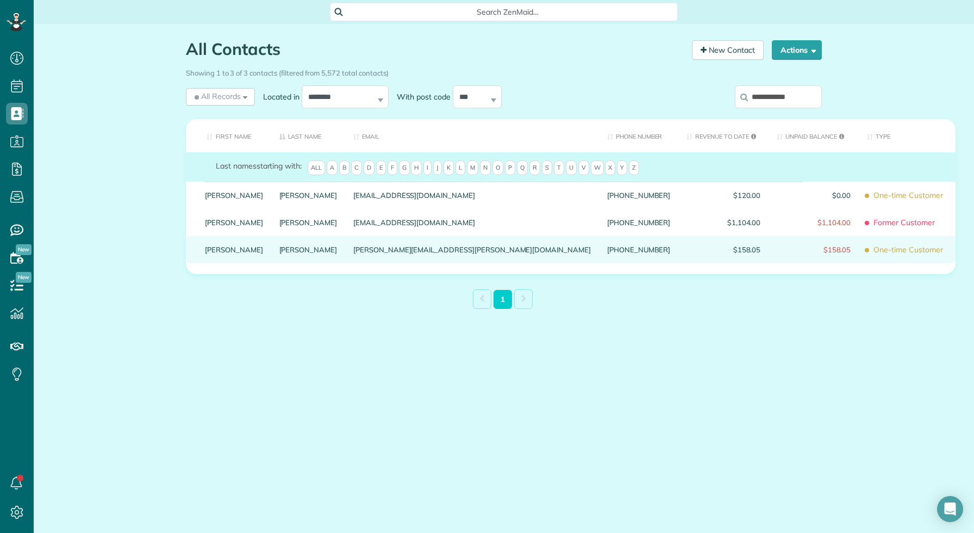
type input "**********"
click at [279, 253] on link "Thompson" at bounding box center [308, 250] width 58 height 8
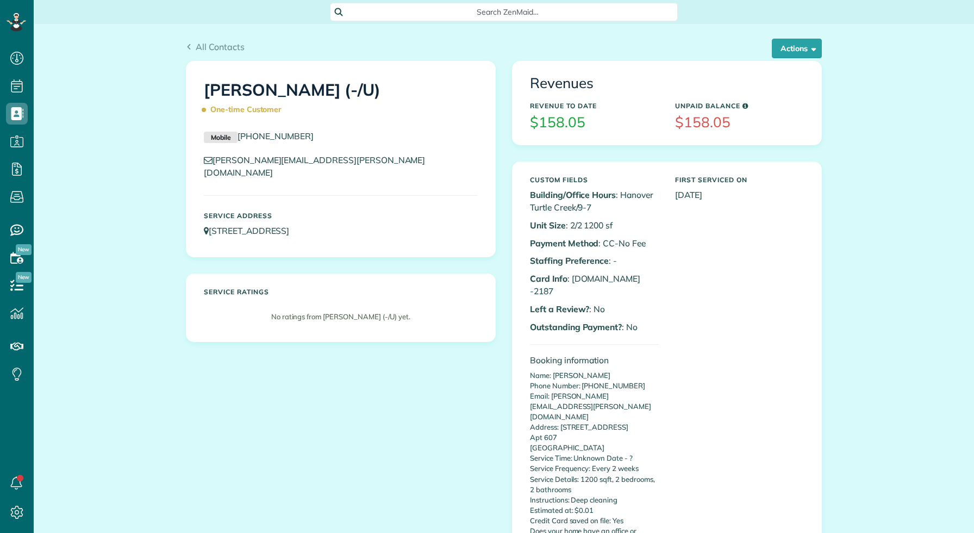
scroll to position [5, 5]
click at [807, 50] on button "Actions" at bounding box center [797, 49] width 50 height 20
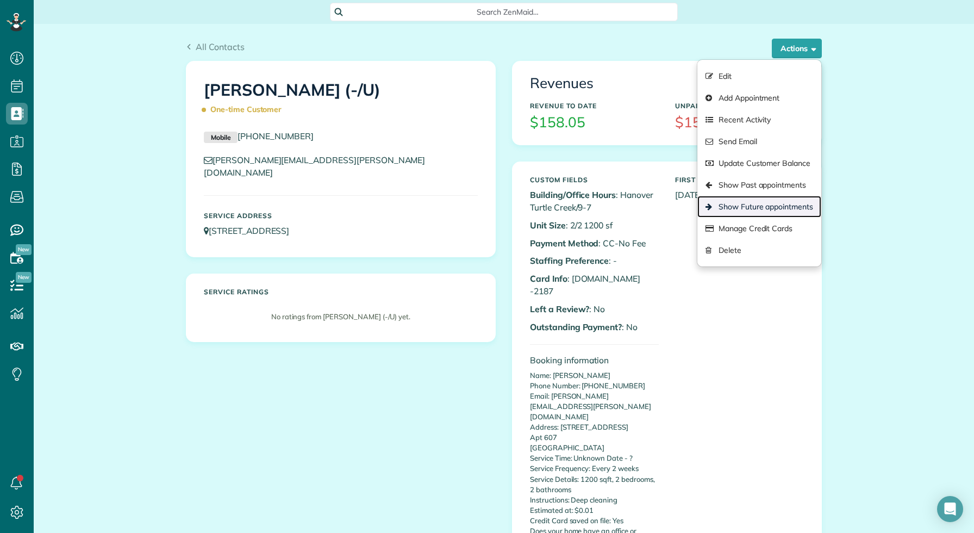
click at [779, 198] on link "Show Future appointments" at bounding box center [759, 207] width 124 height 22
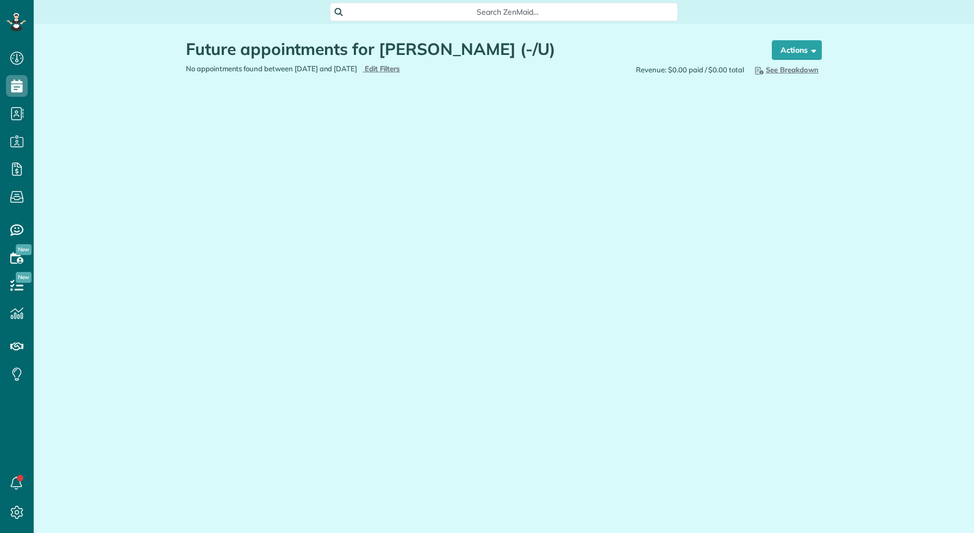
scroll to position [5, 5]
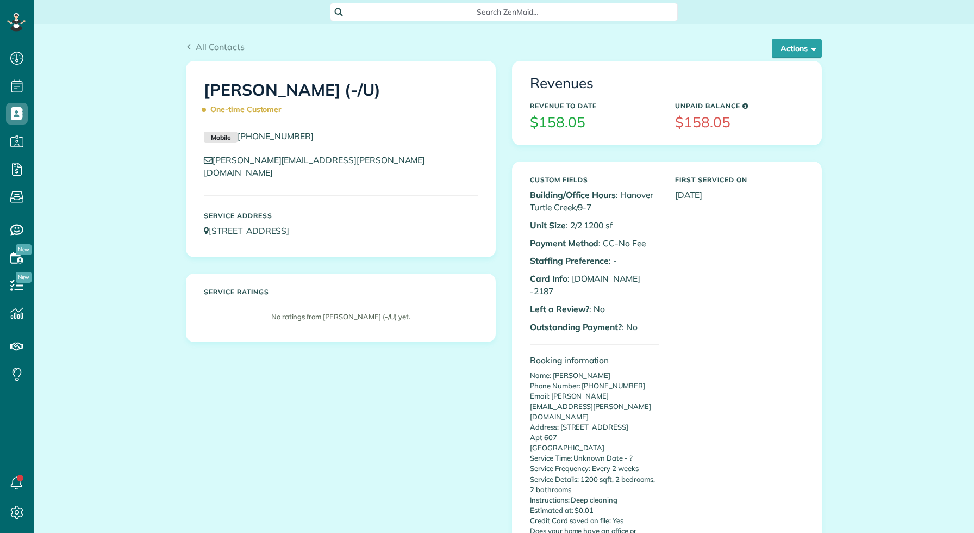
scroll to position [5, 5]
click at [783, 53] on button "Actions" at bounding box center [797, 49] width 50 height 20
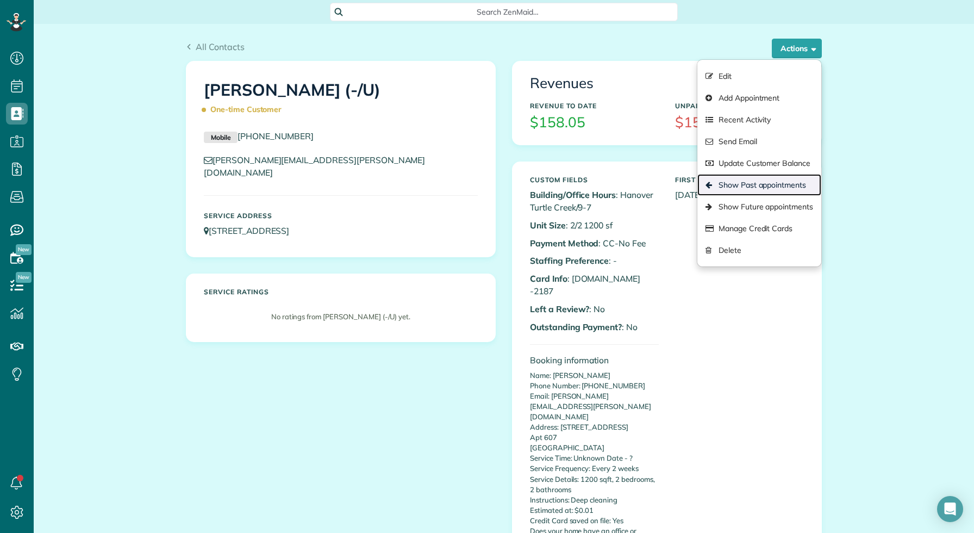
click at [751, 188] on link "Show Past appointments" at bounding box center [759, 185] width 124 height 22
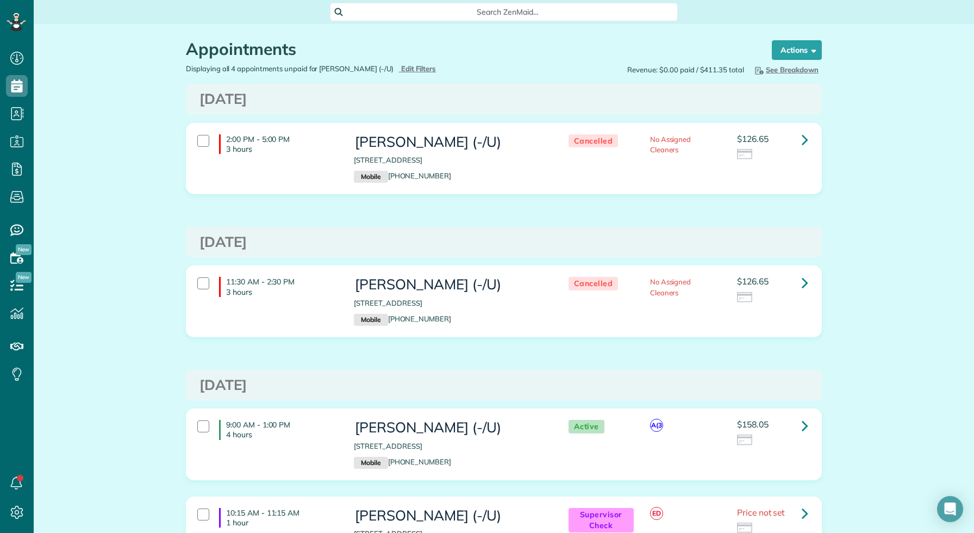
scroll to position [116, 0]
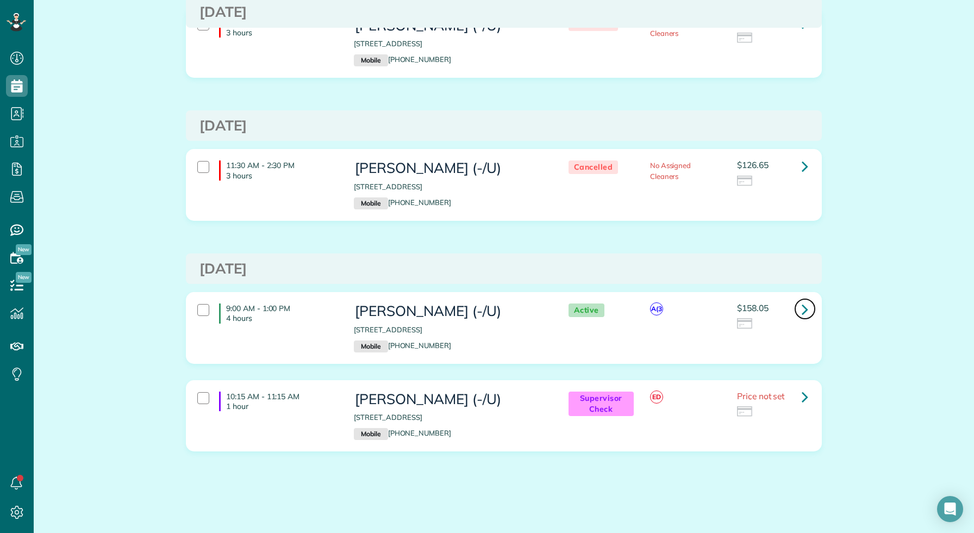
click at [802, 308] on icon at bounding box center [805, 309] width 7 height 19
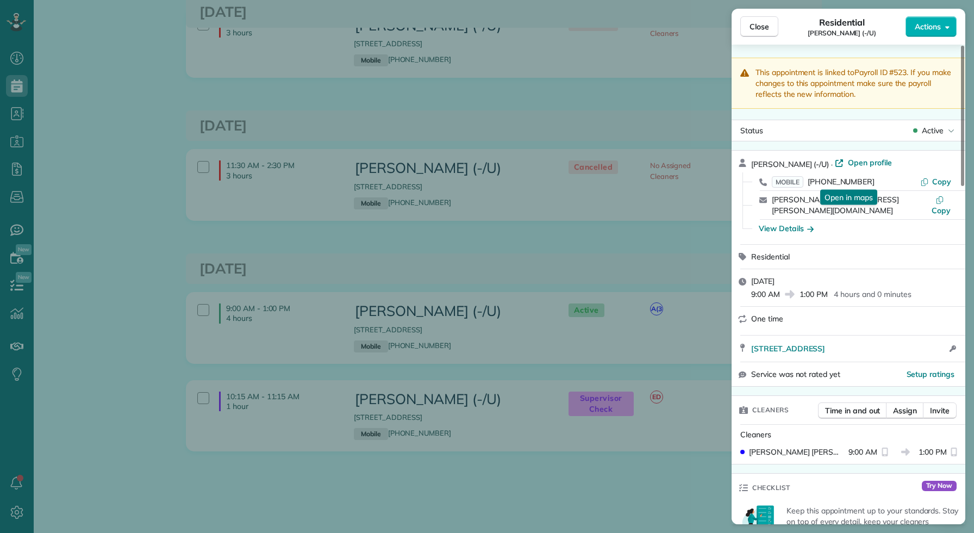
scroll to position [809, 0]
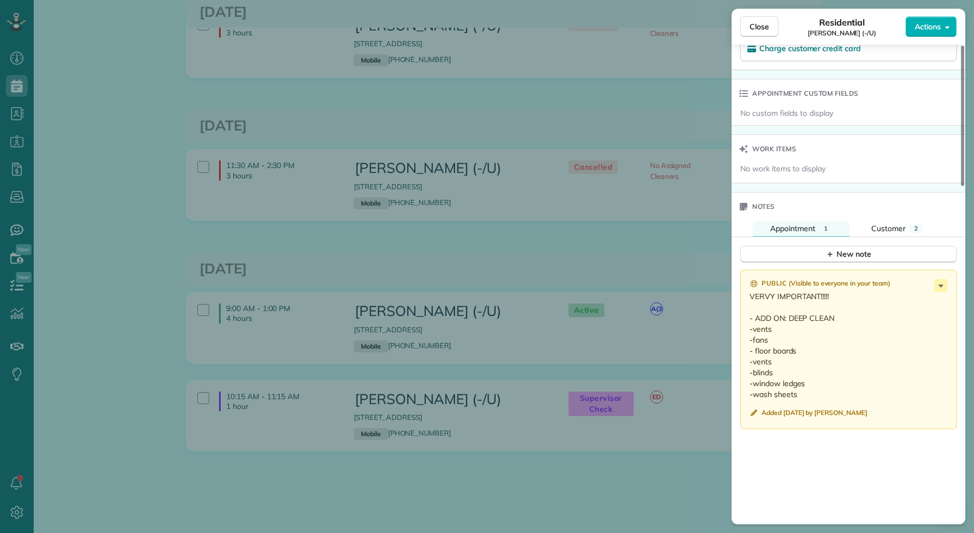
click at [566, 273] on div "Close Residential Brandon Thompson (-/U) Actions This appointment is linked to …" at bounding box center [487, 266] width 974 height 533
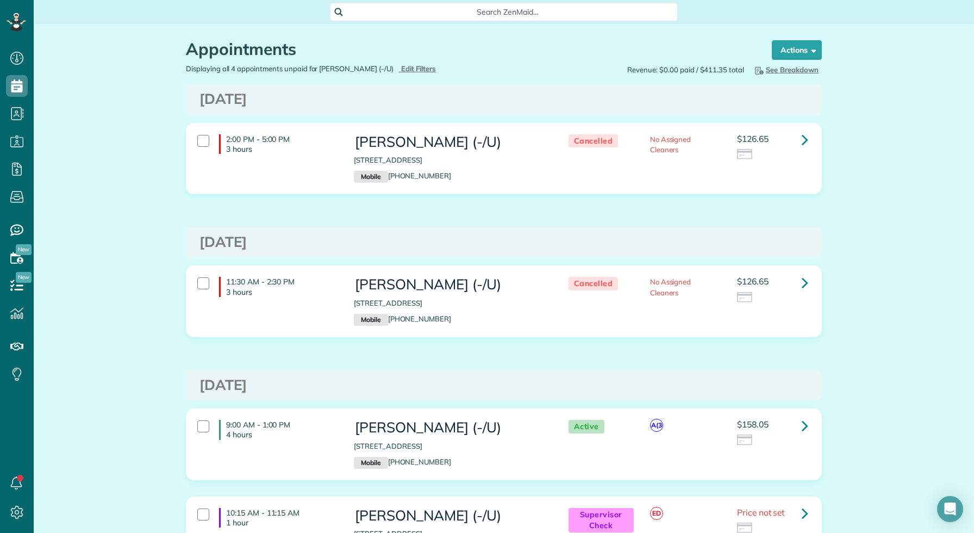
scroll to position [116, 0]
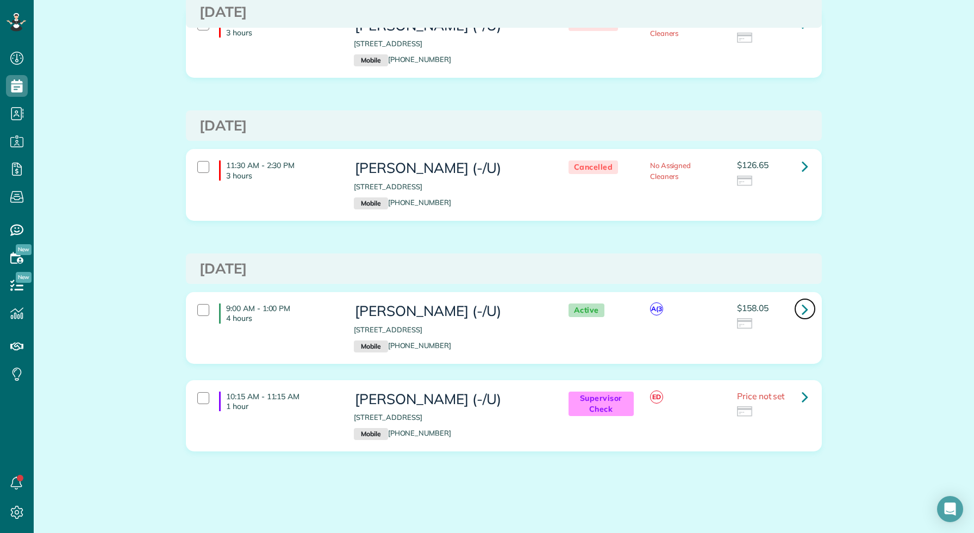
click at [803, 307] on icon at bounding box center [805, 309] width 7 height 19
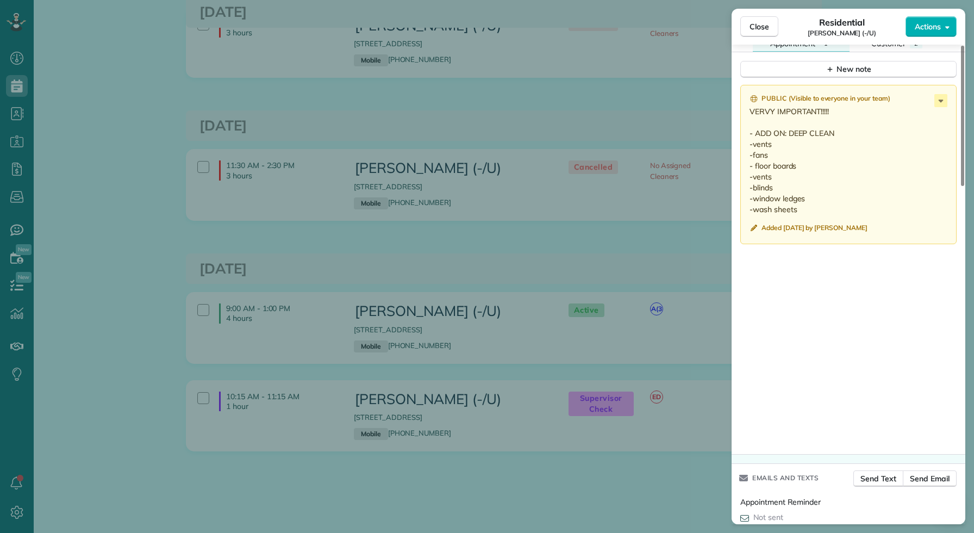
scroll to position [991, 0]
click at [606, 296] on div "Close Residential Brandon Thompson (-/U) Actions This appointment is linked to …" at bounding box center [487, 266] width 974 height 533
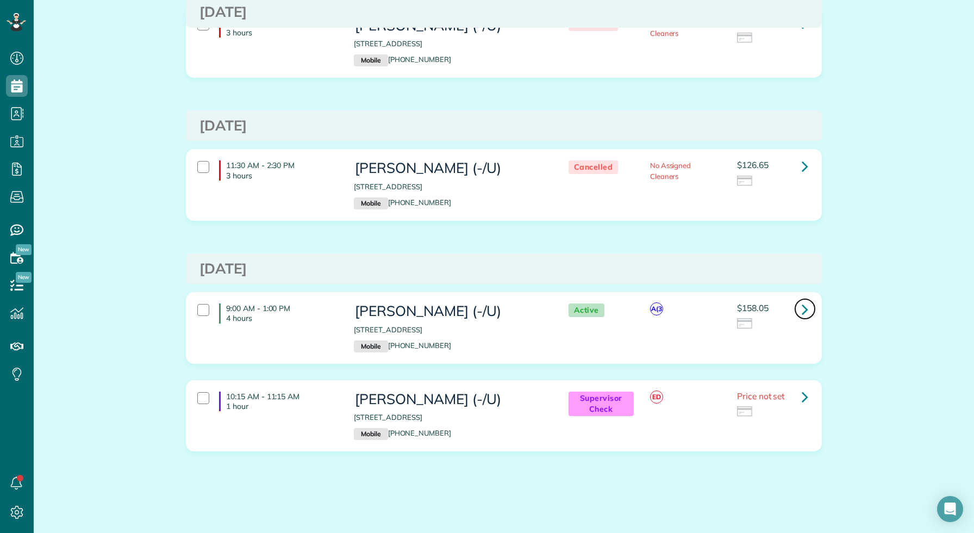
click at [801, 310] on link at bounding box center [805, 309] width 22 height 22
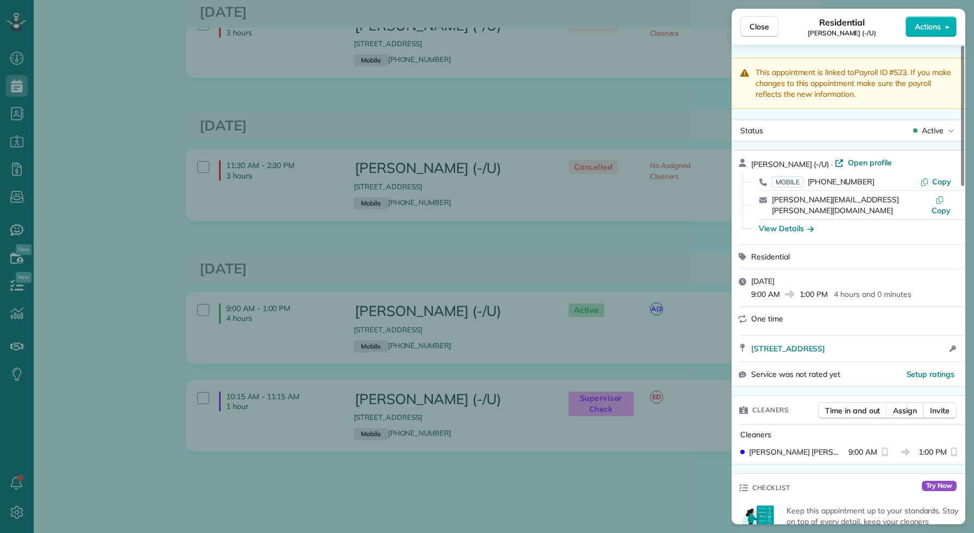
click at [586, 290] on div "Close Residential Brandon Thompson (-/U) Actions This appointment is linked to …" at bounding box center [487, 266] width 974 height 533
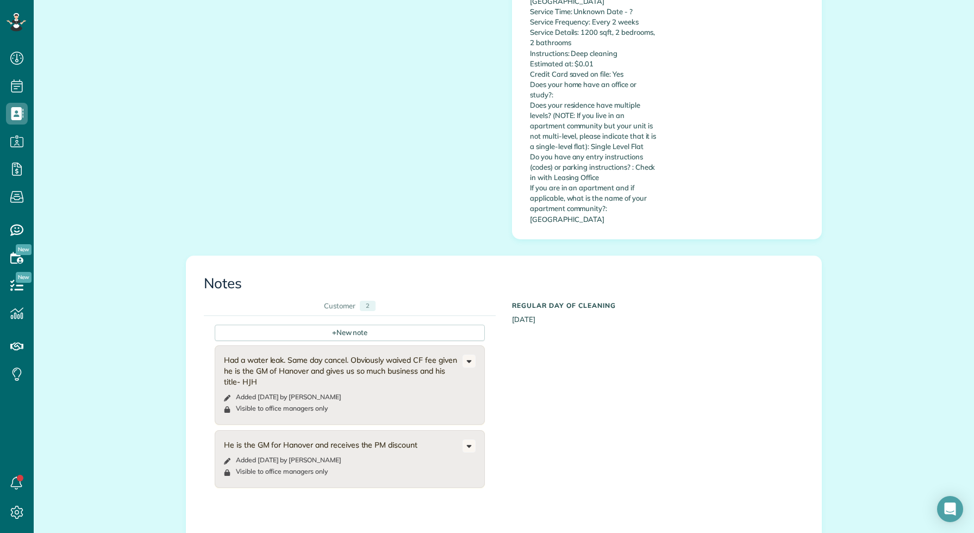
scroll to position [533, 34]
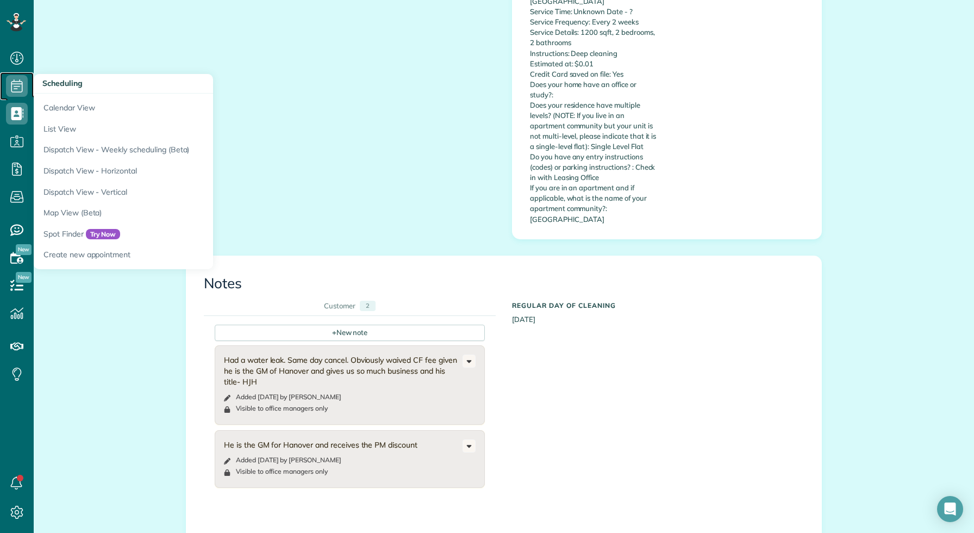
click at [9, 90] on icon at bounding box center [17, 86] width 22 height 22
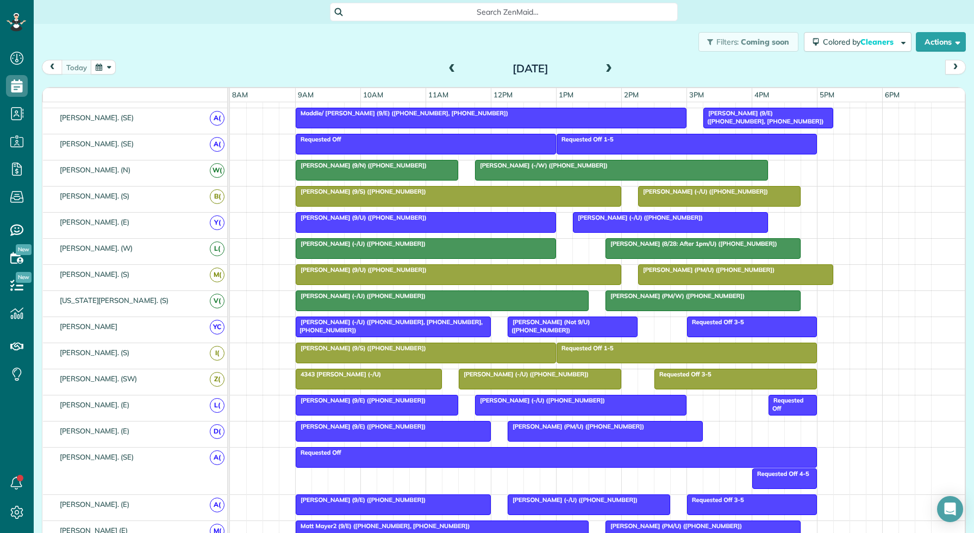
scroll to position [542, 0]
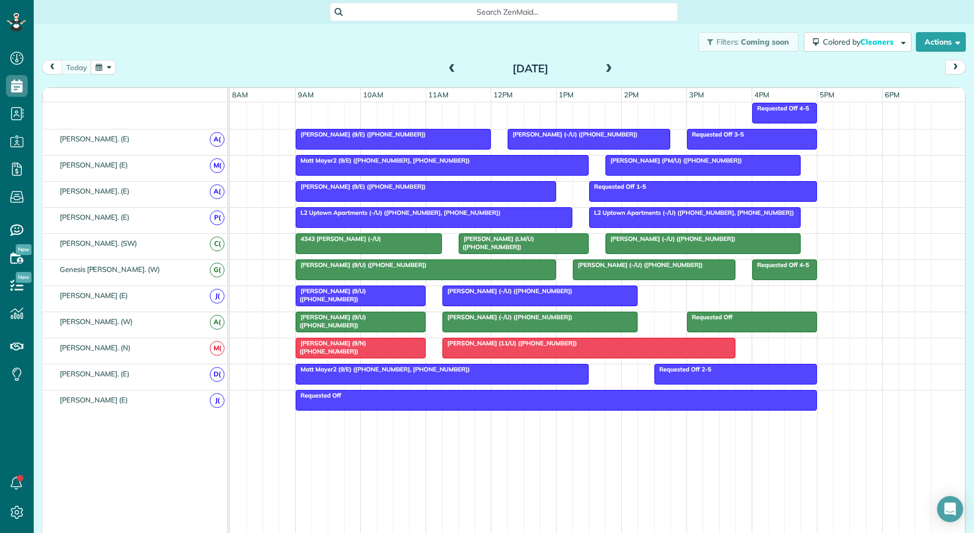
click at [608, 71] on span at bounding box center [609, 69] width 12 height 10
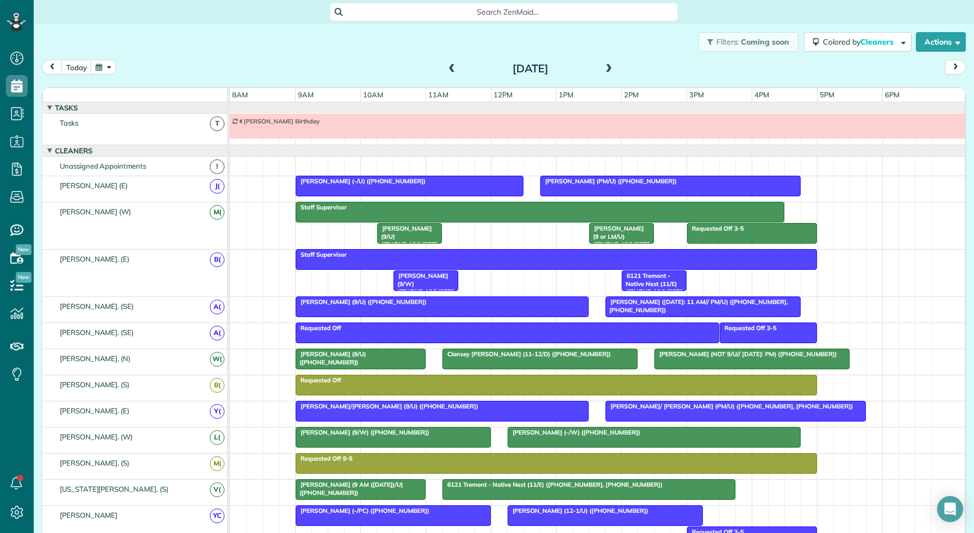
scroll to position [0, 0]
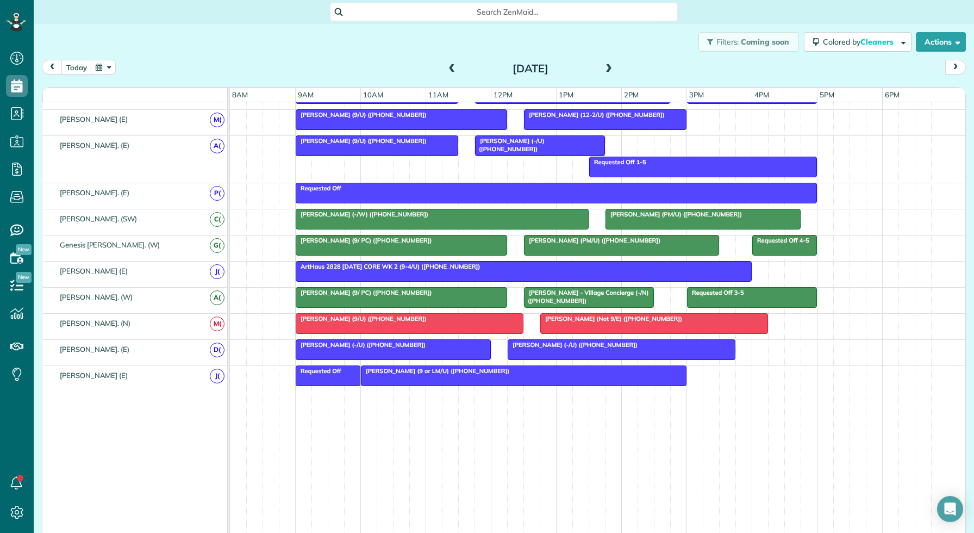
click at [609, 71] on span at bounding box center [609, 69] width 12 height 10
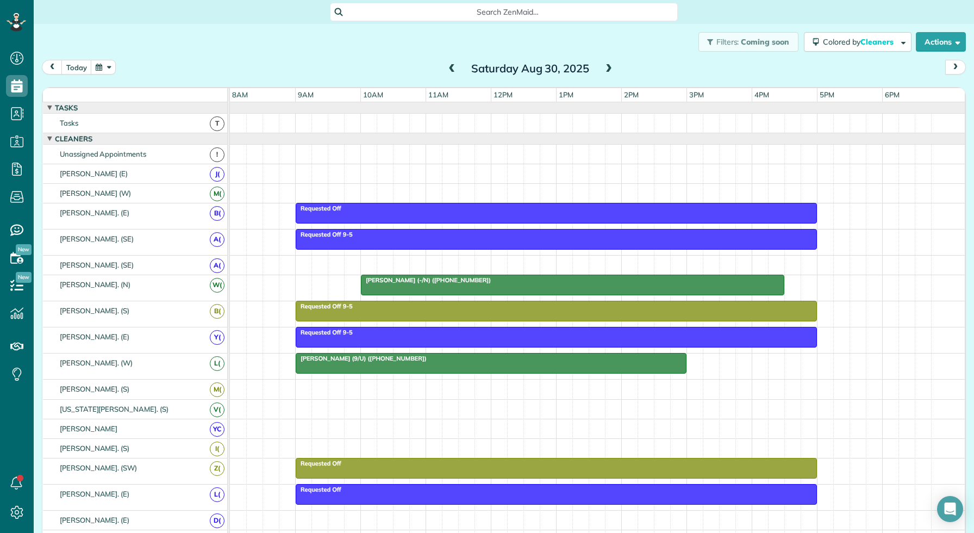
click at [604, 61] on span at bounding box center [609, 69] width 12 height 16
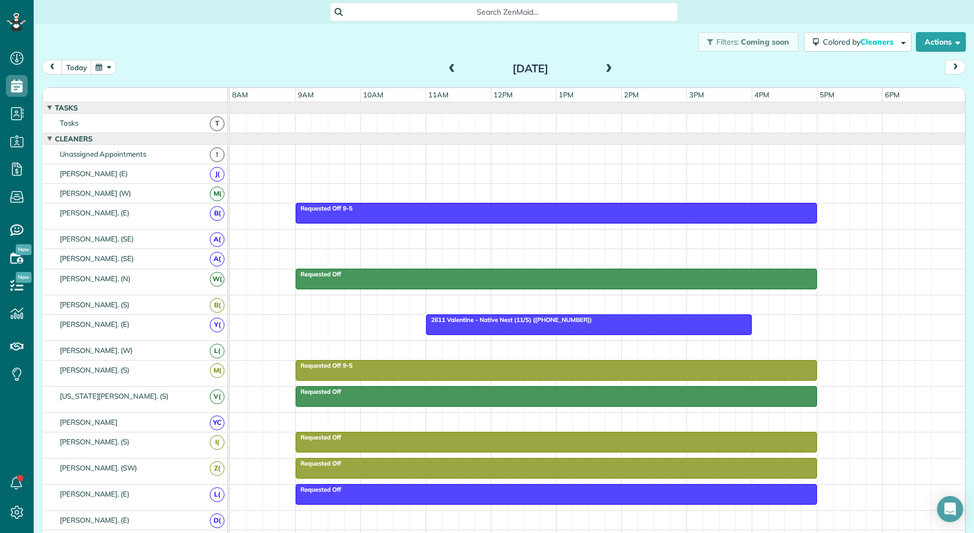
click at [604, 61] on span at bounding box center [609, 69] width 12 height 16
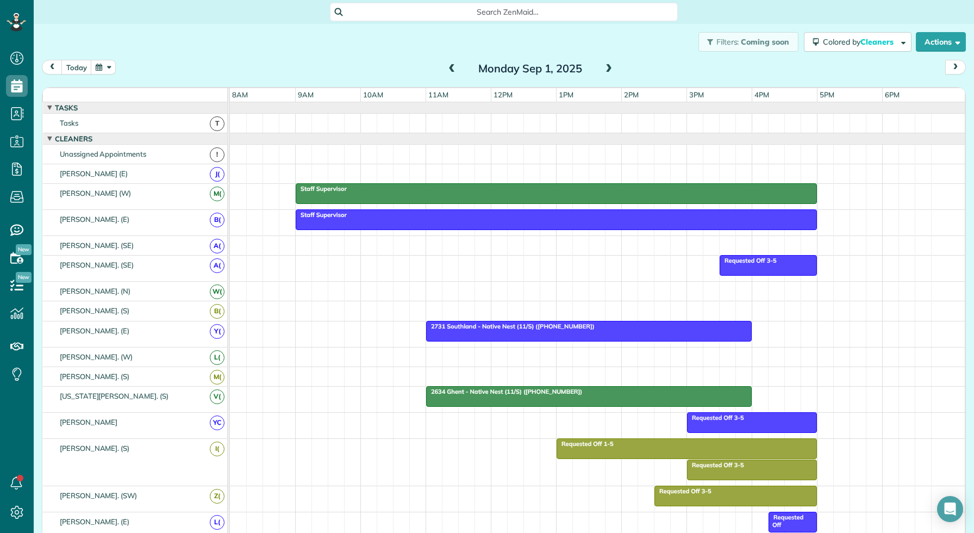
click at [521, 330] on div at bounding box center [589, 331] width 325 height 20
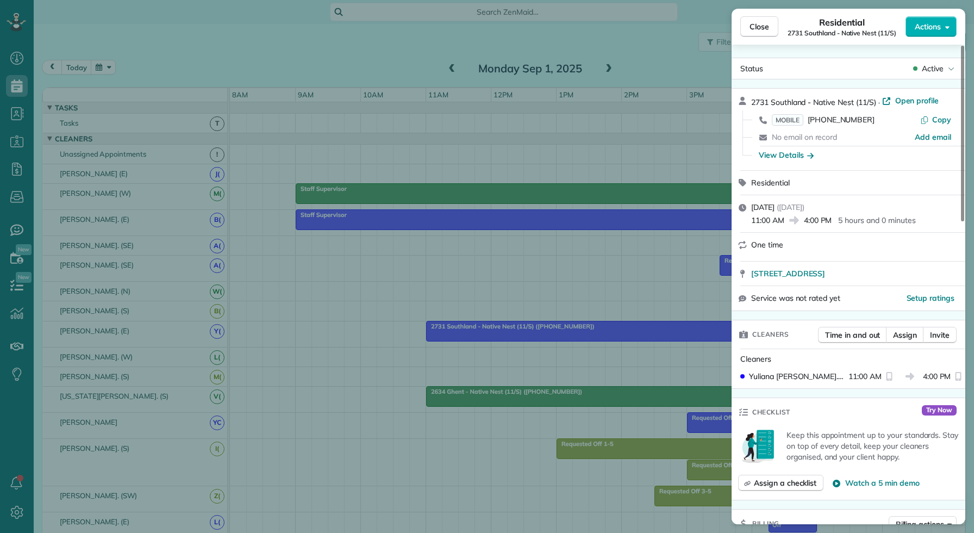
click at [529, 309] on div "Close Residential 2731 Southland - Native Nest (11/S) Actions Status Active 273…" at bounding box center [487, 266] width 974 height 533
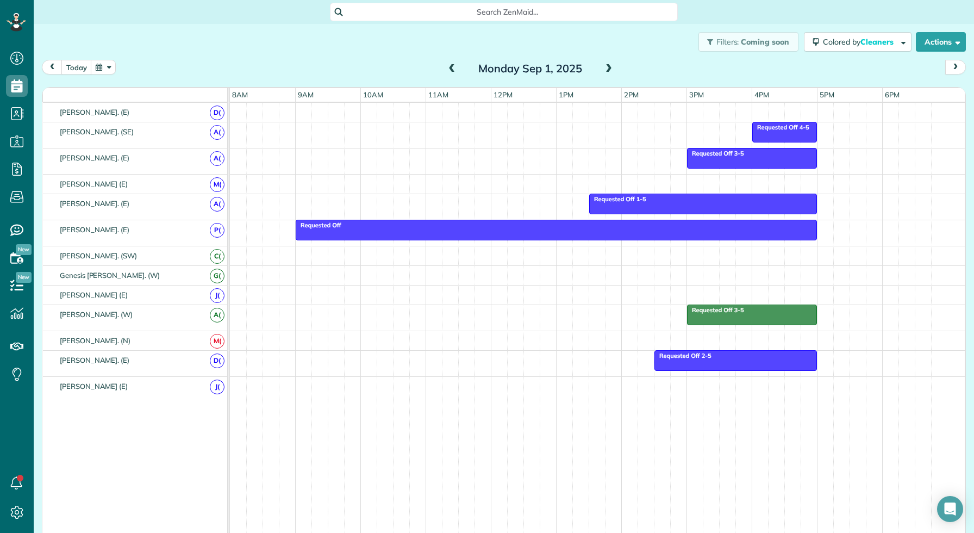
click at [613, 74] on span at bounding box center [609, 69] width 12 height 16
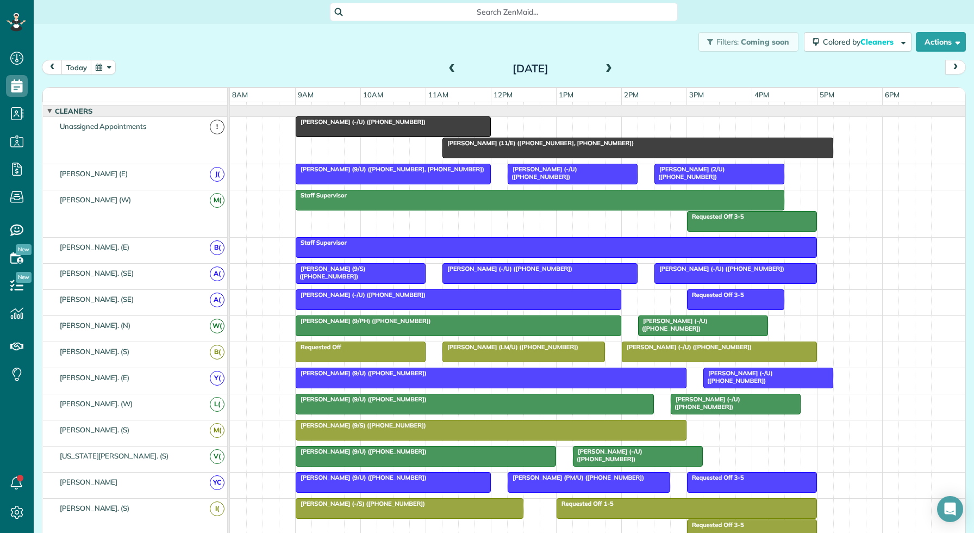
click at [614, 66] on span at bounding box center [609, 69] width 12 height 10
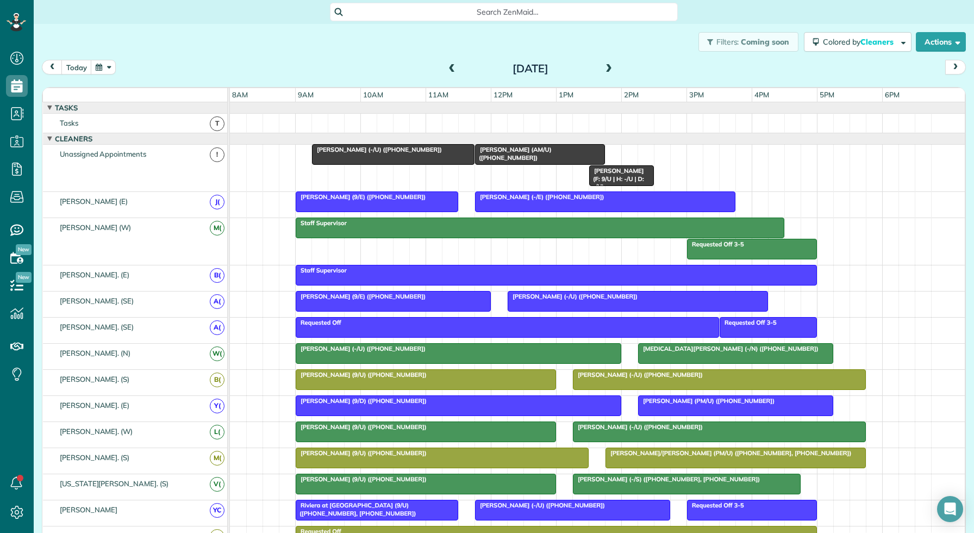
click at [608, 67] on span at bounding box center [609, 69] width 12 height 10
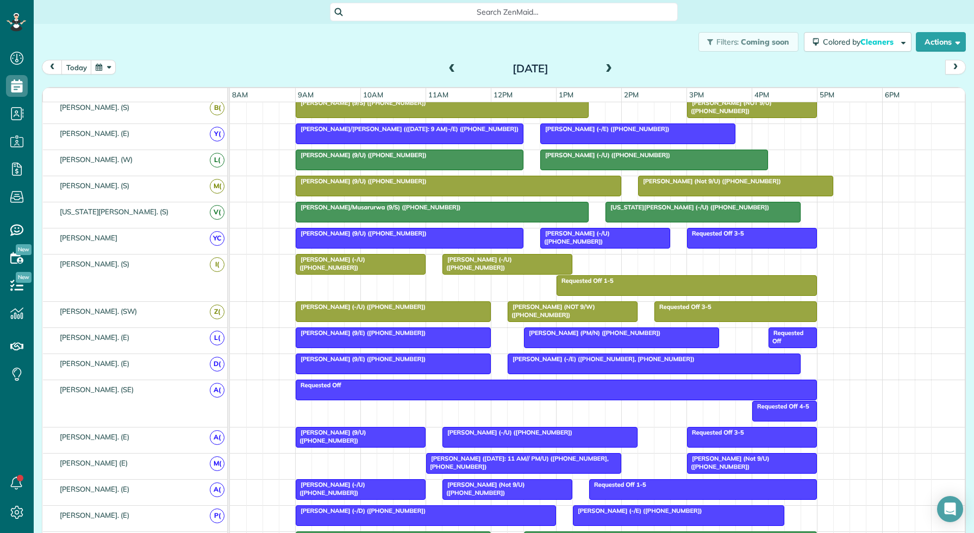
drag, startPoint x: 490, startPoint y: 154, endPoint x: 490, endPoint y: 230, distance: 76.6
click at [490, 230] on div "Matthew Selden (9/U) (+19523567412)" at bounding box center [409, 233] width 221 height 8
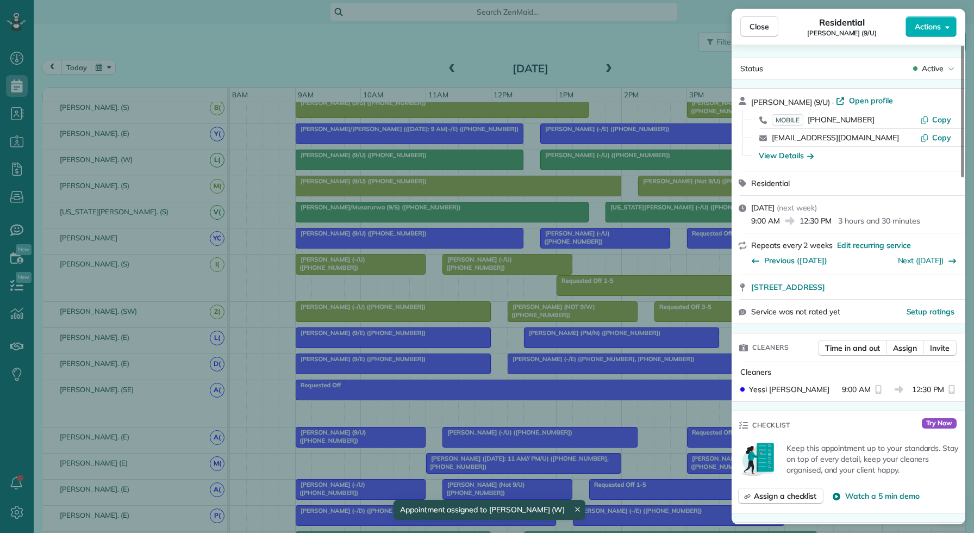
click at [472, 252] on div "Close Residential Matthew Selden (9/U) Actions Status Active Matthew Selden (9/…" at bounding box center [487, 266] width 974 height 533
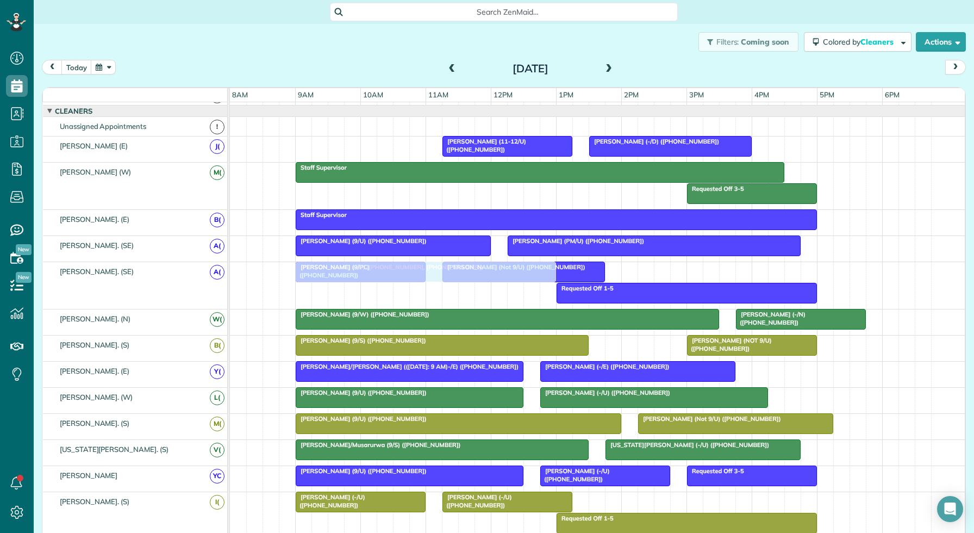
drag, startPoint x: 470, startPoint y: 190, endPoint x: 474, endPoint y: 293, distance: 102.8
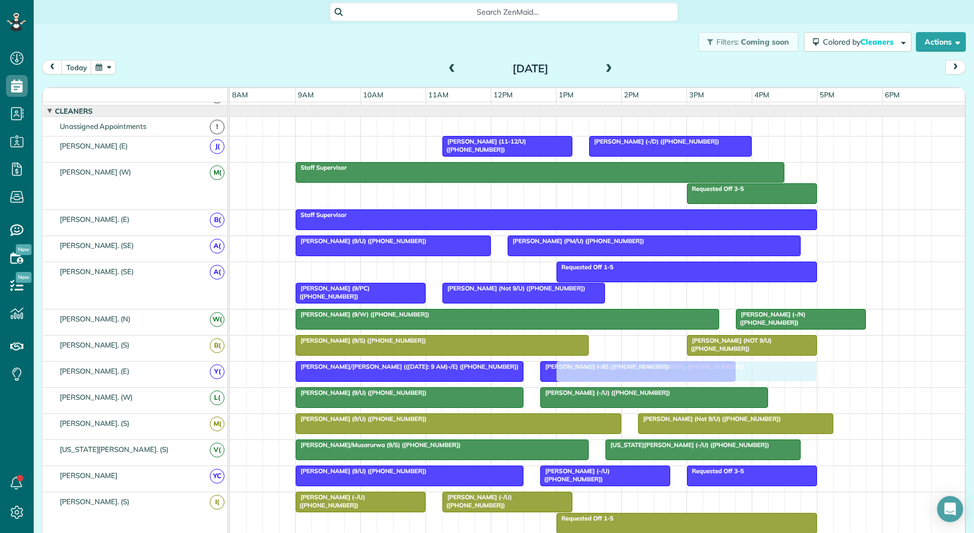
drag, startPoint x: 466, startPoint y: 273, endPoint x: 719, endPoint y: 375, distance: 272.9
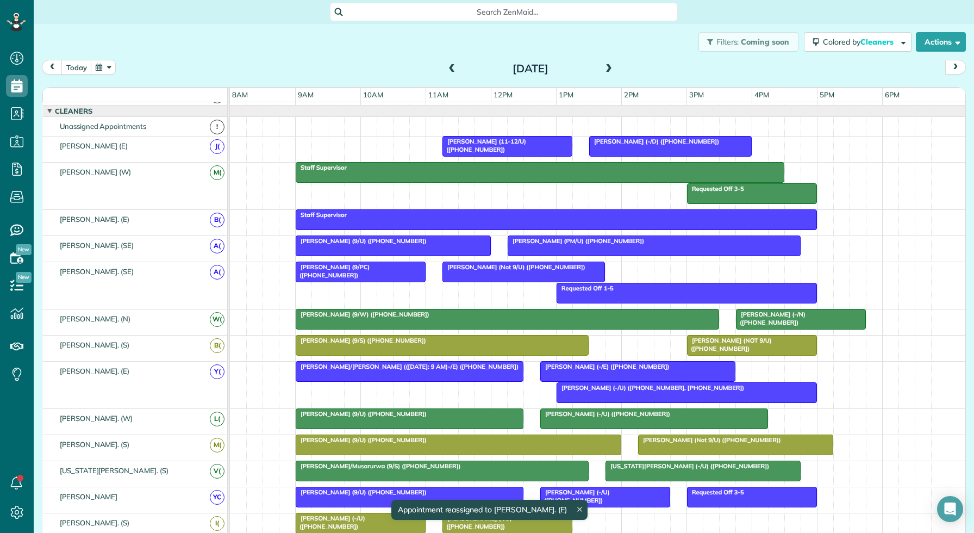
drag, startPoint x: 687, startPoint y: 385, endPoint x: 664, endPoint y: 372, distance: 25.8
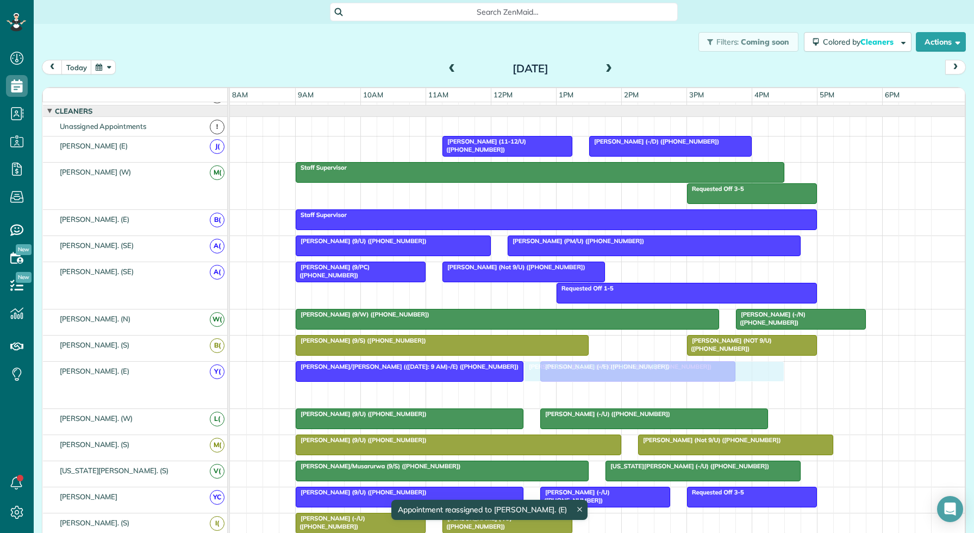
drag, startPoint x: 644, startPoint y: 387, endPoint x: 614, endPoint y: 369, distance: 35.3
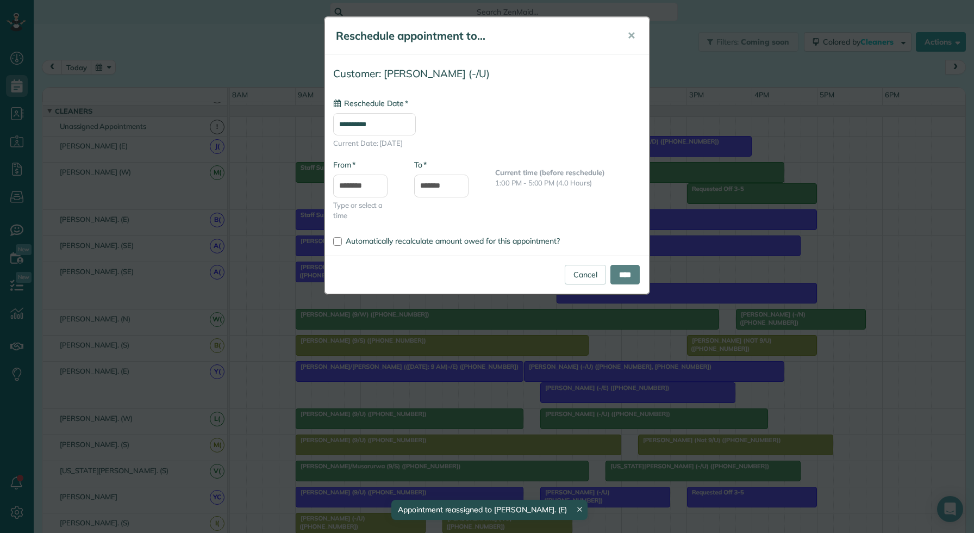
click at [595, 413] on div "**********" at bounding box center [487, 266] width 974 height 533
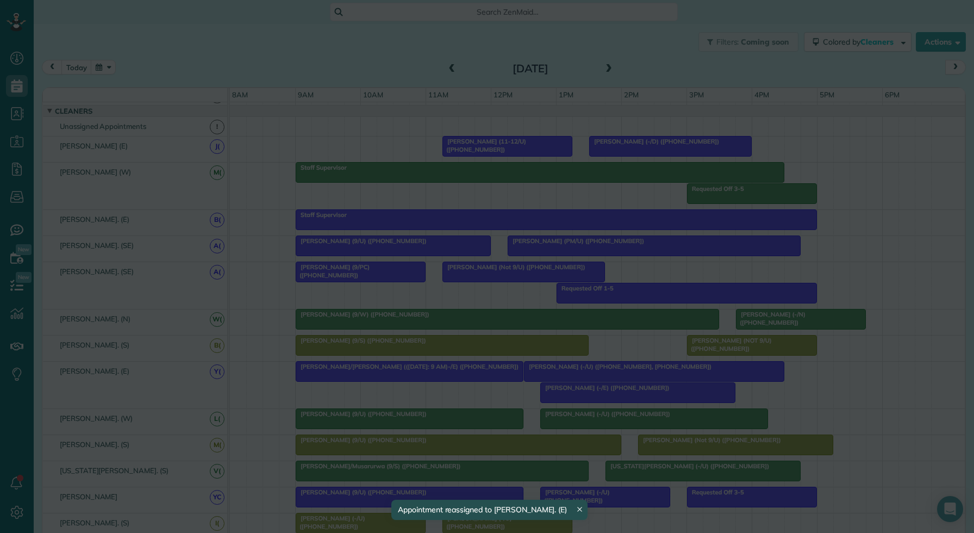
type input "**********"
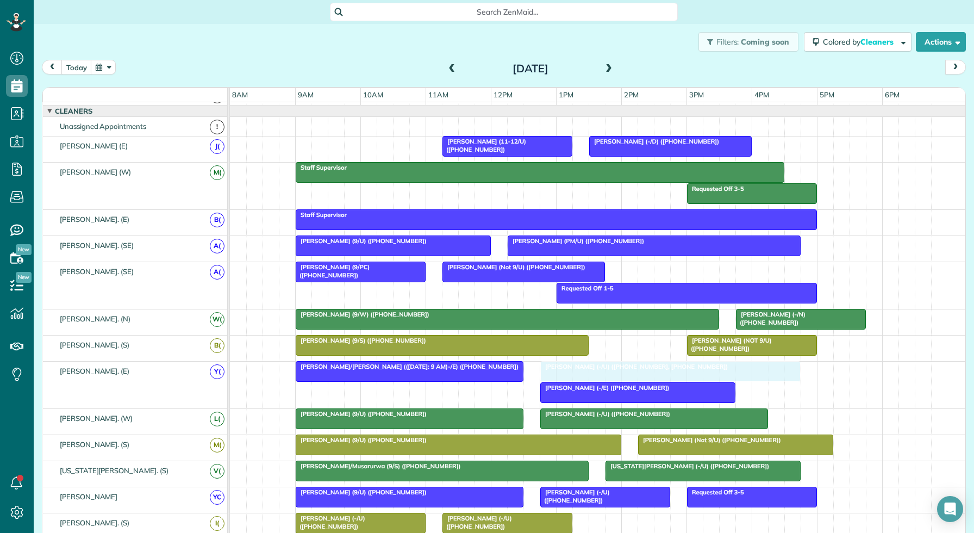
drag, startPoint x: 603, startPoint y: 374, endPoint x: 617, endPoint y: 373, distance: 13.6
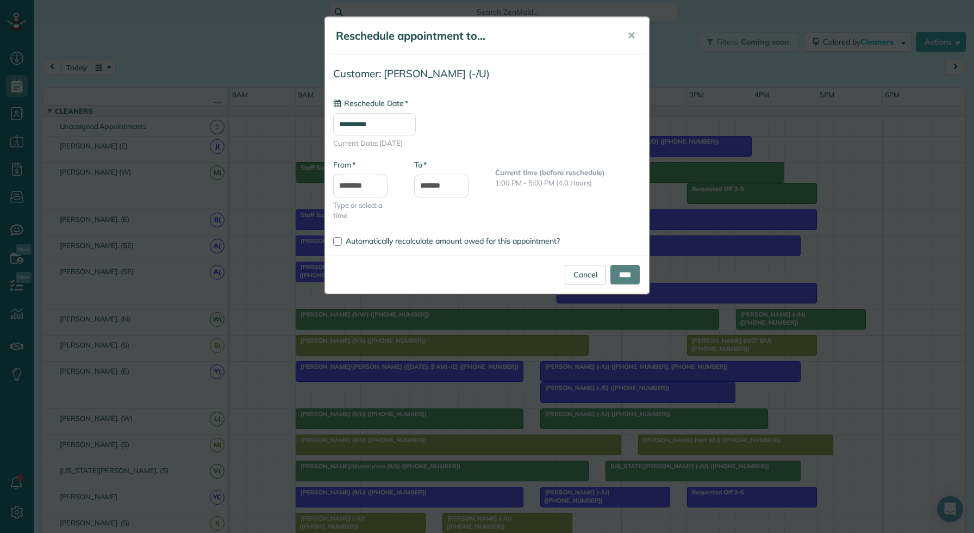
type input "**********"
click at [627, 275] on input "****" at bounding box center [624, 275] width 29 height 20
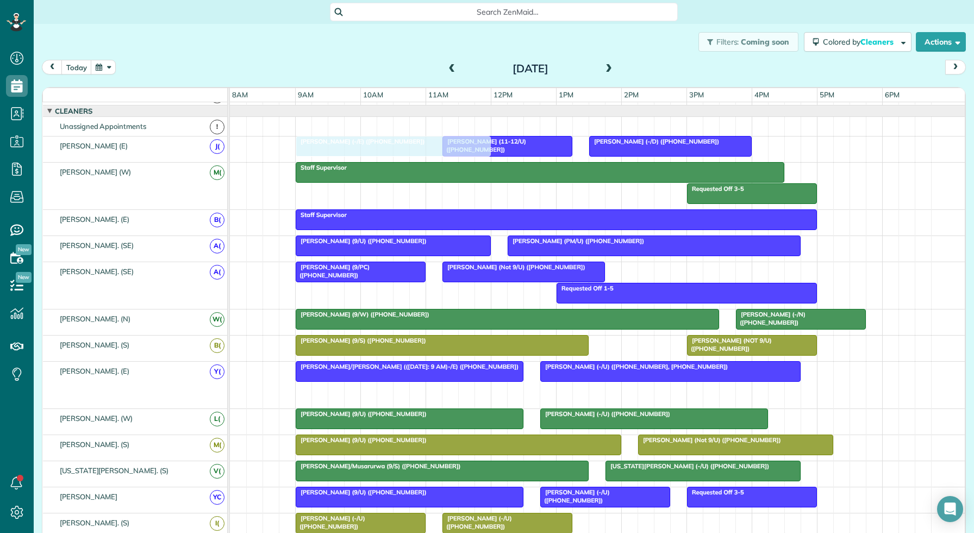
drag, startPoint x: 616, startPoint y: 390, endPoint x: 369, endPoint y: 141, distance: 350.9
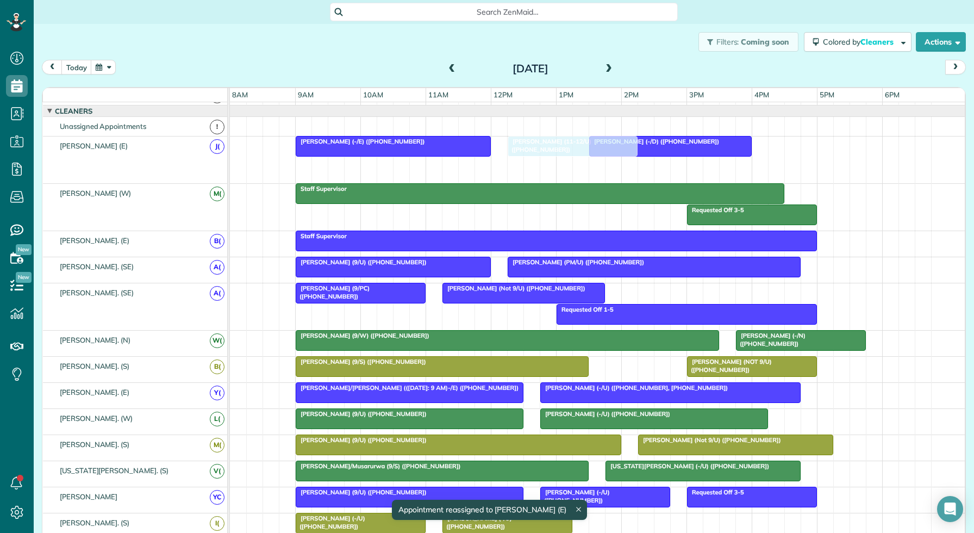
drag, startPoint x: 515, startPoint y: 161, endPoint x: 584, endPoint y: 134, distance: 73.7
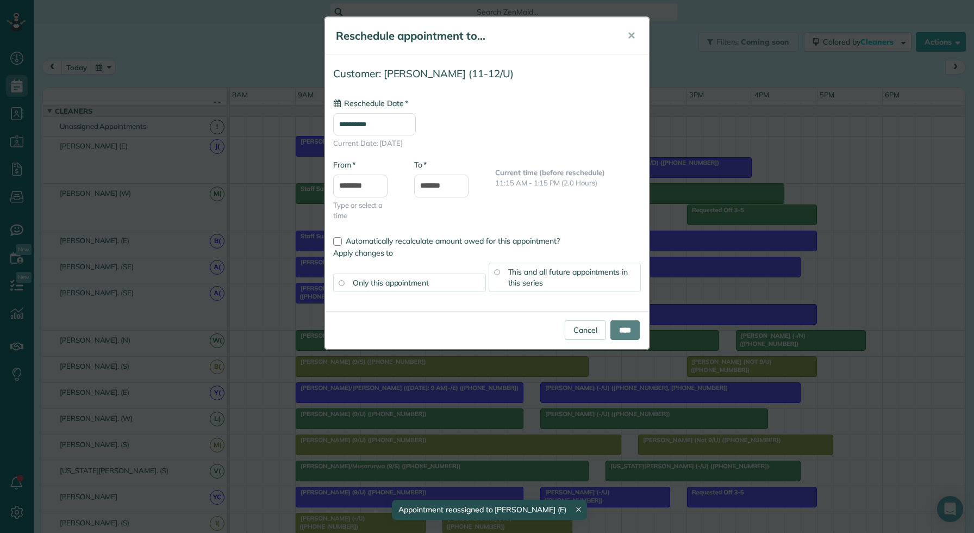
type input "**********"
click at [621, 329] on input "****" at bounding box center [624, 330] width 29 height 20
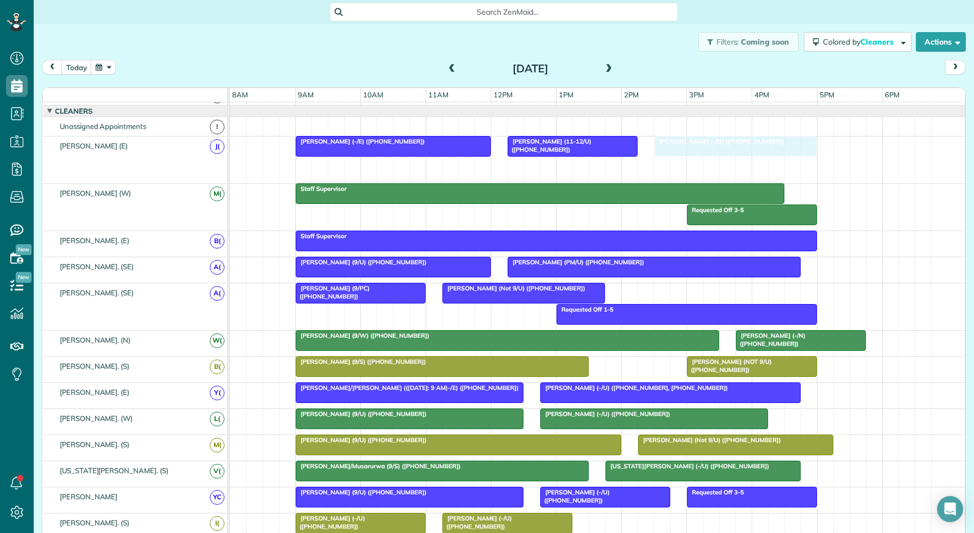
drag, startPoint x: 685, startPoint y: 163, endPoint x: 750, endPoint y: 142, distance: 67.4
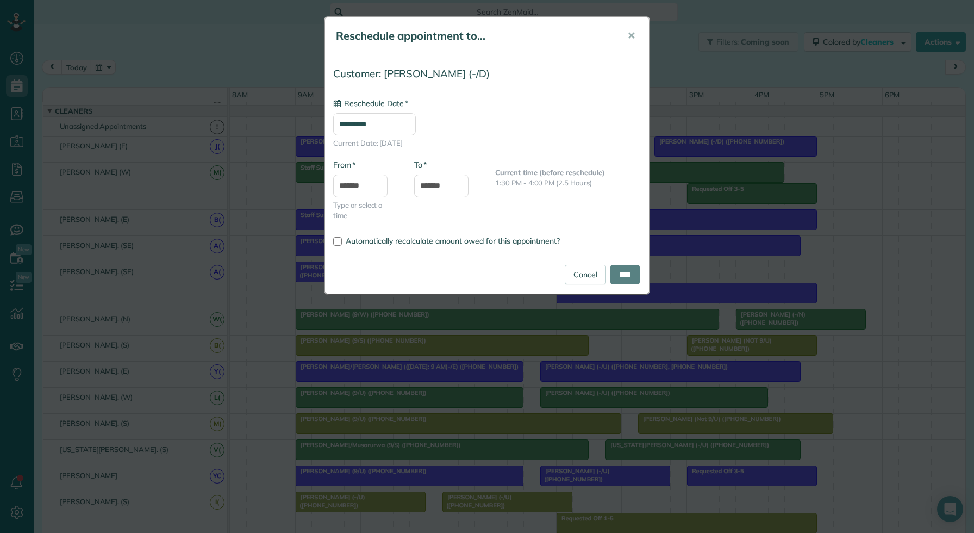
type input "**********"
click at [633, 273] on input "****" at bounding box center [624, 275] width 29 height 20
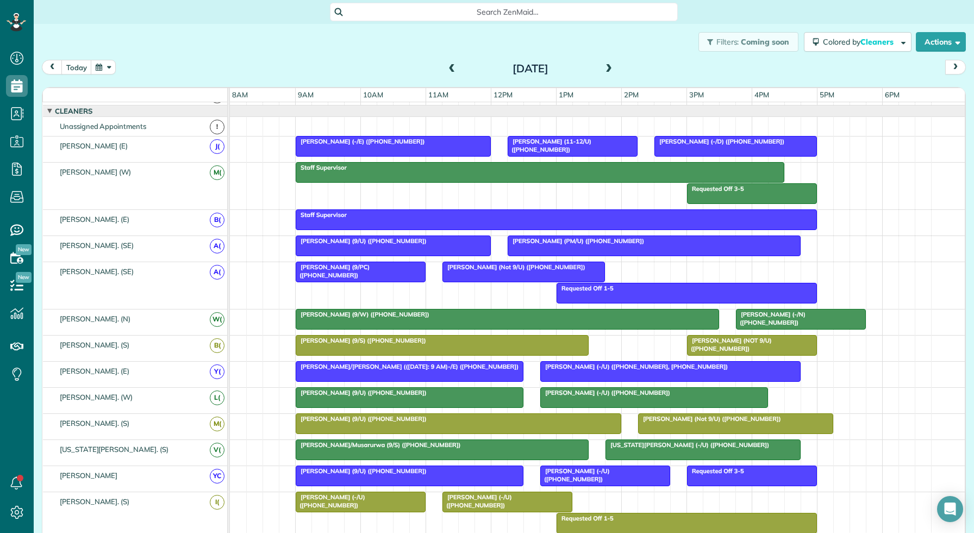
click at [665, 51] on div "Filters: Coming soon Colored by Cleaners Color by Cleaner Color by Team Color b…" at bounding box center [504, 42] width 940 height 36
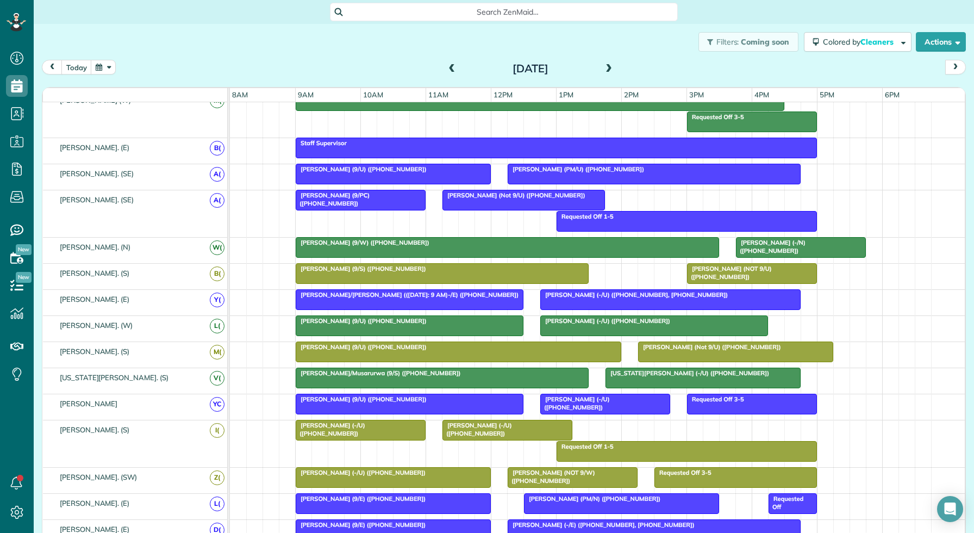
scroll to position [109, 0]
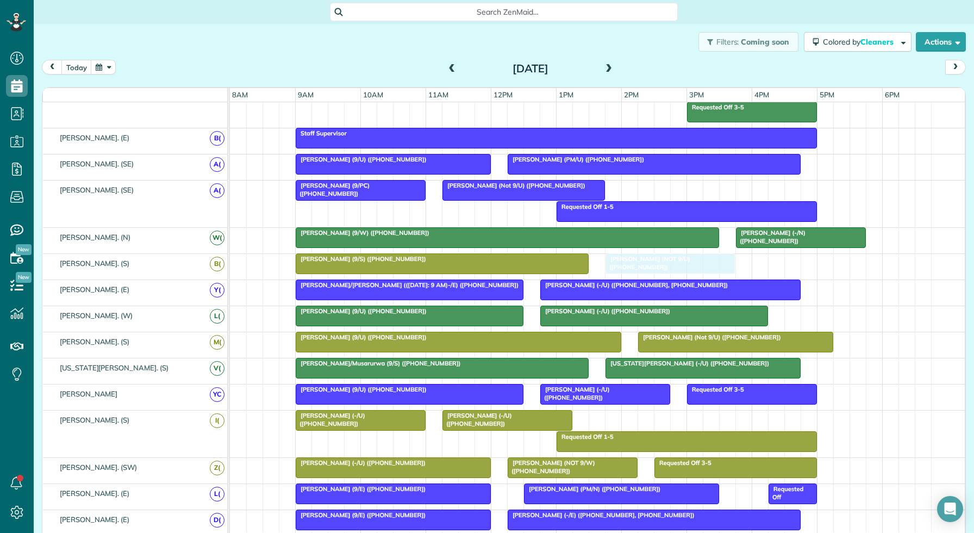
drag, startPoint x: 694, startPoint y: 266, endPoint x: 612, endPoint y: 265, distance: 81.6
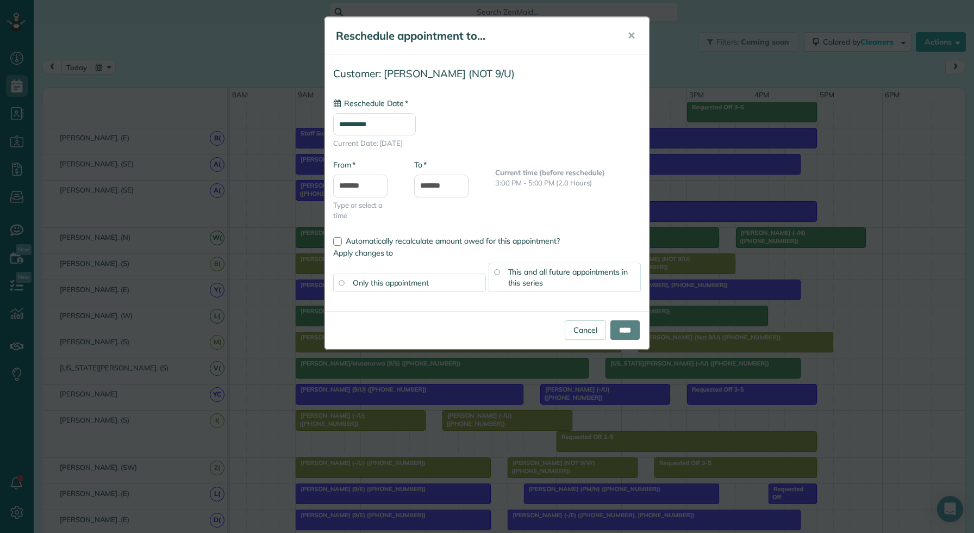
type input "**********"
click at [626, 327] on input "****" at bounding box center [624, 330] width 29 height 20
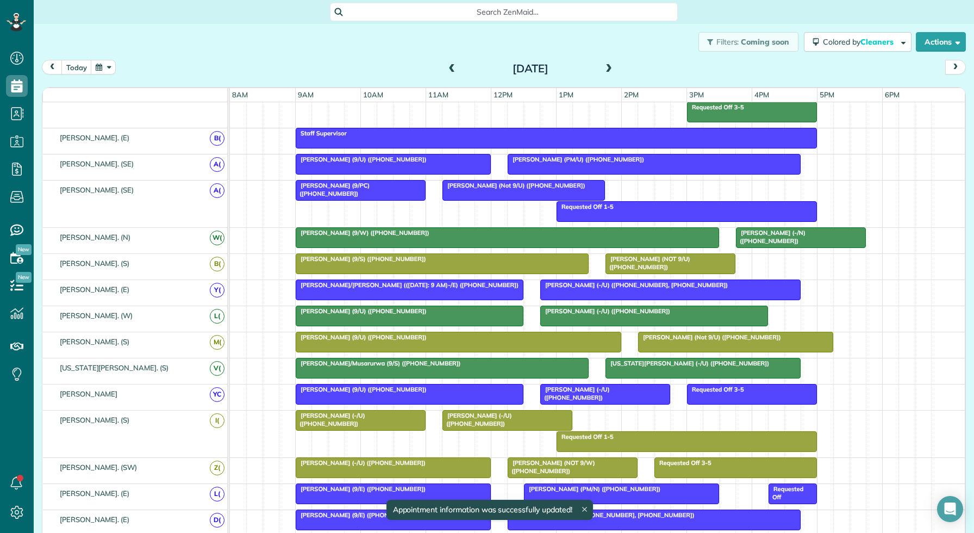
scroll to position [250, 0]
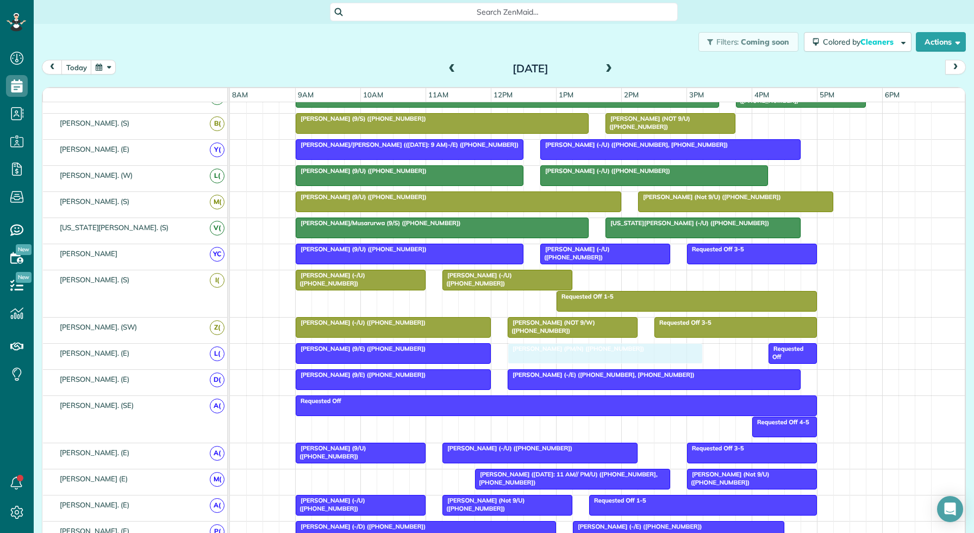
drag, startPoint x: 600, startPoint y: 350, endPoint x: 576, endPoint y: 352, distance: 24.0
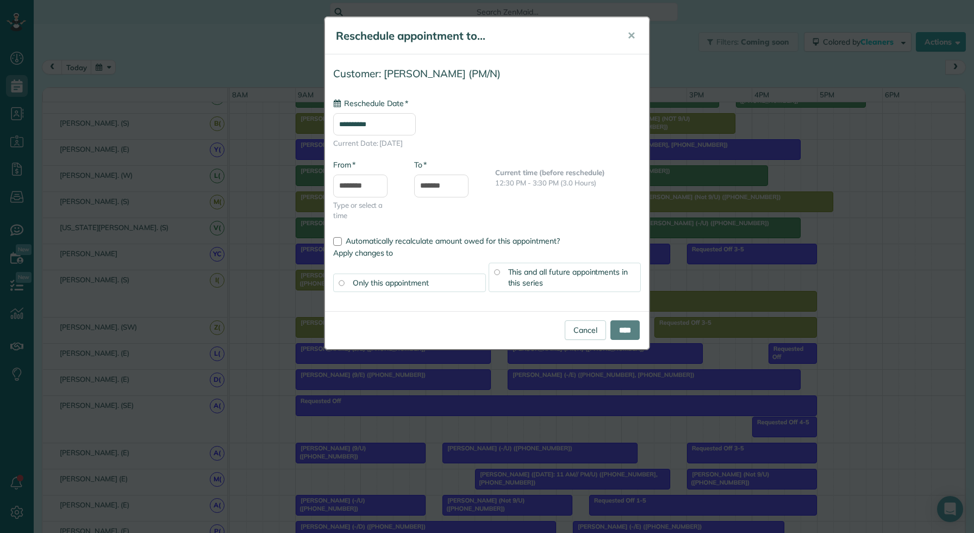
type input "**********"
click at [619, 331] on input "****" at bounding box center [624, 330] width 29 height 20
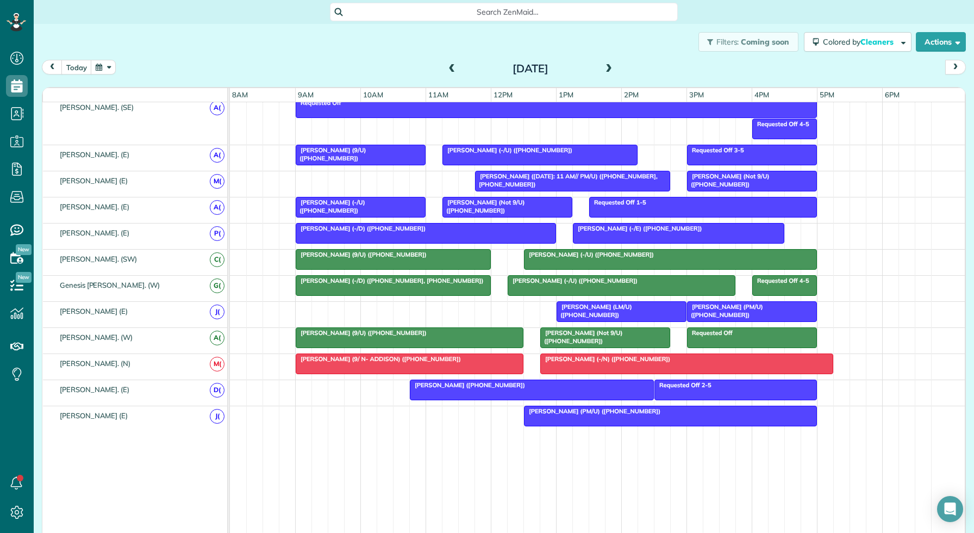
scroll to position [533, 34]
click at [301, 146] on span "Jasmine Liu (9/U) (+12142058982)" at bounding box center [330, 153] width 71 height 15
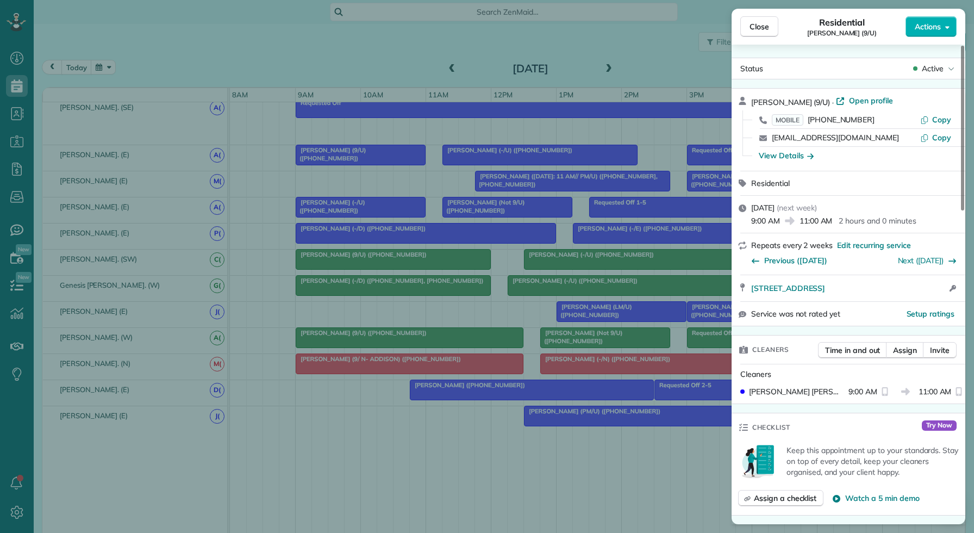
click at [421, 111] on div "Close Residential Jasmine Liu (9/U) Actions Status Active Jasmine Liu (9/U) · O…" at bounding box center [487, 266] width 974 height 533
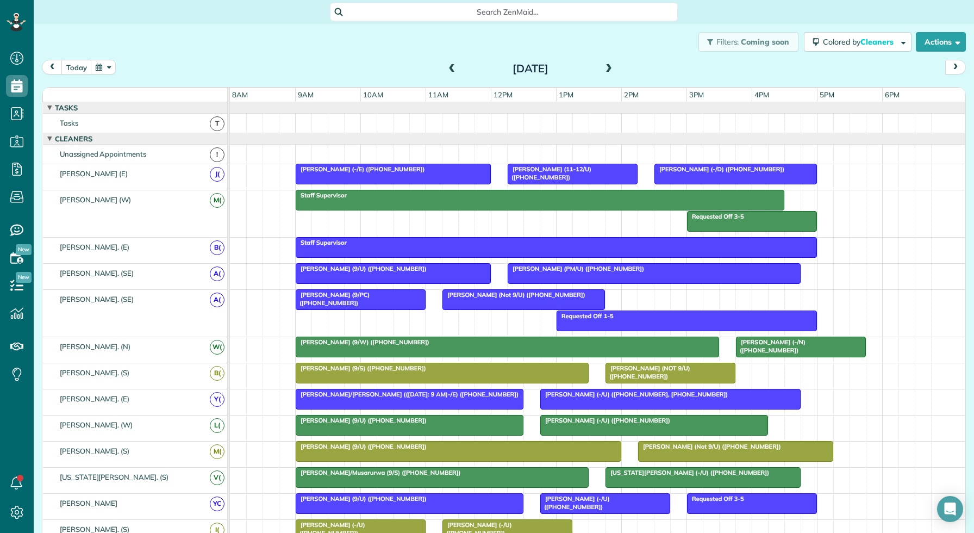
click at [610, 65] on span at bounding box center [609, 69] width 12 height 10
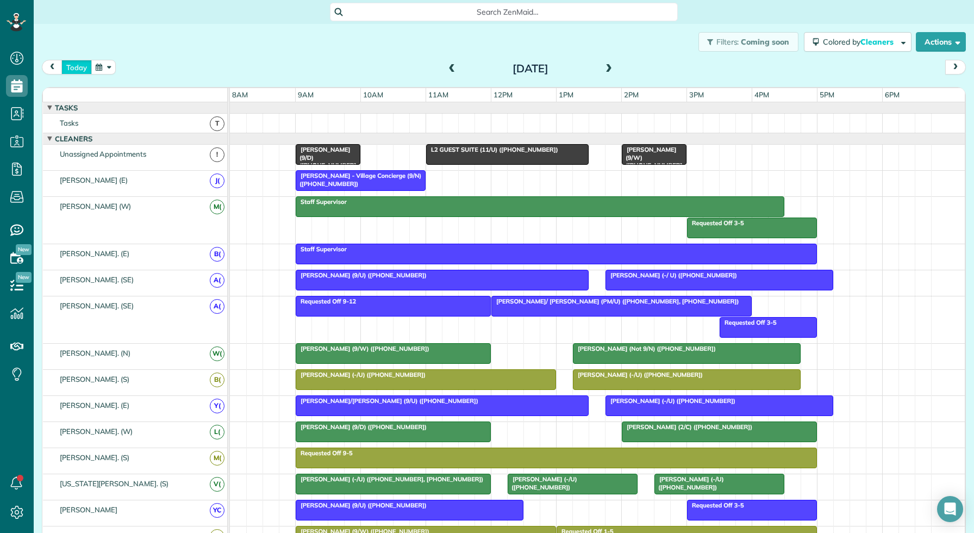
click at [71, 64] on button "today" at bounding box center [76, 67] width 30 height 15
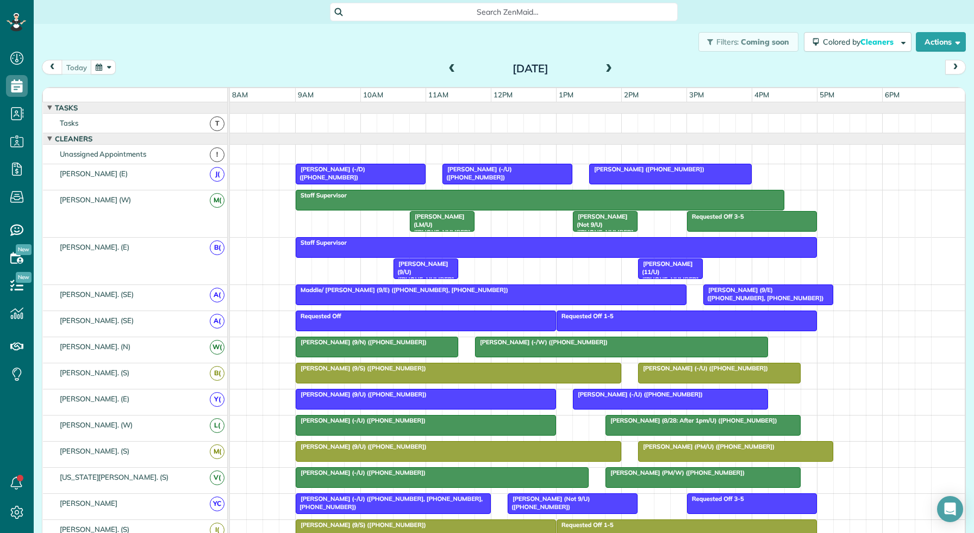
click at [606, 71] on span at bounding box center [609, 69] width 12 height 10
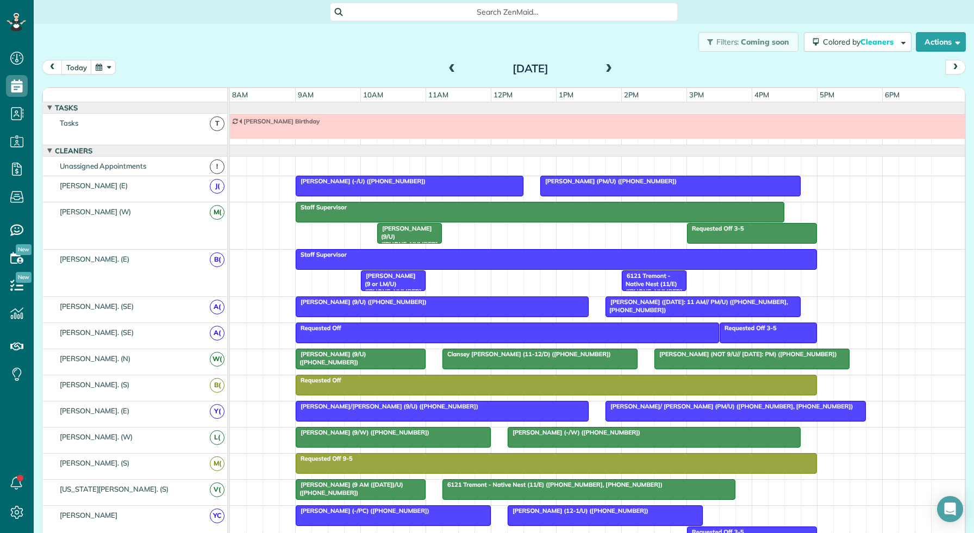
scroll to position [12, 0]
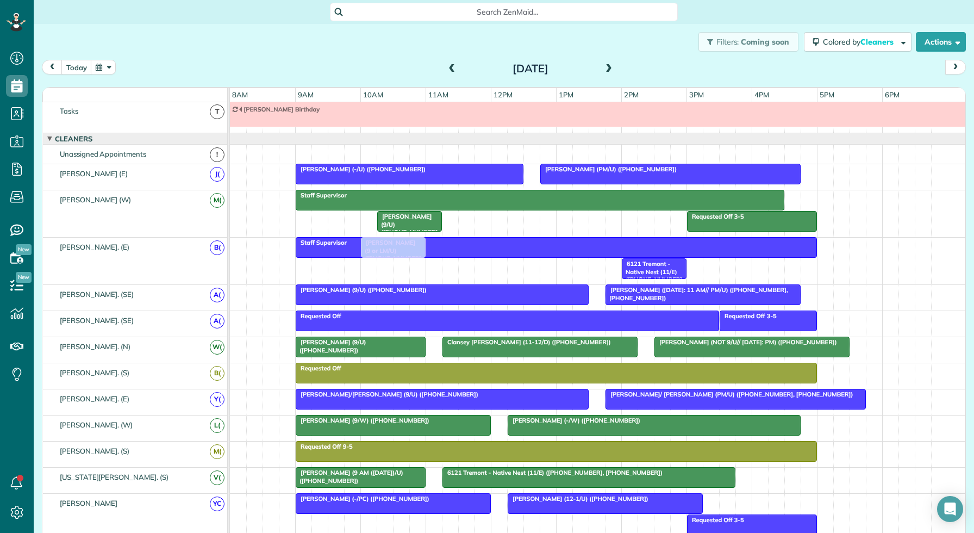
click at [406, 272] on div "Staff Supervisor Zachary Leard (9 or LM/U) (+16303360821) 6121 Tremont - Native…" at bounding box center [597, 261] width 735 height 47
click at [406, 272] on div "[PERSON_NAME] (9 or LM/U) ([PHONE_NUMBER])" at bounding box center [393, 275] width 58 height 31
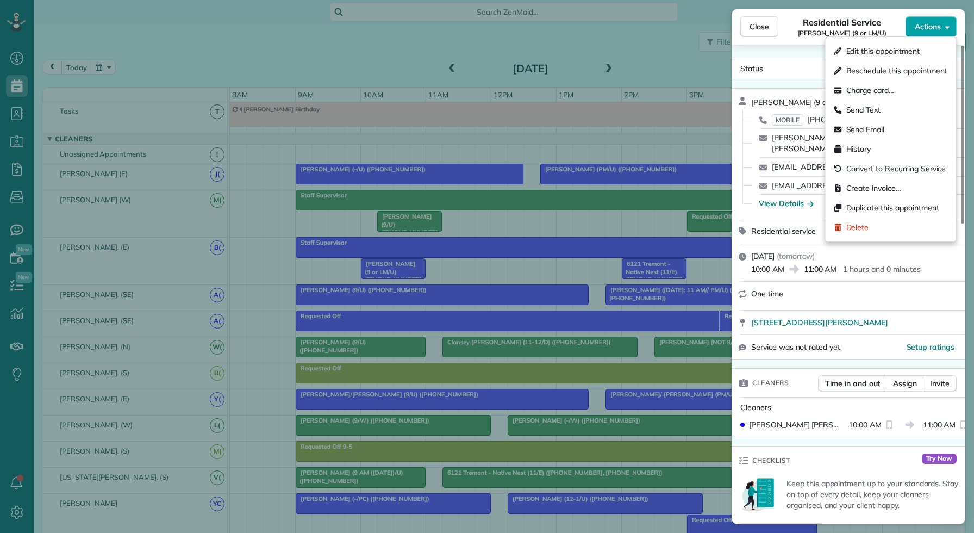
click at [928, 22] on span "Actions" at bounding box center [928, 26] width 26 height 11
click at [891, 53] on span "Edit this appointment" at bounding box center [882, 51] width 73 height 11
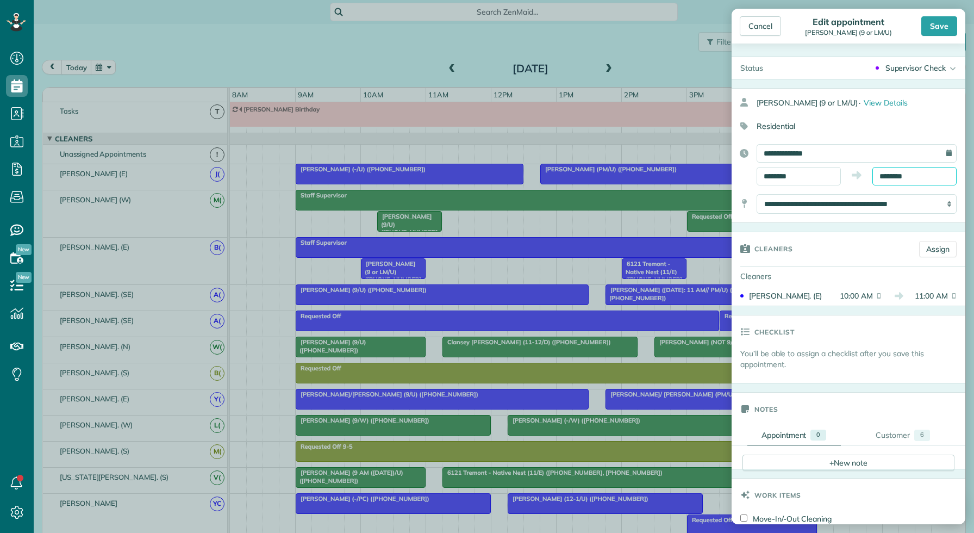
click at [910, 178] on input "********" at bounding box center [914, 176] width 84 height 18
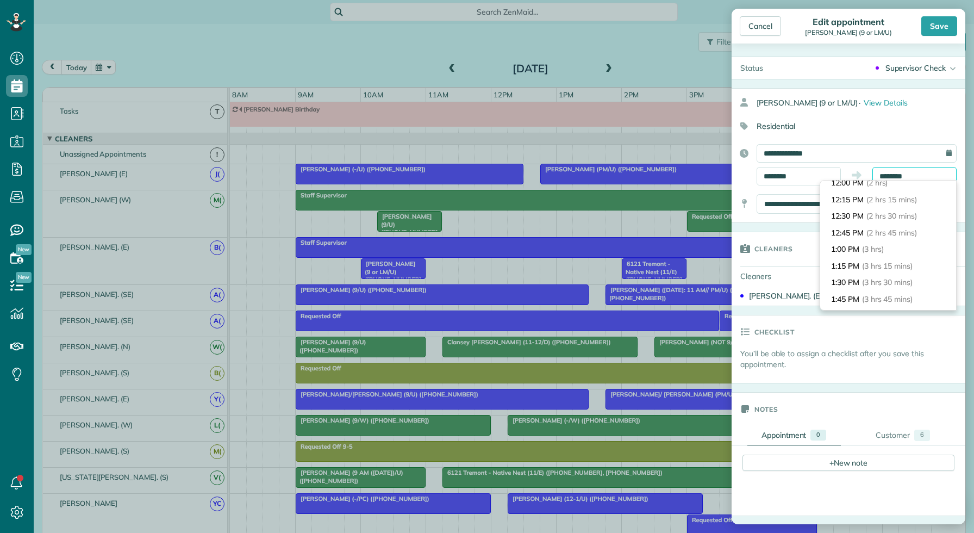
scroll to position [140, 0]
type input "*******"
click at [890, 249] on li "1:00 PM (3 hrs)" at bounding box center [888, 247] width 136 height 17
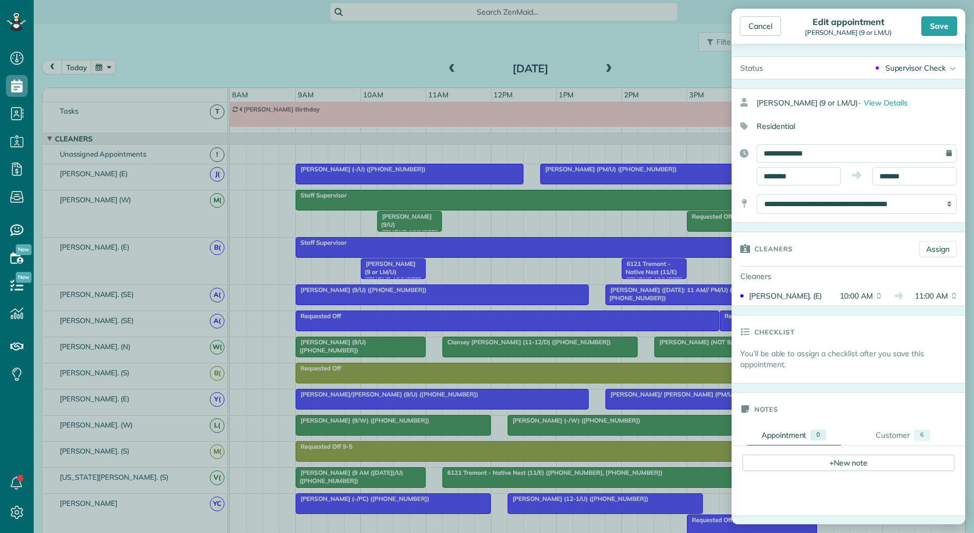
click at [940, 36] on div "Cancel Edit appointment Zachary Leard (9 or LM/U) Save" at bounding box center [849, 26] width 234 height 35
click at [943, 23] on div "Save" at bounding box center [939, 26] width 36 height 20
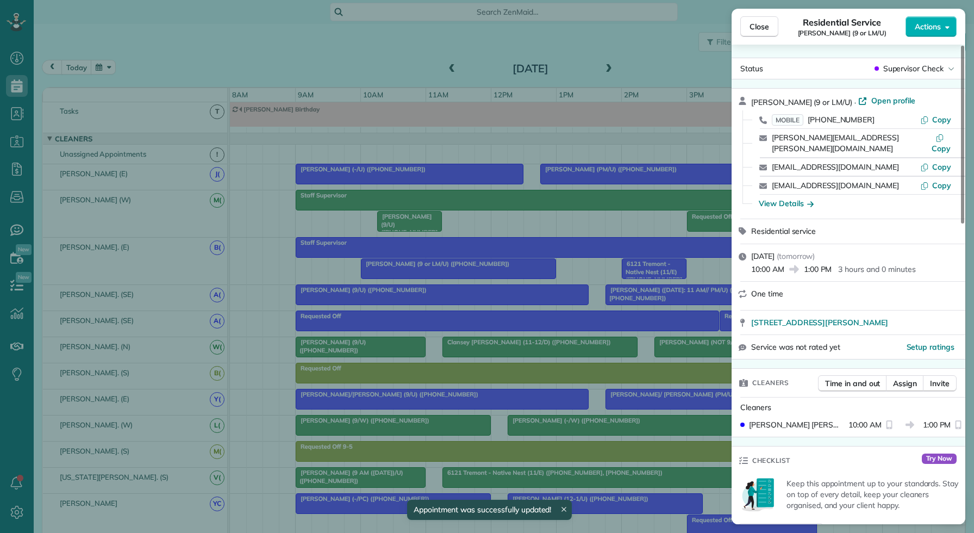
click at [608, 138] on div "Close Residential Service Zachary Leard (9 or LM/U) Actions Status Supervisor C…" at bounding box center [487, 266] width 974 height 533
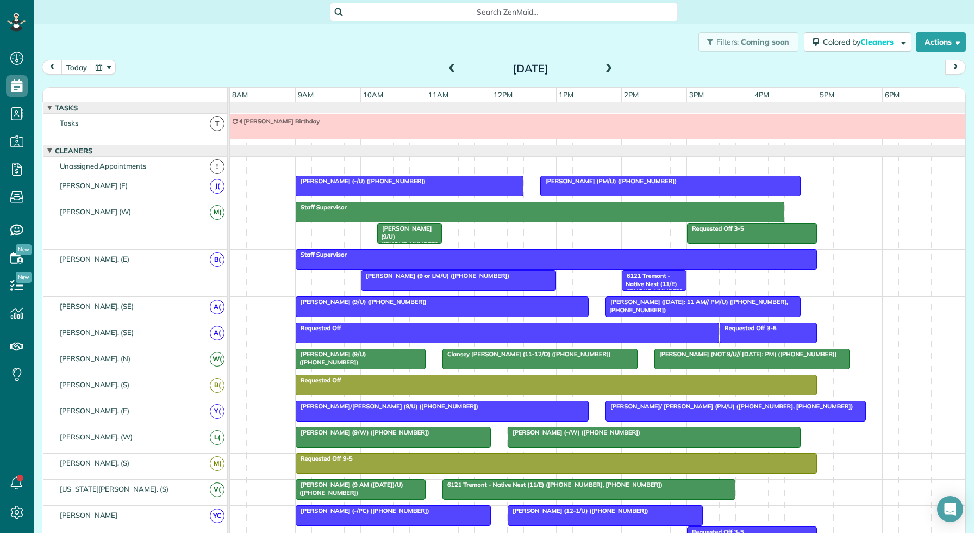
click at [418, 285] on div at bounding box center [458, 281] width 194 height 20
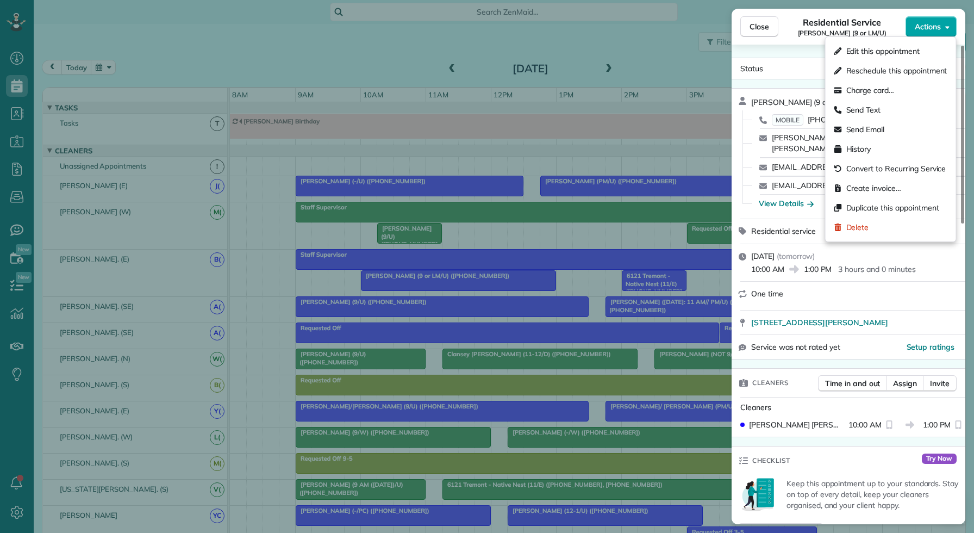
click at [927, 28] on span "Actions" at bounding box center [928, 26] width 26 height 11
click at [892, 57] on div "Edit this appointment" at bounding box center [891, 51] width 122 height 20
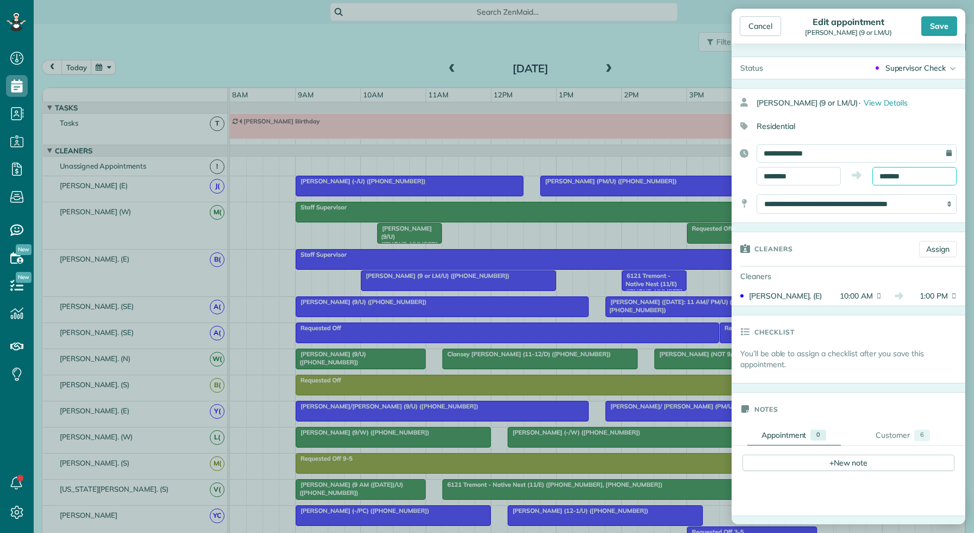
click at [916, 174] on input "*******" at bounding box center [914, 176] width 84 height 18
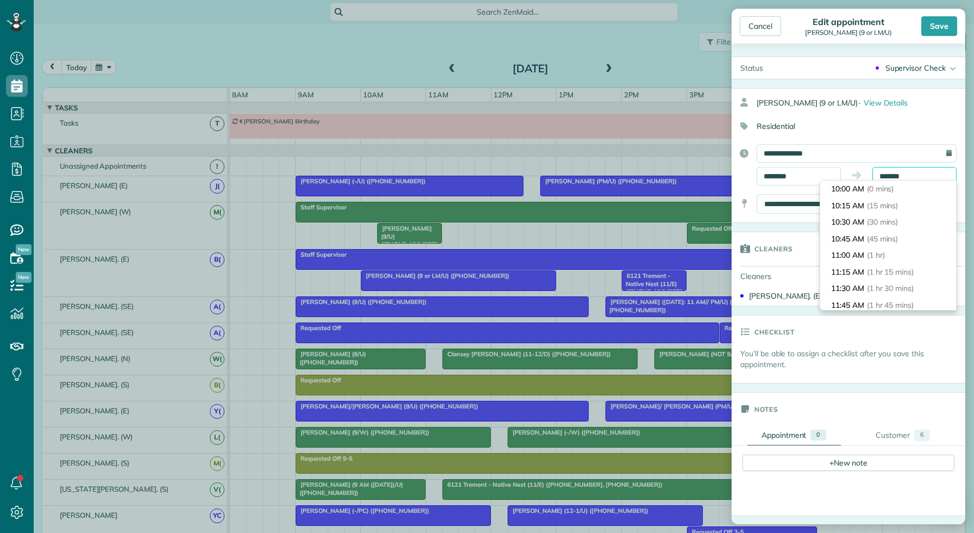
scroll to position [183, 0]
click at [921, 134] on div "Residential" at bounding box center [844, 126] width 225 height 18
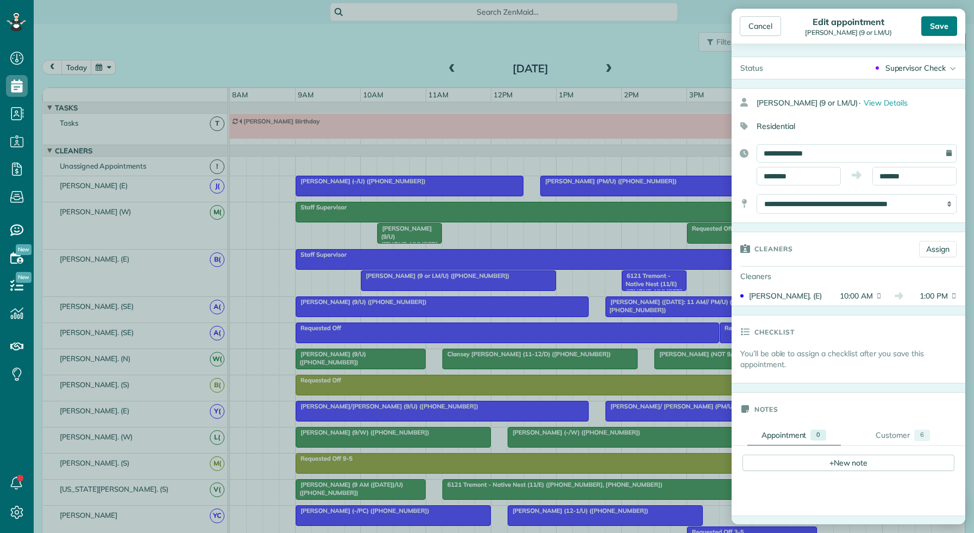
click at [938, 30] on div "Save" at bounding box center [939, 26] width 36 height 20
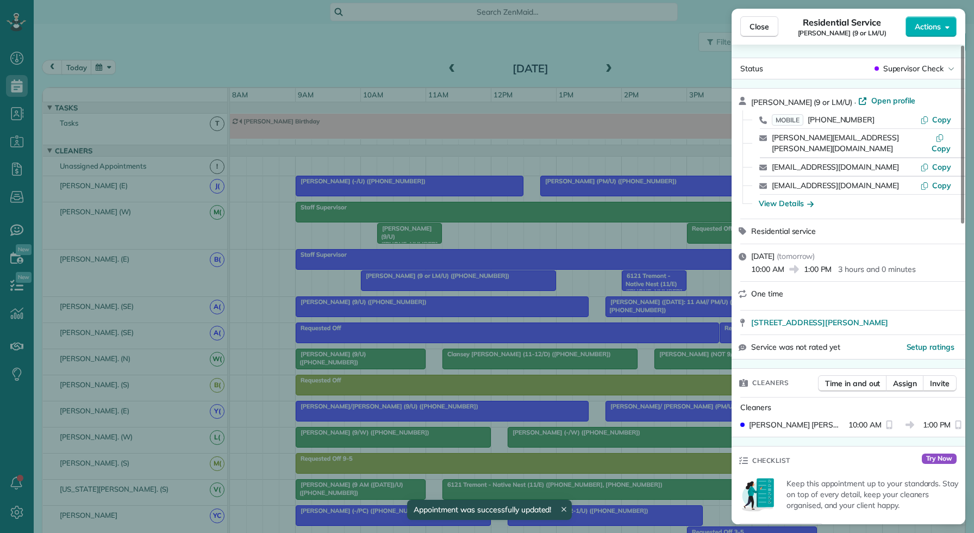
click at [679, 51] on div "Close Residential Service Zachary Leard (9 or LM/U) Actions Status Supervisor C…" at bounding box center [487, 266] width 974 height 533
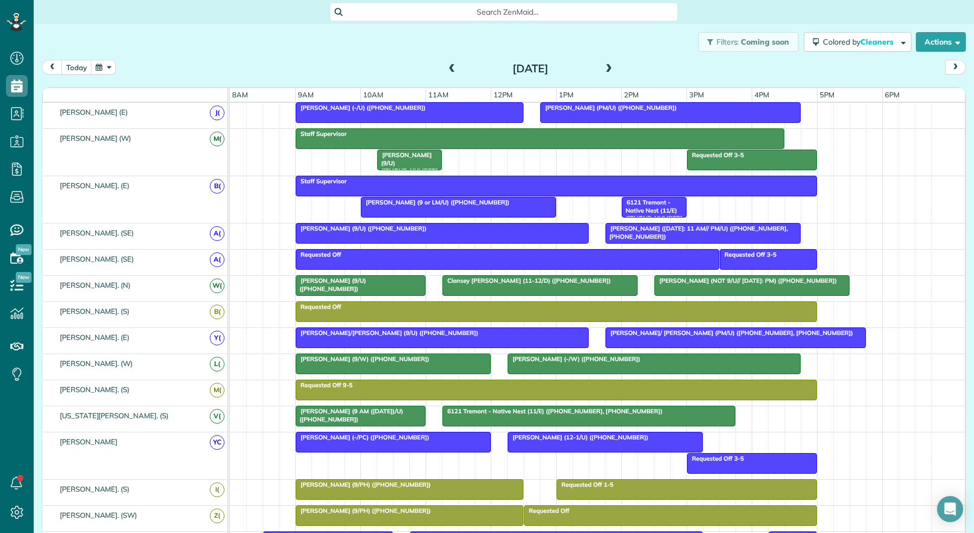
scroll to position [127, 0]
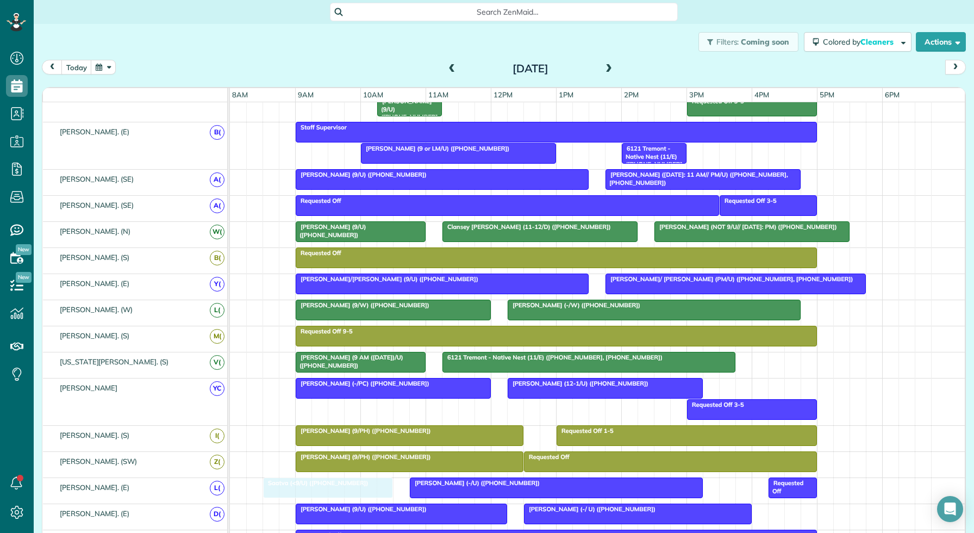
drag, startPoint x: 299, startPoint y: 484, endPoint x: 297, endPoint y: 496, distance: 11.5
click at [307, 486] on span "Saatva (<9/U) ([PHONE_NUMBER])" at bounding box center [316, 483] width 106 height 8
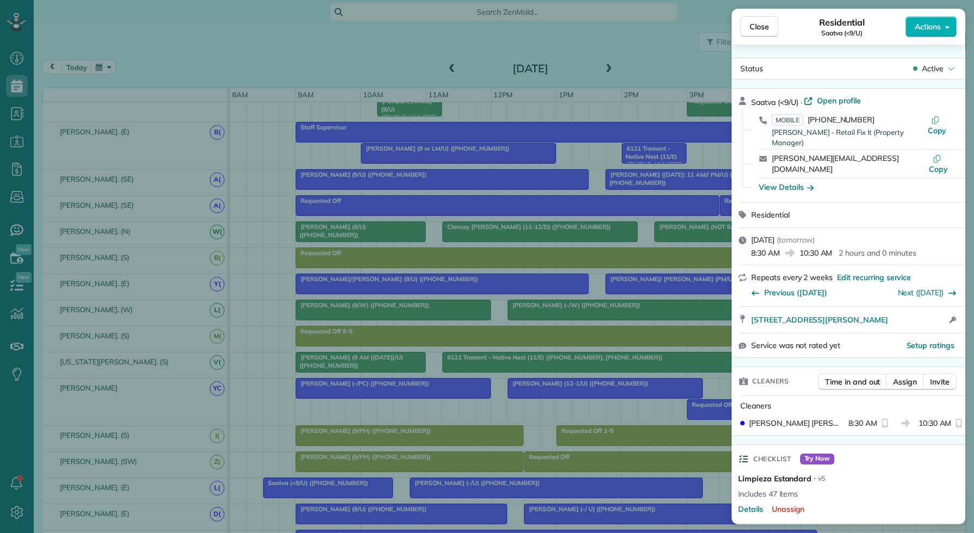
click at [312, 468] on div "Close Residential Saatva (<9/U) Actions Status Active Saatva (<9/U) · Open prof…" at bounding box center [487, 266] width 974 height 533
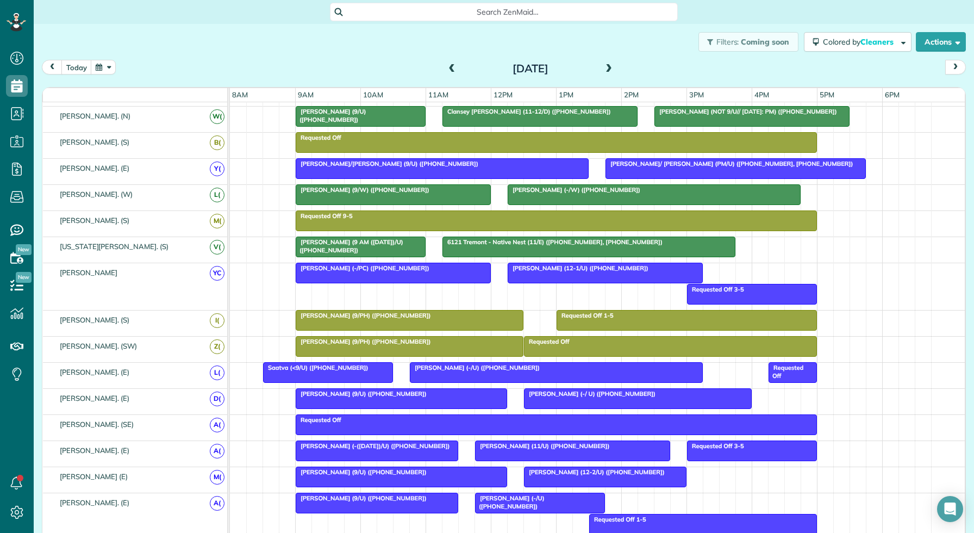
scroll to position [284, 0]
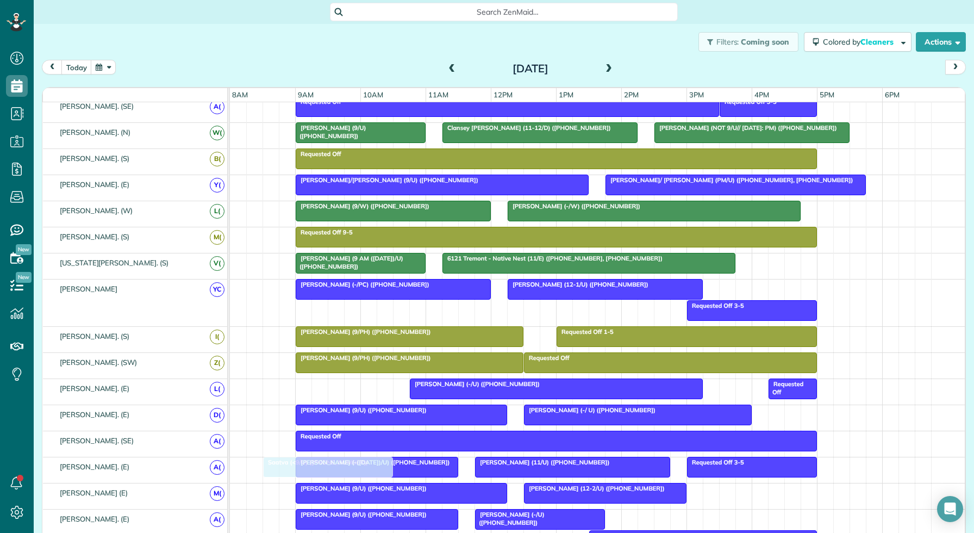
drag, startPoint x: 318, startPoint y: 383, endPoint x: 313, endPoint y: 462, distance: 79.0
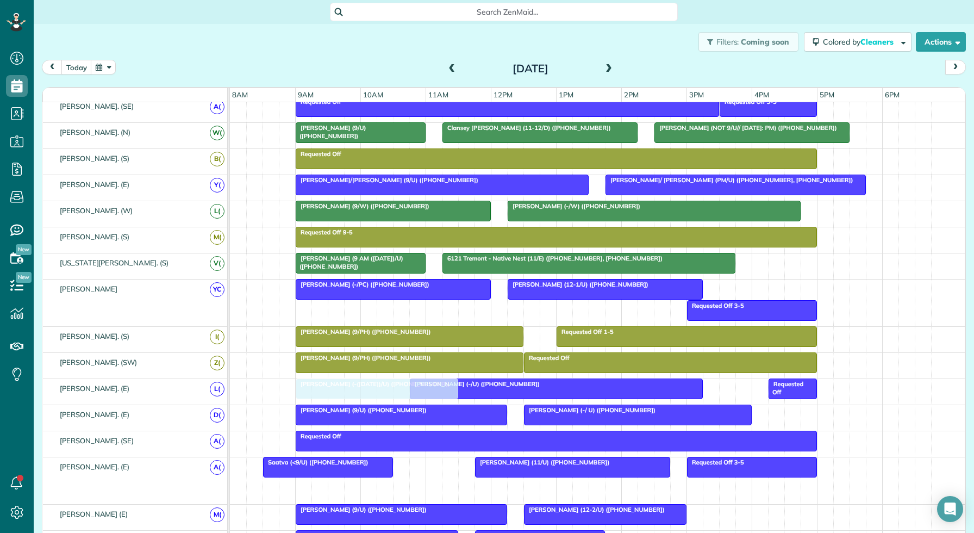
drag, startPoint x: 362, startPoint y: 493, endPoint x: 355, endPoint y: 397, distance: 95.9
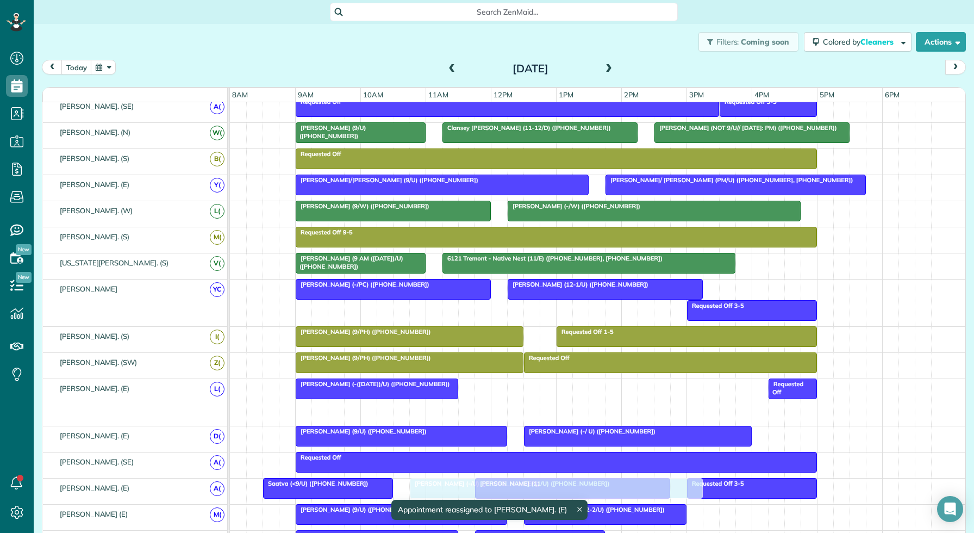
drag, startPoint x: 501, startPoint y: 417, endPoint x: 494, endPoint y: 489, distance: 72.1
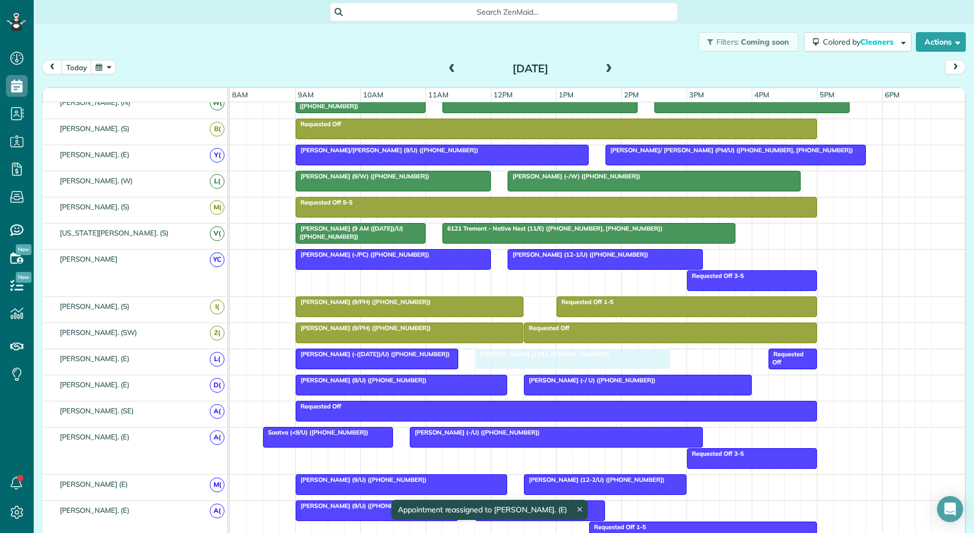
drag, startPoint x: 603, startPoint y: 462, endPoint x: 604, endPoint y: 356, distance: 106.0
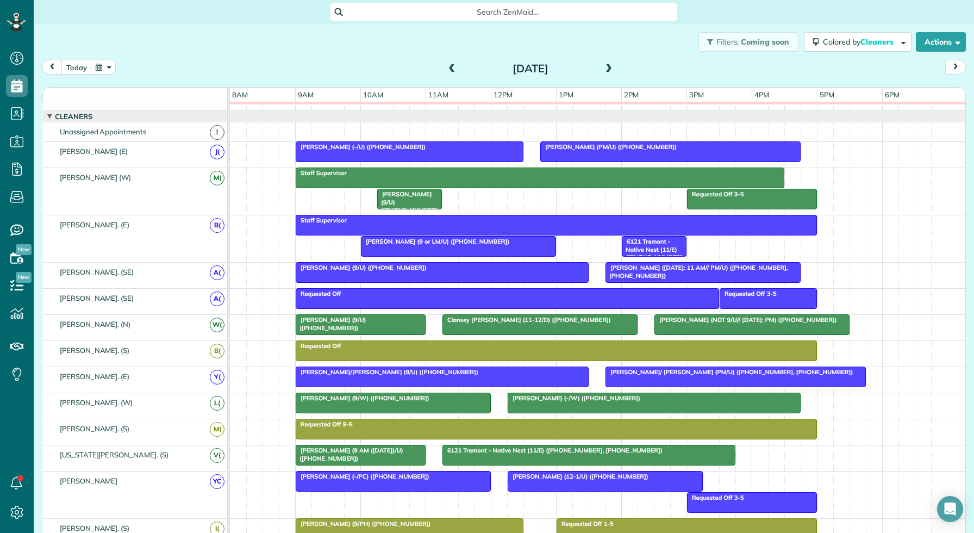
scroll to position [0, 0]
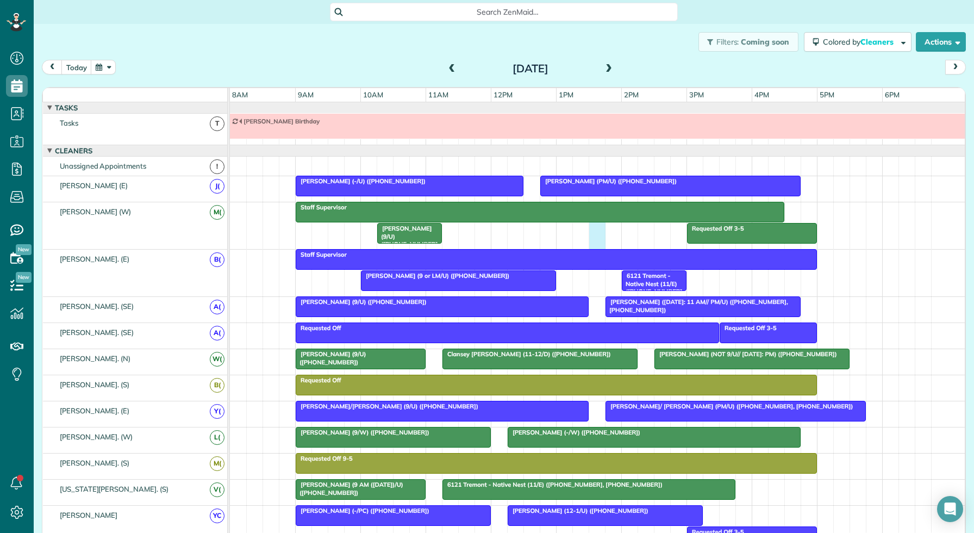
click at [594, 231] on div "Requested Off 3-5 Staff Supervisor Tiane Parris (9/U) (+15165196183)" at bounding box center [597, 225] width 735 height 47
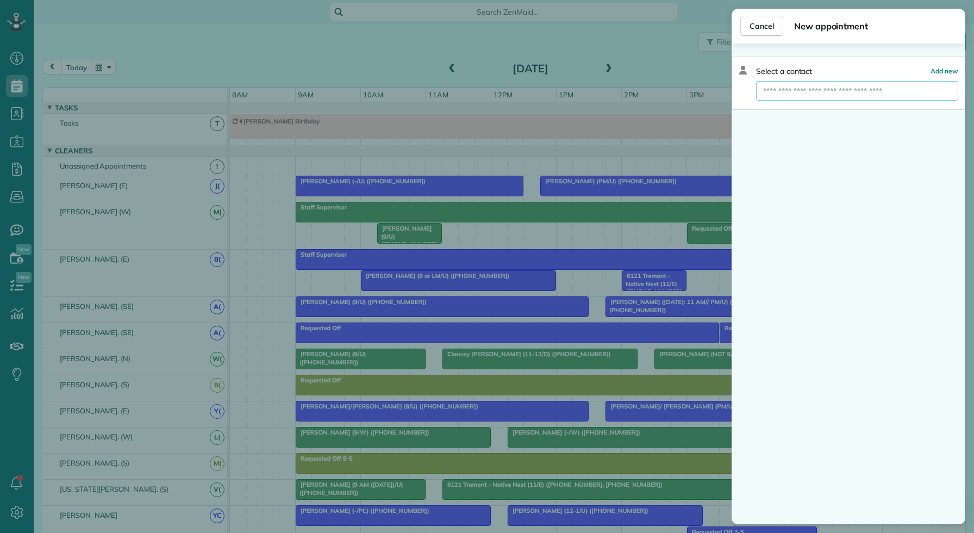
click at [849, 95] on input "text" at bounding box center [857, 91] width 202 height 20
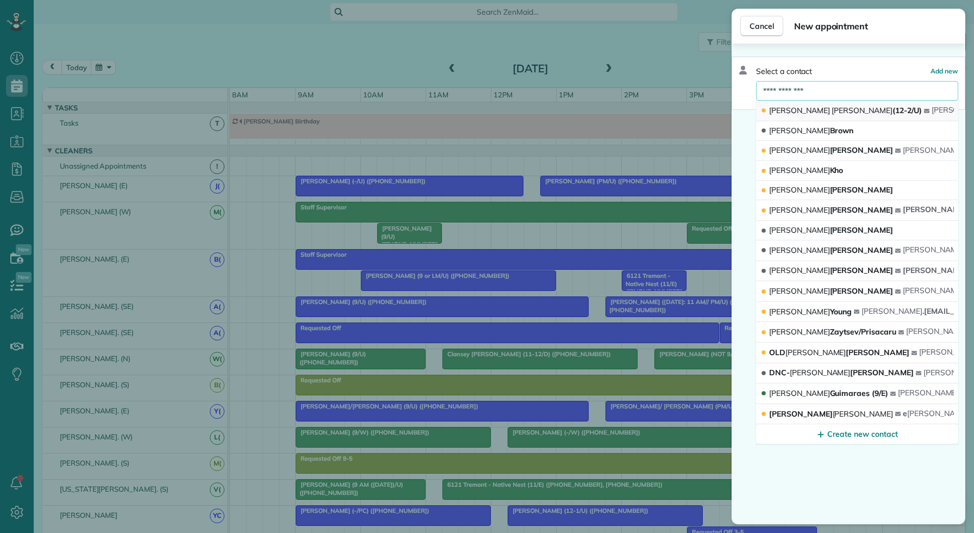
type input "**********"
click at [924, 113] on icon "button" at bounding box center [926, 110] width 5 height 5
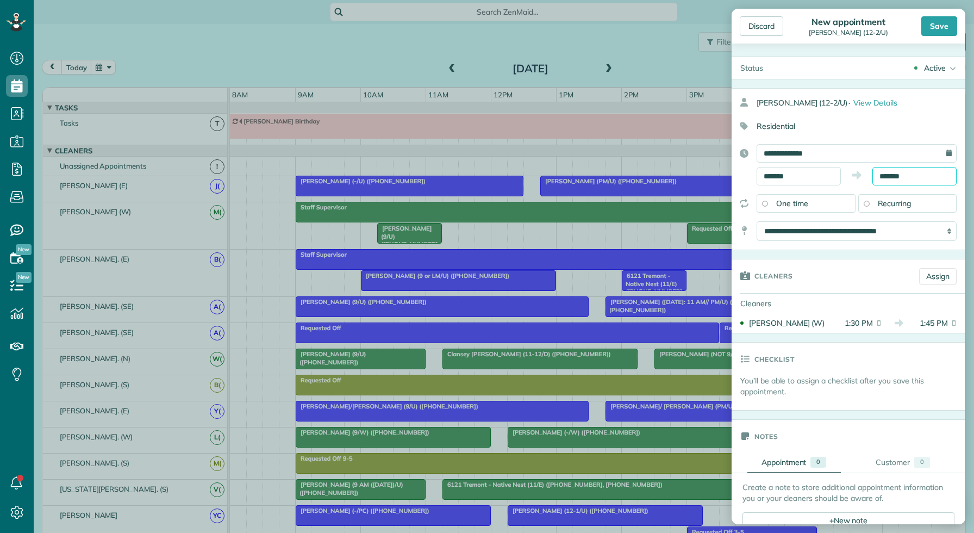
click at [913, 172] on input "*******" at bounding box center [914, 176] width 84 height 18
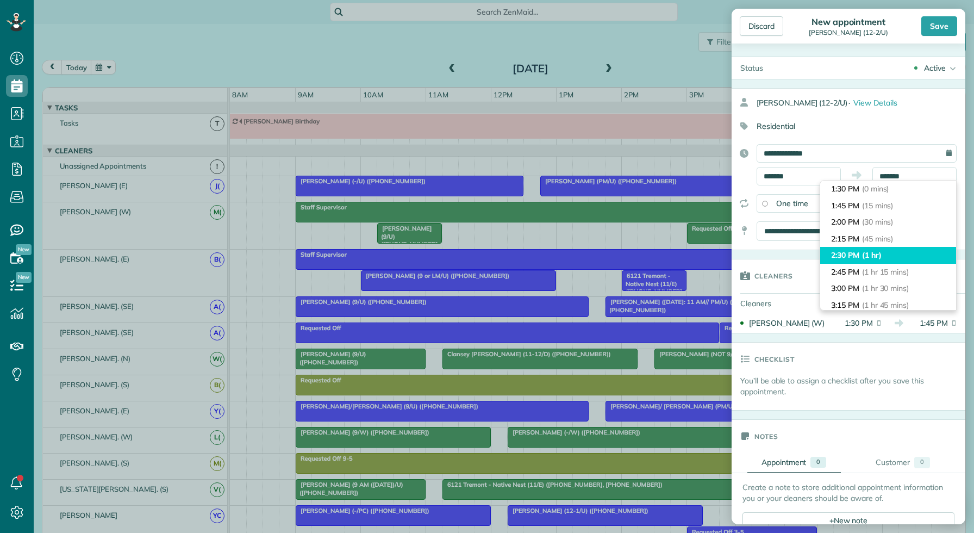
type input "*******"
click at [881, 253] on span "(1 hr)" at bounding box center [872, 255] width 20 height 10
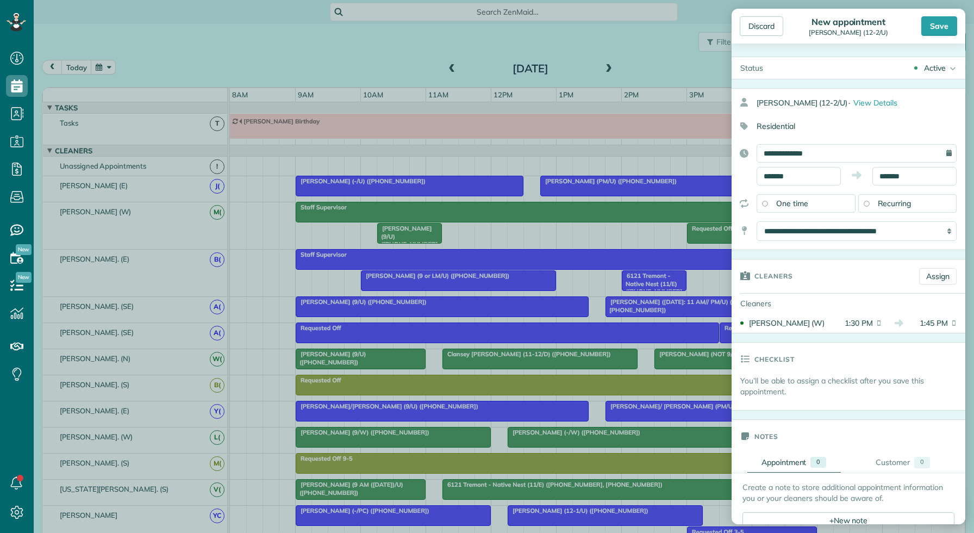
click at [937, 68] on div "Active" at bounding box center [935, 68] width 22 height 11
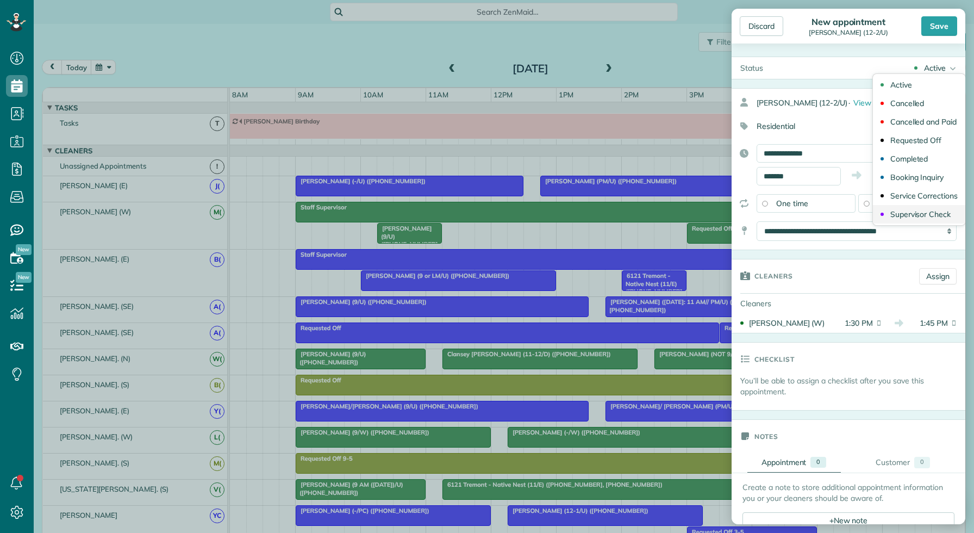
click at [920, 213] on div "Supervisor Check" at bounding box center [920, 214] width 60 height 8
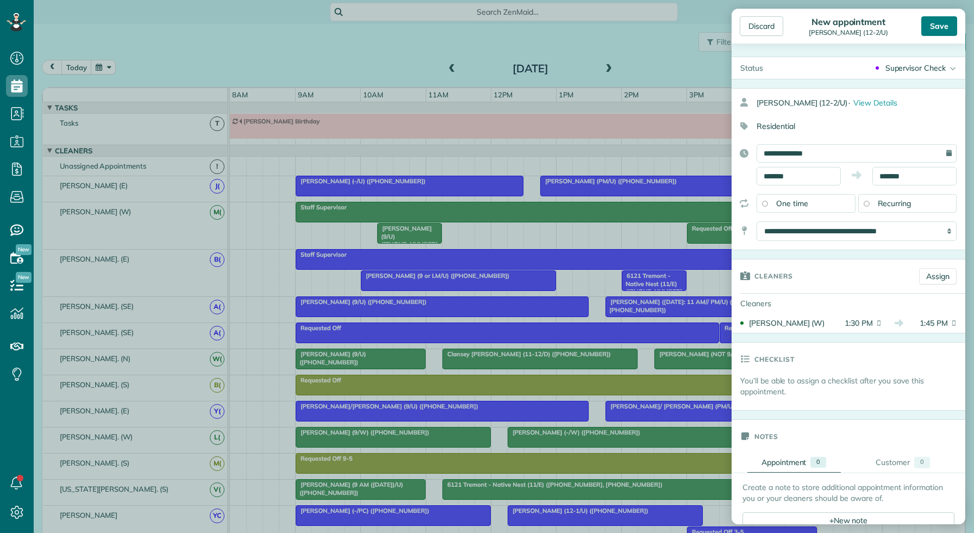
click at [933, 33] on div "Save" at bounding box center [939, 26] width 36 height 20
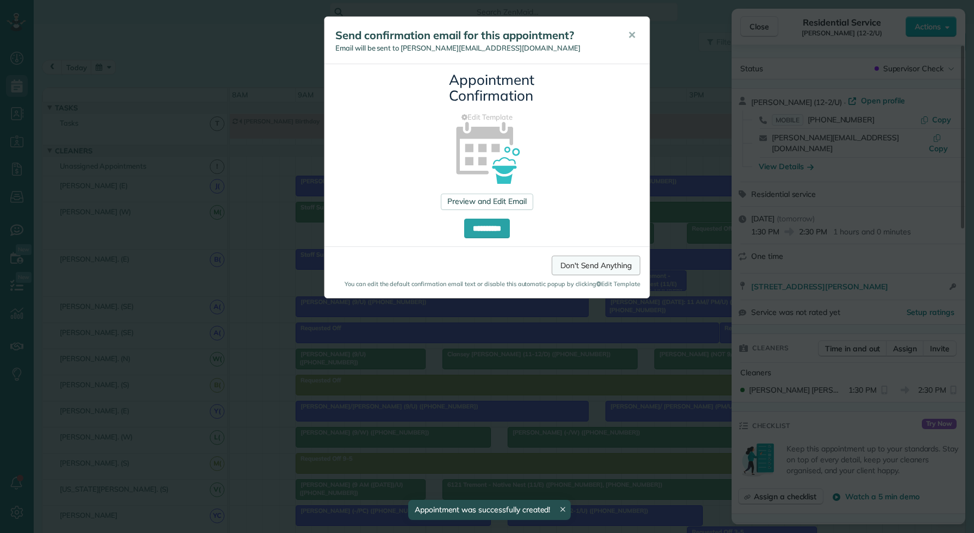
click at [612, 257] on link "Don't Send Anything" at bounding box center [596, 265] width 89 height 20
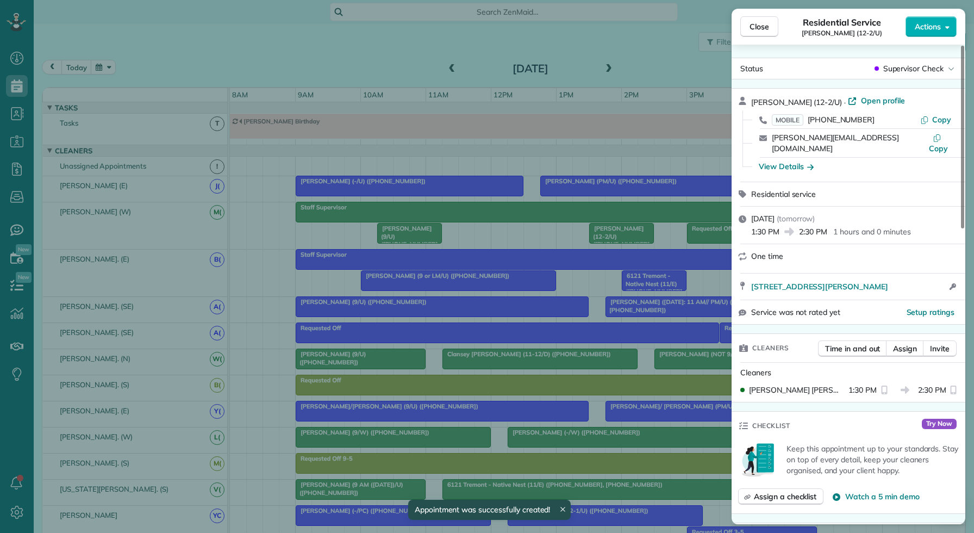
click at [612, 257] on div "Close Residential Service Julia Daniels (12-2/U) Actions Status Supervisor Chec…" at bounding box center [487, 266] width 974 height 533
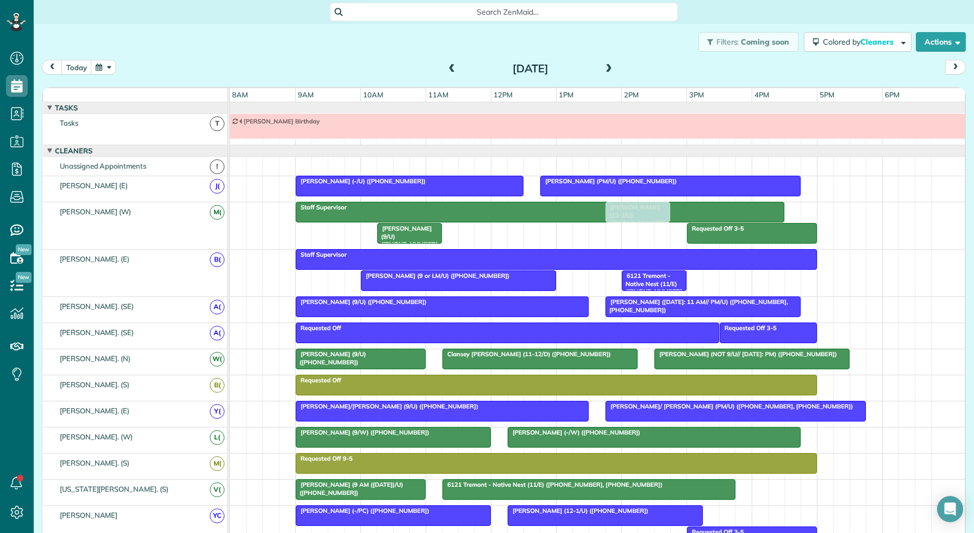
drag, startPoint x: 636, startPoint y: 236, endPoint x: 657, endPoint y: 239, distance: 21.4
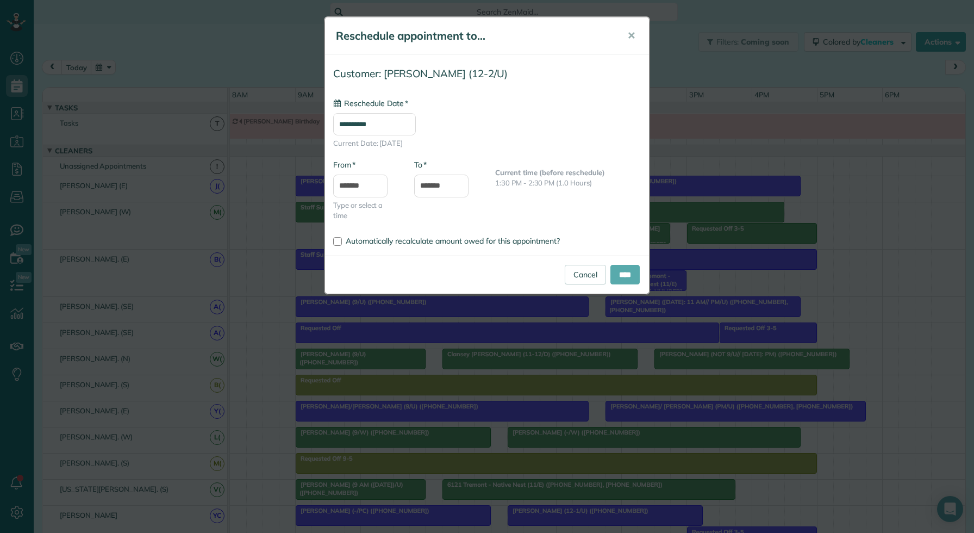
type input "**********"
click at [617, 271] on input "****" at bounding box center [624, 275] width 29 height 20
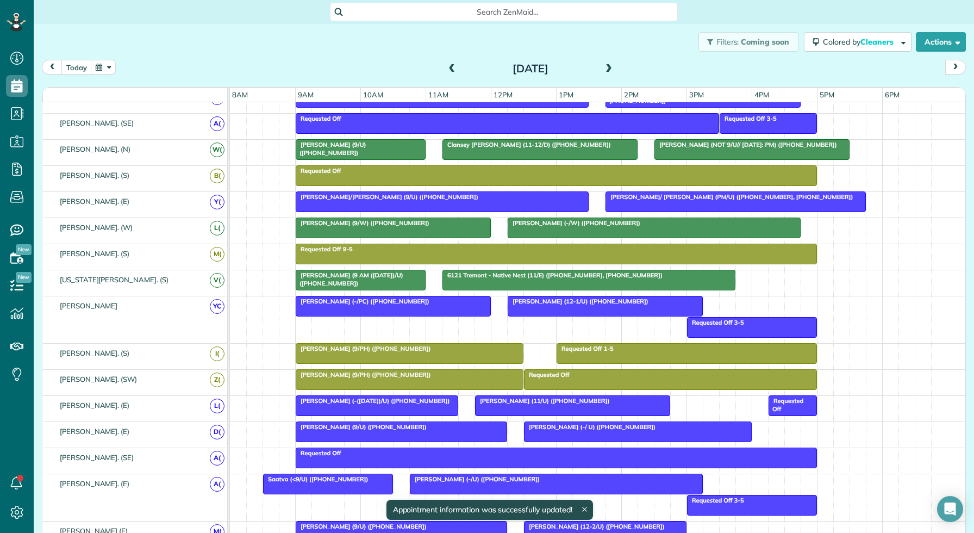
scroll to position [191, 0]
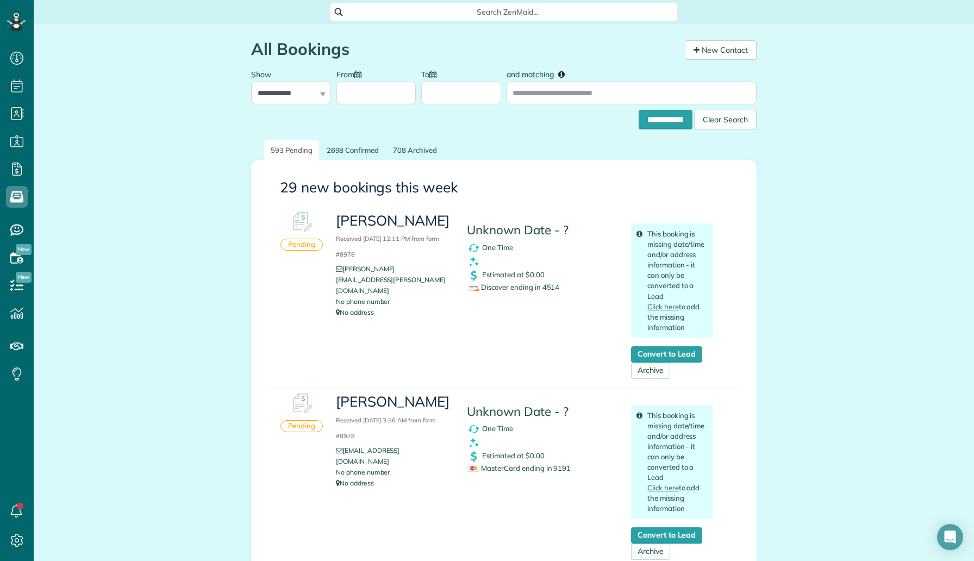
scroll to position [5, 5]
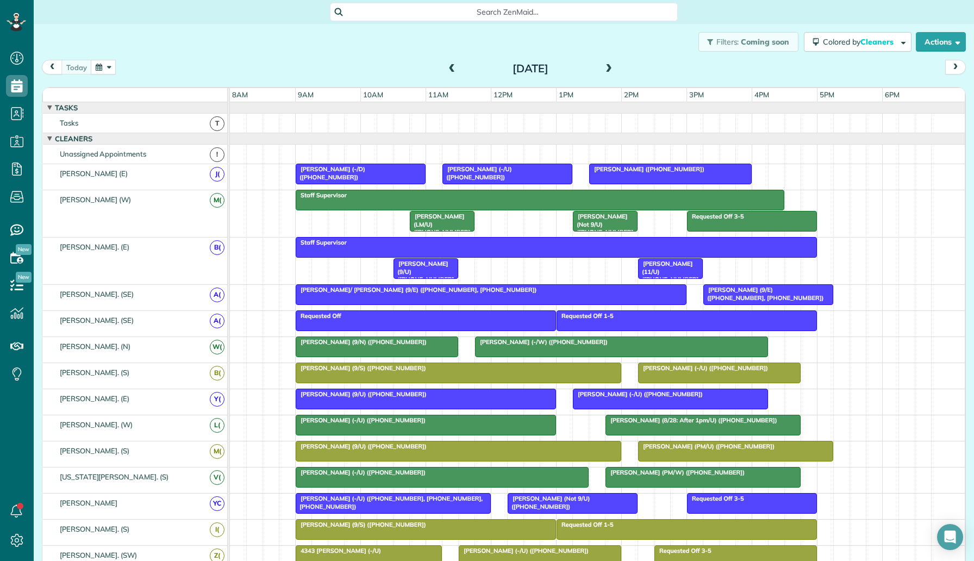
scroll to position [538, 0]
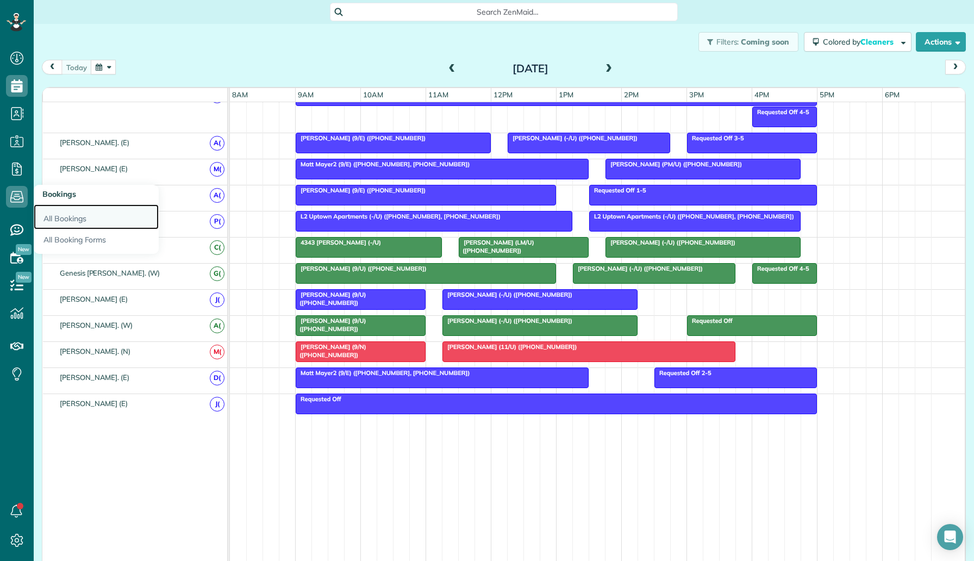
click at [56, 220] on link "All Bookings" at bounding box center [96, 216] width 125 height 25
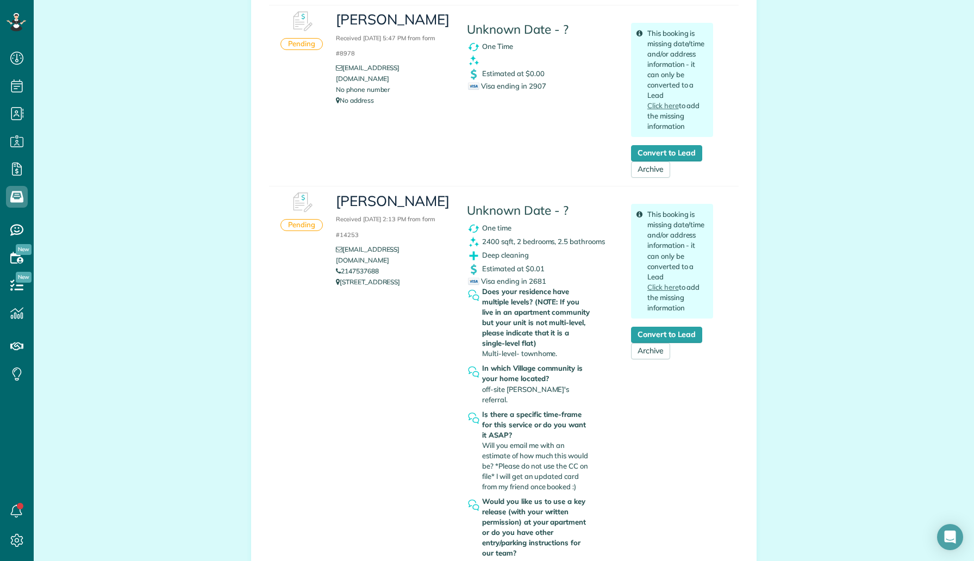
scroll to position [1160, 0]
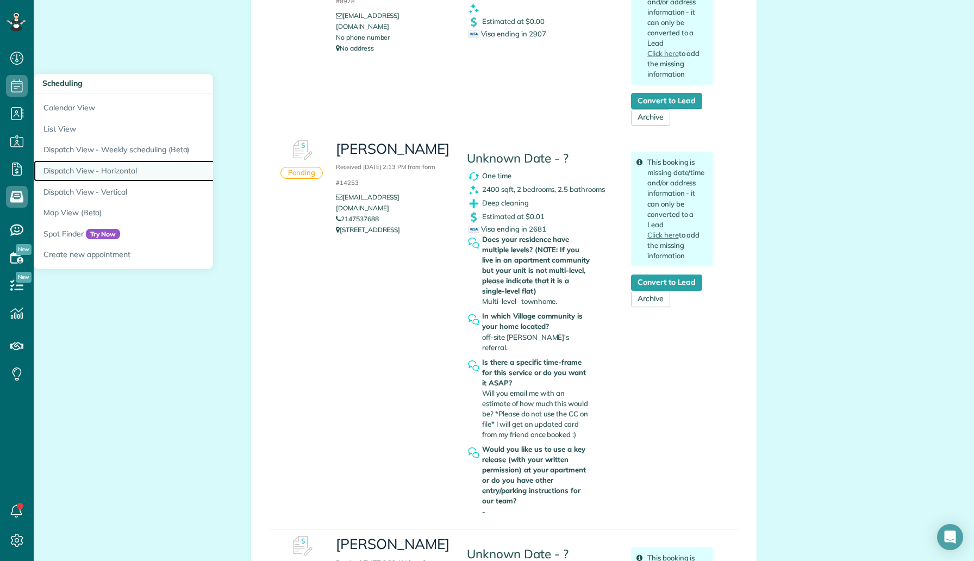
click at [124, 163] on link "Dispatch View - Horizontal" at bounding box center [170, 170] width 272 height 21
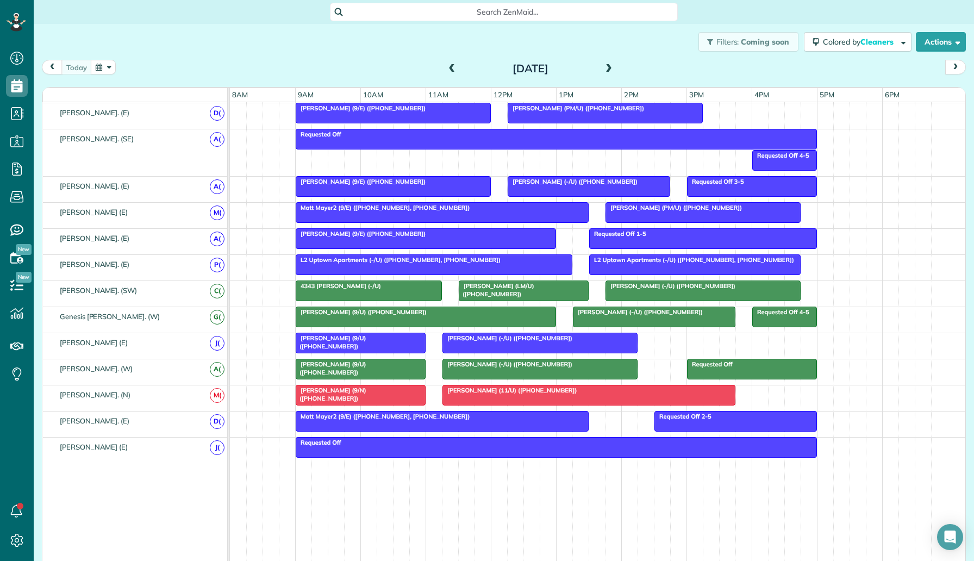
scroll to position [538, 0]
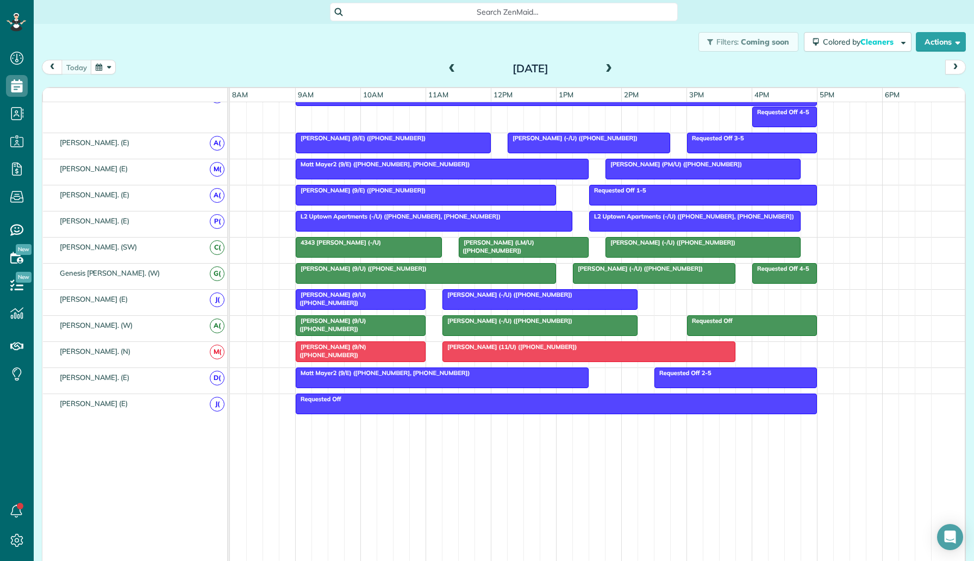
click at [608, 74] on span at bounding box center [609, 69] width 12 height 16
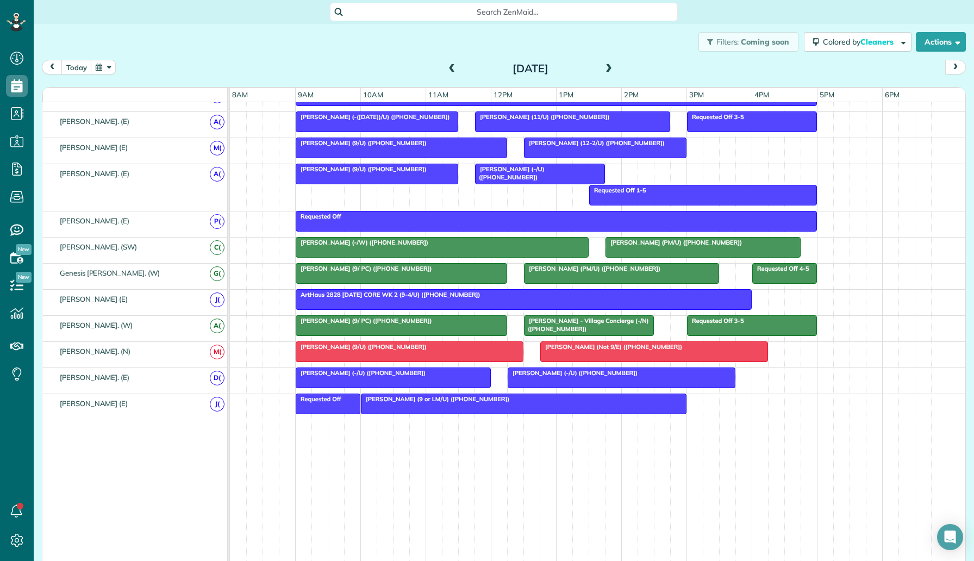
scroll to position [18, 0]
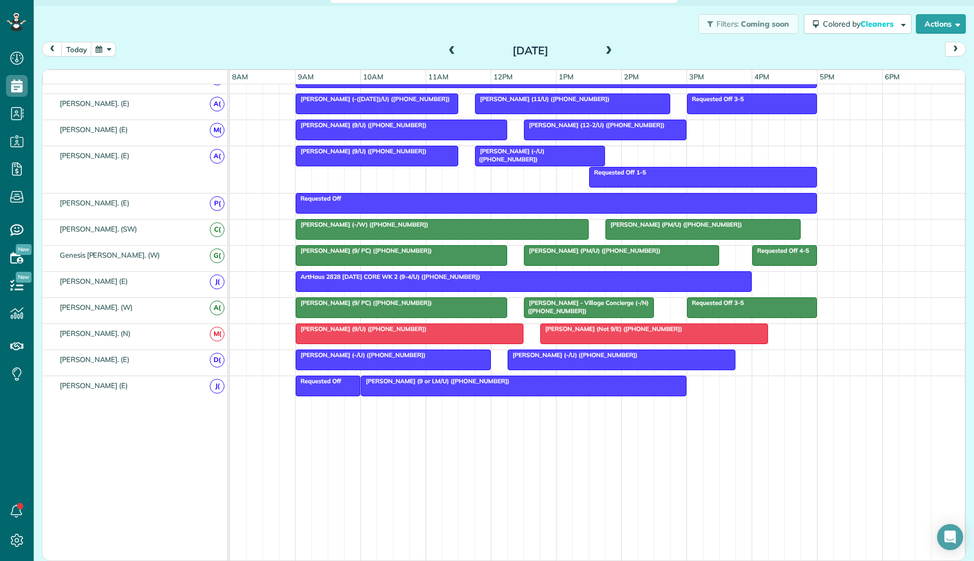
click at [435, 403] on td "Requested Off [PERSON_NAME] (9 or LM/U) ([PHONE_NUMBER])" at bounding box center [597, 468] width 735 height 185
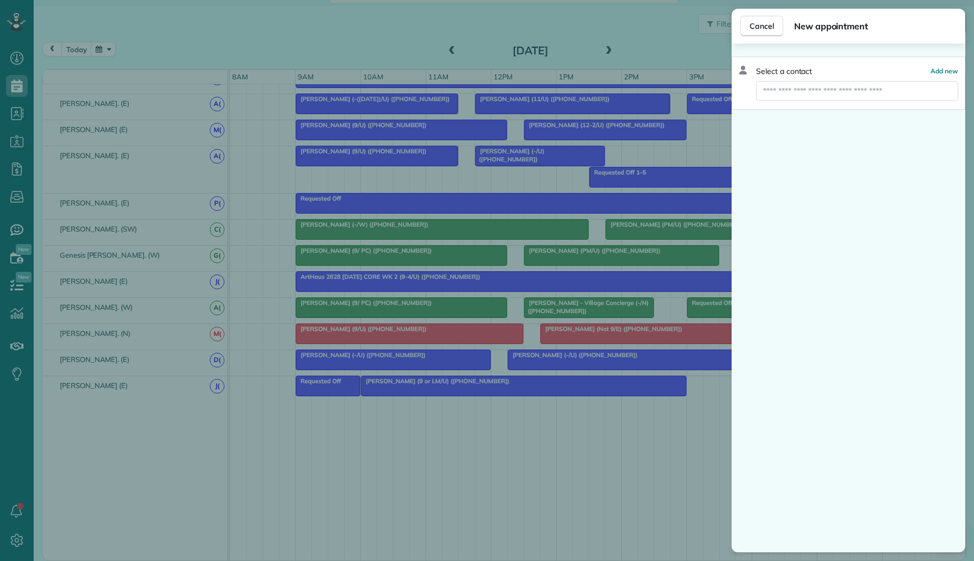
click at [450, 379] on div "Cancel New appointment Select a contact Add new" at bounding box center [487, 280] width 974 height 561
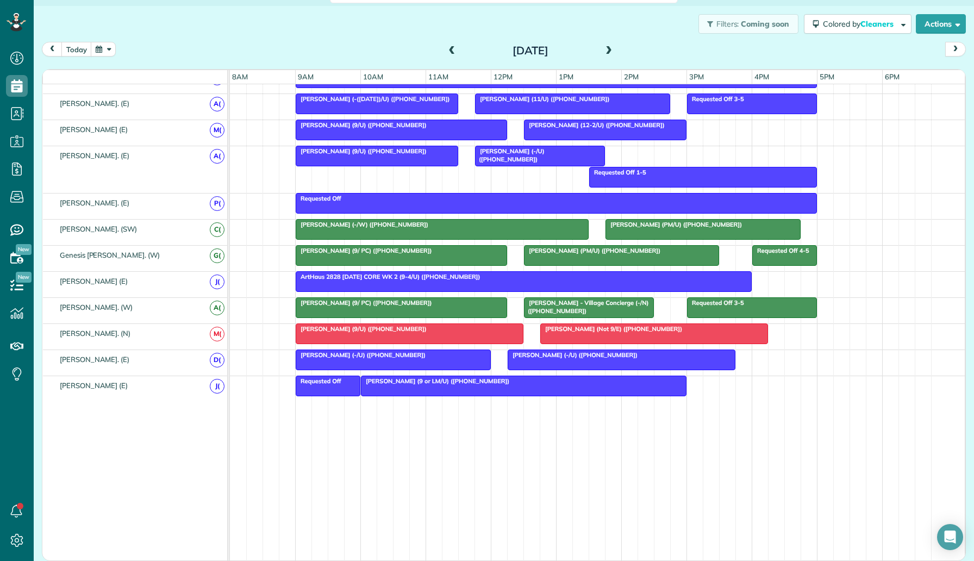
click at [451, 387] on div at bounding box center [523, 386] width 325 height 20
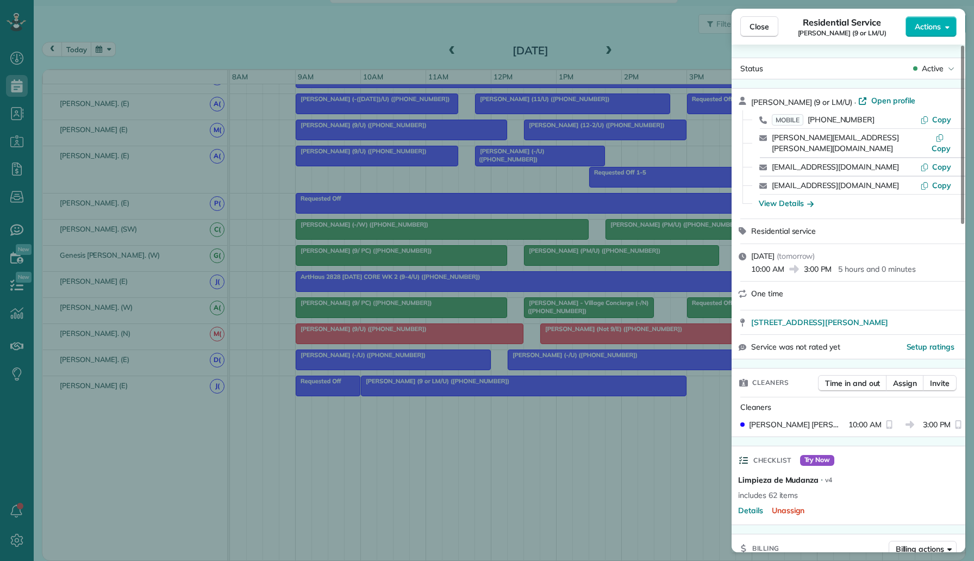
click at [622, 217] on div "Close Residential Service [PERSON_NAME] (9 or LM/U) Actions Status Active [PERS…" at bounding box center [487, 280] width 974 height 561
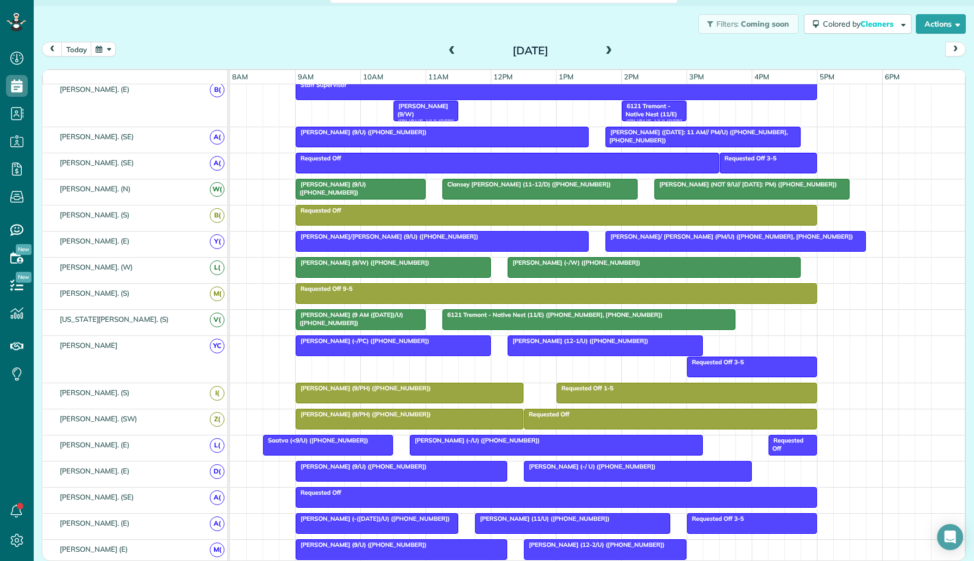
scroll to position [96, 0]
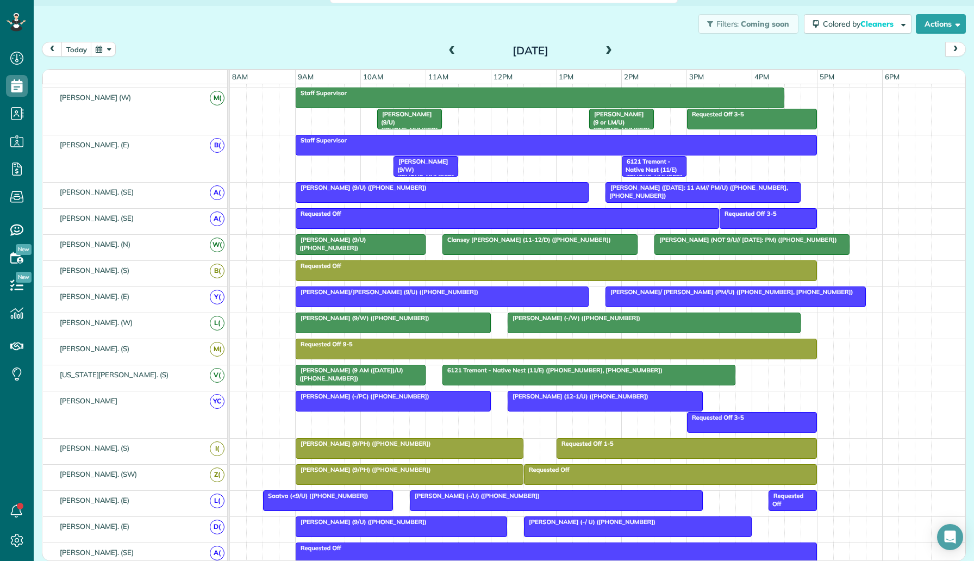
click at [427, 171] on span "[PERSON_NAME] (9/W) ([PHONE_NUMBER])" at bounding box center [423, 173] width 61 height 31
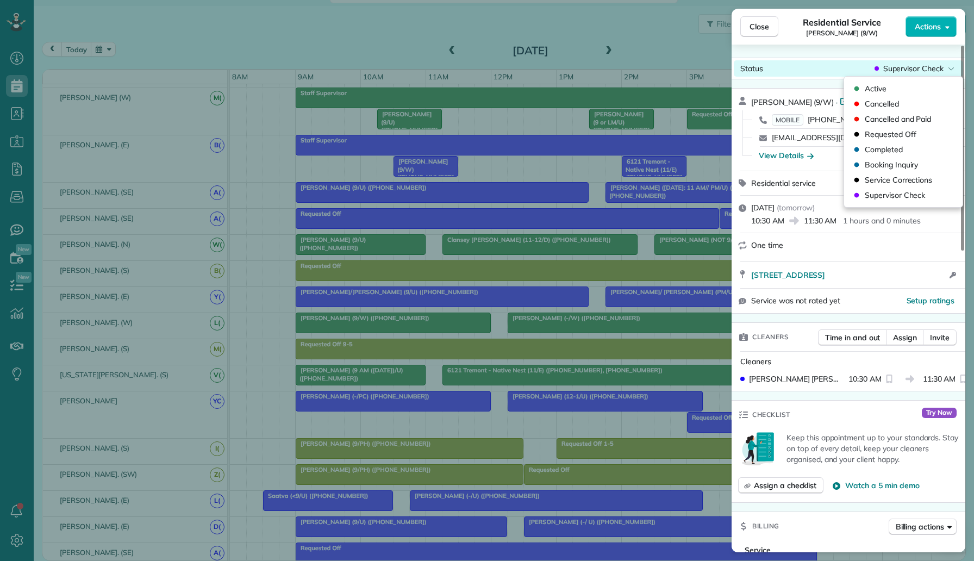
click at [931, 0] on div "Close Residential Service [PERSON_NAME] (9/W) Actions Status Supervisor Check […" at bounding box center [487, 0] width 974 height 0
click at [899, 103] on div "Cancelled" at bounding box center [904, 103] width 110 height 15
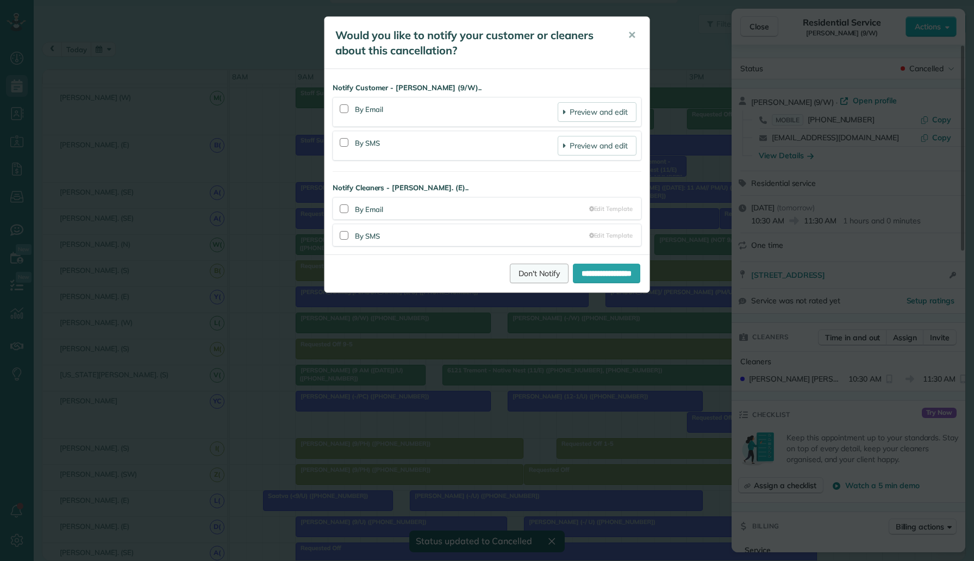
click at [519, 281] on link "Don't Notify" at bounding box center [539, 274] width 59 height 20
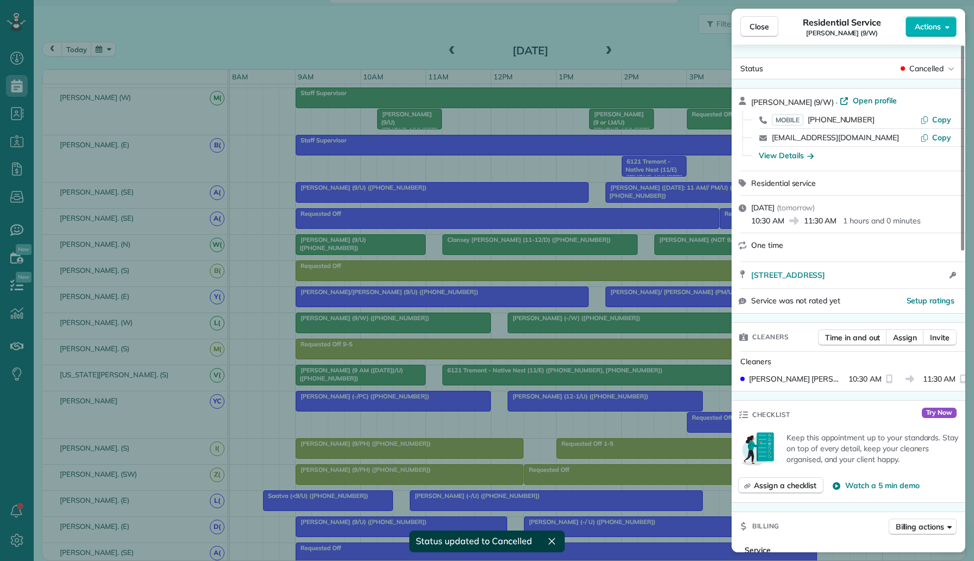
click at [626, 180] on div "Close Residential Service [PERSON_NAME] (9/W) Actions Status Cancelled [PERSON_…" at bounding box center [487, 280] width 974 height 561
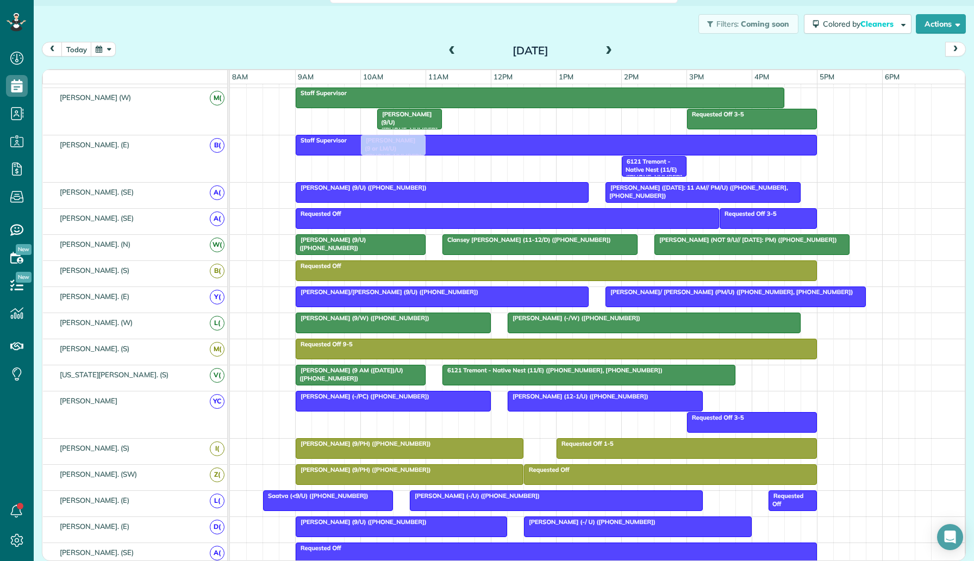
drag, startPoint x: 613, startPoint y: 124, endPoint x: 392, endPoint y: 179, distance: 227.3
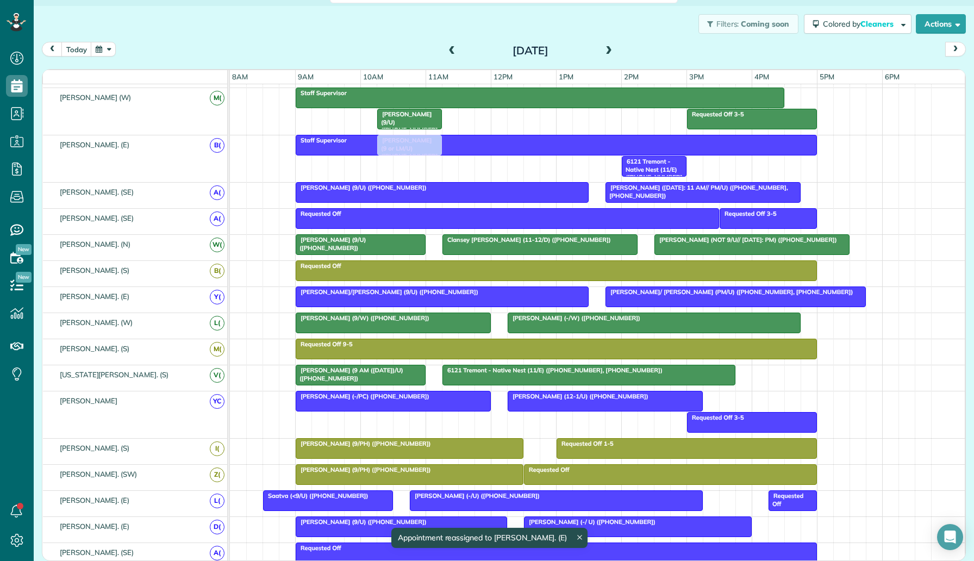
drag, startPoint x: 402, startPoint y: 166, endPoint x: 415, endPoint y: 164, distance: 13.2
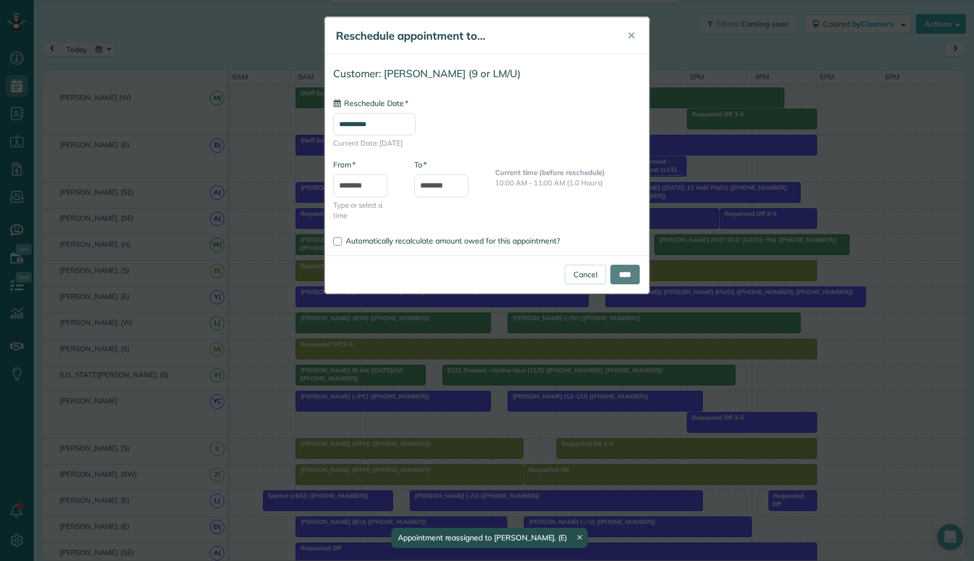
type input "**********"
click at [445, 191] on input "********" at bounding box center [441, 185] width 54 height 23
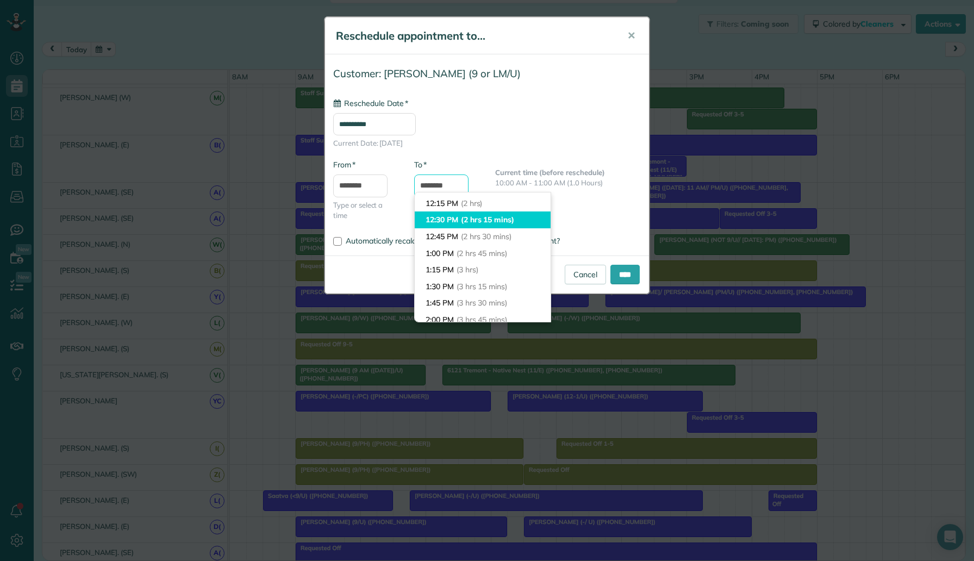
scroll to position [134, 0]
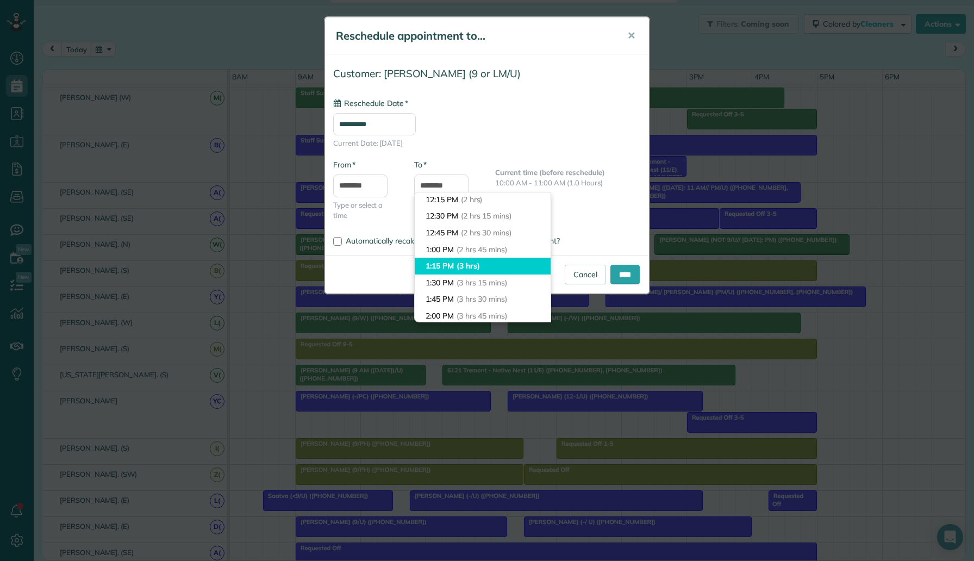
type input "*******"
click at [502, 267] on li "1:15 PM (3 hrs)" at bounding box center [483, 266] width 136 height 17
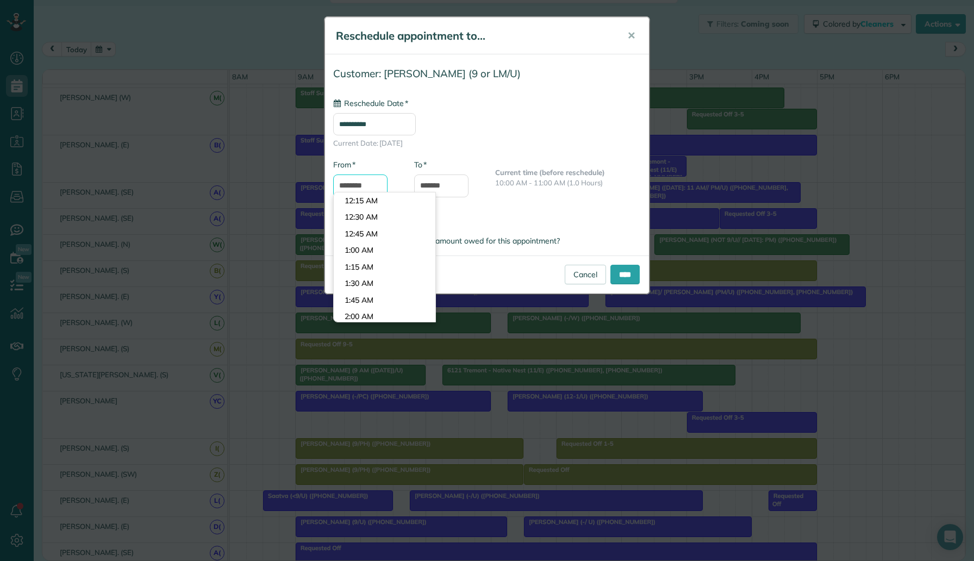
click at [371, 184] on input "********" at bounding box center [360, 185] width 54 height 23
